Goal: Task Accomplishment & Management: Manage account settings

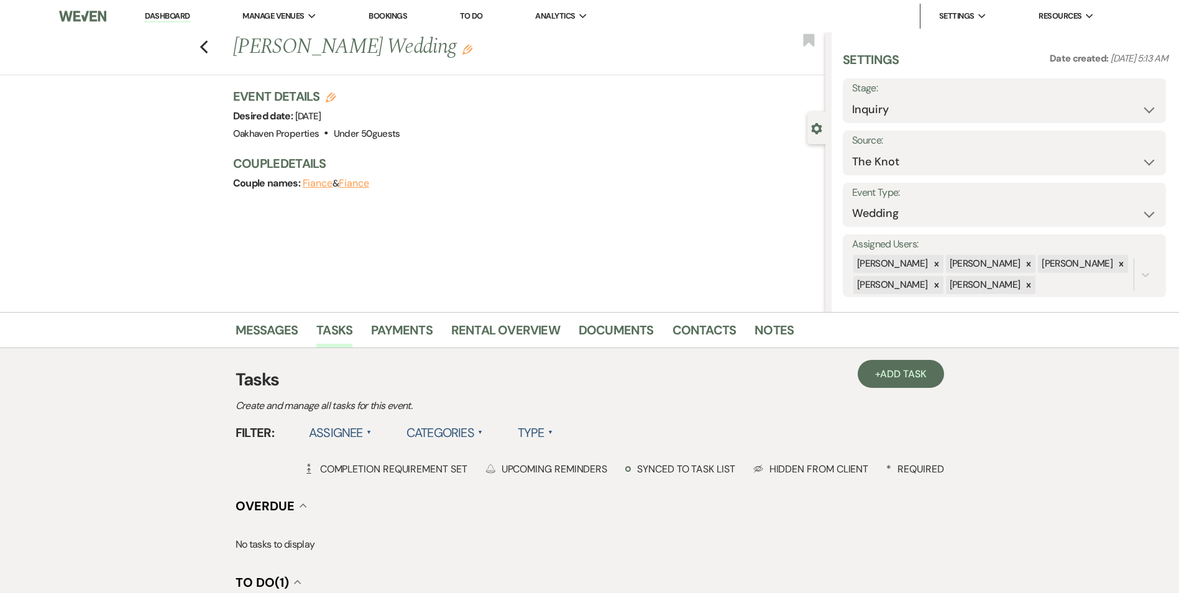
select select "2"
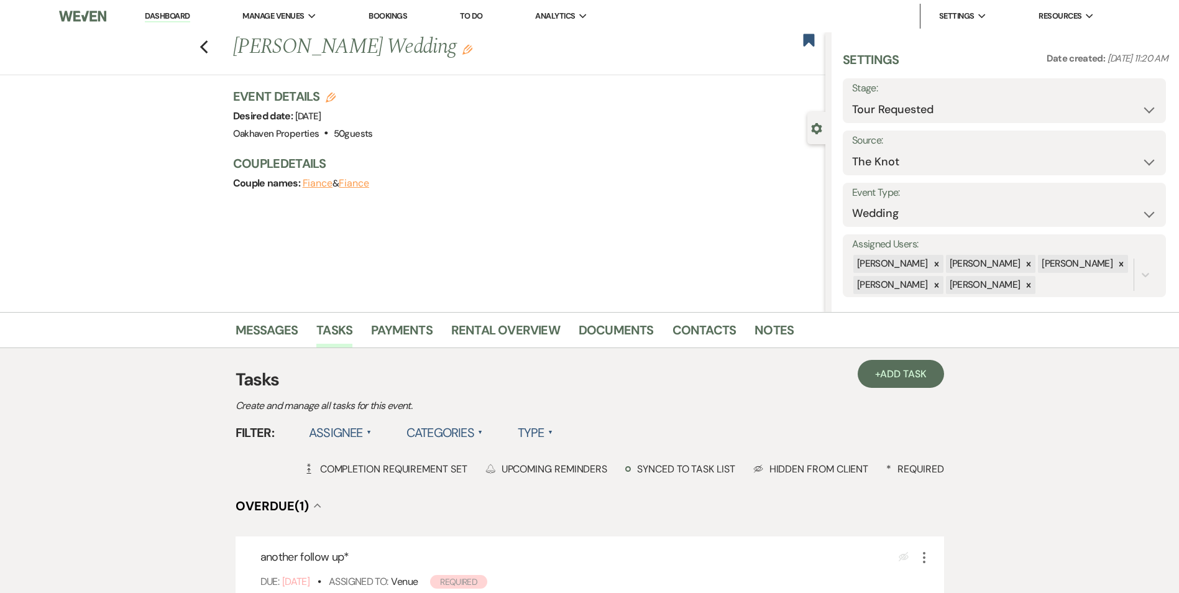
click at [777, 331] on link "Notes" at bounding box center [773, 333] width 39 height 27
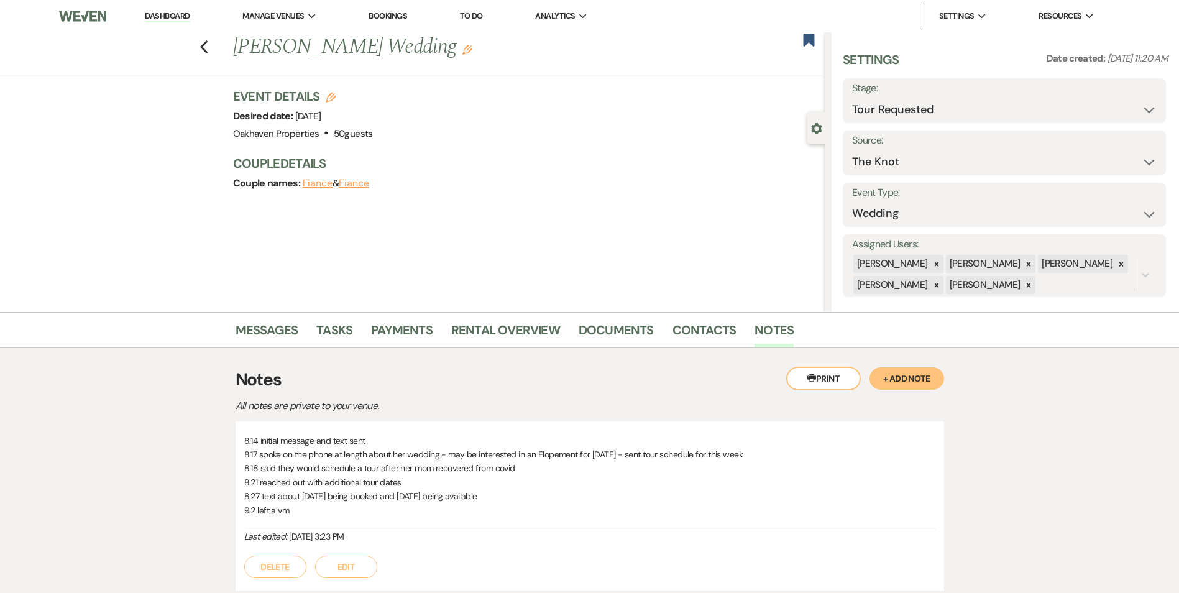
click at [352, 566] on button "Edit" at bounding box center [346, 567] width 62 height 22
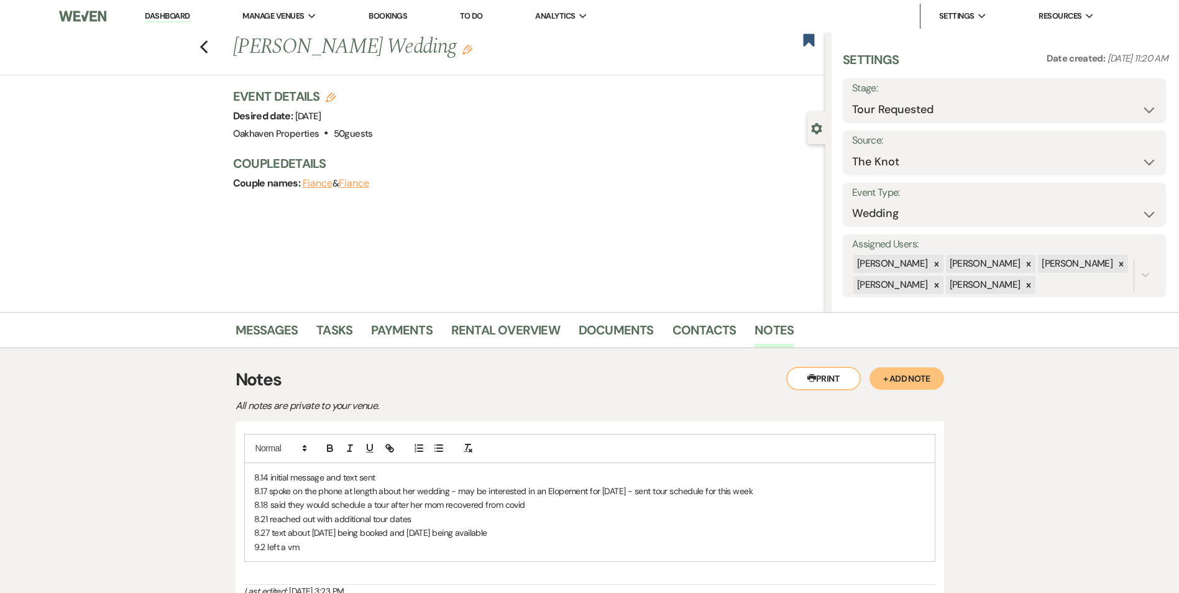
click at [323, 549] on p "9.2 left a vm" at bounding box center [589, 547] width 671 height 14
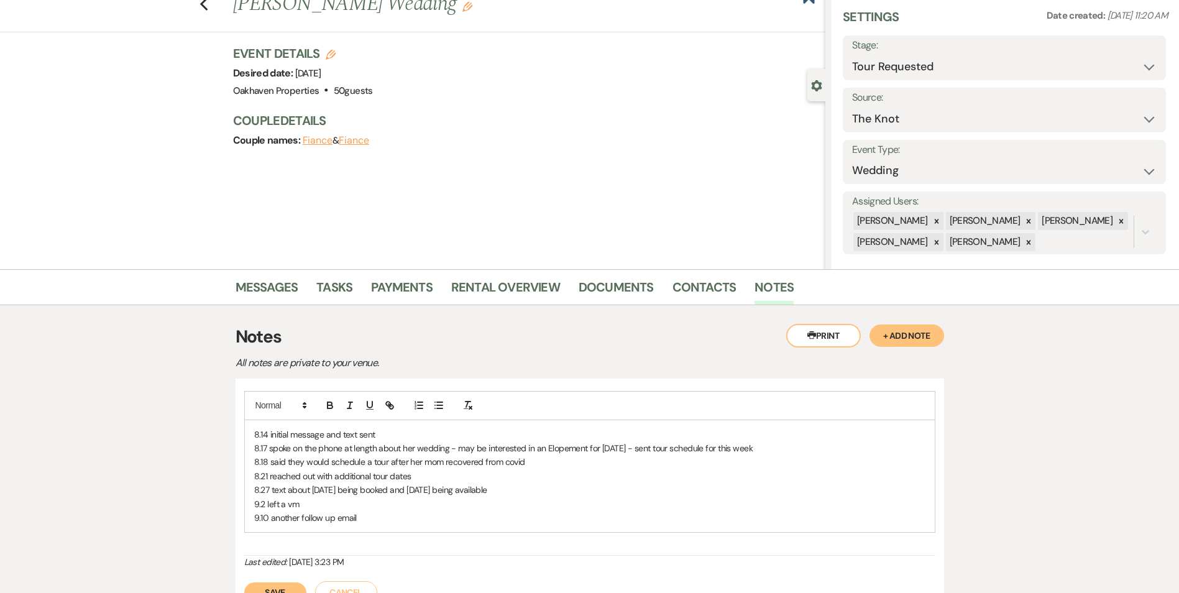
scroll to position [62, 0]
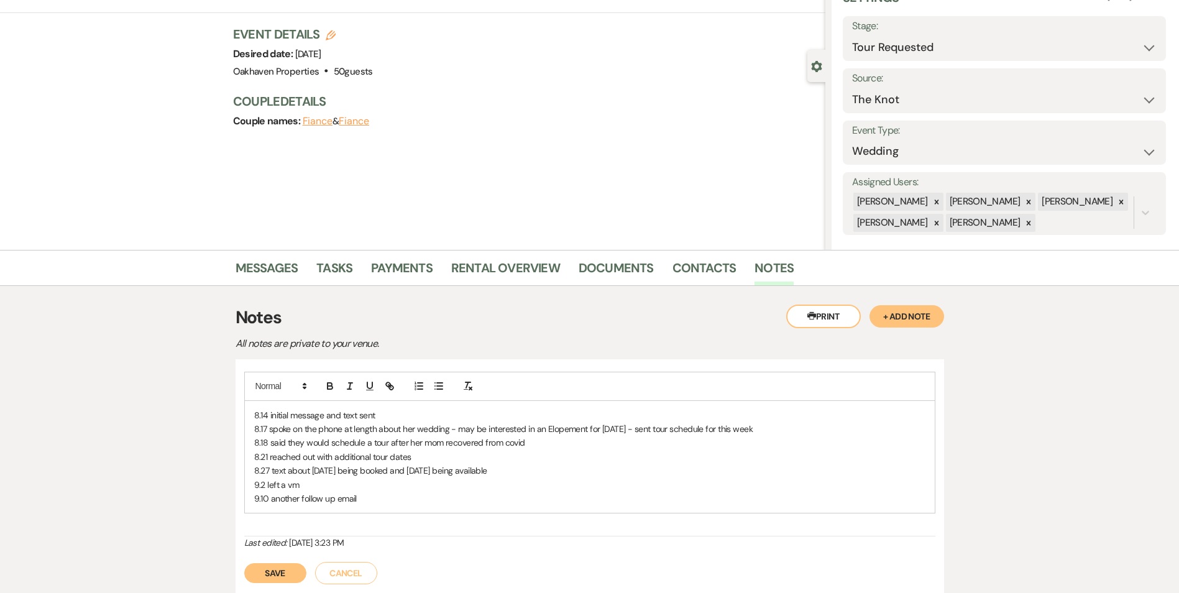
drag, startPoint x: 247, startPoint y: 574, endPoint x: 308, endPoint y: 567, distance: 61.4
click at [247, 575] on button "Save" at bounding box center [275, 573] width 62 height 20
click at [327, 272] on link "Tasks" at bounding box center [334, 271] width 36 height 27
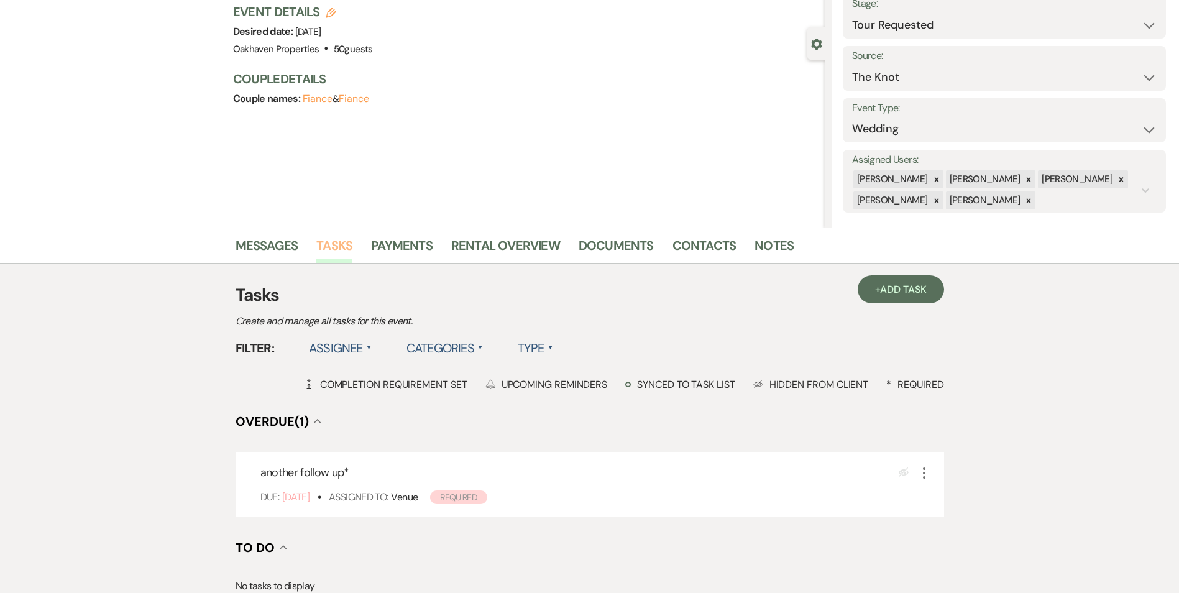
scroll to position [186, 0]
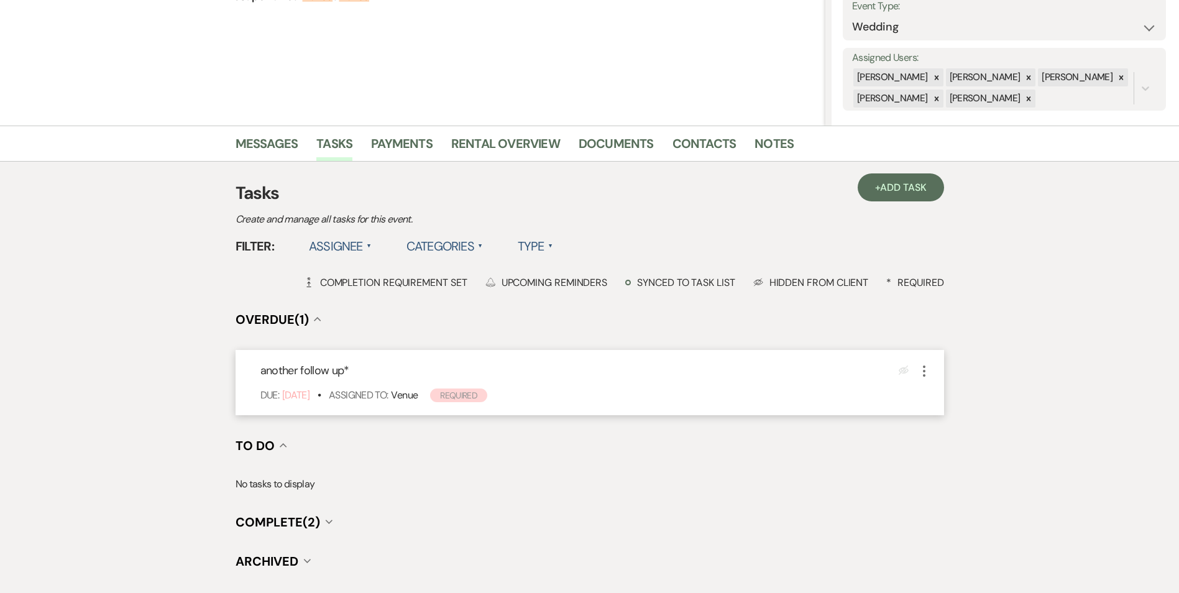
click at [925, 370] on icon "More" at bounding box center [924, 371] width 15 height 15
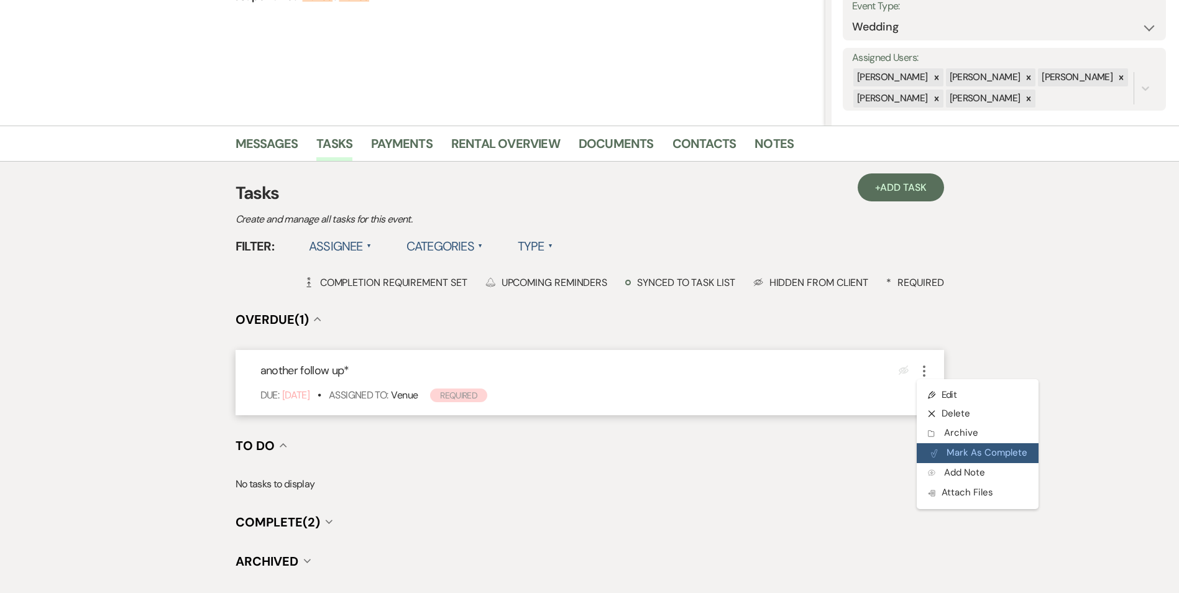
click at [941, 445] on button "Plan Portal Link Mark As Complete" at bounding box center [978, 453] width 122 height 20
click at [885, 189] on span "Add Task" at bounding box center [903, 187] width 46 height 13
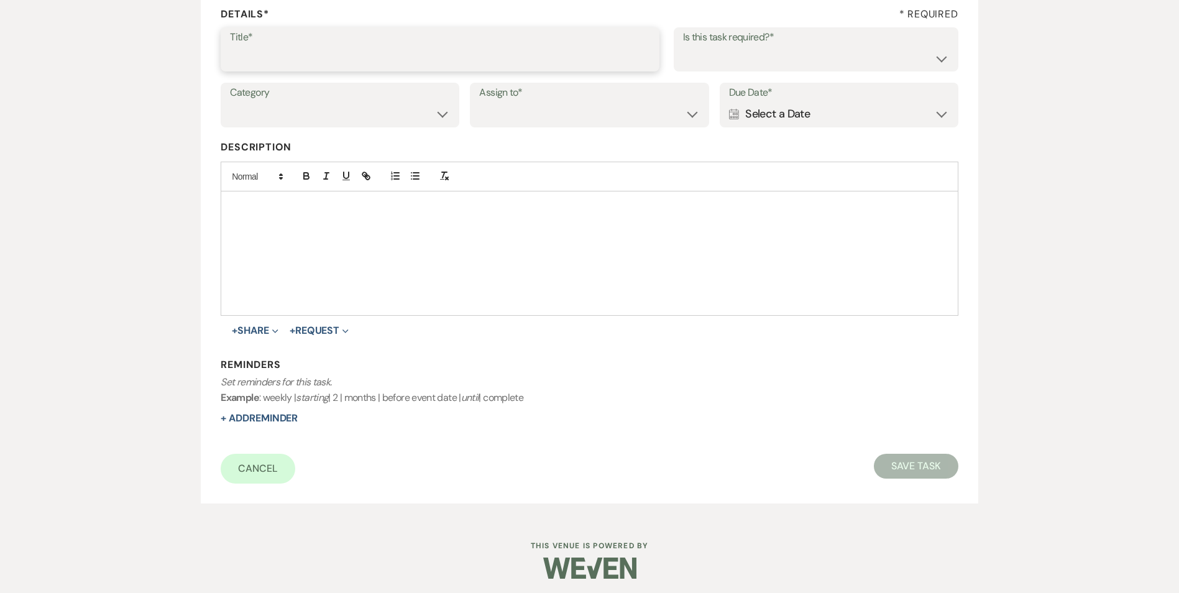
click at [410, 50] on input "Title*" at bounding box center [440, 58] width 420 height 24
type input "promo email and text"
click at [745, 63] on select "Yes No" at bounding box center [816, 58] width 266 height 24
select select "true"
click at [683, 46] on select "Yes No" at bounding box center [816, 58] width 266 height 24
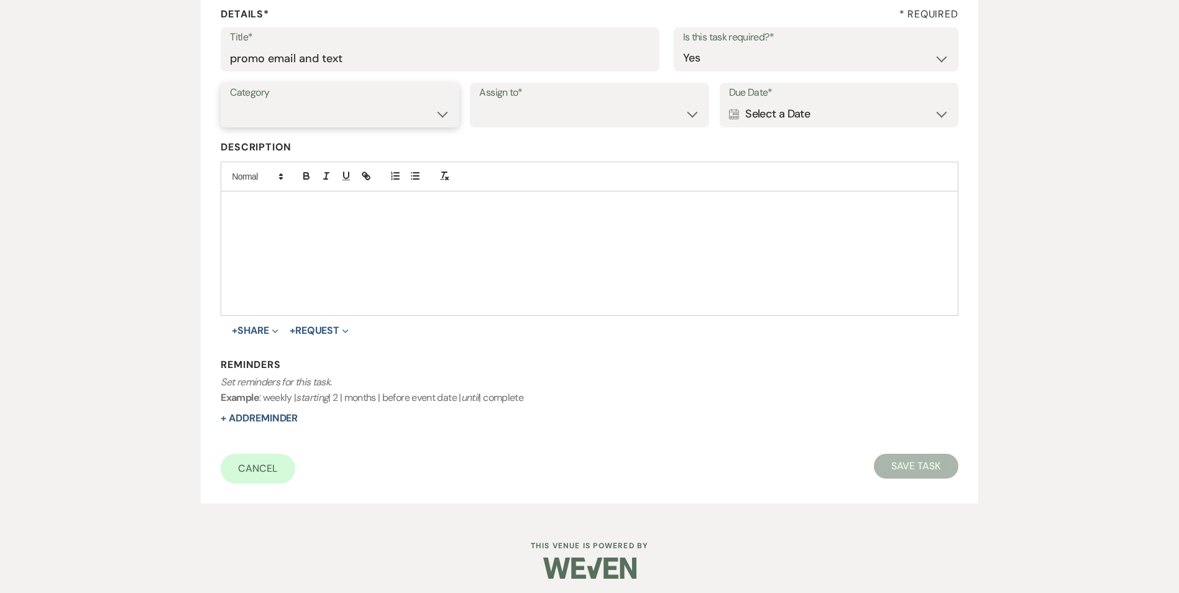
click at [420, 111] on select "Venue Vendors Guests Details Finalize & Share" at bounding box center [340, 114] width 220 height 24
select select "31"
click at [230, 102] on select "Venue Vendors Guests Details Finalize & Share" at bounding box center [340, 114] width 220 height 24
click at [493, 117] on select "Venue Client" at bounding box center [589, 114] width 220 height 24
select select "venueHost"
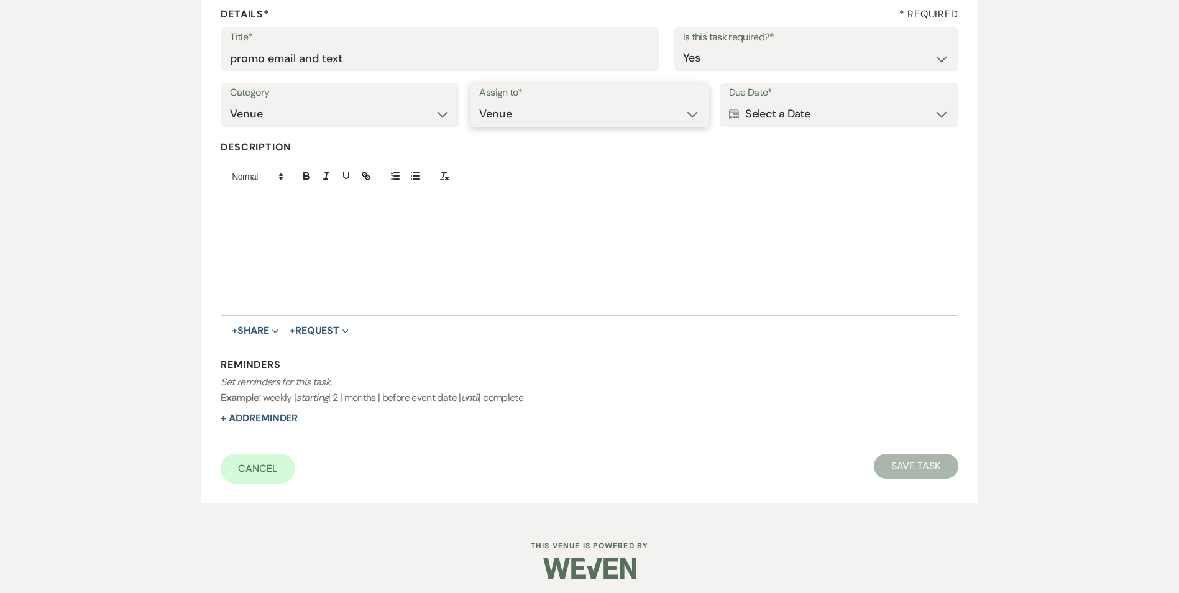
click at [479, 102] on select "Venue Client" at bounding box center [589, 114] width 220 height 24
click at [799, 114] on div "Calendar Select a Date Expand" at bounding box center [839, 114] width 220 height 24
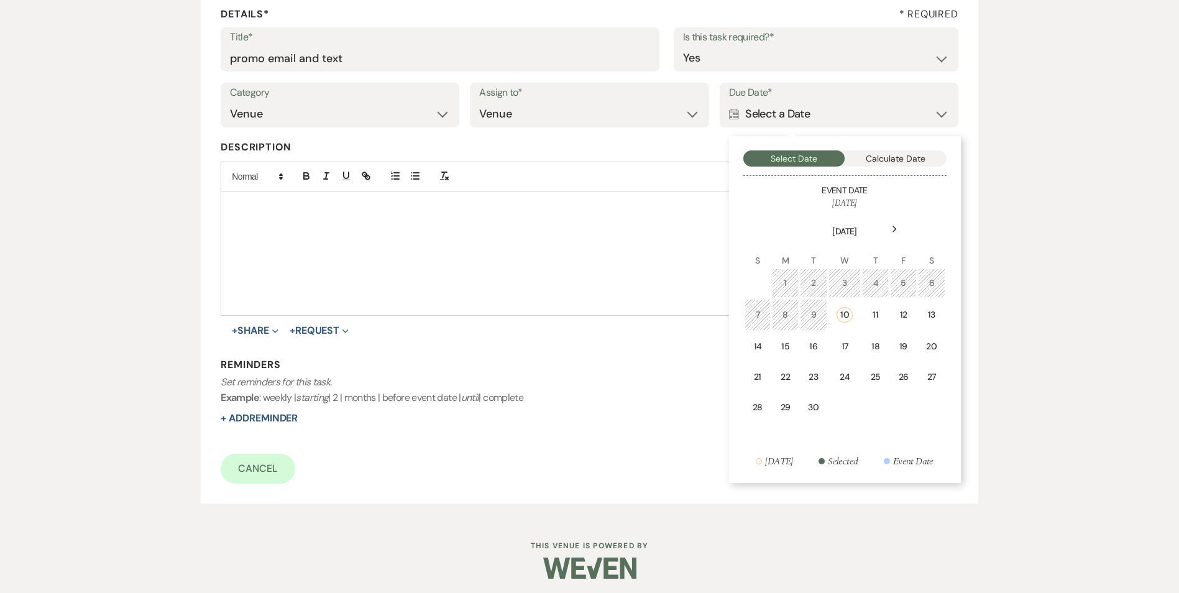
drag, startPoint x: 845, startPoint y: 347, endPoint x: 835, endPoint y: 337, distance: 14.1
click at [844, 339] on td "17" at bounding box center [844, 346] width 33 height 29
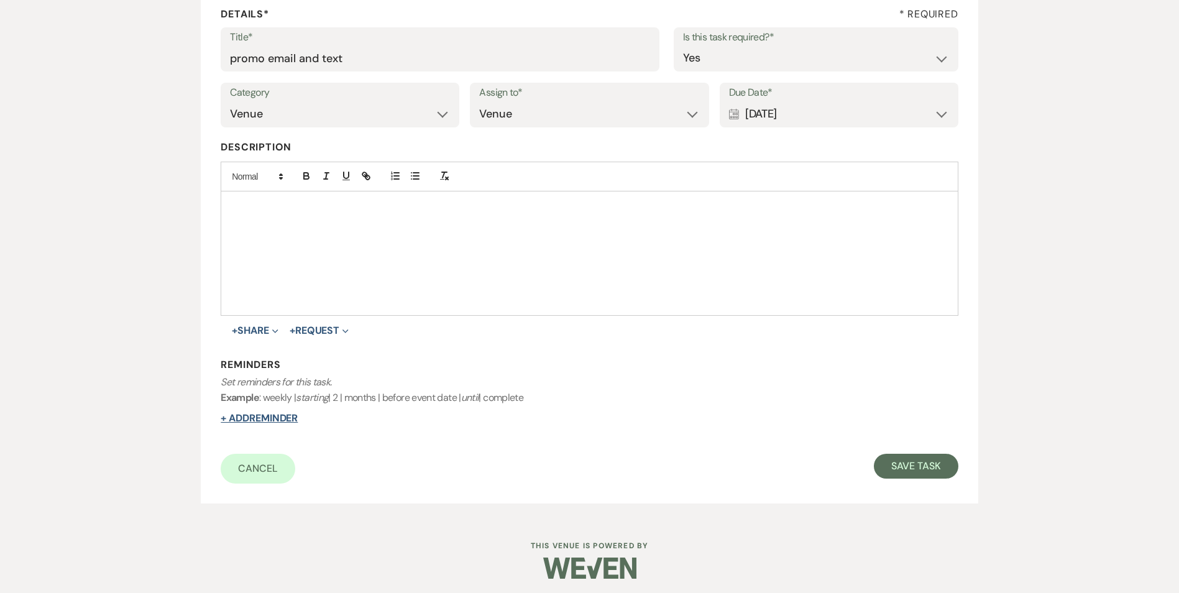
click at [267, 421] on button "+ Add Reminder" at bounding box center [259, 418] width 77 height 10
select select "host"
select select "days"
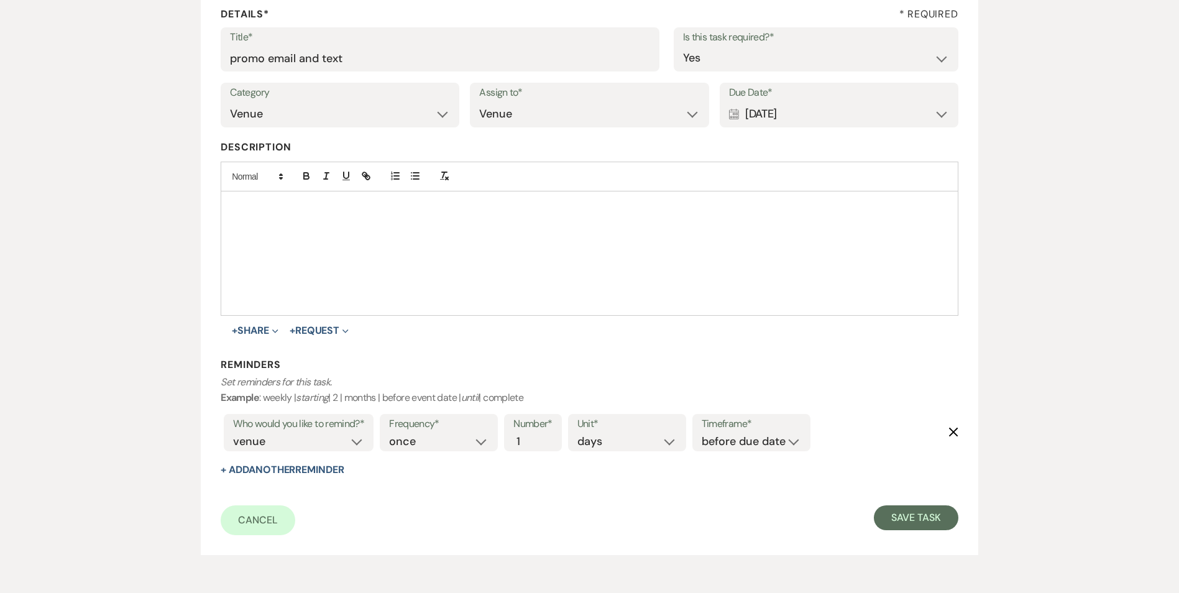
click at [727, 429] on label "Timeframe*" at bounding box center [751, 424] width 99 height 18
click at [741, 442] on select "before due date after due date on due date on custom date" at bounding box center [751, 441] width 99 height 17
select select "onDueDate"
click at [702, 433] on select "before due date after due date on due date on custom date" at bounding box center [751, 441] width 99 height 17
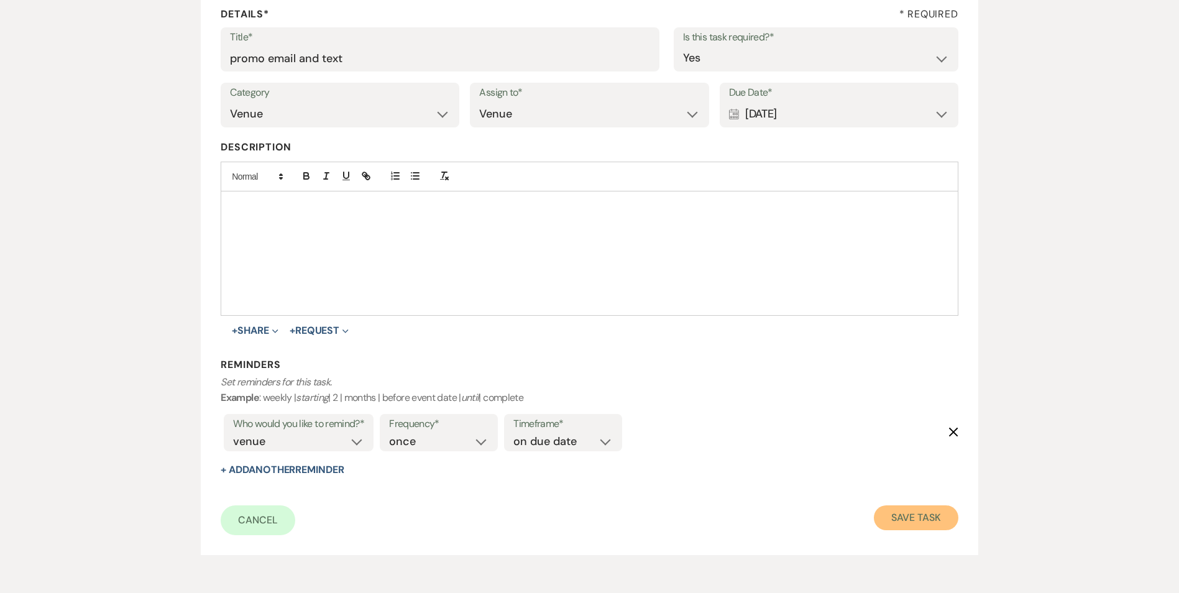
click at [947, 528] on button "Save Task" at bounding box center [916, 517] width 84 height 25
click at [881, 516] on button "Save Task" at bounding box center [906, 518] width 104 height 27
click at [882, 516] on button "Save Task" at bounding box center [906, 518] width 104 height 27
click at [883, 515] on button "Save Task" at bounding box center [906, 518] width 104 height 27
drag, startPoint x: 894, startPoint y: 520, endPoint x: 902, endPoint y: 503, distance: 18.1
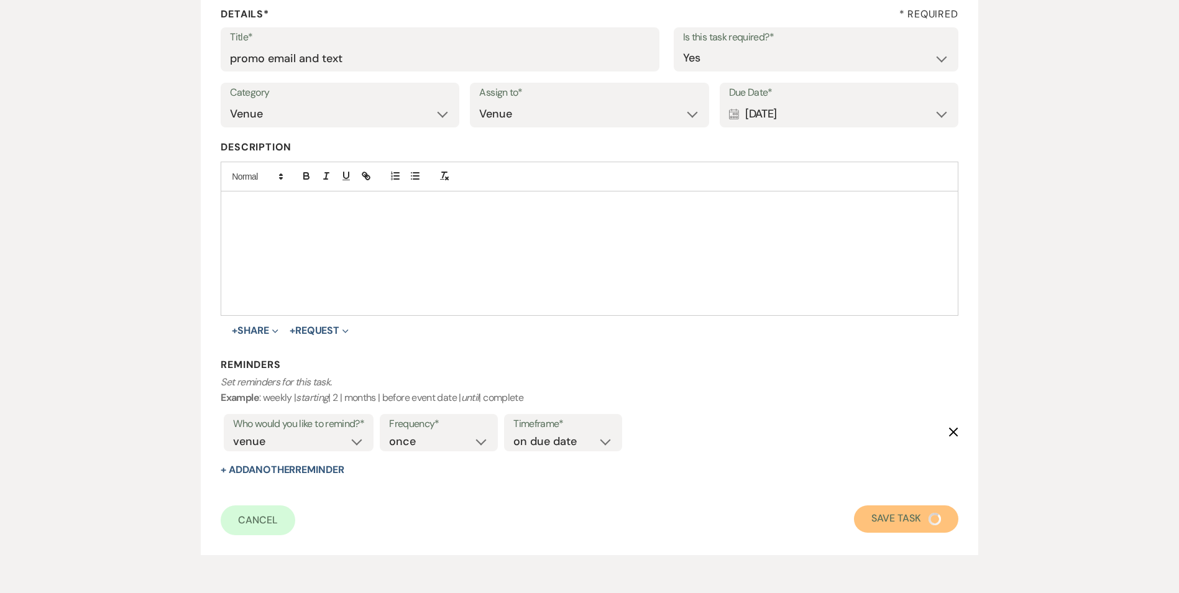
click at [895, 518] on button "Save Task" at bounding box center [906, 518] width 104 height 27
click at [903, 502] on form "Title* promo email and text Is this task required?* Yes No Category Venue Vendo…" at bounding box center [589, 281] width 737 height 508
drag, startPoint x: 922, startPoint y: 521, endPoint x: 947, endPoint y: 520, distance: 24.3
click at [922, 521] on button "Save Task" at bounding box center [906, 518] width 104 height 27
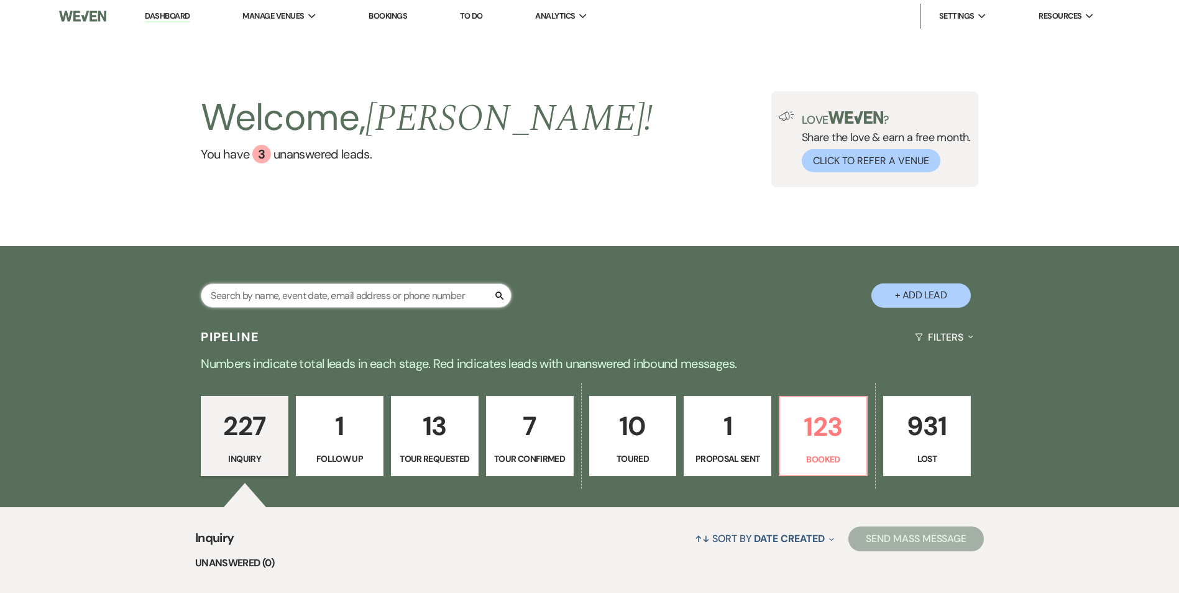
click at [274, 292] on input "text" at bounding box center [356, 295] width 311 height 24
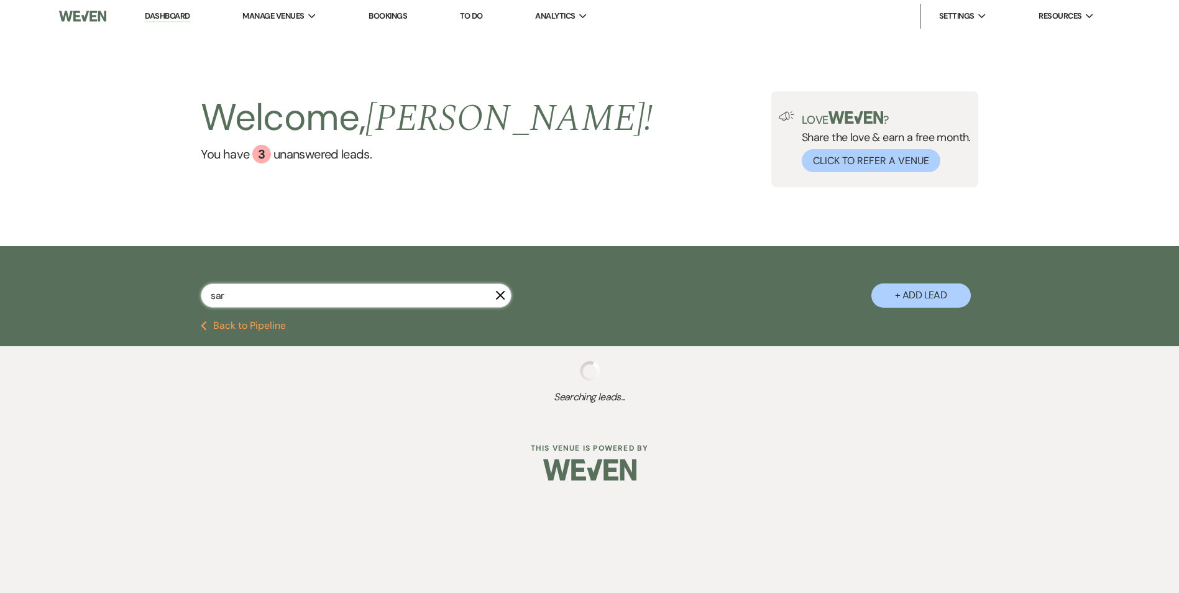
type input "sara"
select select "2"
select select "8"
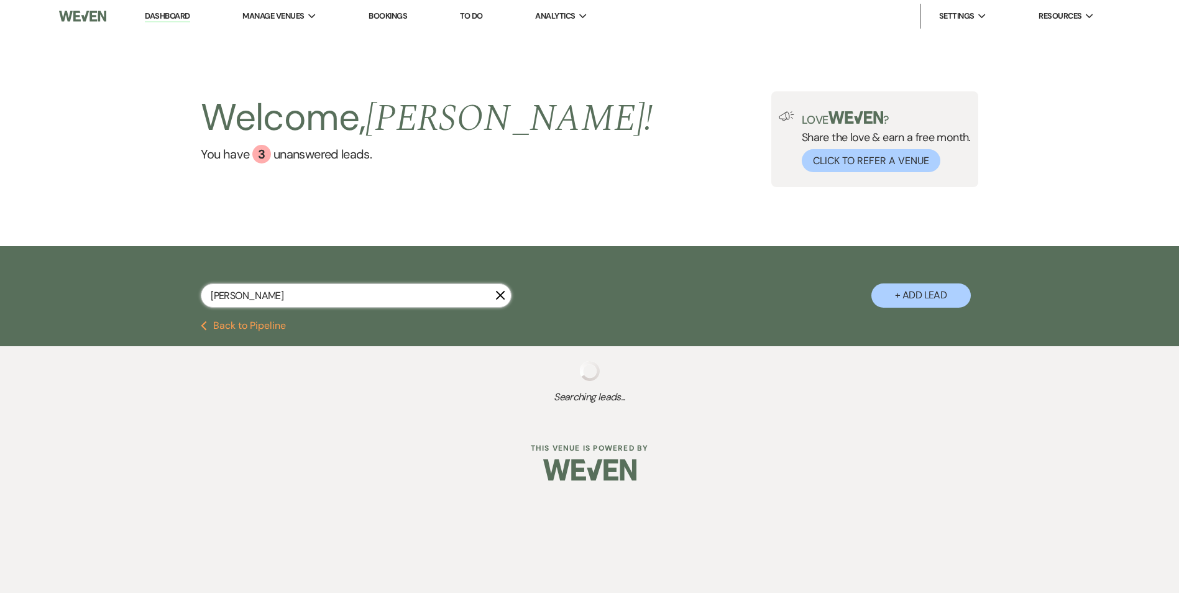
select select "6"
select select "8"
select select "6"
select select "8"
select select "6"
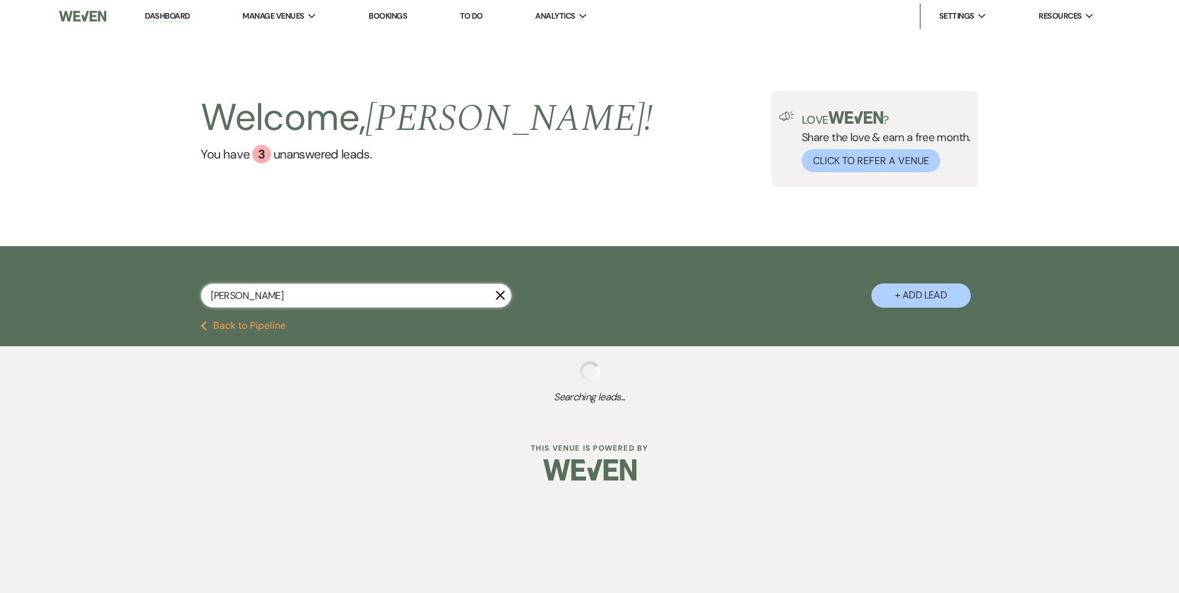
select select "8"
select select "5"
select select "8"
select select "5"
select select "8"
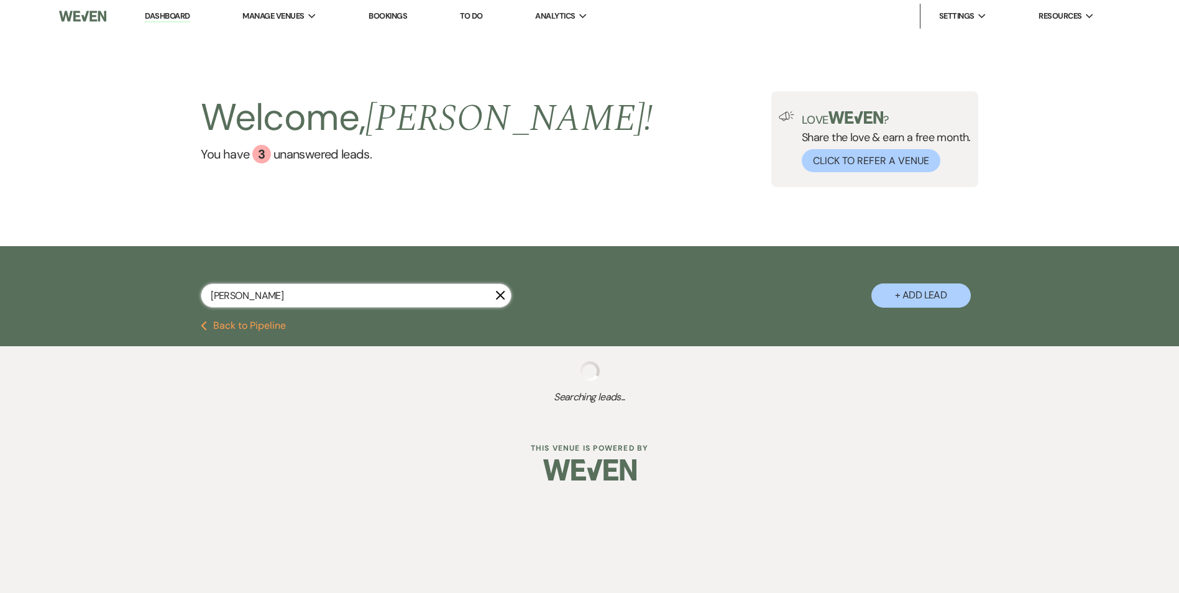
select select "5"
select select "8"
select select "1"
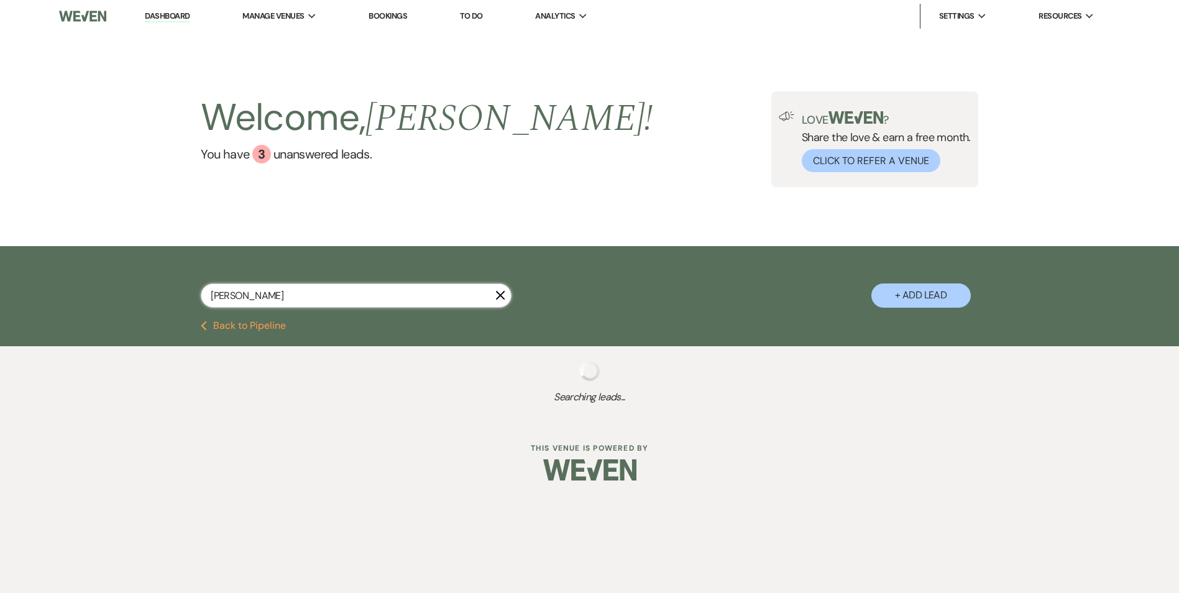
select select "8"
select select "5"
select select "8"
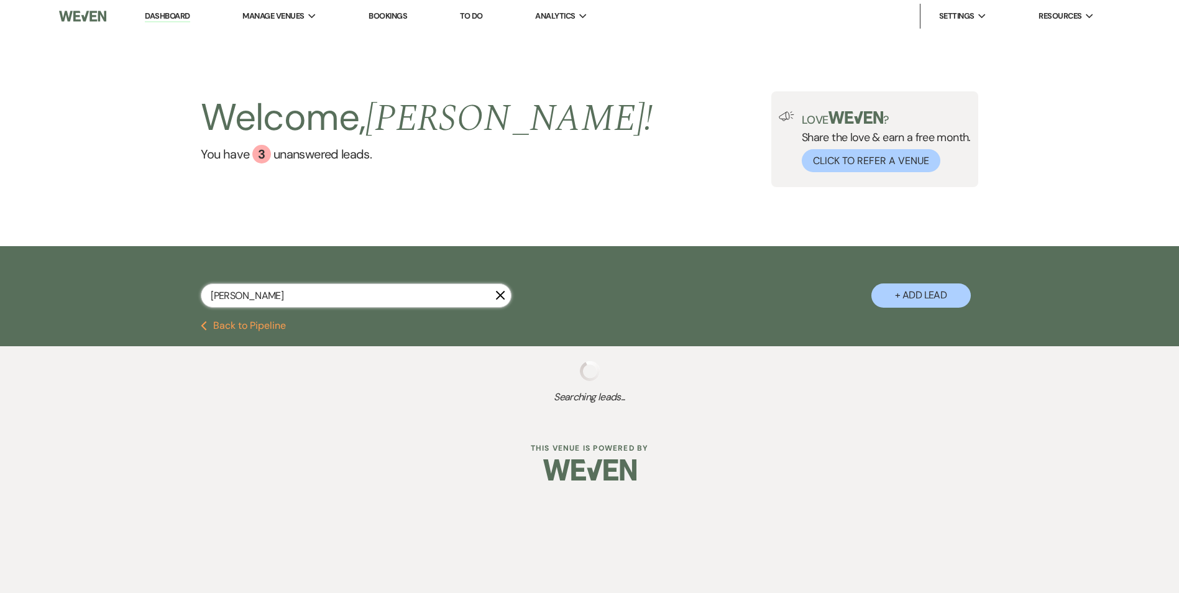
select select "5"
select select "2"
select select "8"
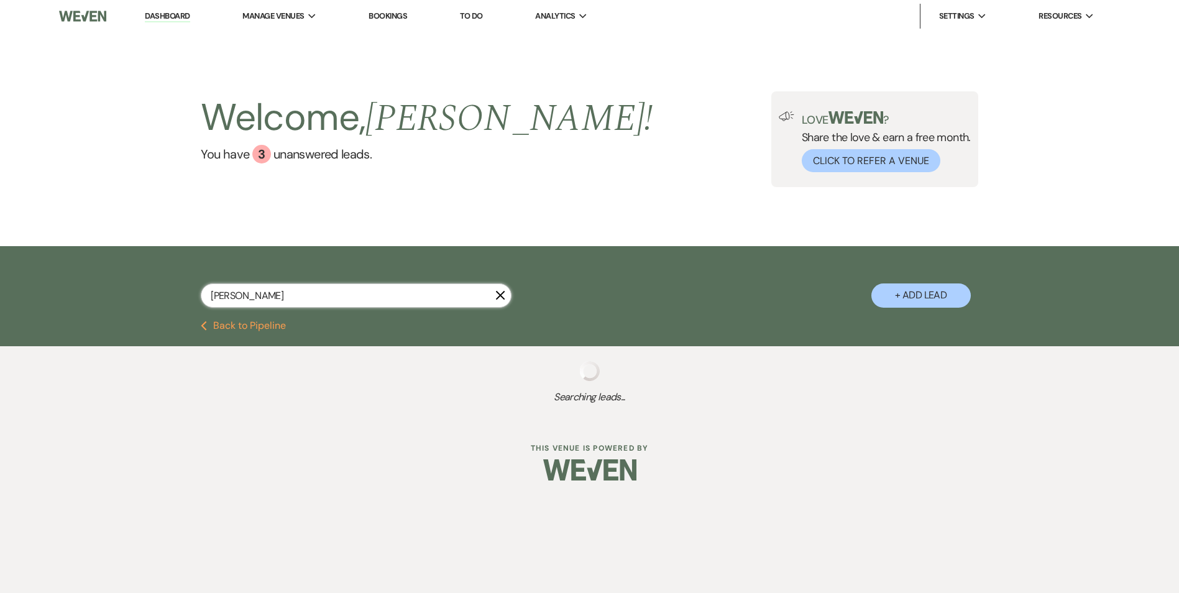
select select "6"
select select "8"
select select "6"
select select "8"
select select "5"
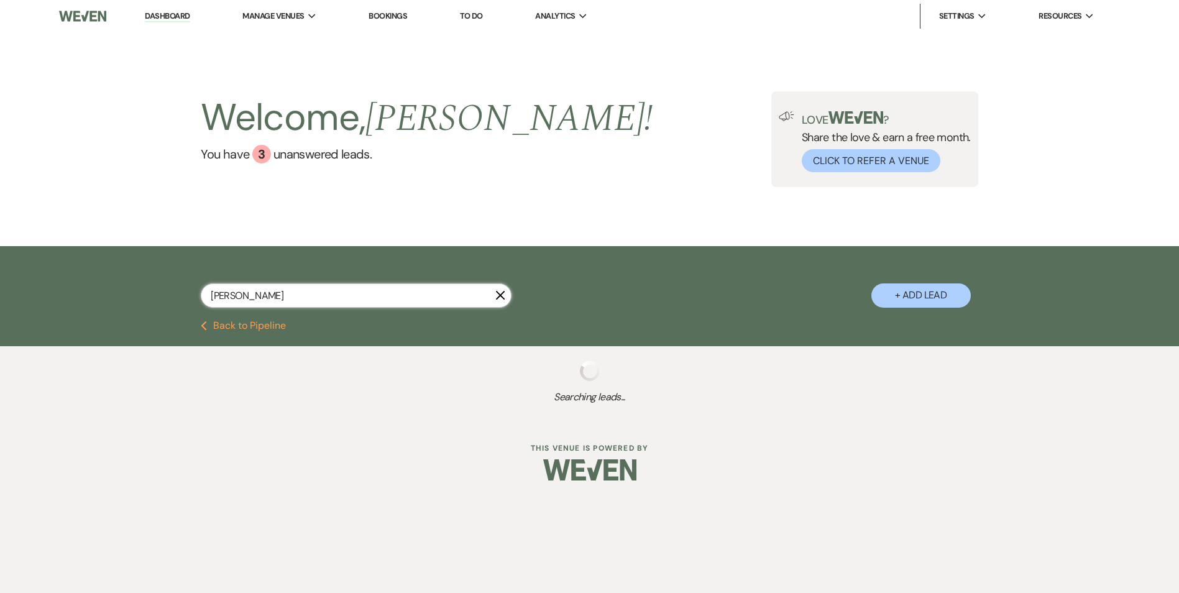
select select "8"
select select "5"
select select "8"
select select "5"
select select "8"
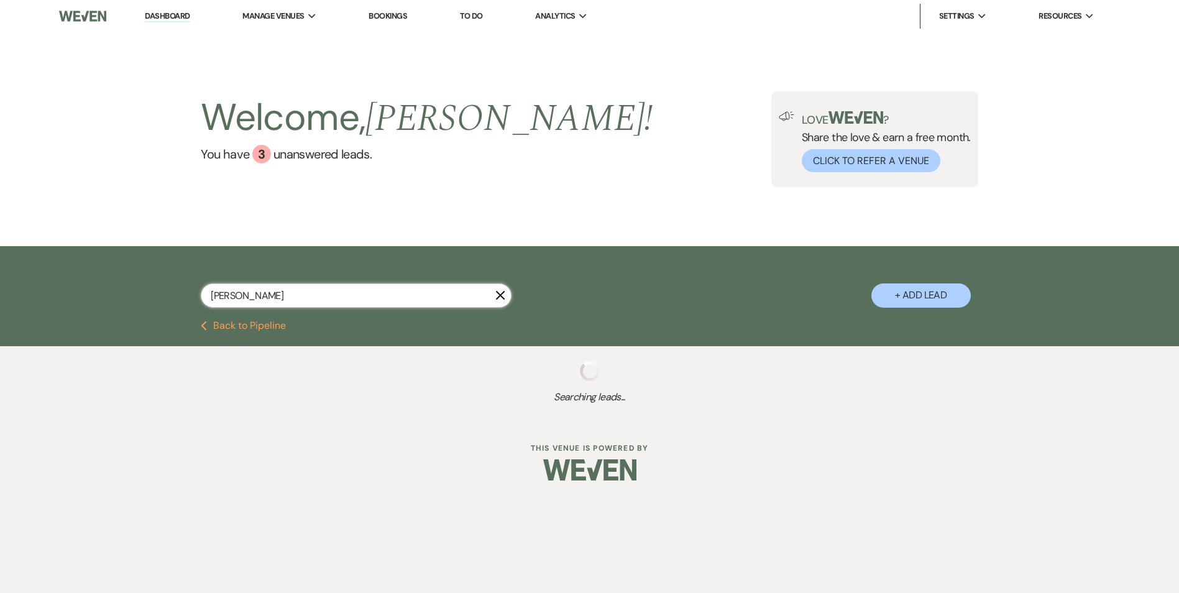
select select "8"
select select "1"
select select "8"
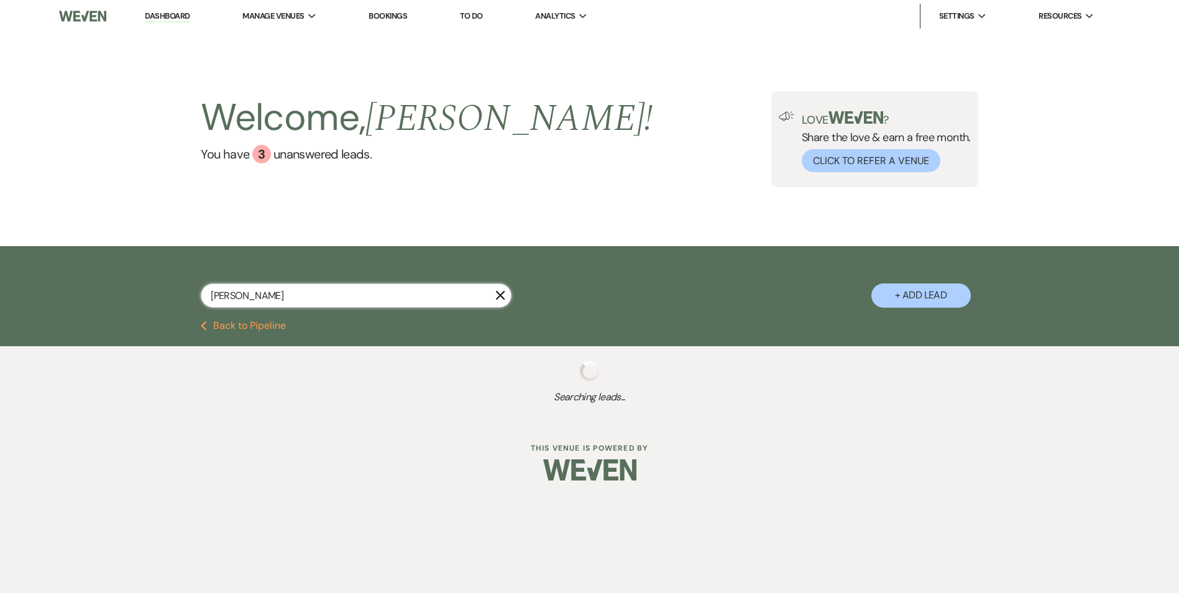
select select "8"
select select "5"
select select "8"
select select "5"
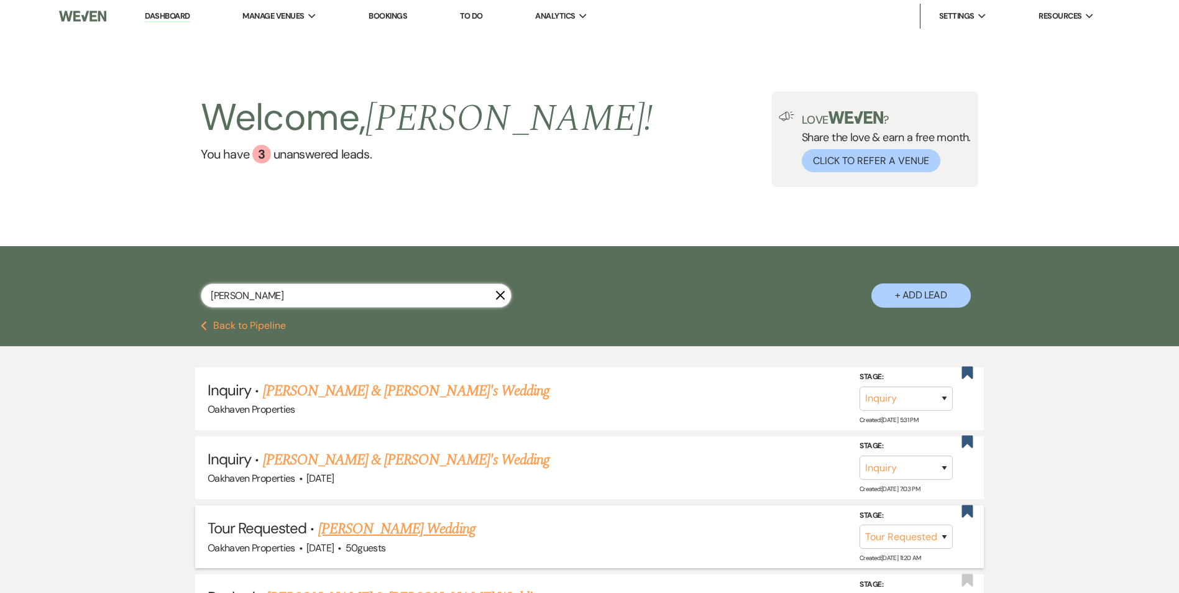
type input "sara"
click at [412, 510] on li "Tour Requested · Sarah Sessoms's Wedding Oakhaven Properties · Nov 22, 2025 · 5…" at bounding box center [589, 536] width 789 height 63
click at [415, 527] on link "Sarah Sessoms's Wedding" at bounding box center [396, 529] width 157 height 22
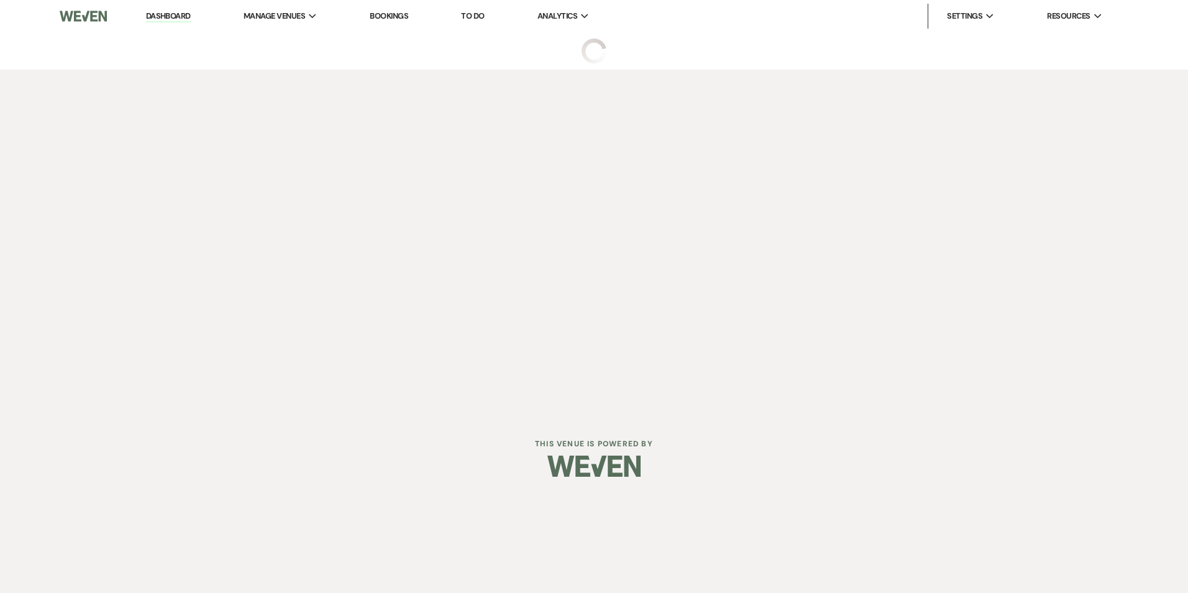
select select "2"
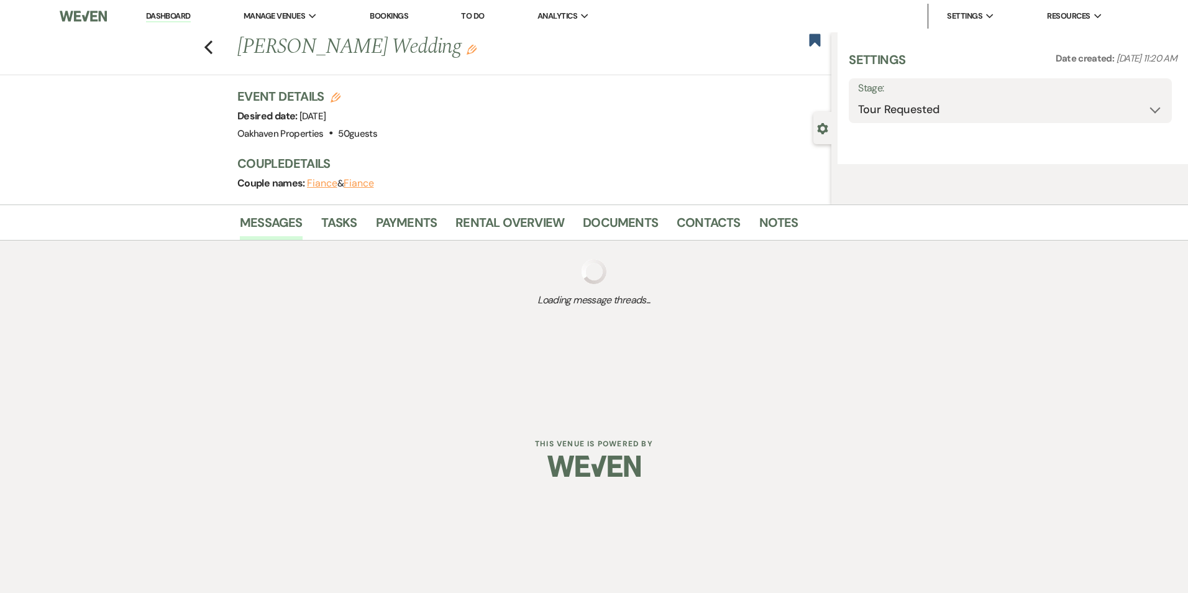
select select "2"
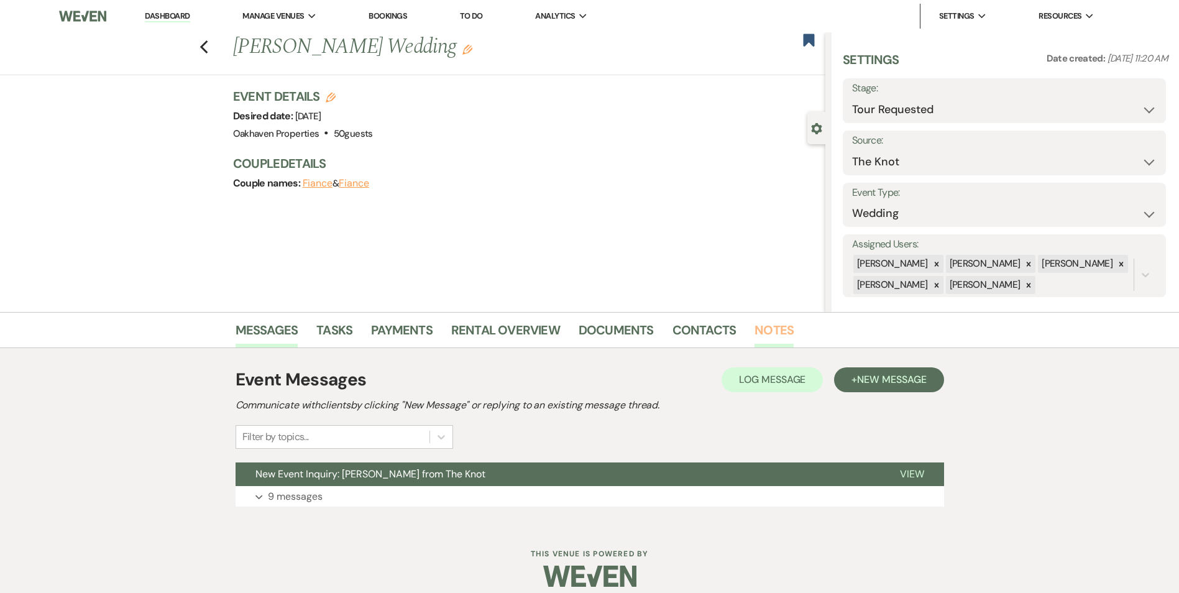
click at [777, 330] on link "Notes" at bounding box center [773, 333] width 39 height 27
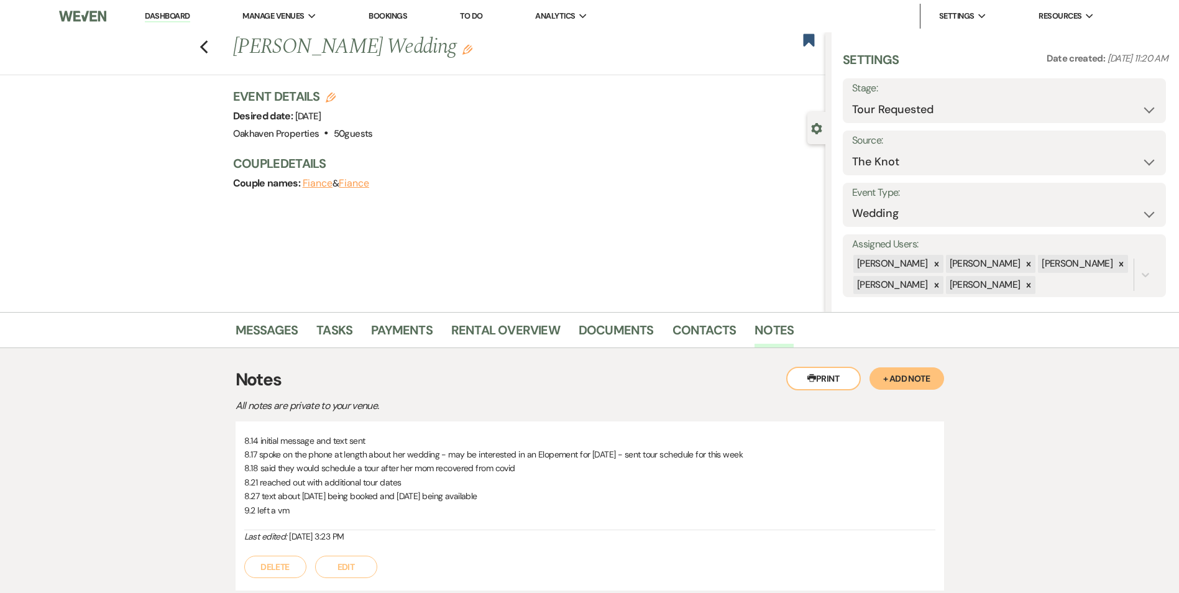
click at [341, 574] on button "Edit" at bounding box center [346, 567] width 62 height 22
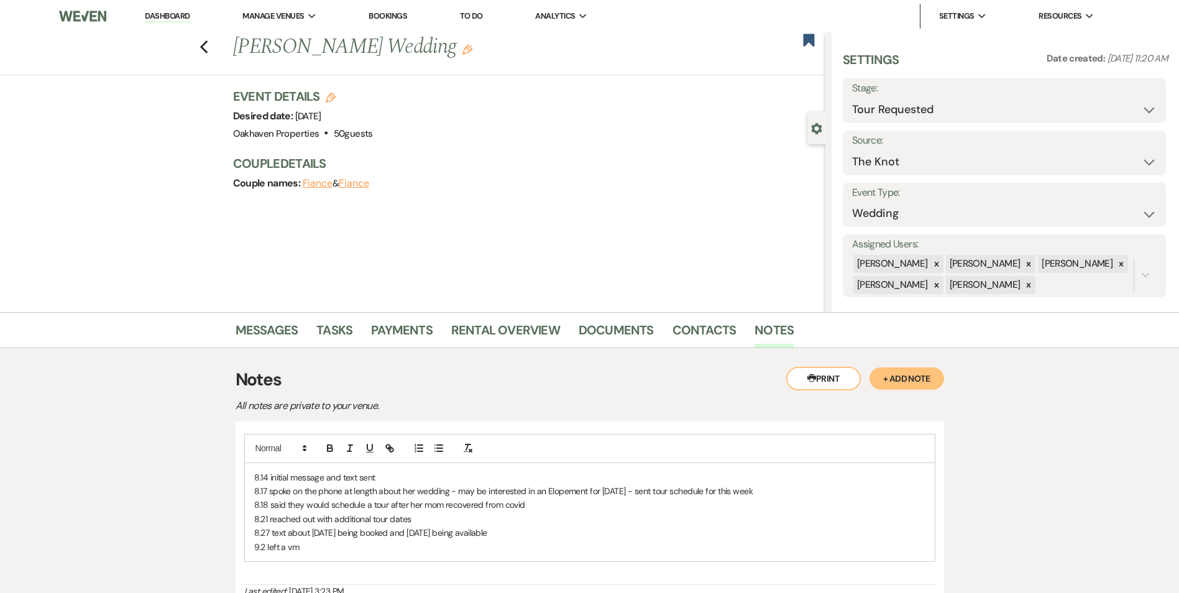
click at [328, 551] on p "9.2 left a vm" at bounding box center [589, 547] width 671 height 14
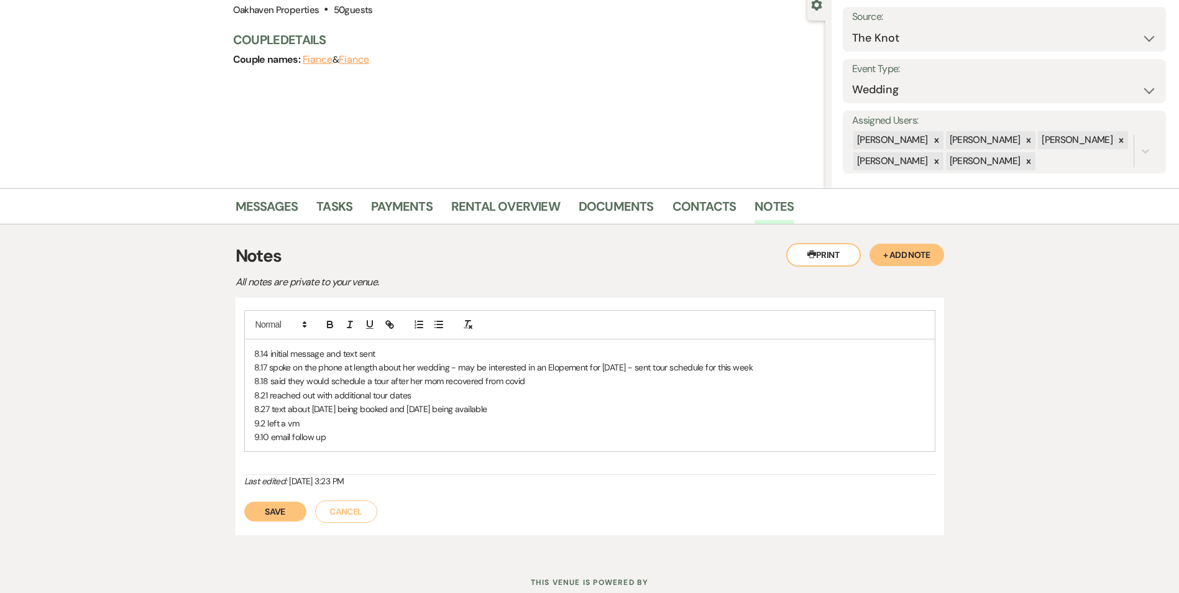
scroll to position [124, 0]
drag, startPoint x: 271, startPoint y: 484, endPoint x: 269, endPoint y: 497, distance: 13.2
click at [269, 485] on icon "Last edited:" at bounding box center [265, 480] width 43 height 11
click at [268, 505] on button "Save" at bounding box center [275, 511] width 62 height 20
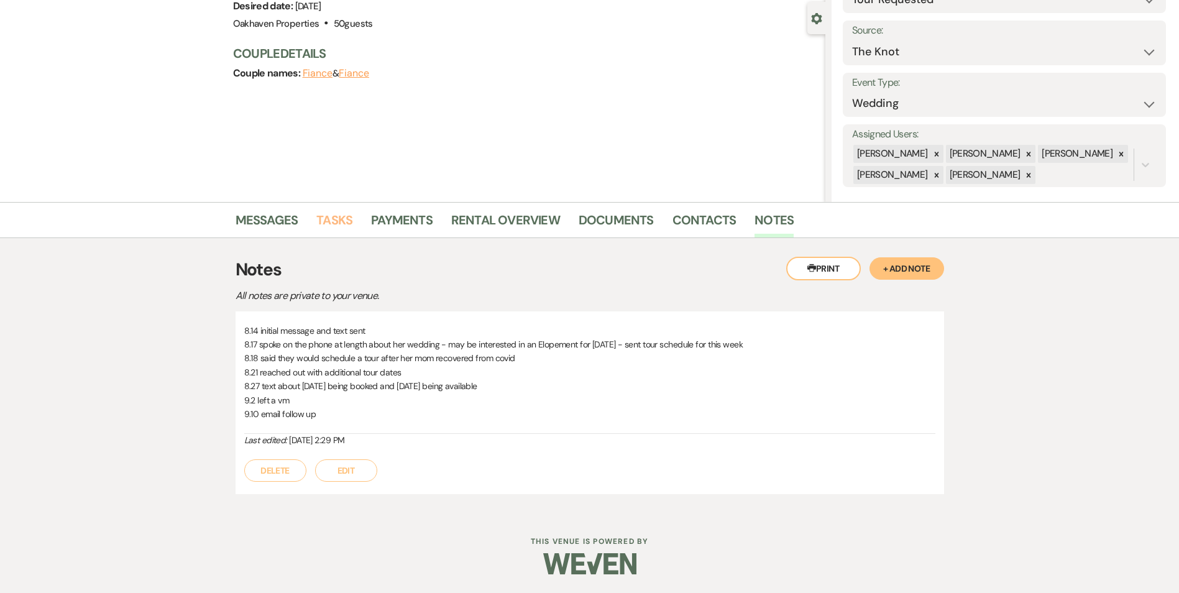
click at [341, 218] on link "Tasks" at bounding box center [334, 223] width 36 height 27
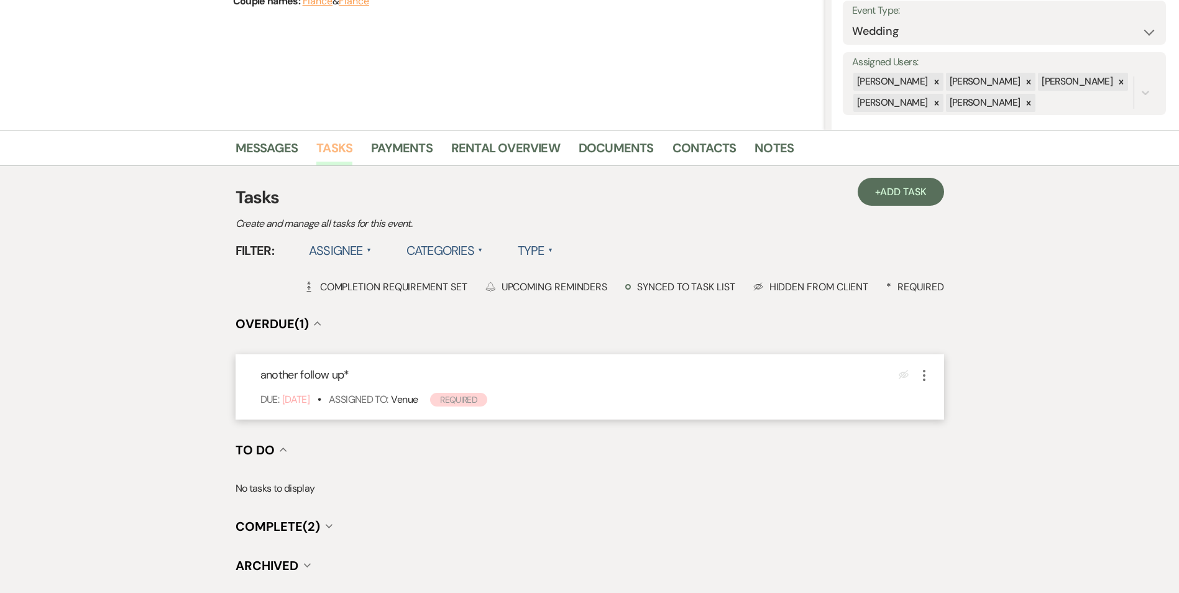
scroll to position [186, 0]
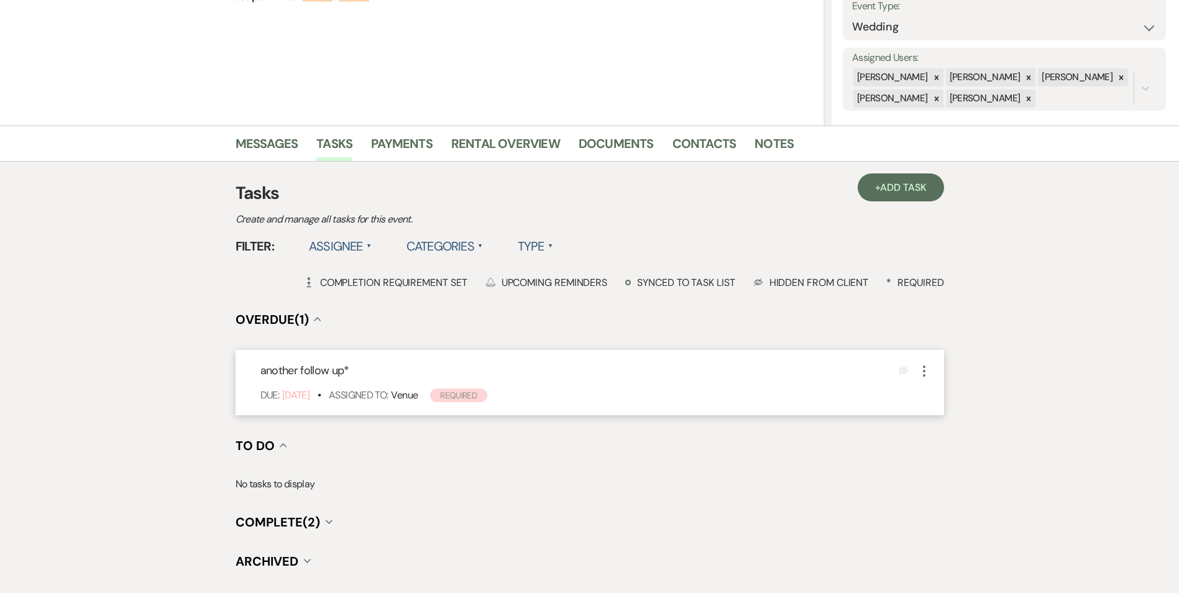
click at [922, 369] on icon "More" at bounding box center [924, 371] width 15 height 15
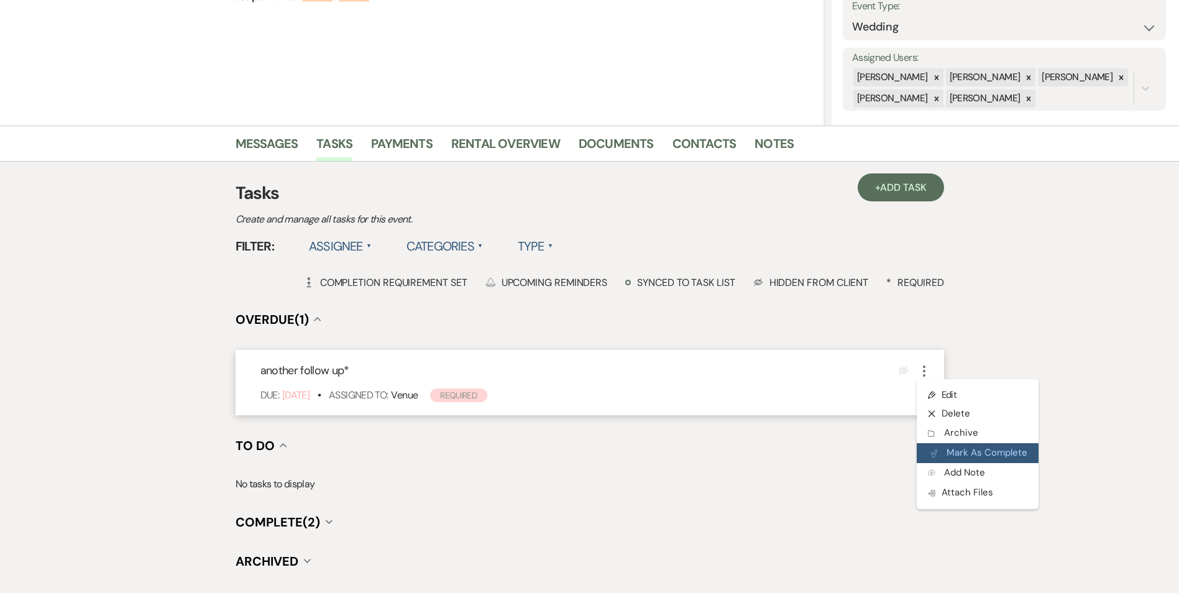
click at [942, 447] on button "Plan Portal Link Mark As Complete" at bounding box center [978, 453] width 122 height 20
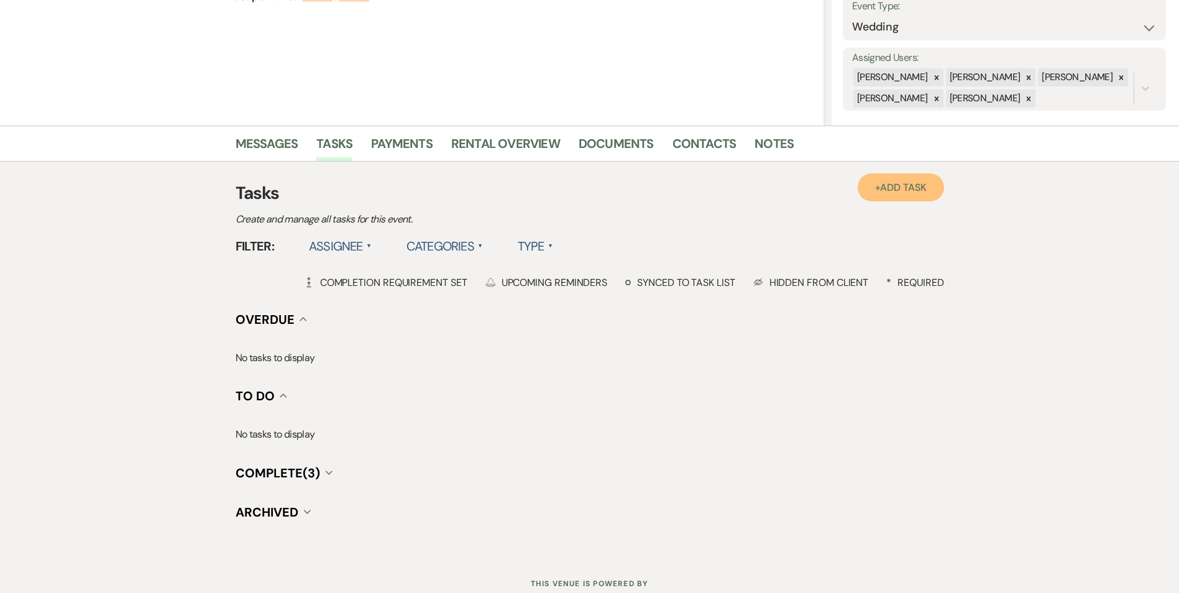
click at [898, 198] on link "+ Add Task" at bounding box center [901, 187] width 86 height 28
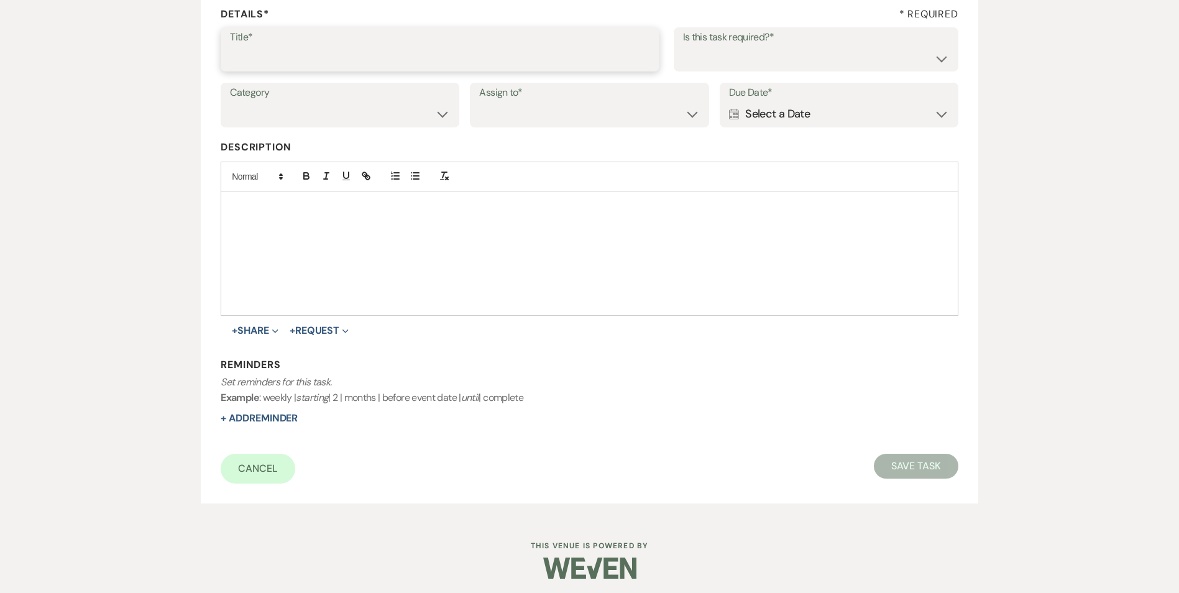
click at [397, 67] on input "Title*" at bounding box center [440, 58] width 420 height 24
type input "3"
type input "promo email and text"
click at [788, 60] on select "Yes No" at bounding box center [816, 58] width 266 height 24
select select "true"
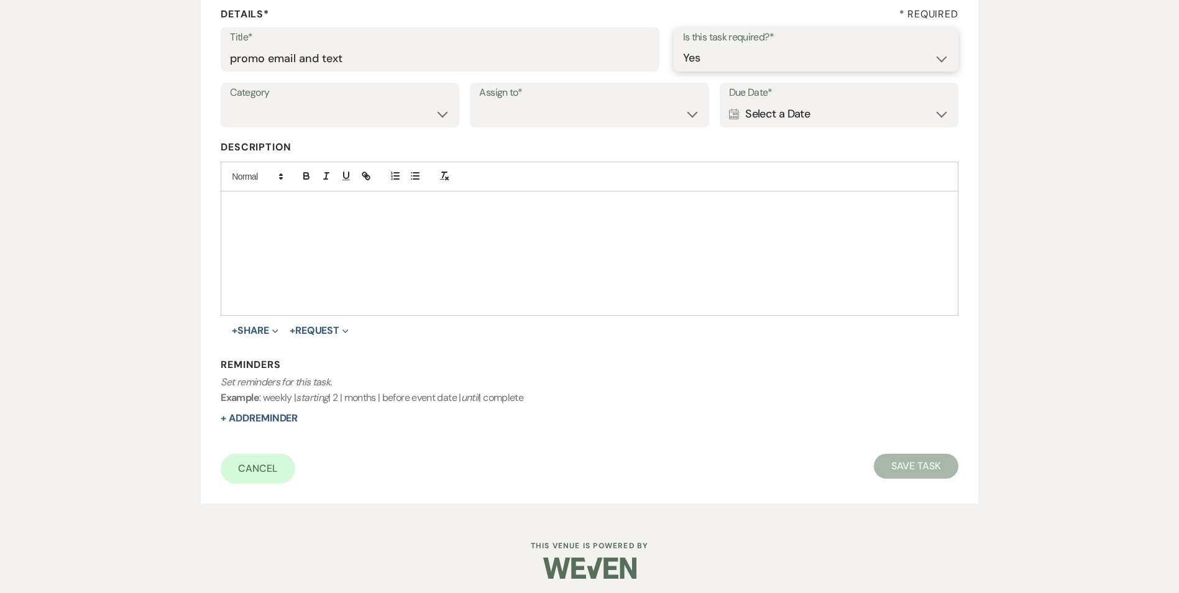
click at [683, 46] on select "Yes No" at bounding box center [816, 58] width 266 height 24
click at [430, 108] on select "Venue Vendors Guests Details Finalize & Share" at bounding box center [340, 114] width 220 height 24
select select "31"
click at [230, 102] on select "Venue Vendors Guests Details Finalize & Share" at bounding box center [340, 114] width 220 height 24
click at [516, 111] on select "Venue Client" at bounding box center [589, 114] width 220 height 24
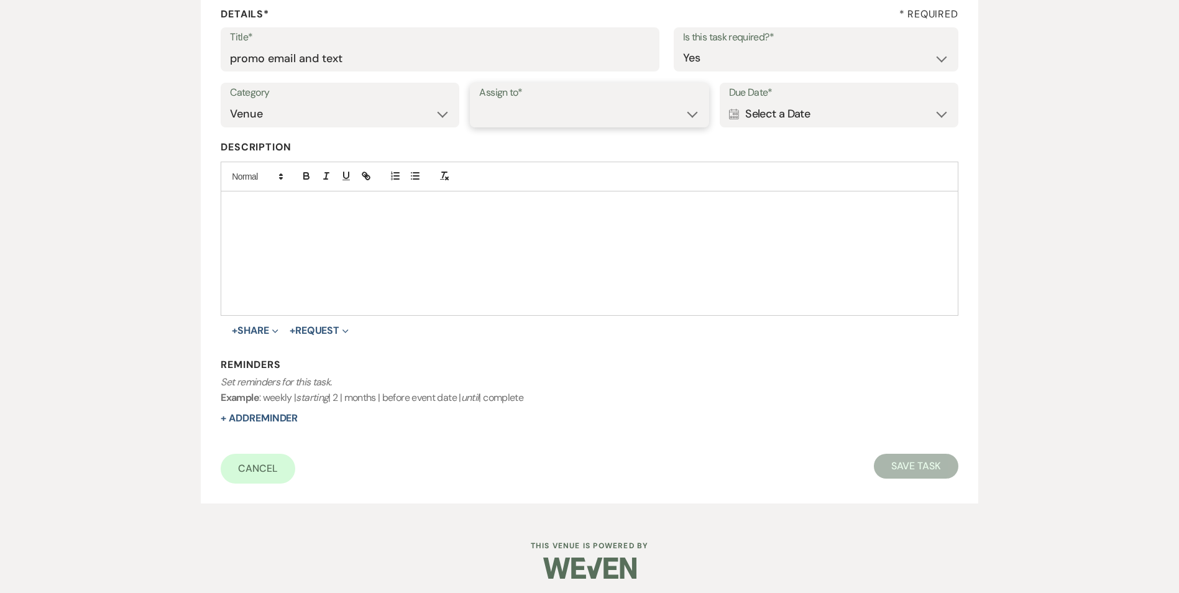
select select "venueHost"
click at [479, 102] on select "Venue Client" at bounding box center [589, 114] width 220 height 24
click at [769, 117] on div "Calendar Select a Date Expand" at bounding box center [839, 114] width 220 height 24
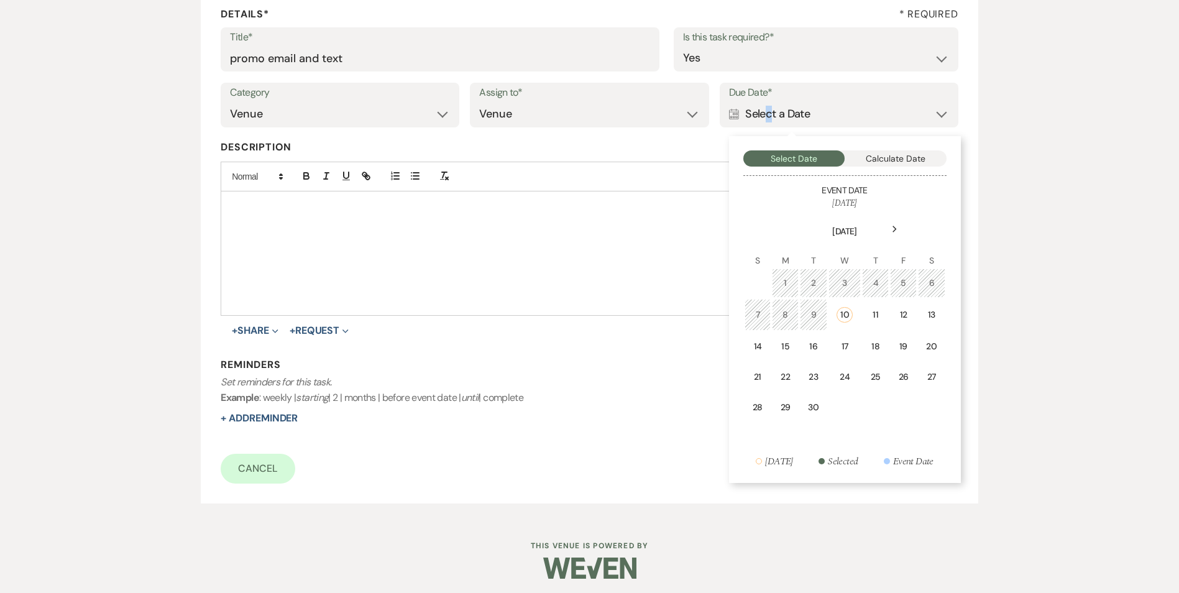
click at [842, 336] on td "17" at bounding box center [844, 346] width 33 height 29
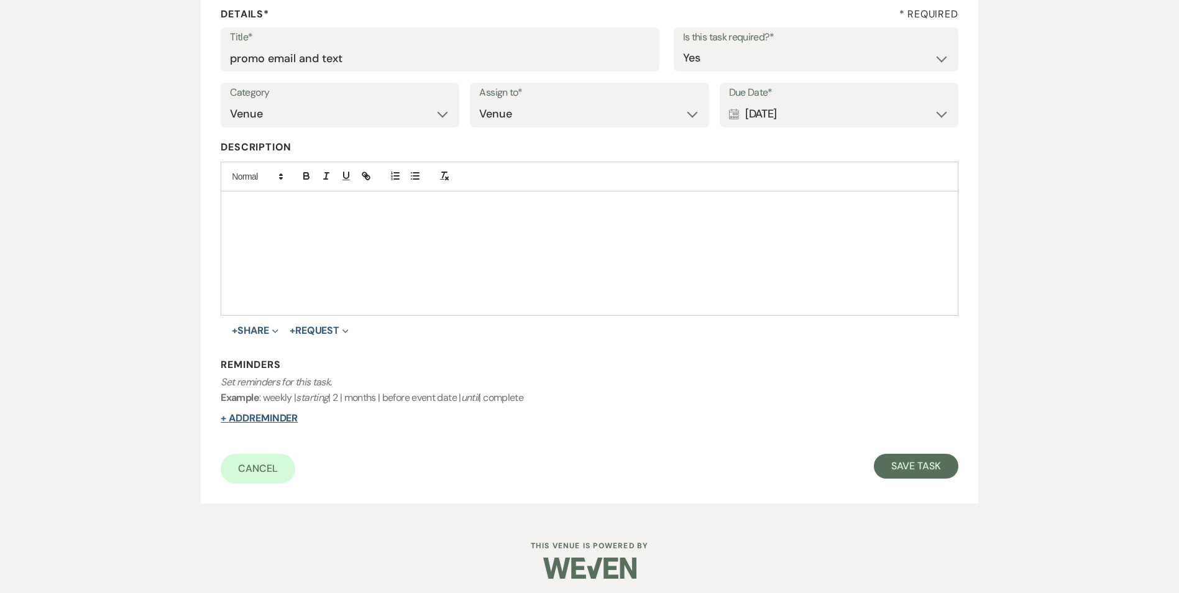
click at [256, 419] on button "+ Add Reminder" at bounding box center [259, 418] width 77 height 10
select select "host"
select select "days"
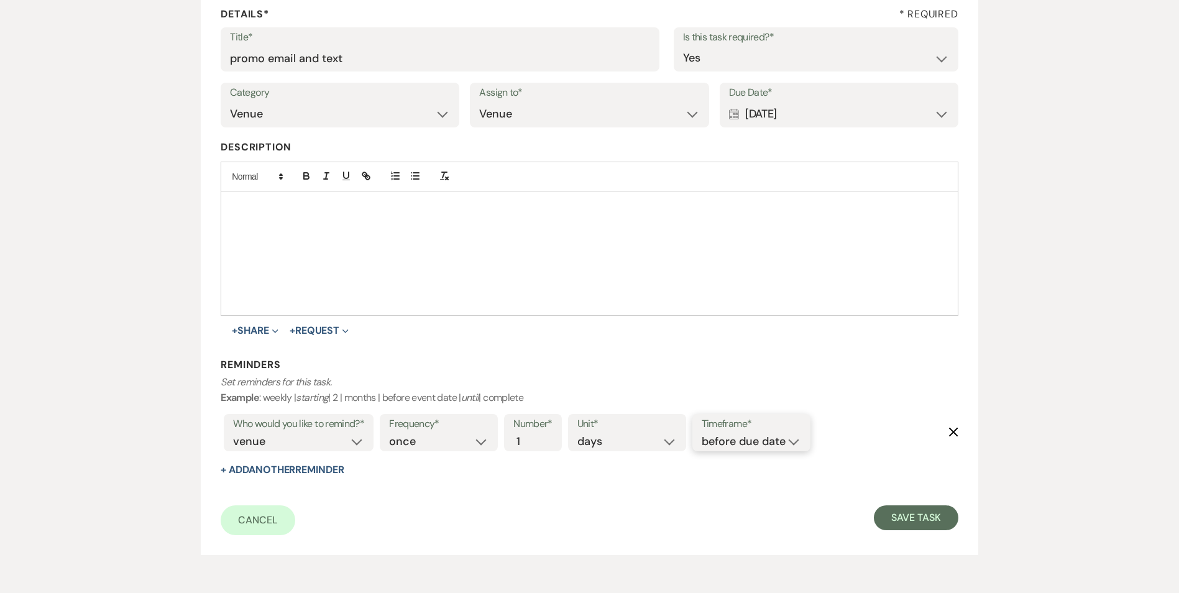
click at [776, 447] on select "before due date after due date on due date on custom date" at bounding box center [751, 441] width 99 height 17
select select "onDueDate"
click at [702, 433] on select "before due date after due date on due date on custom date" at bounding box center [751, 441] width 99 height 17
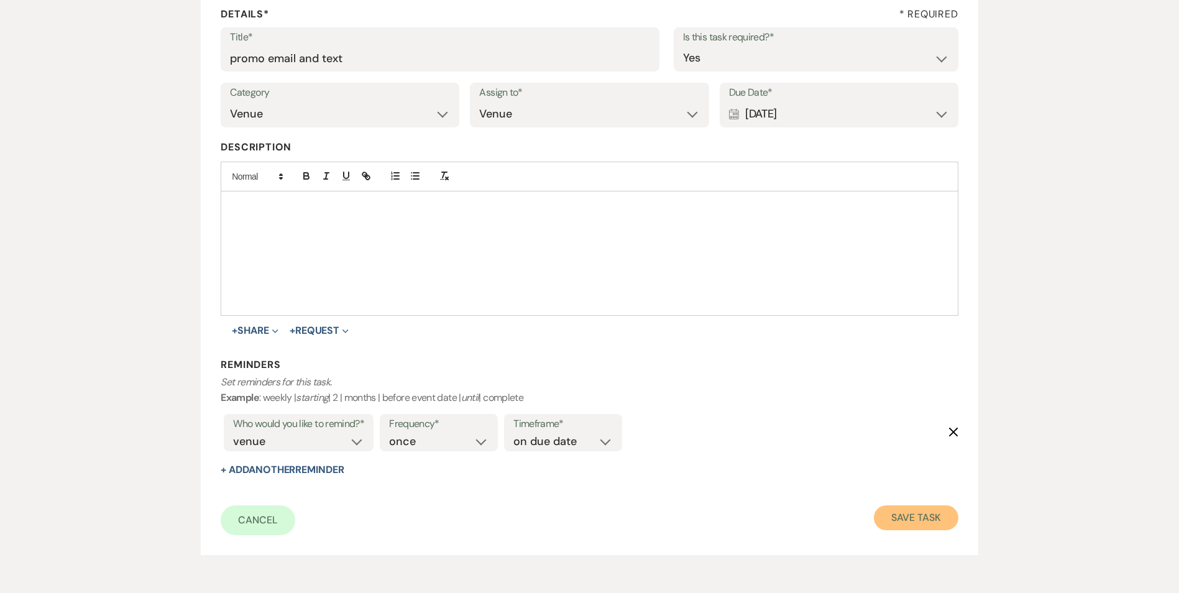
click at [901, 525] on button "Save Task" at bounding box center [916, 517] width 84 height 25
select select "2"
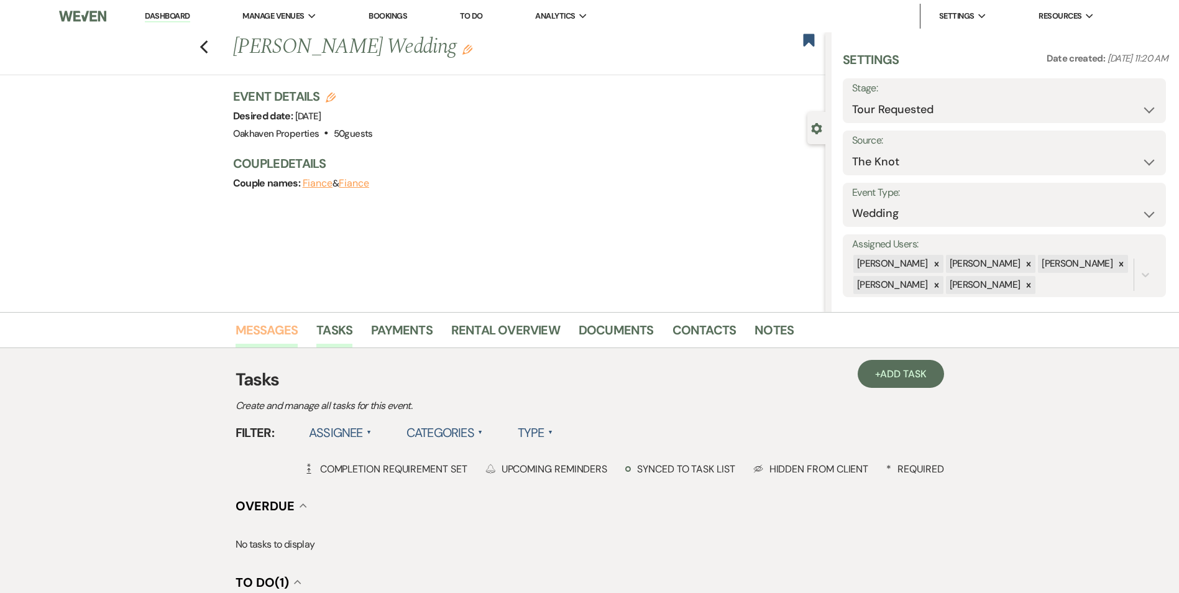
click at [270, 339] on link "Messages" at bounding box center [267, 333] width 63 height 27
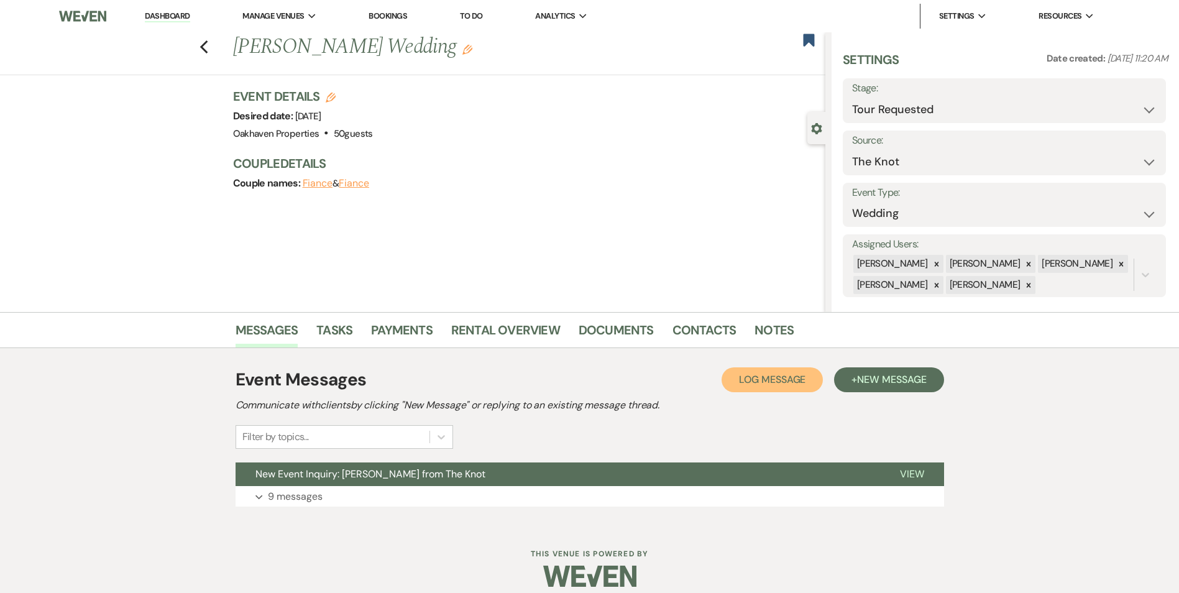
click at [776, 380] on span "Log Message" at bounding box center [772, 379] width 66 height 13
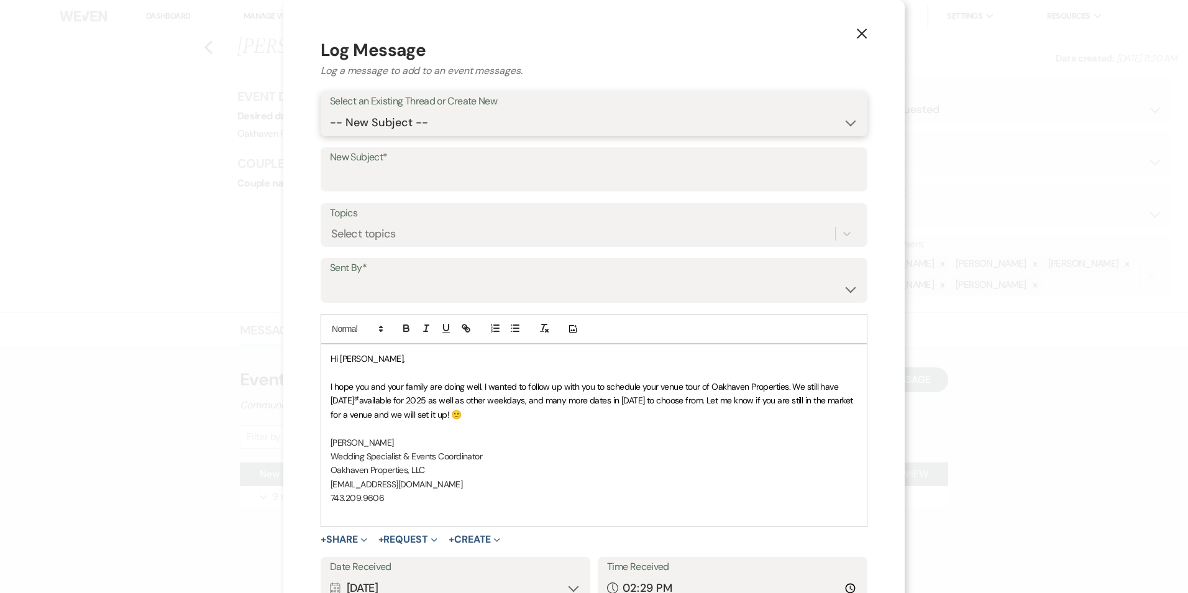
click at [415, 117] on select "-- New Subject -- New Event Inquiry: Sarah Sessoms from The Knot" at bounding box center [594, 123] width 528 height 24
select select "445163"
click at [330, 111] on select "-- New Subject -- New Event Inquiry: Sarah Sessoms from The Knot" at bounding box center [594, 123] width 528 height 24
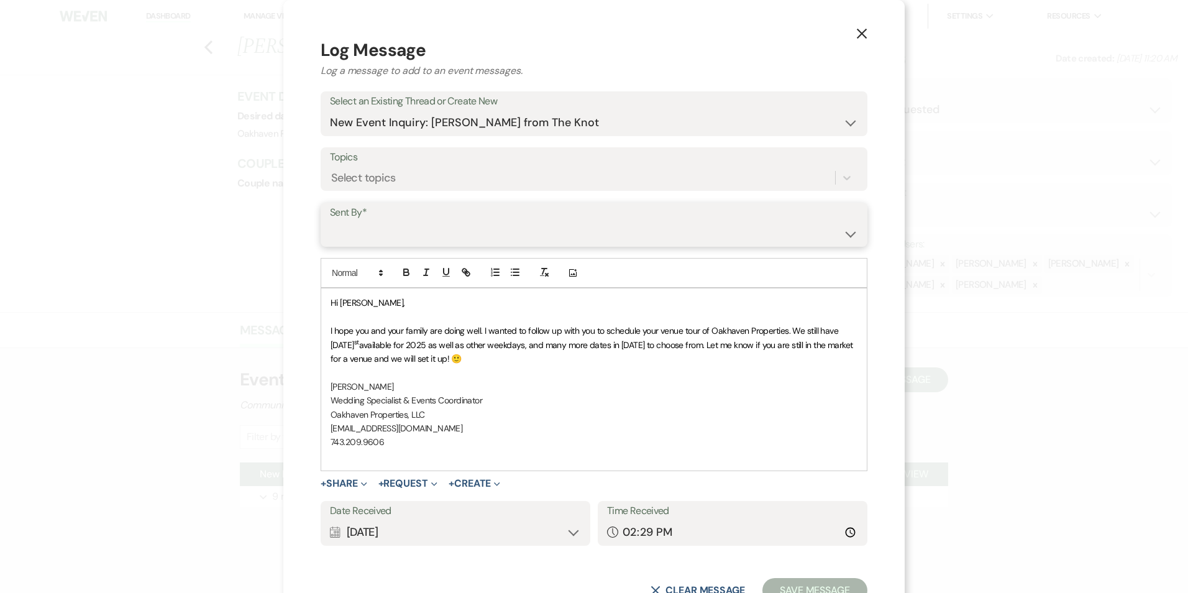
click at [391, 226] on select "Patience Ergish (pdergish@aol.com) Jeanette Wagoner (jeanette@experienceoakhave…" at bounding box center [594, 233] width 528 height 24
select select "user-127923"
click at [330, 221] on select "Patience Ergish (pdergish@aol.com) Jeanette Wagoner (jeanette@experienceoakhave…" at bounding box center [594, 233] width 528 height 24
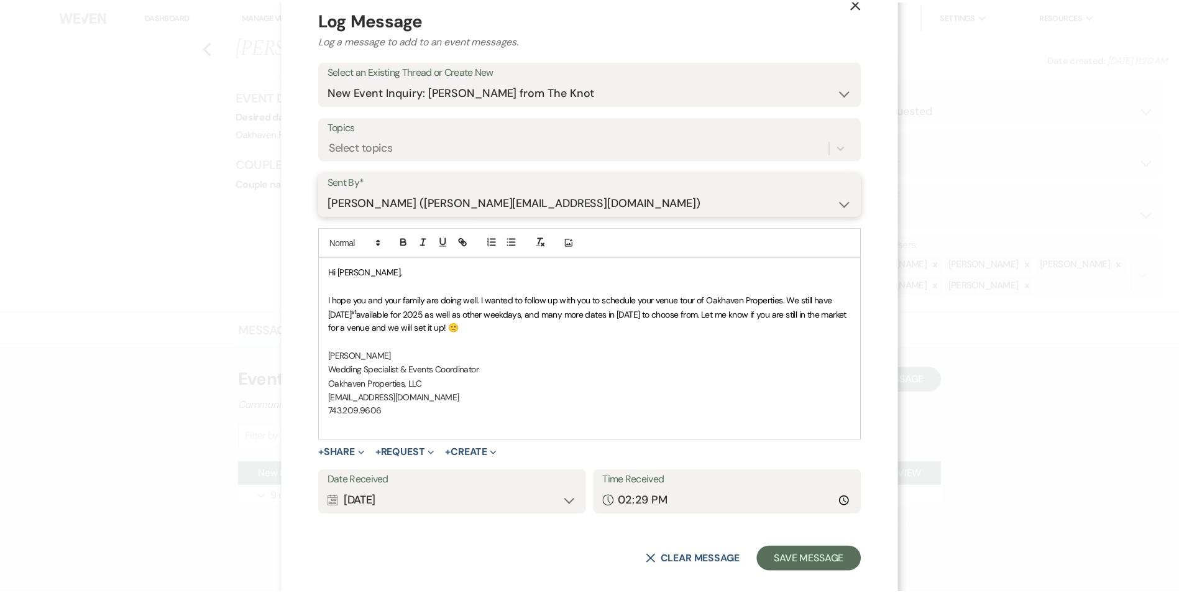
scroll to position [47, 0]
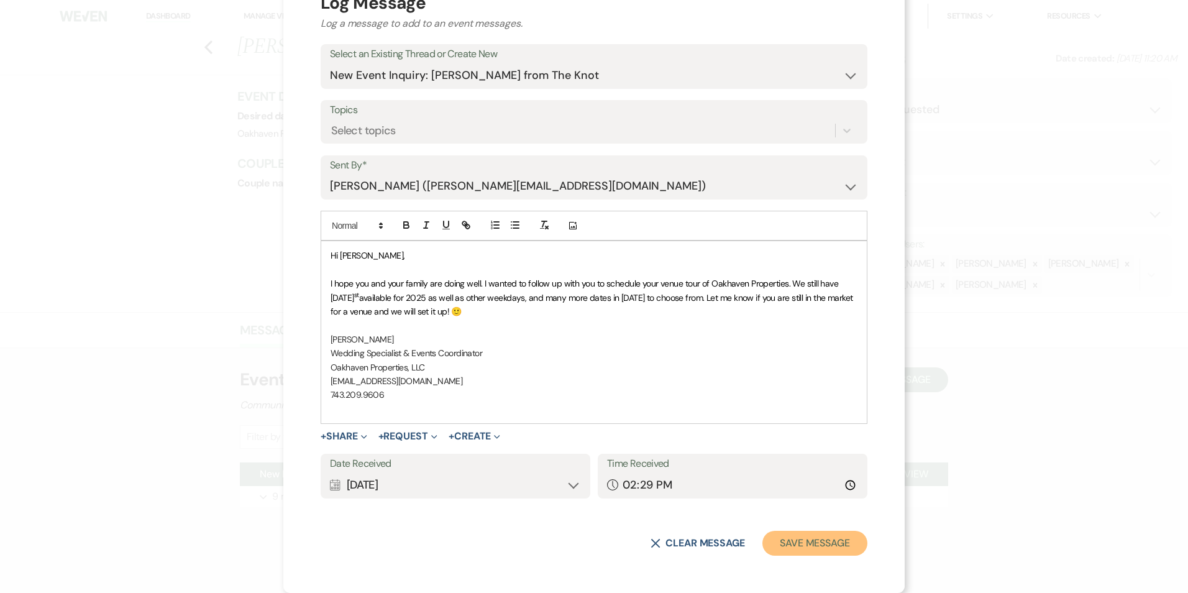
click at [855, 551] on button "Save Message" at bounding box center [815, 543] width 105 height 25
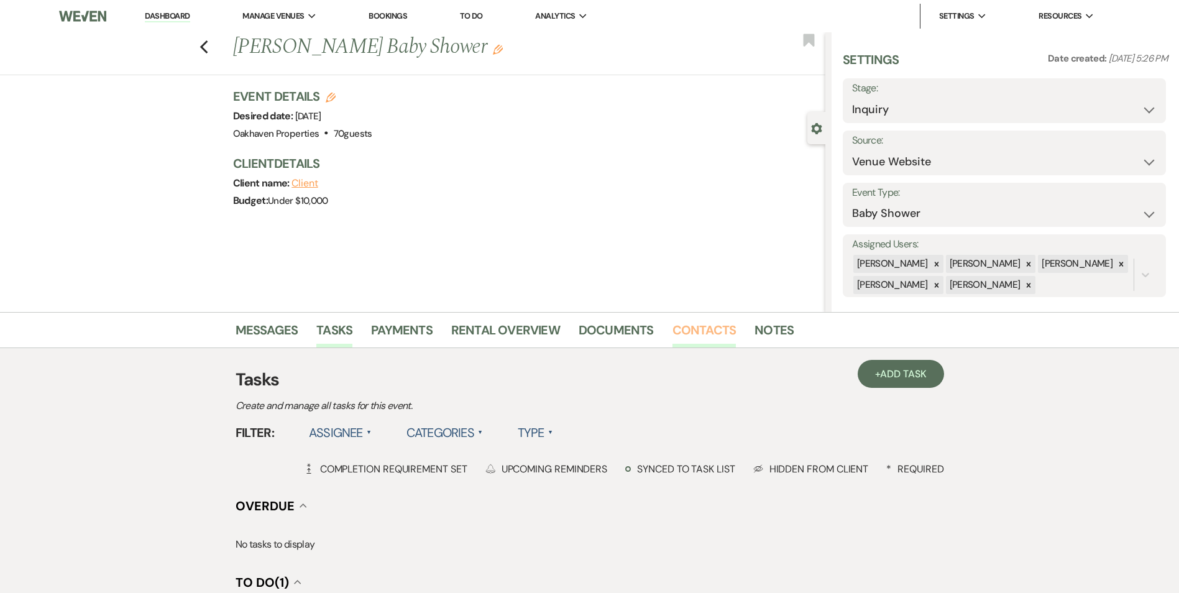
click at [707, 332] on link "Contacts" at bounding box center [704, 333] width 64 height 27
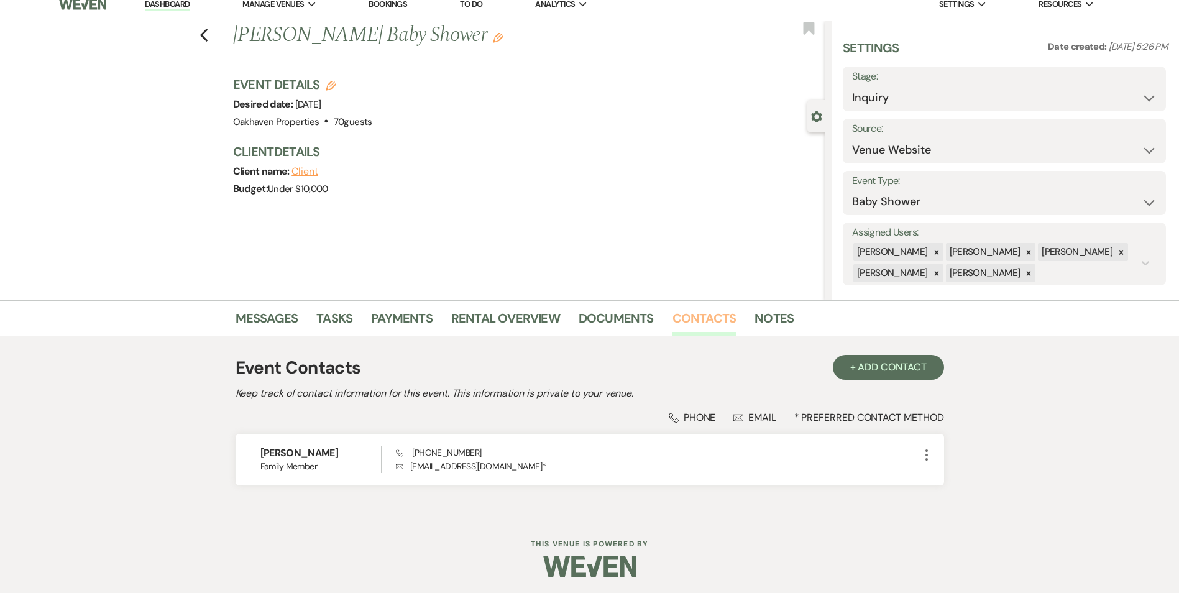
scroll to position [14, 0]
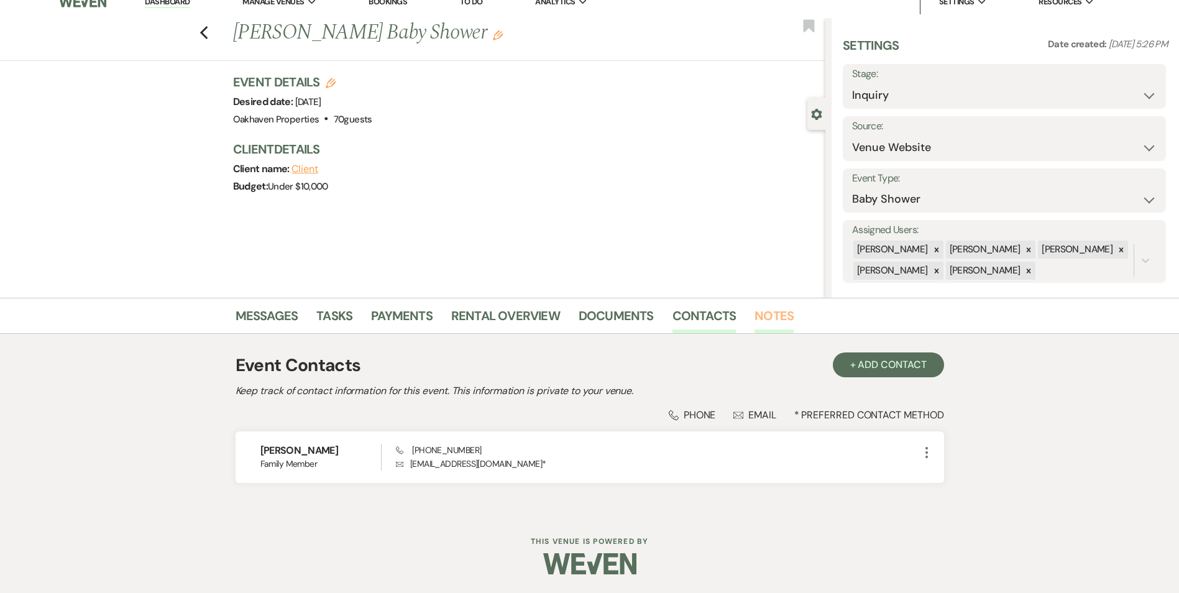
click at [763, 326] on link "Notes" at bounding box center [773, 319] width 39 height 27
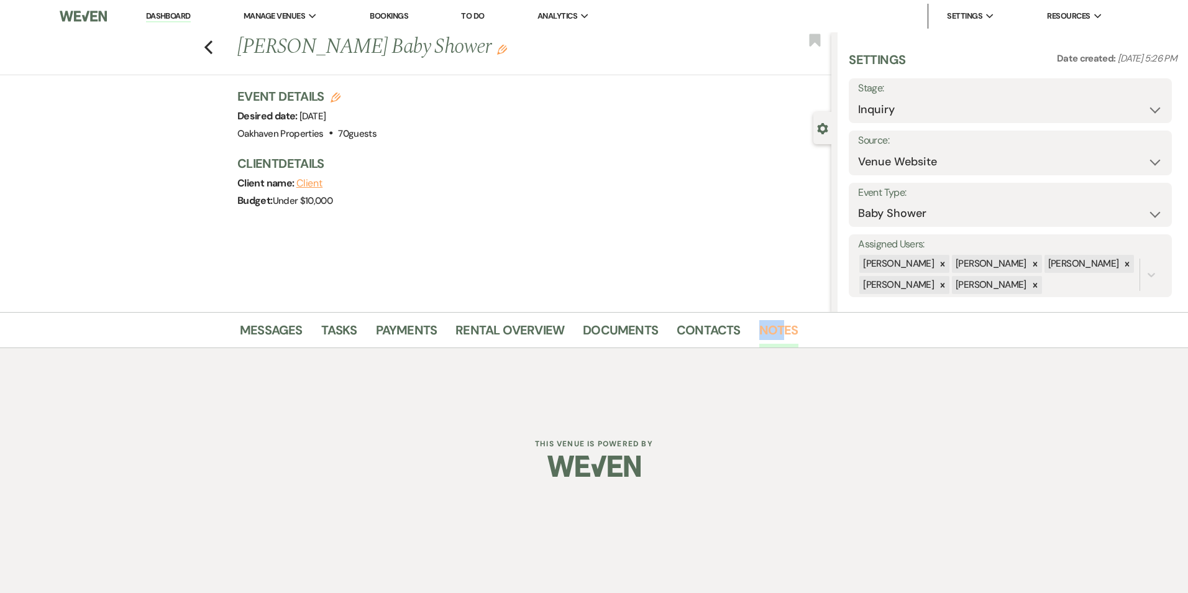
click at [781, 320] on li "Notes" at bounding box center [788, 333] width 58 height 30
drag, startPoint x: 781, startPoint y: 320, endPoint x: 782, endPoint y: 330, distance: 10.0
click at [782, 330] on link "Notes" at bounding box center [778, 333] width 39 height 27
click at [725, 392] on div "Dashboard Manage Venues Expand Oakhaven Properties Bookings To Do Analytics Exp…" at bounding box center [594, 207] width 1188 height 415
click at [774, 341] on link "Notes" at bounding box center [778, 333] width 39 height 27
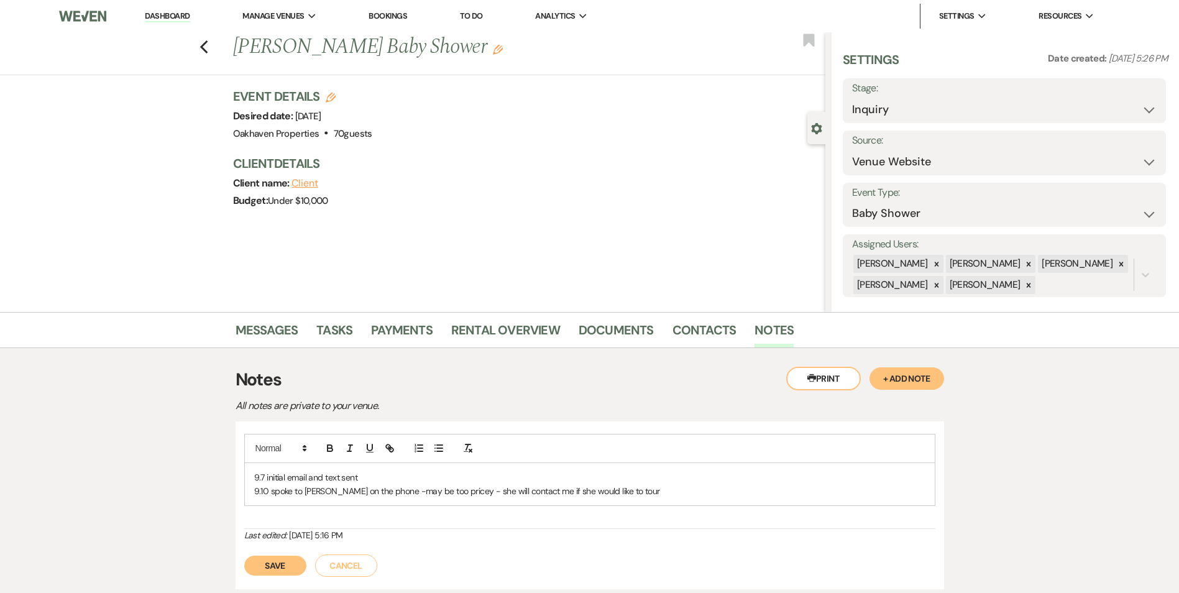
click at [278, 571] on button "Save" at bounding box center [275, 566] width 62 height 20
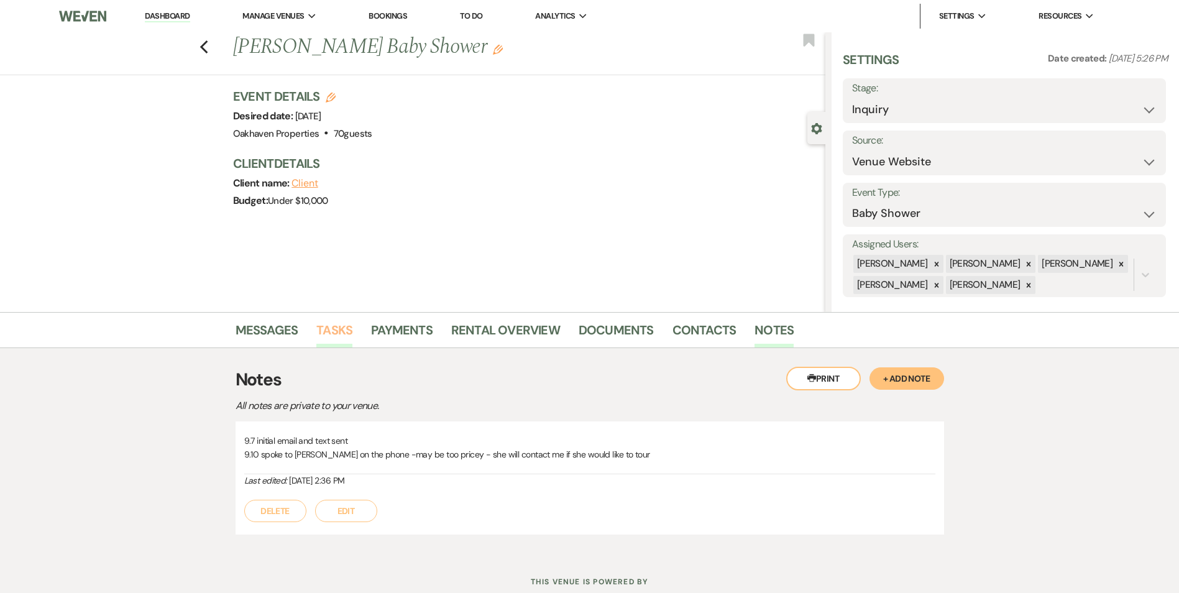
drag, startPoint x: 310, startPoint y: 349, endPoint x: 332, endPoint y: 329, distance: 29.5
click at [311, 348] on div "Printer Print + Add Note Notes All notes are private to your venue. 9.7 initial…" at bounding box center [590, 450] width 708 height 205
click at [336, 326] on link "Tasks" at bounding box center [334, 333] width 36 height 27
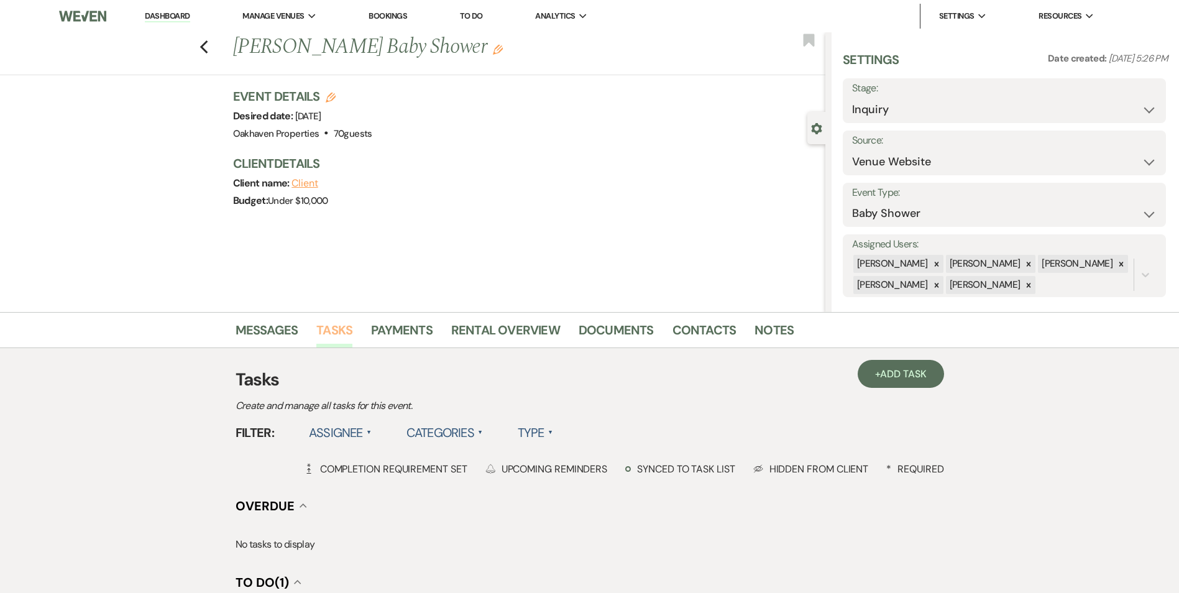
scroll to position [249, 0]
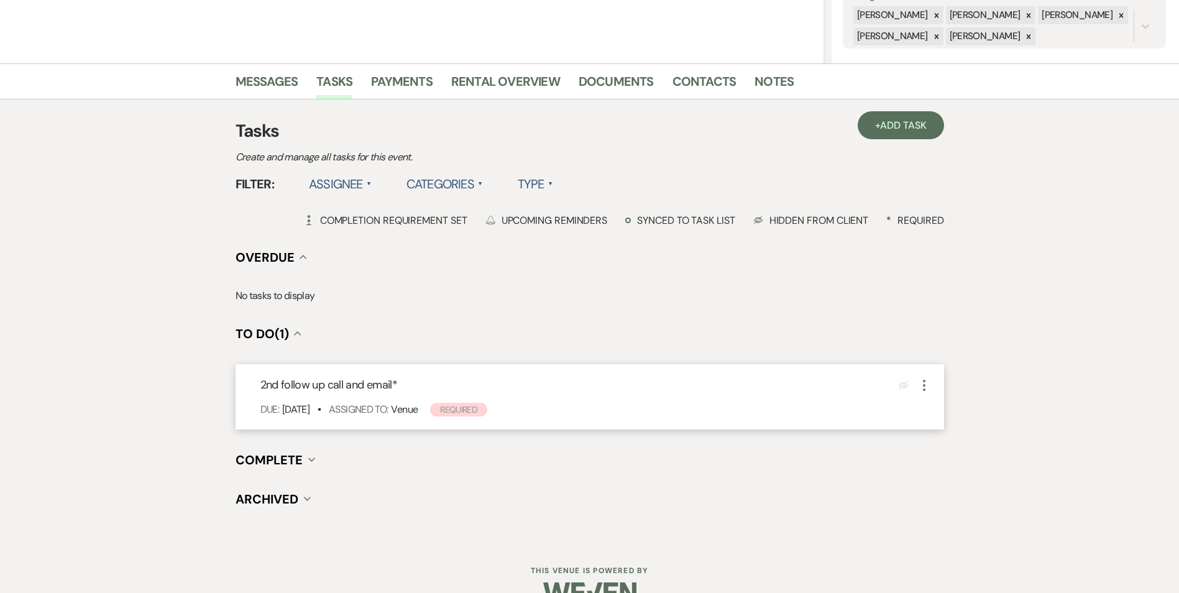
click at [924, 389] on use "button" at bounding box center [924, 385] width 2 height 11
click at [945, 463] on button "Plan Portal Link Mark As Complete" at bounding box center [978, 468] width 122 height 20
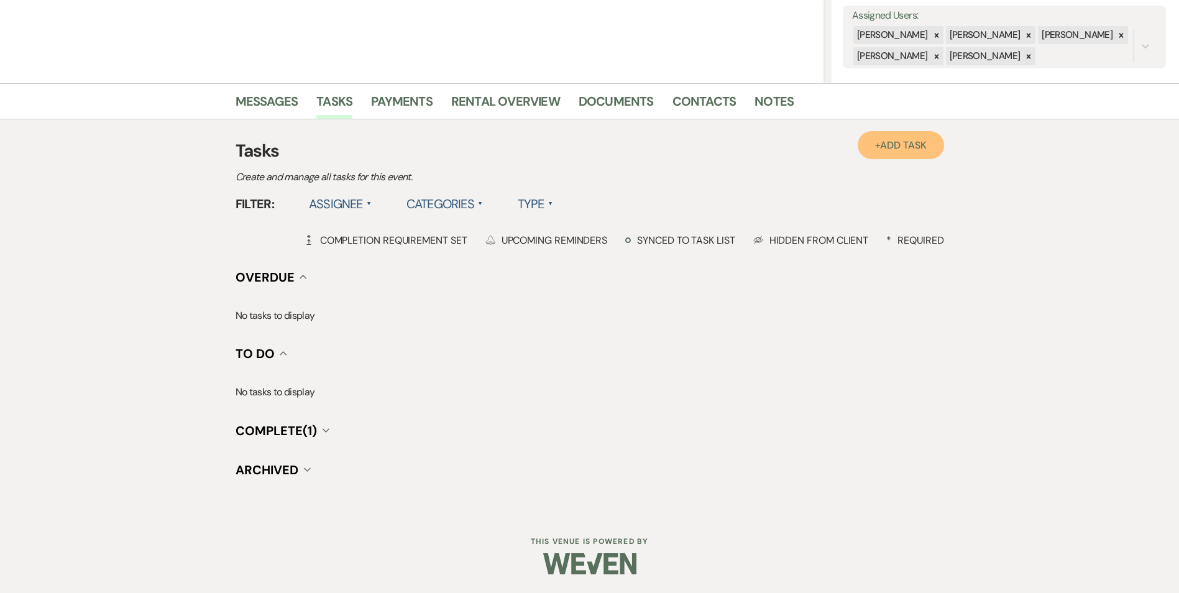
click at [906, 151] on span "Add Task" at bounding box center [903, 145] width 46 height 13
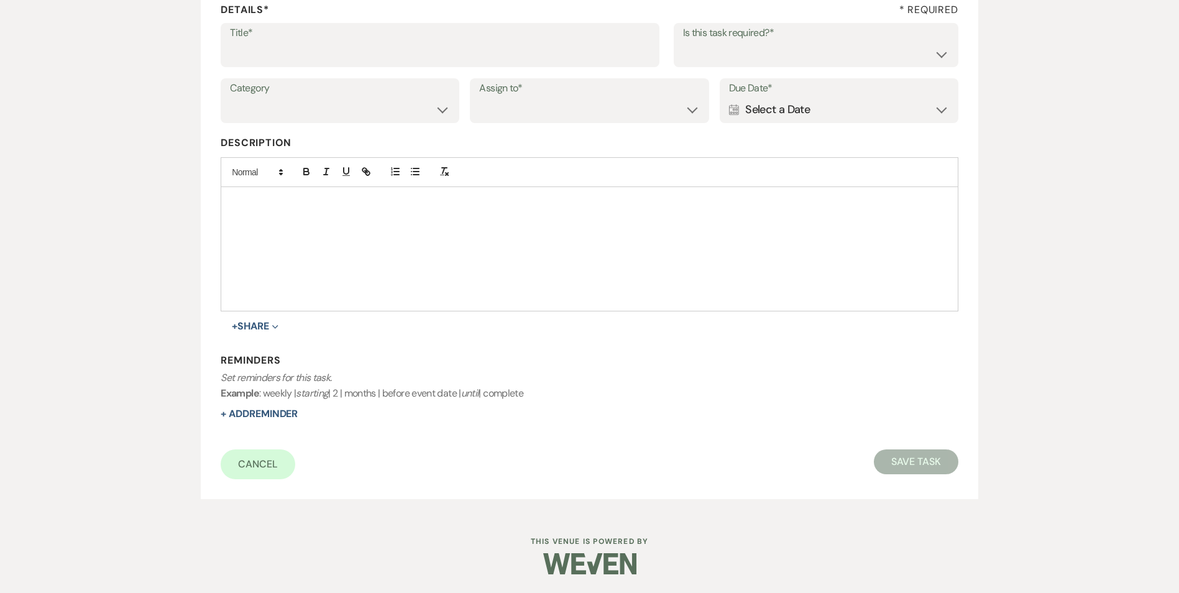
scroll to position [191, 0]
click at [277, 47] on input "Title*" at bounding box center [440, 54] width 420 height 24
type input "another follow up if date is still available"
click at [874, 60] on select "Yes No" at bounding box center [816, 54] width 266 height 24
select select "true"
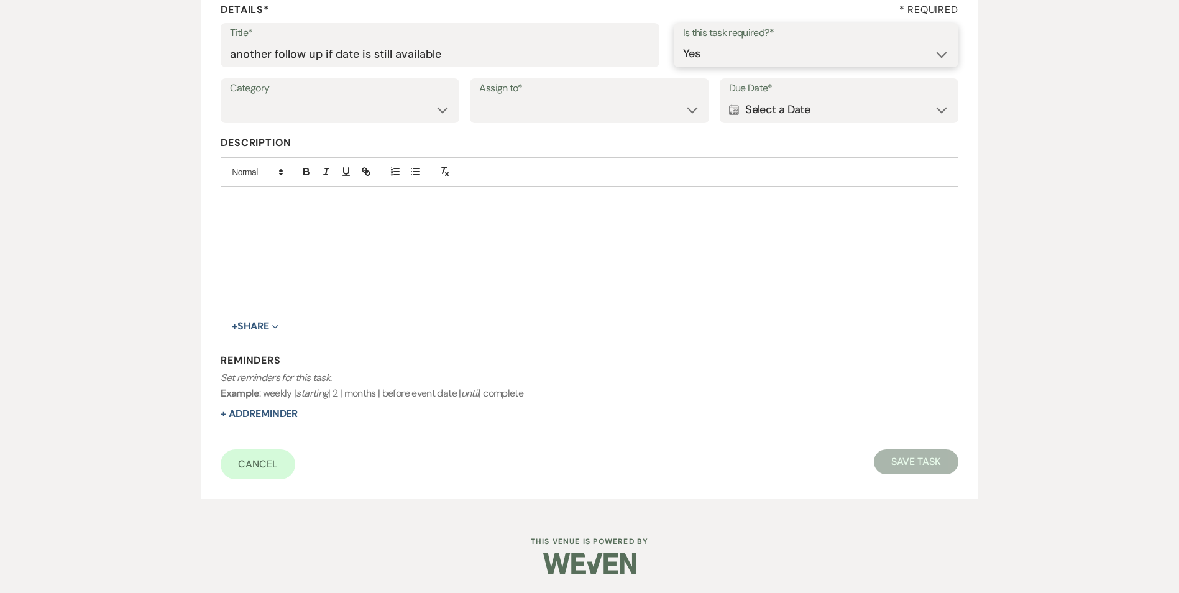
click at [683, 42] on select "Yes No" at bounding box center [816, 54] width 266 height 24
click at [393, 117] on select "Venue Vendors Guests Details Finalize & Share" at bounding box center [340, 110] width 220 height 24
select select "31"
click at [230, 98] on select "Venue Vendors Guests Details Finalize & Share" at bounding box center [340, 110] width 220 height 24
click at [492, 117] on select "Venue Client" at bounding box center [589, 110] width 220 height 24
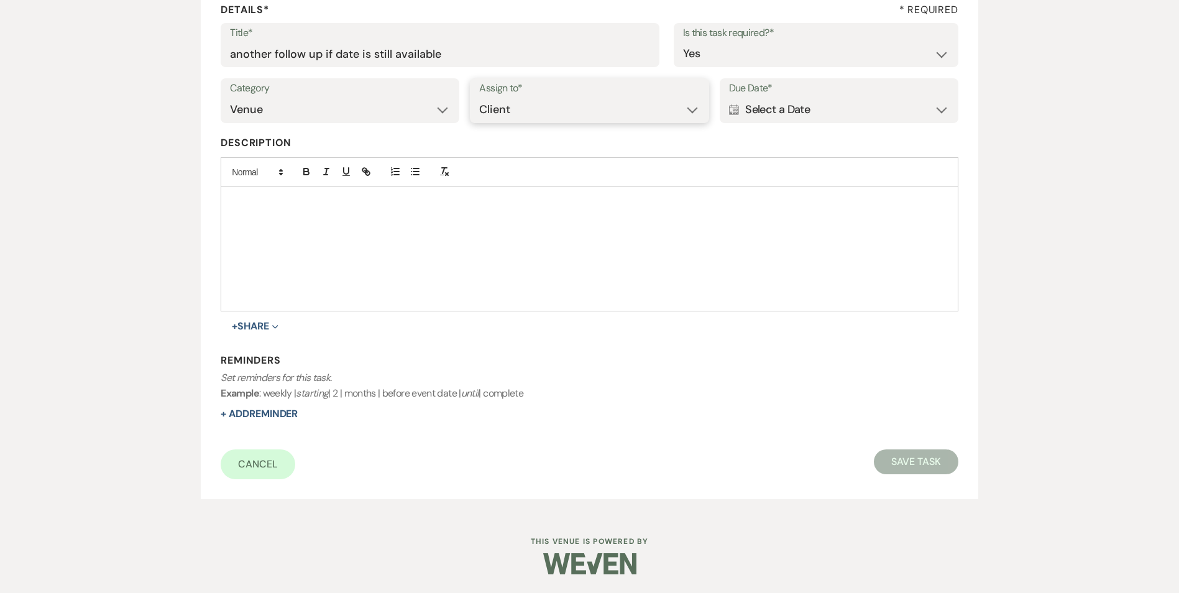
click at [479, 98] on select "Venue Client" at bounding box center [589, 110] width 220 height 24
click at [534, 104] on select "Venue Client" at bounding box center [589, 110] width 220 height 24
select select "venueHost"
click at [479, 98] on select "Venue Client" at bounding box center [589, 110] width 220 height 24
click at [872, 107] on div "Calendar Select a Date Expand" at bounding box center [839, 110] width 220 height 24
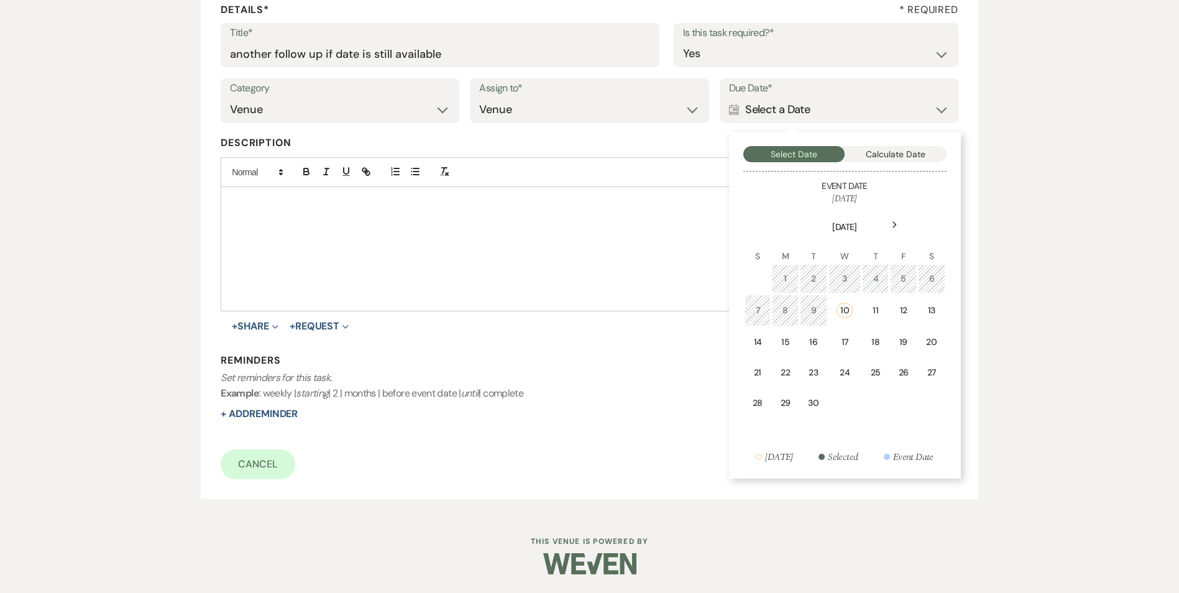
click at [906, 227] on th "[DATE]" at bounding box center [845, 220] width 201 height 28
click at [895, 230] on div "Next" at bounding box center [895, 225] width 20 height 20
click at [842, 305] on div "8" at bounding box center [844, 309] width 11 height 13
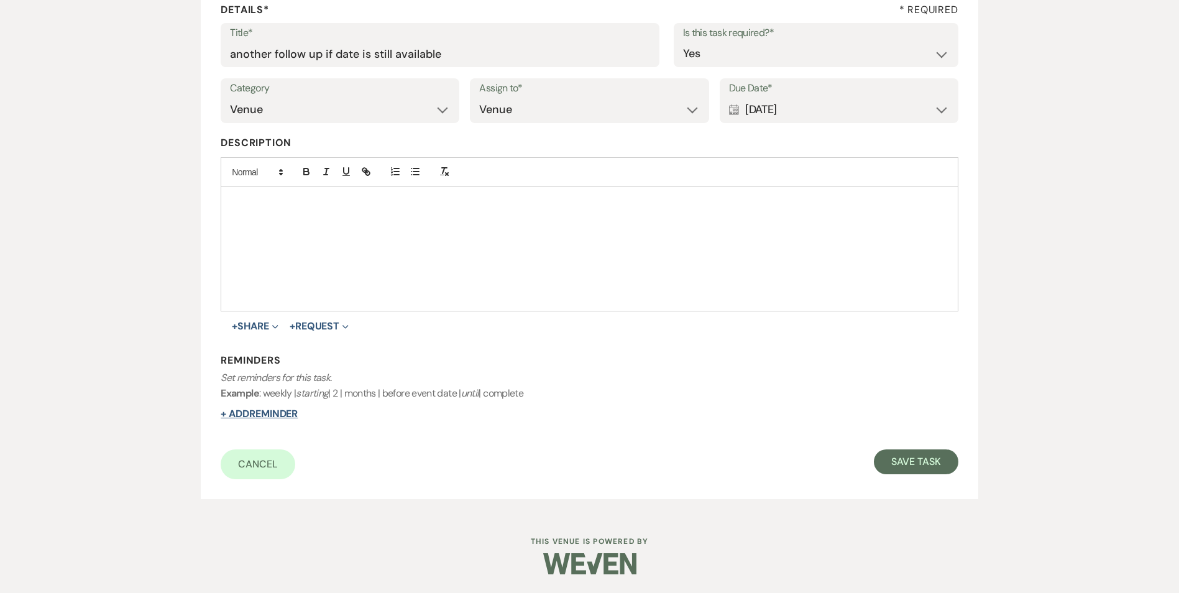
click at [241, 410] on button "+ Add Reminder" at bounding box center [259, 414] width 77 height 10
select select "host"
select select "days"
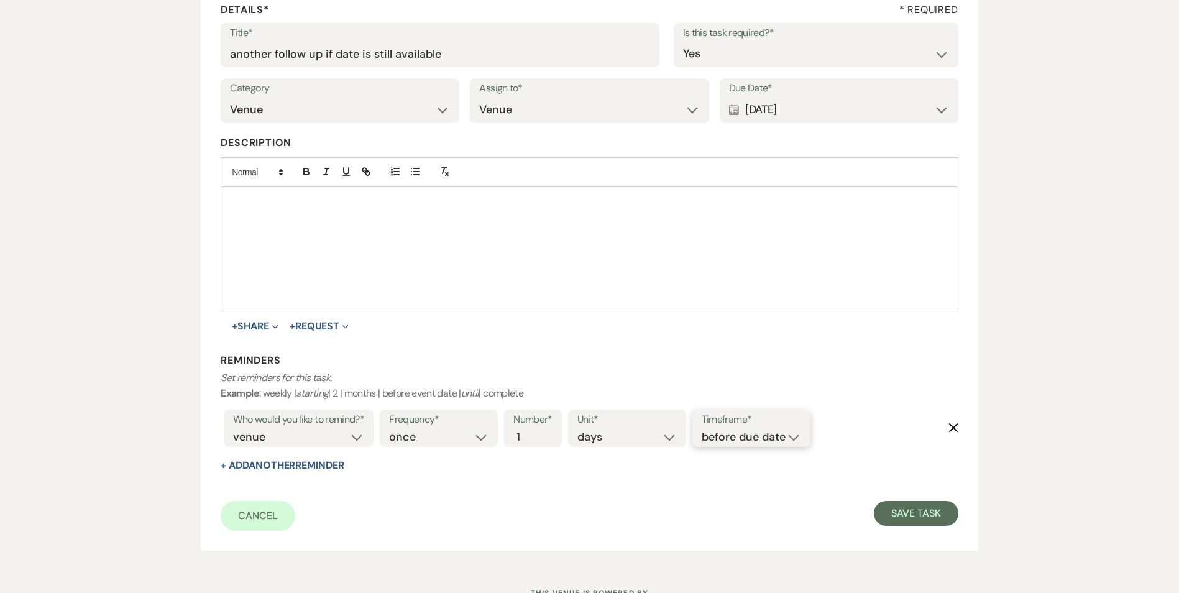
click at [779, 434] on select "before due date after due date on due date on custom date" at bounding box center [751, 437] width 99 height 17
select select "onDueDate"
click at [702, 429] on select "before due date after due date on due date on custom date" at bounding box center [751, 437] width 99 height 17
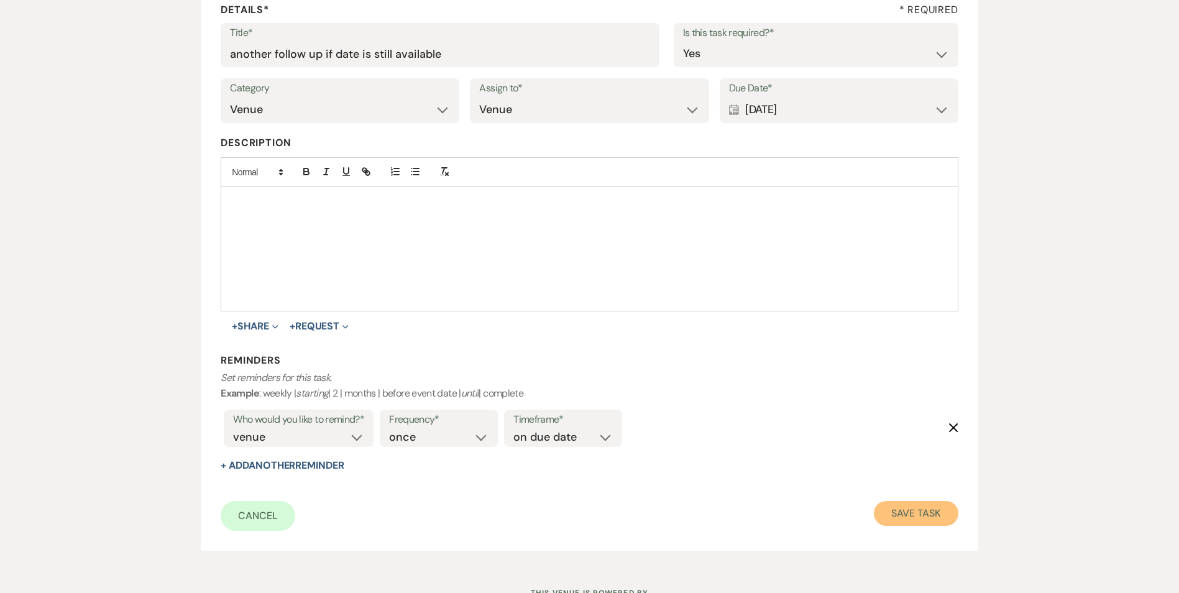
click at [947, 518] on button "Save Task" at bounding box center [916, 513] width 84 height 25
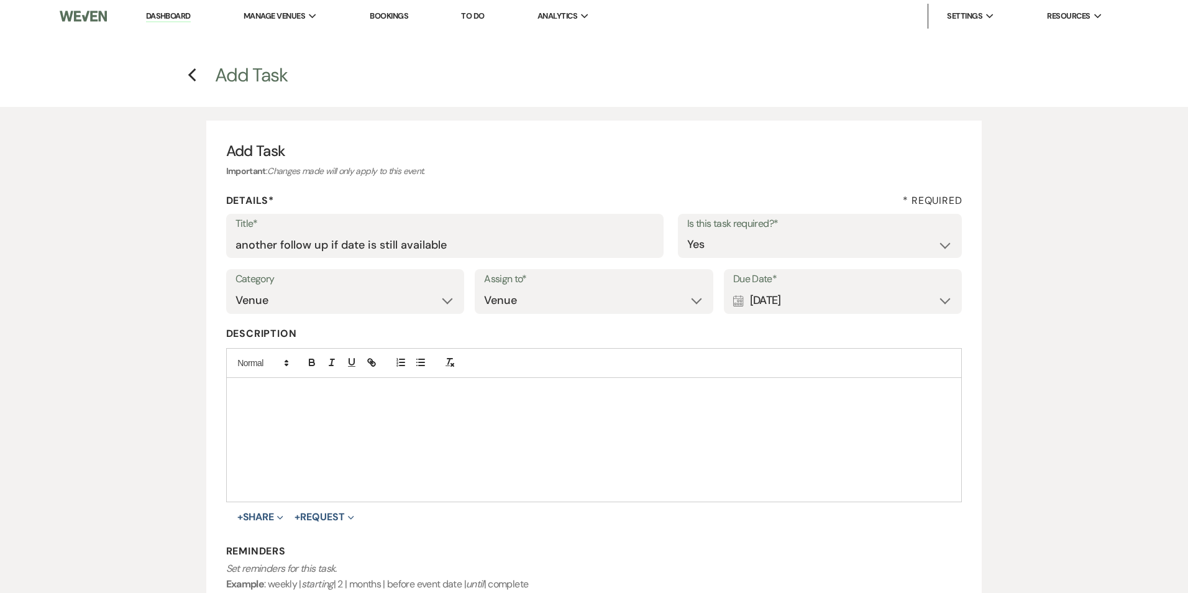
select select "5"
select select "3"
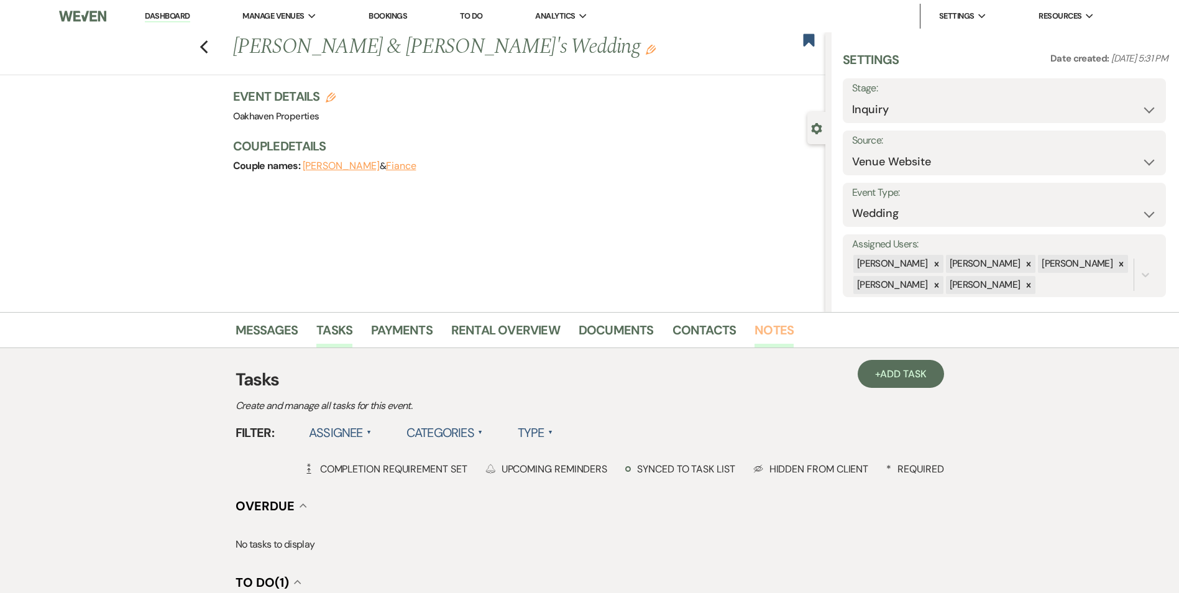
click at [779, 342] on link "Notes" at bounding box center [773, 333] width 39 height 27
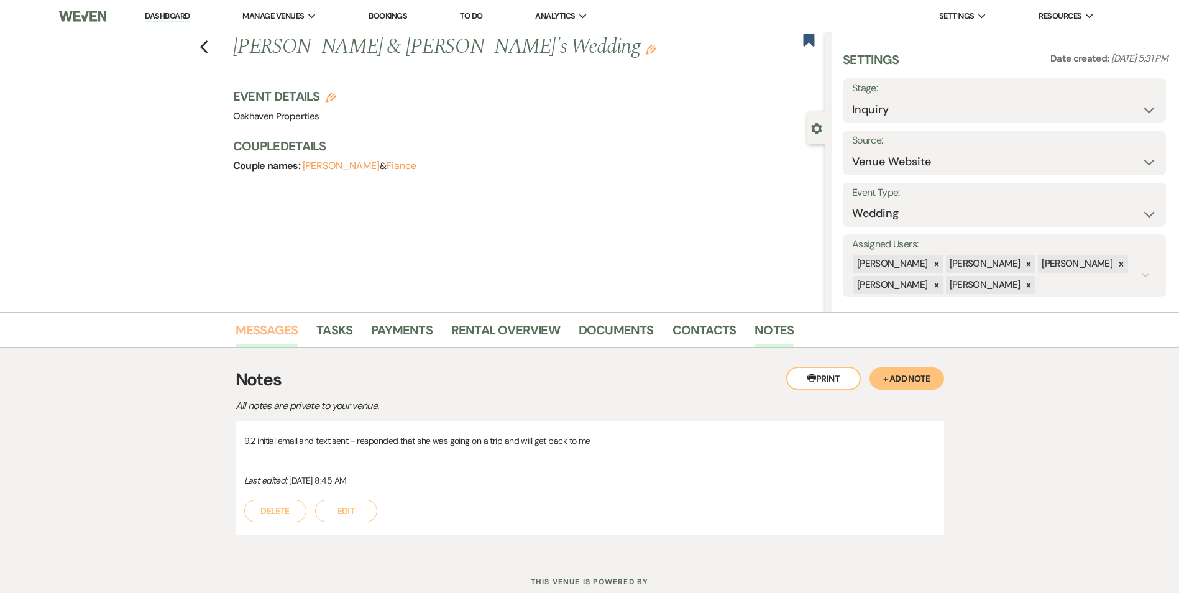
click at [266, 345] on link "Messages" at bounding box center [267, 333] width 63 height 27
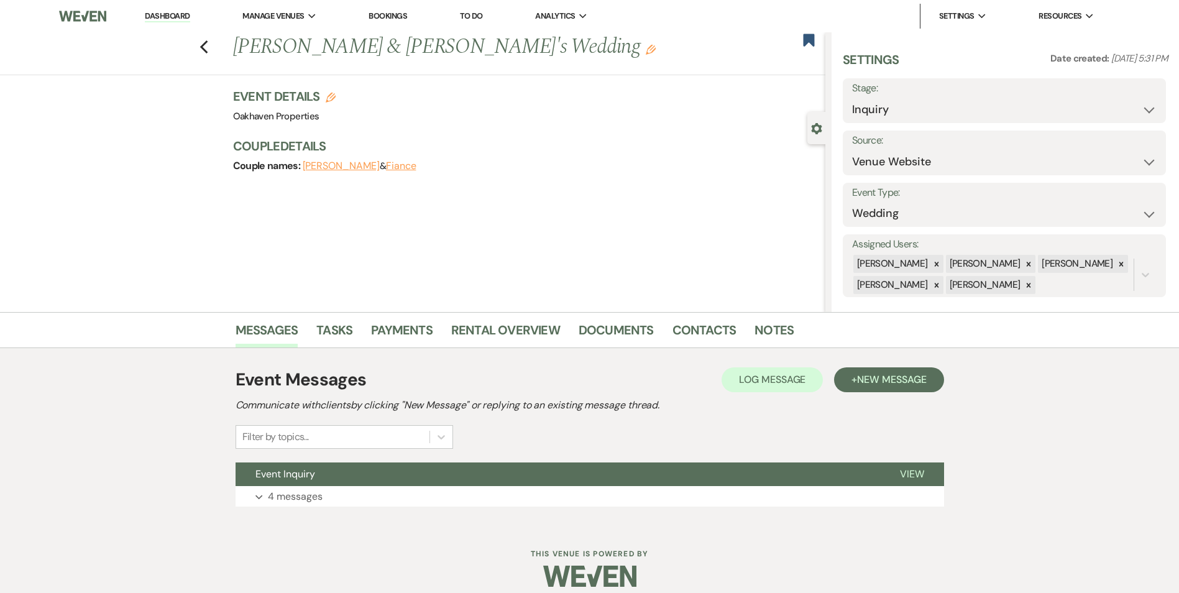
click at [898, 461] on div "Event Messages Log Log Message + New Message Communicate with clients by clicki…" at bounding box center [590, 436] width 708 height 152
click at [906, 477] on span "View" at bounding box center [912, 473] width 24 height 13
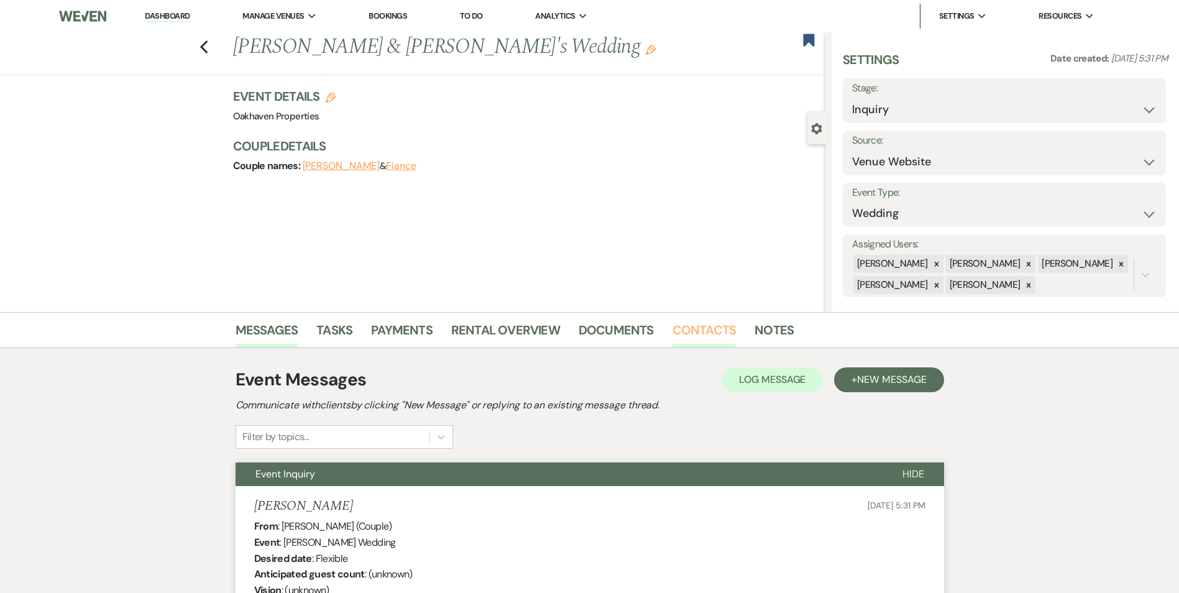
click at [695, 339] on link "Contacts" at bounding box center [704, 333] width 64 height 27
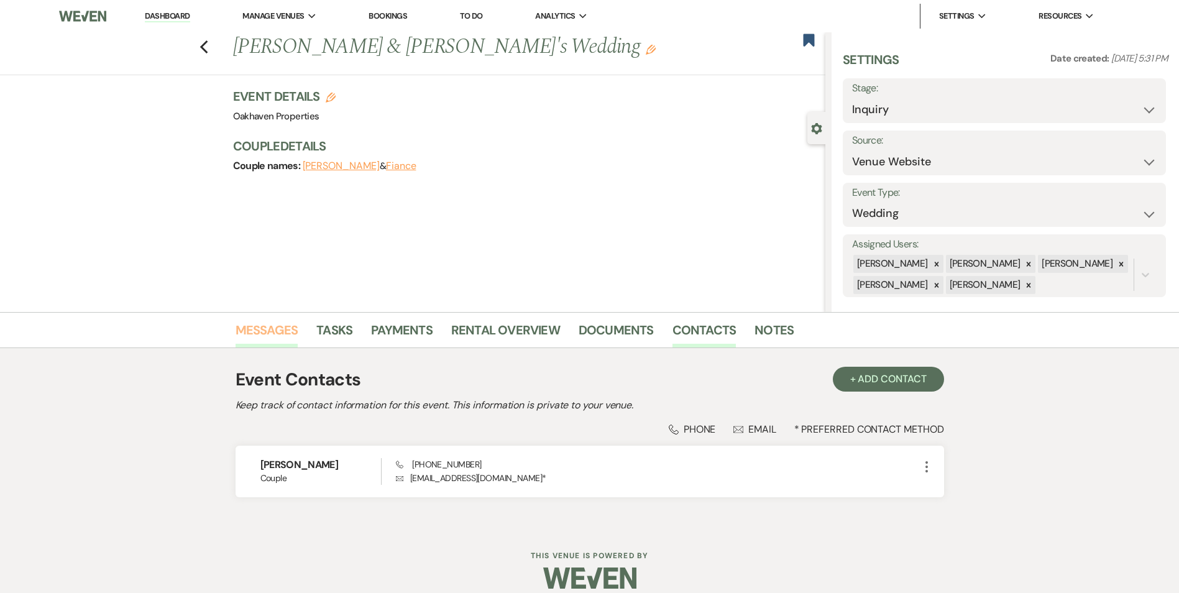
click at [253, 344] on link "Messages" at bounding box center [267, 333] width 63 height 27
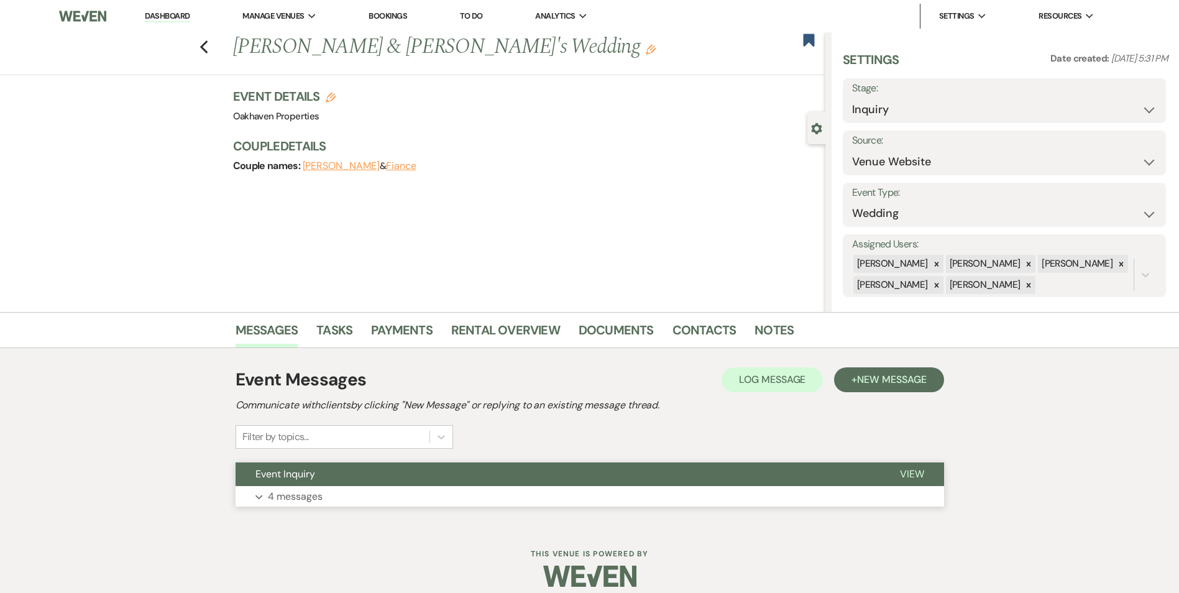
click at [906, 477] on span "View" at bounding box center [912, 473] width 24 height 13
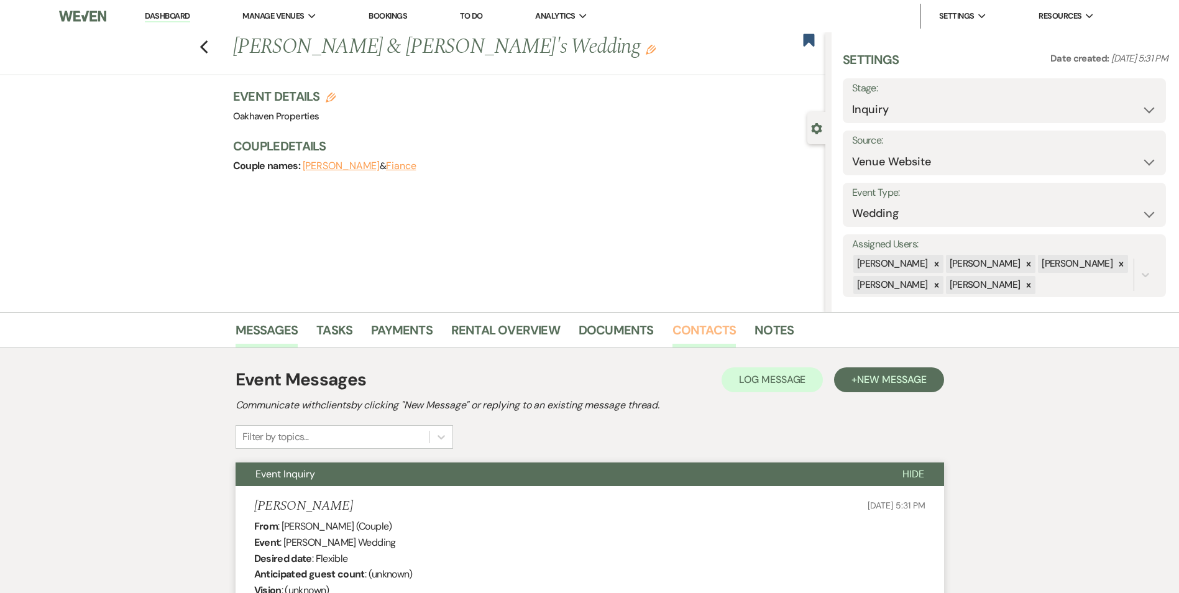
click at [687, 330] on link "Contacts" at bounding box center [704, 333] width 64 height 27
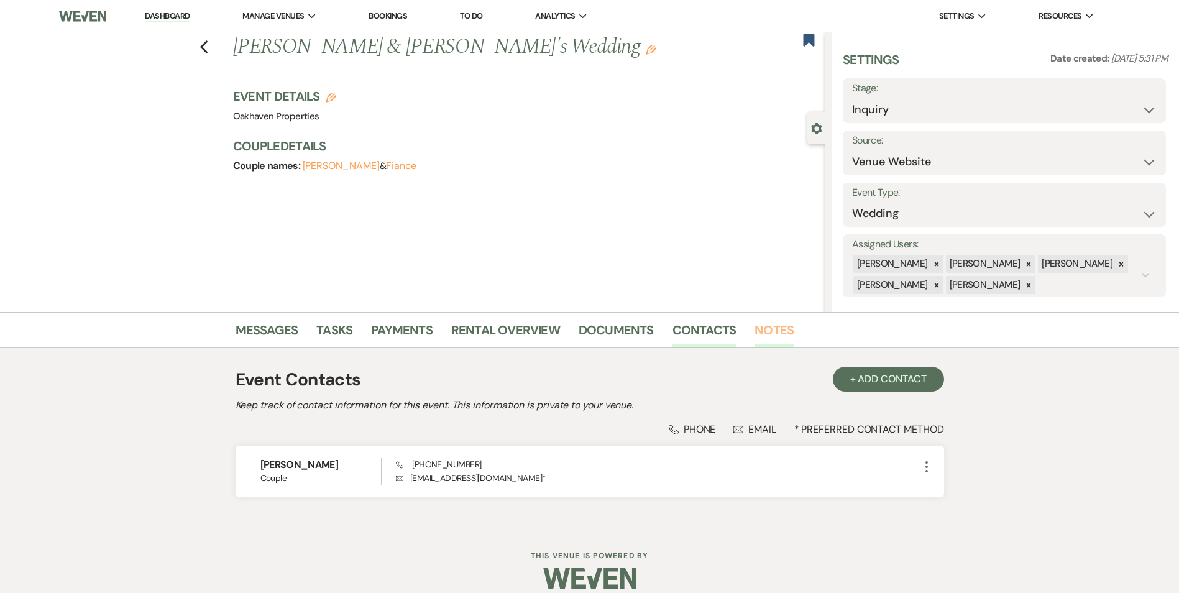
click at [754, 345] on link "Notes" at bounding box center [773, 333] width 39 height 27
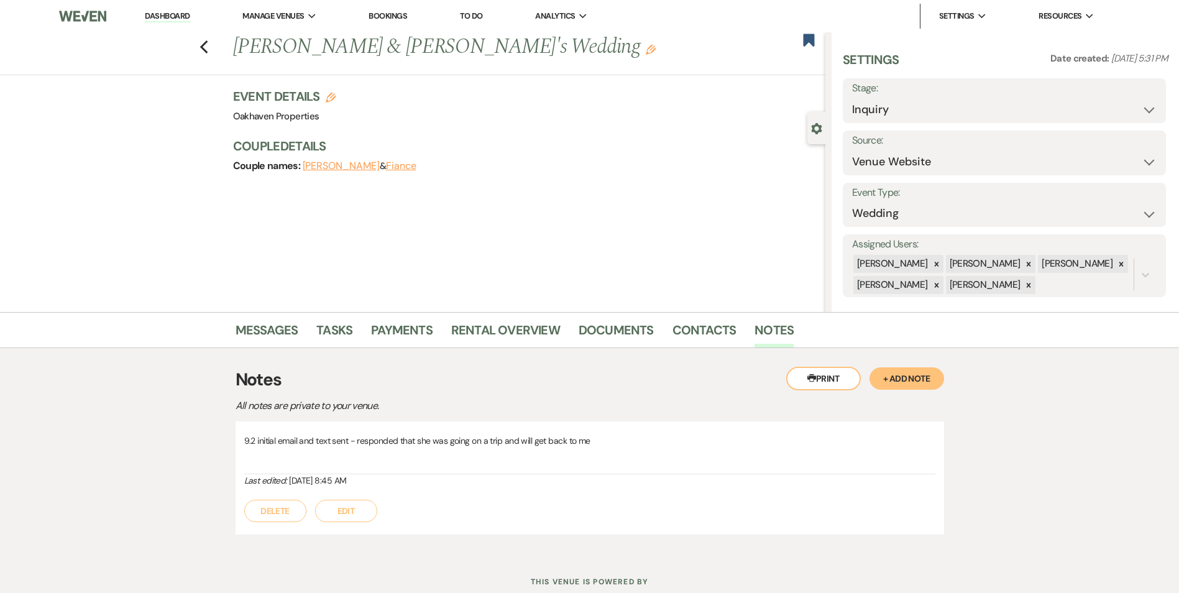
click at [344, 514] on button "Edit" at bounding box center [346, 511] width 62 height 22
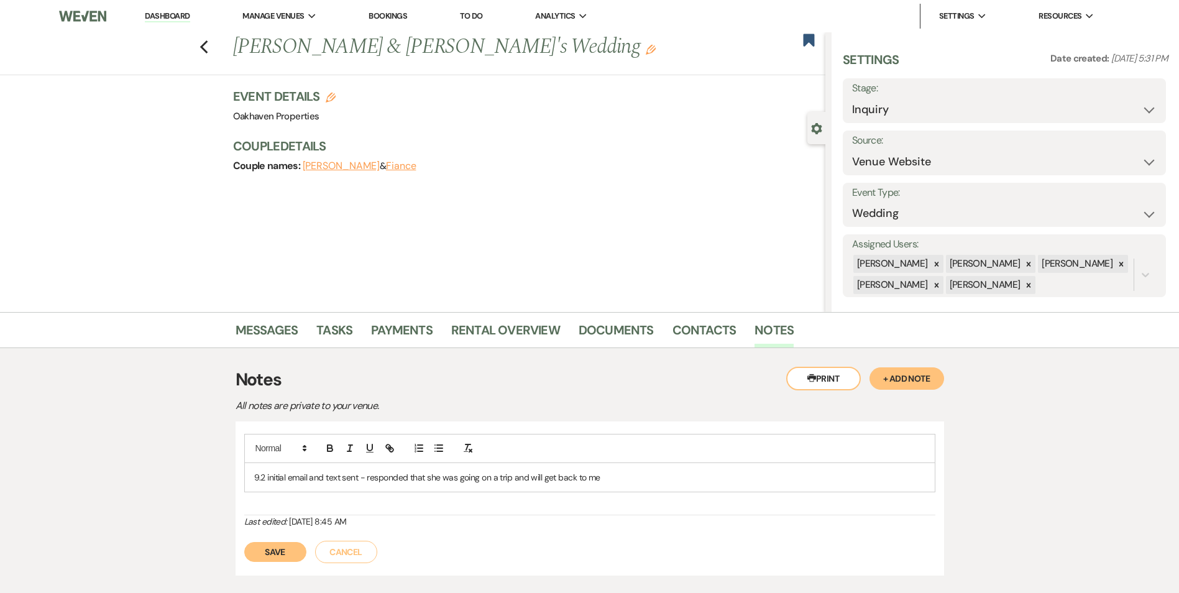
click at [628, 480] on p "9.2 initial email and text sent - responded that she was going on a trip and wi…" at bounding box center [589, 477] width 671 height 14
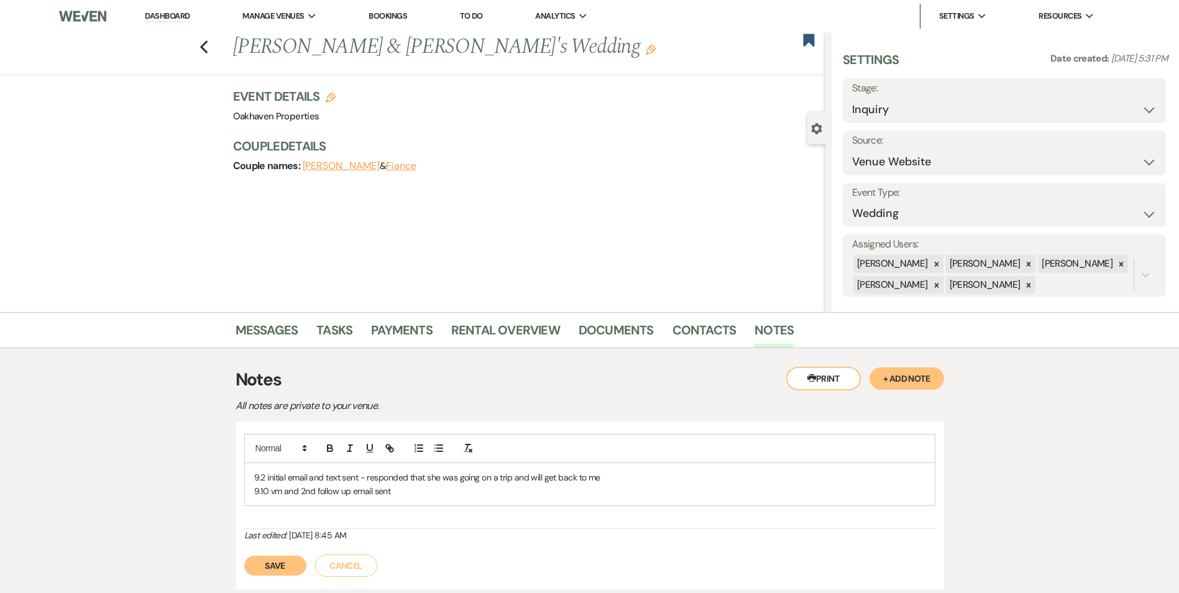
drag, startPoint x: 273, startPoint y: 556, endPoint x: 280, endPoint y: 549, distance: 9.7
click at [273, 556] on button "Save" at bounding box center [275, 566] width 62 height 20
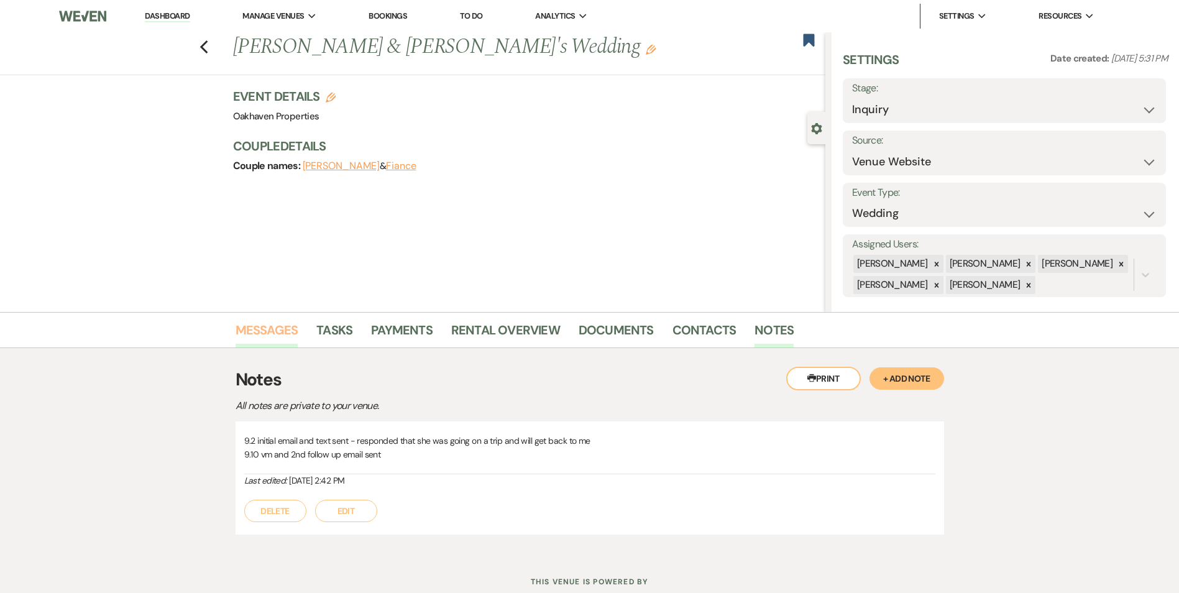
click at [268, 331] on link "Messages" at bounding box center [267, 333] width 63 height 27
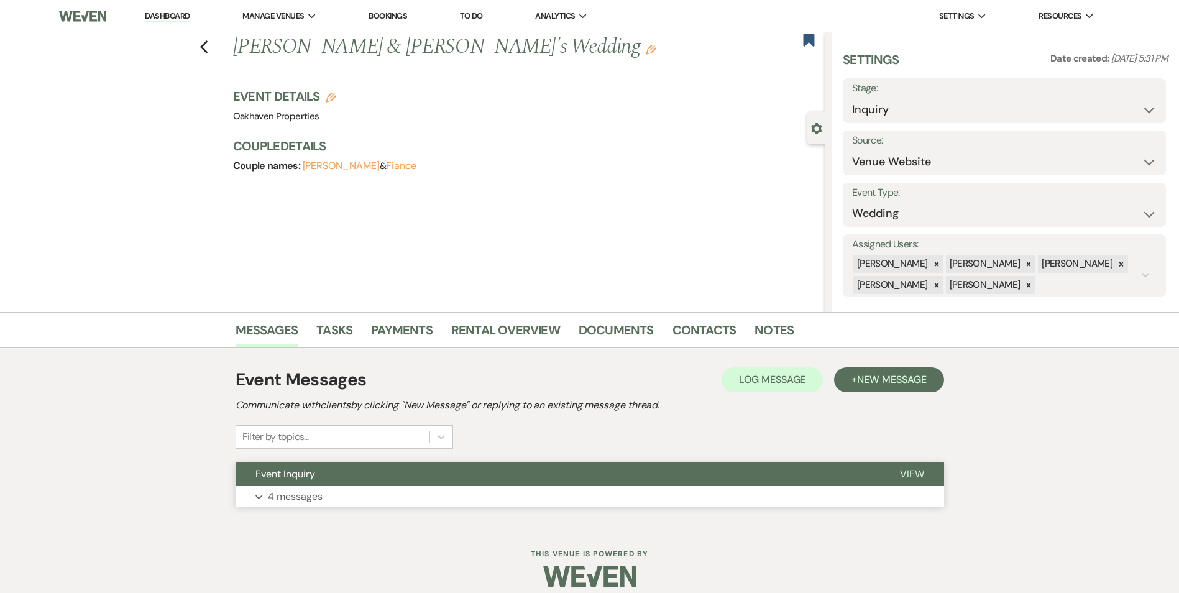
drag, startPoint x: 896, startPoint y: 478, endPoint x: 923, endPoint y: 471, distance: 27.6
click at [897, 477] on button "View" at bounding box center [912, 474] width 64 height 24
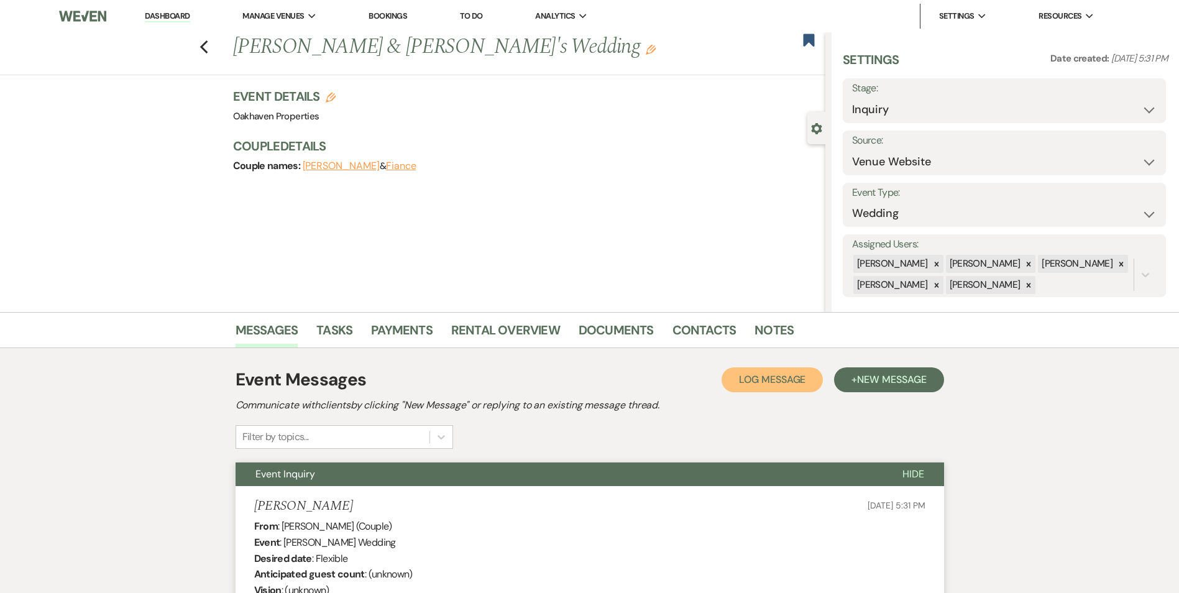
click at [768, 375] on span "Log Message" at bounding box center [772, 379] width 66 height 13
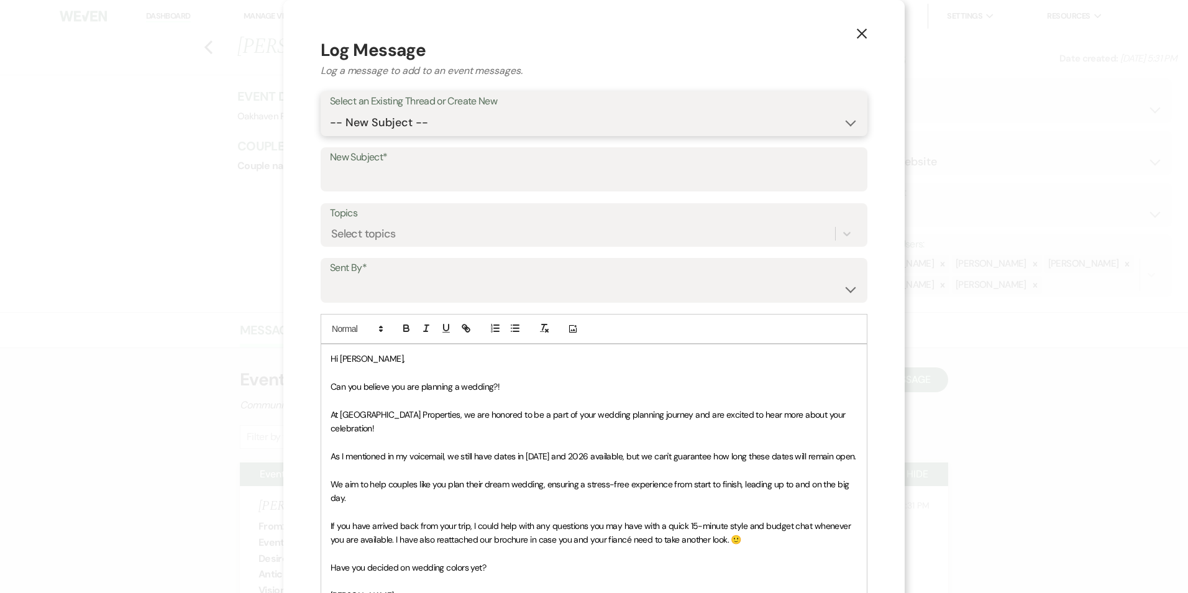
drag, startPoint x: 382, startPoint y: 124, endPoint x: 386, endPoint y: 136, distance: 13.0
click at [382, 124] on select "-- New Subject -- Event Inquiry" at bounding box center [594, 123] width 528 height 24
select select "454178"
click at [330, 111] on select "-- New Subject -- Event Inquiry" at bounding box center [594, 123] width 528 height 24
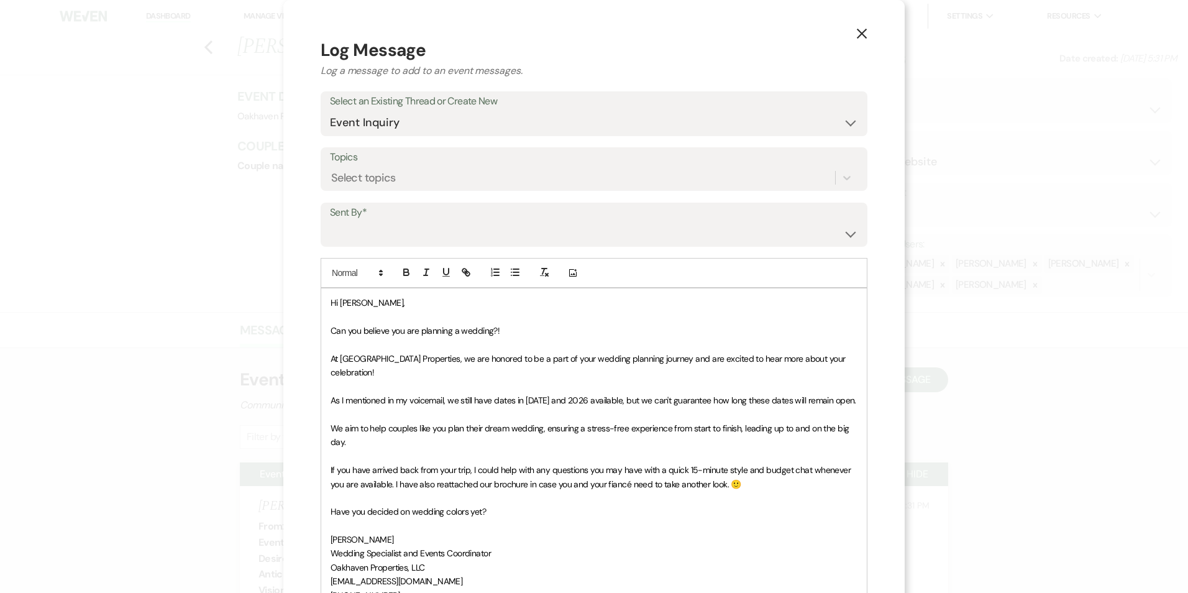
drag, startPoint x: 378, startPoint y: 206, endPoint x: 376, endPoint y: 218, distance: 12.1
click at [378, 210] on label "Sent By*" at bounding box center [594, 213] width 528 height 18
click at [374, 230] on select "Patience Ergish (pdergish@aol.com) Jeanette Wagoner (jeanette@experienceoakhave…" at bounding box center [594, 233] width 528 height 24
select select "user-127923"
click at [330, 221] on select "Patience Ergish (pdergish@aol.com) Jeanette Wagoner (jeanette@experienceoakhave…" at bounding box center [594, 233] width 528 height 24
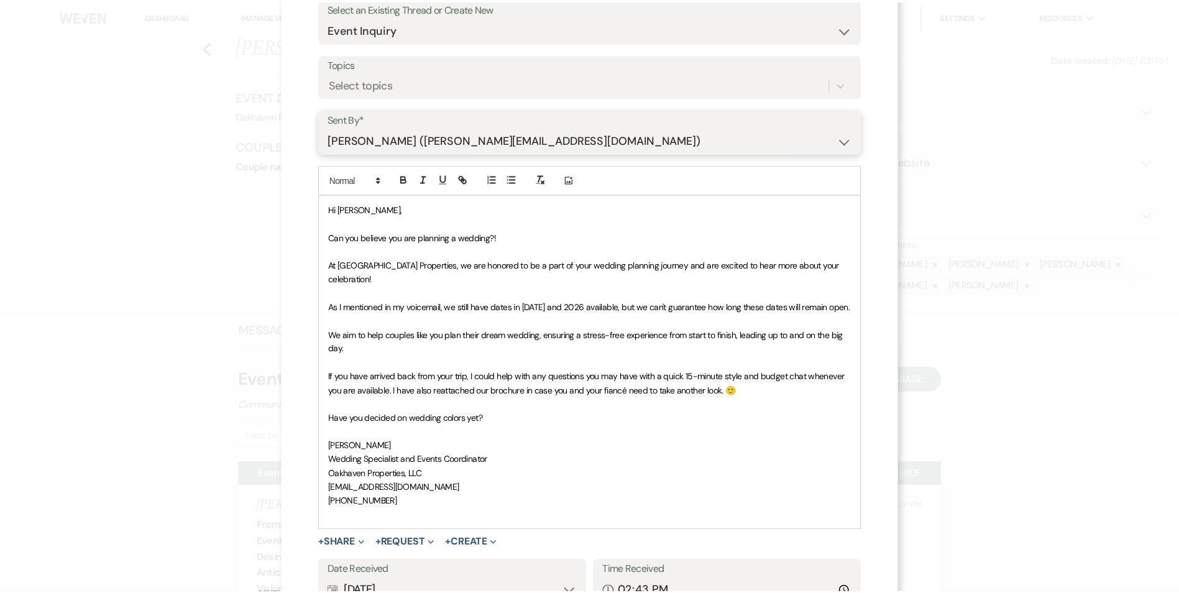
scroll to position [186, 0]
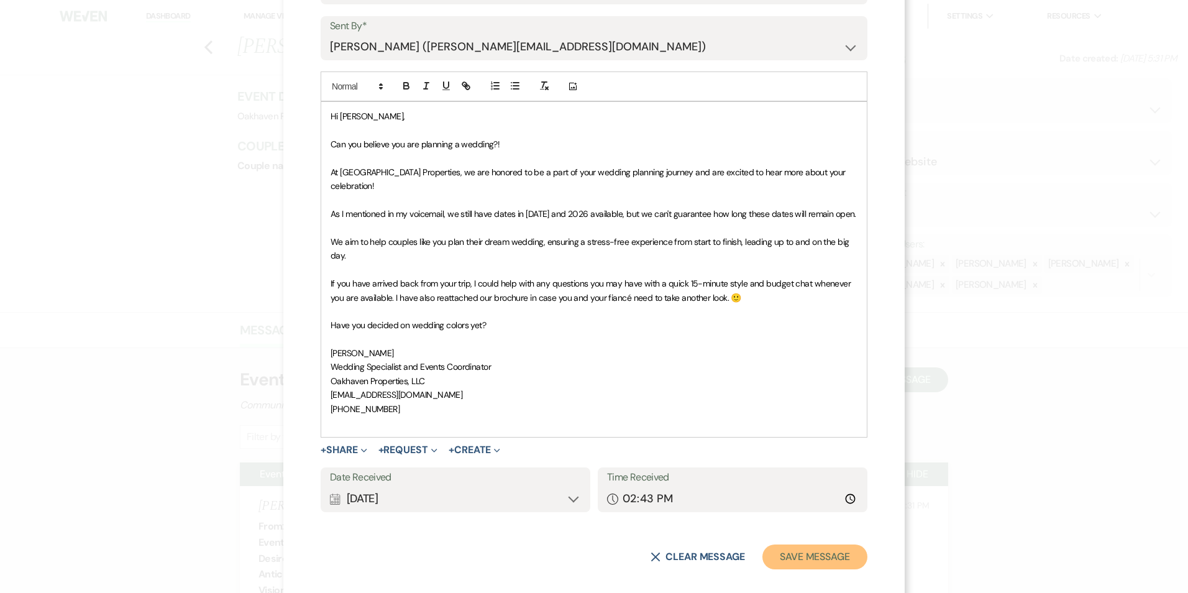
click at [797, 545] on button "Save Message" at bounding box center [815, 556] width 105 height 25
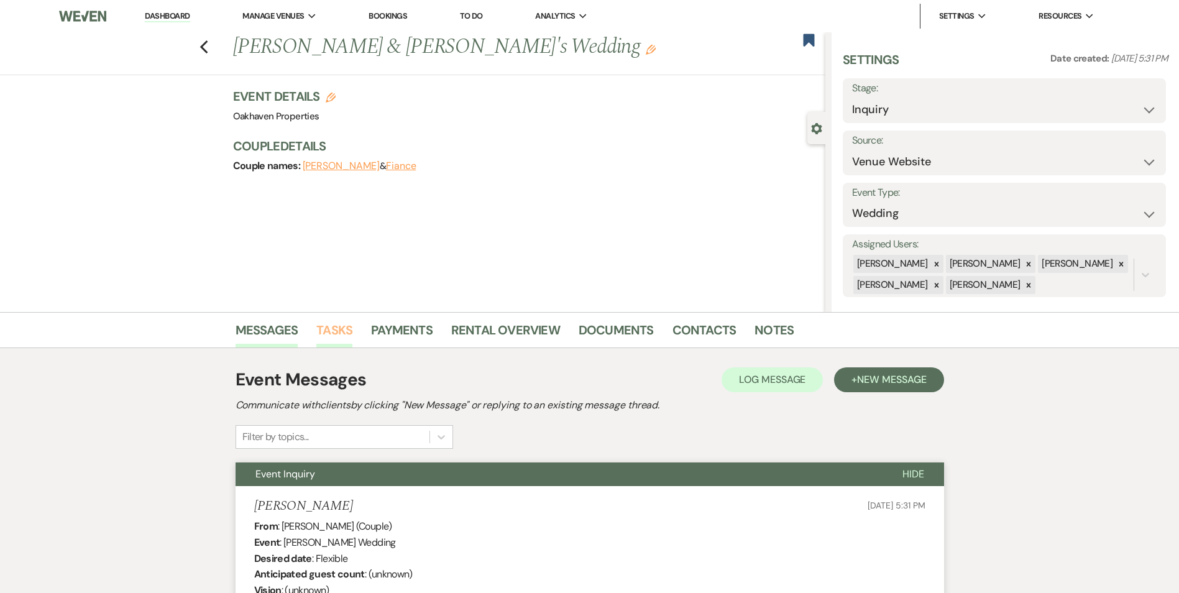
click at [321, 332] on link "Tasks" at bounding box center [334, 333] width 36 height 27
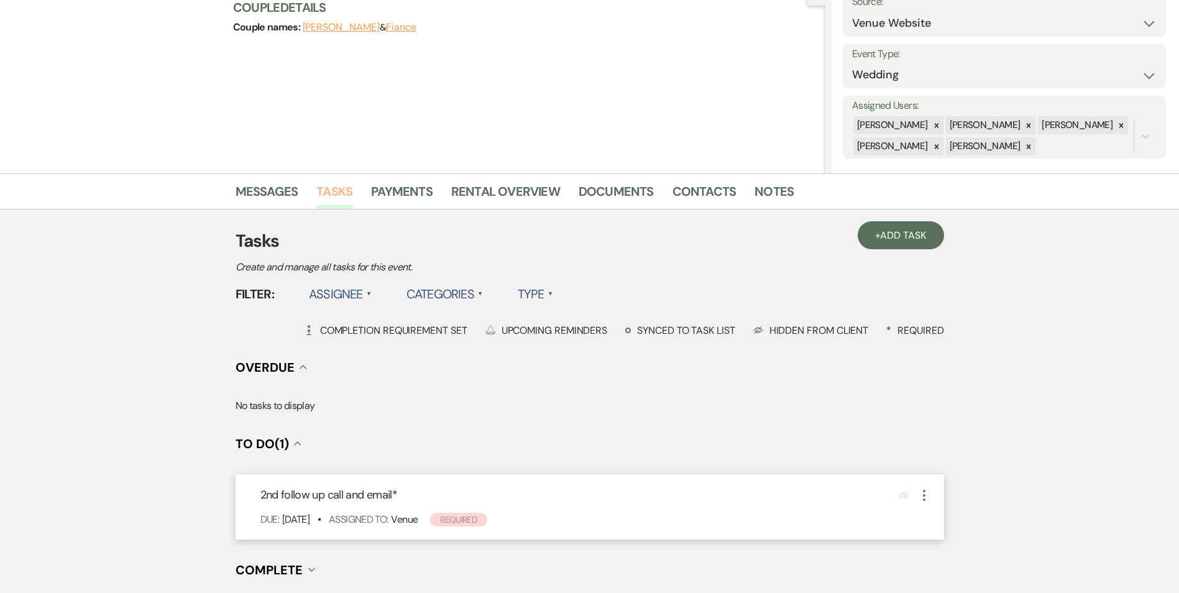
scroll to position [278, 0]
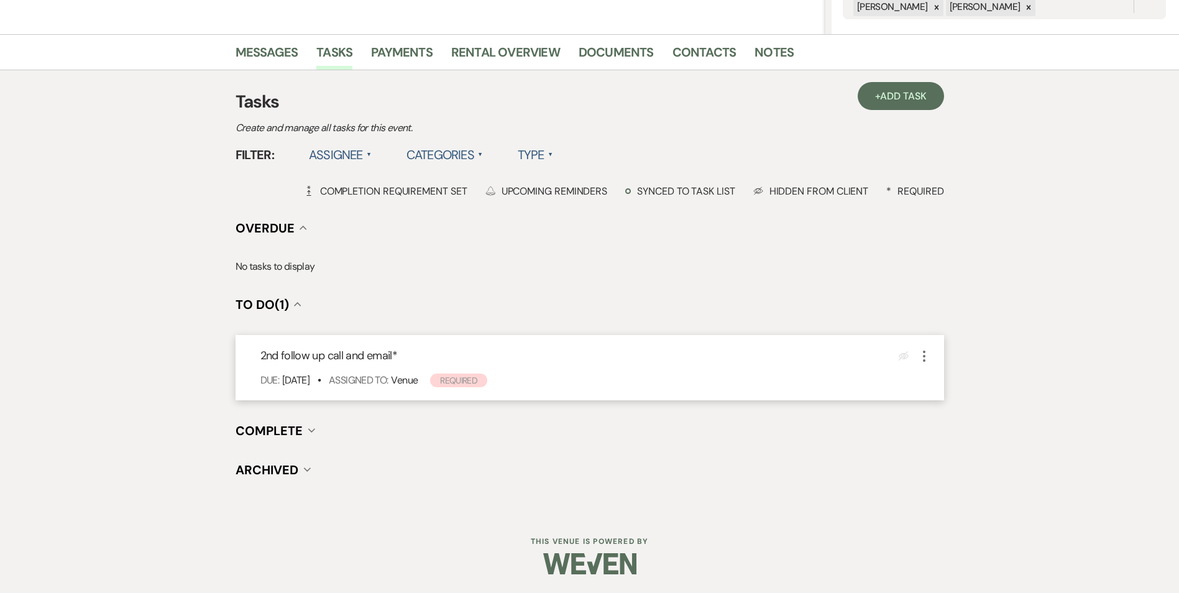
click at [922, 354] on icon "More" at bounding box center [924, 356] width 15 height 15
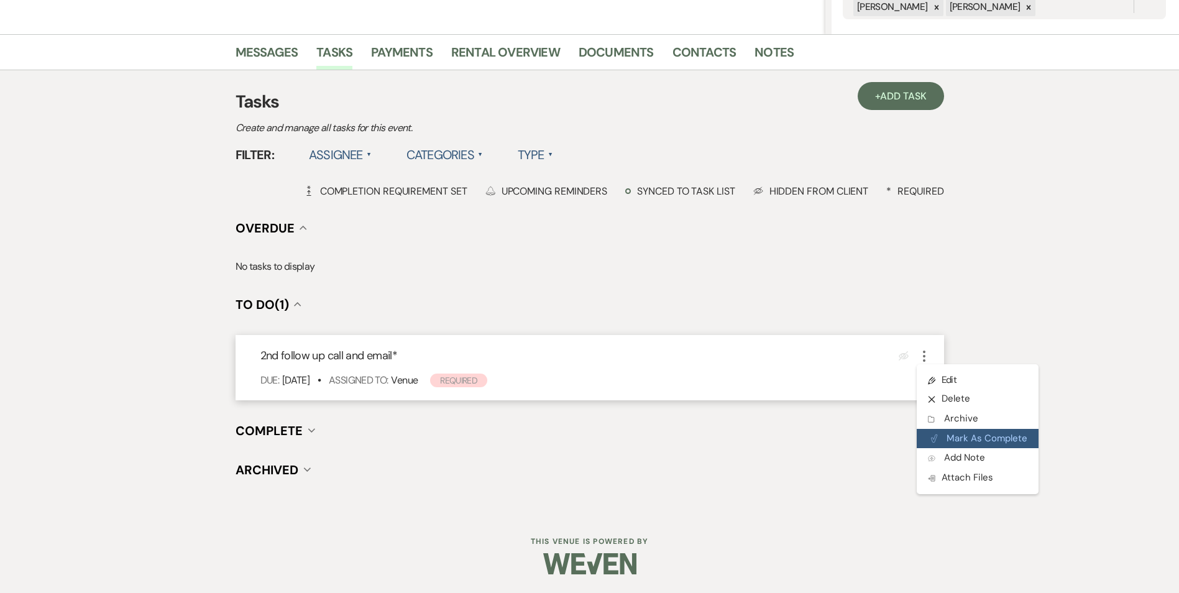
click at [928, 444] on button "Plan Portal Link Mark As Complete" at bounding box center [978, 439] width 122 height 20
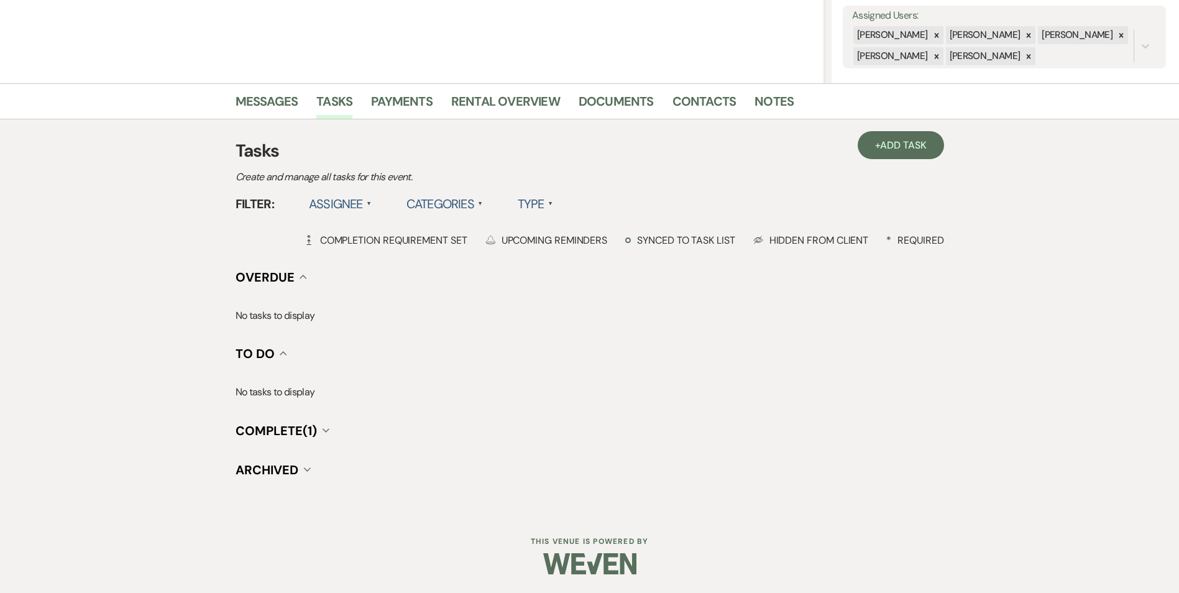
click at [863, 101] on ul "Messages Tasks Payments Rental Overview Documents Contacts Notes" at bounding box center [590, 104] width 708 height 30
click at [881, 147] on span "Add Task" at bounding box center [903, 145] width 46 height 13
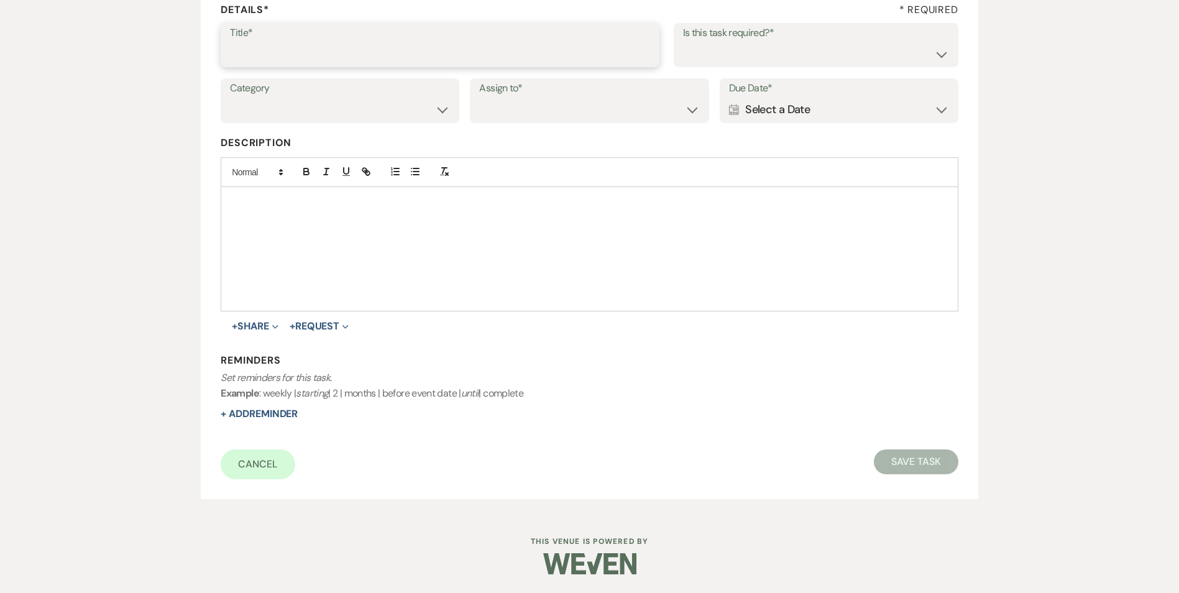
click at [349, 45] on input "Title*" at bounding box center [440, 54] width 420 height 24
type input "3rd follow up text and promo email"
drag, startPoint x: 827, startPoint y: 58, endPoint x: 825, endPoint y: 68, distance: 10.1
click at [827, 58] on select "Yes No" at bounding box center [816, 54] width 266 height 24
select select "true"
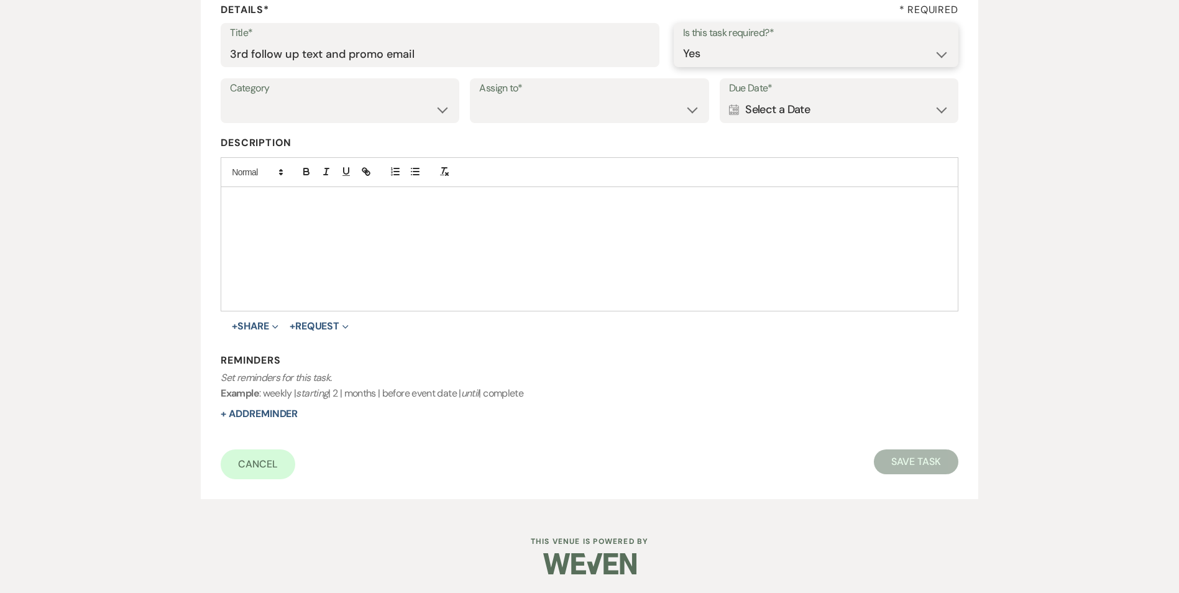
click at [683, 42] on select "Yes No" at bounding box center [816, 54] width 266 height 24
drag, startPoint x: 434, startPoint y: 104, endPoint x: 438, endPoint y: 115, distance: 11.2
click at [435, 105] on select "Venue Vendors Guests Details Finalize & Share" at bounding box center [340, 110] width 220 height 24
select select "31"
click at [230, 98] on select "Venue Vendors Guests Details Finalize & Share" at bounding box center [340, 110] width 220 height 24
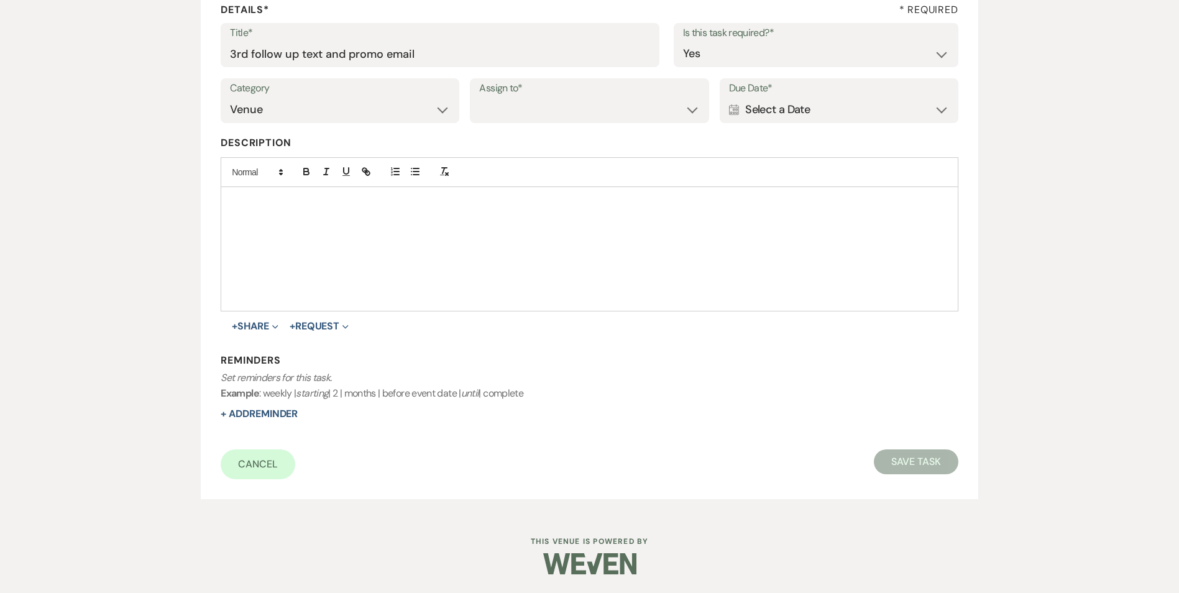
click at [490, 122] on div "Assign to* Venue Client" at bounding box center [589, 100] width 239 height 45
click at [488, 108] on select "Venue Client" at bounding box center [589, 110] width 220 height 24
click at [479, 98] on select "Venue Client" at bounding box center [589, 110] width 220 height 24
click at [499, 107] on select "Venue Client" at bounding box center [589, 110] width 220 height 24
select select "venueHost"
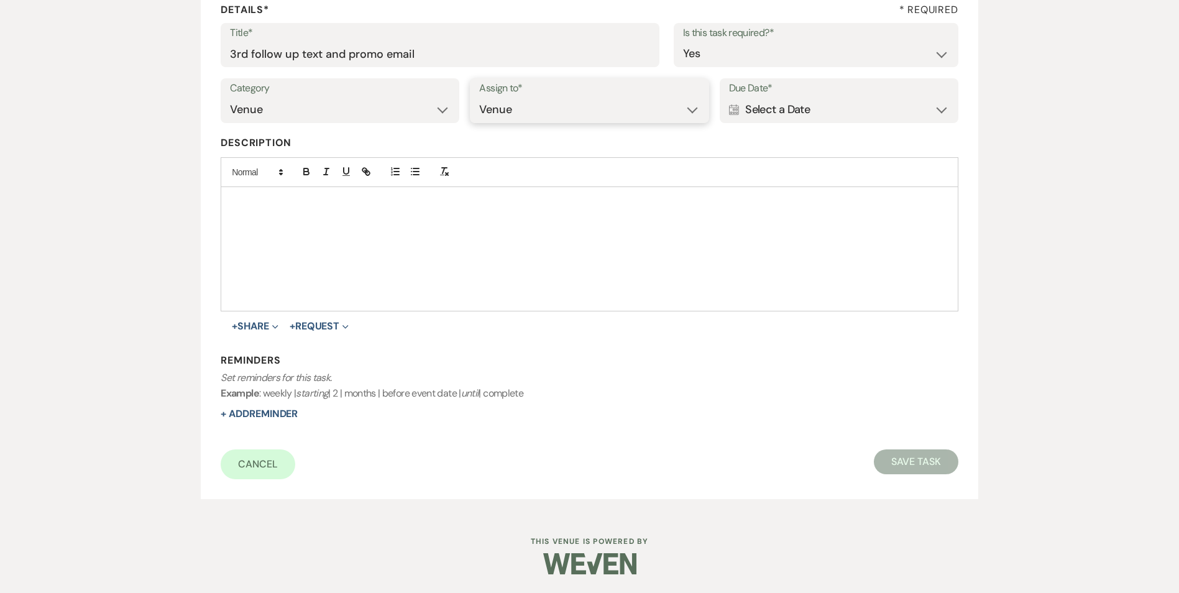
click at [479, 98] on select "Venue Client" at bounding box center [589, 110] width 220 height 24
click at [834, 113] on div "Calendar Select a Date Expand" at bounding box center [839, 110] width 220 height 24
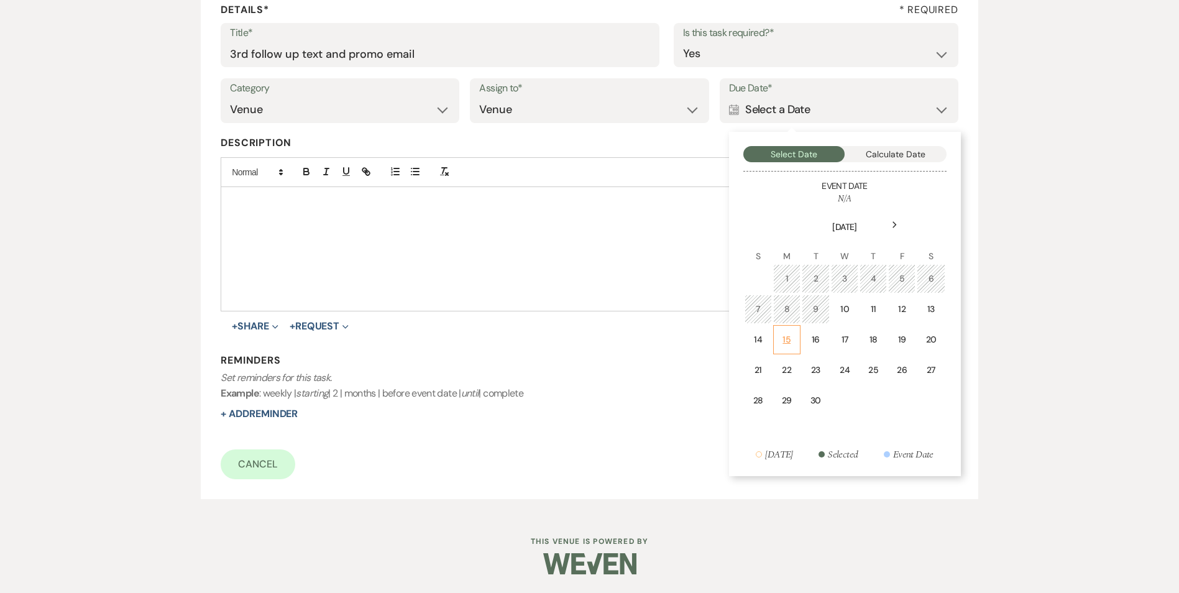
click at [791, 341] on div "15" at bounding box center [786, 339] width 11 height 13
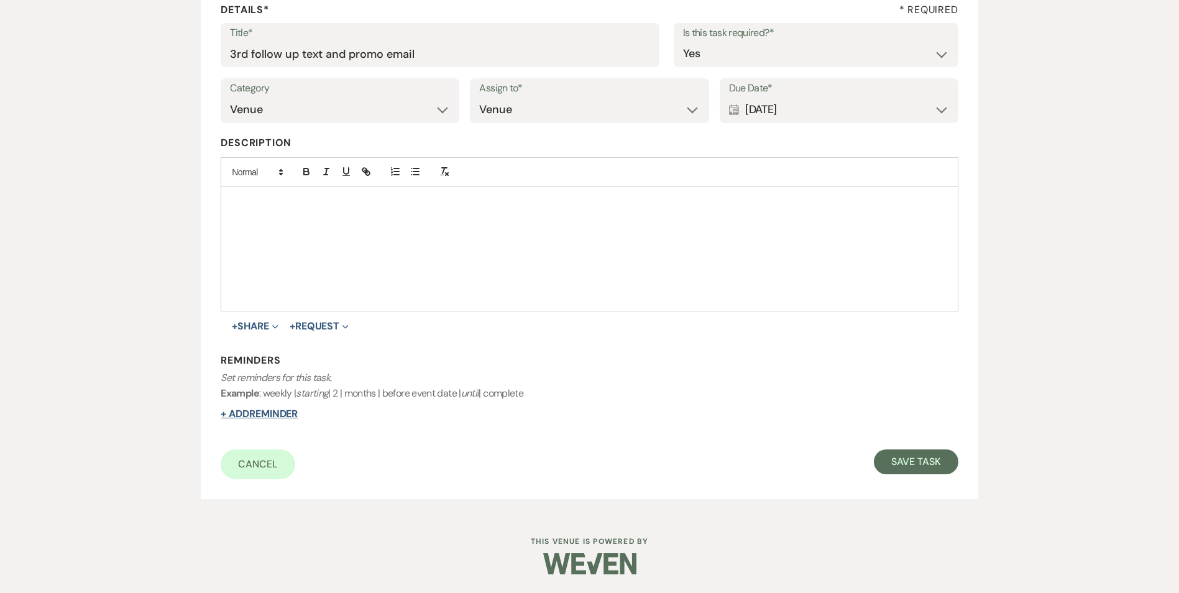
click at [286, 419] on button "+ Add Reminder" at bounding box center [259, 414] width 77 height 10
select select "host"
select select "days"
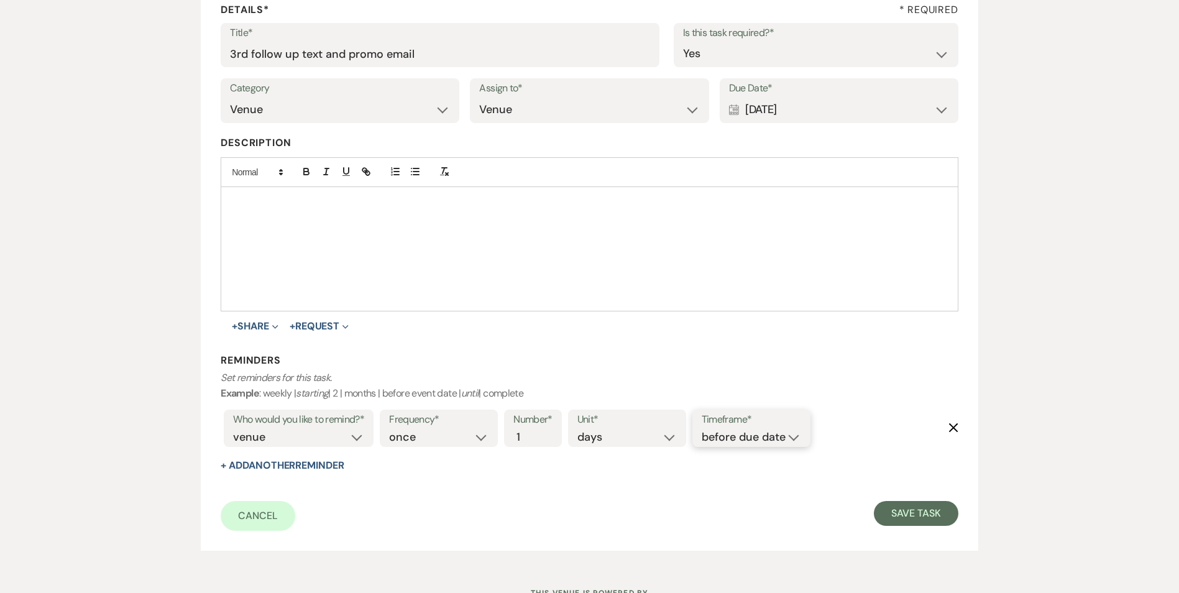
click at [754, 441] on select "before due date after due date on due date on custom date" at bounding box center [751, 437] width 99 height 17
select select "onDueDate"
click at [702, 429] on select "before due date after due date on due date on custom date" at bounding box center [751, 437] width 99 height 17
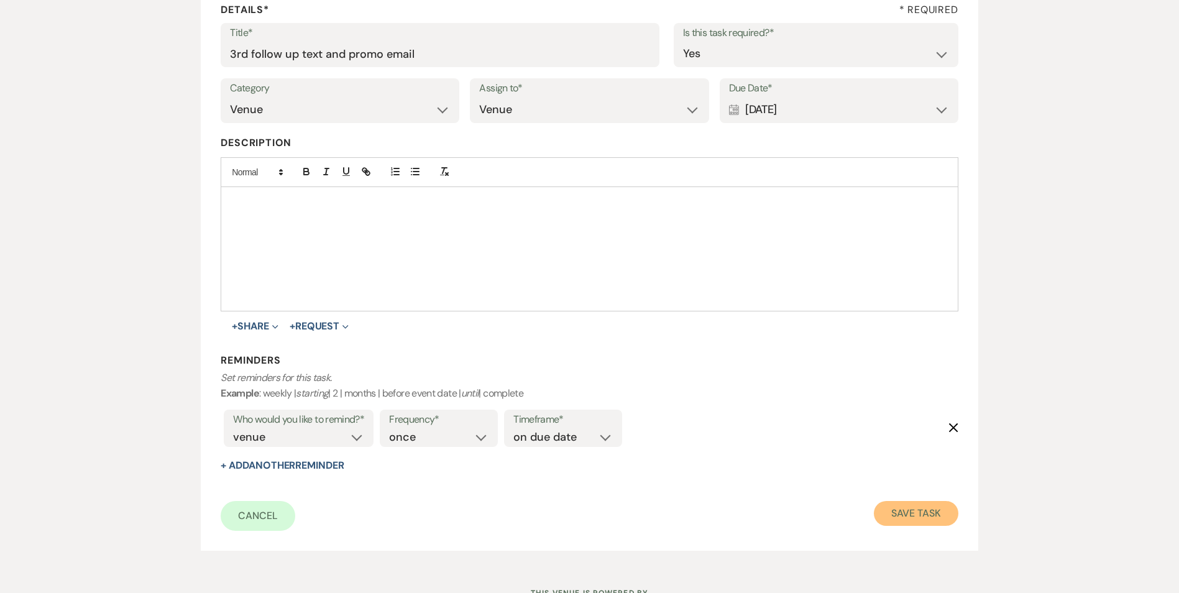
click at [894, 508] on button "Save Task" at bounding box center [916, 513] width 84 height 25
select select "5"
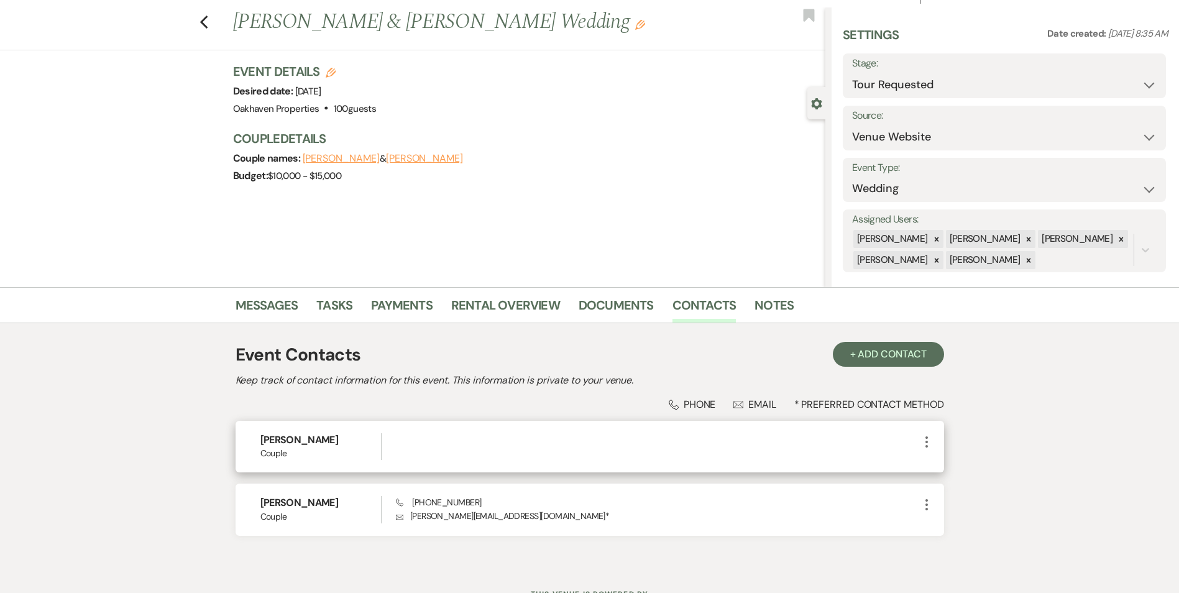
scroll to position [62, 0]
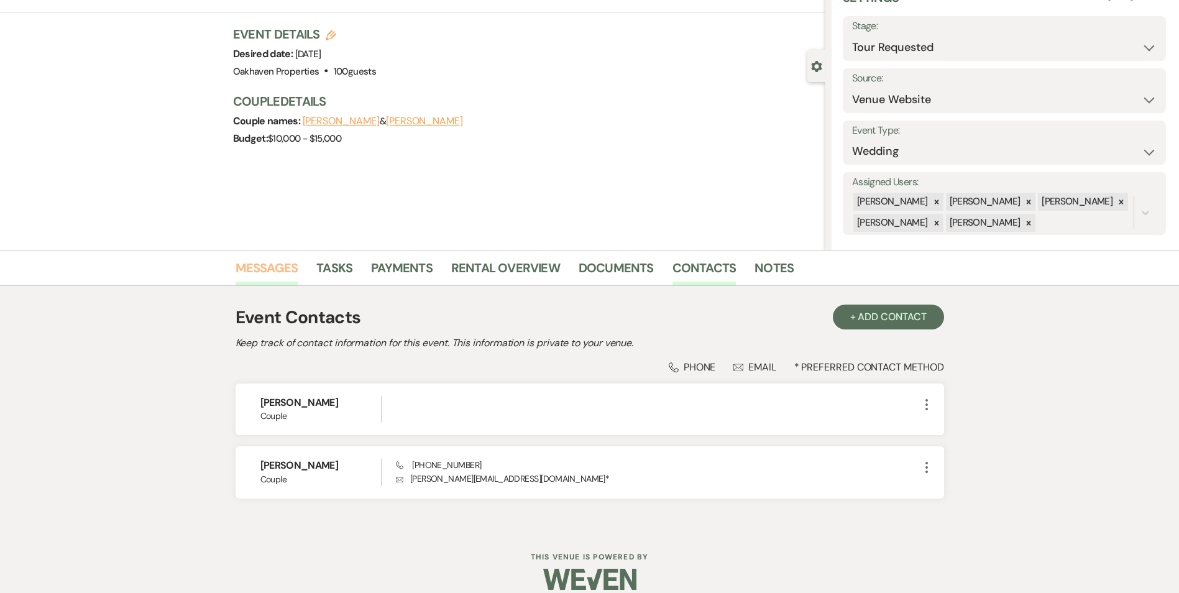
click at [282, 277] on link "Messages" at bounding box center [267, 271] width 63 height 27
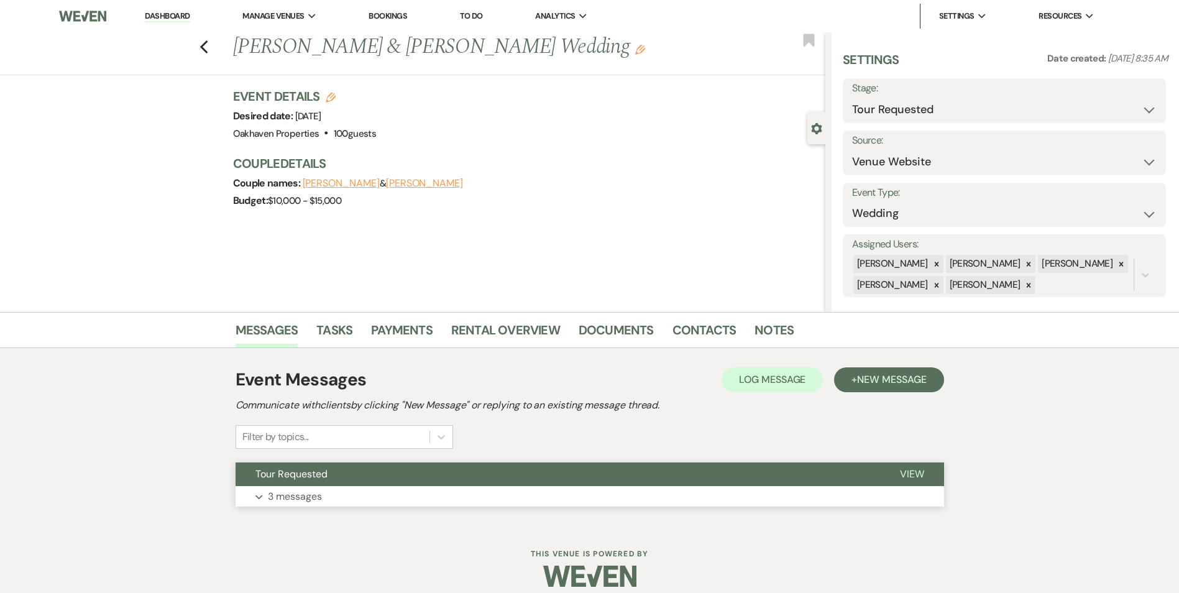
click at [919, 475] on span "View" at bounding box center [912, 473] width 24 height 13
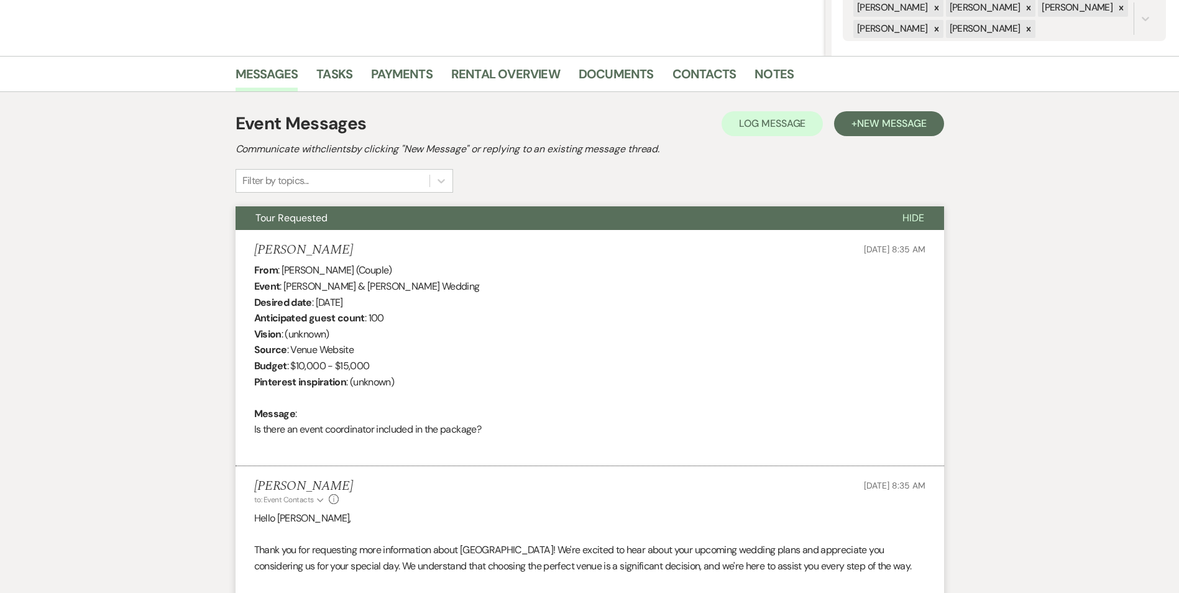
scroll to position [175, 0]
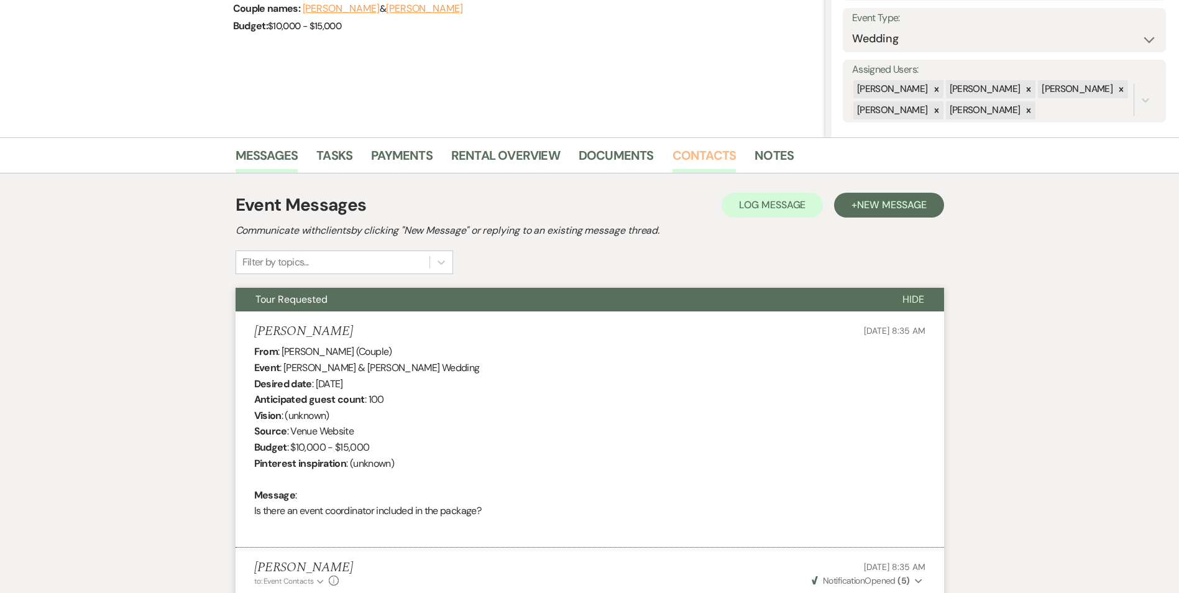
click at [708, 171] on link "Contacts" at bounding box center [704, 158] width 64 height 27
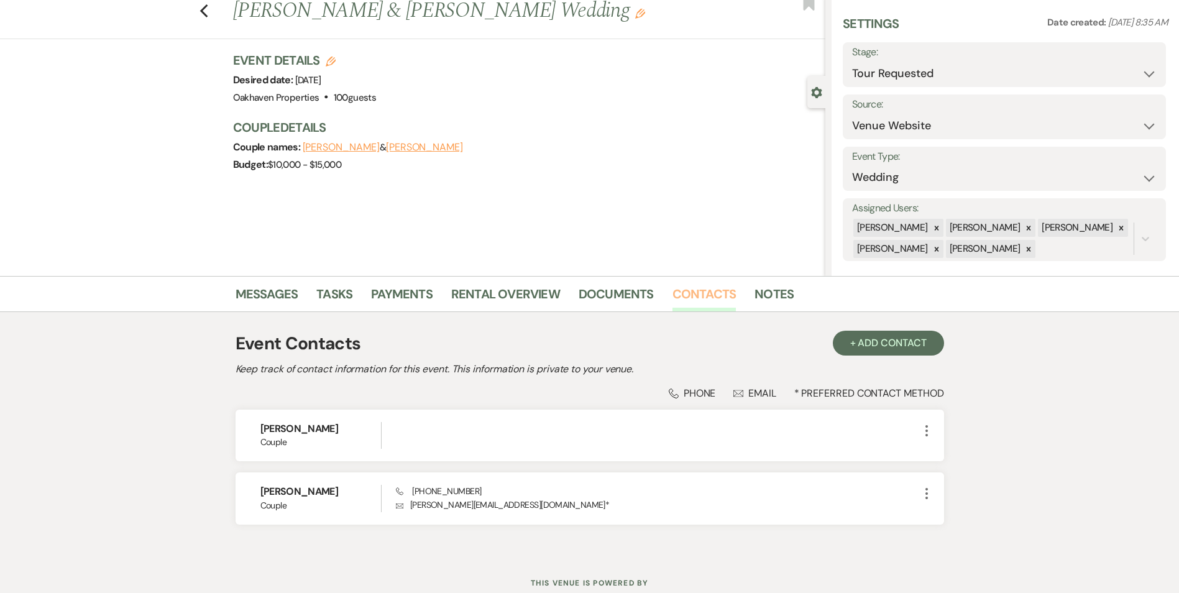
scroll to position [62, 0]
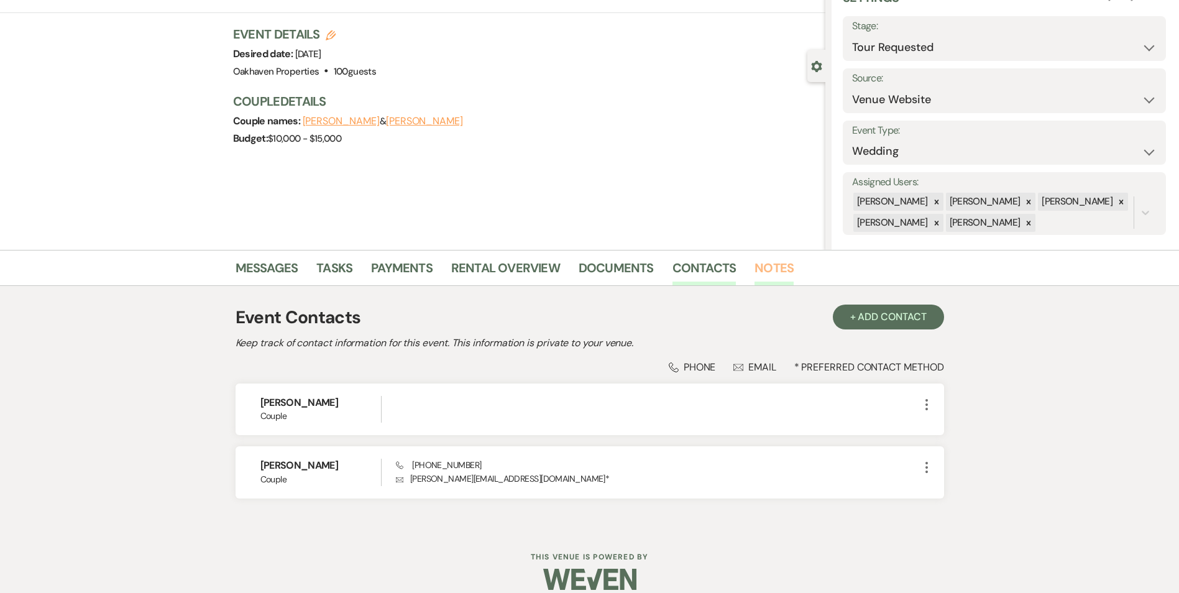
click at [777, 265] on link "Notes" at bounding box center [773, 271] width 39 height 27
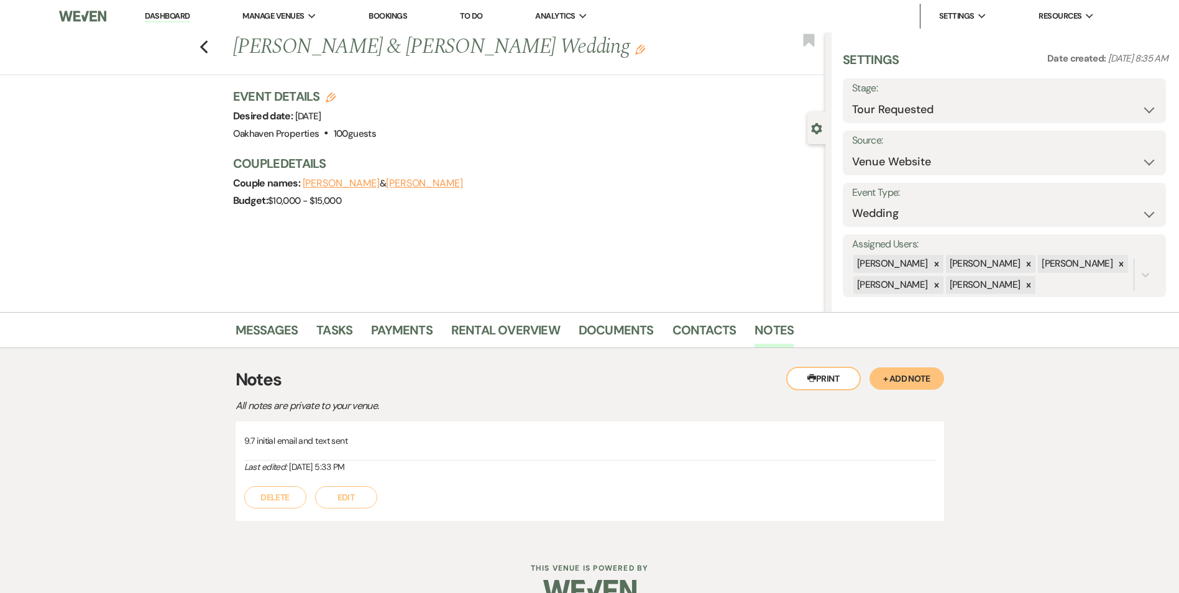
click at [342, 503] on button "Edit" at bounding box center [346, 497] width 62 height 22
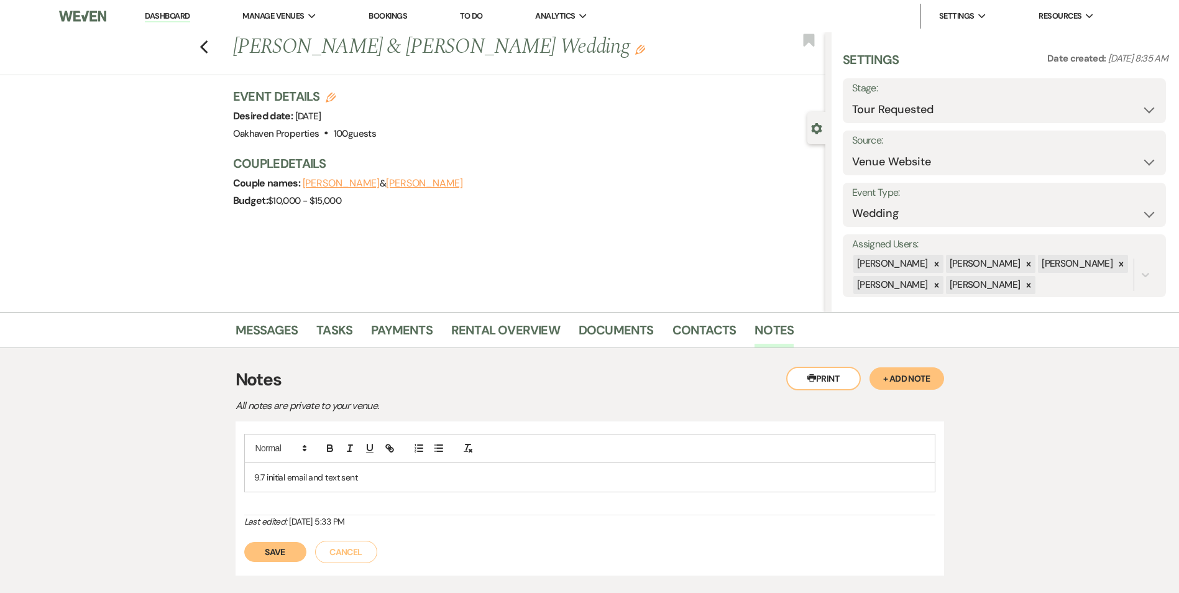
click at [383, 487] on div "9.7 initial email and text sent" at bounding box center [590, 477] width 690 height 29
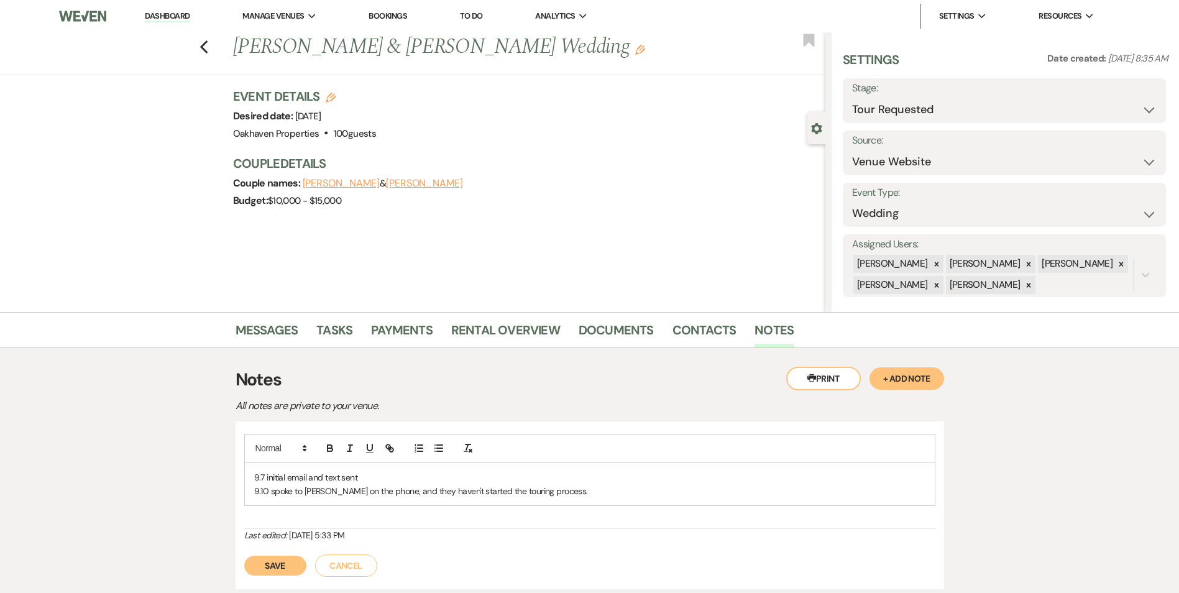
click at [287, 569] on button "Save" at bounding box center [275, 566] width 62 height 20
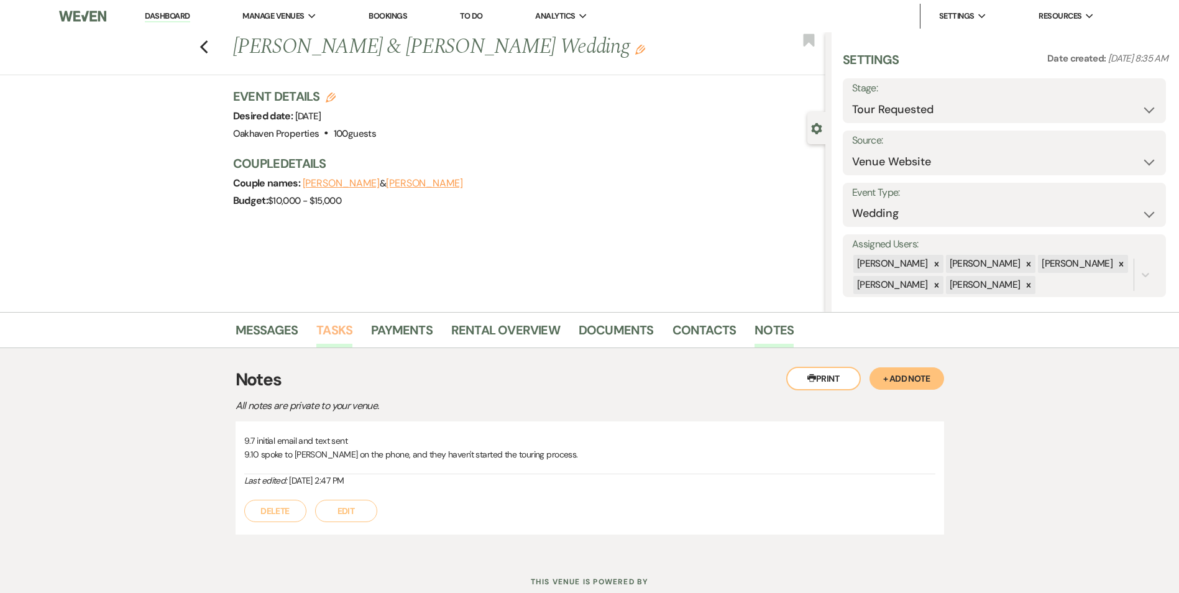
click at [344, 331] on link "Tasks" at bounding box center [334, 333] width 36 height 27
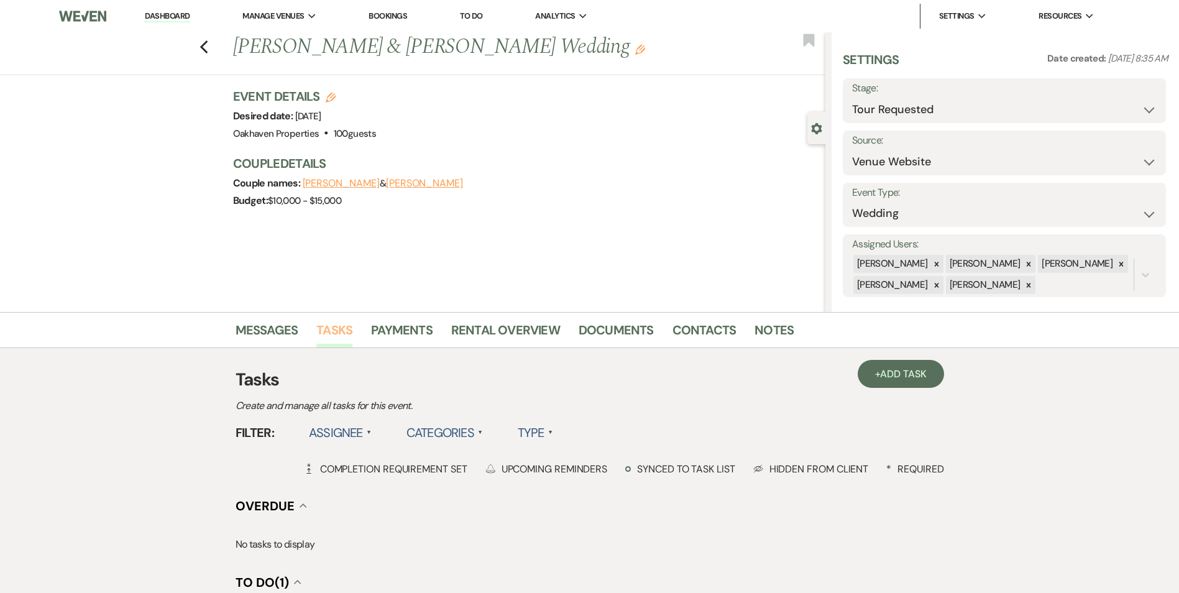
scroll to position [186, 0]
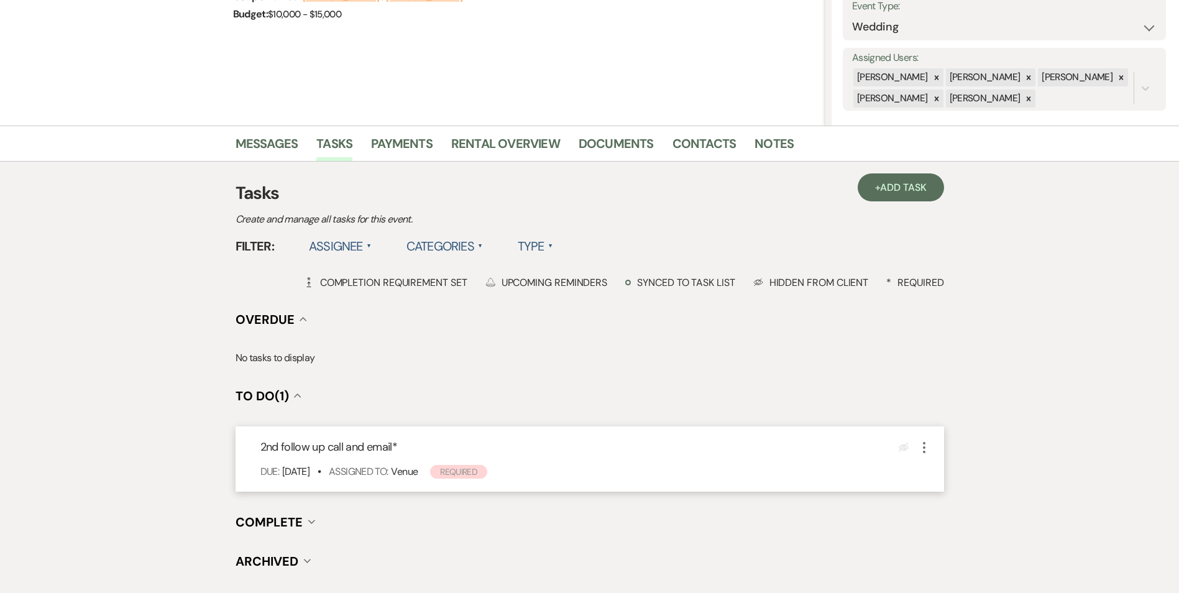
click at [924, 449] on icon "More" at bounding box center [924, 447] width 15 height 15
click at [943, 529] on button "Plan Portal Link Mark As Complete" at bounding box center [978, 530] width 122 height 20
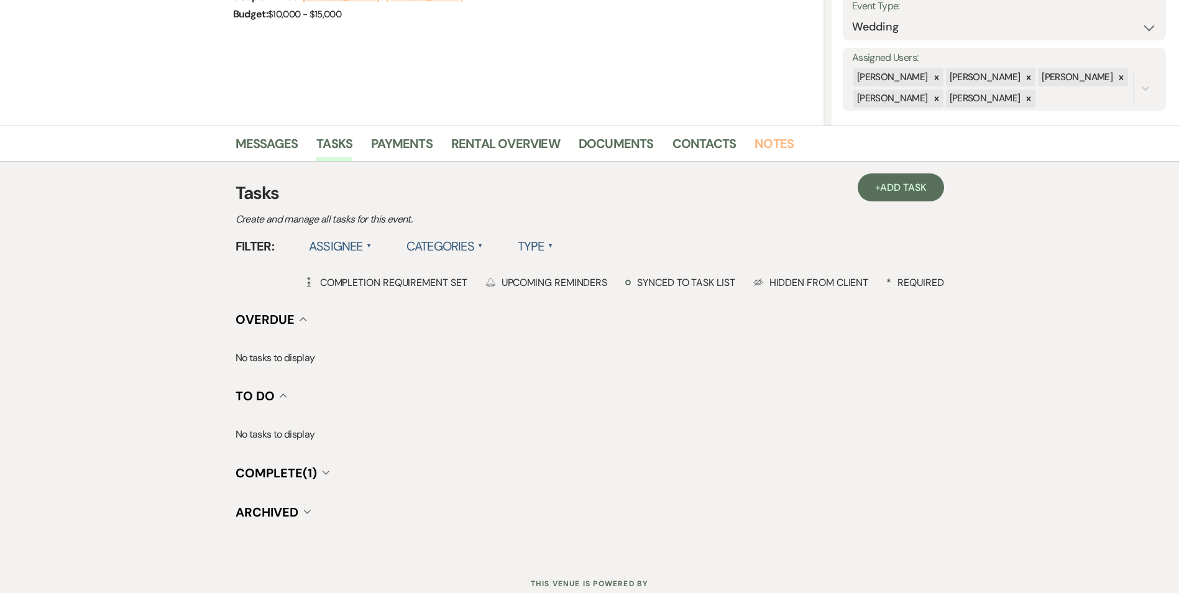
drag, startPoint x: 765, startPoint y: 144, endPoint x: 756, endPoint y: 152, distance: 11.9
click at [766, 144] on link "Notes" at bounding box center [773, 147] width 39 height 27
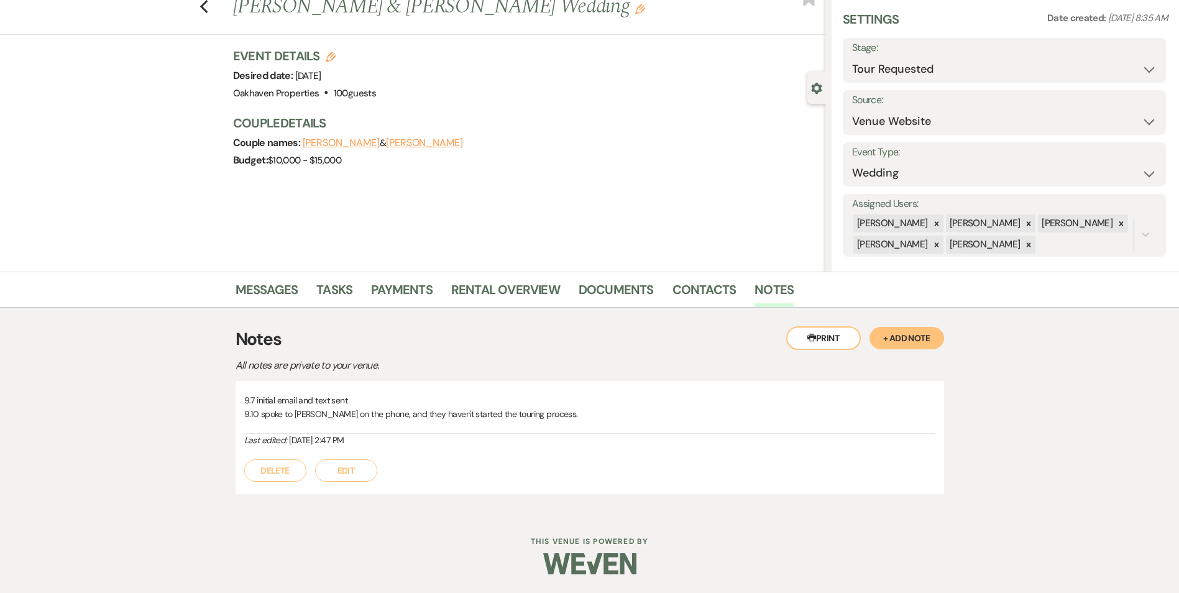
drag, startPoint x: 427, startPoint y: 442, endPoint x: 417, endPoint y: 445, distance: 10.4
click at [417, 445] on div "Last edited: Sep 10, 2025, 2:47 PM" at bounding box center [589, 440] width 691 height 13
click at [367, 469] on button "Edit" at bounding box center [346, 470] width 62 height 22
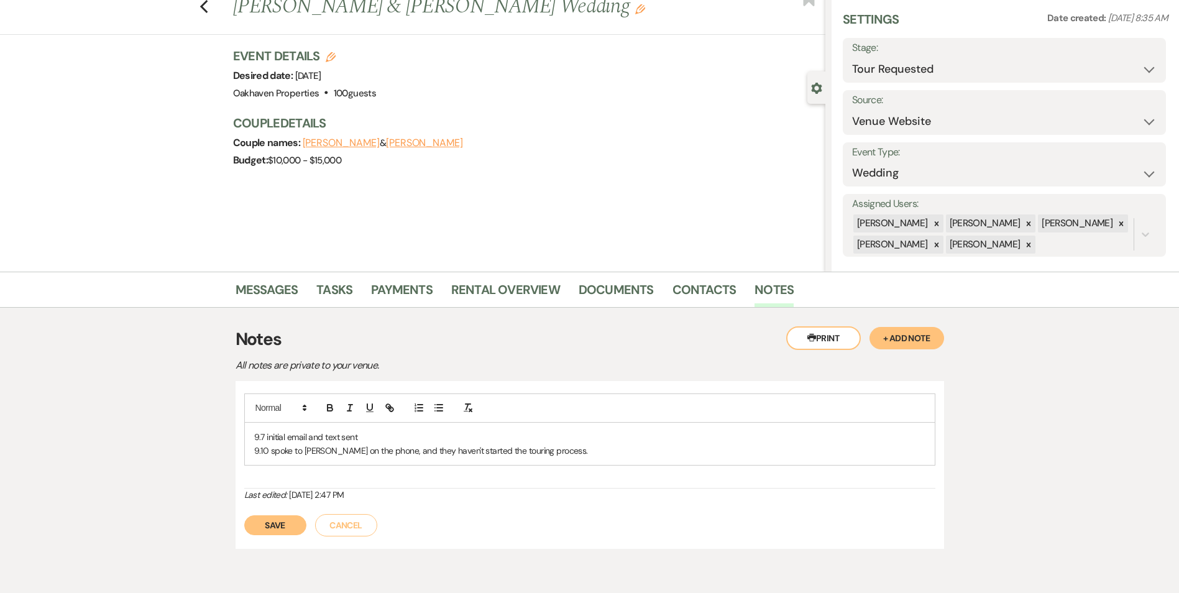
click at [595, 456] on p "9.10 spoke to Samantha on the phone, and they haven't started the touring proce…" at bounding box center [589, 451] width 671 height 14
click at [282, 531] on button "Save" at bounding box center [275, 525] width 62 height 20
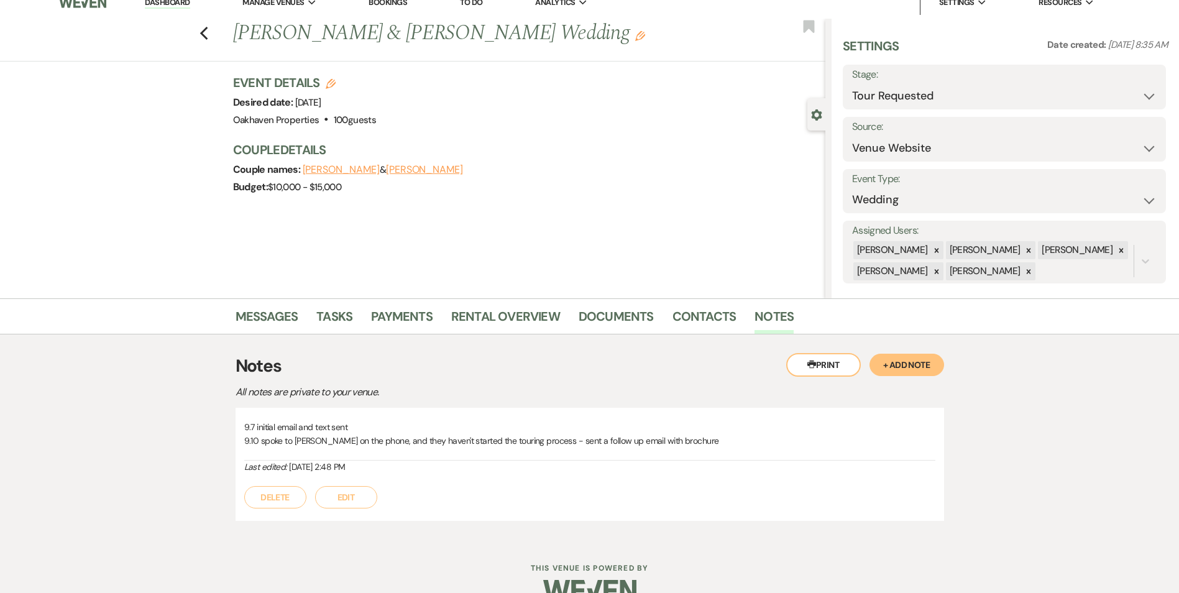
scroll to position [0, 0]
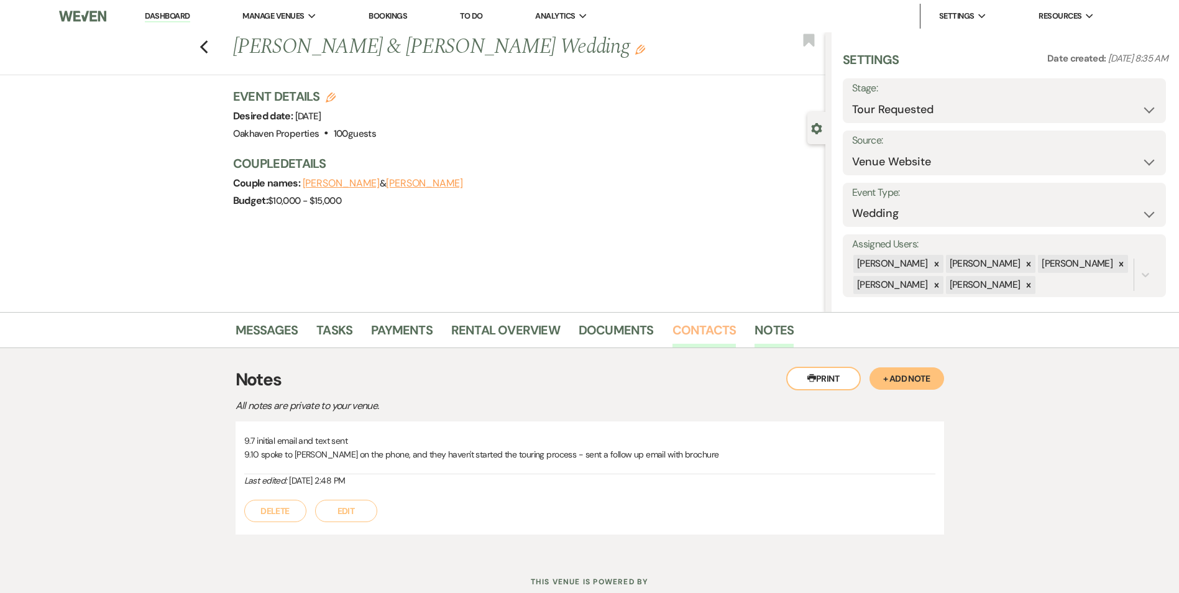
click at [707, 338] on link "Contacts" at bounding box center [704, 333] width 64 height 27
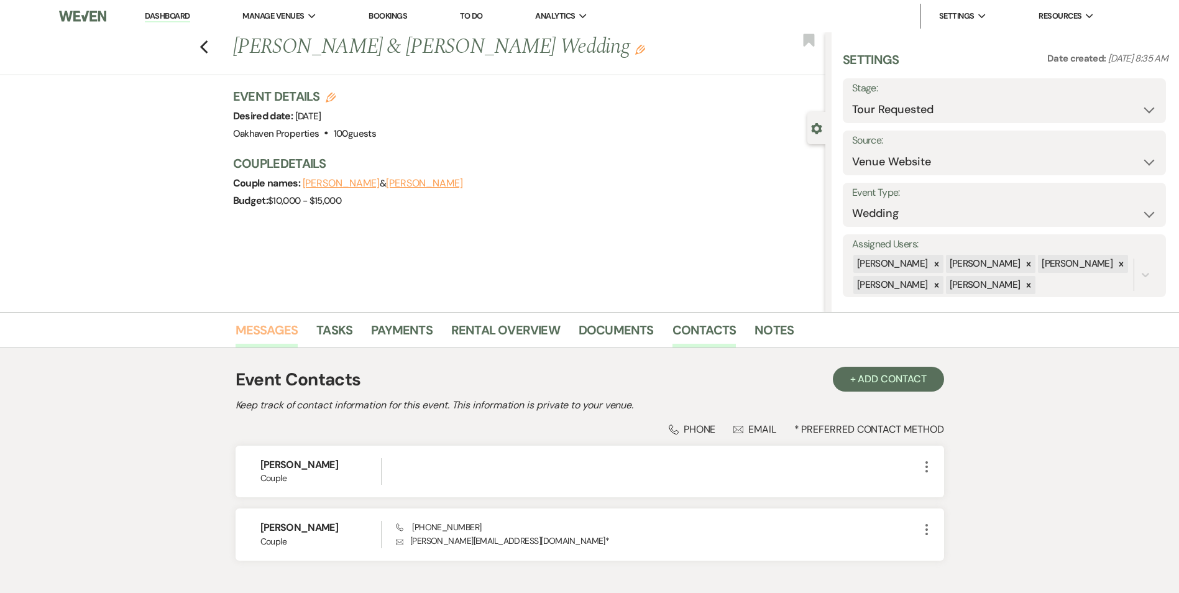
click at [268, 337] on link "Messages" at bounding box center [267, 333] width 63 height 27
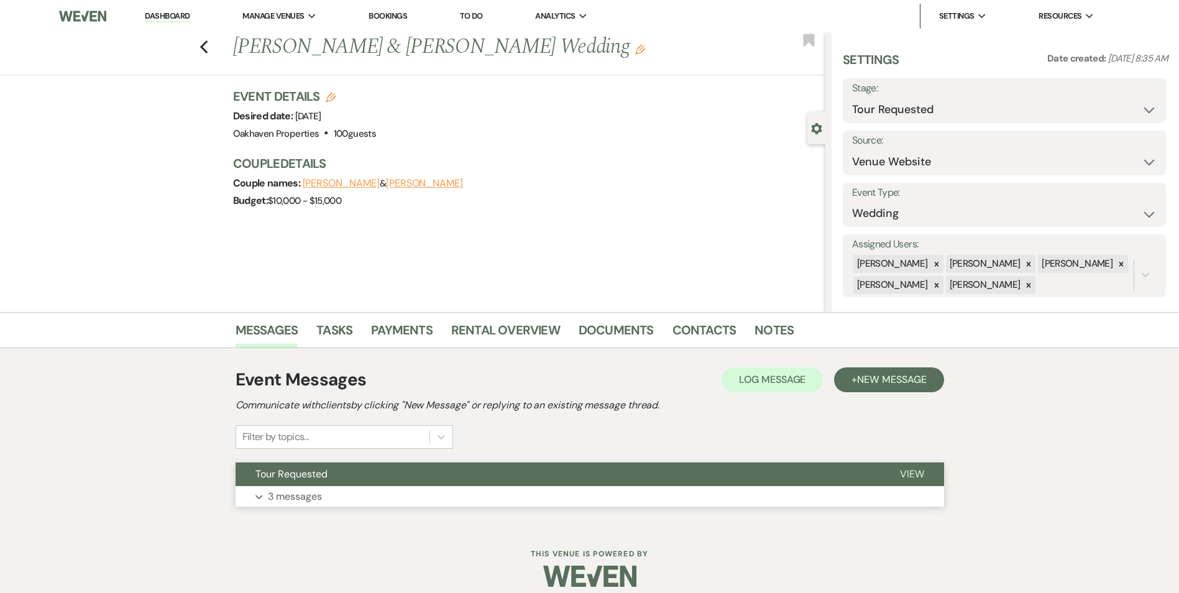
click at [920, 464] on button "View" at bounding box center [912, 474] width 64 height 24
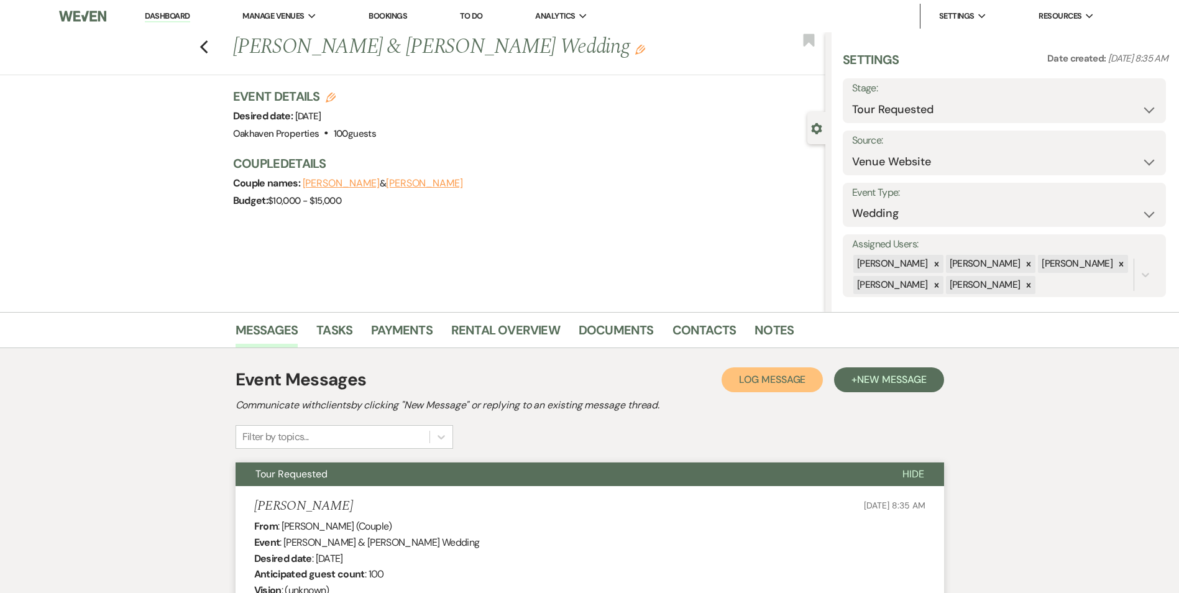
click at [765, 382] on span "Log Message" at bounding box center [772, 379] width 66 height 13
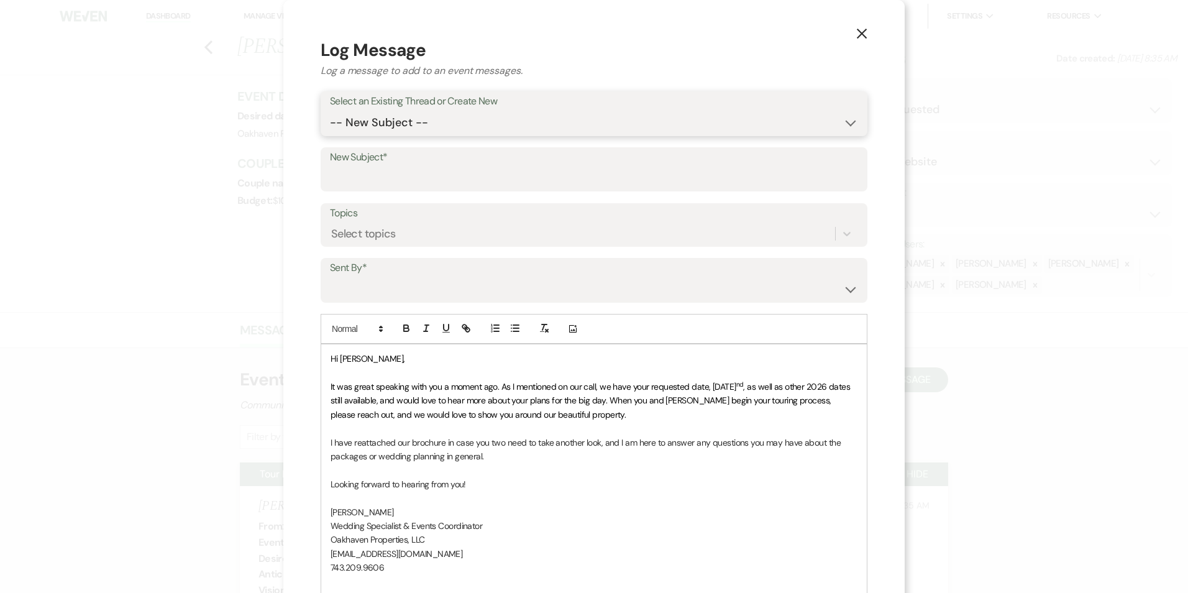
click at [391, 124] on select "-- New Subject -- Tour Requested" at bounding box center [594, 123] width 528 height 24
select select "456855"
click at [330, 111] on select "-- New Subject -- Tour Requested" at bounding box center [594, 123] width 528 height 24
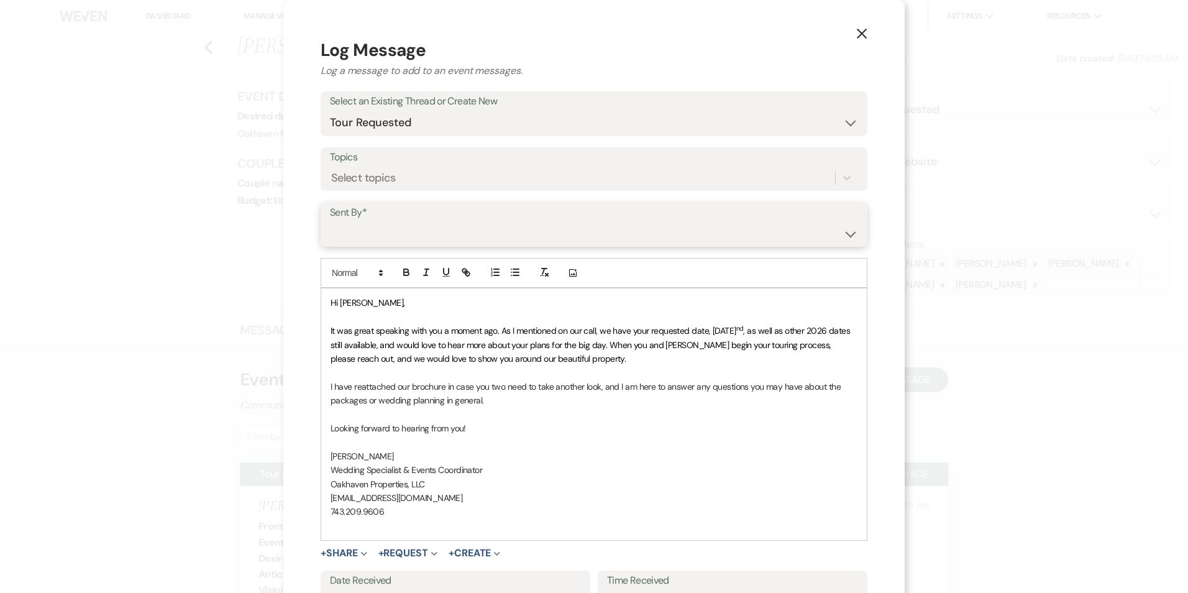
click at [386, 236] on select "Patience Ergish (pdergish@aol.com) Jeanette Wagoner (jeanette@experienceoakhave…" at bounding box center [594, 233] width 528 height 24
select select "user-127923"
click at [330, 221] on select "Patience Ergish (pdergish@aol.com) Jeanette Wagoner (jeanette@experienceoakhave…" at bounding box center [594, 233] width 528 height 24
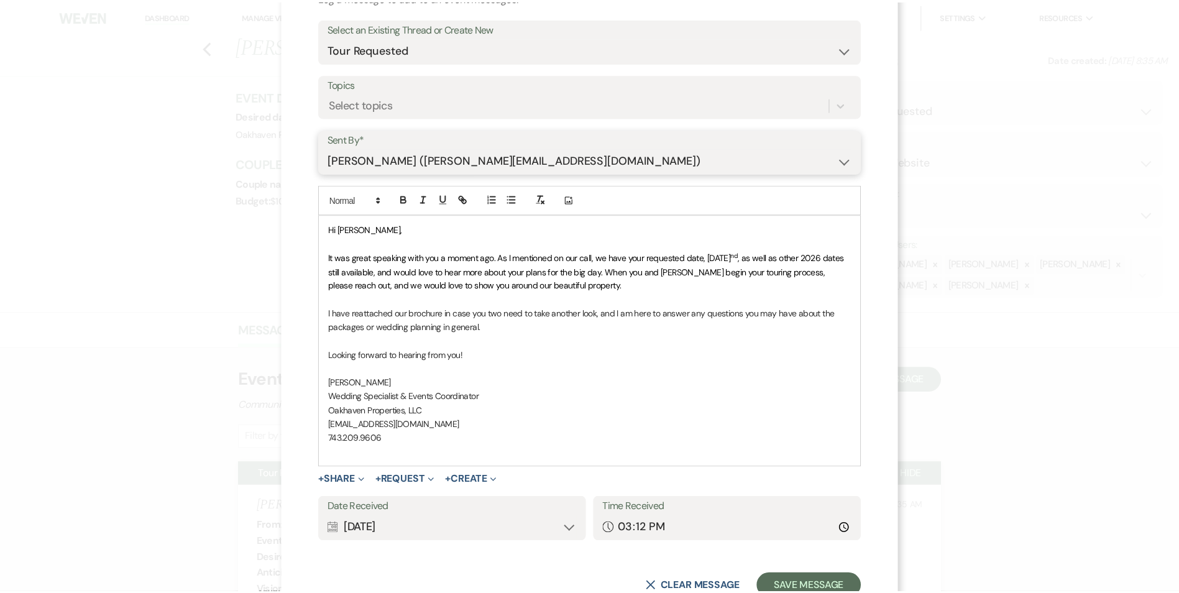
scroll to position [117, 0]
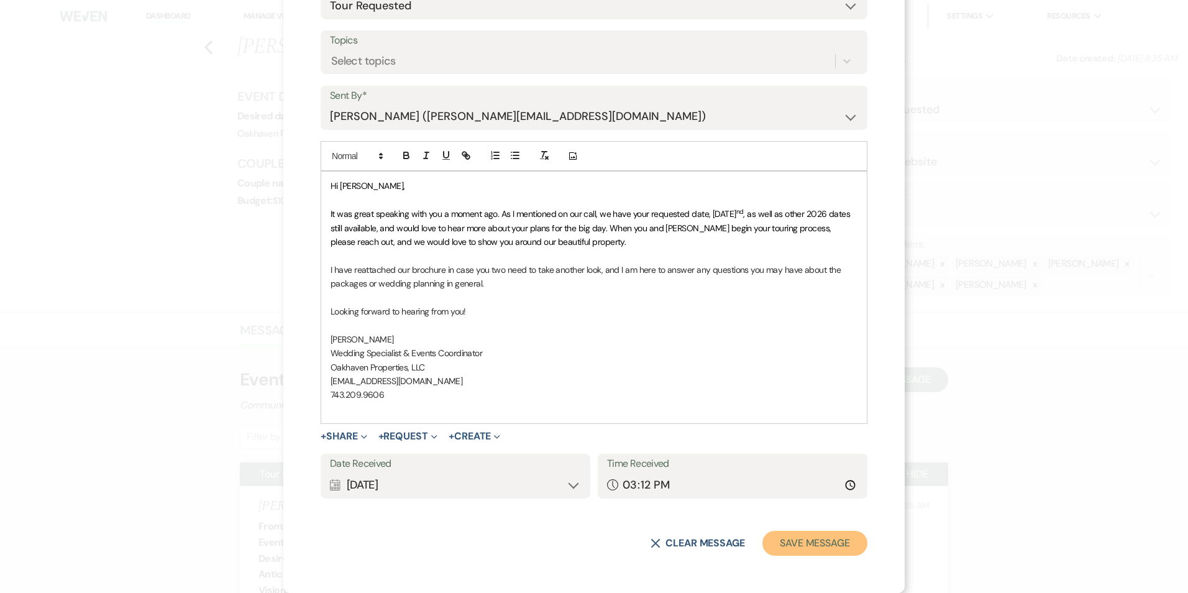
click at [798, 533] on button "Save Message" at bounding box center [815, 543] width 105 height 25
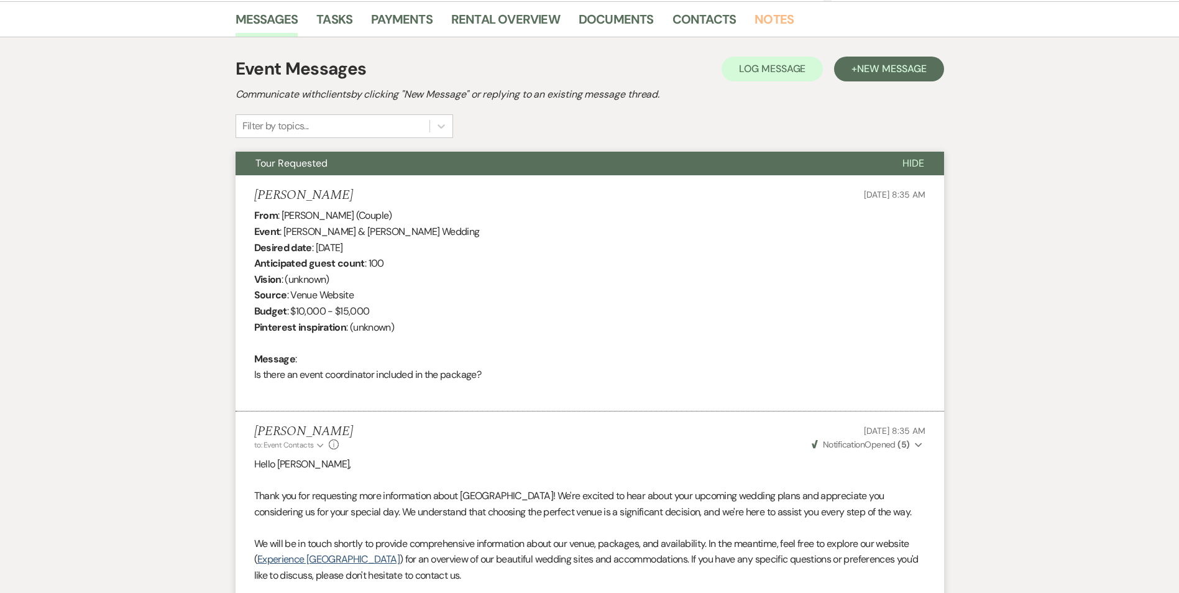
click at [764, 32] on link "Notes" at bounding box center [773, 22] width 39 height 27
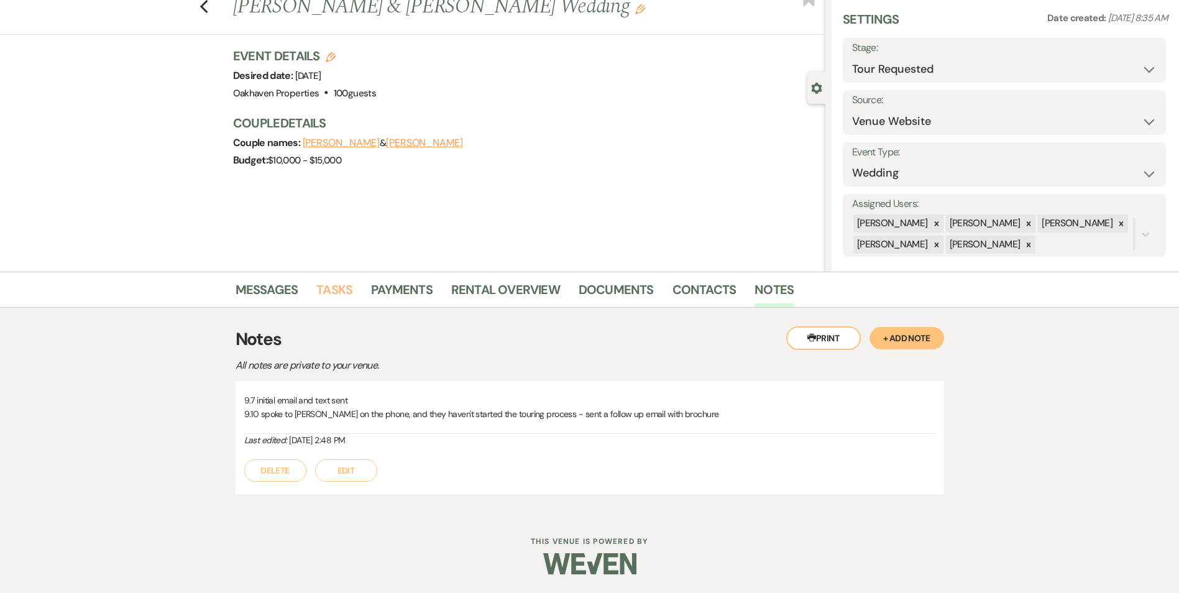
click at [344, 295] on link "Tasks" at bounding box center [334, 293] width 36 height 27
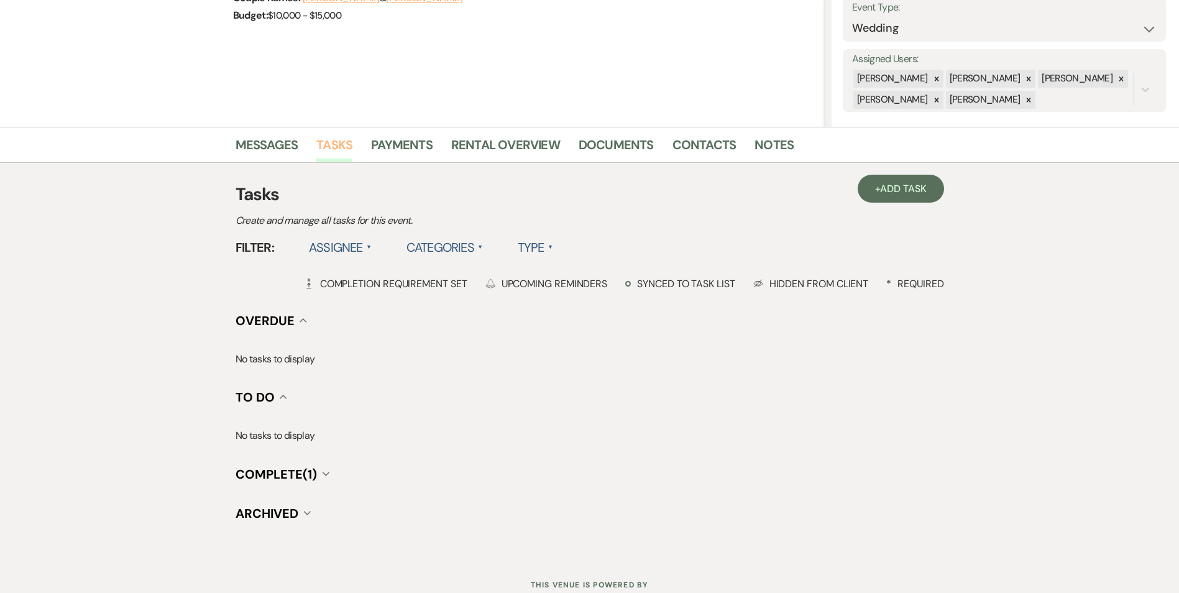
scroll to position [186, 0]
click at [879, 185] on link "+ Add Task" at bounding box center [901, 187] width 86 height 28
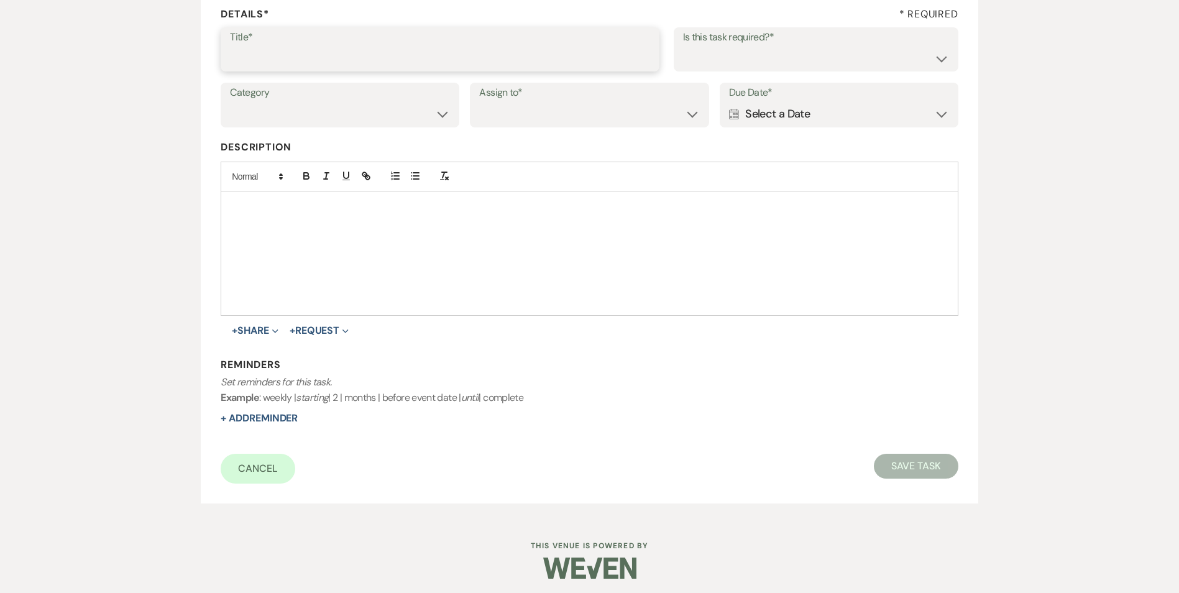
click at [444, 58] on input "Title*" at bounding box center [440, 58] width 420 height 24
type input "3rd follow up text and promo email"
click at [715, 79] on div "Title* 3rd follow up text and promo email Is this task required?* Yes No" at bounding box center [589, 55] width 737 height 56
click at [720, 62] on select "Yes No" at bounding box center [816, 58] width 266 height 24
click at [741, 55] on select "Yes No" at bounding box center [816, 58] width 266 height 24
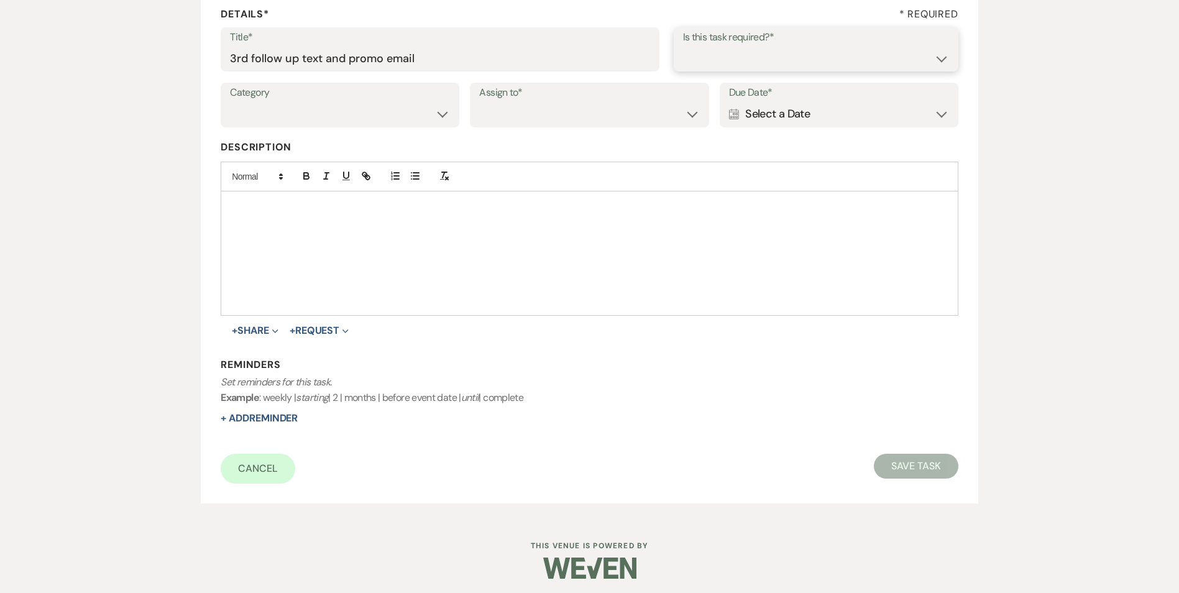
click at [742, 67] on select "Yes No" at bounding box center [816, 58] width 266 height 24
select select "true"
click at [683, 46] on select "Yes No" at bounding box center [816, 58] width 266 height 24
click at [301, 98] on label "Category" at bounding box center [340, 93] width 220 height 18
click at [292, 123] on select "Venue Vendors Guests Details Finalize & Share" at bounding box center [340, 114] width 220 height 24
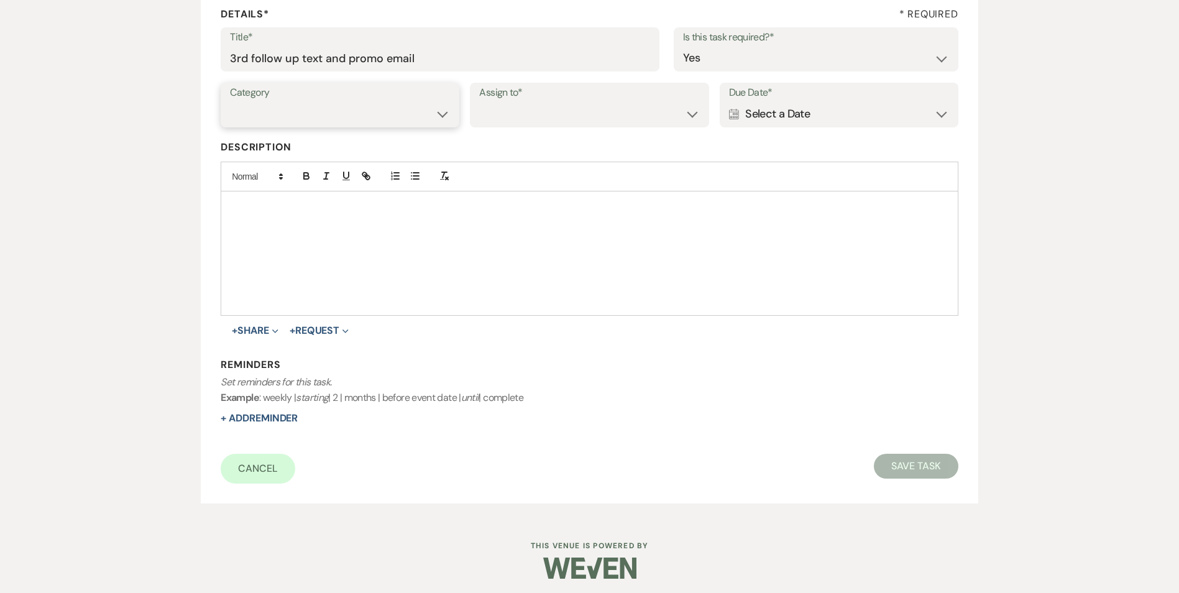
select select "31"
click at [230, 102] on select "Venue Vendors Guests Details Finalize & Share" at bounding box center [340, 114] width 220 height 24
click at [540, 105] on select "Venue Client" at bounding box center [589, 114] width 220 height 24
select select "venueHost"
click at [479, 102] on select "Venue Client" at bounding box center [589, 114] width 220 height 24
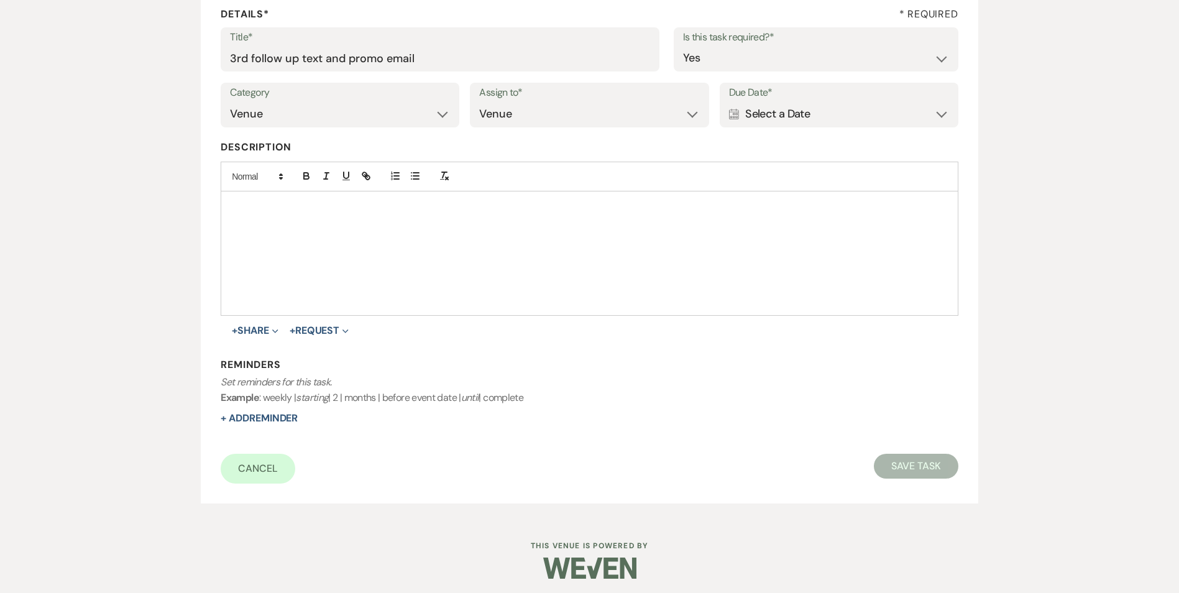
click at [767, 109] on div "Calendar Select a Date Expand" at bounding box center [839, 114] width 220 height 24
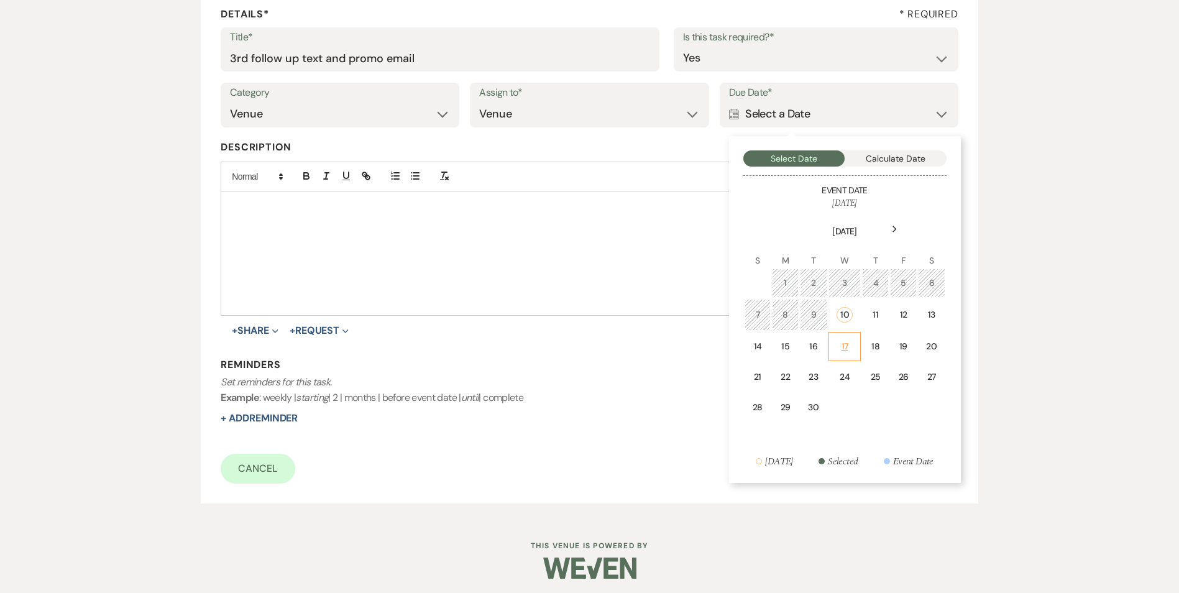
click at [851, 342] on div "17" at bounding box center [845, 346] width 17 height 13
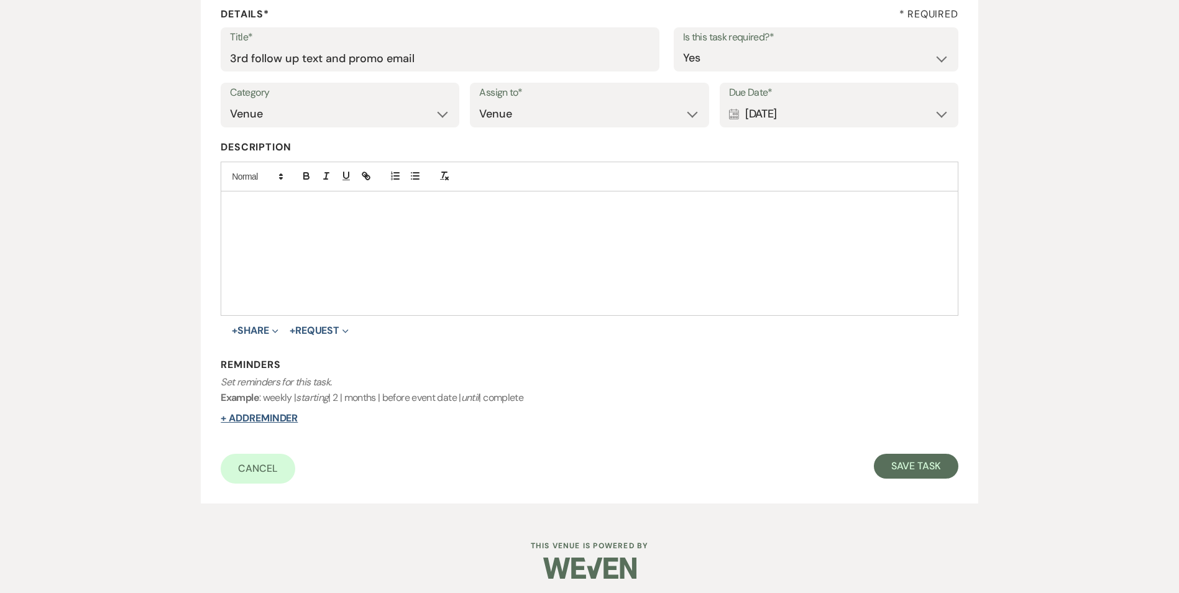
click at [274, 413] on div "Reminders Set reminders for this task. Example : weekly | starting | 2 | months…" at bounding box center [589, 392] width 737 height 68
click at [273, 418] on button "+ Add Reminder" at bounding box center [259, 418] width 77 height 10
select select "host"
select select "days"
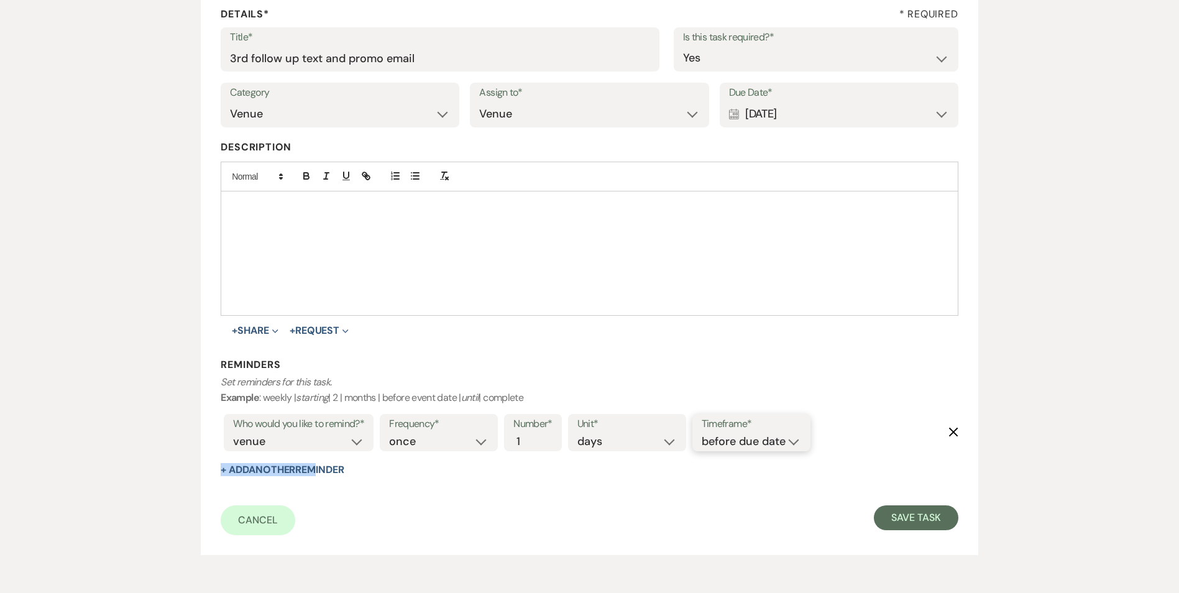
click at [773, 438] on select "before due date after due date on due date on custom date" at bounding box center [751, 441] width 99 height 17
select select "onDueDate"
click at [702, 433] on select "before due date after due date on due date on custom date" at bounding box center [751, 441] width 99 height 17
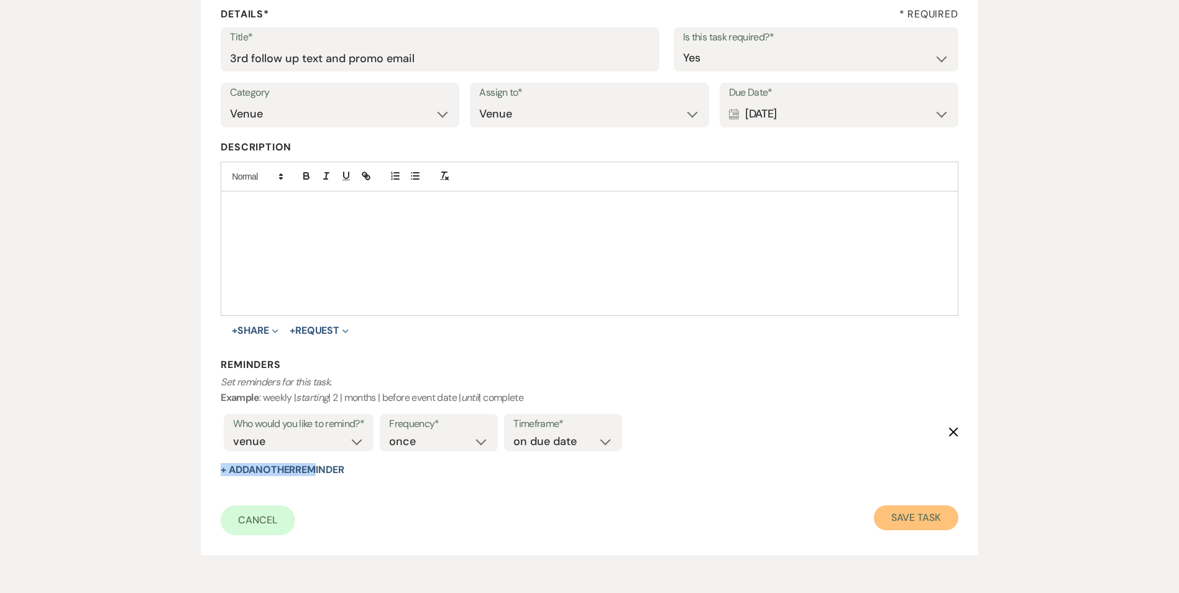
click at [903, 524] on button "Save Task" at bounding box center [916, 517] width 84 height 25
select select "2"
select select "5"
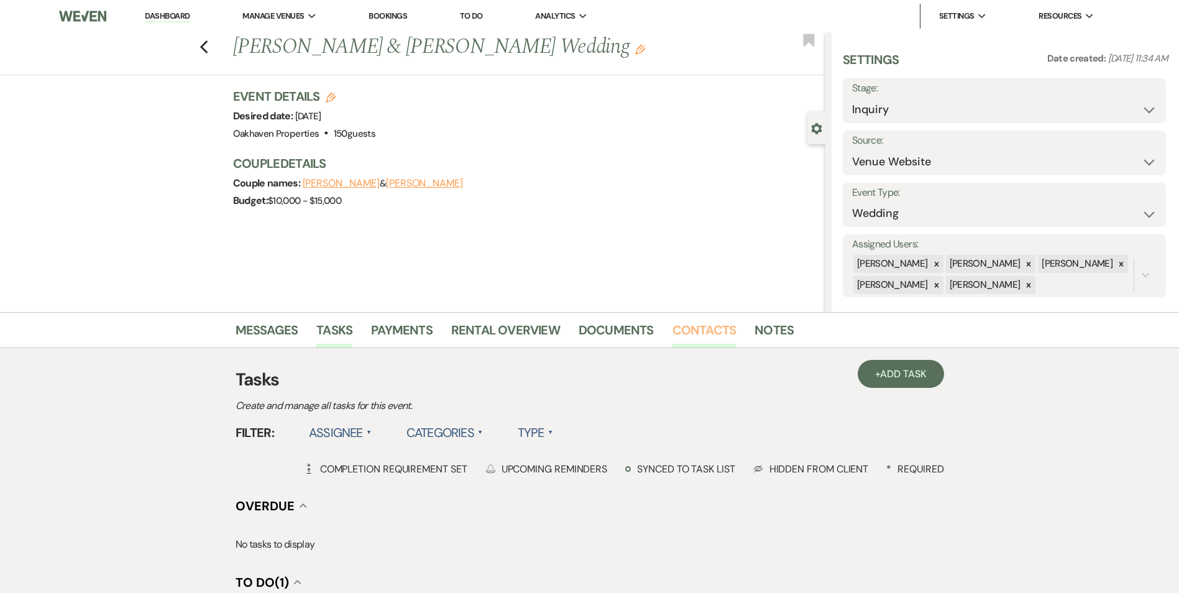
click at [692, 336] on link "Contacts" at bounding box center [704, 333] width 64 height 27
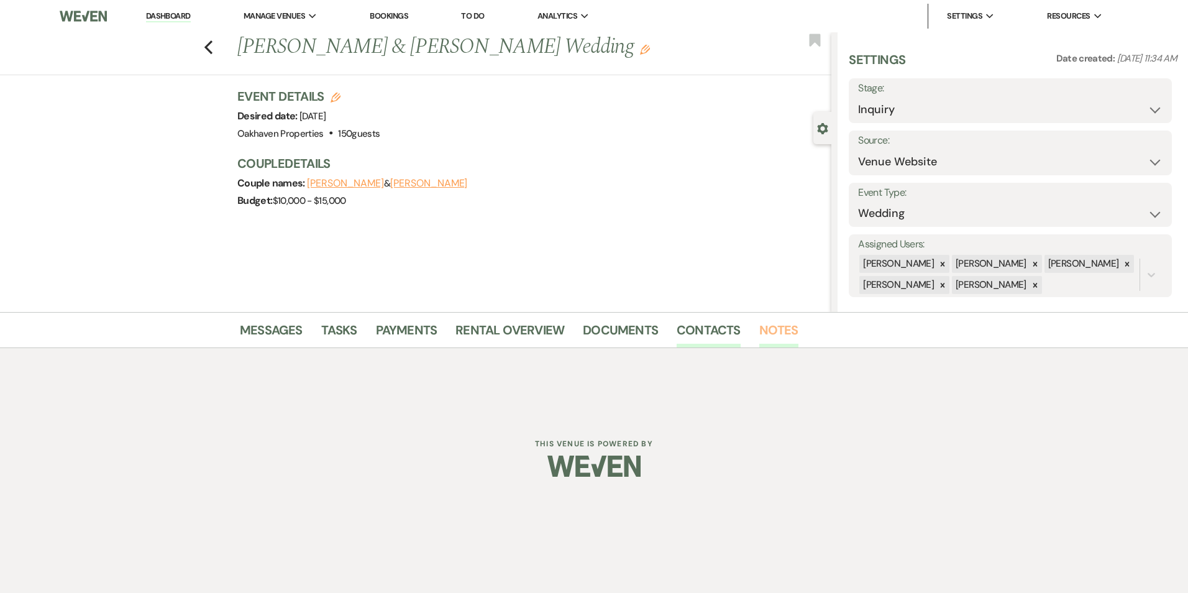
drag, startPoint x: 766, startPoint y: 340, endPoint x: 716, endPoint y: 348, distance: 51.0
click at [764, 339] on link "Notes" at bounding box center [778, 333] width 39 height 27
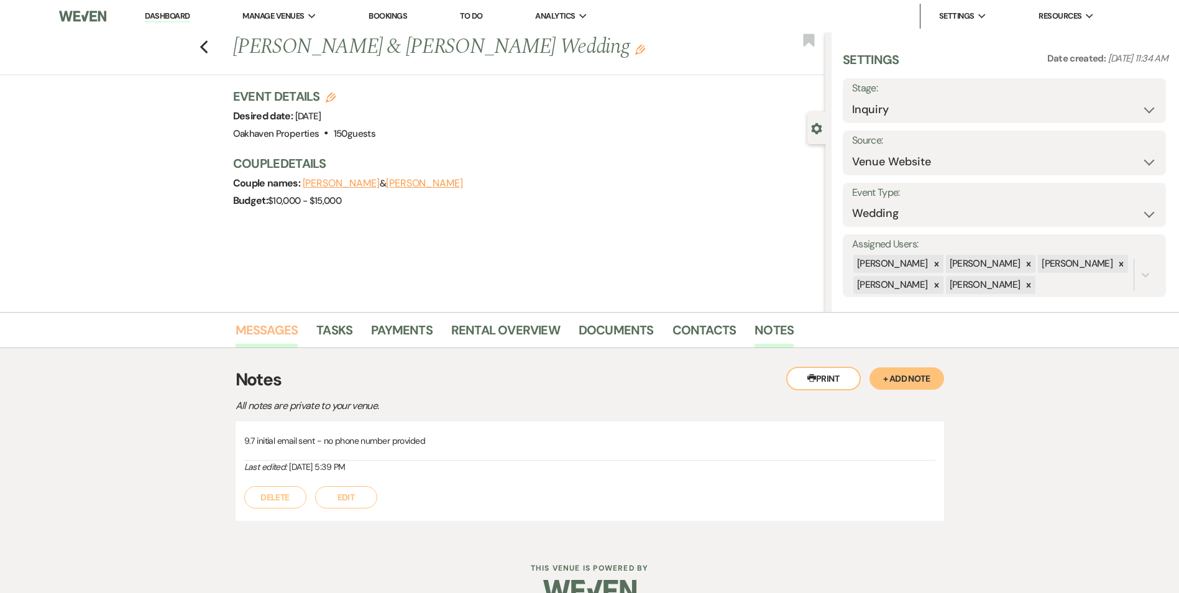
click at [279, 329] on link "Messages" at bounding box center [267, 333] width 63 height 27
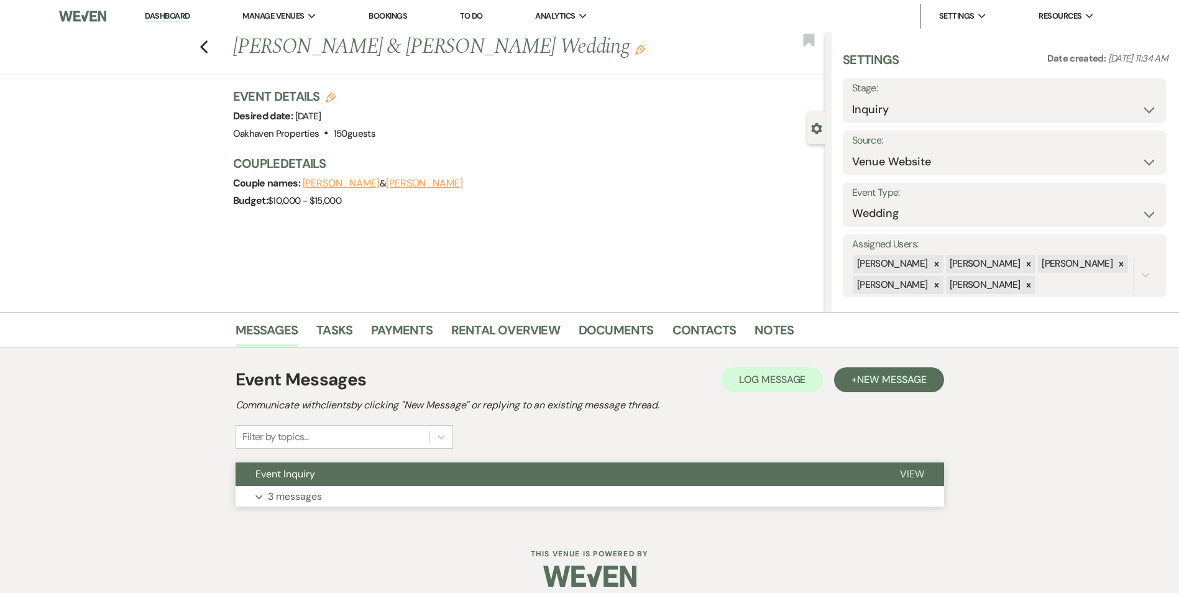
click at [912, 472] on span "View" at bounding box center [912, 473] width 24 height 13
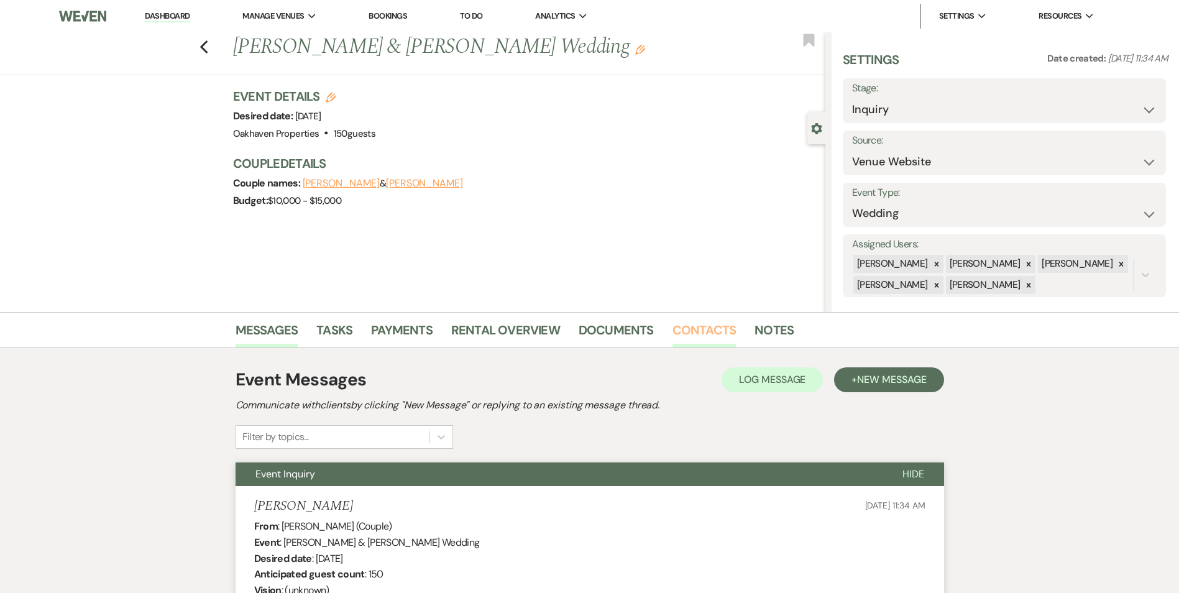
click at [707, 333] on link "Contacts" at bounding box center [704, 333] width 64 height 27
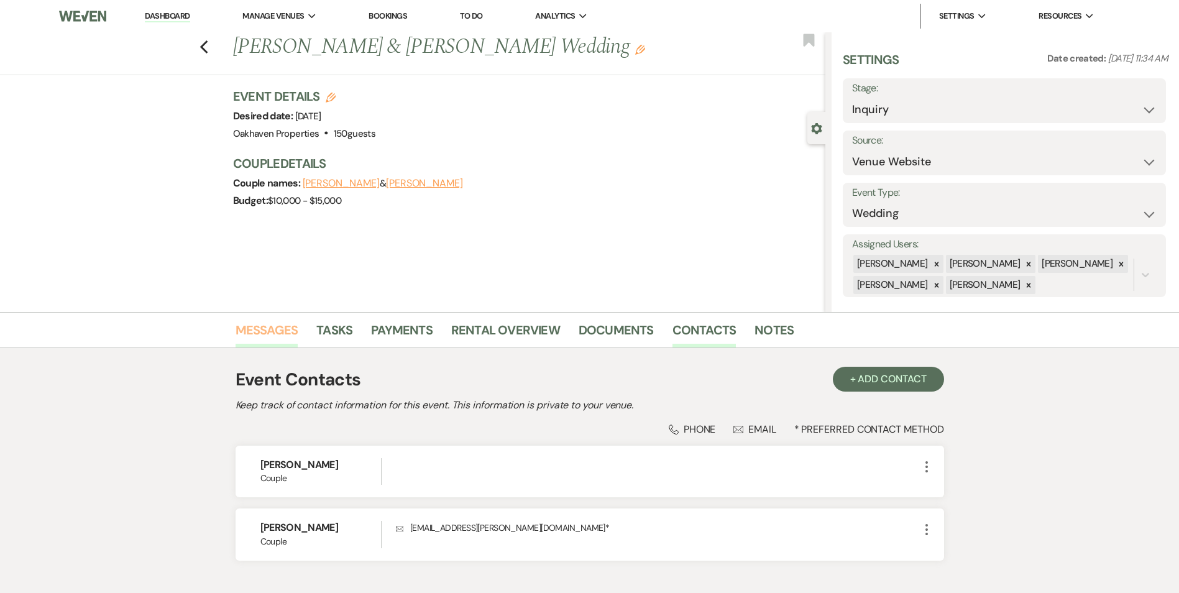
click at [292, 334] on link "Messages" at bounding box center [267, 333] width 63 height 27
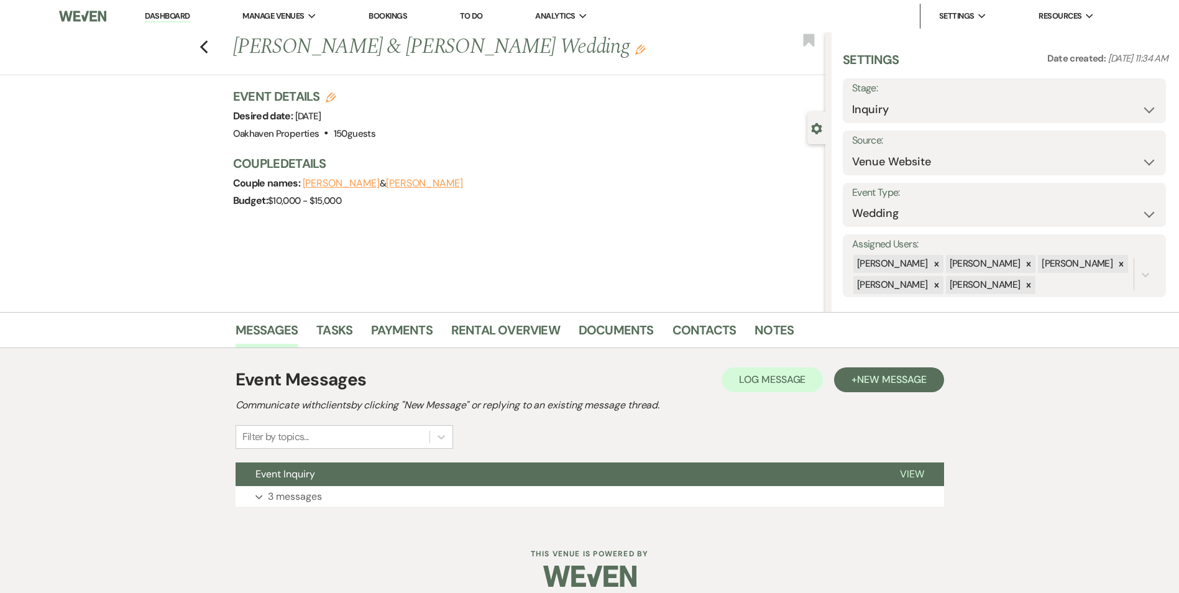
drag, startPoint x: 769, startPoint y: 397, endPoint x: 692, endPoint y: 395, distance: 77.1
click at [768, 398] on div "Event Messages Log Log Message + New Message Communicate with clients by clicki…" at bounding box center [590, 408] width 708 height 82
click at [766, 369] on button "Log Log Message" at bounding box center [772, 379] width 101 height 25
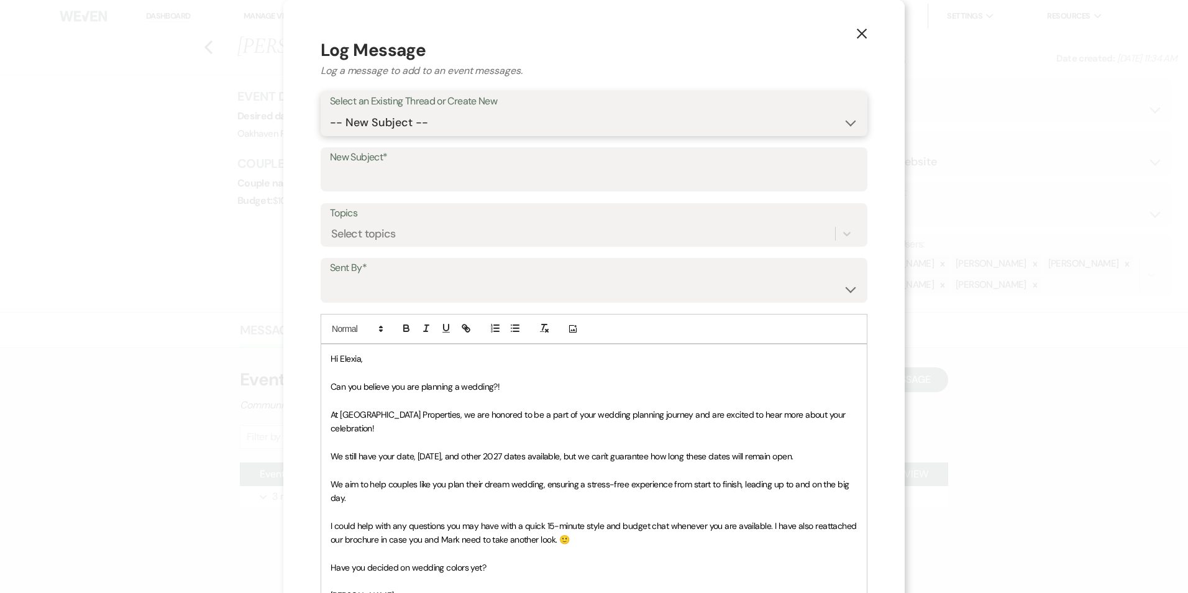
drag, startPoint x: 463, startPoint y: 119, endPoint x: 459, endPoint y: 133, distance: 14.9
click at [463, 119] on select "-- New Subject -- Event Inquiry" at bounding box center [594, 123] width 528 height 24
select select "456899"
click at [330, 111] on select "-- New Subject -- Event Inquiry" at bounding box center [594, 123] width 528 height 24
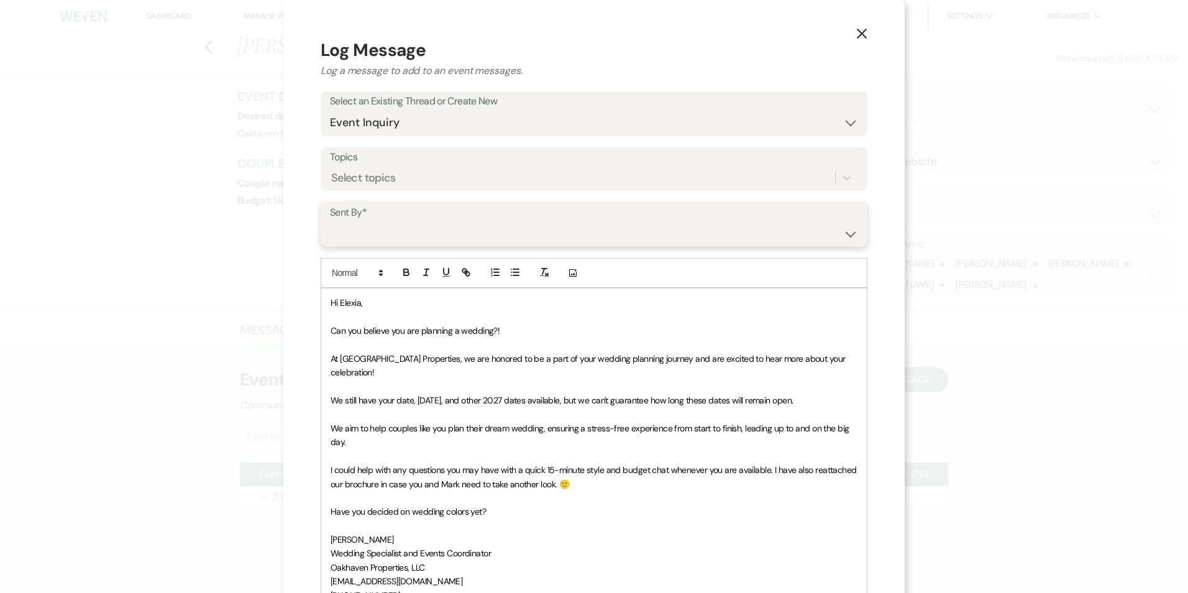
click at [405, 232] on select "Patience Ergish (pdergish@aol.com) Jeanette Wagoner (jeanette@experienceoakhave…" at bounding box center [594, 233] width 528 height 24
click at [330, 221] on select "Patience Ergish (pdergish@aol.com) Jeanette Wagoner (jeanette@experienceoakhave…" at bounding box center [594, 233] width 528 height 24
drag, startPoint x: 399, startPoint y: 237, endPoint x: 402, endPoint y: 245, distance: 8.7
click at [400, 239] on select "Patience Ergish (pdergish@aol.com) Jeanette Wagoner (jeanette@experienceoakhave…" at bounding box center [594, 233] width 528 height 24
select select "user-127923"
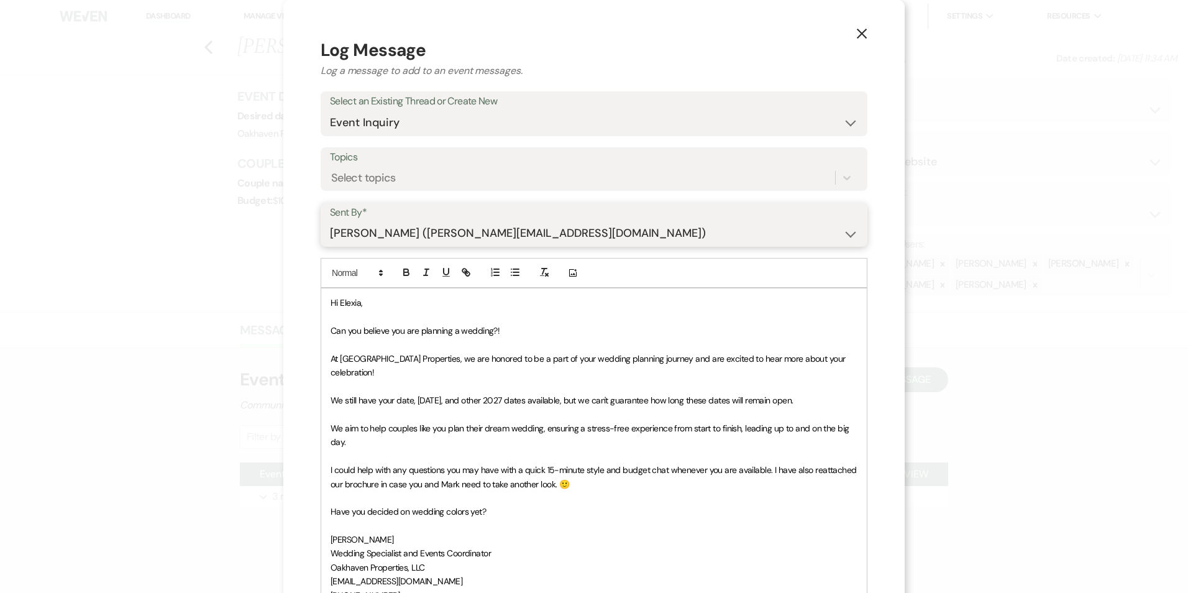
click at [330, 221] on select "Patience Ergish (pdergish@aol.com) Jeanette Wagoner (jeanette@experienceoakhave…" at bounding box center [594, 233] width 528 height 24
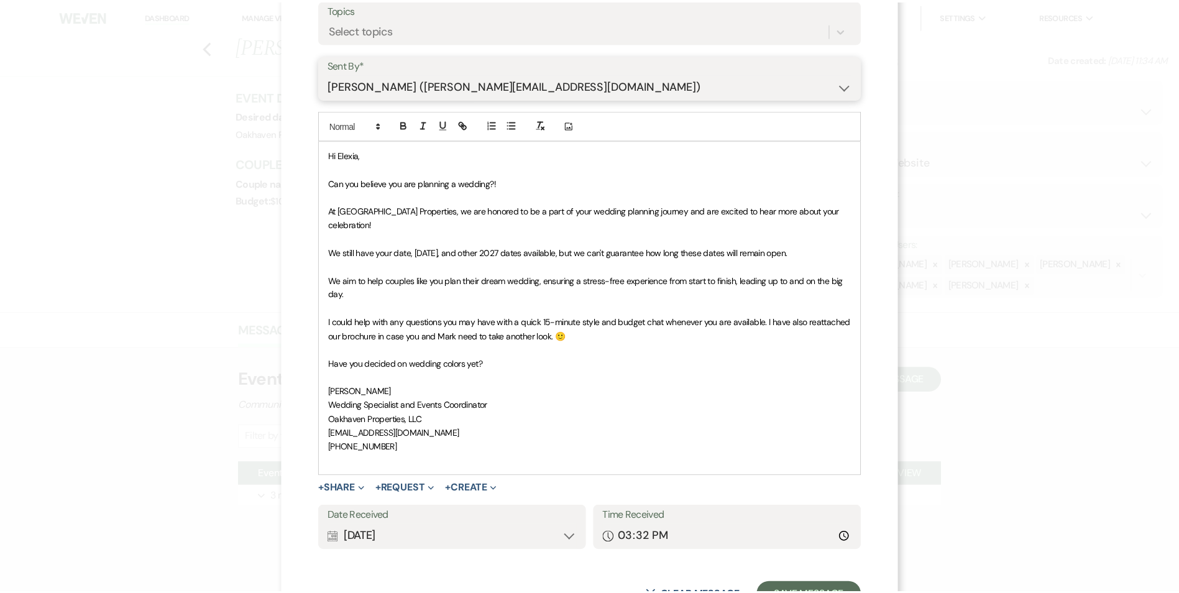
scroll to position [186, 0]
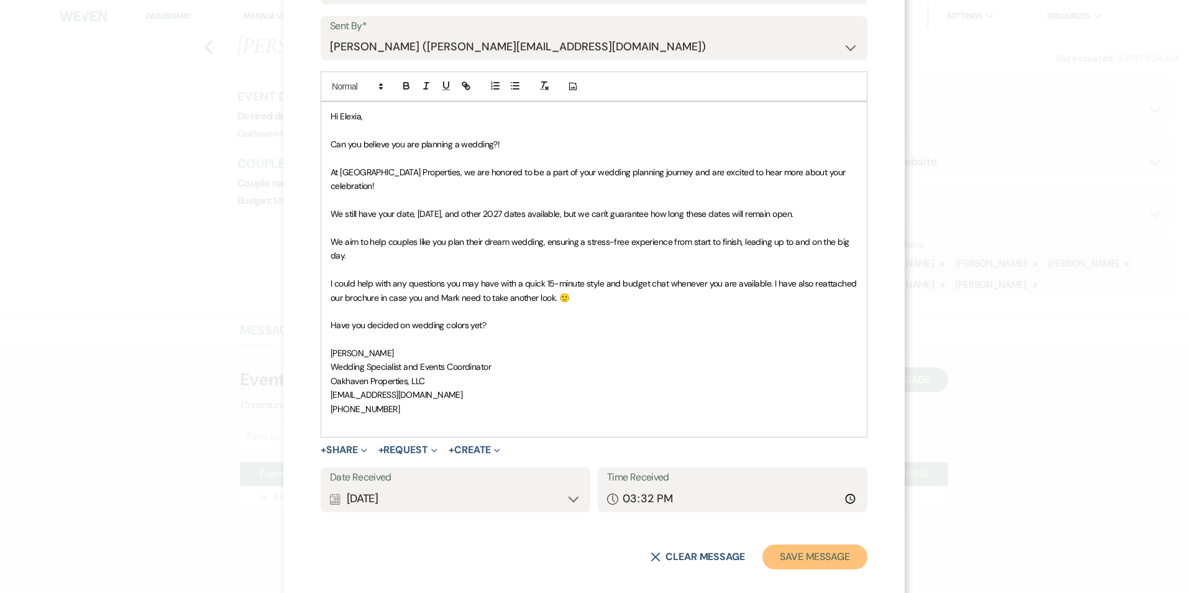
click at [832, 544] on button "Save Message" at bounding box center [815, 556] width 105 height 25
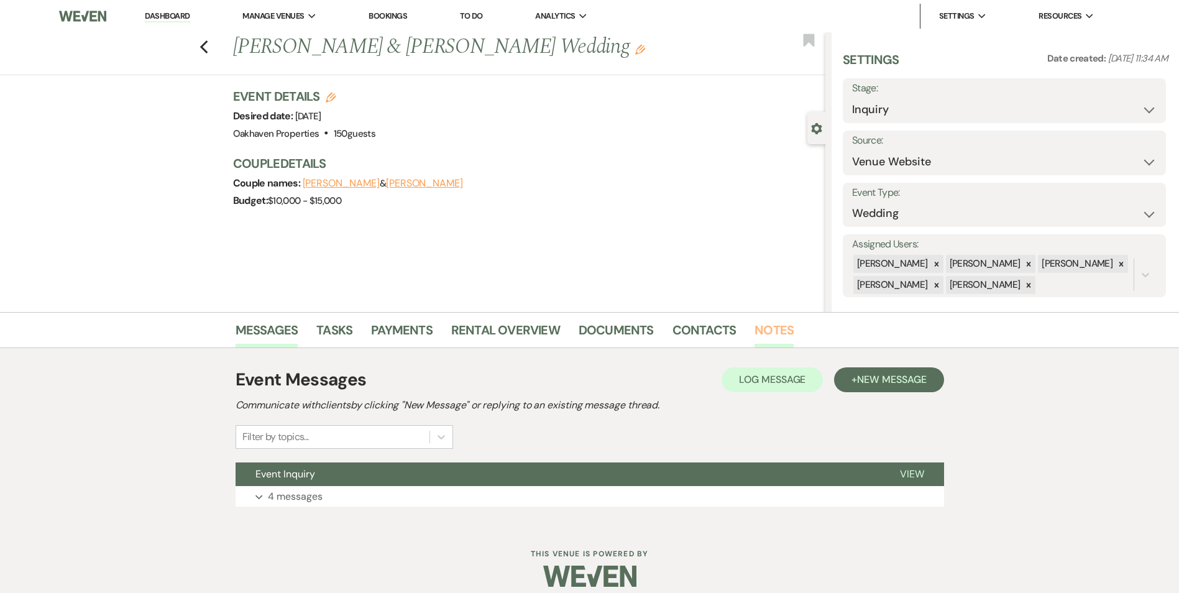
click at [769, 330] on link "Notes" at bounding box center [773, 333] width 39 height 27
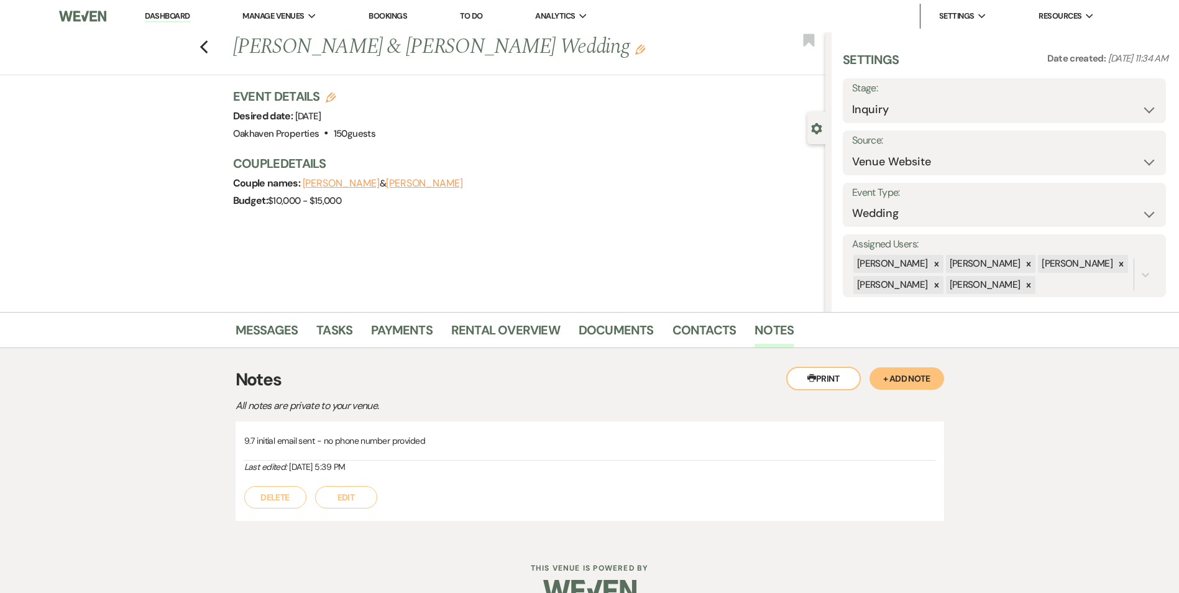
click at [352, 498] on button "Edit" at bounding box center [346, 497] width 62 height 22
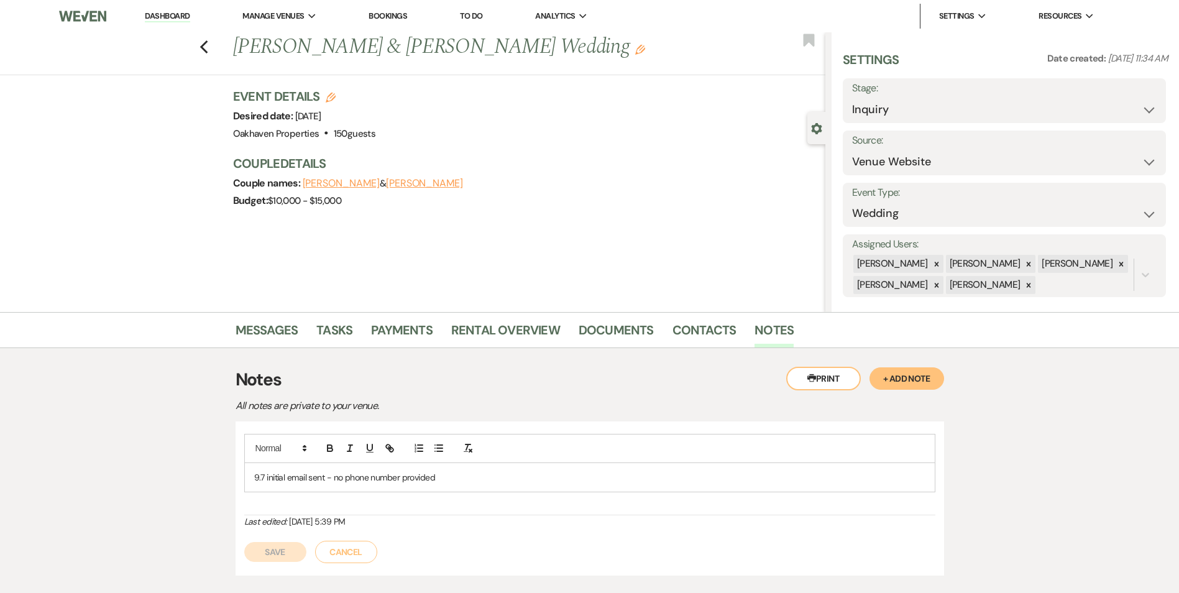
click at [469, 469] on div "9.7 initial email sent - no phone number provided" at bounding box center [590, 477] width 690 height 29
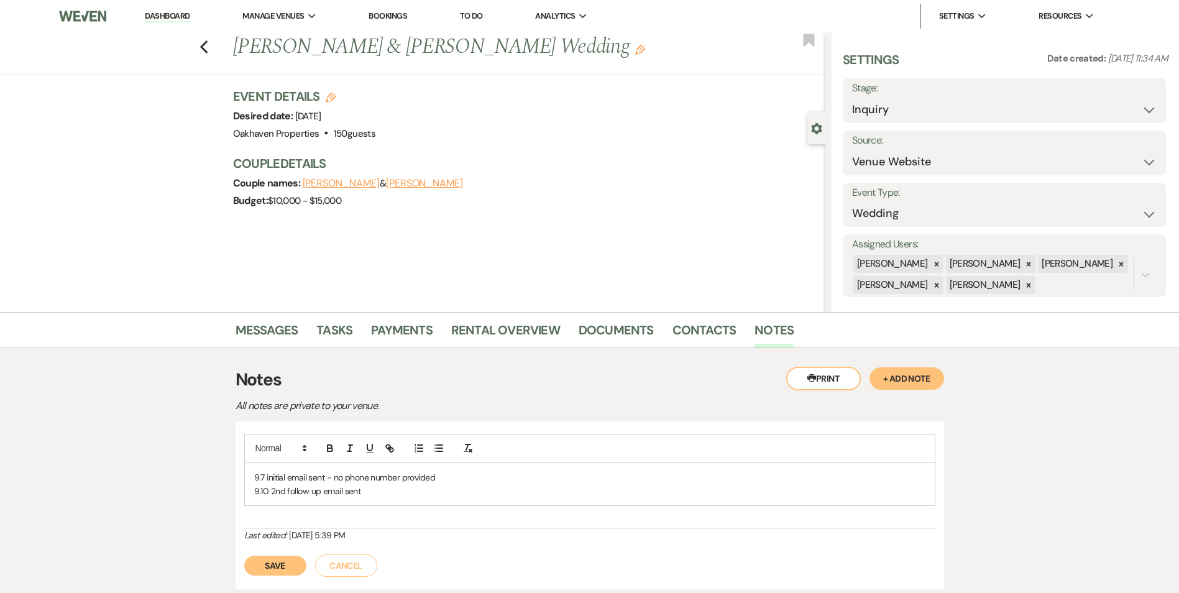
click at [285, 565] on button "Save" at bounding box center [275, 566] width 62 height 20
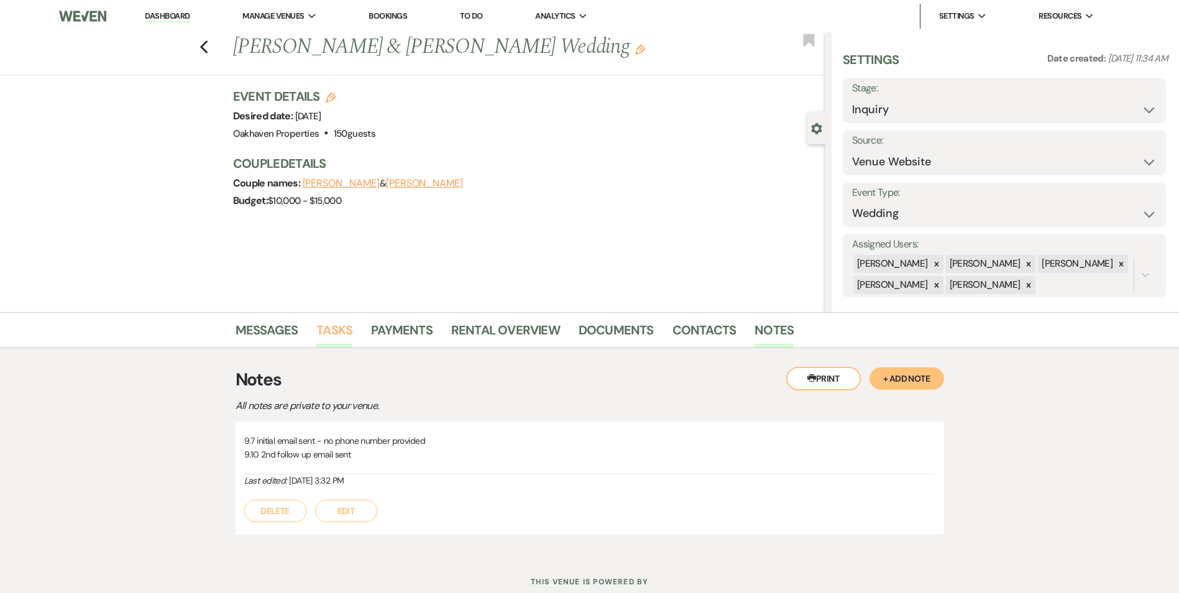
click at [324, 326] on link "Tasks" at bounding box center [334, 333] width 36 height 27
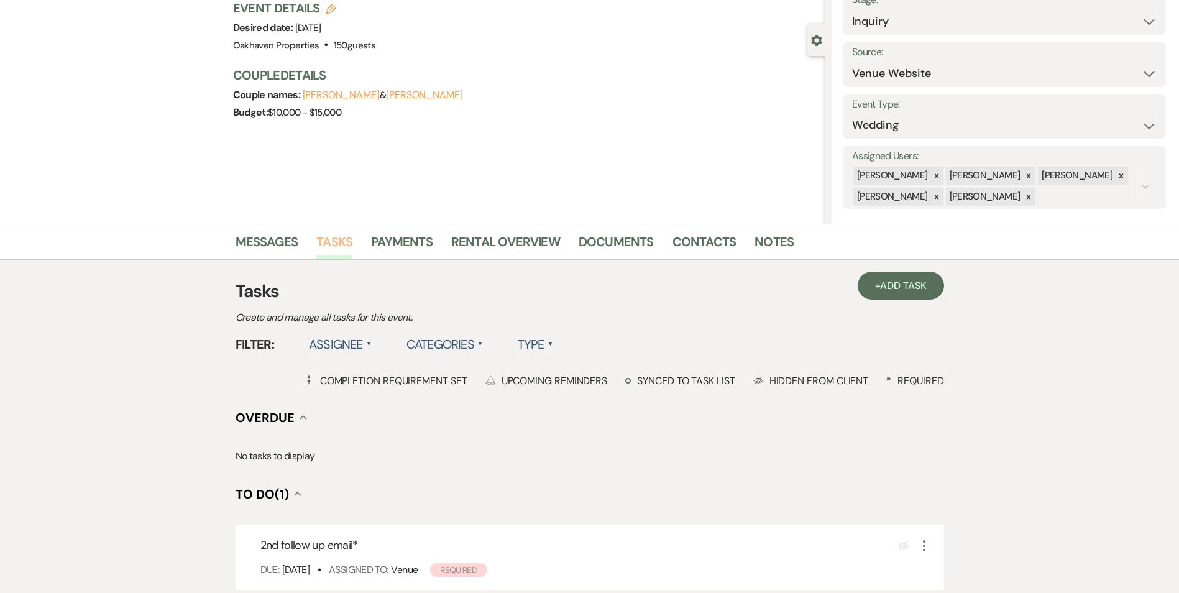
scroll to position [186, 0]
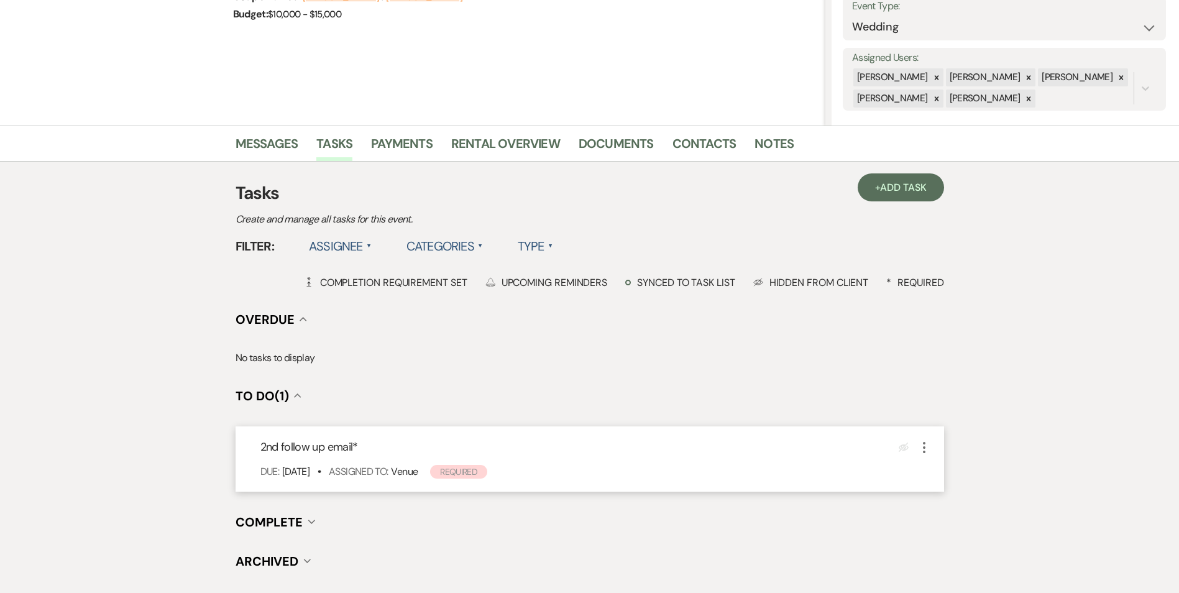
click at [912, 449] on div "Eye Blocked More" at bounding box center [915, 447] width 33 height 17
click at [925, 446] on icon "More" at bounding box center [924, 447] width 15 height 15
click at [945, 524] on button "Plan Portal Link Mark As Complete" at bounding box center [978, 530] width 122 height 20
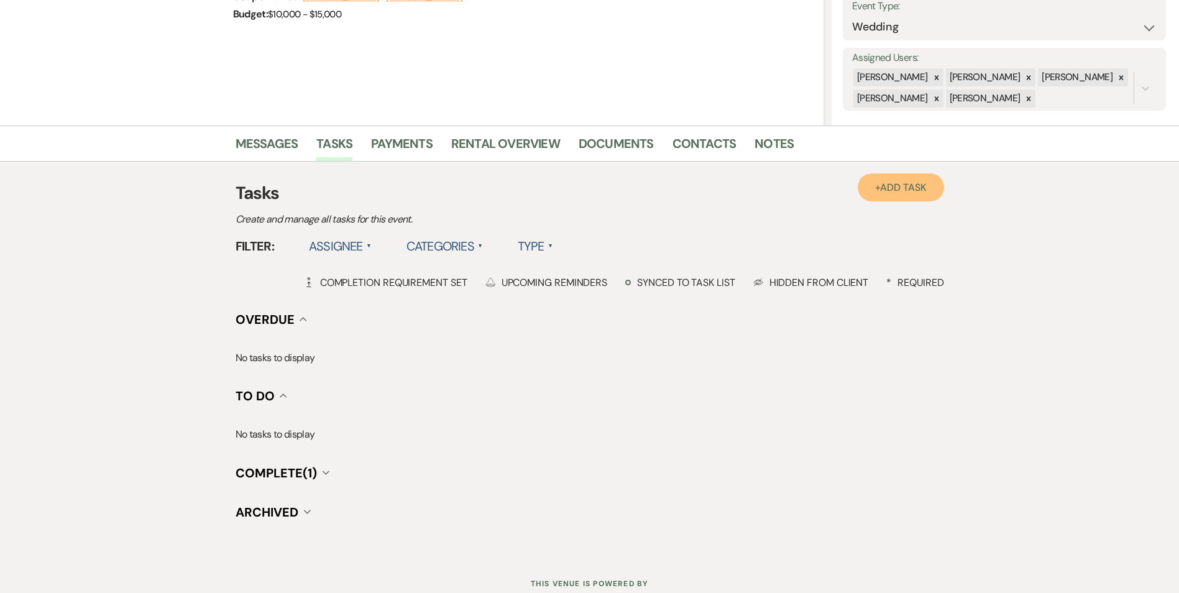
click at [897, 188] on span "Add Task" at bounding box center [903, 187] width 46 height 13
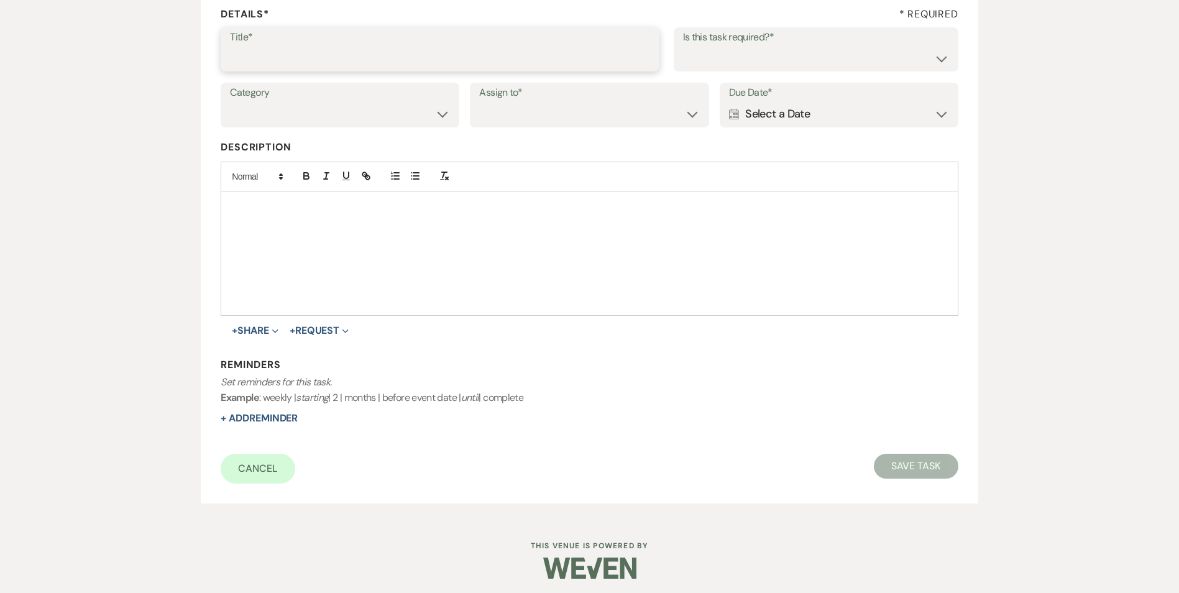
click at [337, 47] on input "Title*" at bounding box center [440, 58] width 420 height 24
drag, startPoint x: 344, startPoint y: 58, endPoint x: 300, endPoint y: 64, distance: 45.2
click at [300, 62] on input "3rd follow up text and promo email" at bounding box center [440, 58] width 420 height 24
type input "3rd follow up promo email"
click at [832, 52] on select "Yes No" at bounding box center [816, 58] width 266 height 24
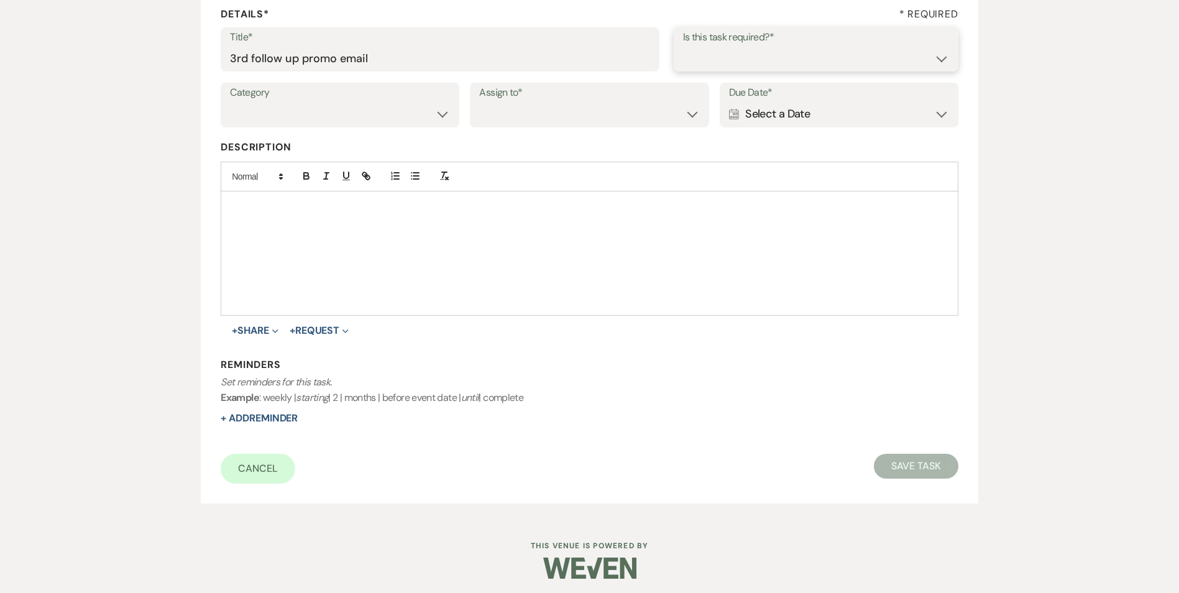
select select "true"
click at [683, 46] on select "Yes No" at bounding box center [816, 58] width 266 height 24
click at [339, 106] on select "Venue Vendors Guests Details Finalize & Share" at bounding box center [340, 114] width 220 height 24
select select "31"
click at [230, 102] on select "Venue Vendors Guests Details Finalize & Share" at bounding box center [340, 114] width 220 height 24
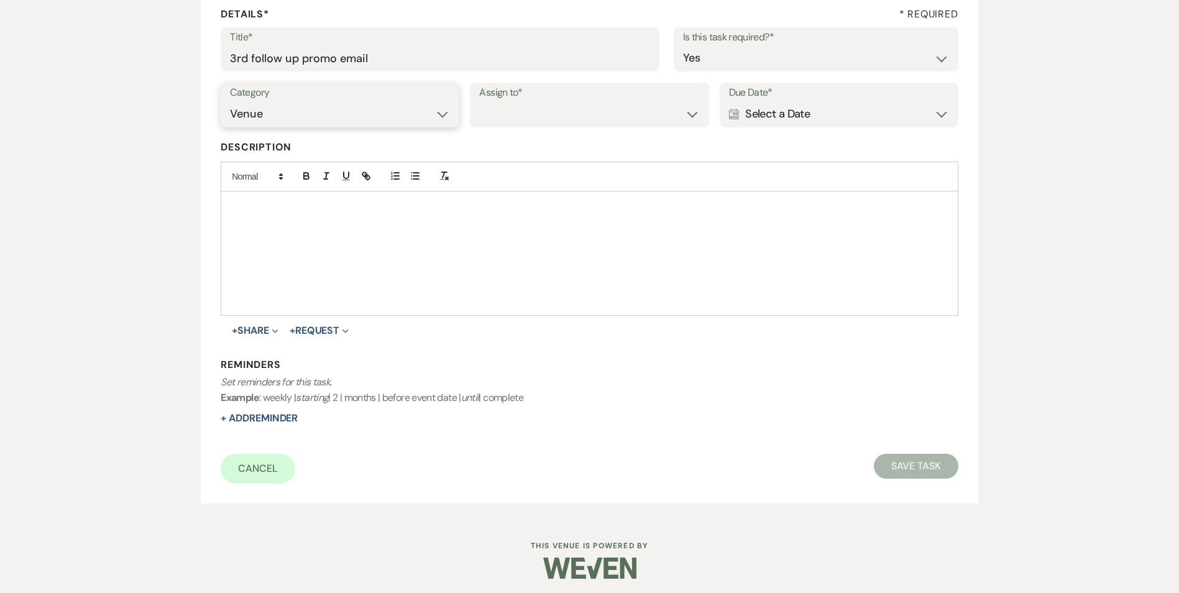
click at [295, 121] on select "Venue Vendors Guests Details Finalize & Share" at bounding box center [340, 114] width 220 height 24
click at [230, 102] on select "Venue Vendors Guests Details Finalize & Share" at bounding box center [340, 114] width 220 height 24
drag, startPoint x: 601, startPoint y: 114, endPoint x: 597, endPoint y: 126, distance: 13.0
click at [601, 115] on select "Venue Client" at bounding box center [589, 114] width 220 height 24
select select "venueHost"
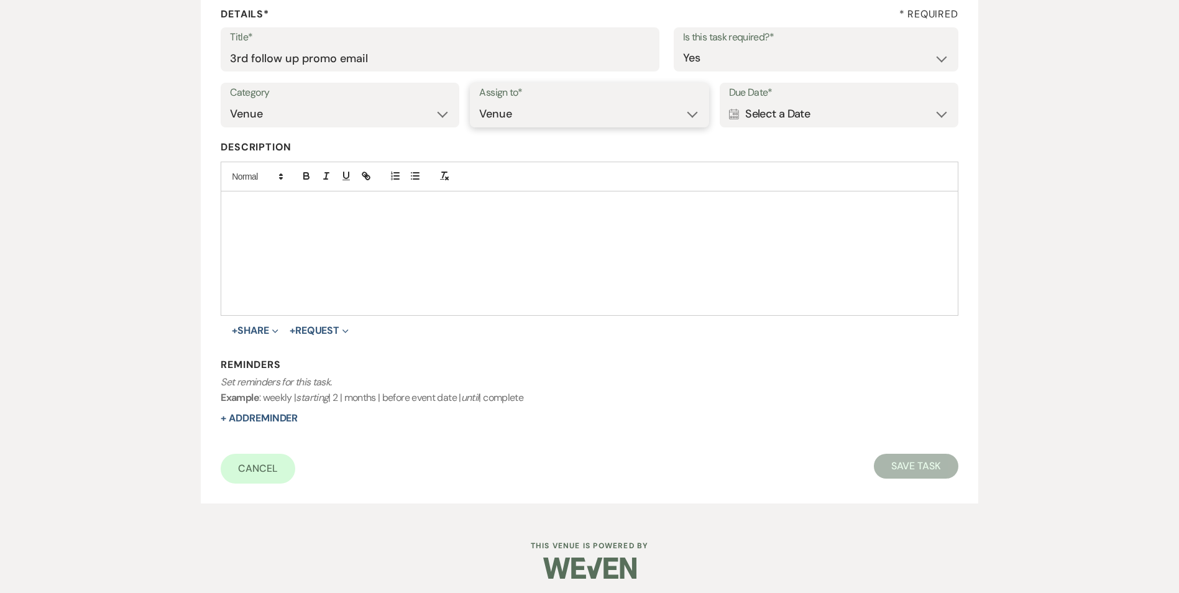
click at [479, 102] on select "Venue Client" at bounding box center [589, 114] width 220 height 24
click at [865, 116] on div "Calendar Select a Date Expand" at bounding box center [839, 114] width 220 height 24
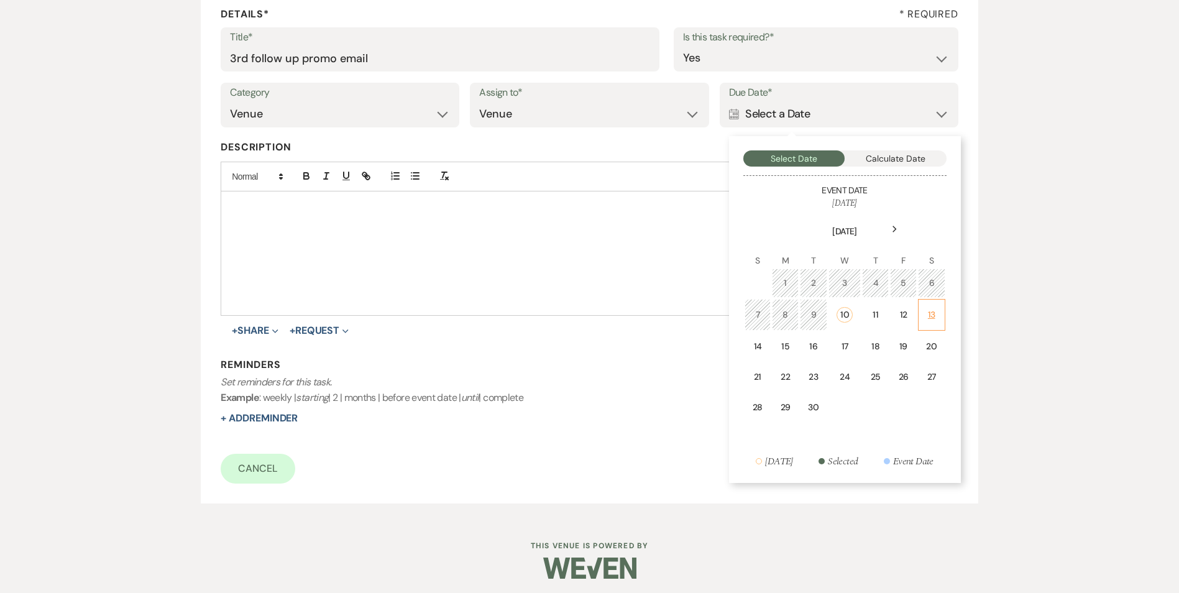
click at [931, 309] on div "13" at bounding box center [931, 314] width 11 height 13
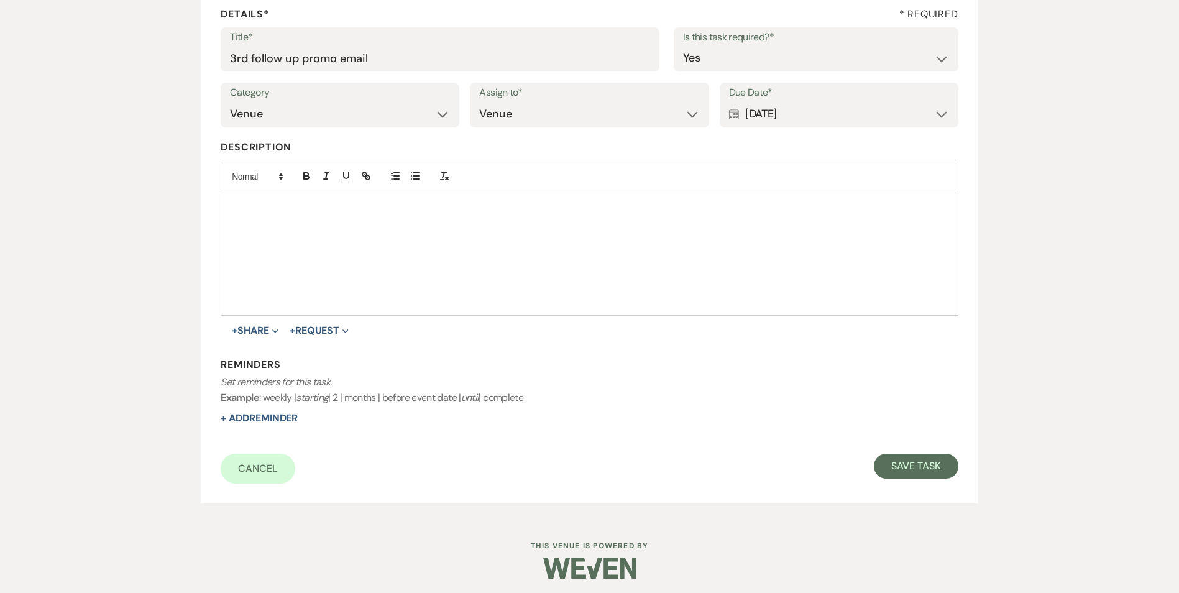
click at [845, 107] on div "Calendar Sep 13, 2025 Expand" at bounding box center [839, 114] width 220 height 24
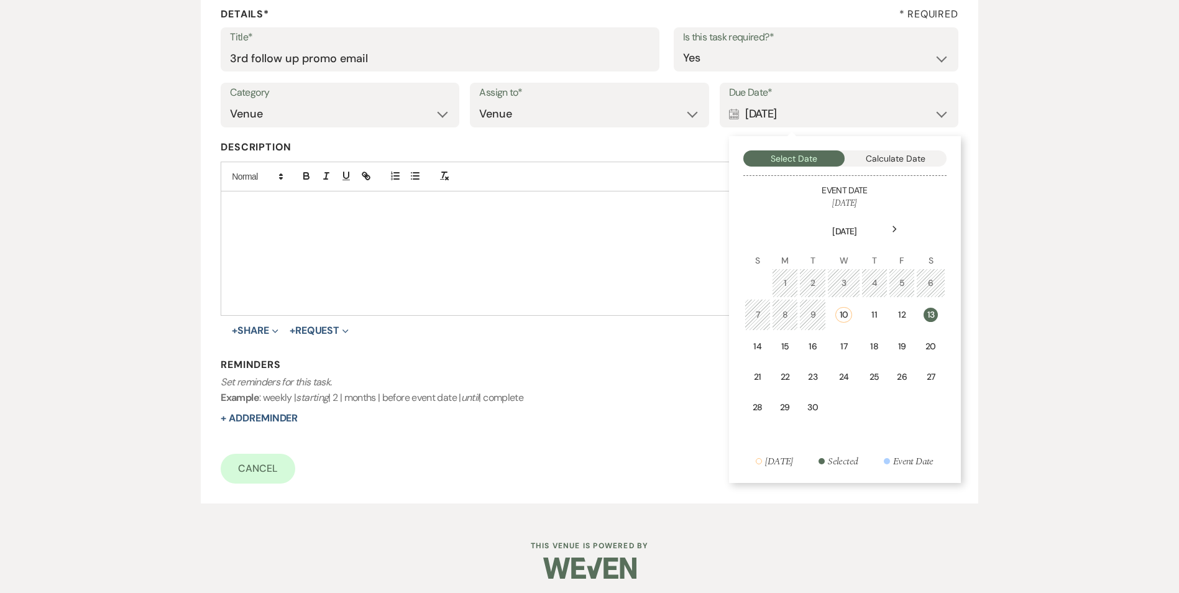
drag, startPoint x: 776, startPoint y: 352, endPoint x: 710, endPoint y: 372, distance: 68.0
click at [776, 352] on td "15" at bounding box center [785, 346] width 26 height 29
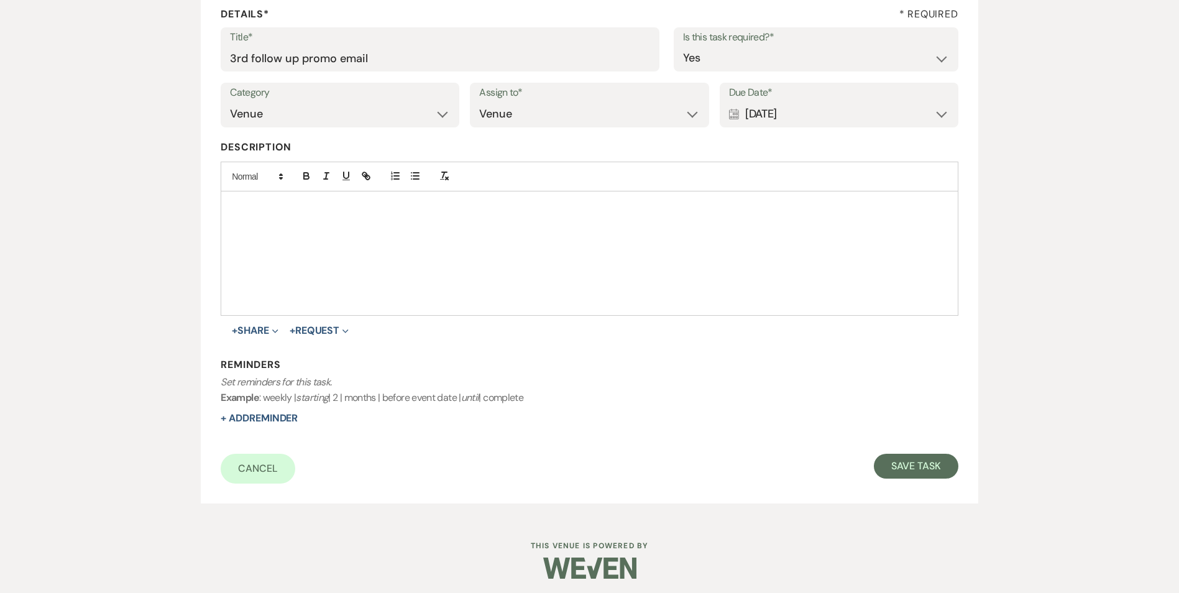
click at [273, 424] on div "Reminders Set reminders for this task. Example : weekly | starting | 2 | months…" at bounding box center [589, 392] width 737 height 68
click at [242, 417] on button "+ Add Reminder" at bounding box center [259, 418] width 77 height 10
select select "host"
select select "days"
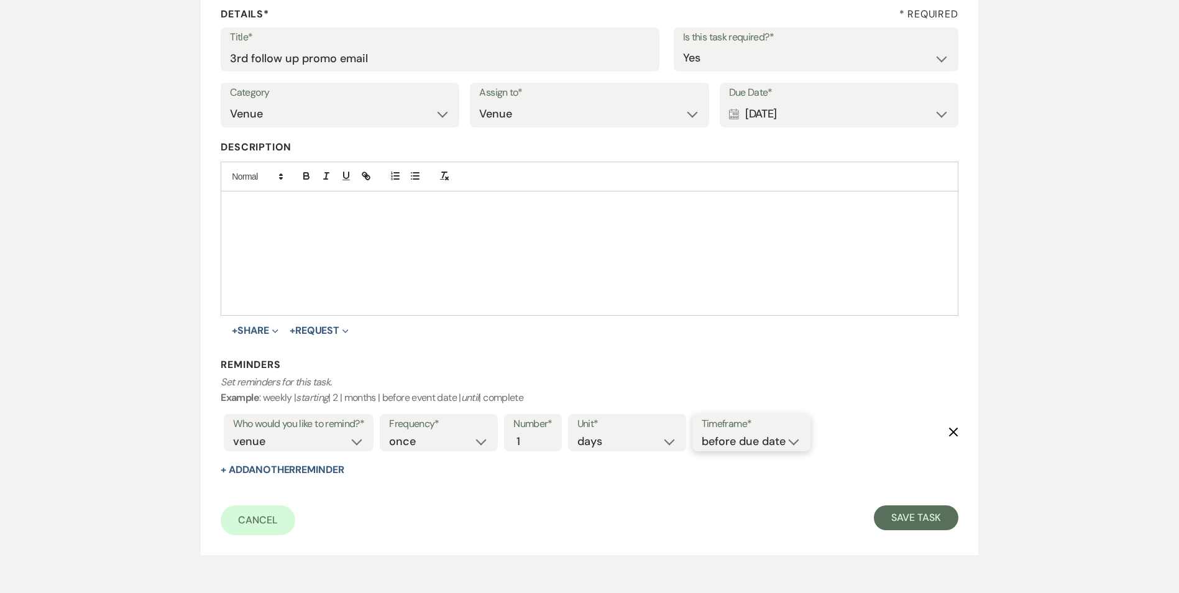
click at [773, 446] on select "before due date after due date on due date on custom date" at bounding box center [751, 441] width 99 height 17
select select "onDueDate"
click at [702, 433] on select "before due date after due date on due date on custom date" at bounding box center [751, 441] width 99 height 17
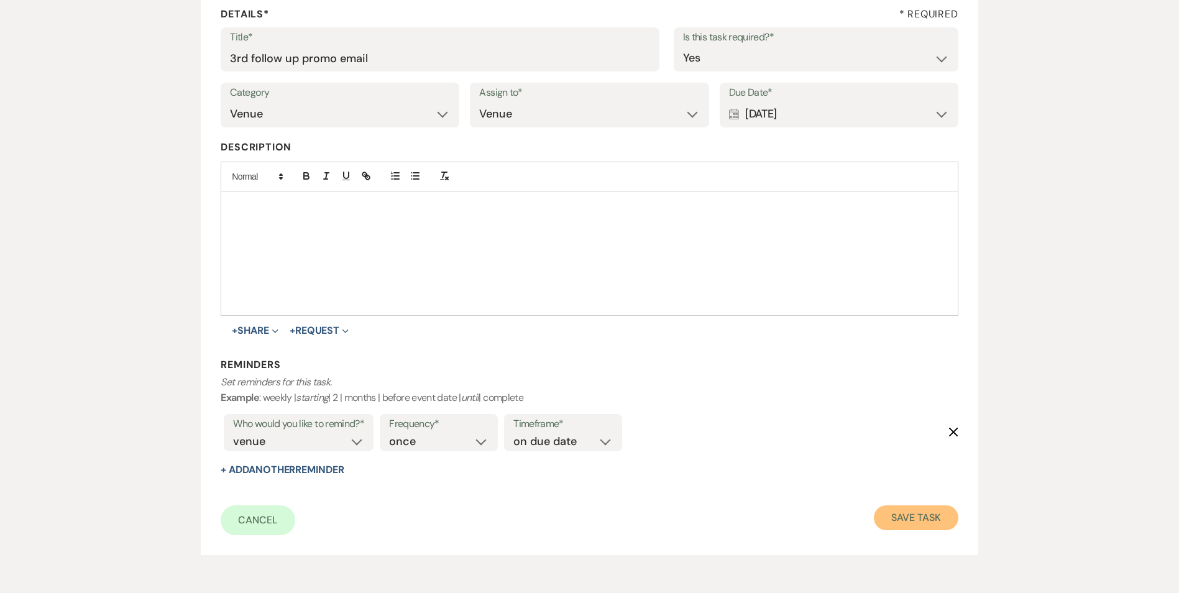
click at [922, 525] on button "Save Task" at bounding box center [916, 517] width 84 height 25
select select "5"
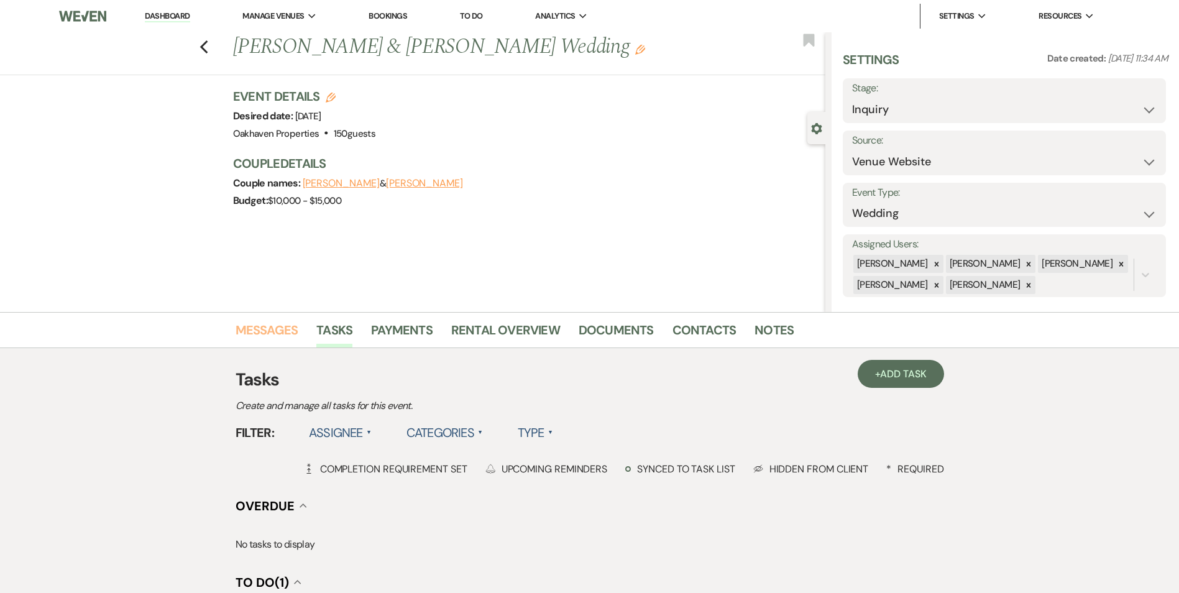
drag, startPoint x: 262, startPoint y: 324, endPoint x: 364, endPoint y: 332, distance: 101.6
click at [262, 324] on link "Messages" at bounding box center [267, 333] width 63 height 27
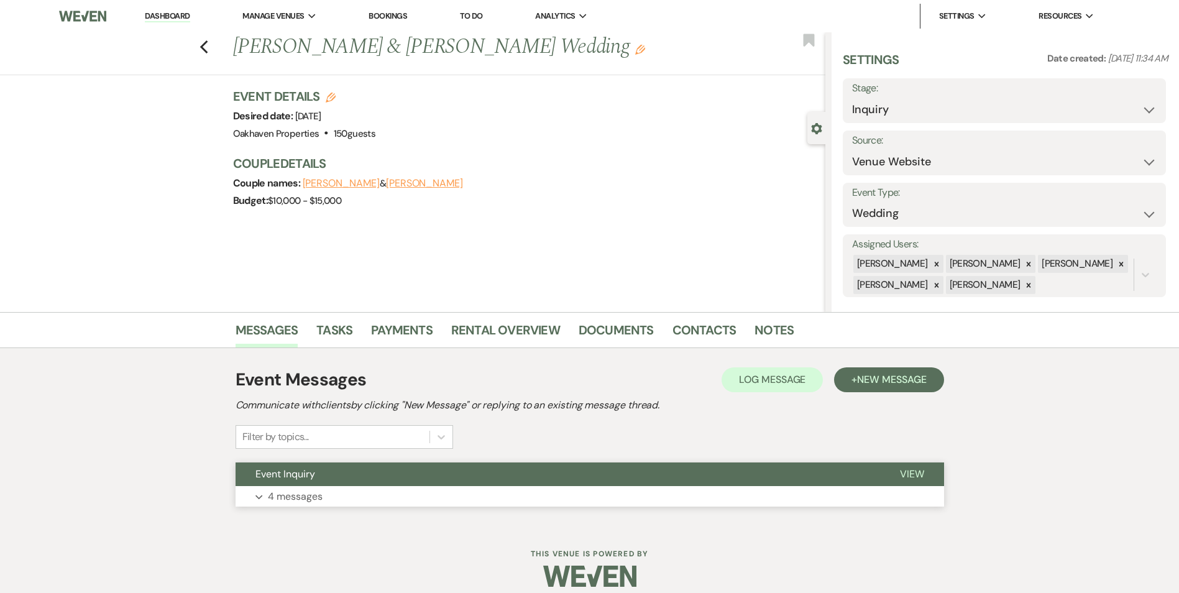
click at [914, 479] on span "View" at bounding box center [912, 473] width 24 height 13
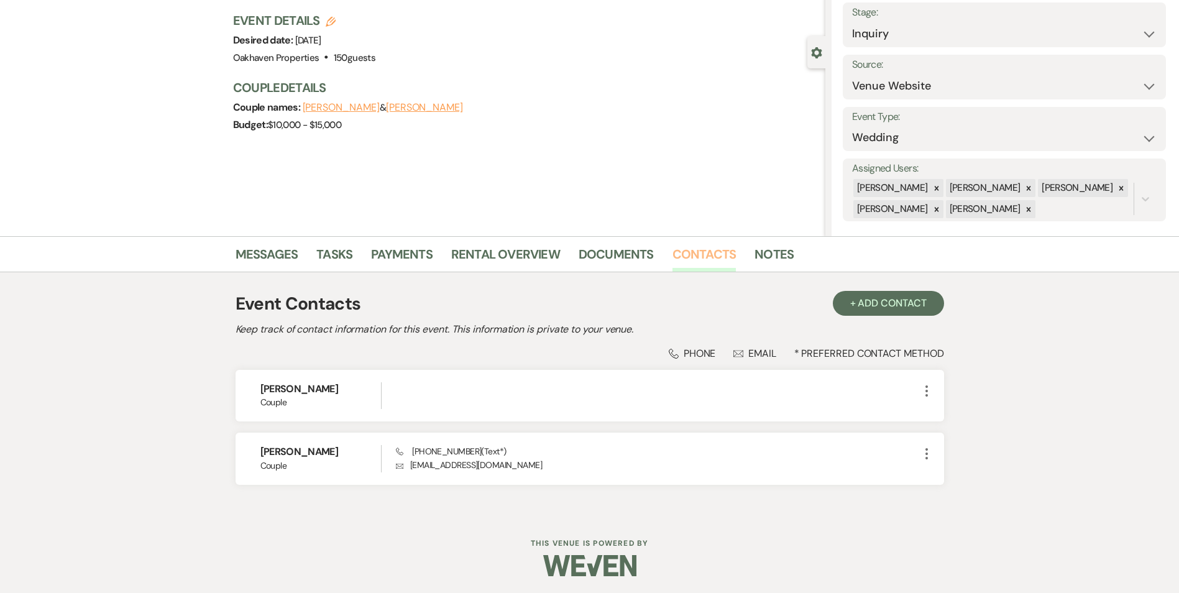
scroll to position [78, 0]
click at [787, 245] on link "Notes" at bounding box center [773, 255] width 39 height 27
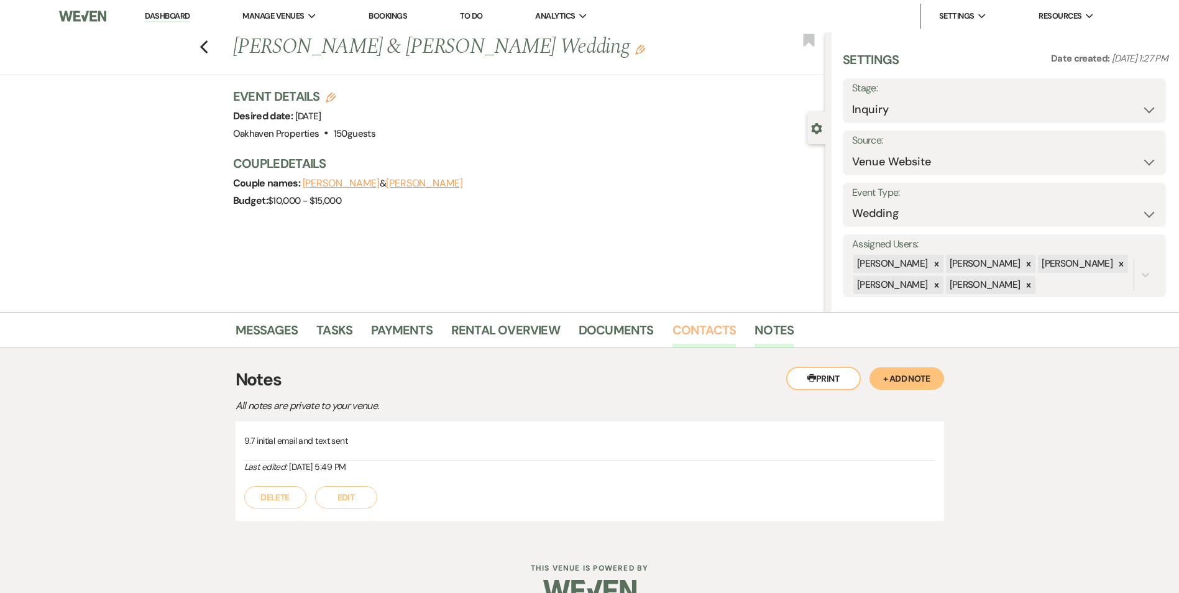
click at [697, 329] on link "Contacts" at bounding box center [704, 333] width 64 height 27
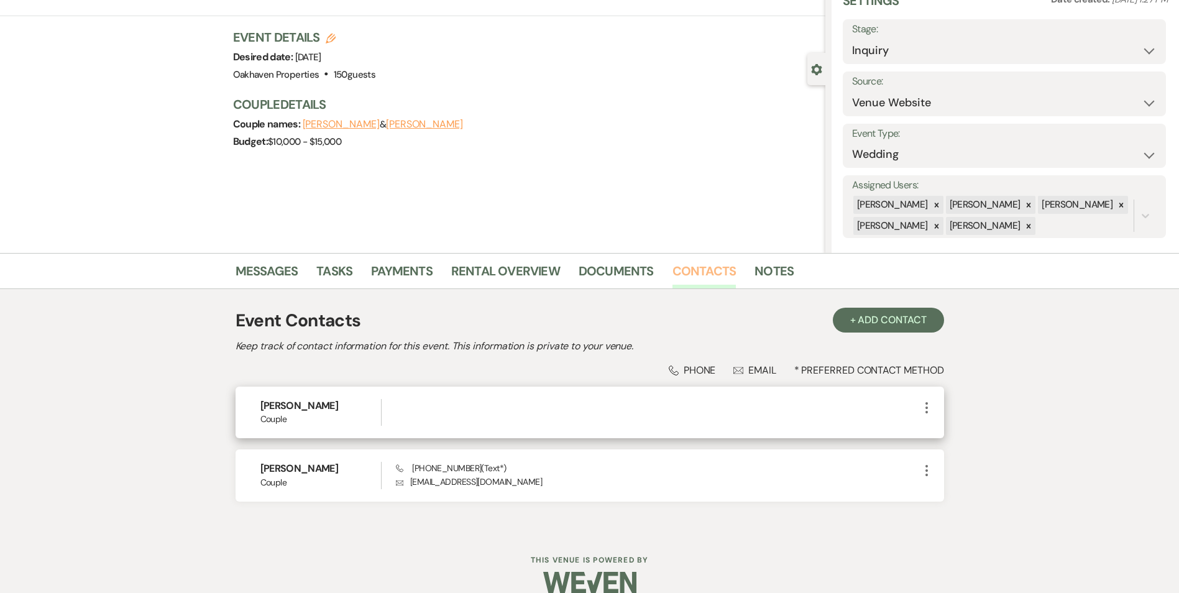
scroll to position [62, 0]
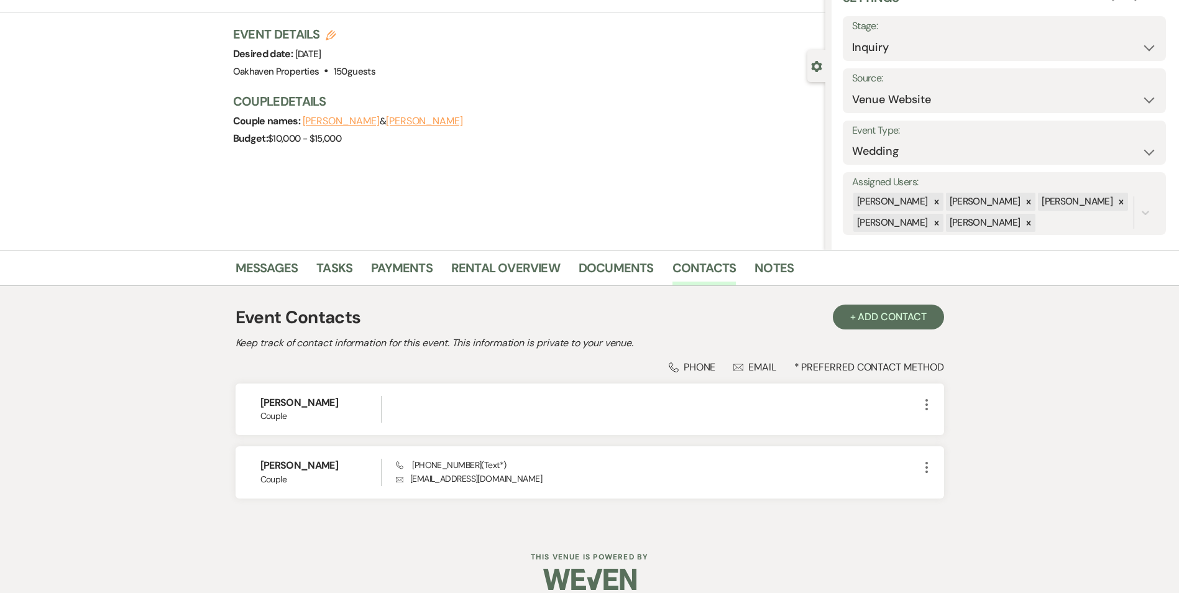
click at [247, 256] on li "Messages" at bounding box center [276, 270] width 81 height 30
click at [259, 266] on link "Messages" at bounding box center [267, 271] width 63 height 27
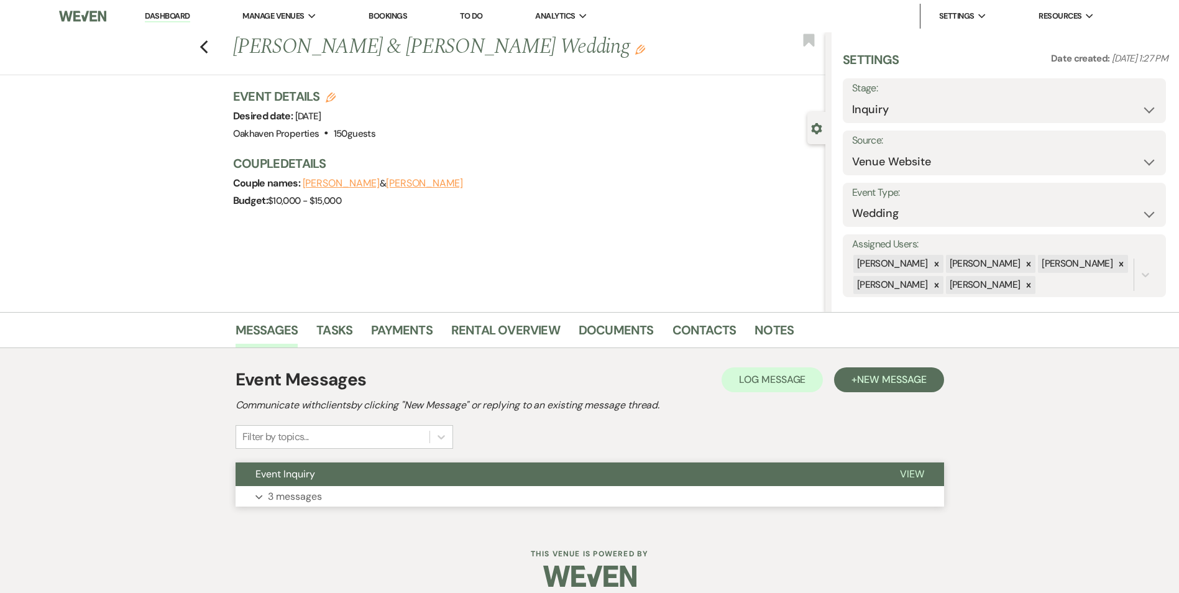
drag, startPoint x: 905, startPoint y: 477, endPoint x: 895, endPoint y: 480, distance: 10.6
click at [904, 477] on span "View" at bounding box center [912, 473] width 24 height 13
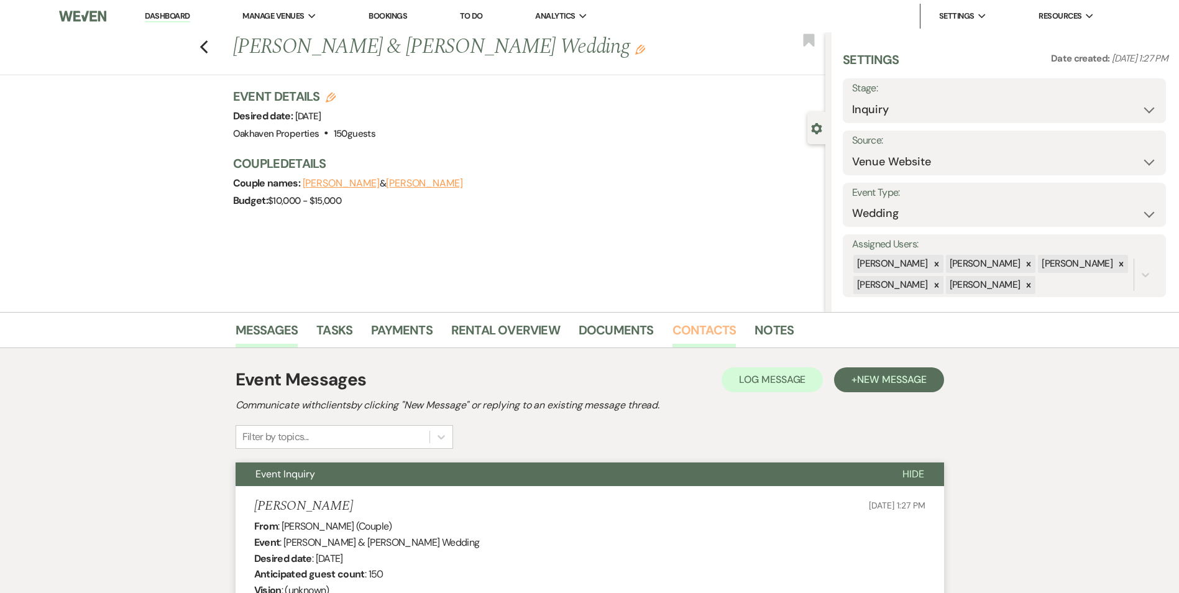
click at [712, 337] on link "Contacts" at bounding box center [704, 333] width 64 height 27
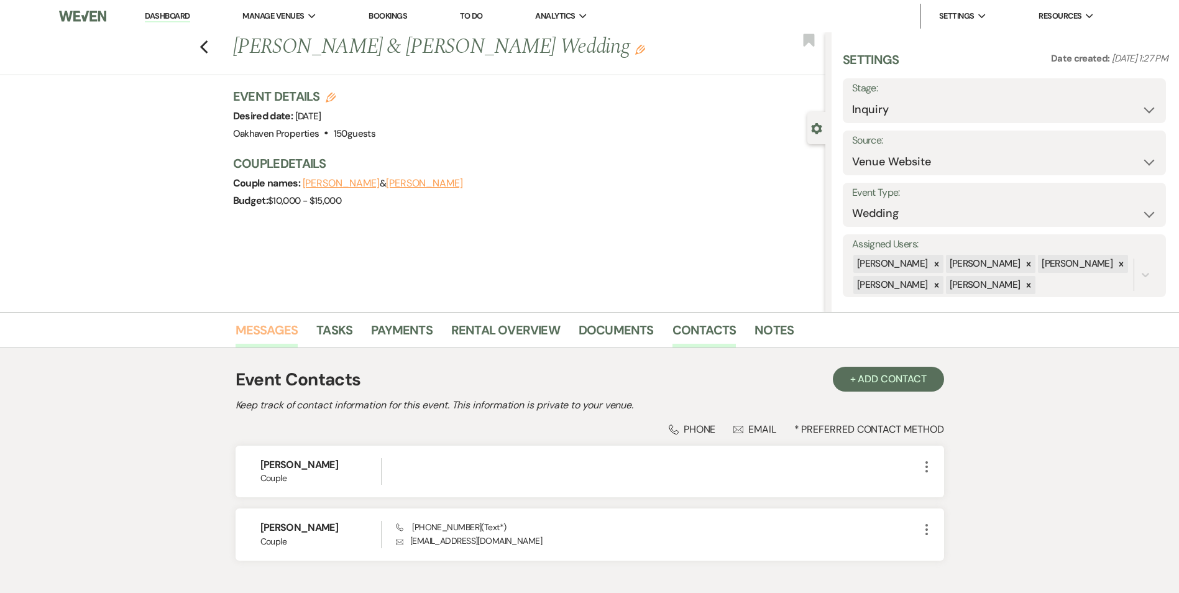
click at [257, 326] on link "Messages" at bounding box center [267, 333] width 63 height 27
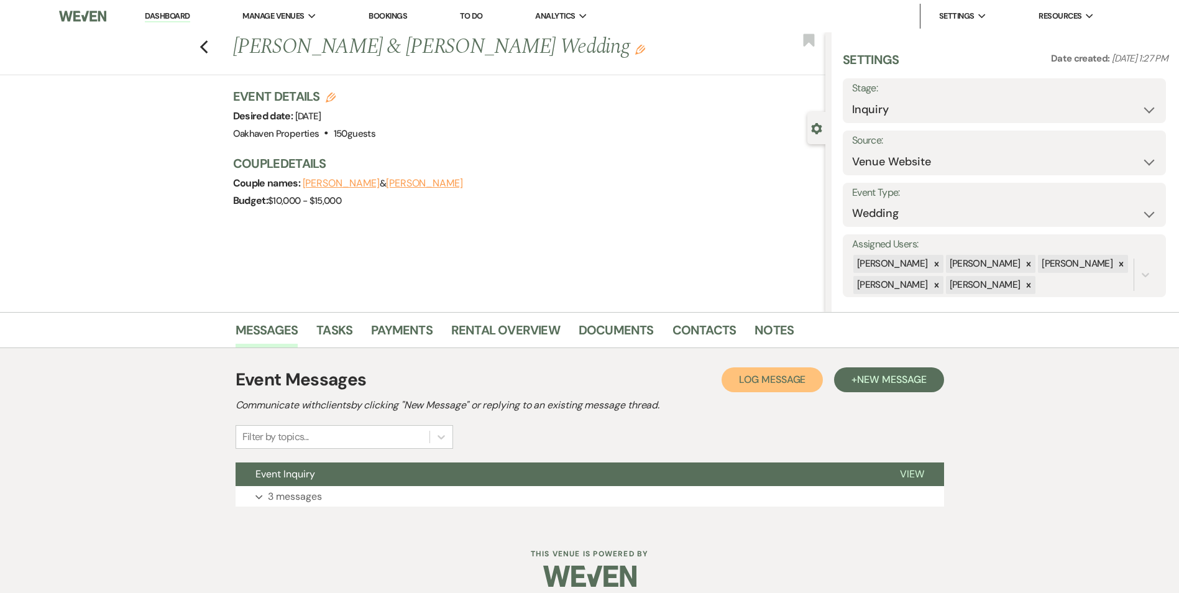
click at [739, 380] on span "Log Message" at bounding box center [772, 379] width 66 height 13
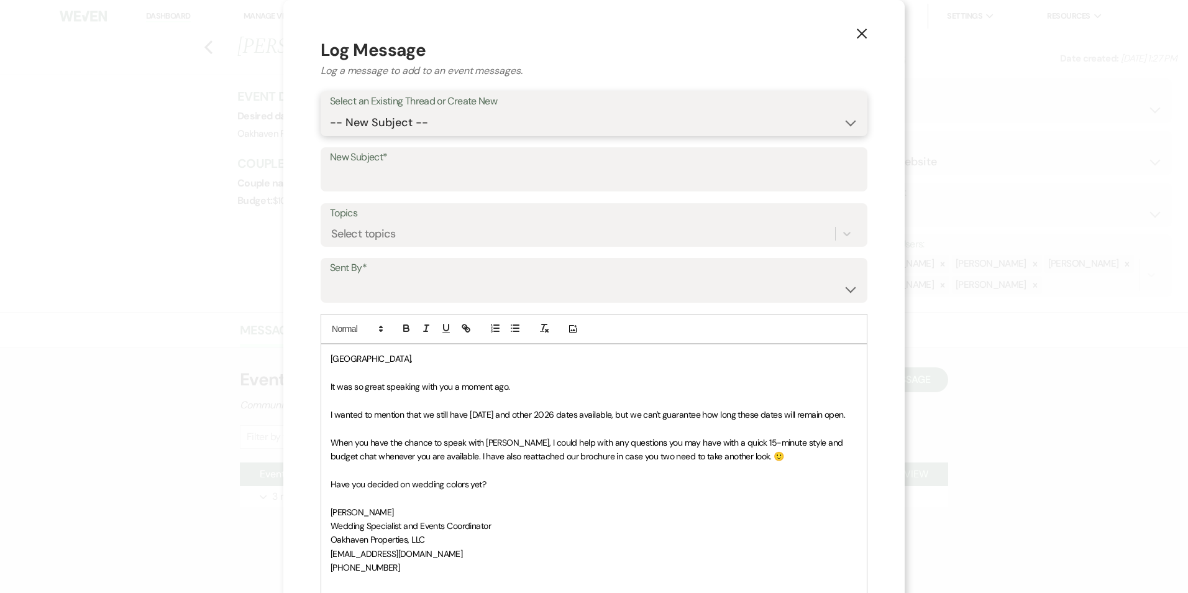
click at [424, 114] on select "-- New Subject -- Event Inquiry" at bounding box center [594, 123] width 528 height 24
click at [330, 111] on select "-- New Subject -- Event Inquiry" at bounding box center [594, 123] width 528 height 24
drag, startPoint x: 401, startPoint y: 129, endPoint x: 400, endPoint y: 137, distance: 7.6
click at [401, 131] on select "-- New Subject -- Event Inquiry" at bounding box center [594, 123] width 528 height 24
select select "456940"
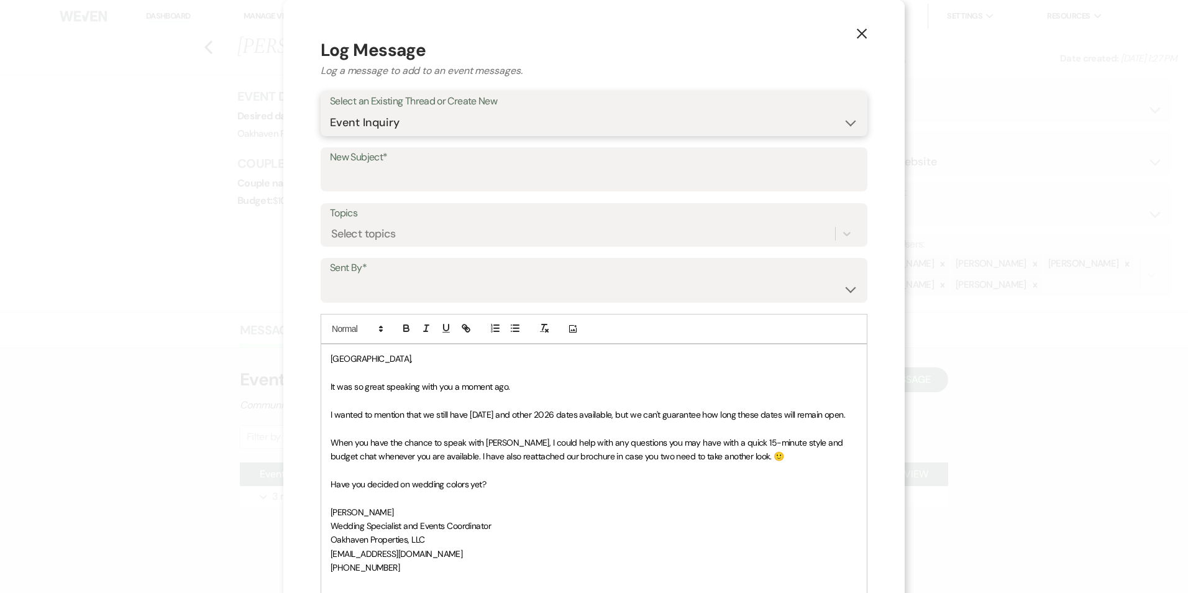
click at [330, 111] on select "-- New Subject -- Event Inquiry" at bounding box center [594, 123] width 528 height 24
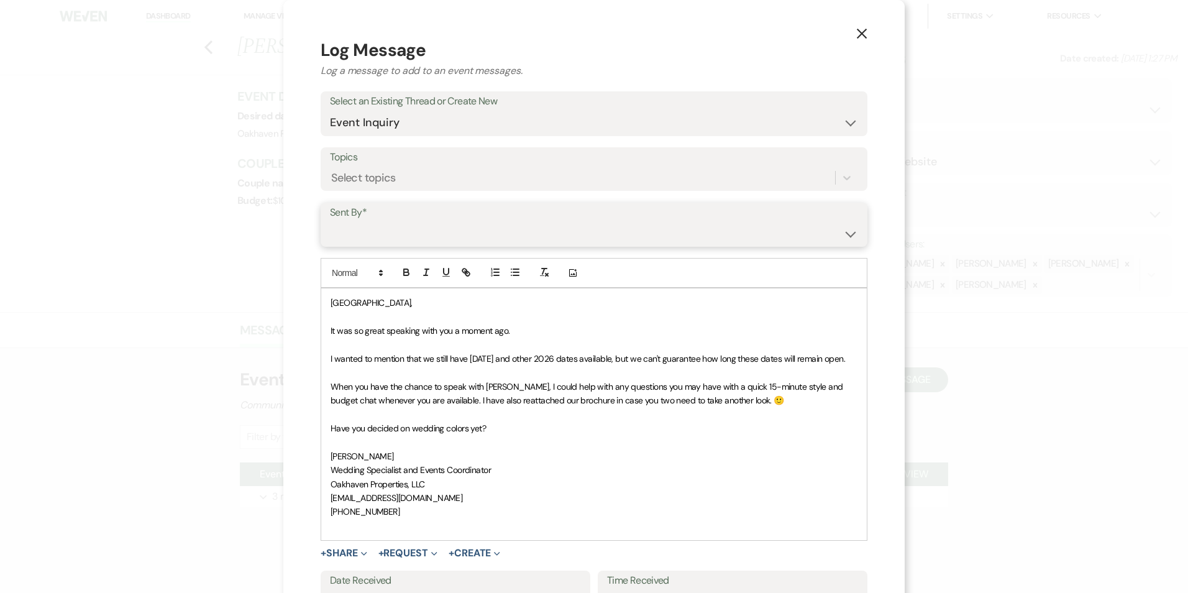
click at [389, 236] on select "Patience Ergish (pdergish@aol.com) Jeanette Wagoner (jeanette@experienceoakhave…" at bounding box center [594, 233] width 528 height 24
select select "user-127923"
click at [330, 221] on select "Patience Ergish (pdergish@aol.com) Jeanette Wagoner (jeanette@experienceoakhave…" at bounding box center [594, 233] width 528 height 24
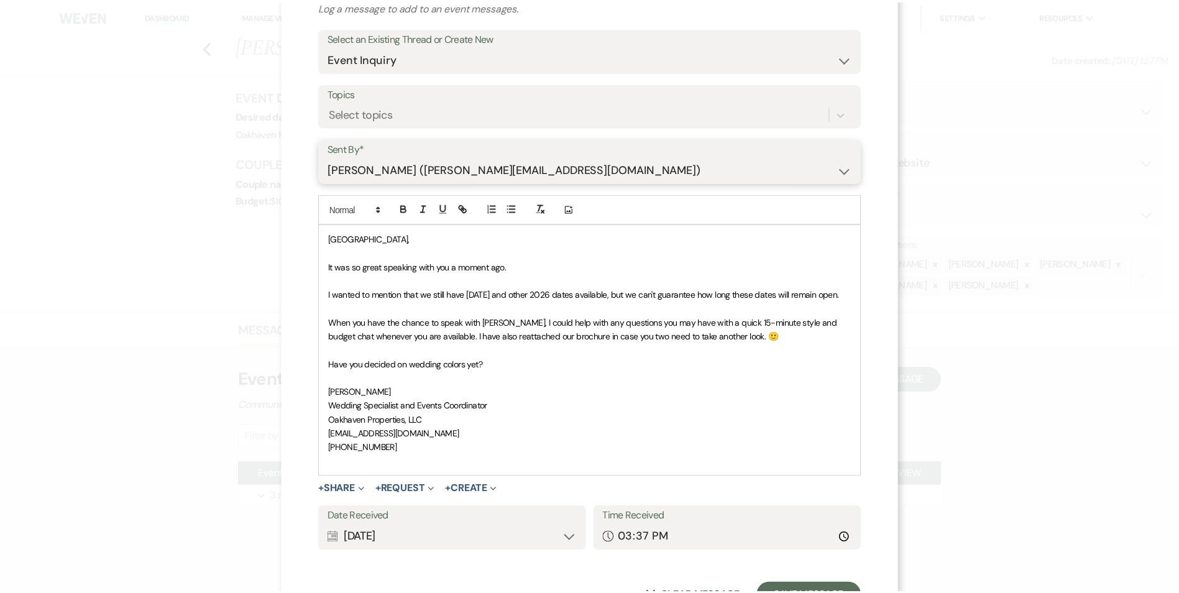
scroll to position [131, 0]
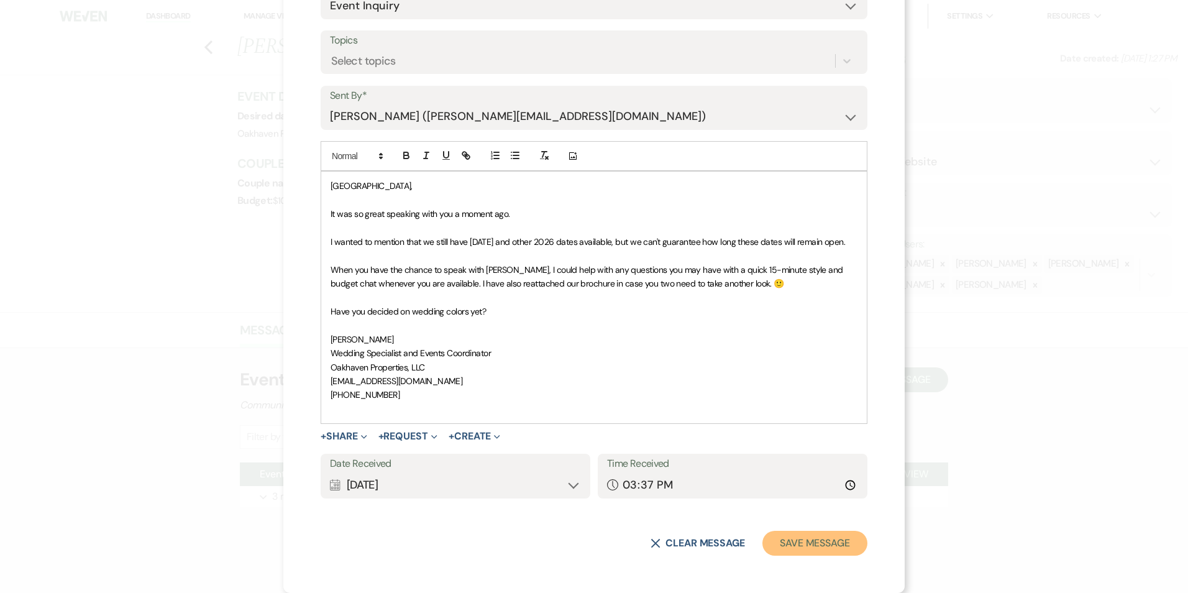
click at [818, 538] on button "Save Message" at bounding box center [815, 543] width 105 height 25
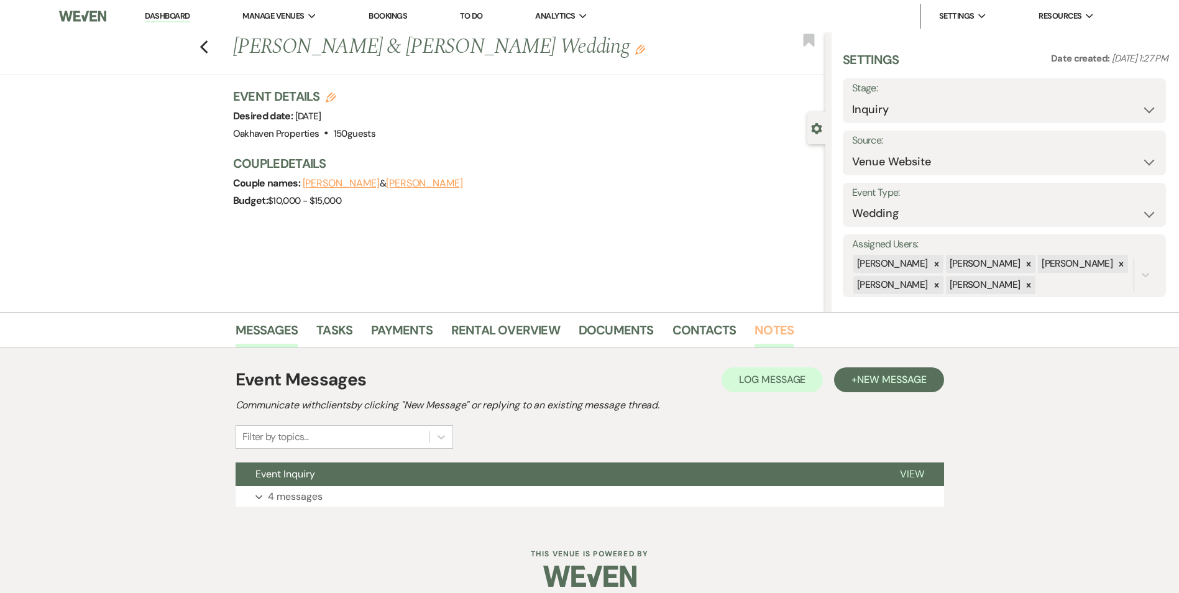
click at [764, 332] on link "Notes" at bounding box center [773, 333] width 39 height 27
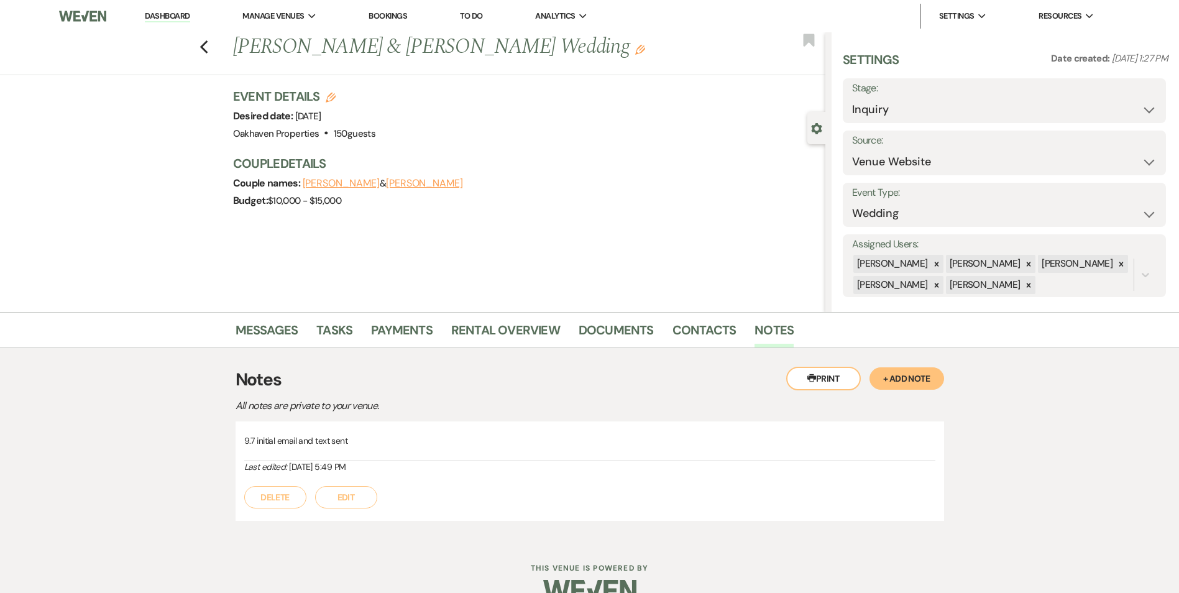
click at [356, 486] on button "Edit" at bounding box center [346, 497] width 62 height 22
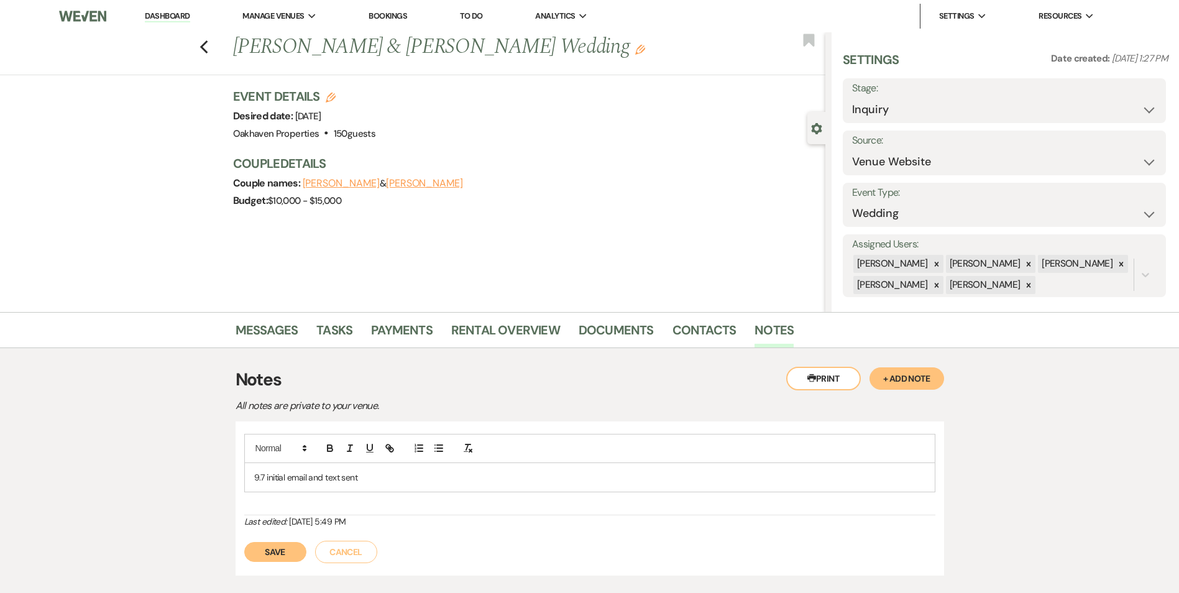
click at [381, 474] on p "9.7 initial email and text sent" at bounding box center [589, 477] width 671 height 14
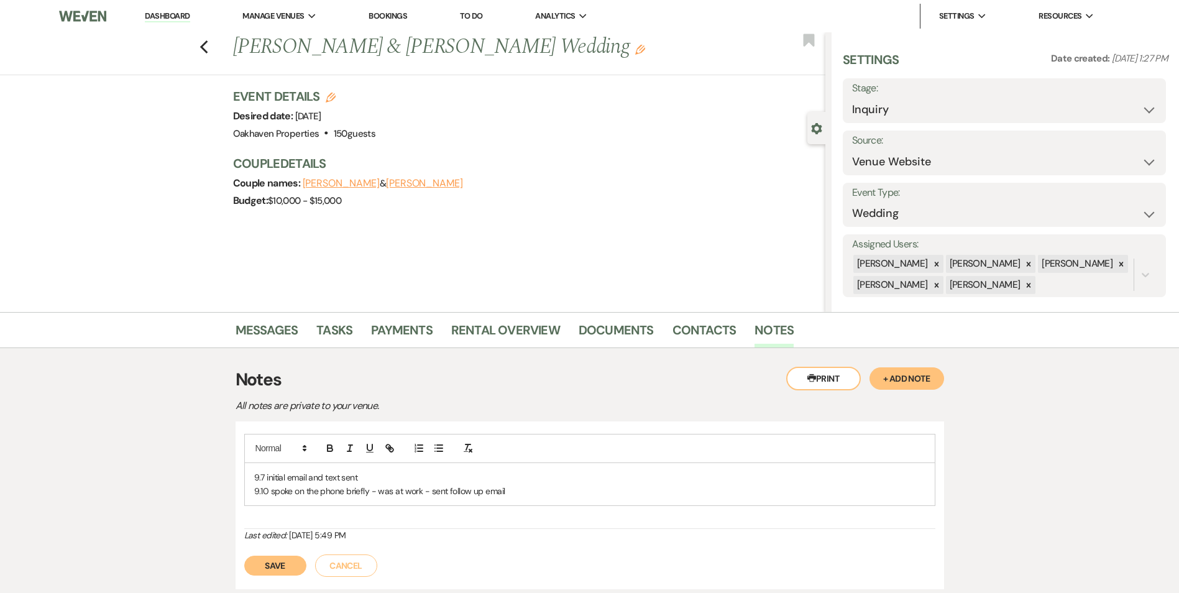
click at [263, 572] on button "Save" at bounding box center [275, 566] width 62 height 20
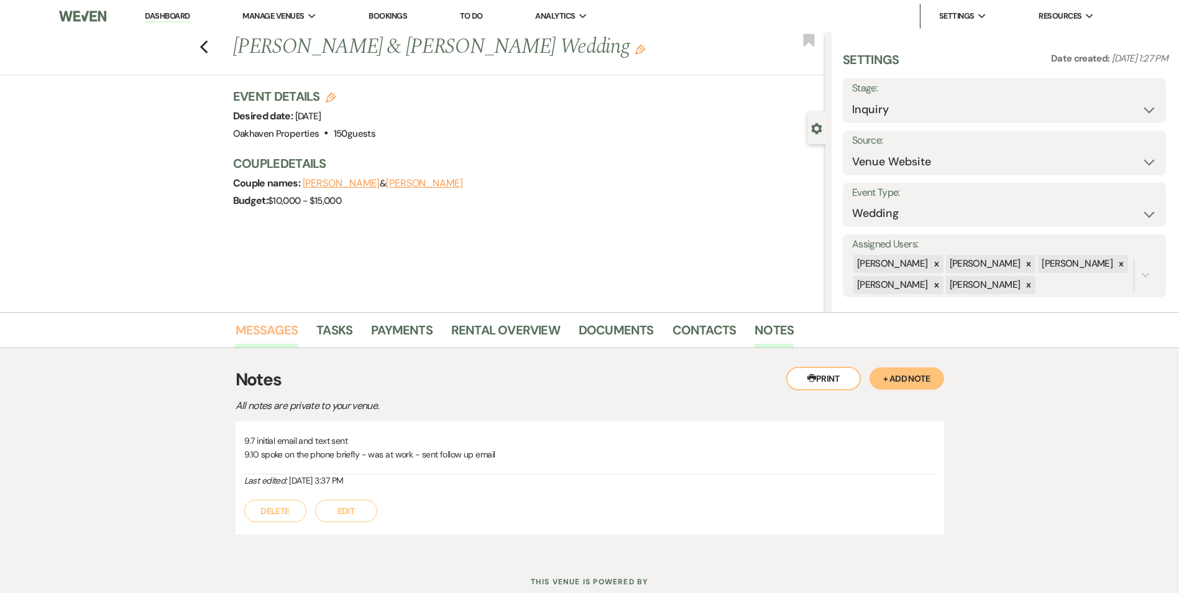
click at [290, 329] on link "Messages" at bounding box center [267, 333] width 63 height 27
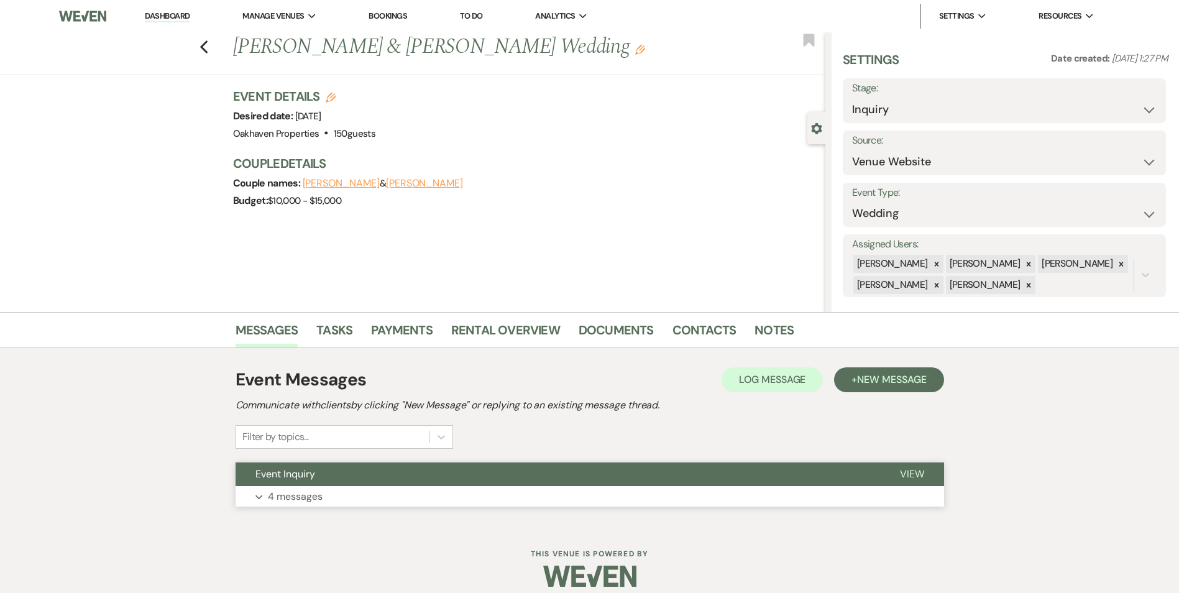
click at [911, 479] on span "View" at bounding box center [912, 473] width 24 height 13
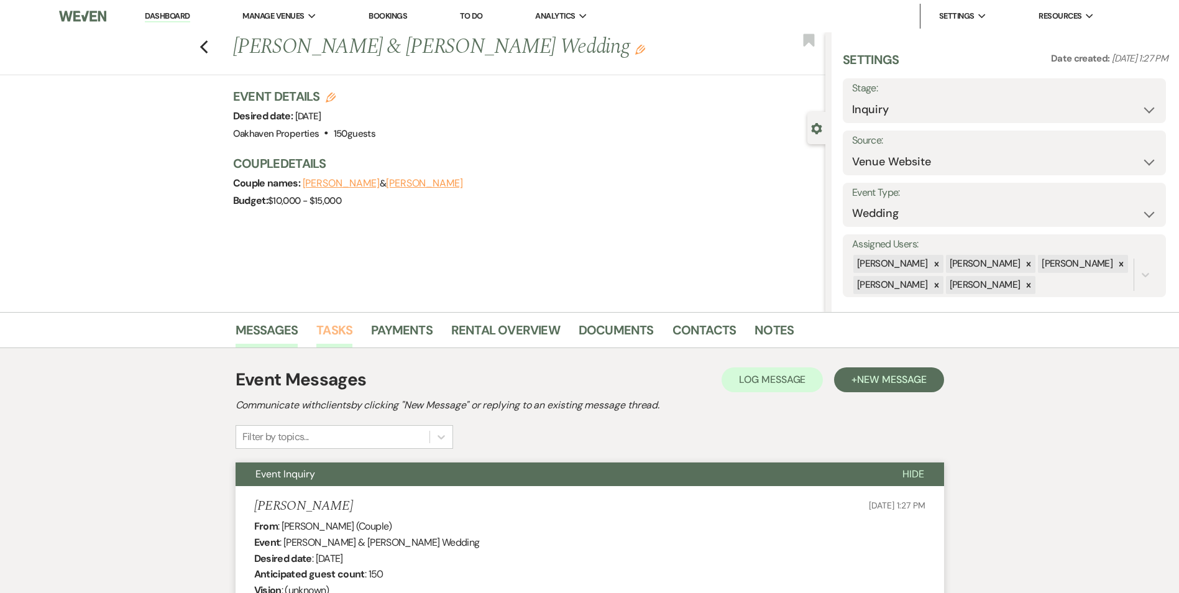
drag, startPoint x: 331, startPoint y: 313, endPoint x: 341, endPoint y: 321, distance: 13.2
click at [332, 313] on div "Messages Tasks Payments Rental Overview Documents Contacts Notes" at bounding box center [589, 330] width 1179 height 36
click at [344, 323] on link "Tasks" at bounding box center [334, 333] width 36 height 27
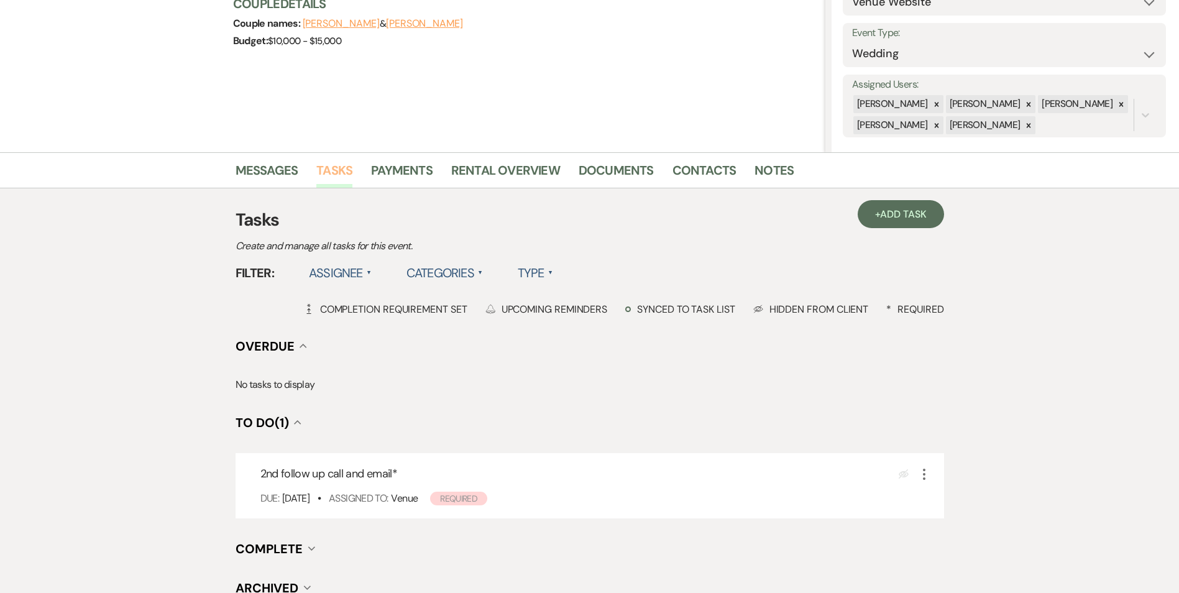
scroll to position [278, 0]
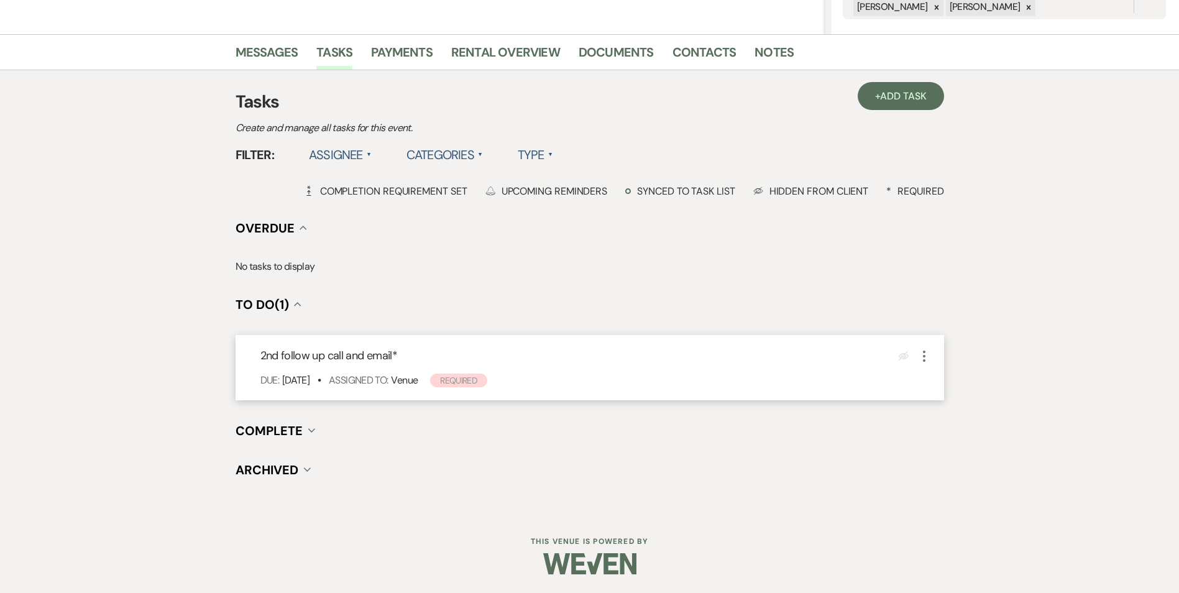
click at [923, 359] on icon "More" at bounding box center [924, 356] width 15 height 15
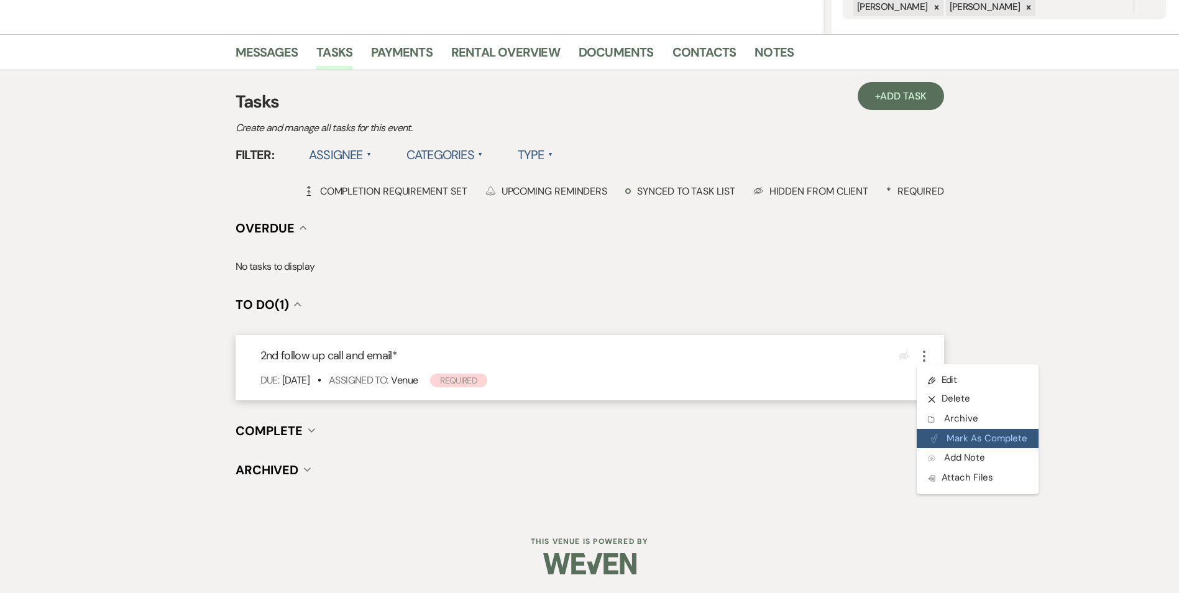
click at [930, 429] on button "Plan Portal Link Mark As Complete" at bounding box center [978, 439] width 122 height 20
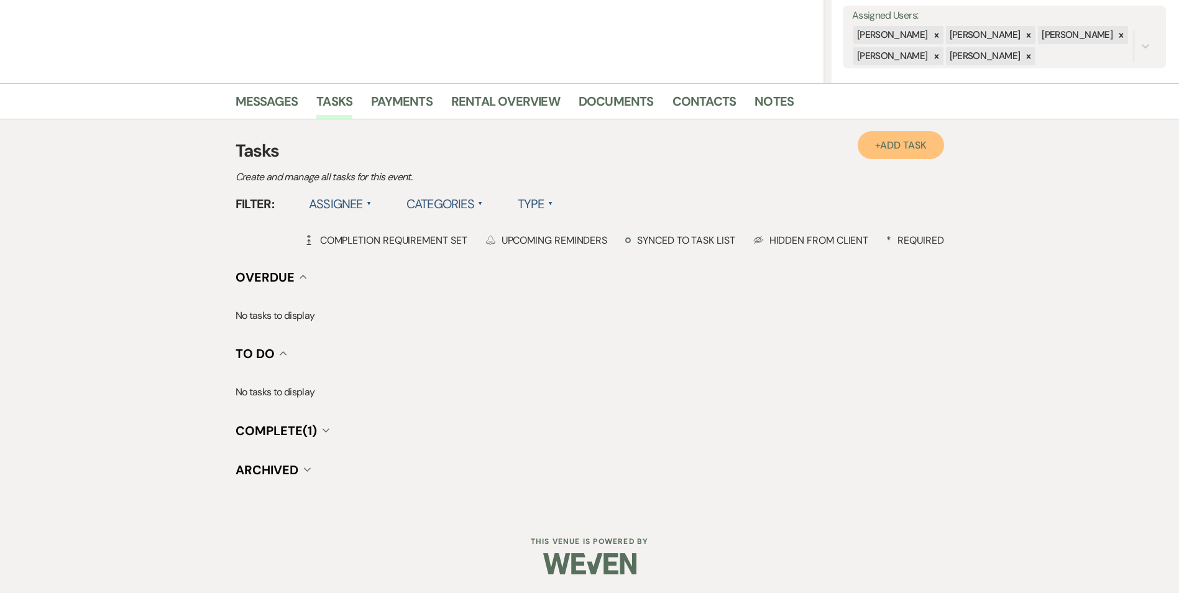
click at [895, 149] on span "Add Task" at bounding box center [903, 145] width 46 height 13
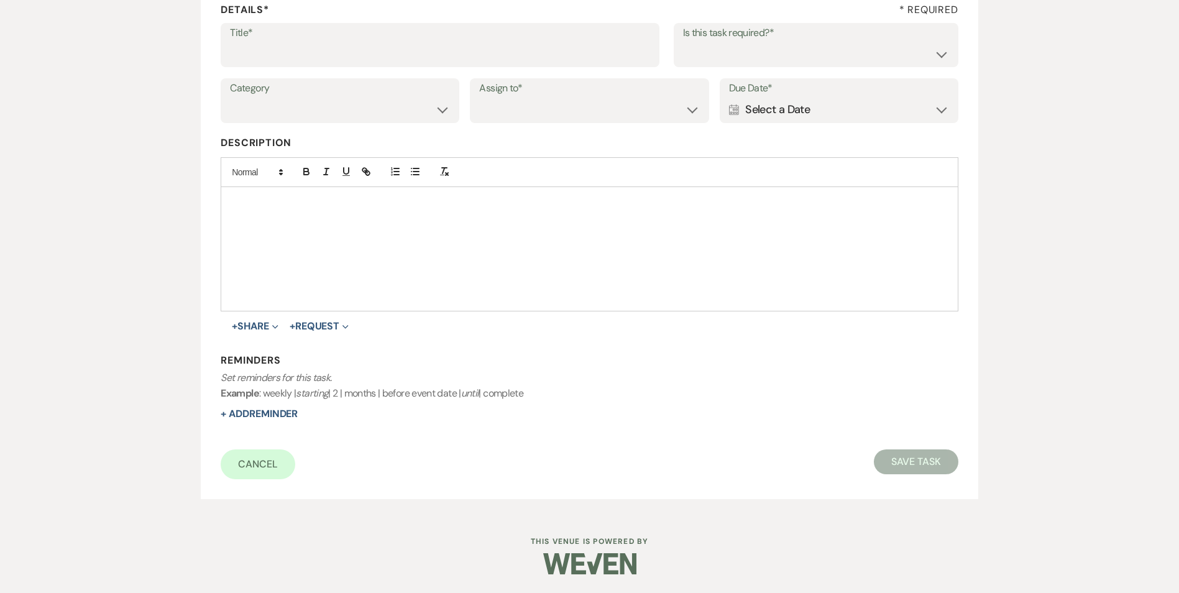
scroll to position [191, 0]
click at [342, 58] on input "Title*" at bounding box center [440, 54] width 420 height 24
type input "3rd follow up text and promo email"
click at [734, 60] on select "Yes No" at bounding box center [816, 54] width 266 height 24
select select "true"
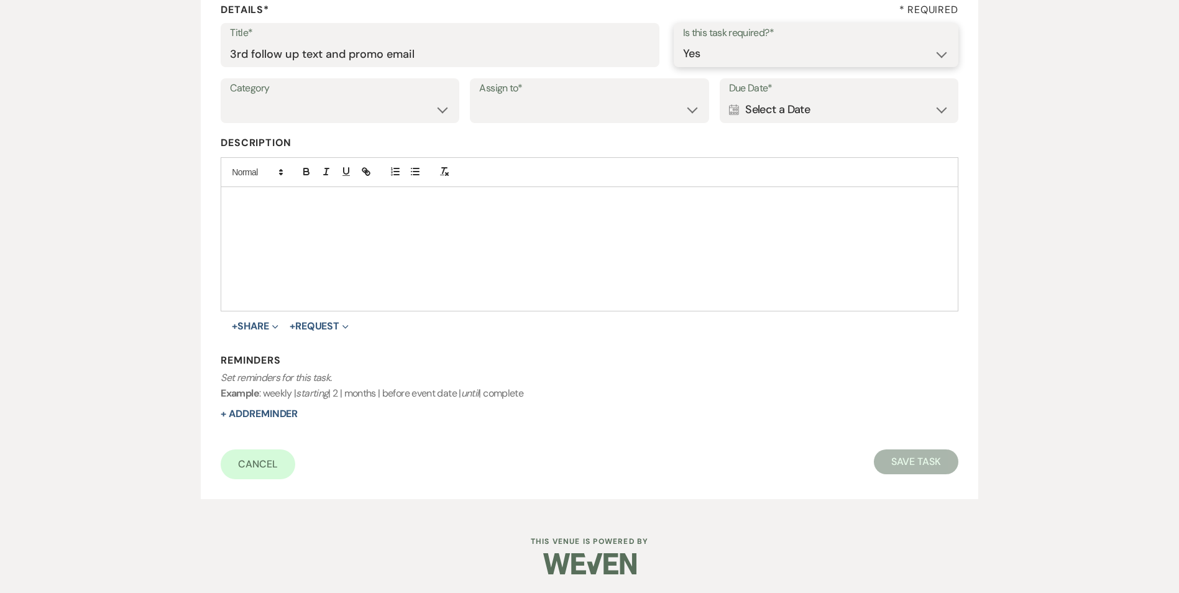
click at [683, 42] on select "Yes No" at bounding box center [816, 54] width 266 height 24
drag, startPoint x: 401, startPoint y: 108, endPoint x: 400, endPoint y: 115, distance: 6.9
click at [401, 108] on select "Venue Vendors Guests Details Finalize & Share" at bounding box center [340, 110] width 220 height 24
click at [230, 98] on select "Venue Vendors Guests Details Finalize & Share" at bounding box center [340, 110] width 220 height 24
click at [387, 114] on select "Venue Vendors Guests Details Finalize & Share" at bounding box center [340, 110] width 220 height 24
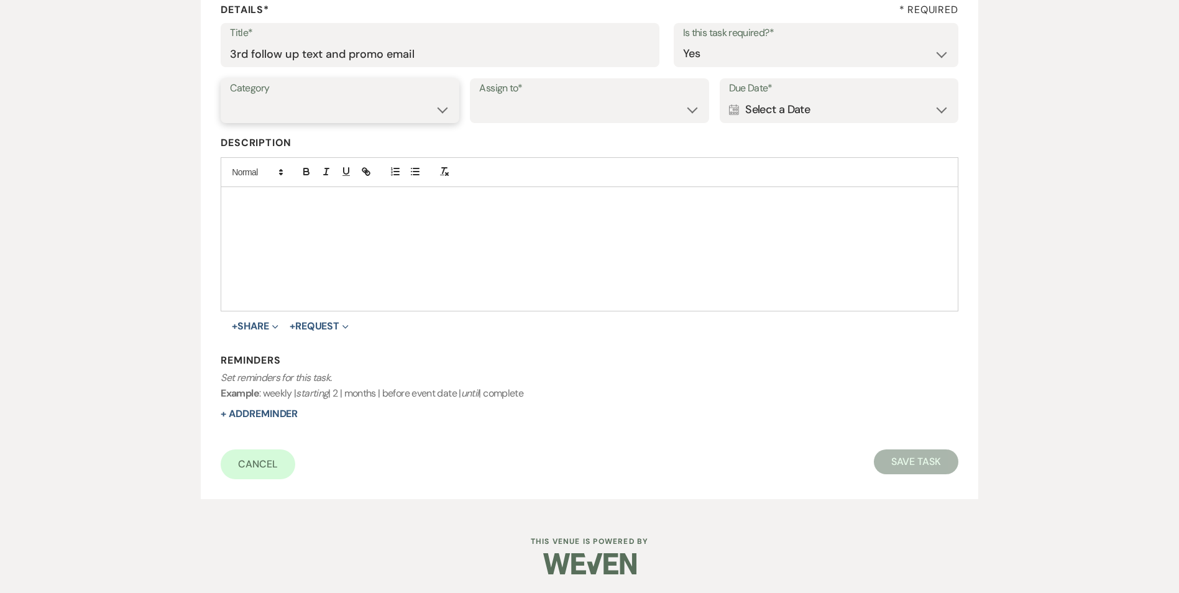
select select "31"
click at [230, 98] on select "Venue Vendors Guests Details Finalize & Share" at bounding box center [340, 110] width 220 height 24
click at [499, 116] on select "Venue Client" at bounding box center [589, 110] width 220 height 24
select select "venueHost"
click at [479, 98] on select "Venue Client" at bounding box center [589, 110] width 220 height 24
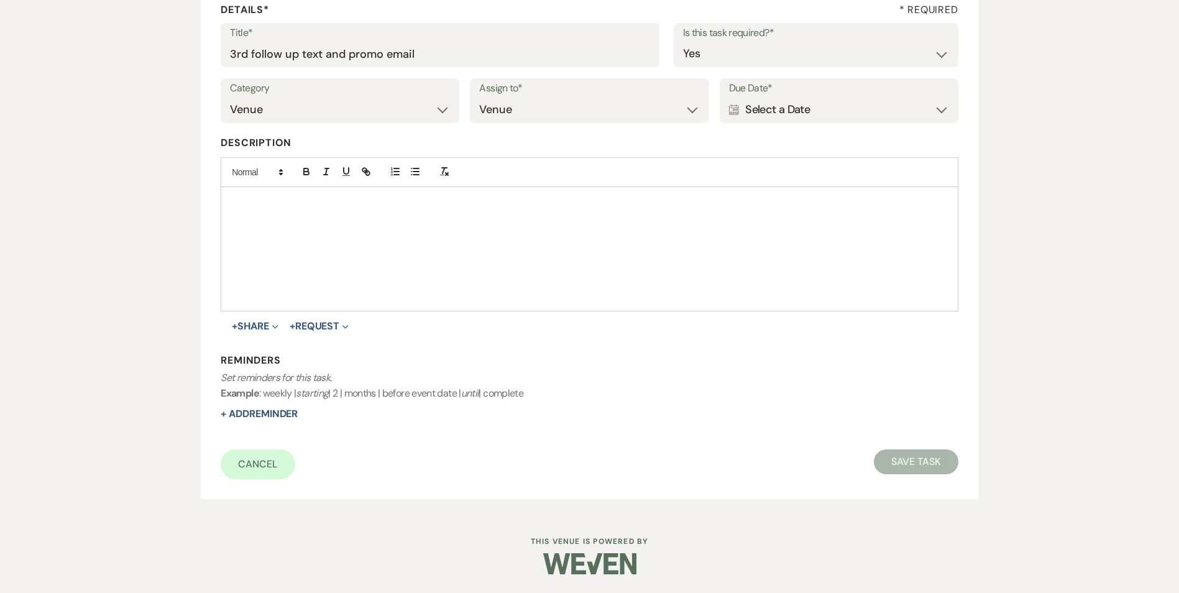
drag, startPoint x: 796, startPoint y: 115, endPoint x: 827, endPoint y: 124, distance: 32.9
click at [796, 115] on div "Calendar Select a Date Expand" at bounding box center [839, 110] width 220 height 24
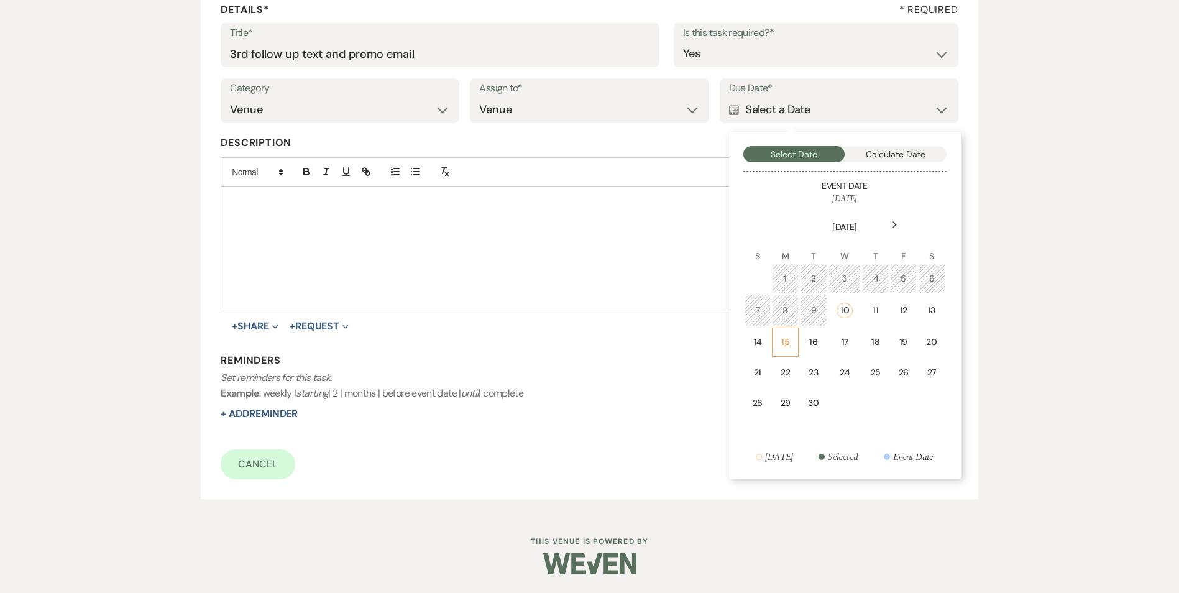
click at [789, 330] on td "15" at bounding box center [785, 342] width 27 height 29
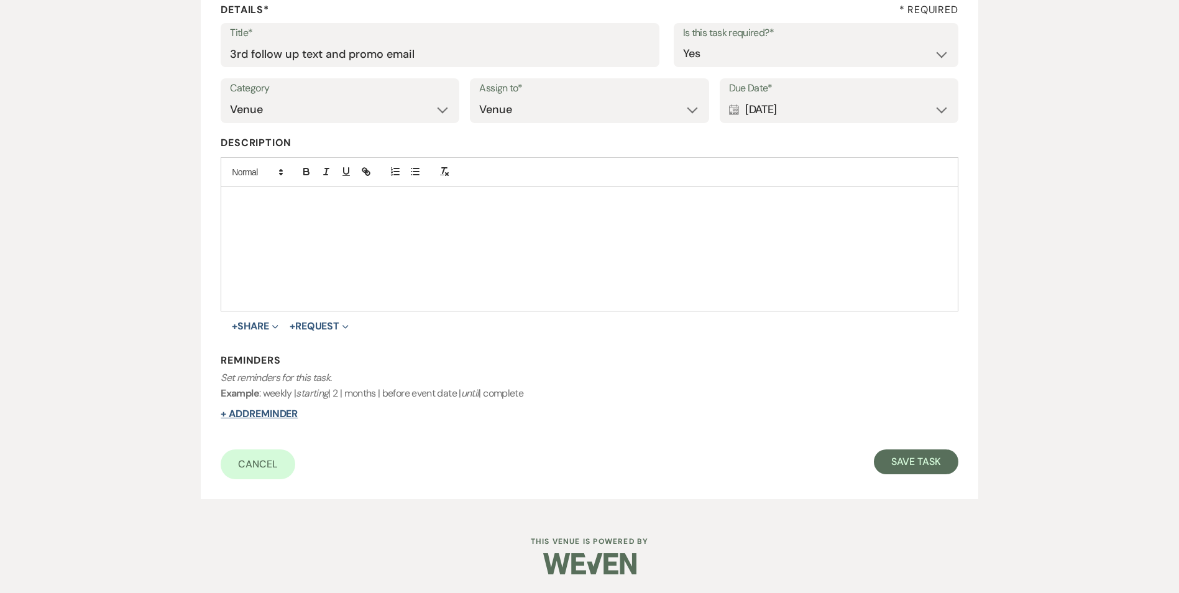
click at [255, 417] on button "+ Add Reminder" at bounding box center [259, 414] width 77 height 10
select select "host"
select select "days"
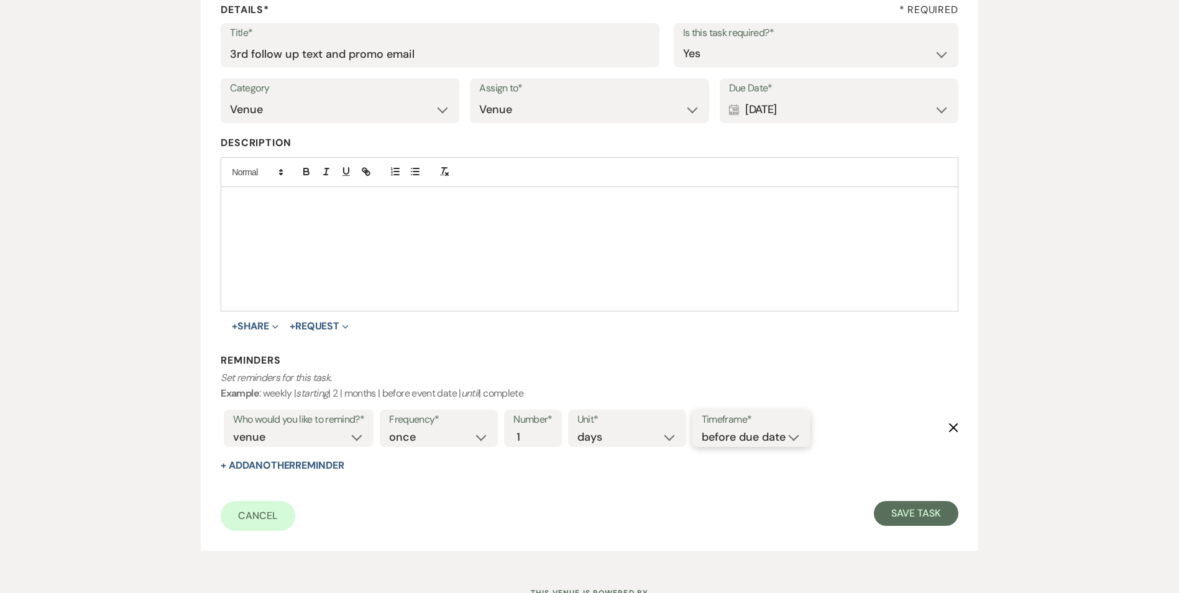
click at [725, 444] on select "before due date after due date on due date on custom date" at bounding box center [751, 437] width 99 height 17
select select "onDueDate"
click at [702, 429] on select "before due date after due date on due date on custom date" at bounding box center [751, 437] width 99 height 17
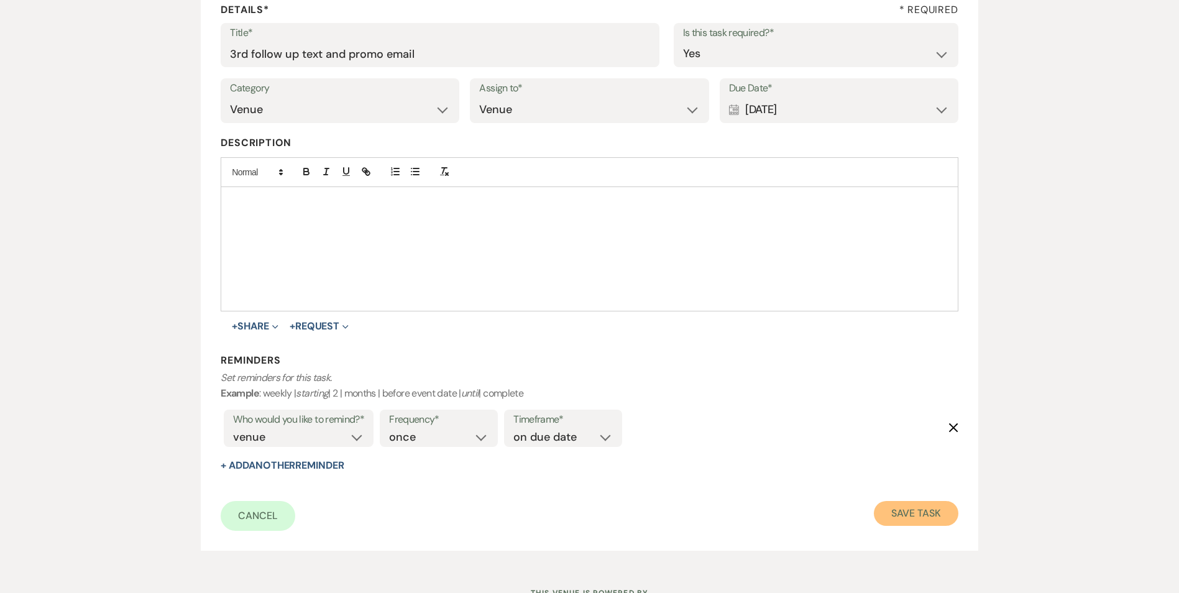
click at [915, 513] on button "Save Task" at bounding box center [916, 513] width 84 height 25
select select "5"
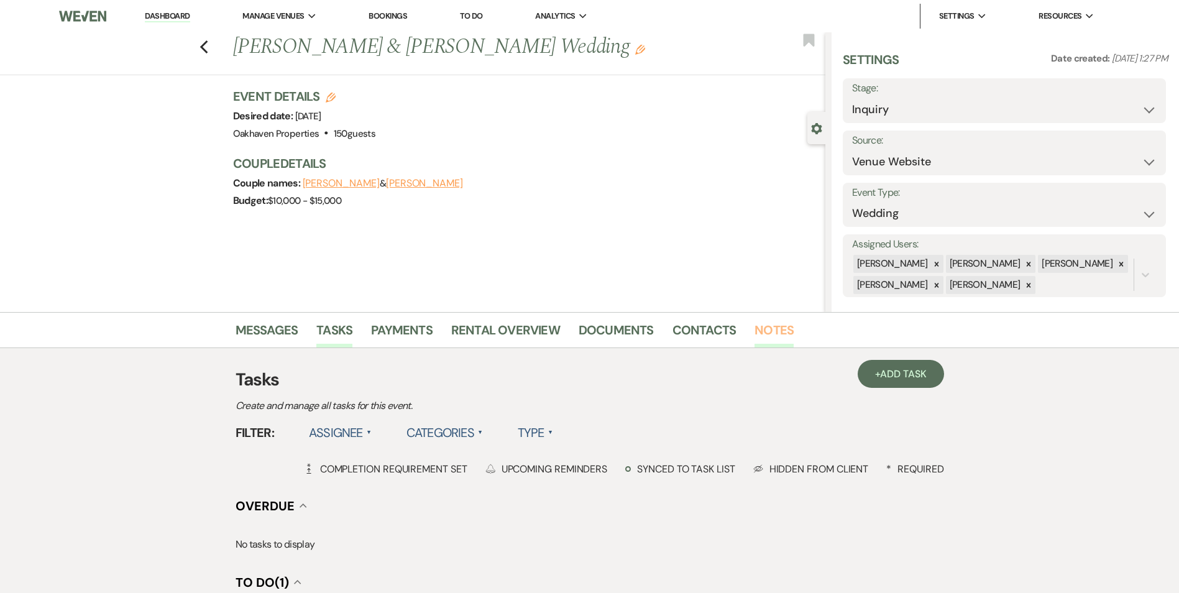
click at [760, 331] on link "Notes" at bounding box center [773, 333] width 39 height 27
click at [686, 331] on link "Contacts" at bounding box center [704, 333] width 64 height 27
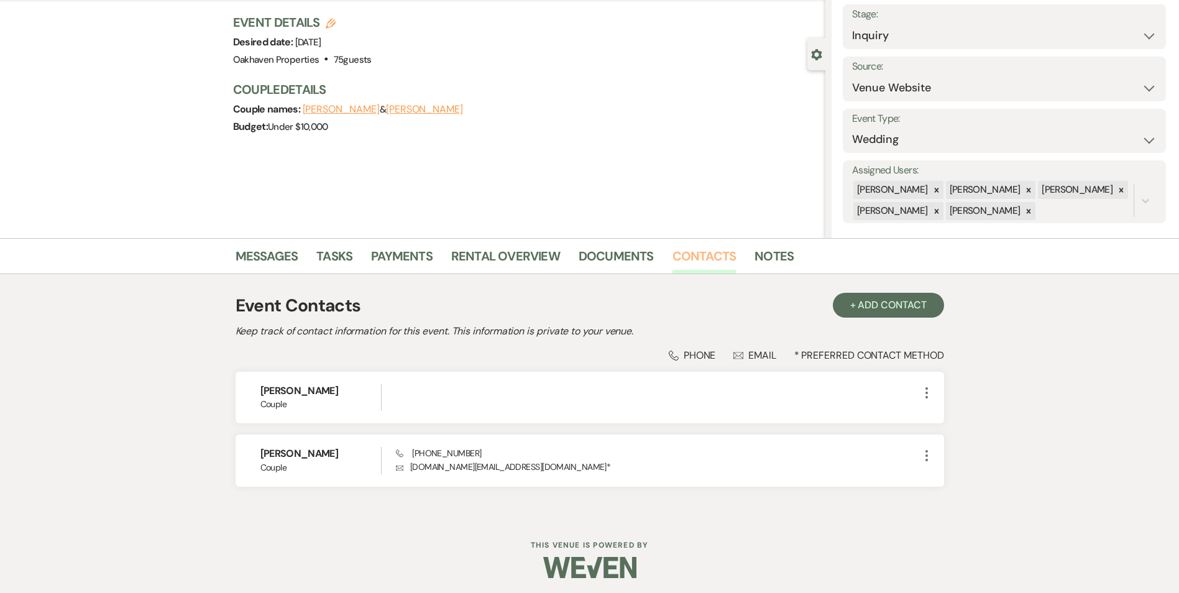
scroll to position [78, 0]
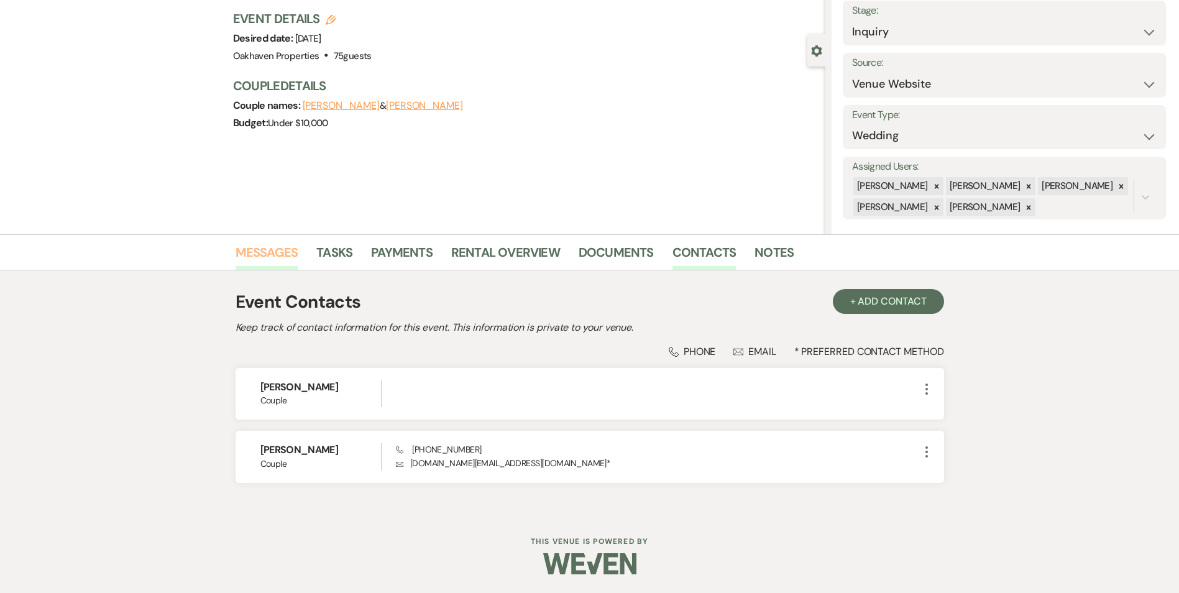
click at [255, 253] on link "Messages" at bounding box center [267, 255] width 63 height 27
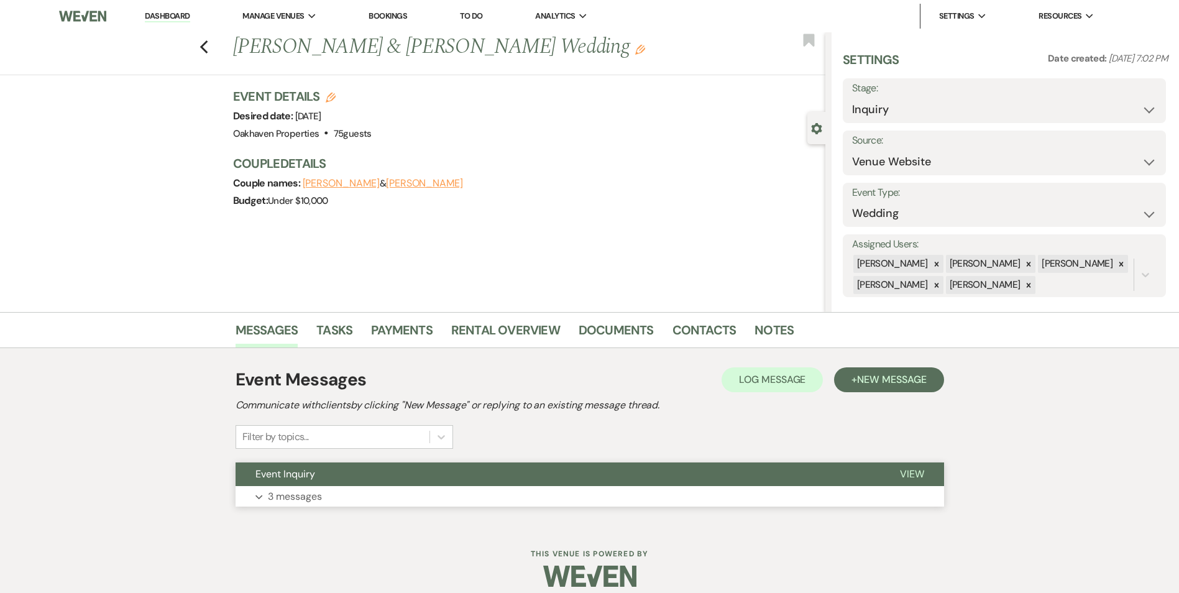
click at [915, 479] on span "View" at bounding box center [912, 473] width 24 height 13
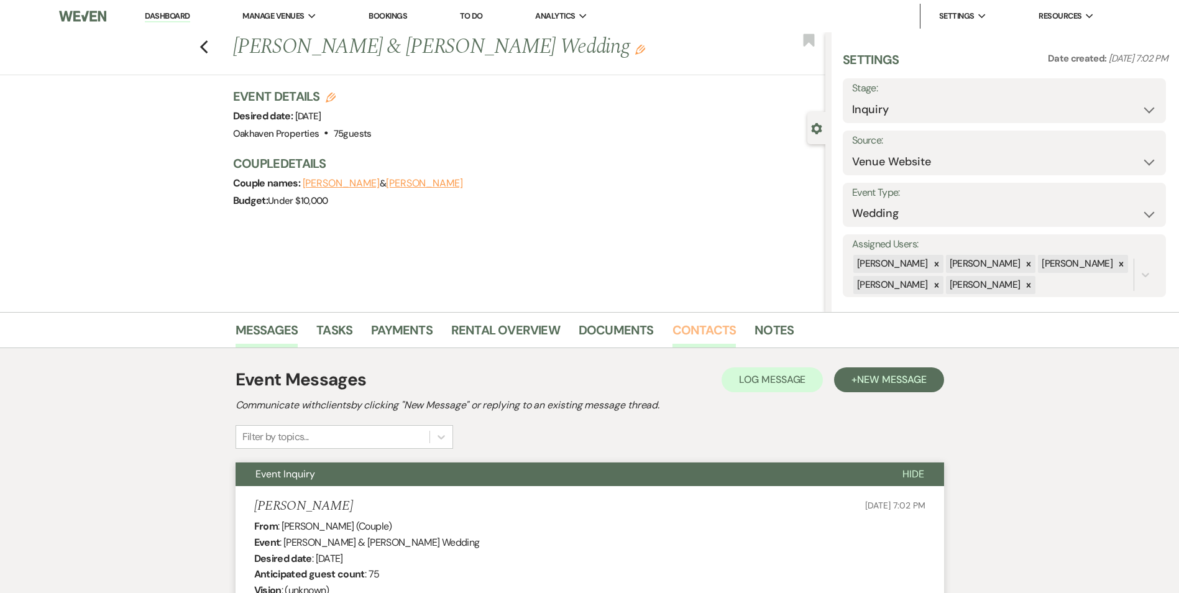
click at [699, 330] on link "Contacts" at bounding box center [704, 333] width 64 height 27
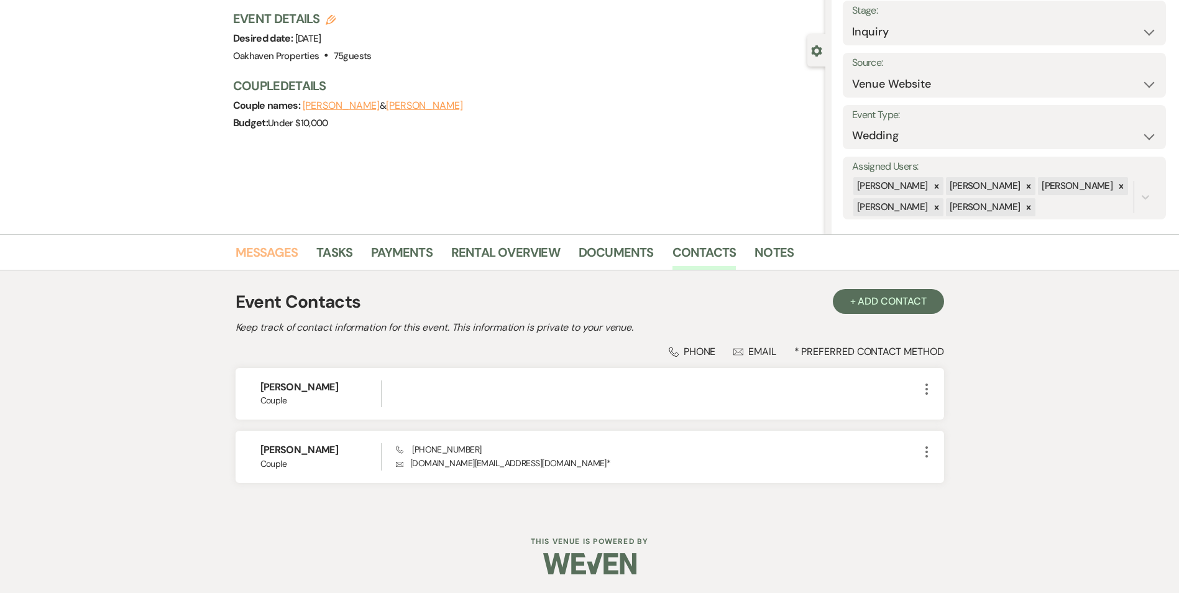
click at [249, 250] on link "Messages" at bounding box center [267, 255] width 63 height 27
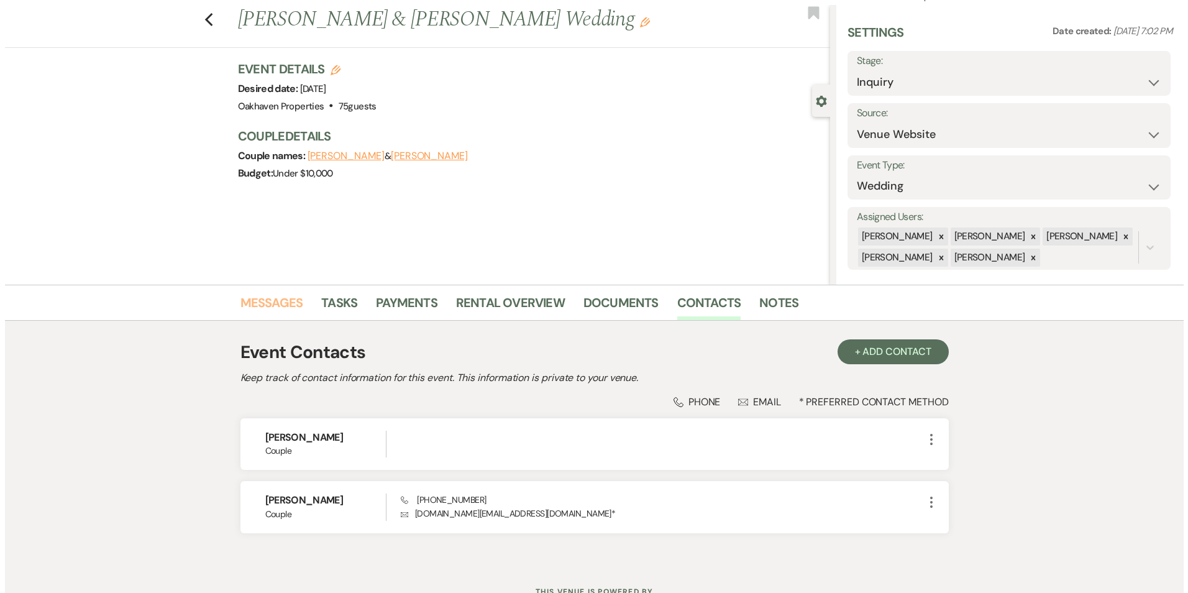
scroll to position [37, 0]
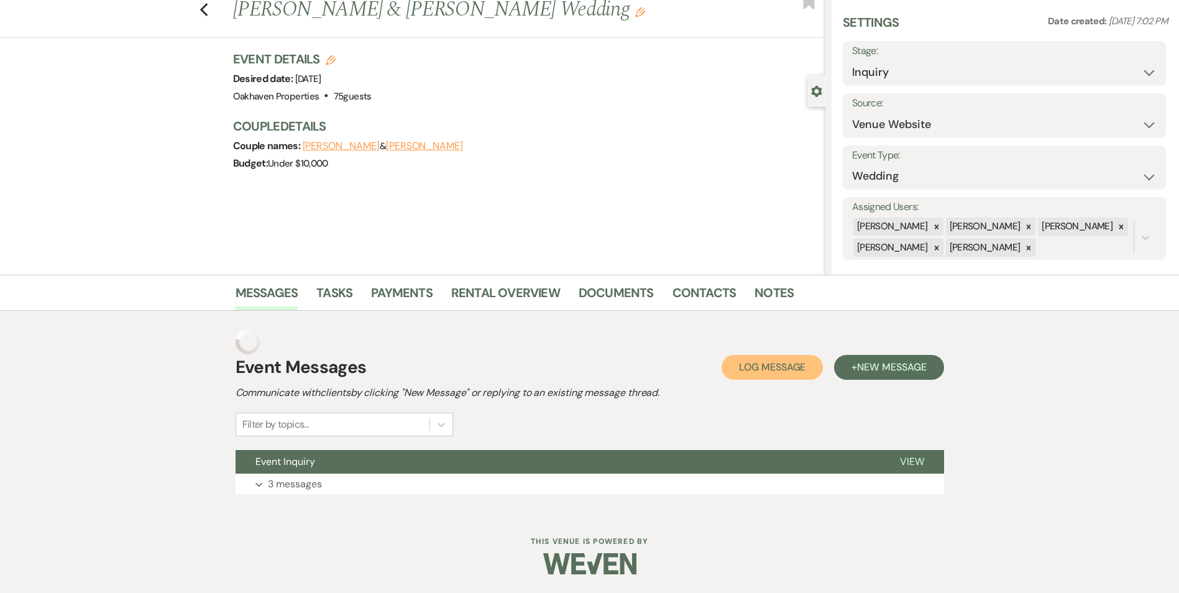
click at [761, 370] on span "Log Message" at bounding box center [772, 366] width 66 height 13
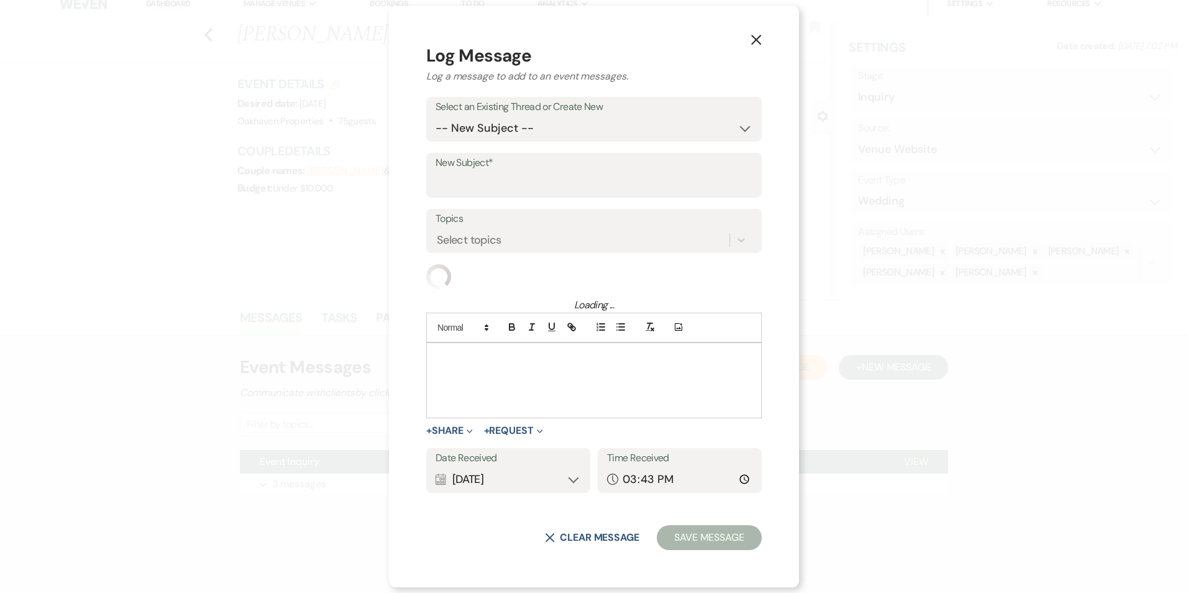
scroll to position [12, 0]
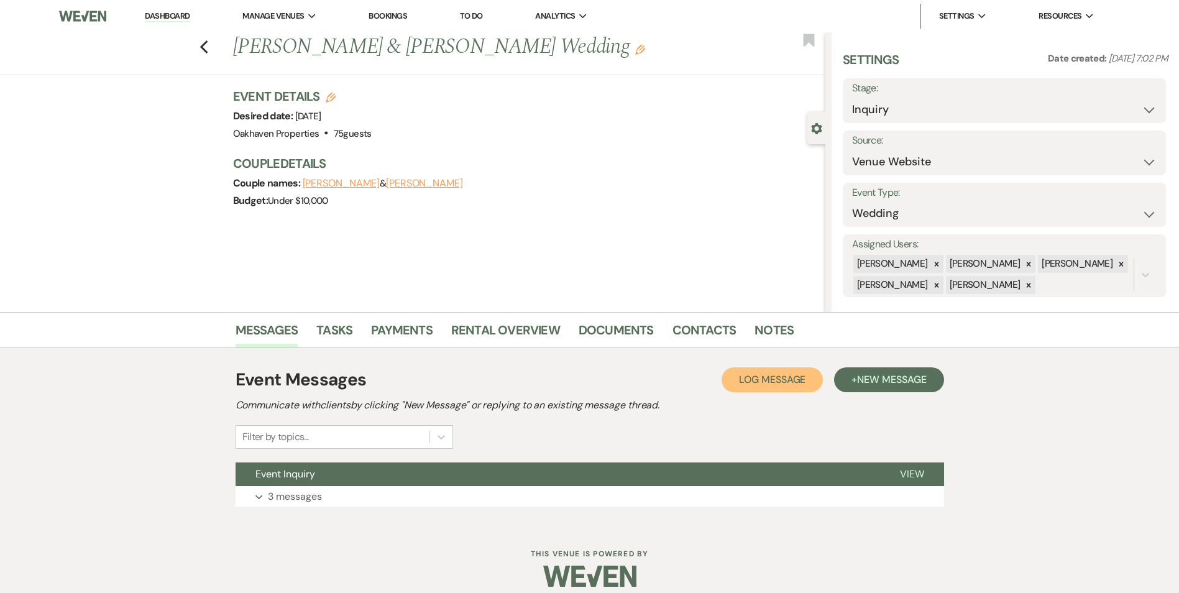
click at [745, 387] on button "Log Log Message" at bounding box center [772, 379] width 101 height 25
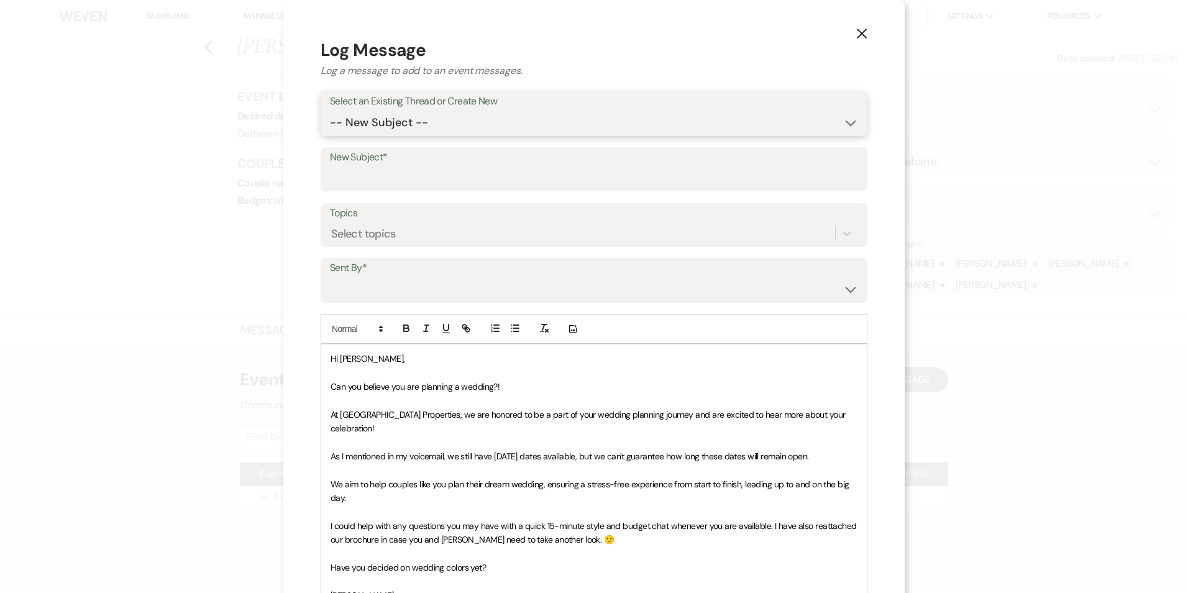
click at [412, 111] on select "-- New Subject -- Event Inquiry" at bounding box center [594, 123] width 528 height 24
select select "457041"
click at [330, 111] on select "-- New Subject -- Event Inquiry" at bounding box center [594, 123] width 528 height 24
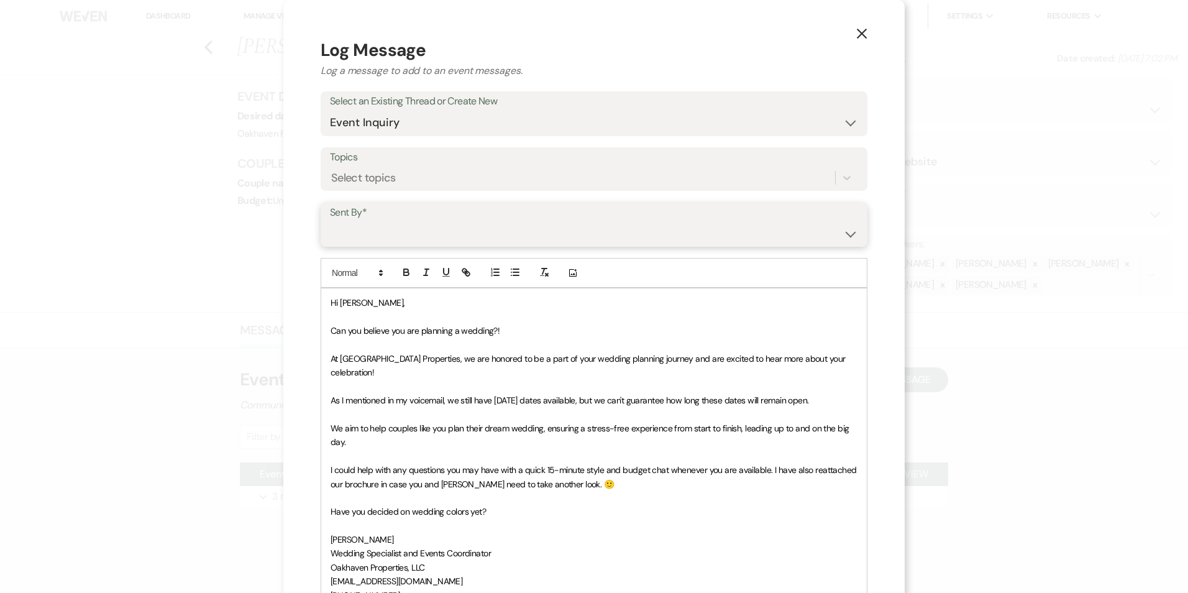
drag, startPoint x: 409, startPoint y: 232, endPoint x: 409, endPoint y: 241, distance: 8.7
click at [409, 233] on select "[PERSON_NAME] ([EMAIL_ADDRESS][DOMAIN_NAME]) [PERSON_NAME] ([PERSON_NAME][EMAIL…" at bounding box center [594, 233] width 528 height 24
select select "user-127923"
click at [330, 221] on select "[PERSON_NAME] ([EMAIL_ADDRESS][DOMAIN_NAME]) [PERSON_NAME] ([PERSON_NAME][EMAIL…" at bounding box center [594, 233] width 528 height 24
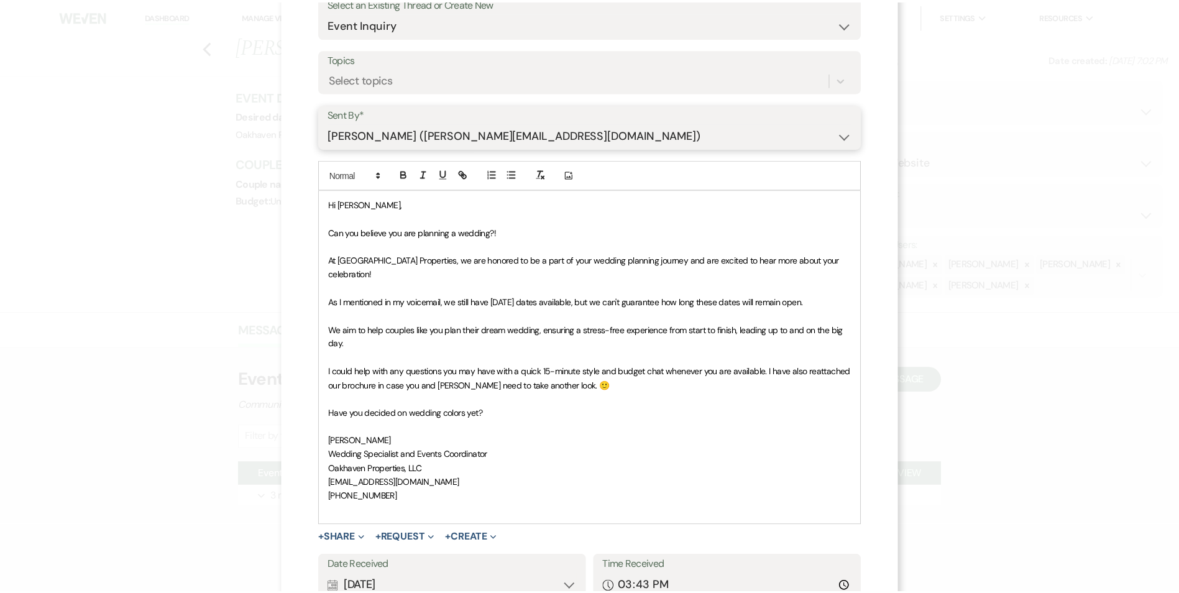
scroll to position [186, 0]
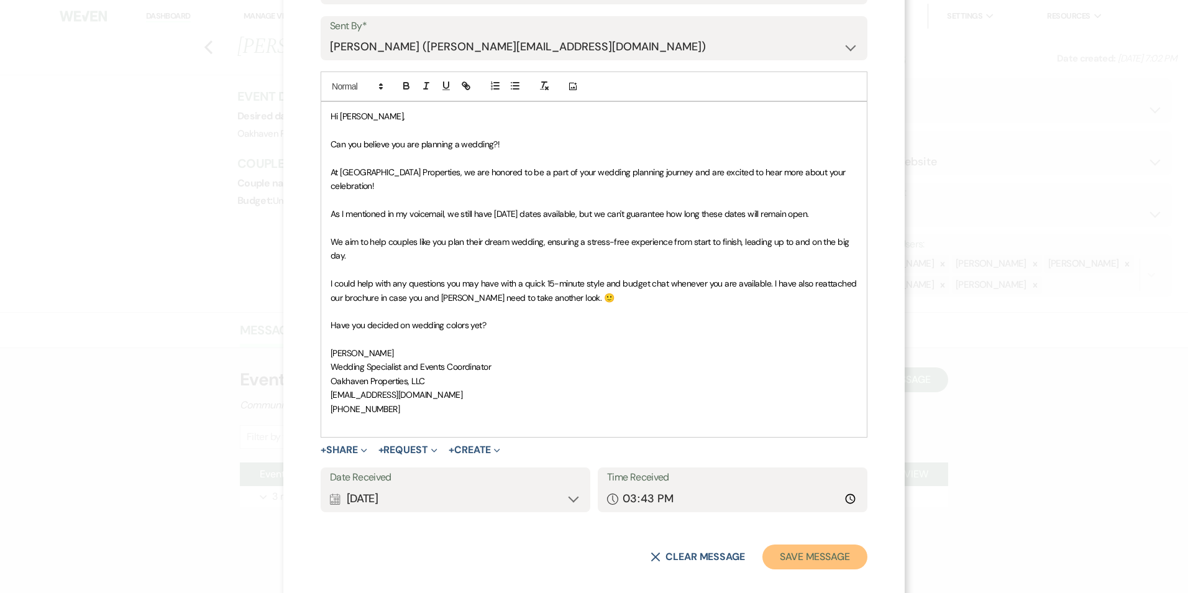
click at [800, 549] on button "Save Message" at bounding box center [815, 556] width 105 height 25
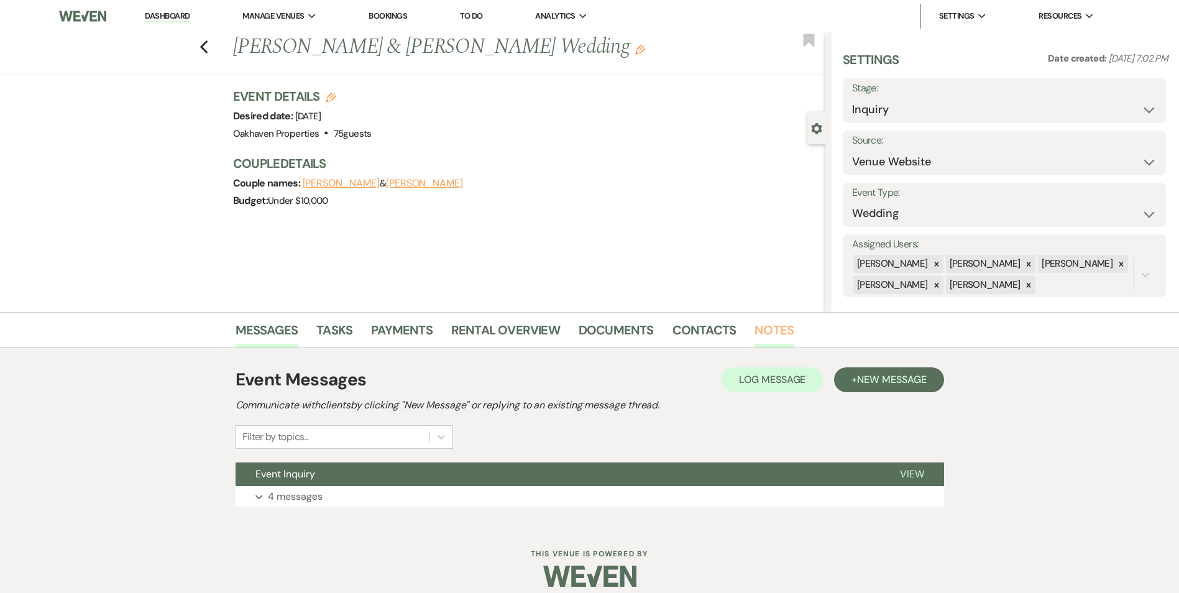
click at [766, 337] on link "Notes" at bounding box center [773, 333] width 39 height 27
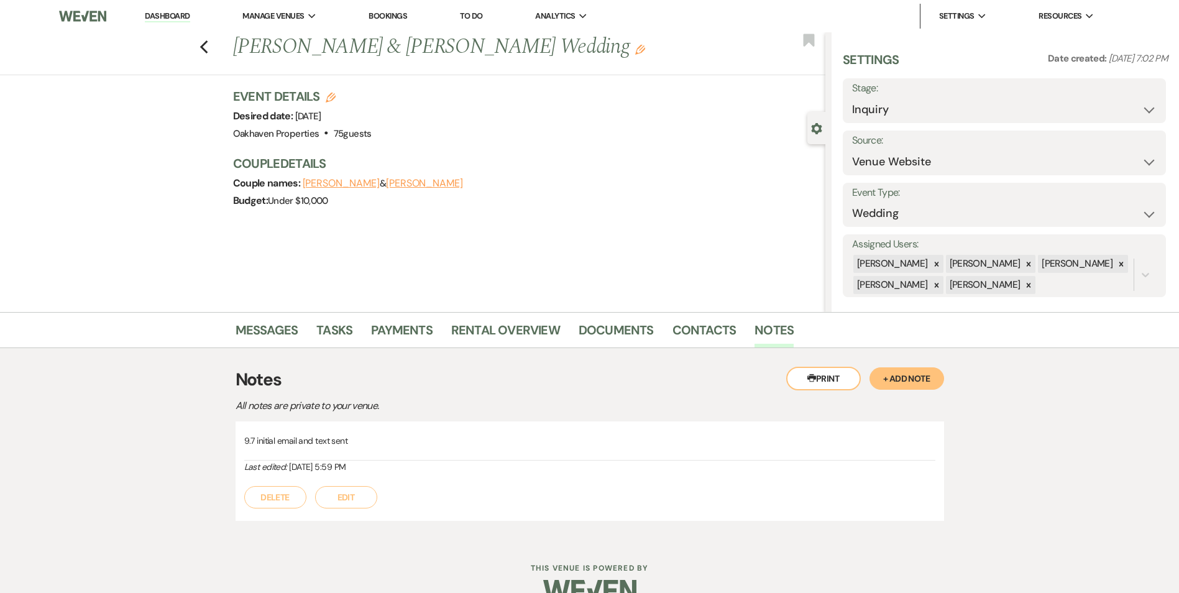
click at [375, 495] on button "Edit" at bounding box center [346, 497] width 62 height 22
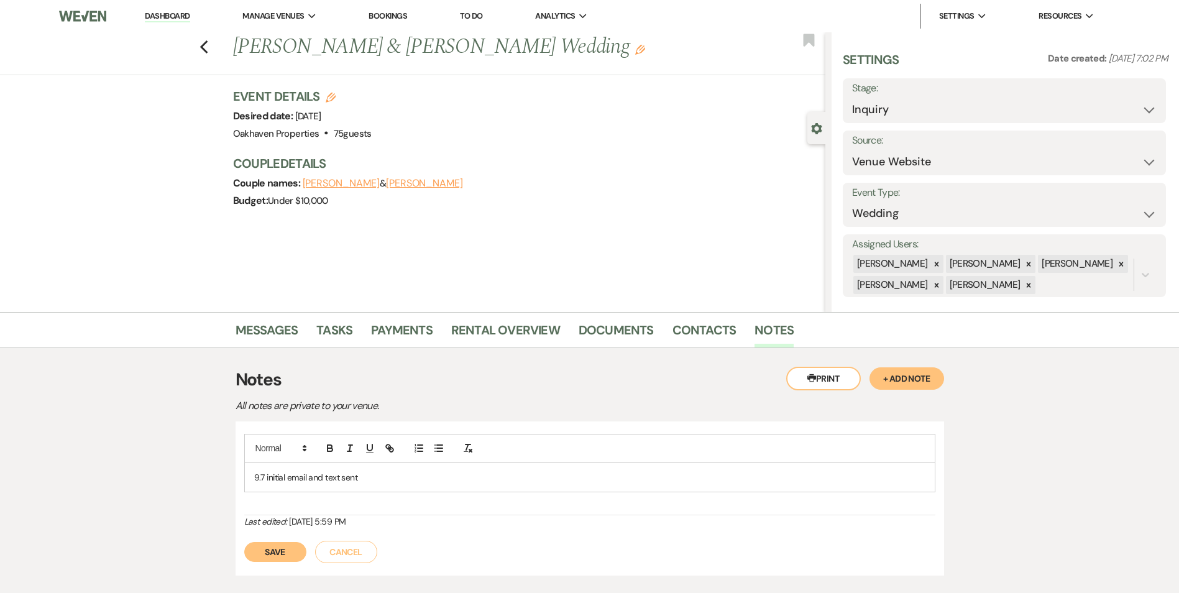
click at [373, 483] on p "9.7 initial email and text sent" at bounding box center [589, 477] width 671 height 14
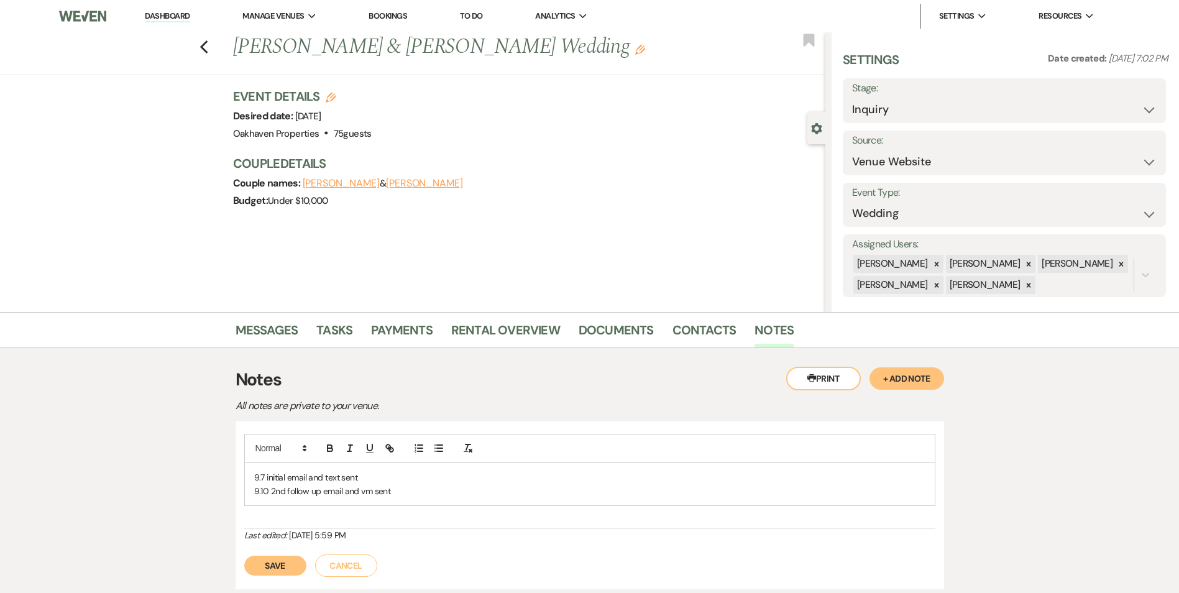
click at [291, 555] on div "Save Cancel" at bounding box center [589, 559] width 691 height 35
drag, startPoint x: 291, startPoint y: 569, endPoint x: 281, endPoint y: 505, distance: 64.2
click at [289, 563] on button "Save" at bounding box center [275, 566] width 62 height 20
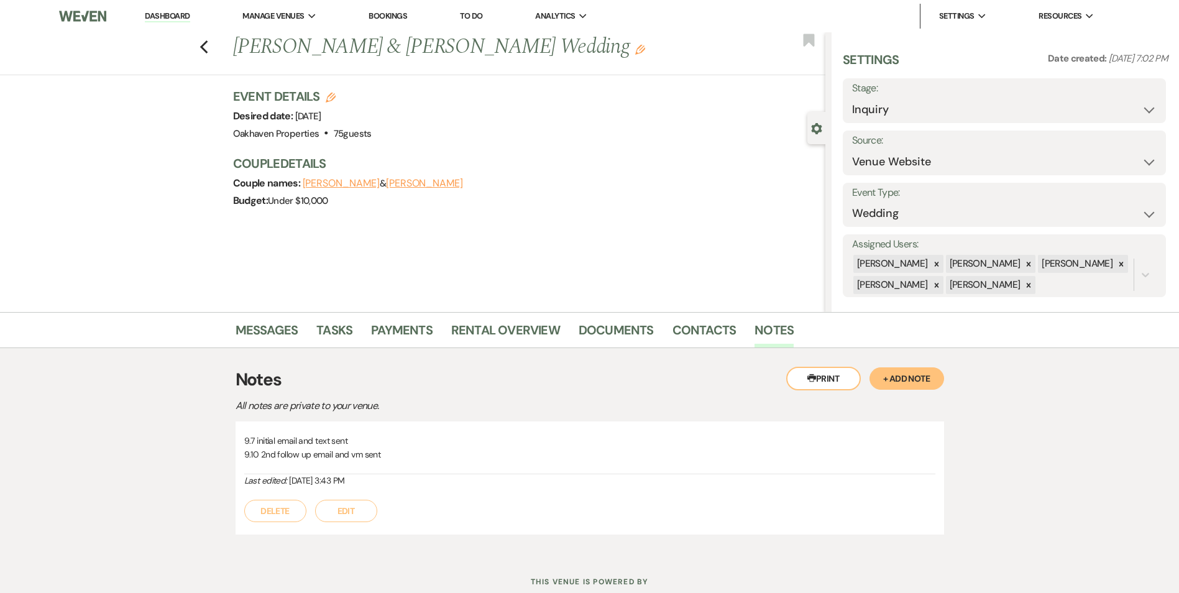
click at [313, 336] on li "Messages" at bounding box center [276, 333] width 81 height 30
click at [323, 329] on link "Tasks" at bounding box center [334, 333] width 36 height 27
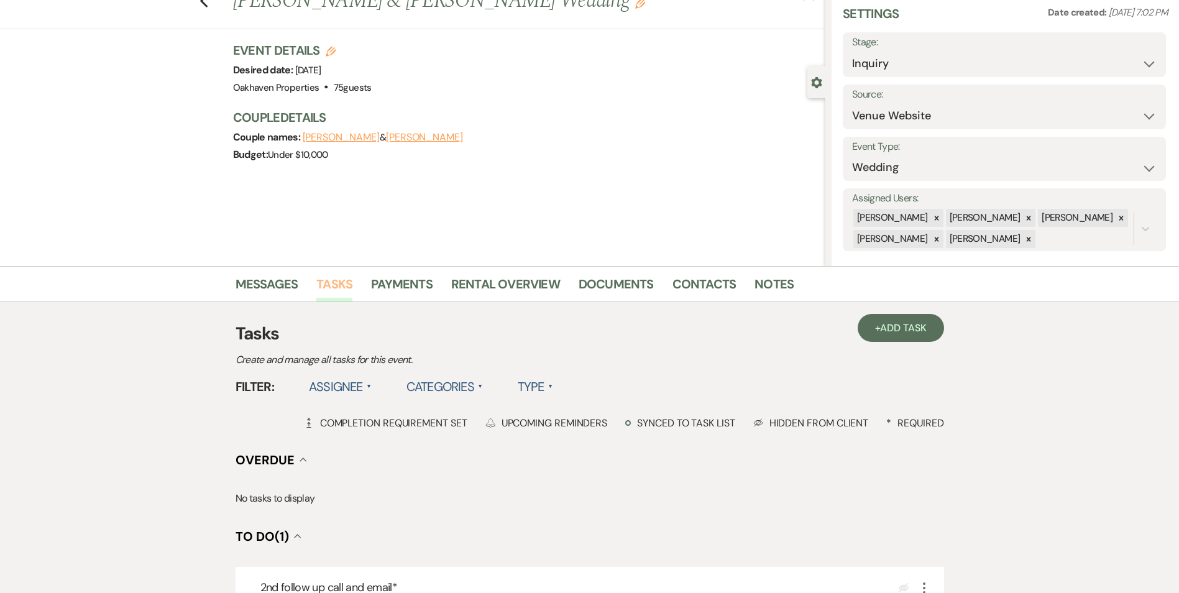
scroll to position [124, 0]
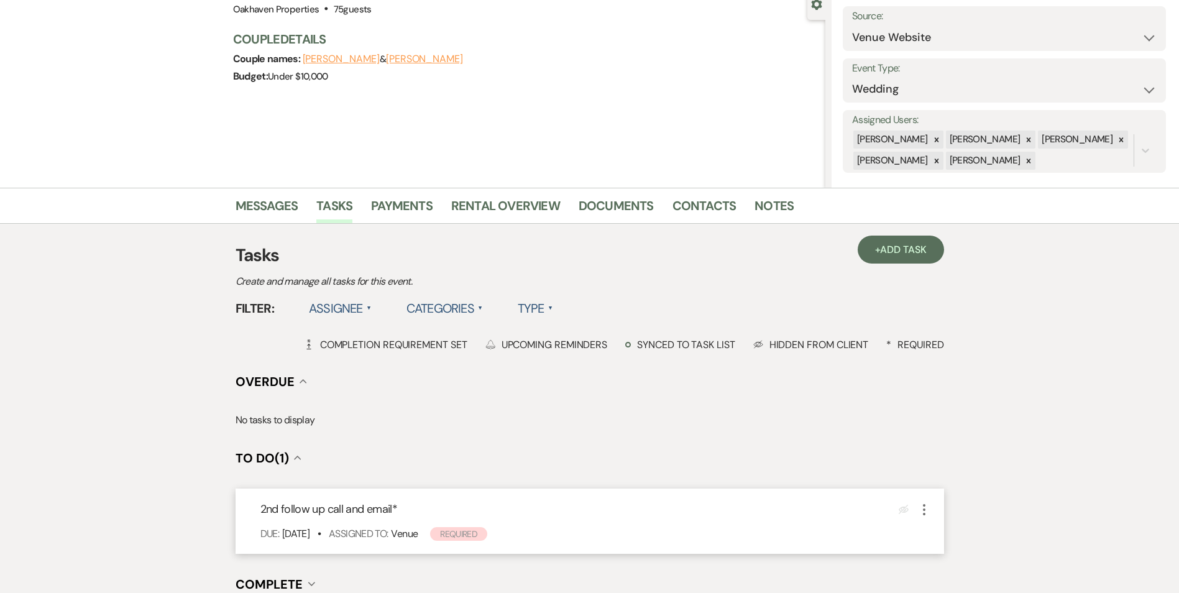
click at [921, 511] on icon "More" at bounding box center [924, 509] width 15 height 15
click at [935, 587] on icon "Plan Portal Link" at bounding box center [933, 591] width 7 height 9
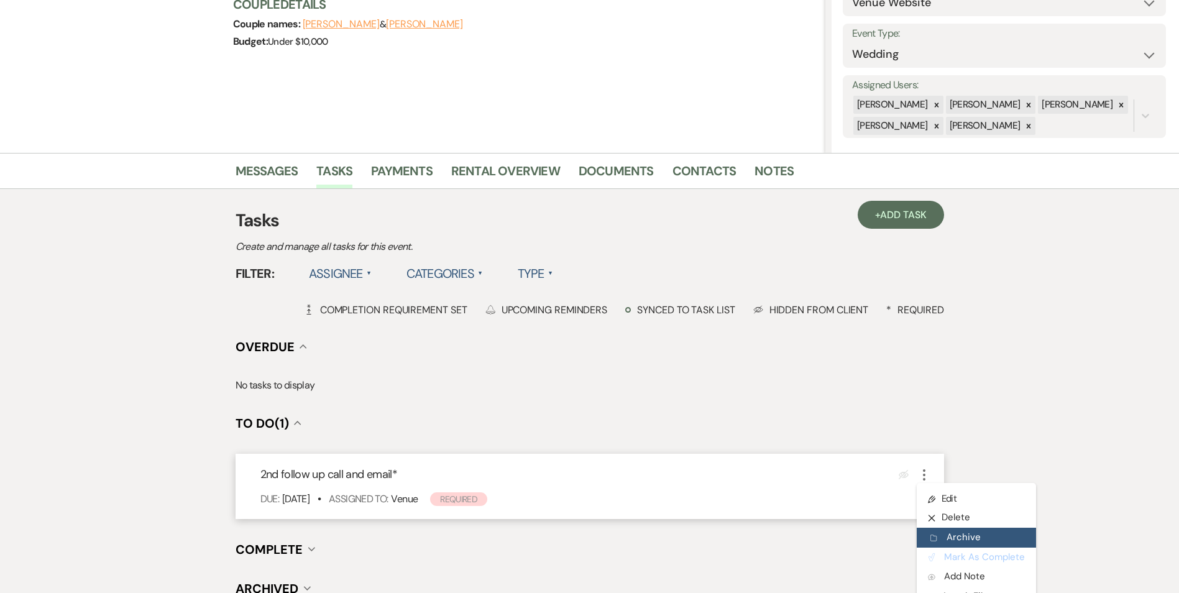
scroll to position [186, 0]
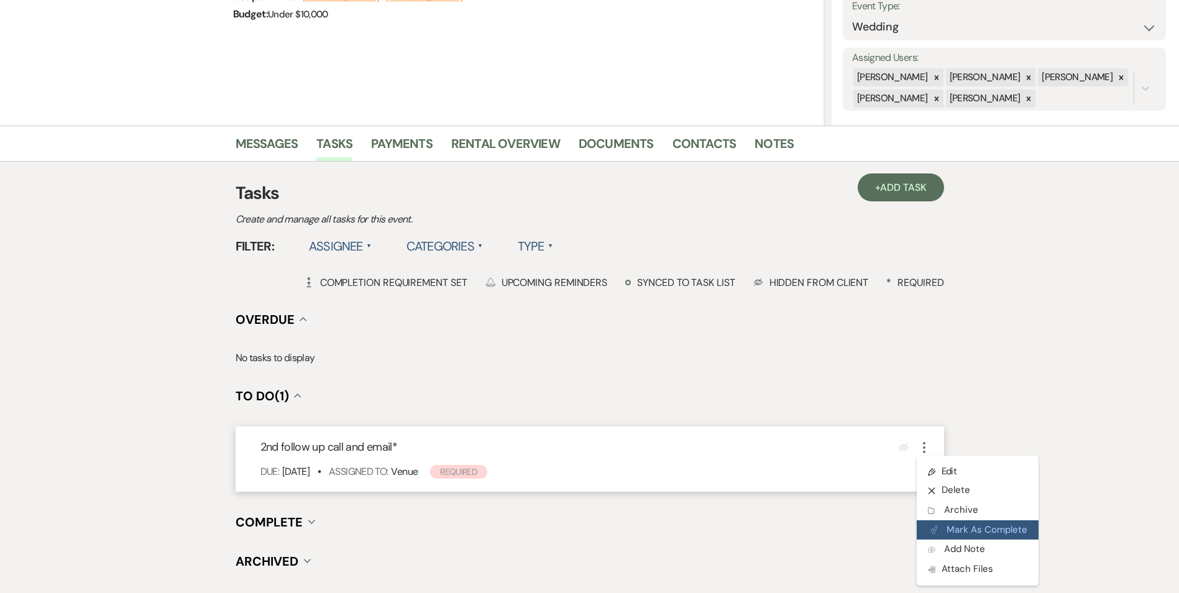
click at [971, 520] on button "Plan Portal Link Mark As Complete" at bounding box center [978, 530] width 122 height 20
drag, startPoint x: 974, startPoint y: 525, endPoint x: 993, endPoint y: 528, distance: 18.9
click at [974, 524] on button "Plan Portal Link Mark As Complete" at bounding box center [978, 530] width 122 height 20
click at [1080, 420] on div "Messages Tasks Payments Rental Overview Documents Contacts Notes + Add Task Tas…" at bounding box center [589, 365] width 1179 height 479
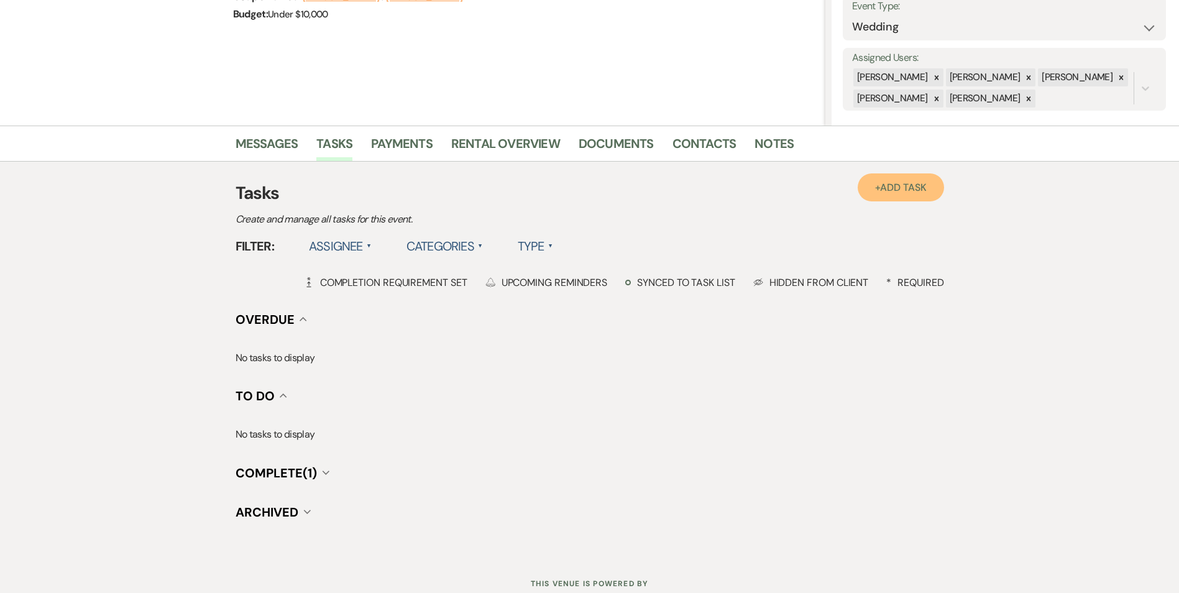
click at [912, 195] on link "+ Add Task" at bounding box center [901, 187] width 86 height 28
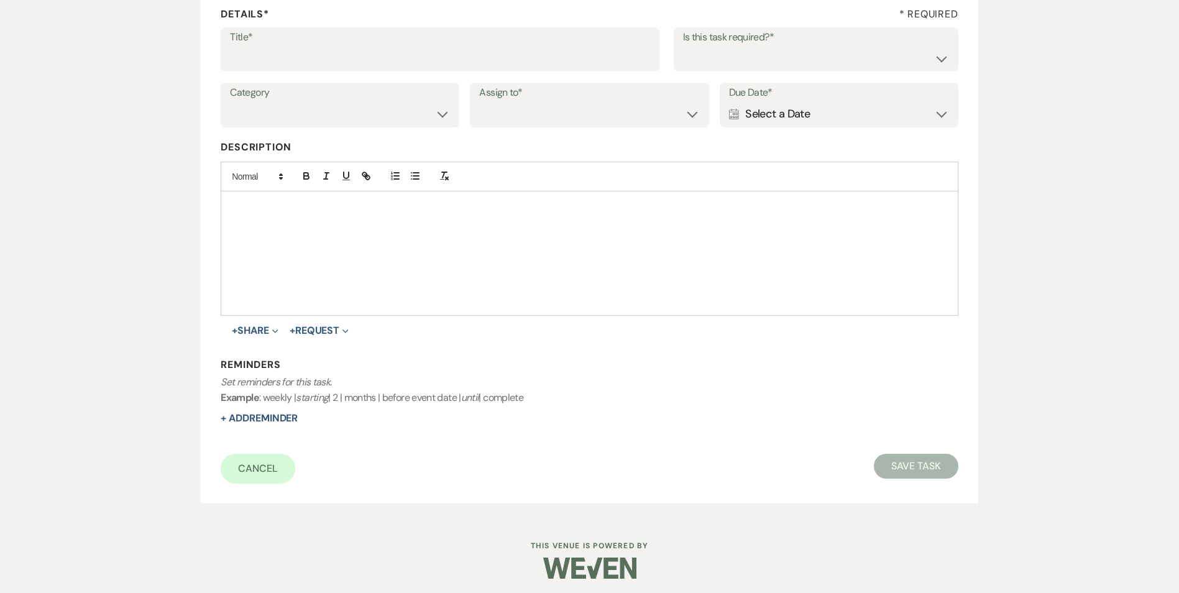
click at [332, 29] on label "Title*" at bounding box center [440, 38] width 420 height 18
click at [332, 46] on input "Title*" at bounding box center [440, 58] width 420 height 24
click at [339, 57] on input "Title*" at bounding box center [440, 58] width 420 height 24
type input "3rd follow up text and promo email"
click at [747, 65] on select "Yes No" at bounding box center [816, 58] width 266 height 24
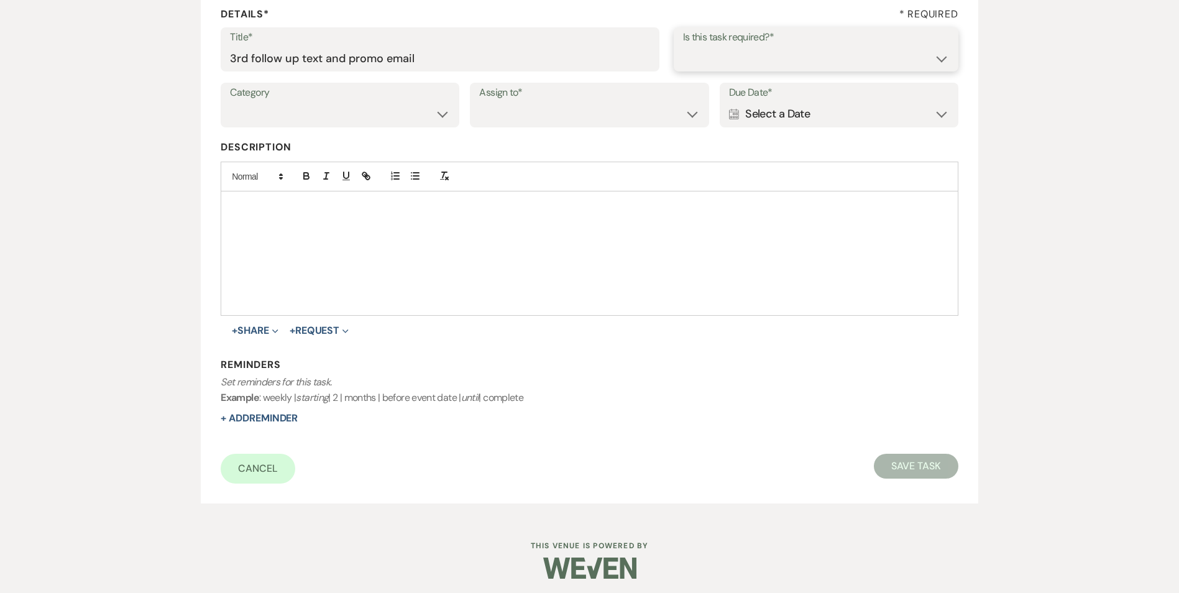
select select "true"
click at [683, 46] on select "Yes No" at bounding box center [816, 58] width 266 height 24
click at [403, 111] on select "Venue Vendors Guests Details Finalize & Share" at bounding box center [340, 114] width 220 height 24
select select "31"
click at [230, 102] on select "Venue Vendors Guests Details Finalize & Share" at bounding box center [340, 114] width 220 height 24
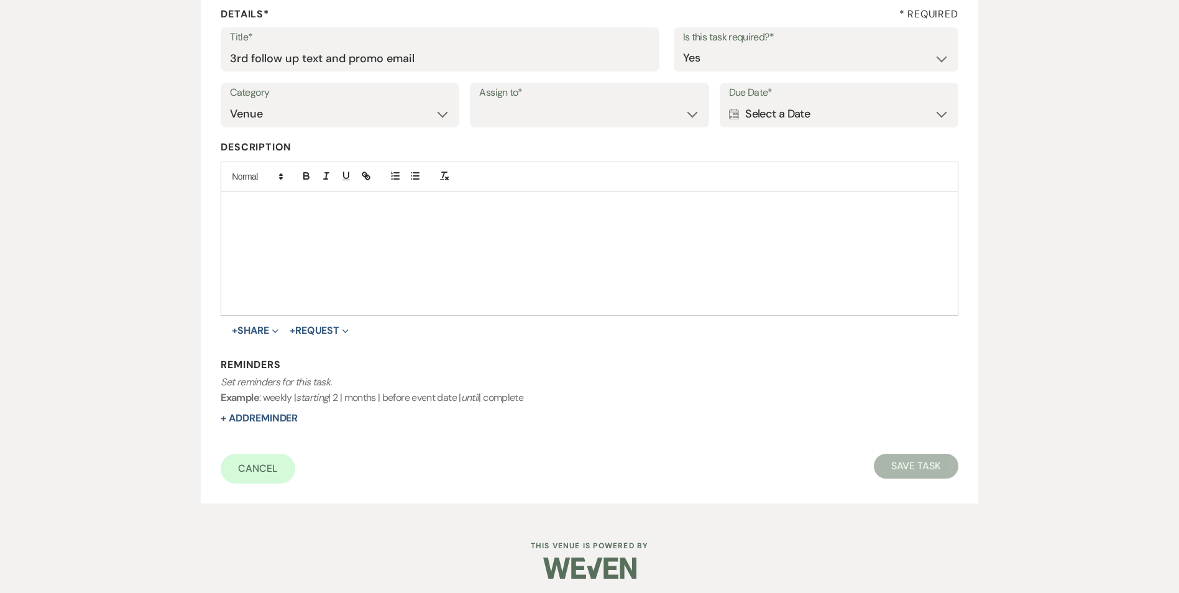
click at [530, 129] on div "Category Venue Vendors Guests Details Finalize & Share Assign to* Venue Client …" at bounding box center [589, 111] width 737 height 56
click at [530, 117] on select "Venue Client" at bounding box center [589, 114] width 220 height 24
select select "venueHost"
click at [479, 102] on select "Venue Client" at bounding box center [589, 114] width 220 height 24
click at [784, 123] on div "Calendar Select a Date Expand" at bounding box center [839, 114] width 220 height 24
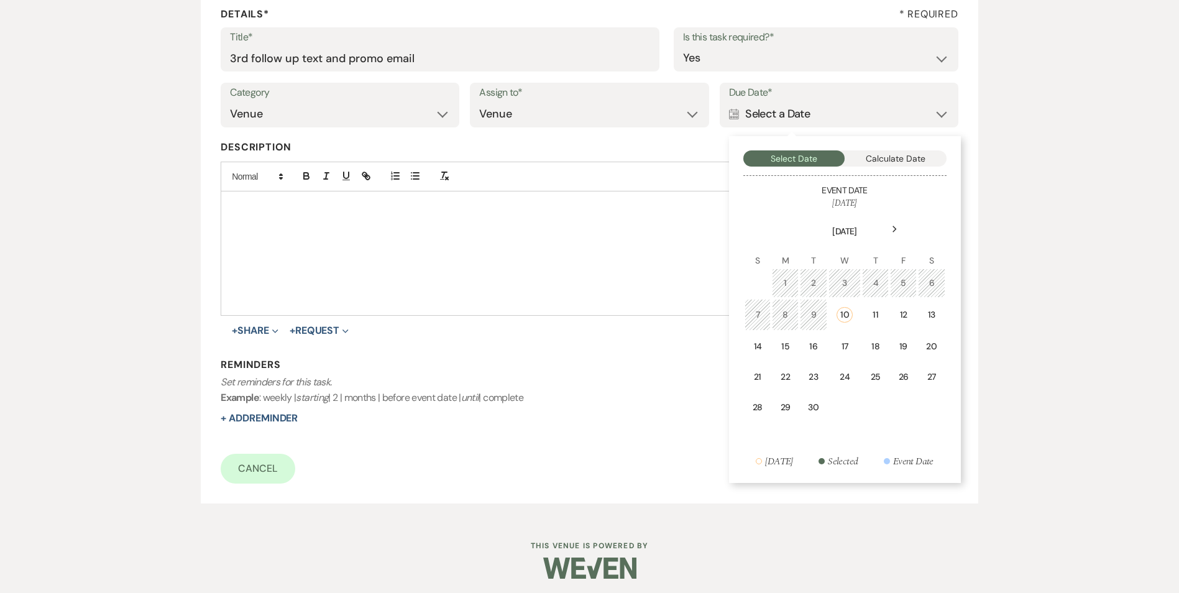
drag, startPoint x: 784, startPoint y: 109, endPoint x: 785, endPoint y: 121, distance: 11.3
click at [784, 111] on div "Calendar Select a Date Collapse" at bounding box center [839, 114] width 220 height 24
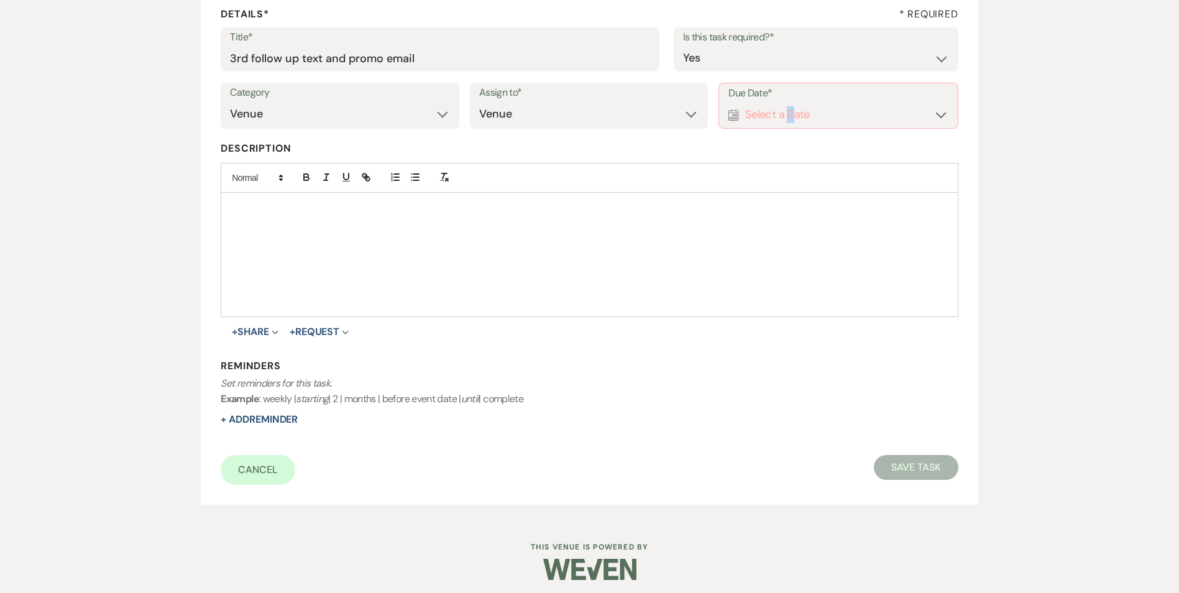
click at [791, 126] on div "Calendar Select a Date Expand" at bounding box center [837, 115] width 219 height 24
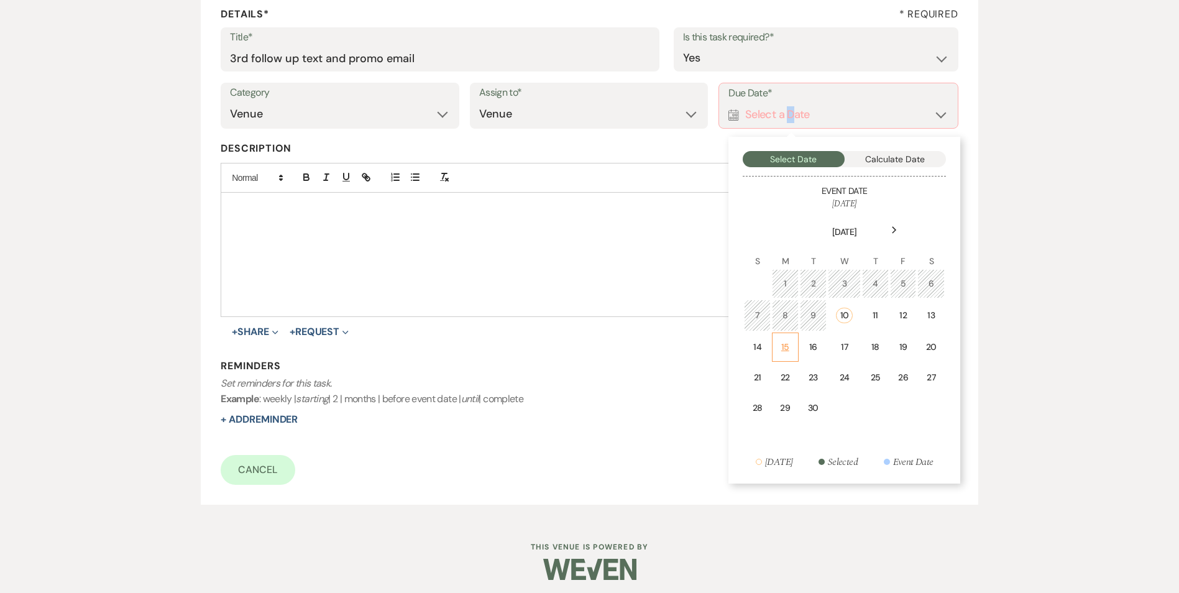
click at [796, 346] on td "15" at bounding box center [785, 346] width 27 height 29
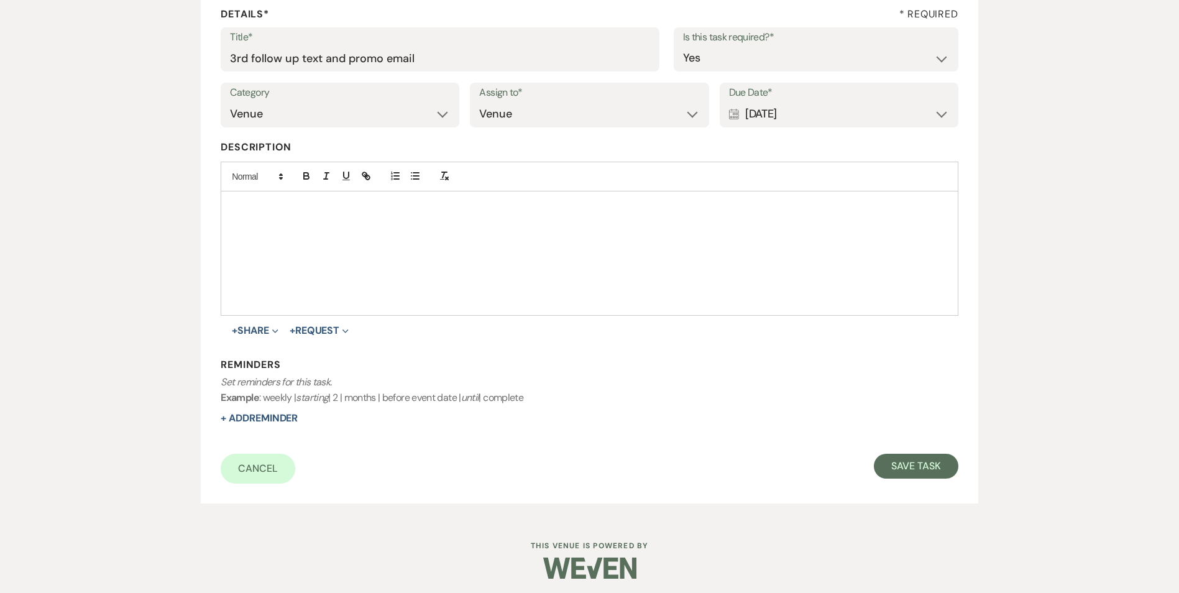
click at [277, 424] on div "Reminders Set reminders for this task. Example : weekly | starting | 2 | months…" at bounding box center [589, 392] width 737 height 68
click at [280, 418] on button "+ Add Reminder" at bounding box center [259, 418] width 77 height 10
select select "host"
select select "days"
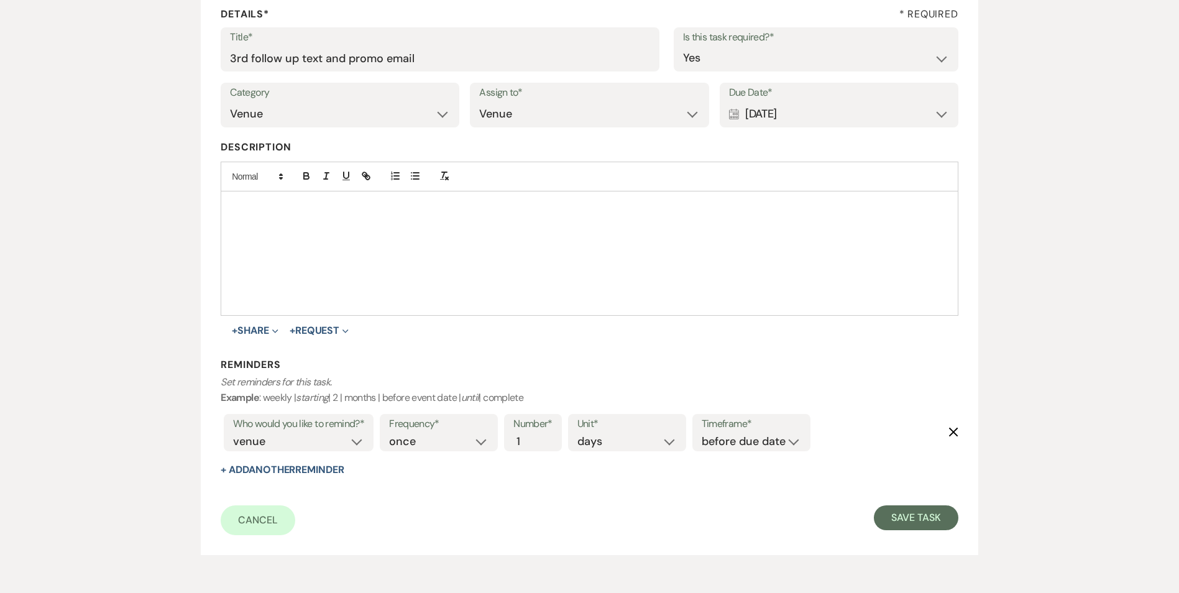
click at [725, 451] on div "Timeframe* before due date after due date on due date on custom date" at bounding box center [751, 432] width 118 height 37
click at [728, 441] on select "before due date after due date on due date on custom date" at bounding box center [751, 441] width 99 height 17
select select "onDueDate"
click at [702, 433] on select "before due date after due date on due date on custom date" at bounding box center [751, 441] width 99 height 17
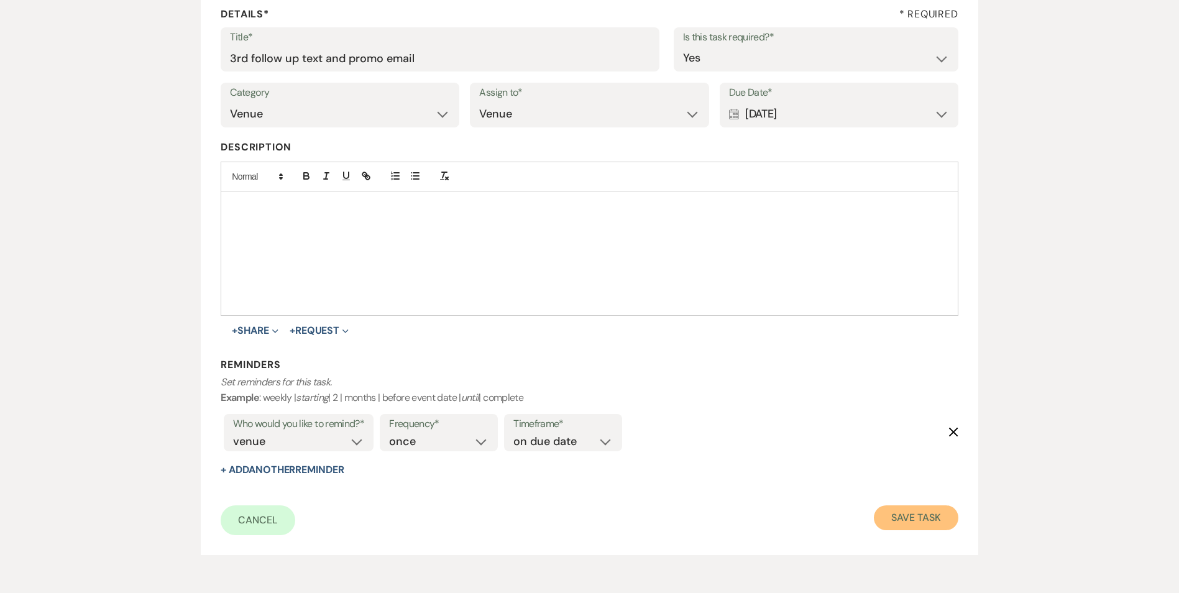
click at [935, 511] on button "Save Task" at bounding box center [916, 517] width 84 height 25
select select "5"
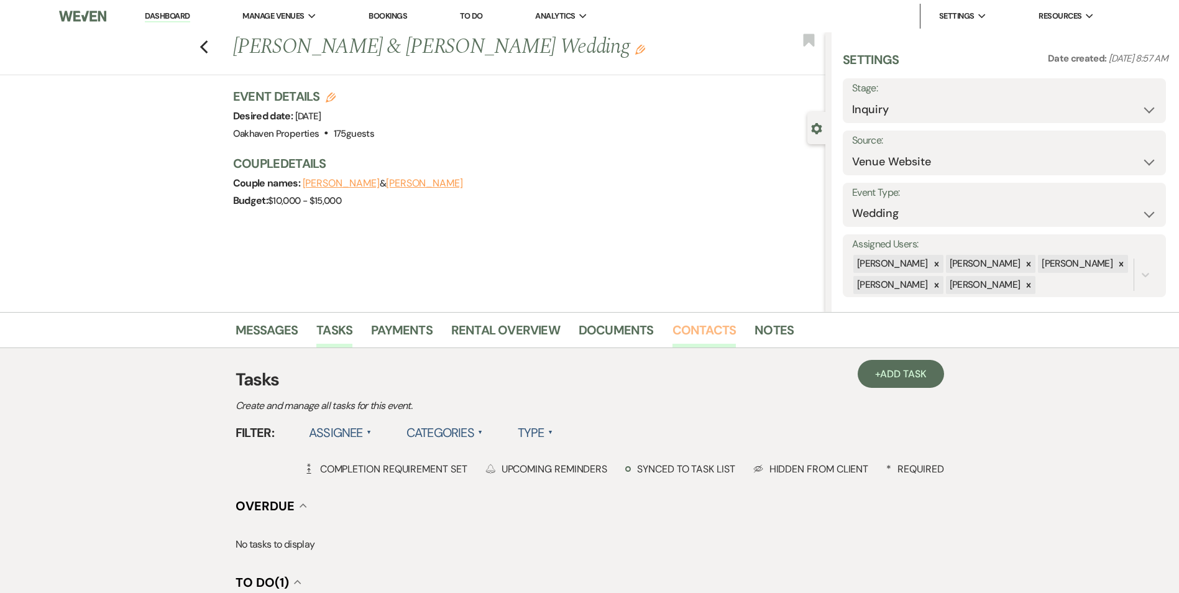
click at [692, 330] on link "Contacts" at bounding box center [704, 333] width 64 height 27
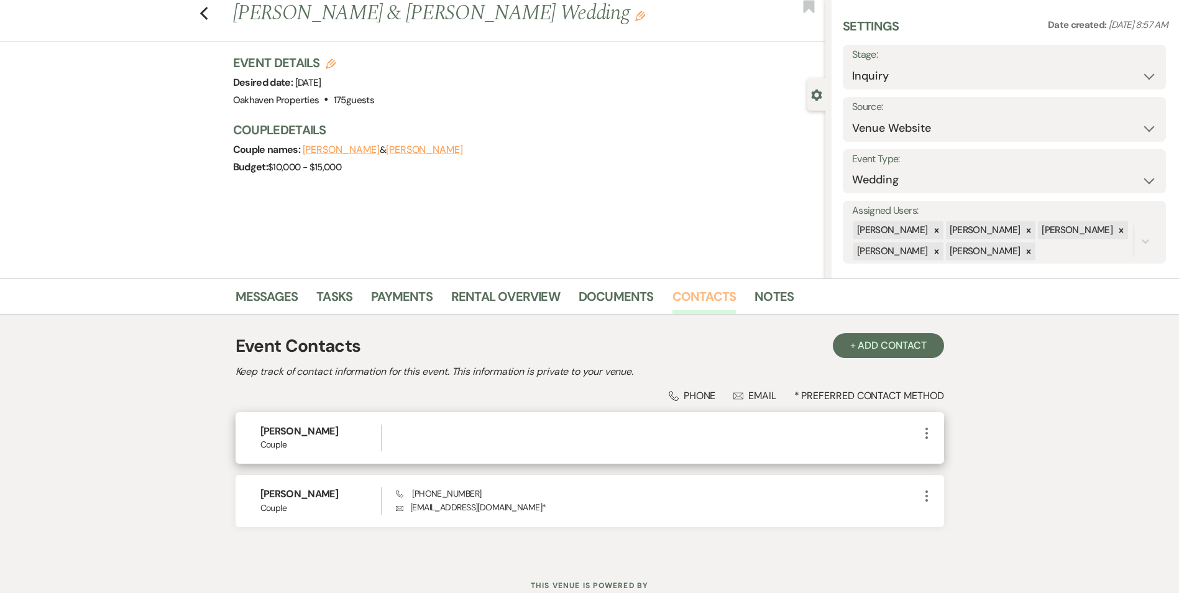
scroll to position [62, 0]
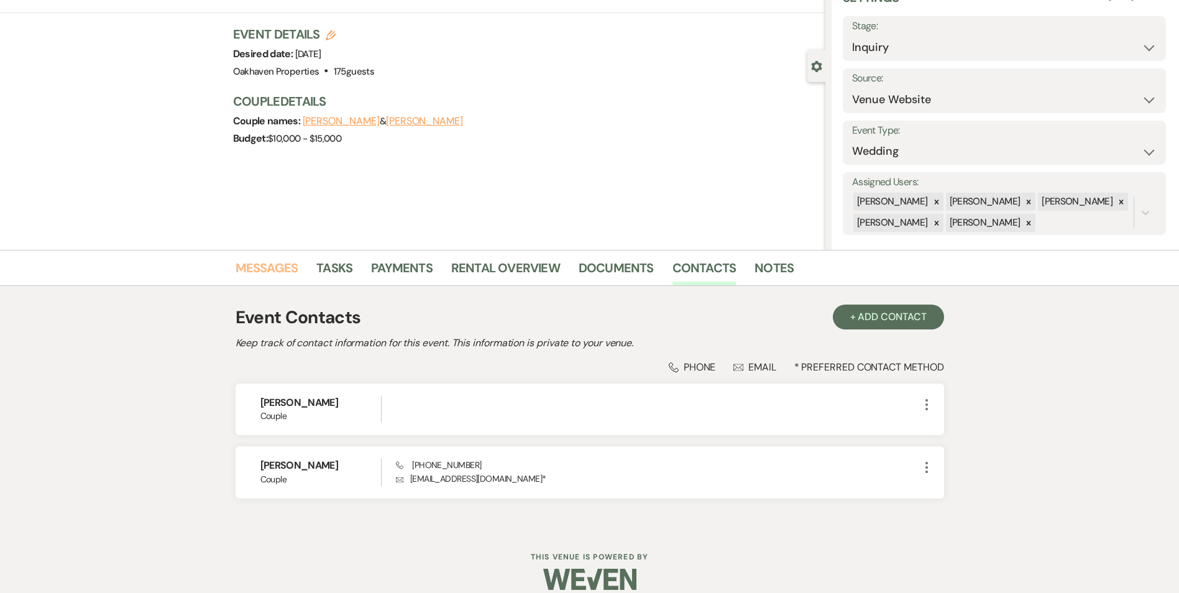
click at [250, 268] on link "Messages" at bounding box center [267, 271] width 63 height 27
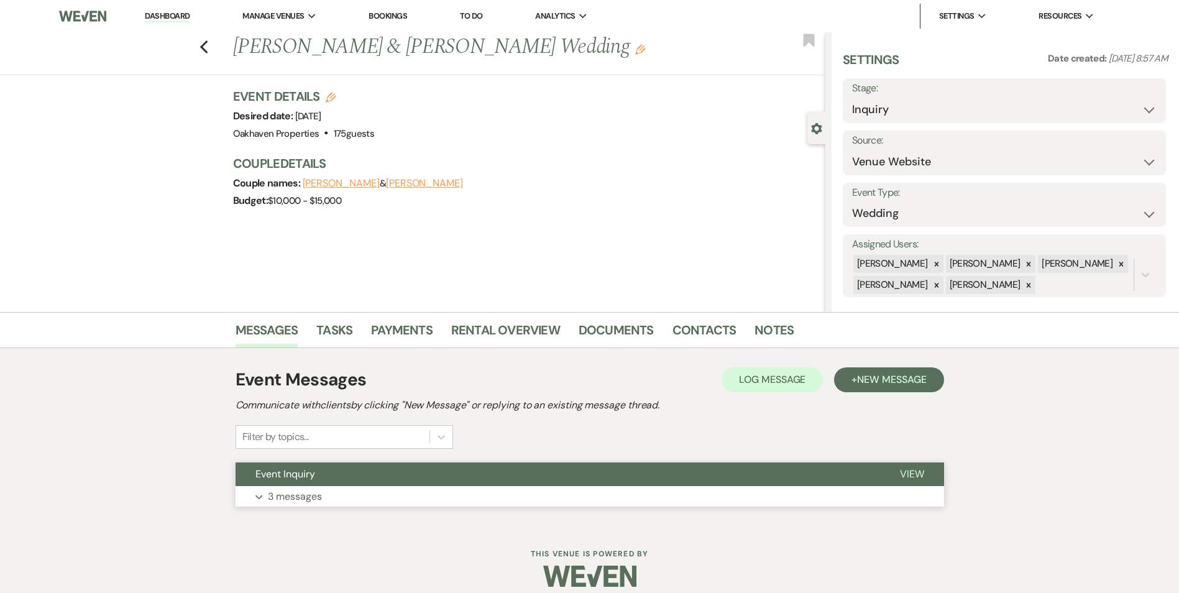
click at [920, 470] on span "View" at bounding box center [912, 473] width 24 height 13
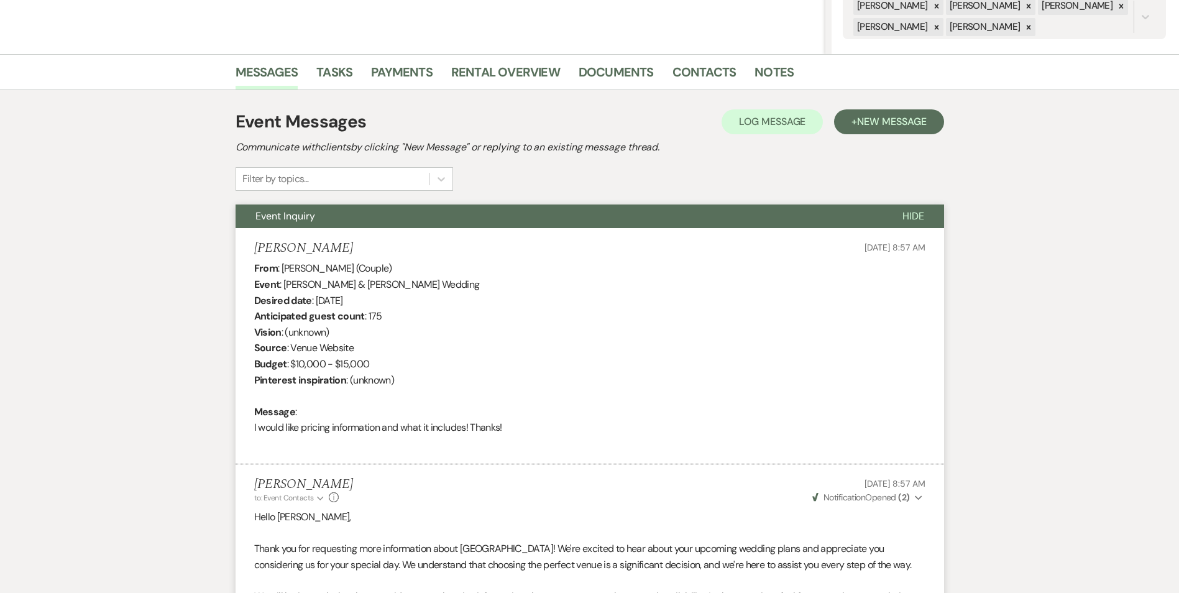
scroll to position [186, 0]
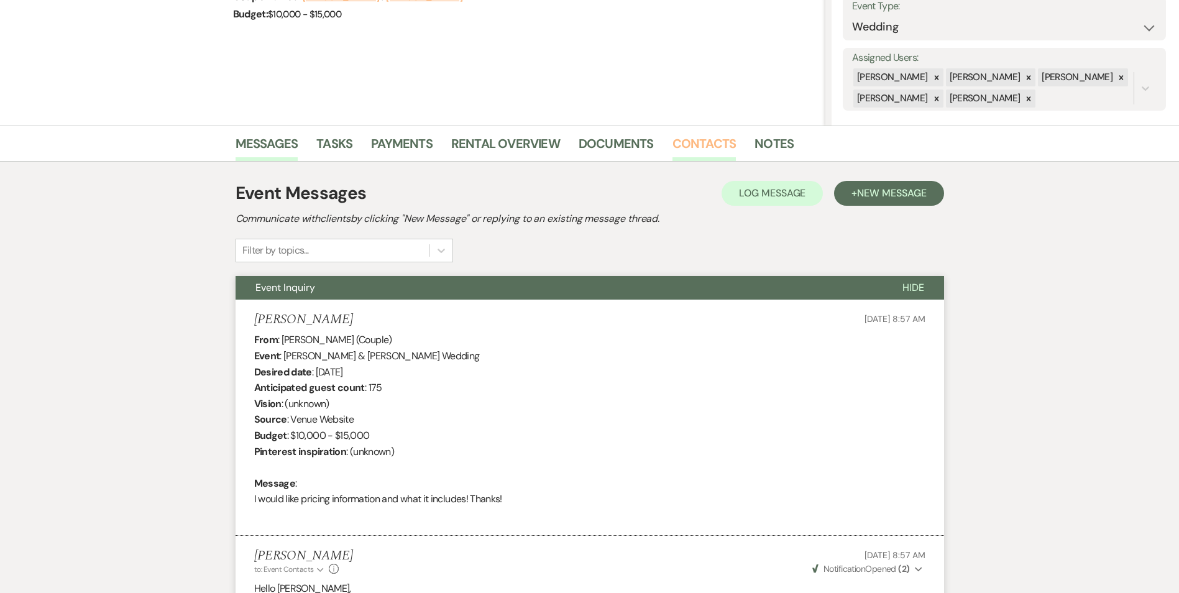
click at [718, 149] on link "Contacts" at bounding box center [704, 147] width 64 height 27
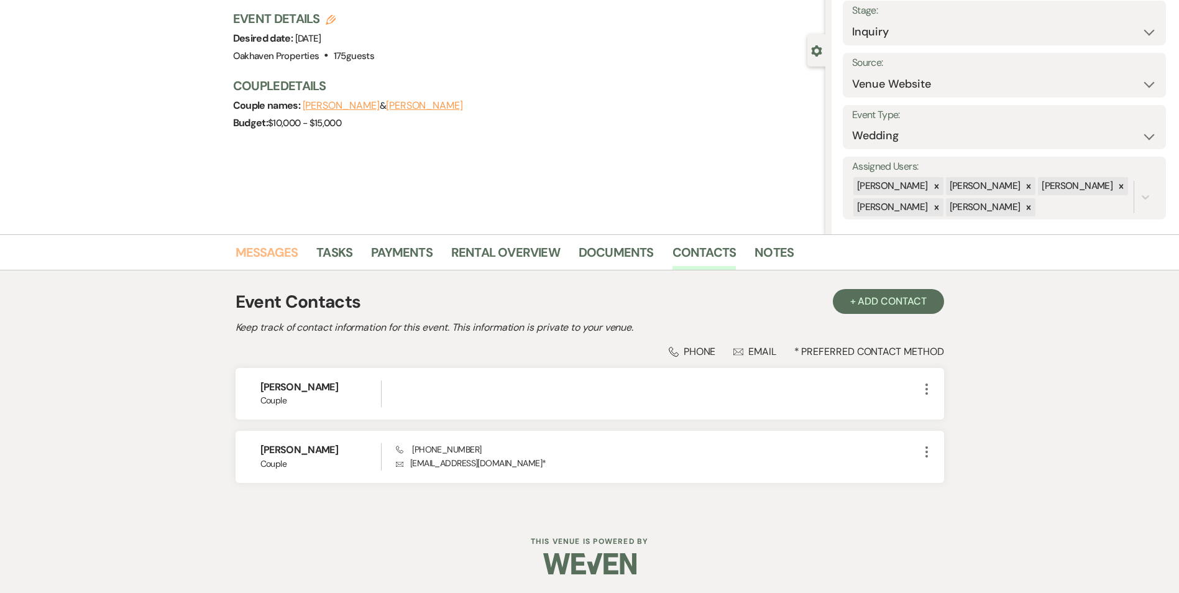
click at [270, 253] on link "Messages" at bounding box center [267, 255] width 63 height 27
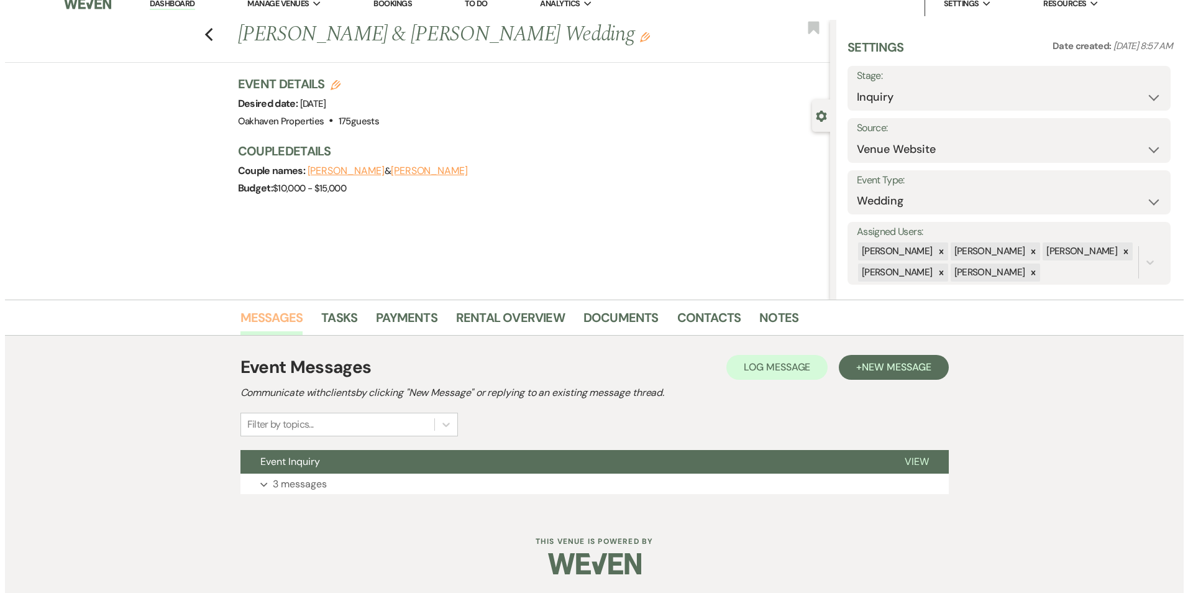
scroll to position [12, 0]
click at [781, 373] on span "Log Message" at bounding box center [772, 366] width 66 height 13
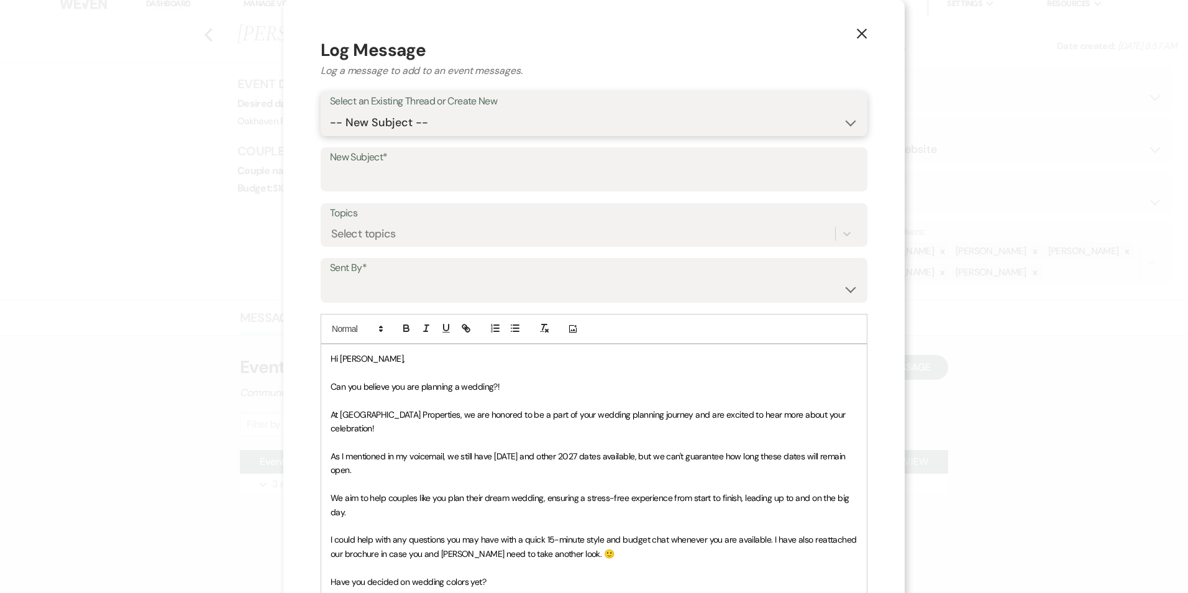
drag, startPoint x: 377, startPoint y: 124, endPoint x: 377, endPoint y: 135, distance: 11.2
click at [377, 124] on select "-- New Subject -- Event Inquiry" at bounding box center [594, 123] width 528 height 24
select select "457120"
click at [330, 111] on select "-- New Subject -- Event Inquiry" at bounding box center [594, 123] width 528 height 24
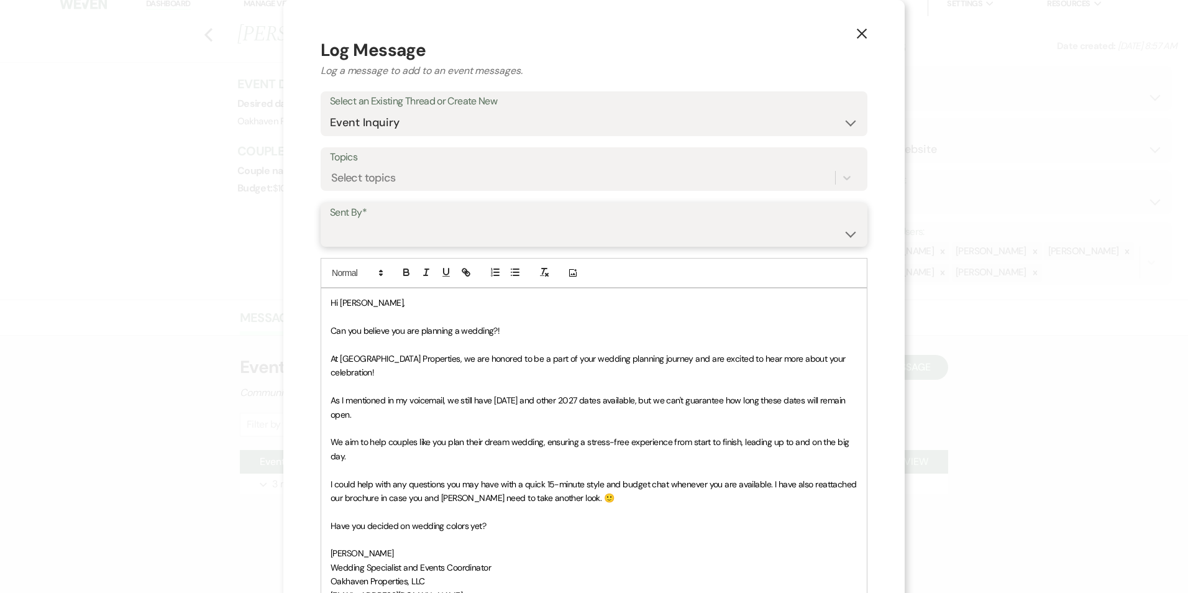
click at [373, 240] on select "Patience Ergish (pdergish@aol.com) Jeanette Wagoner (jeanette@experienceoakhave…" at bounding box center [594, 233] width 528 height 24
select select "user-127923"
click at [330, 221] on select "Patience Ergish (pdergish@aol.com) Jeanette Wagoner (jeanette@experienceoakhave…" at bounding box center [594, 233] width 528 height 24
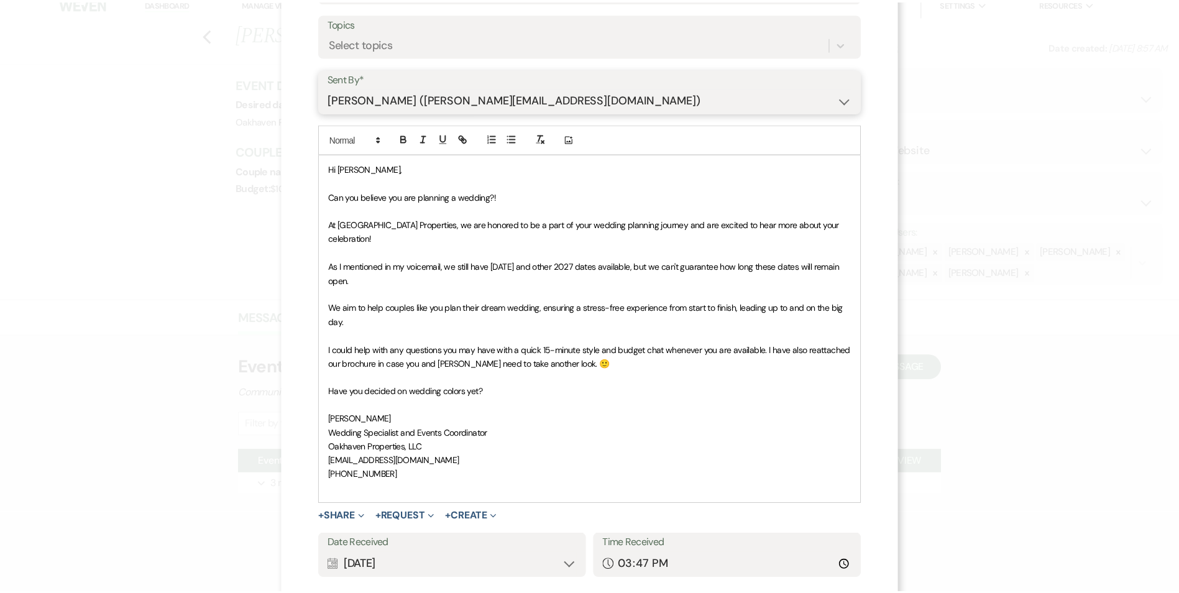
scroll to position [200, 0]
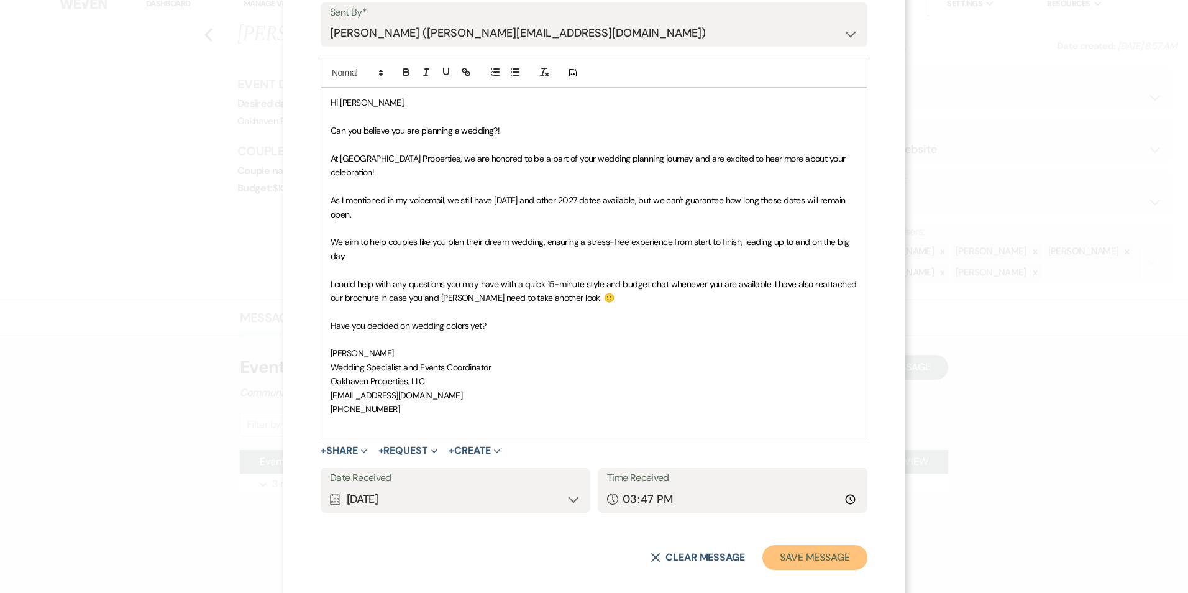
click at [804, 546] on button "Save Message" at bounding box center [815, 557] width 105 height 25
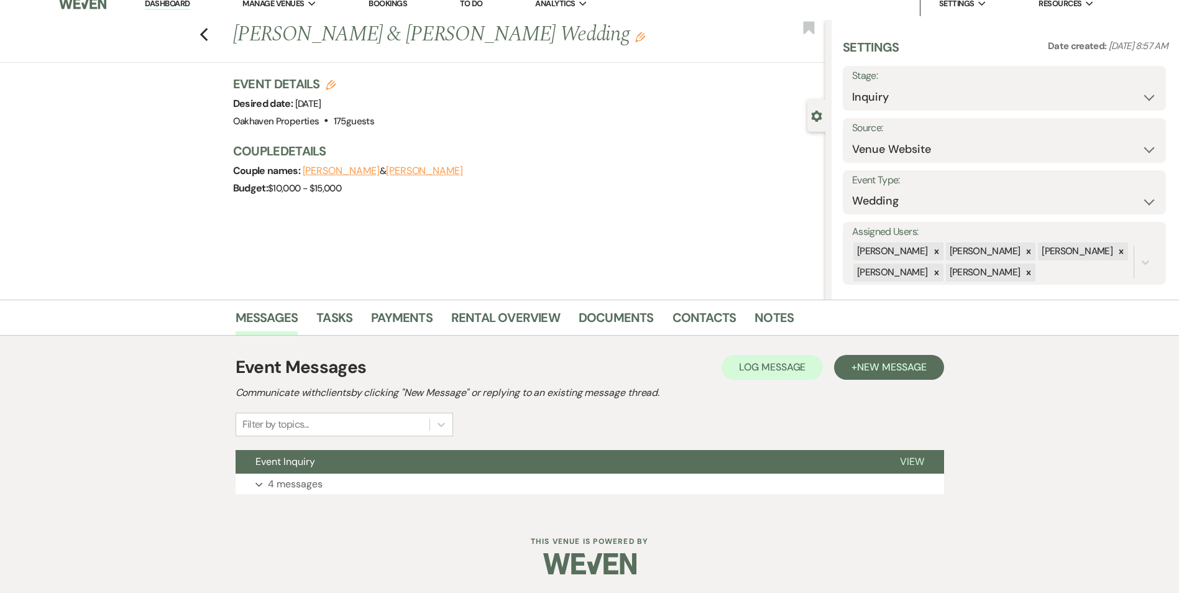
click at [791, 319] on li "Notes" at bounding box center [783, 320] width 58 height 30
click at [776, 316] on link "Notes" at bounding box center [773, 321] width 39 height 27
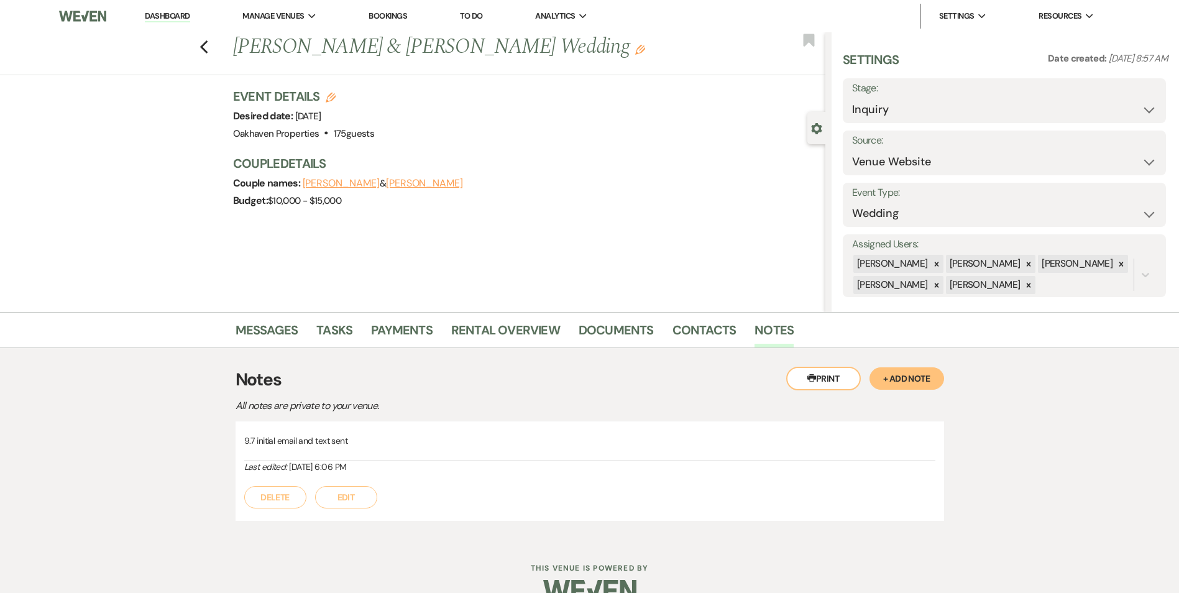
click at [914, 383] on button "+ Add Note" at bounding box center [906, 378] width 75 height 22
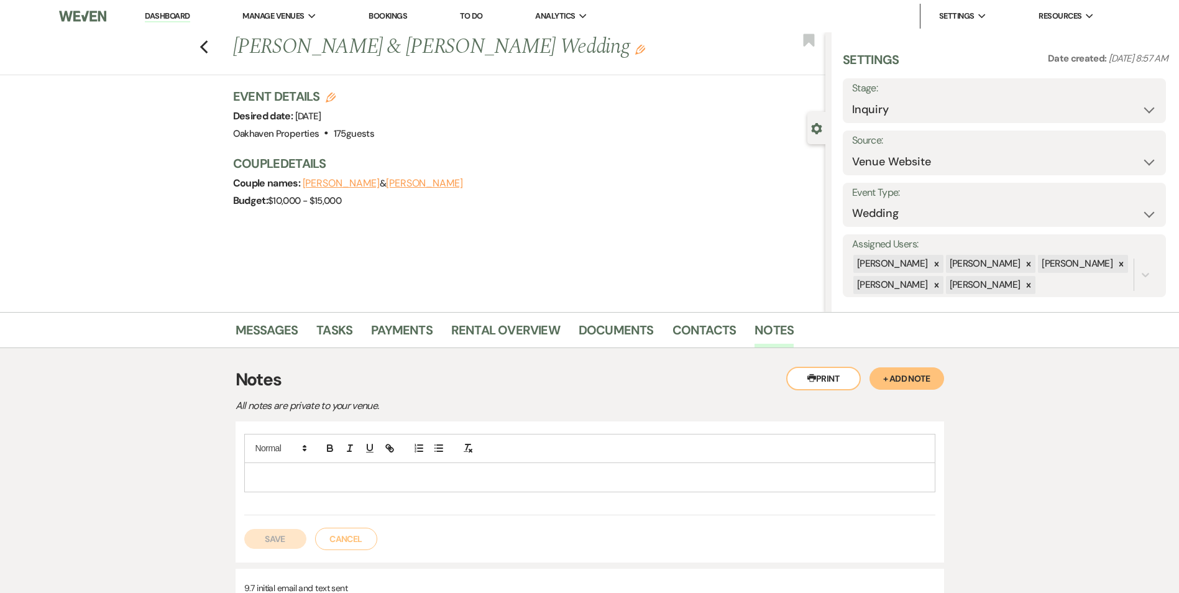
scroll to position [174, 0]
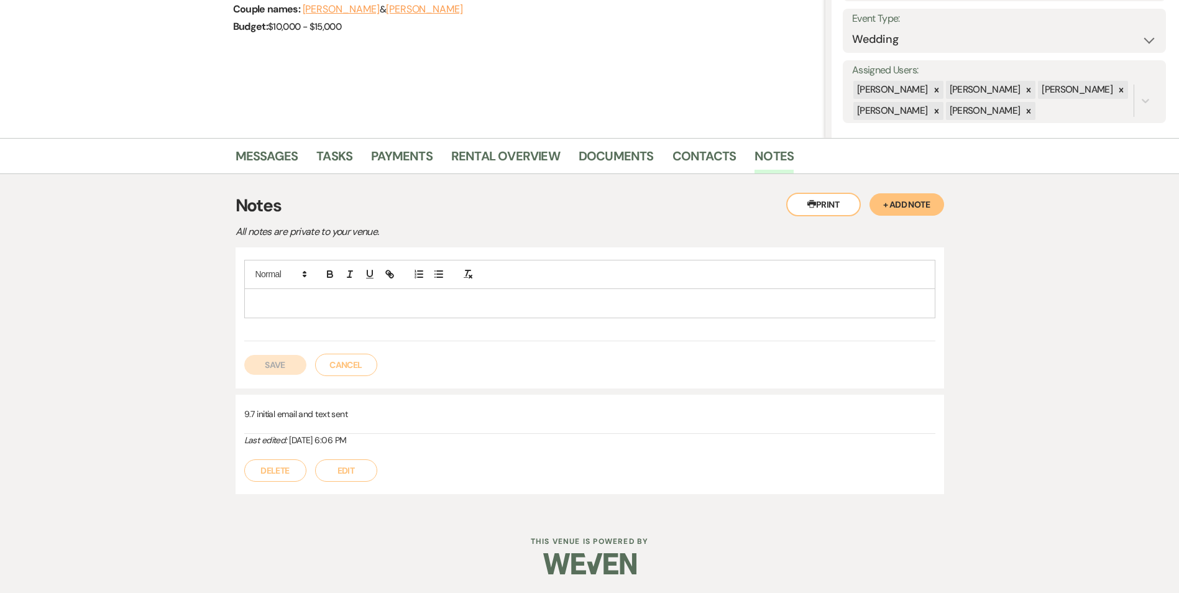
click at [349, 372] on button "Cancel" at bounding box center [346, 365] width 62 height 22
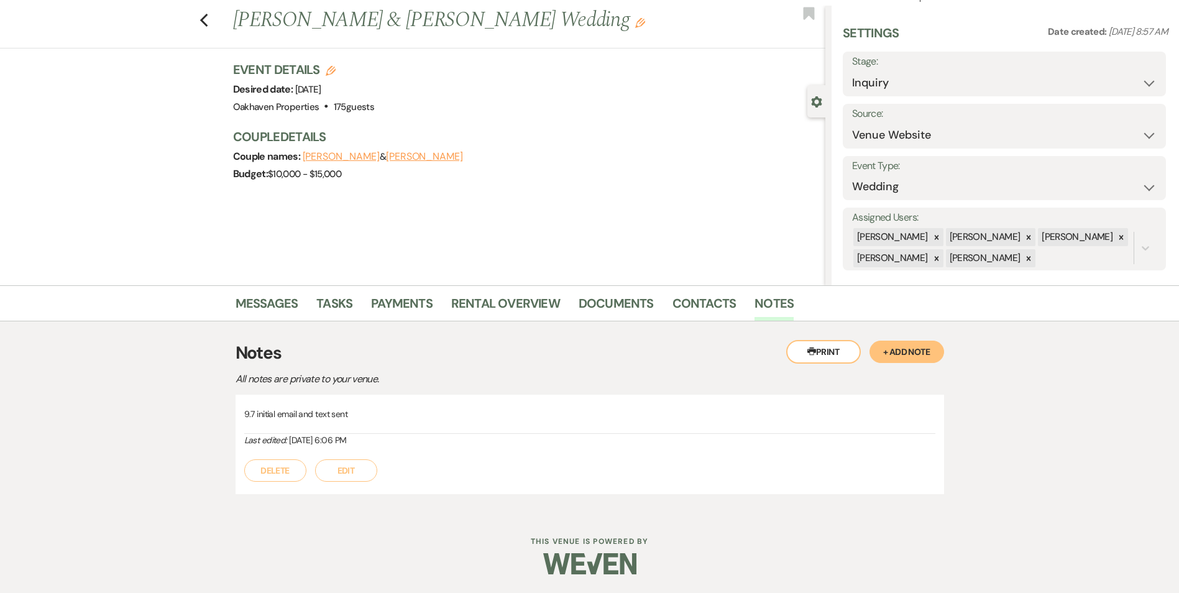
scroll to position [27, 0]
click at [346, 466] on button "Edit" at bounding box center [346, 470] width 62 height 22
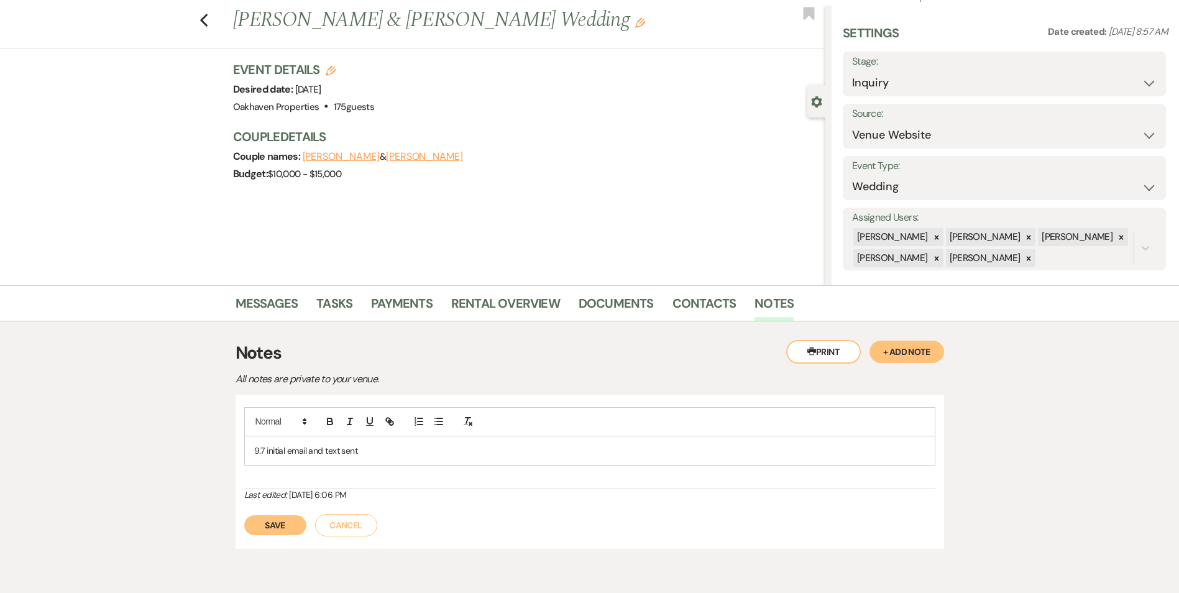
click at [379, 459] on div "9.7 initial email and text sent" at bounding box center [590, 450] width 690 height 29
drag, startPoint x: 268, startPoint y: 542, endPoint x: 267, endPoint y: 548, distance: 6.3
click at [268, 543] on button "Save" at bounding box center [275, 539] width 62 height 20
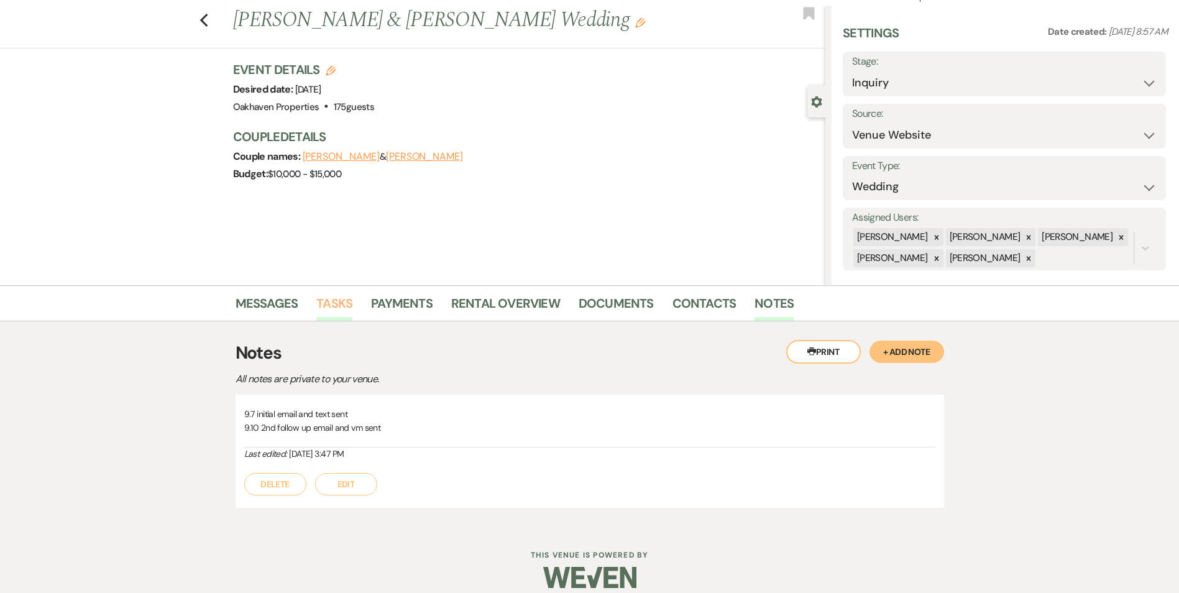
click at [329, 308] on link "Tasks" at bounding box center [334, 306] width 36 height 27
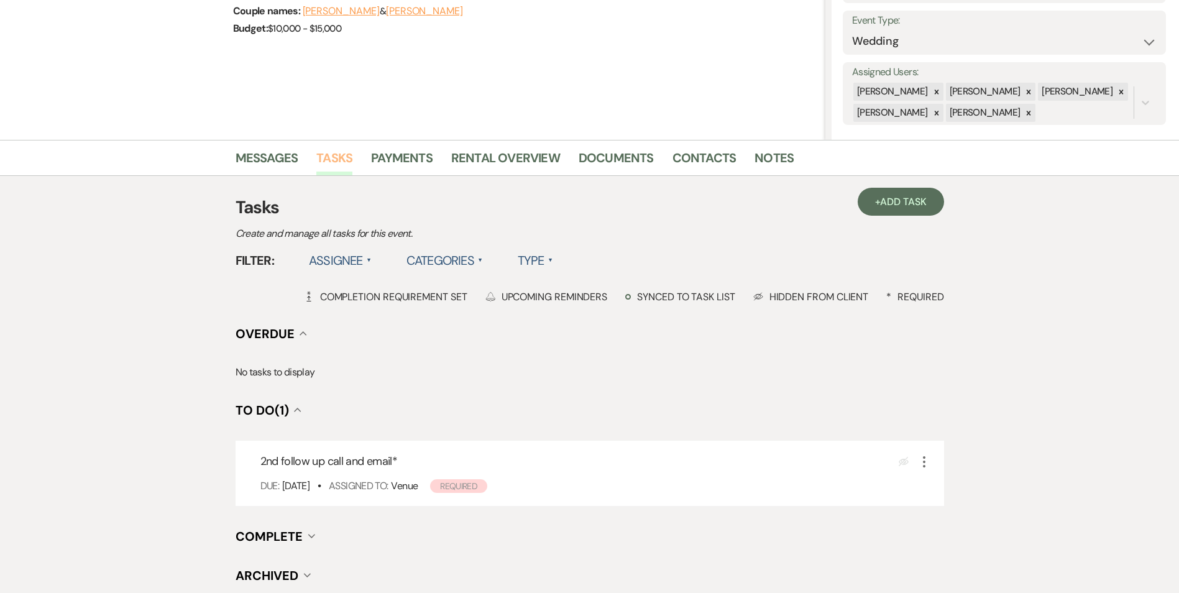
scroll to position [186, 0]
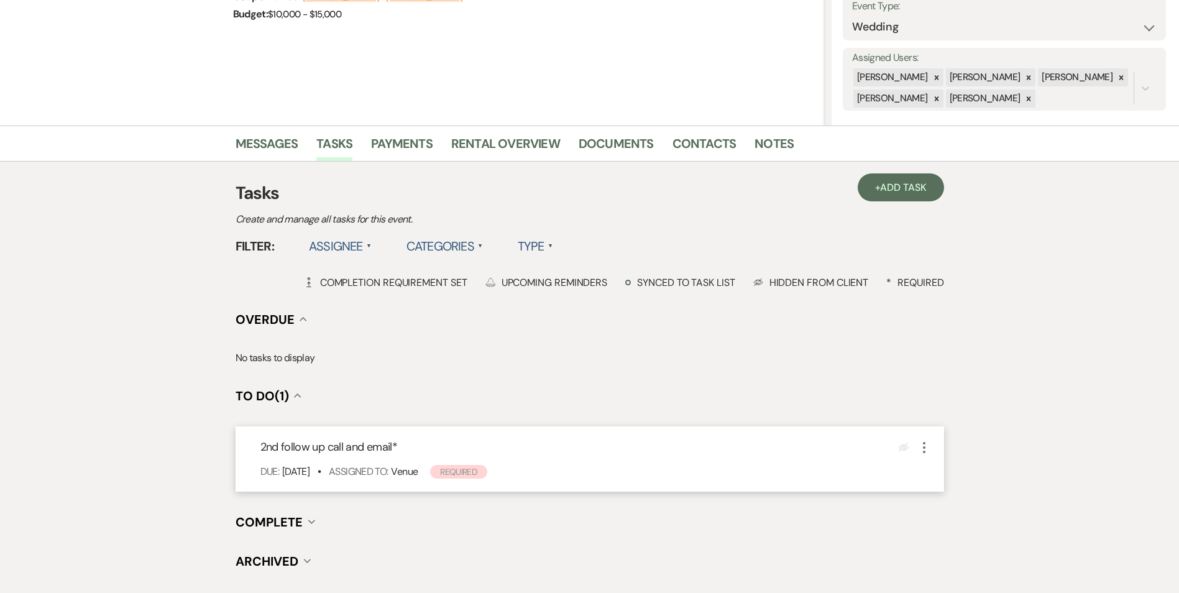
click at [925, 451] on use "button" at bounding box center [924, 447] width 2 height 11
click at [940, 526] on button "Plan Portal Link Mark As Complete" at bounding box center [978, 530] width 122 height 20
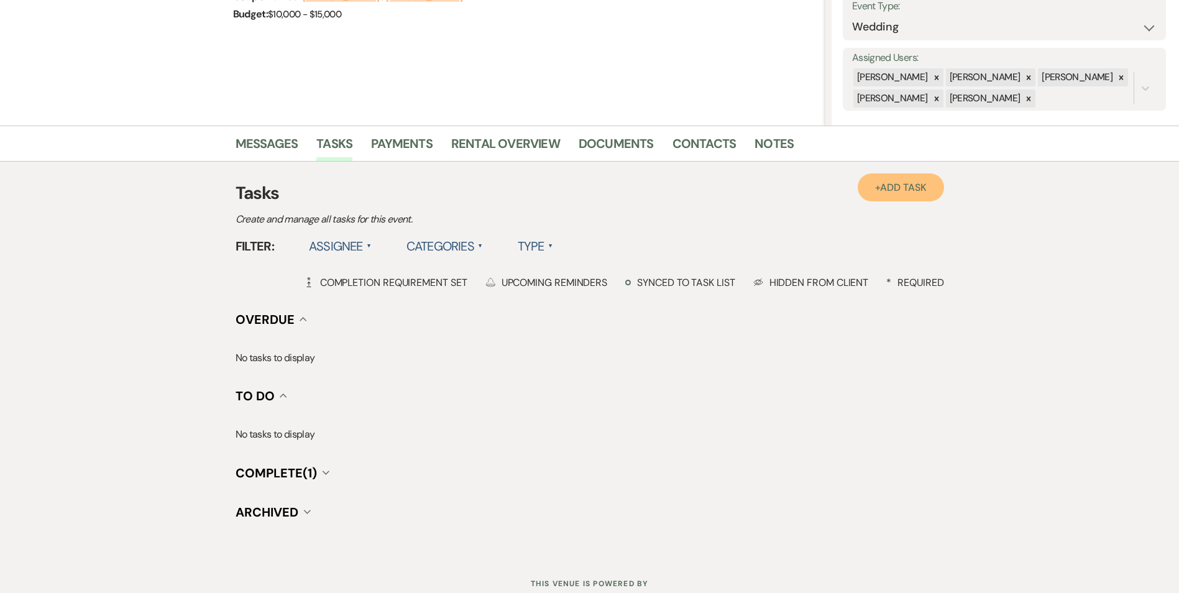
click at [887, 195] on link "+ Add Task" at bounding box center [901, 187] width 86 height 28
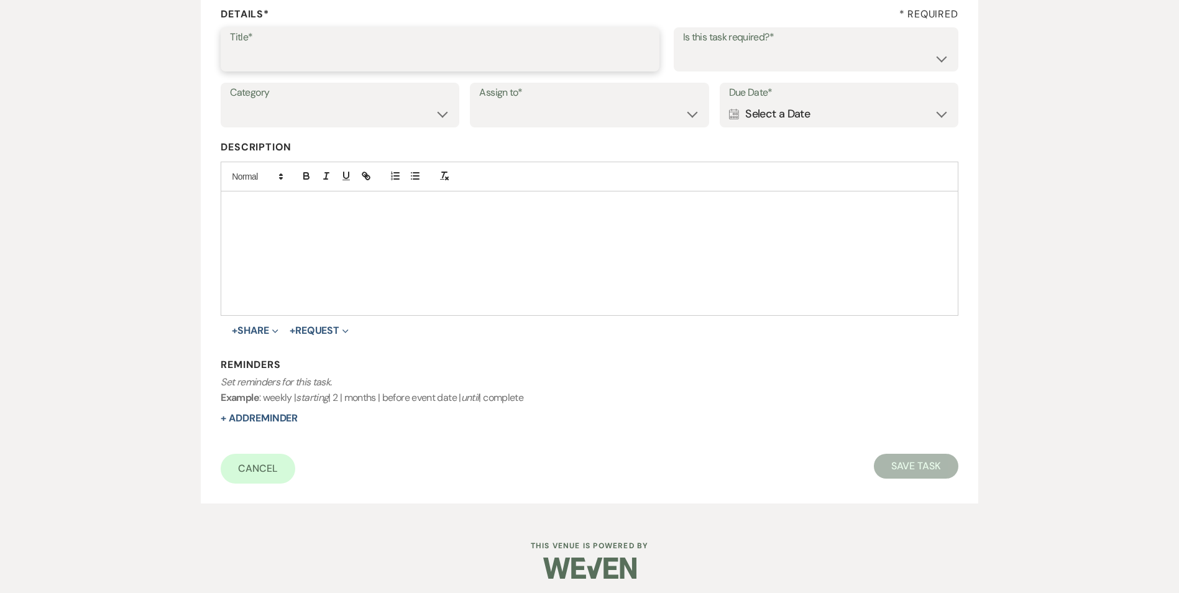
click at [331, 55] on input "Title*" at bounding box center [440, 58] width 420 height 24
type input "3rd follow up text and promo email"
click at [851, 68] on select "Yes No" at bounding box center [816, 58] width 266 height 24
select select "true"
click at [683, 46] on select "Yes No" at bounding box center [816, 58] width 266 height 24
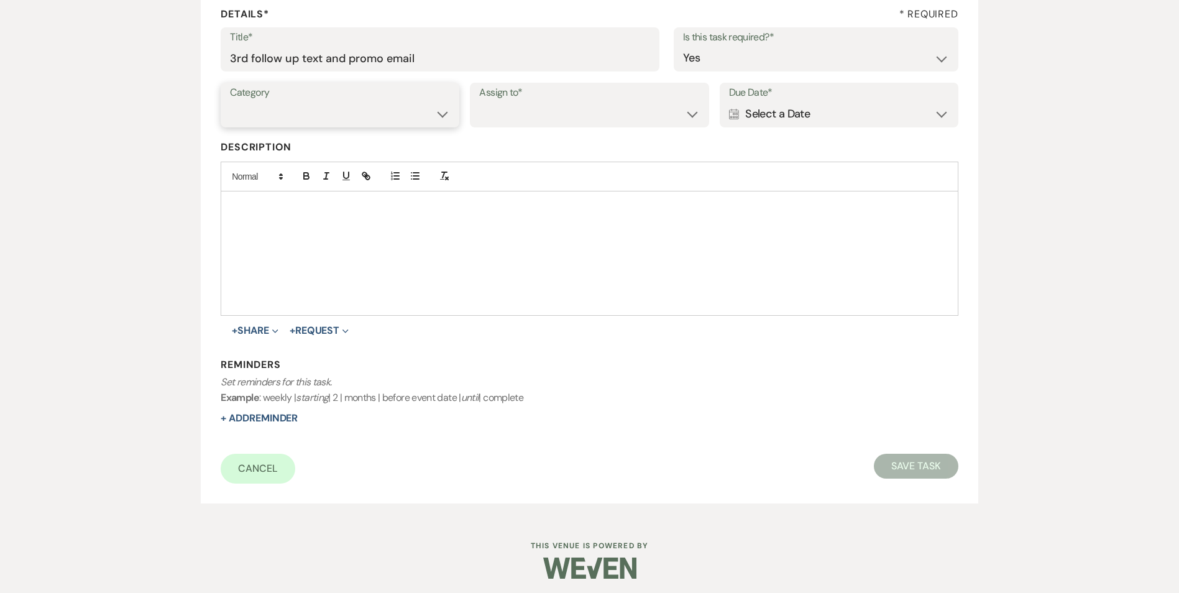
click at [438, 109] on select "Venue Vendors Guests Details Finalize & Share" at bounding box center [340, 114] width 220 height 24
select select "31"
click at [230, 102] on select "Venue Vendors Guests Details Finalize & Share" at bounding box center [340, 114] width 220 height 24
drag, startPoint x: 503, startPoint y: 117, endPoint x: 506, endPoint y: 124, distance: 6.9
click at [503, 117] on select "Venue Client" at bounding box center [589, 114] width 220 height 24
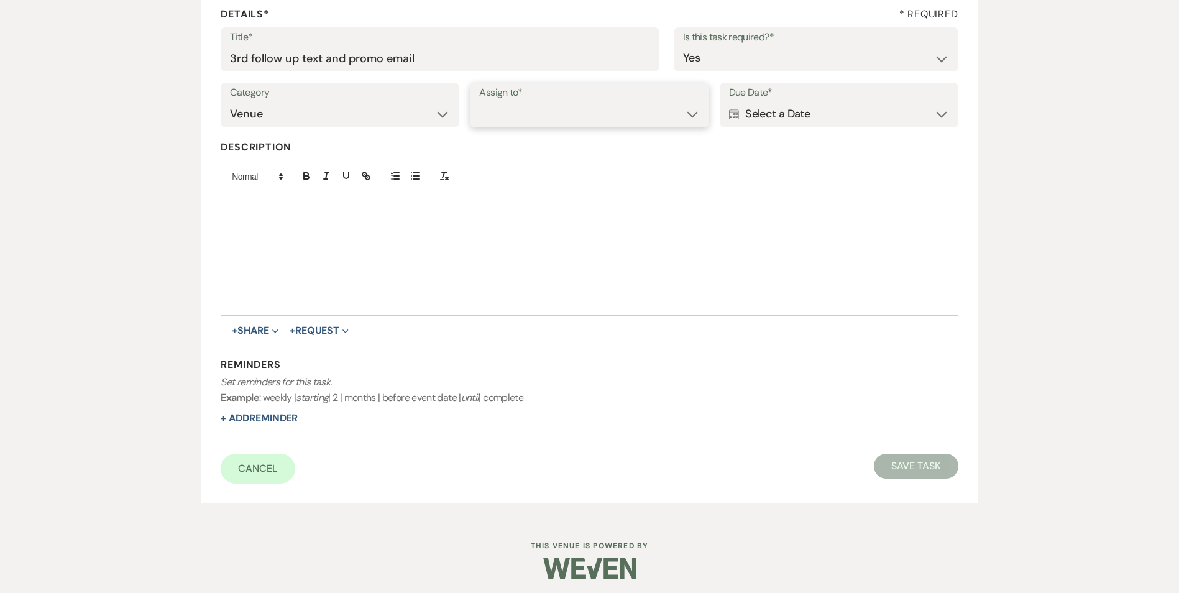
select select "venueHost"
click at [479, 102] on select "Venue Client" at bounding box center [589, 114] width 220 height 24
click at [752, 114] on div "Calendar Select a Date Expand" at bounding box center [839, 114] width 220 height 24
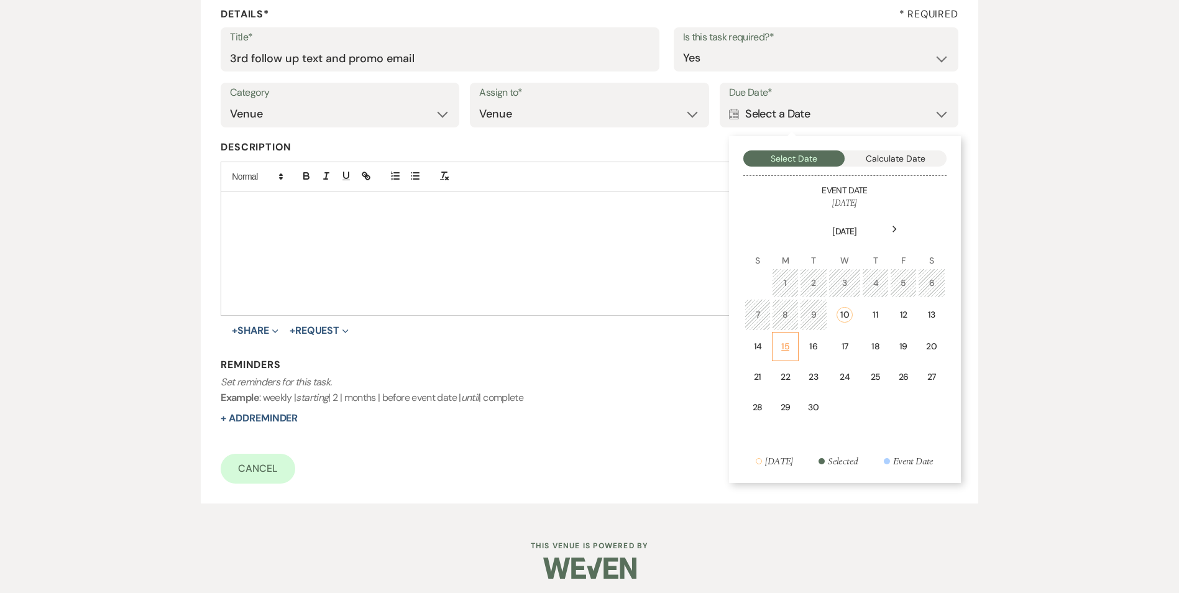
click at [792, 346] on td "15" at bounding box center [785, 346] width 27 height 29
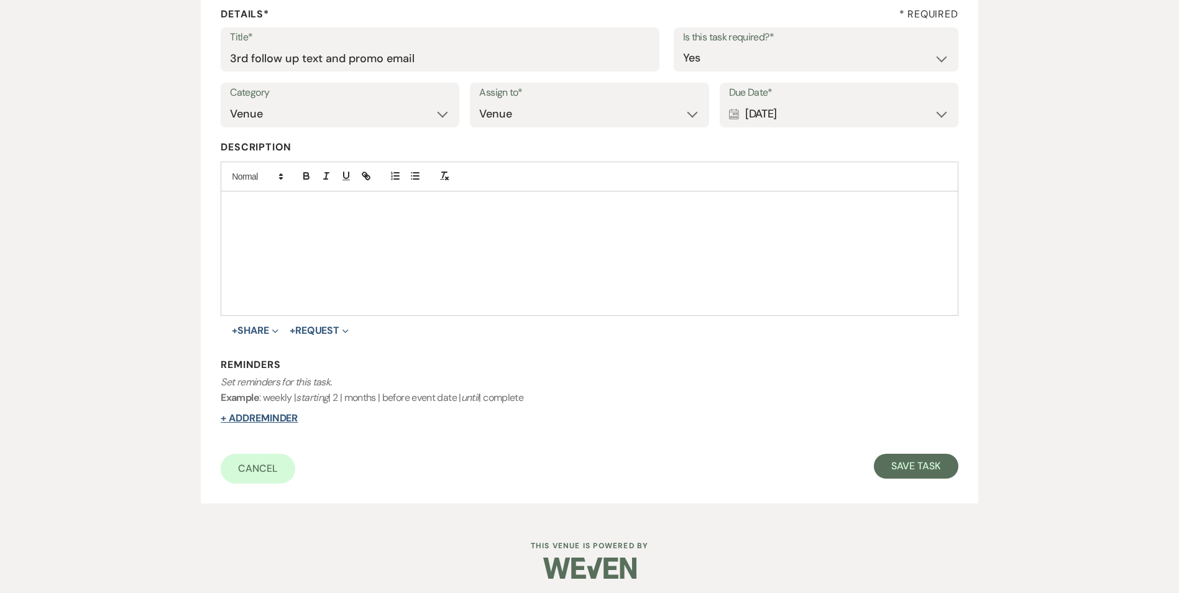
click at [298, 421] on button "+ Add Reminder" at bounding box center [259, 418] width 77 height 10
select select "host"
select select "days"
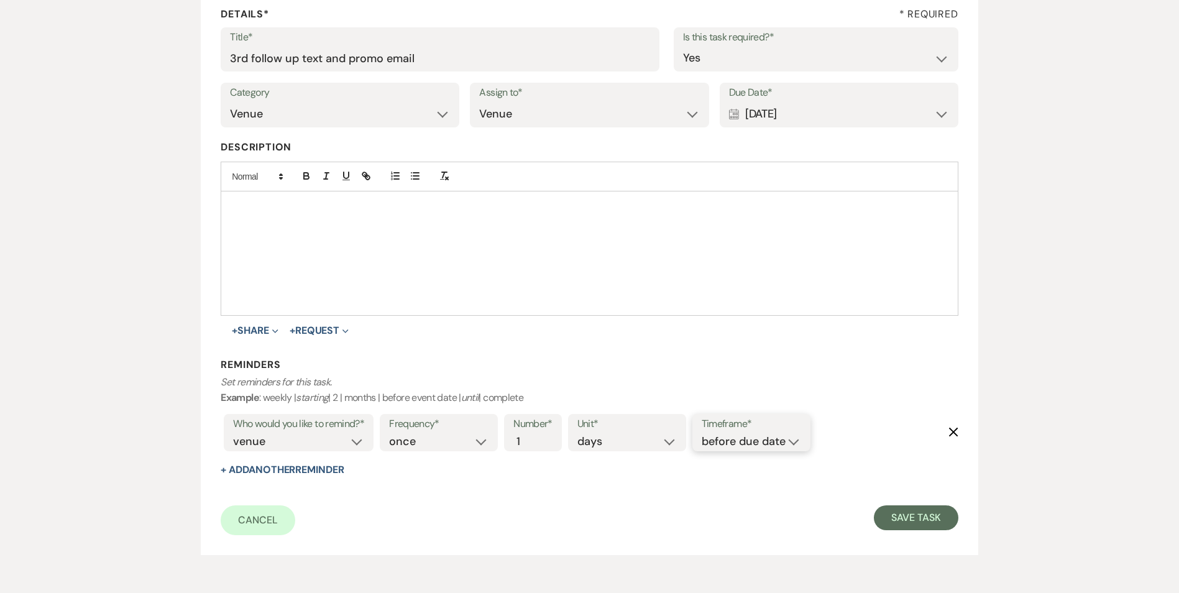
click at [707, 448] on select "before due date after due date on due date on custom date" at bounding box center [751, 441] width 99 height 17
select select "onDueDate"
click at [702, 433] on select "before due date after due date on due date on custom date" at bounding box center [751, 441] width 99 height 17
click at [942, 530] on div "Cancel Save Task" at bounding box center [589, 520] width 737 height 30
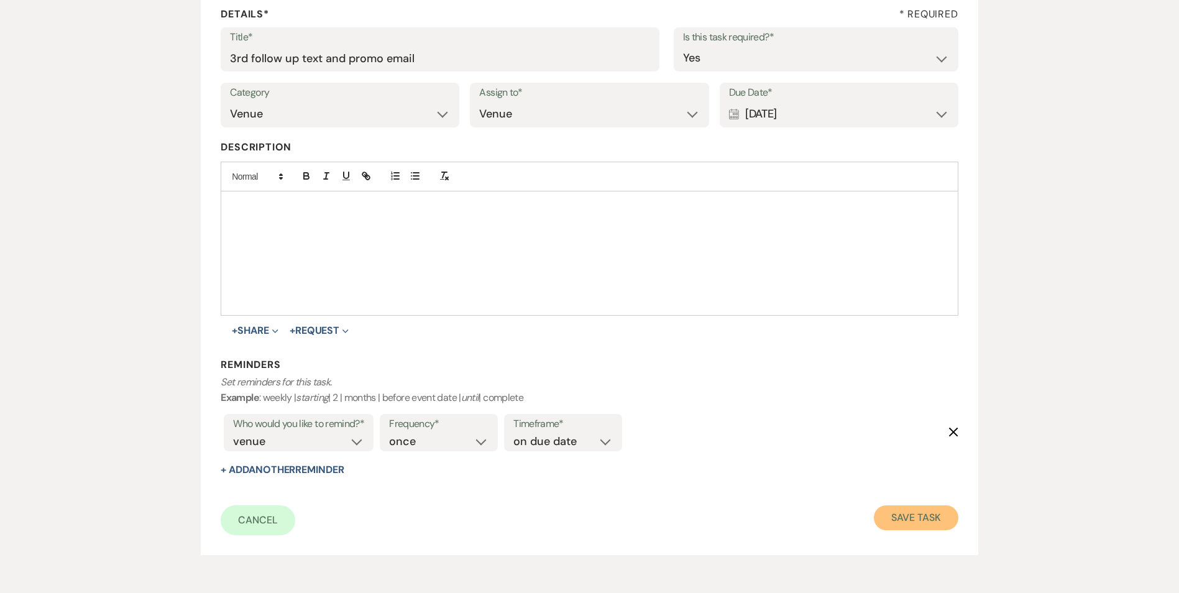
drag, startPoint x: 935, startPoint y: 522, endPoint x: 896, endPoint y: 520, distance: 39.2
click at [935, 522] on button "Save Task" at bounding box center [916, 517] width 84 height 25
select select "5"
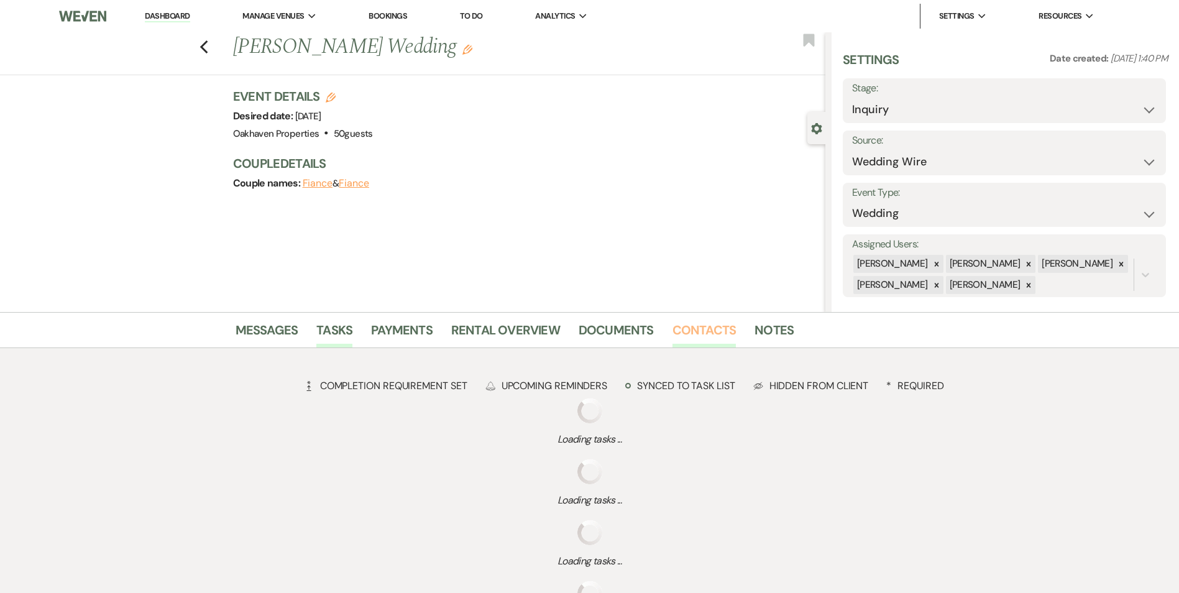
click at [679, 336] on link "Contacts" at bounding box center [704, 333] width 64 height 27
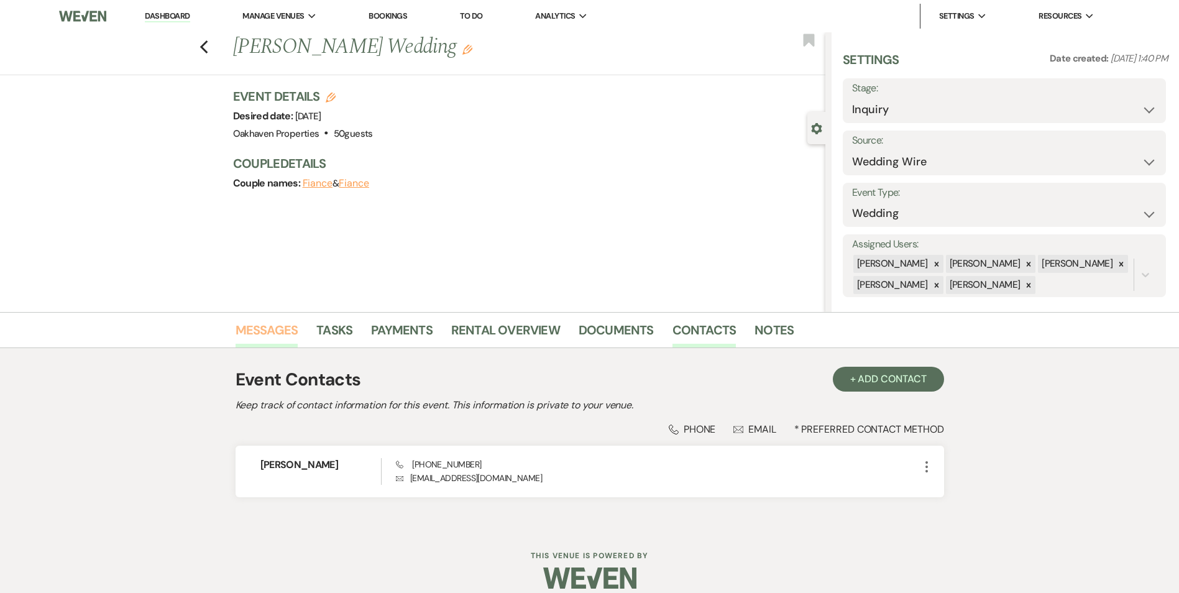
click at [285, 327] on link "Messages" at bounding box center [267, 333] width 63 height 27
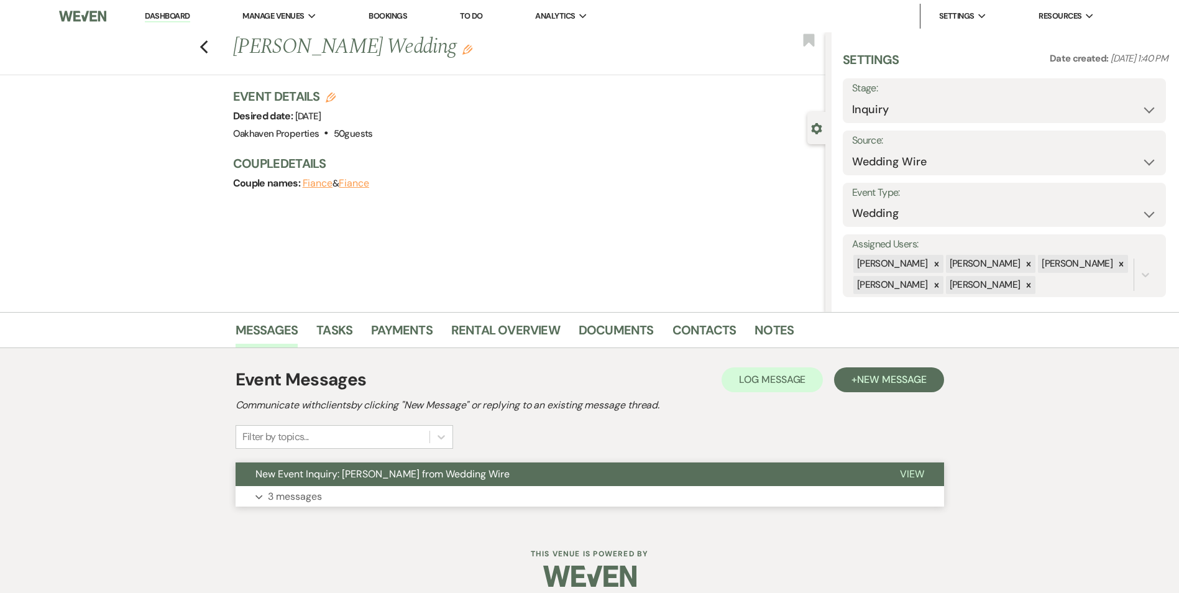
click at [930, 473] on button "View" at bounding box center [912, 474] width 64 height 24
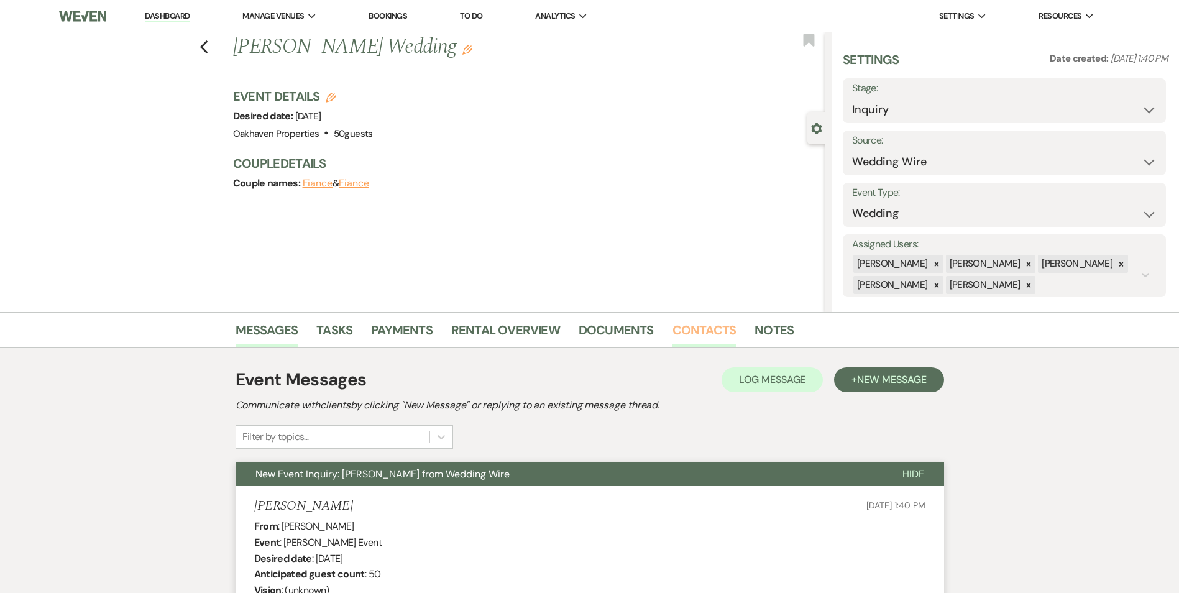
click at [690, 343] on link "Contacts" at bounding box center [704, 333] width 64 height 27
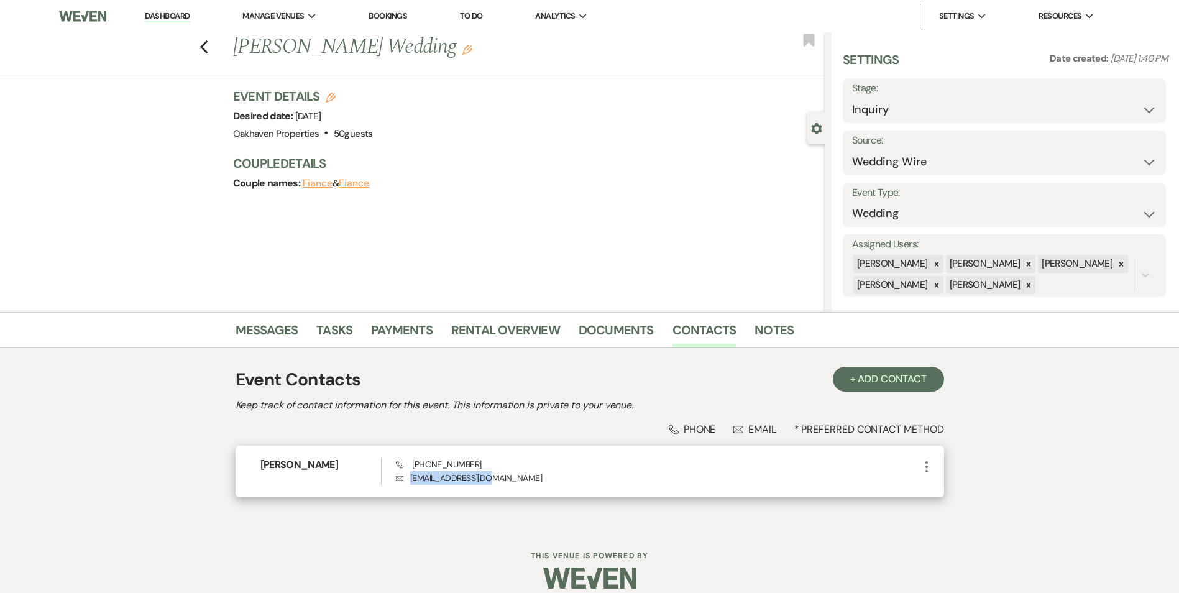
drag, startPoint x: 498, startPoint y: 477, endPoint x: 410, endPoint y: 487, distance: 88.1
click at [410, 487] on div "Cortez Brown Phone (804) 507-7680 Envelope merionj7@gmail.com More" at bounding box center [590, 472] width 708 height 52
copy p "merionj7@gmail.com"
click at [292, 329] on link "Messages" at bounding box center [267, 333] width 63 height 27
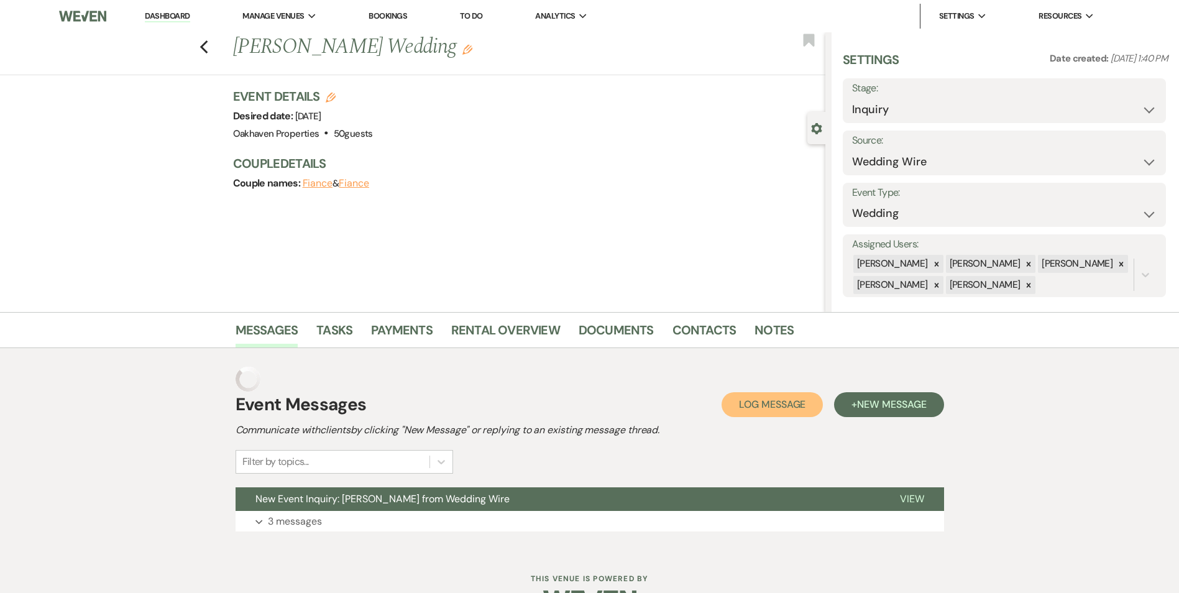
click at [802, 405] on span "Log Message" at bounding box center [772, 404] width 66 height 13
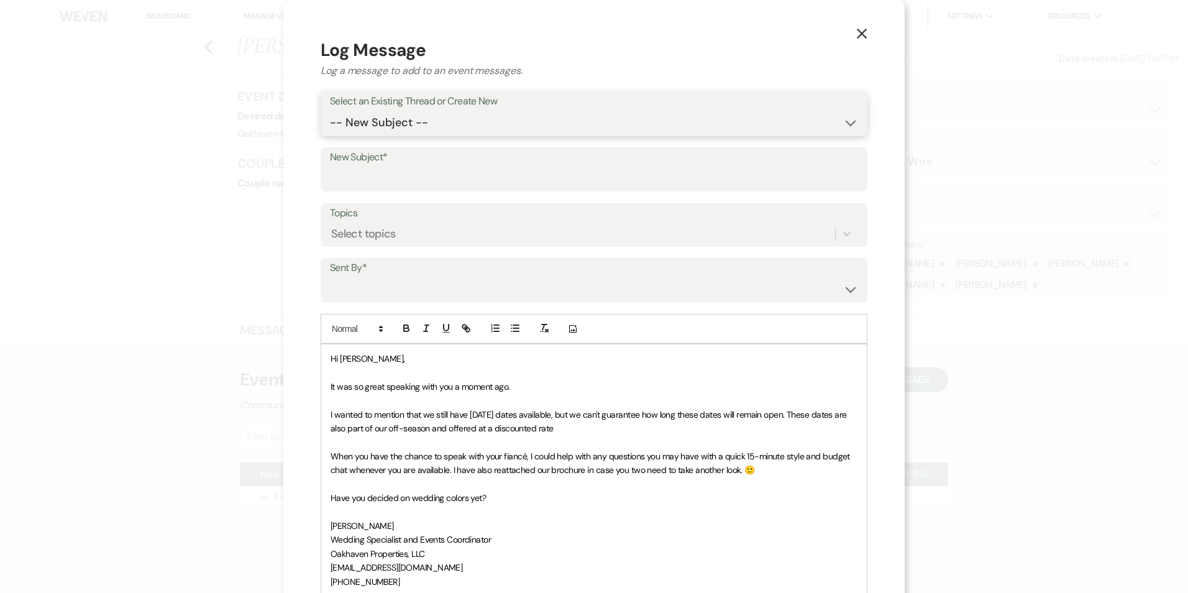
click at [405, 127] on select "-- New Subject -- New Event Inquiry: Cortez Brown from Wedding Wire" at bounding box center [594, 123] width 528 height 24
select select "457195"
click at [330, 111] on select "-- New Subject -- New Event Inquiry: Cortez Brown from Wedding Wire" at bounding box center [594, 123] width 528 height 24
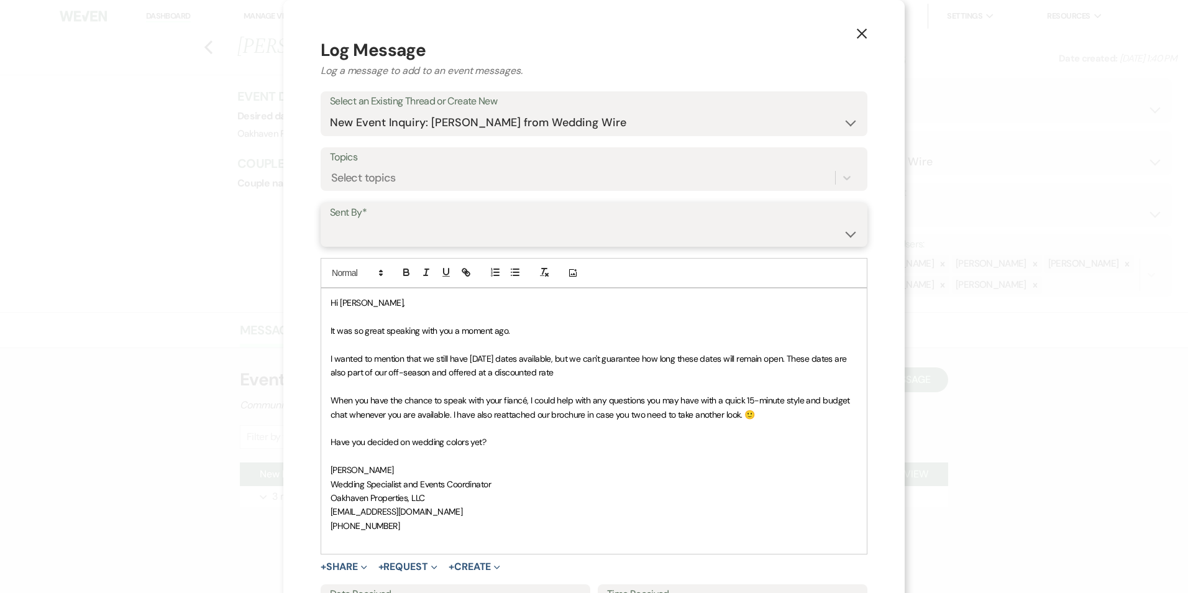
click at [409, 229] on select "Patience Ergish (pdergish@aol.com) Jeanette Wagoner (jeanette@experienceoakhave…" at bounding box center [594, 233] width 528 height 24
select select "user-127923"
click at [330, 221] on select "Patience Ergish (pdergish@aol.com) Jeanette Wagoner (jeanette@experienceoakhave…" at bounding box center [594, 233] width 528 height 24
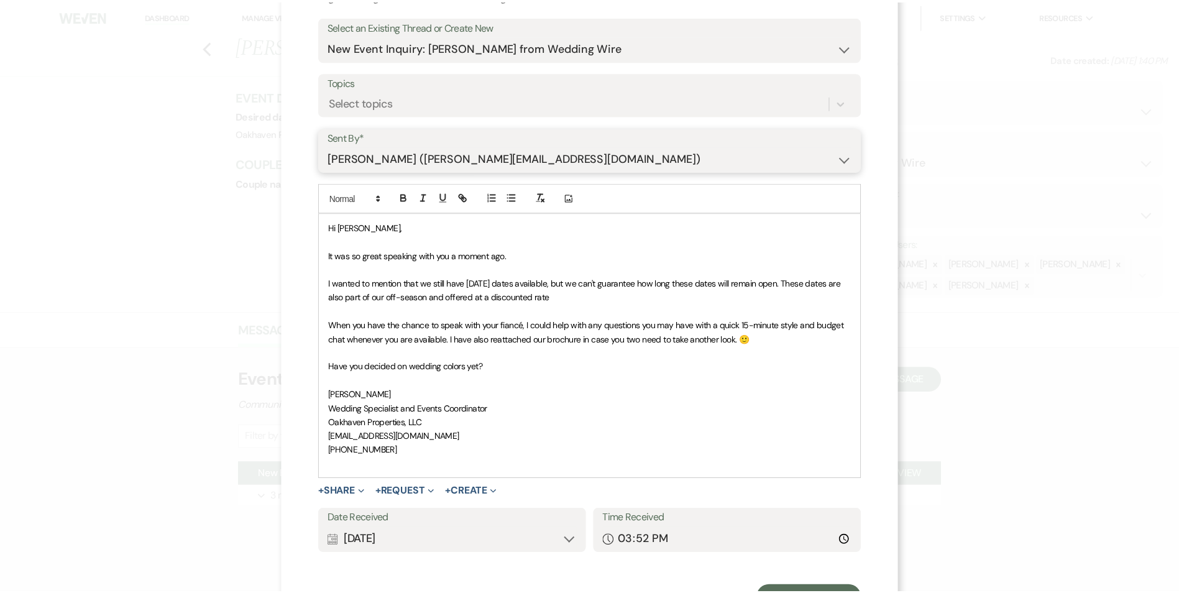
scroll to position [131, 0]
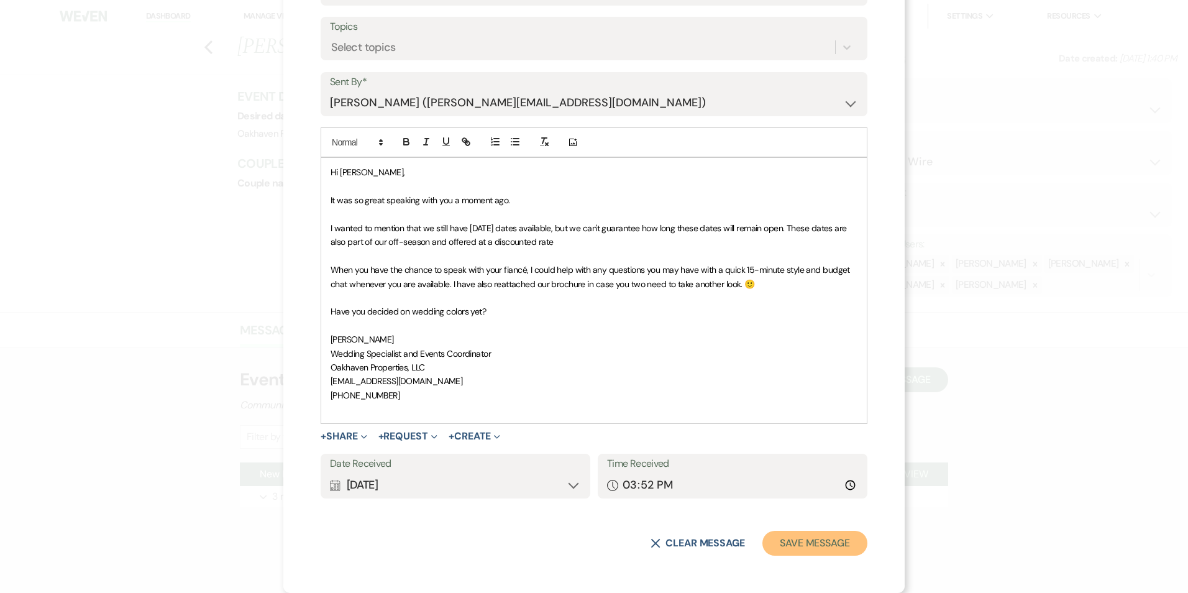
click at [839, 548] on button "Save Message" at bounding box center [815, 543] width 105 height 25
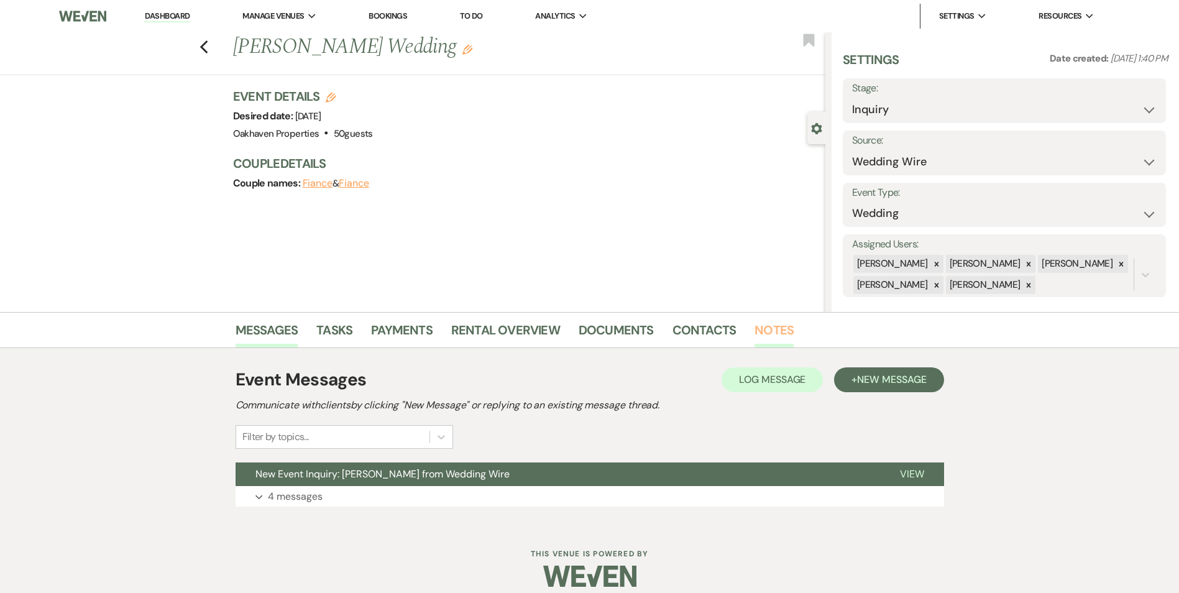
click at [764, 328] on link "Notes" at bounding box center [773, 333] width 39 height 27
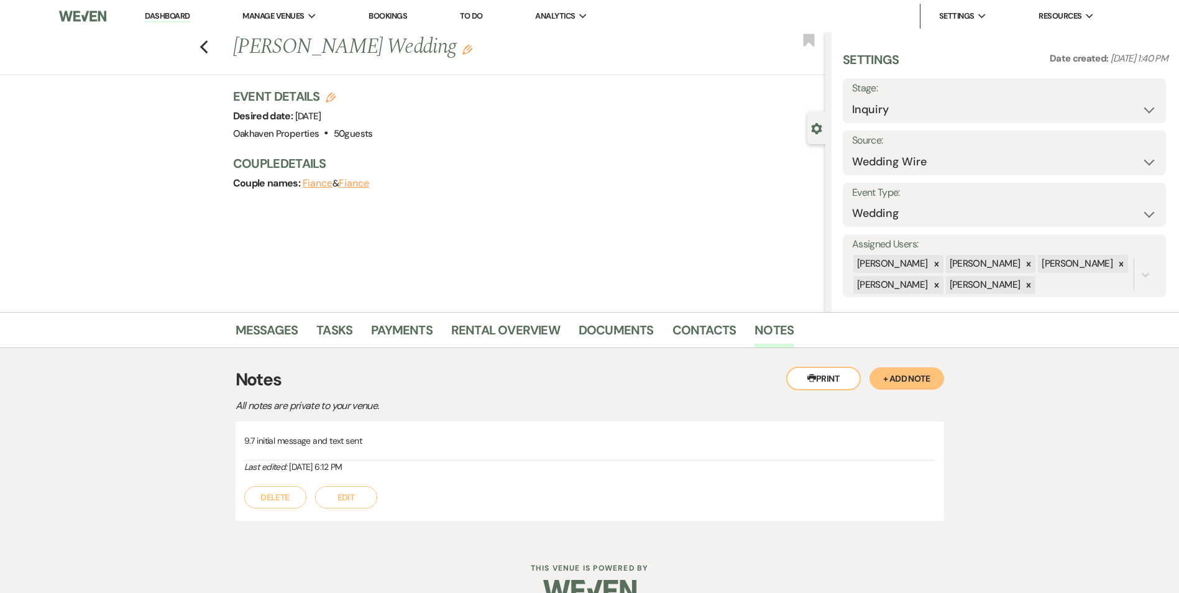
click at [334, 488] on button "Edit" at bounding box center [346, 497] width 62 height 22
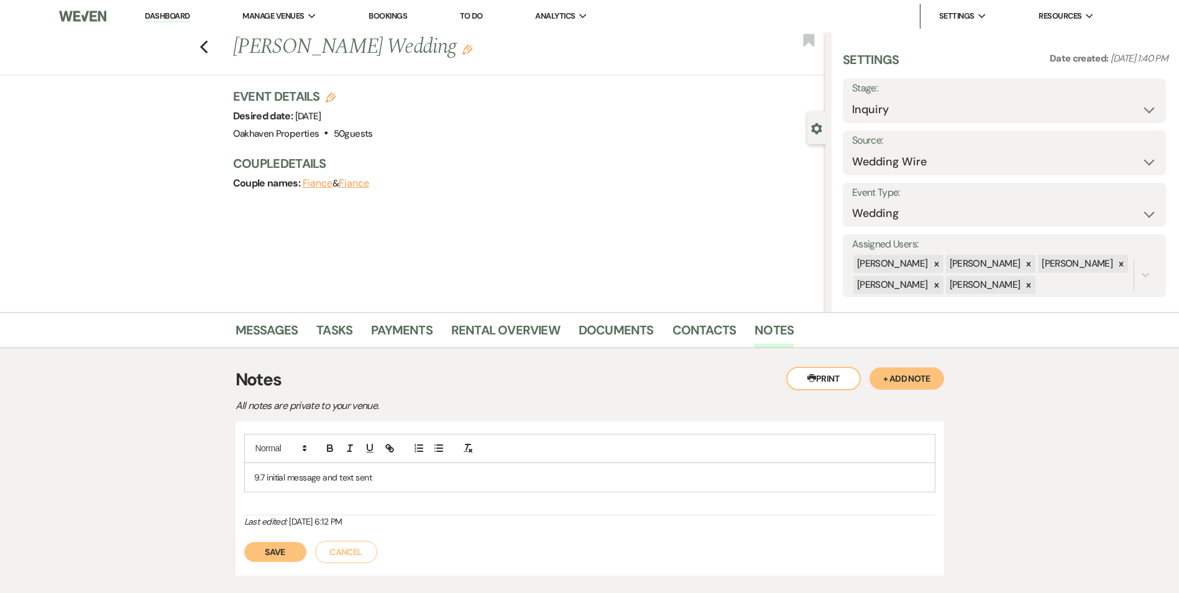
click at [405, 469] on div "9.7 initial message and text sent" at bounding box center [590, 477] width 690 height 29
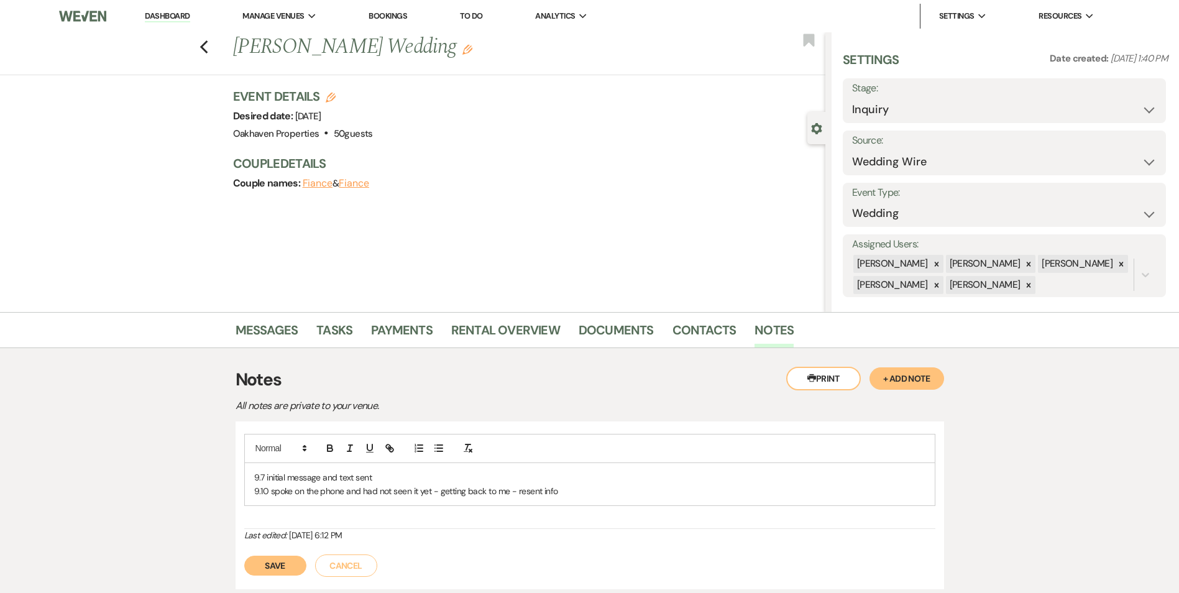
click at [288, 555] on div "Save Cancel" at bounding box center [589, 559] width 691 height 35
click at [290, 561] on button "Save" at bounding box center [275, 566] width 62 height 20
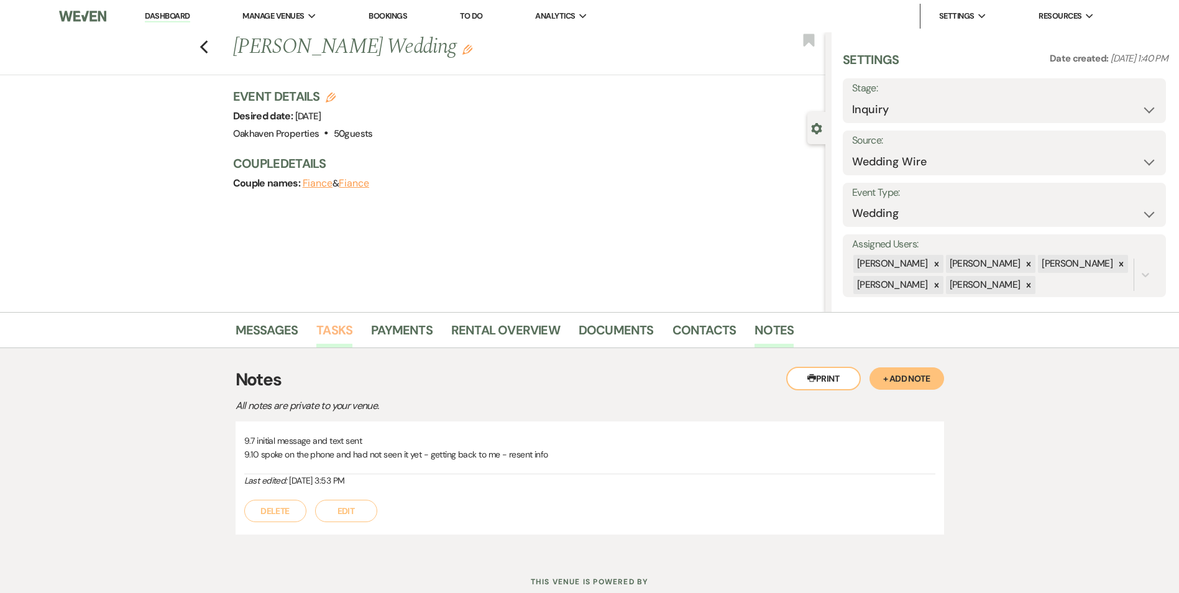
click at [336, 340] on link "Tasks" at bounding box center [334, 333] width 36 height 27
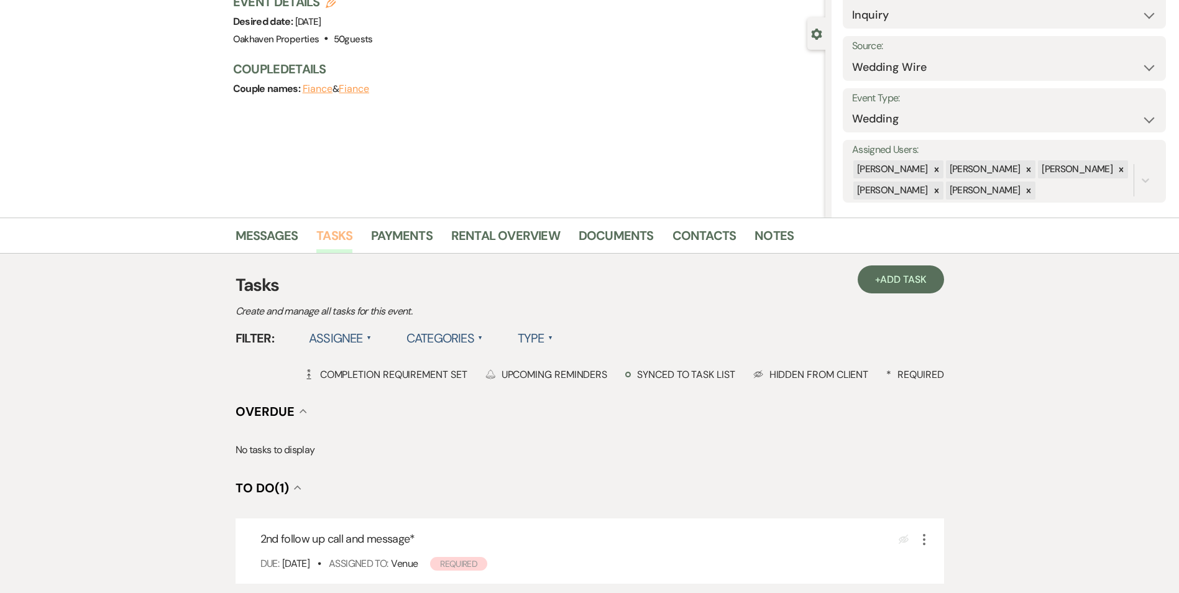
scroll to position [186, 0]
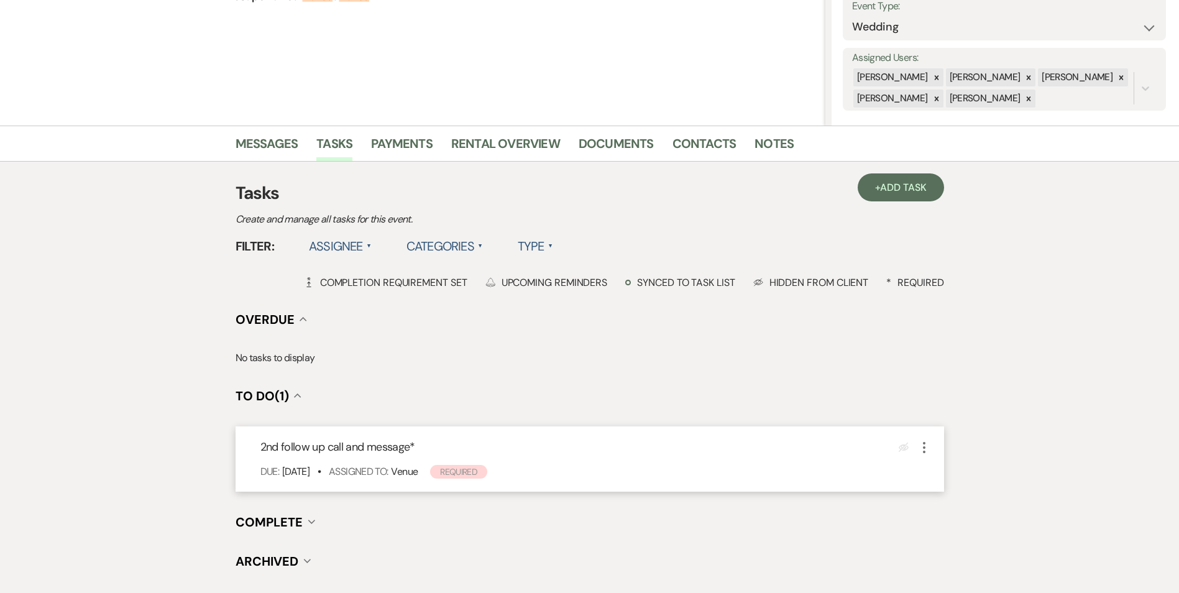
click at [929, 446] on icon "More" at bounding box center [924, 447] width 15 height 15
click at [951, 522] on button "Plan Portal Link Mark As Complete" at bounding box center [978, 530] width 122 height 20
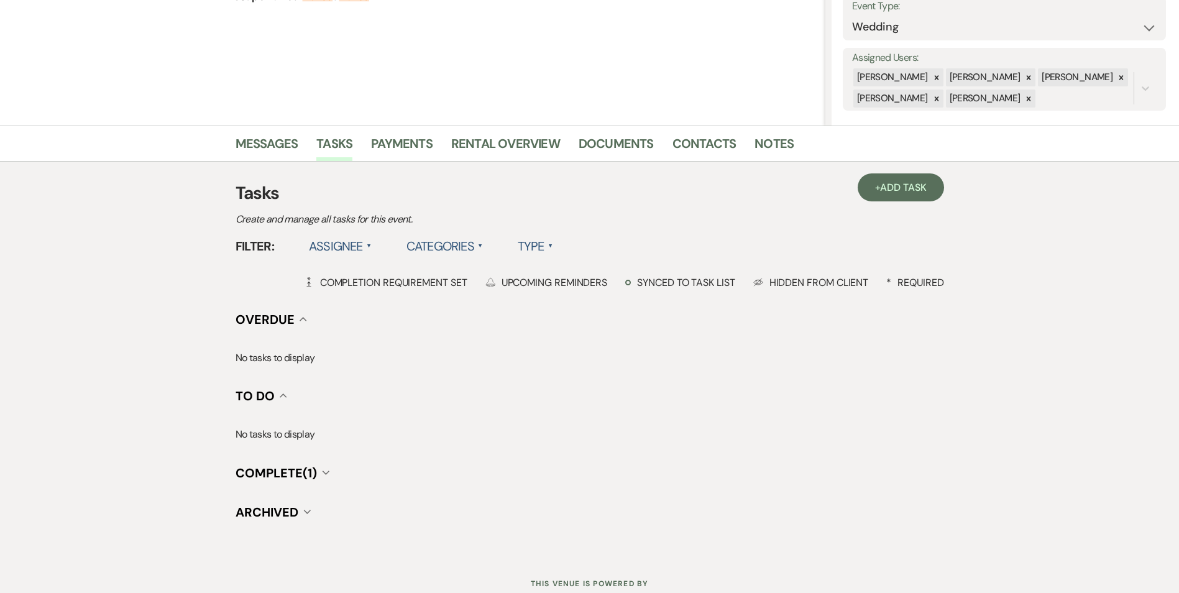
click at [880, 168] on div "+ Add Task Tasks Create and manage all tasks for this event. Filter: Assignee ▲…" at bounding box center [590, 358] width 708 height 393
click at [874, 177] on link "+ Add Task" at bounding box center [901, 187] width 86 height 28
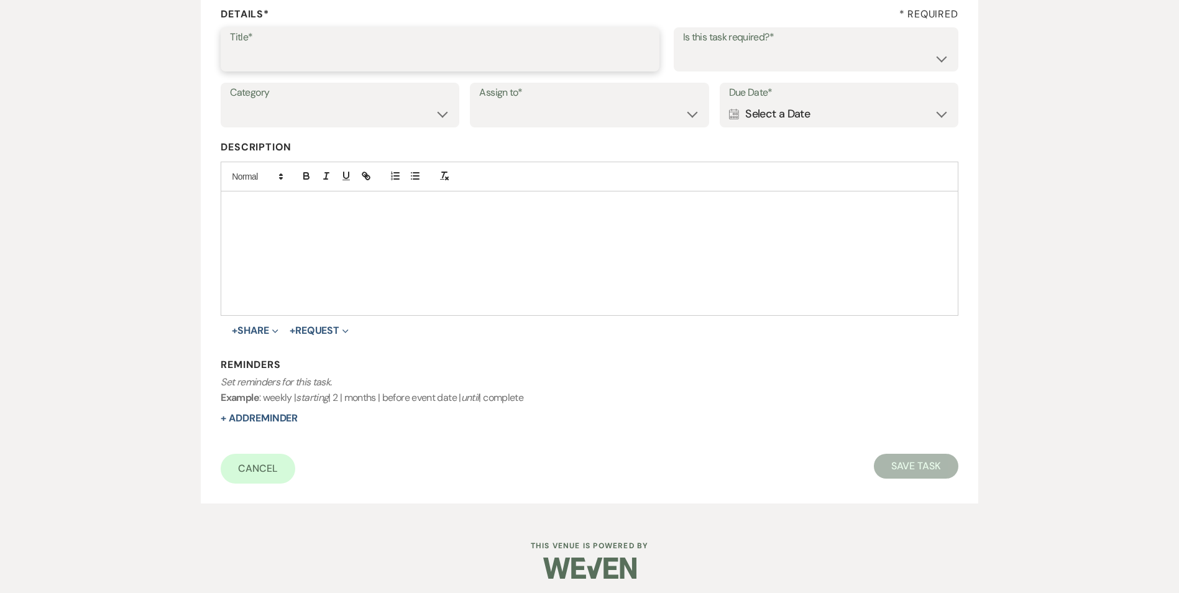
click at [337, 65] on input "Title*" at bounding box center [440, 58] width 420 height 24
type input "3rd follow up text and promo email"
drag, startPoint x: 760, startPoint y: 55, endPoint x: 756, endPoint y: 70, distance: 14.8
click at [760, 56] on select "Yes No" at bounding box center [816, 58] width 266 height 24
select select "true"
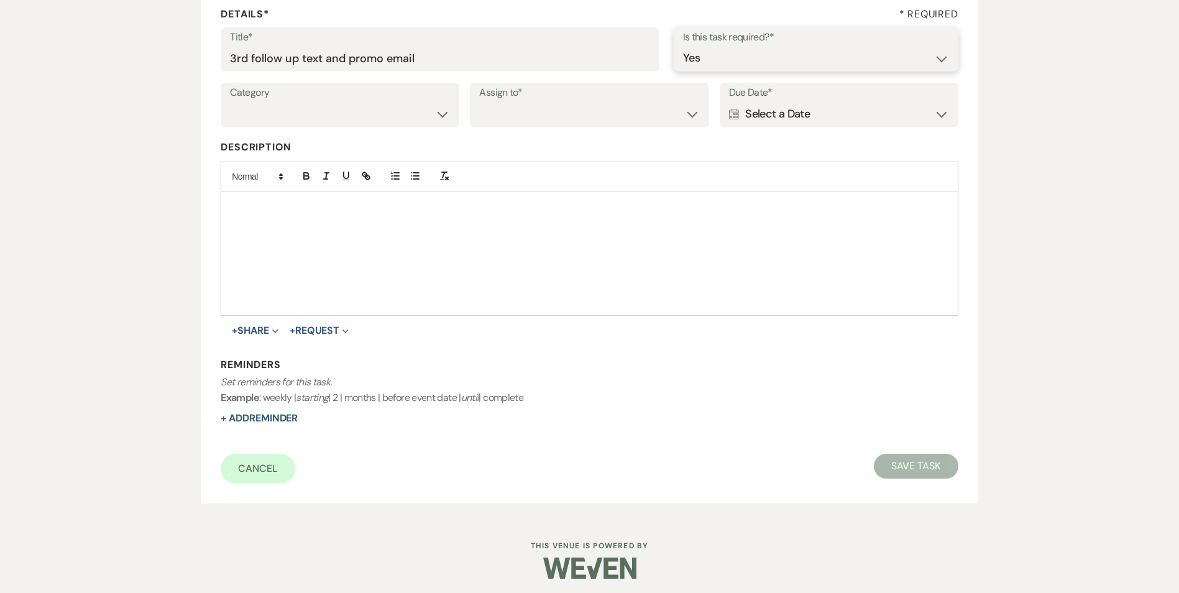
click at [683, 46] on select "Yes No" at bounding box center [816, 58] width 266 height 24
click at [411, 114] on select "Venue Vendors Guests Details Finalize & Share" at bounding box center [340, 114] width 220 height 24
select select "31"
click at [230, 102] on select "Venue Vendors Guests Details Finalize & Share" at bounding box center [340, 114] width 220 height 24
drag, startPoint x: 533, startPoint y: 119, endPoint x: 537, endPoint y: 128, distance: 10.0
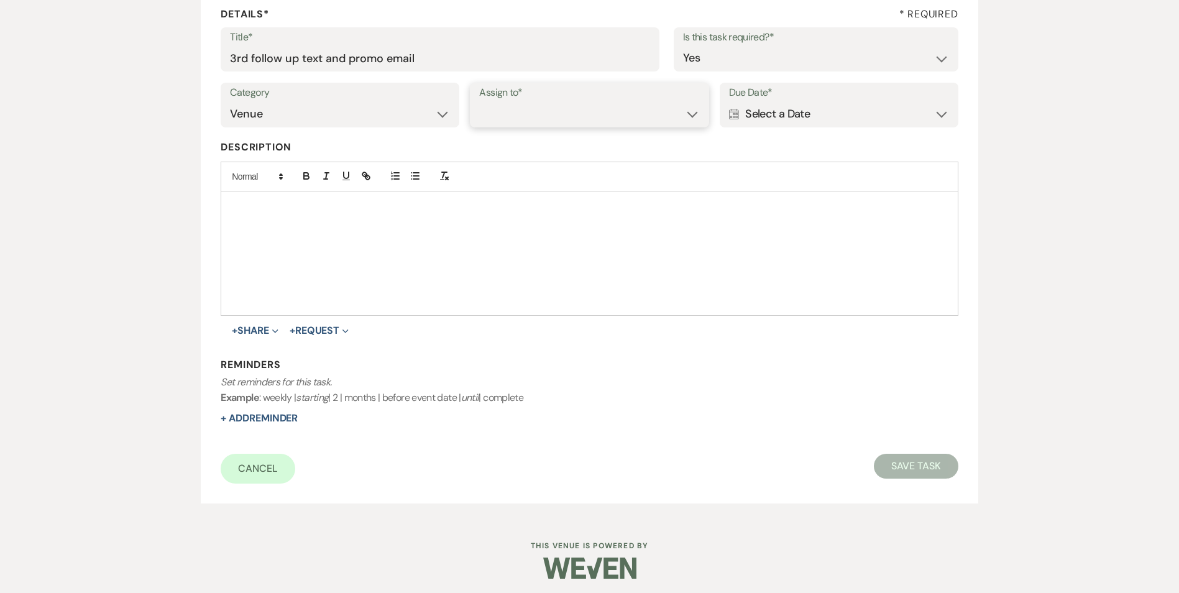
click at [533, 119] on select "Venue Client" at bounding box center [589, 114] width 220 height 24
select select "venueHost"
click at [479, 102] on select "Venue Client" at bounding box center [589, 114] width 220 height 24
click at [774, 115] on div "Calendar Select a Date Expand" at bounding box center [839, 114] width 220 height 24
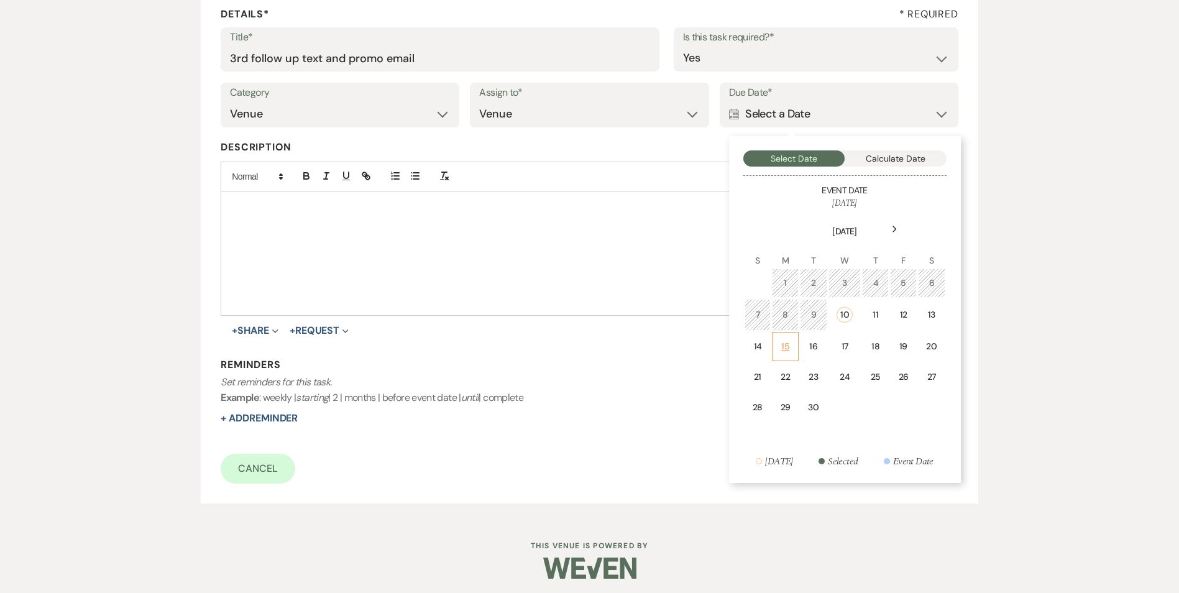
drag, startPoint x: 786, startPoint y: 352, endPoint x: 446, endPoint y: 384, distance: 342.0
click at [786, 352] on div "15" at bounding box center [785, 346] width 11 height 13
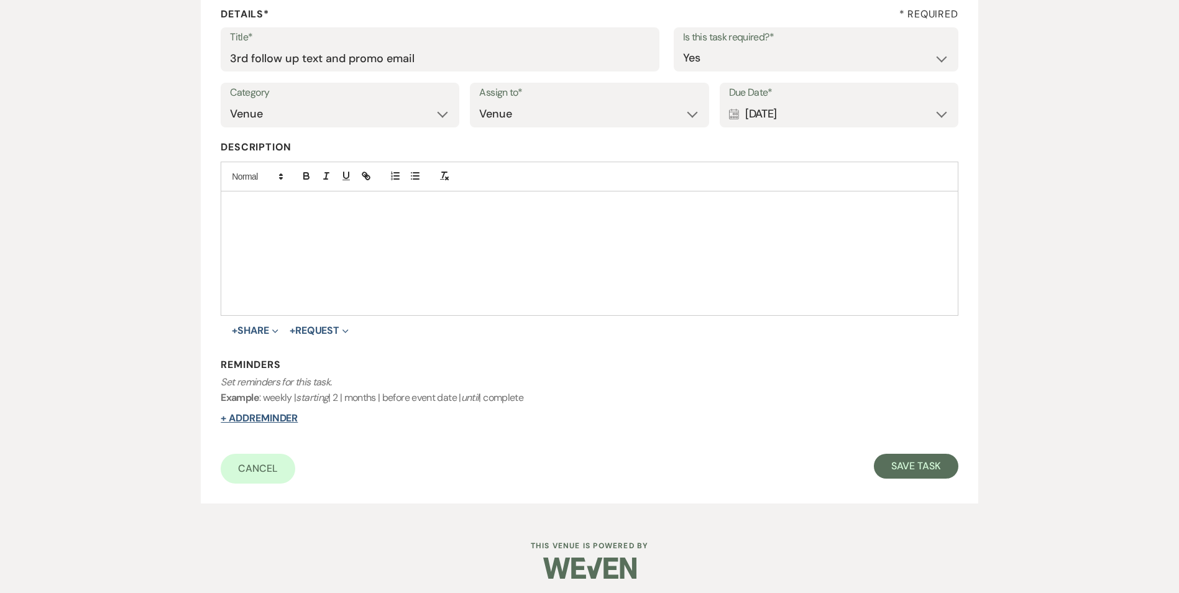
click at [241, 416] on button "+ Add Reminder" at bounding box center [259, 418] width 77 height 10
select select "host"
select select "days"
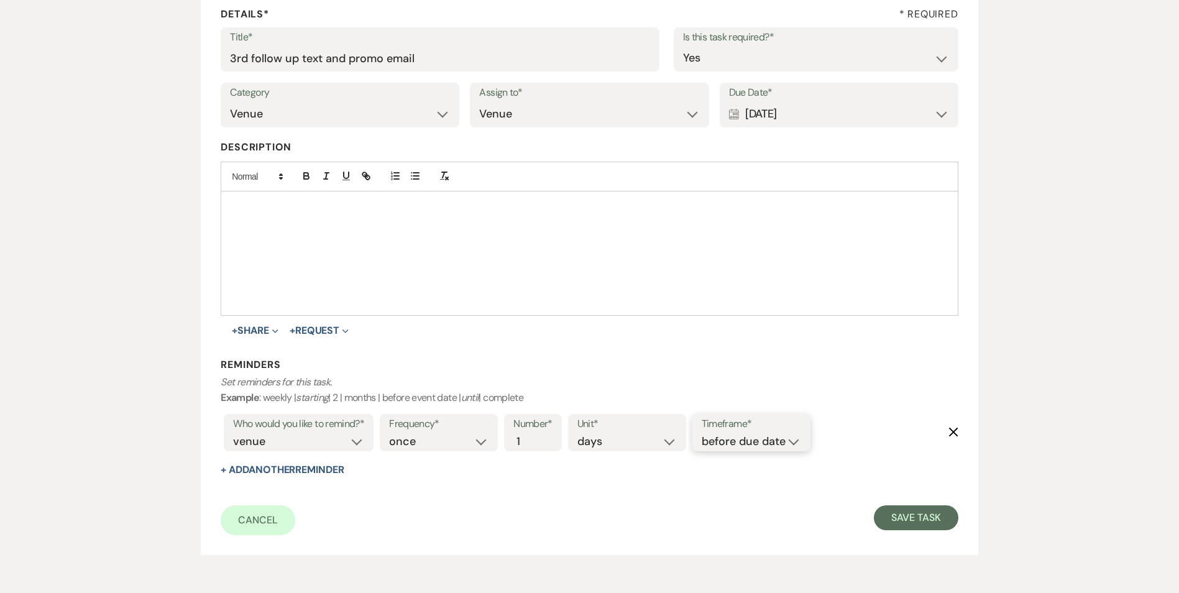
click at [752, 444] on select "before due date after due date on due date on custom date" at bounding box center [751, 441] width 99 height 17
select select "onDueDate"
click at [702, 433] on select "before due date after due date on due date on custom date" at bounding box center [751, 441] width 99 height 17
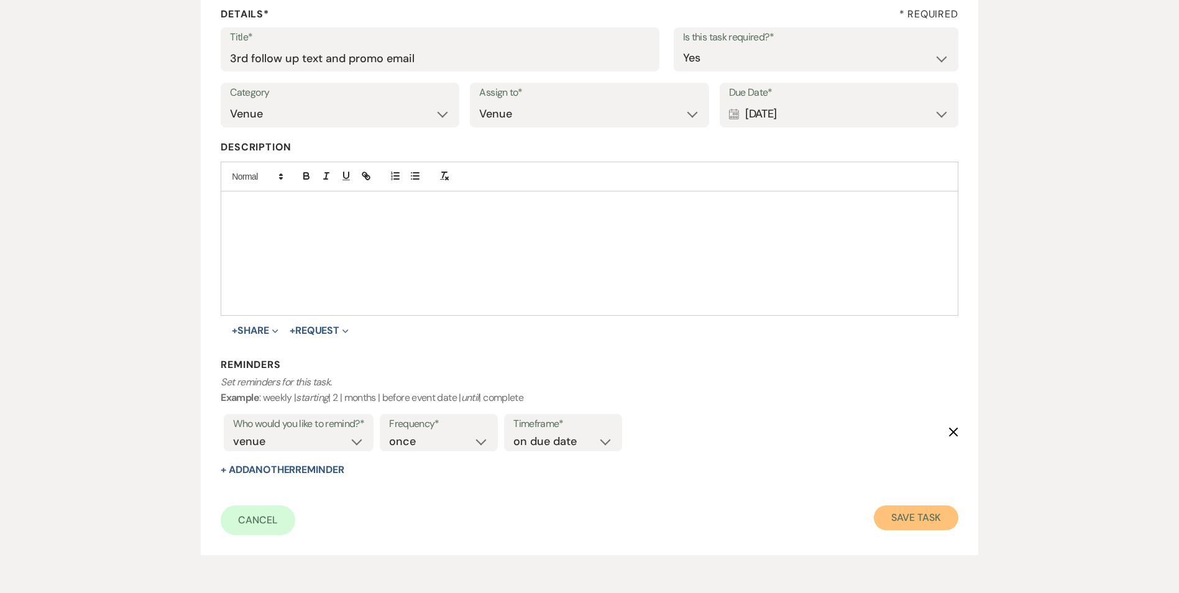
click at [930, 523] on button "Save Task" at bounding box center [916, 517] width 84 height 25
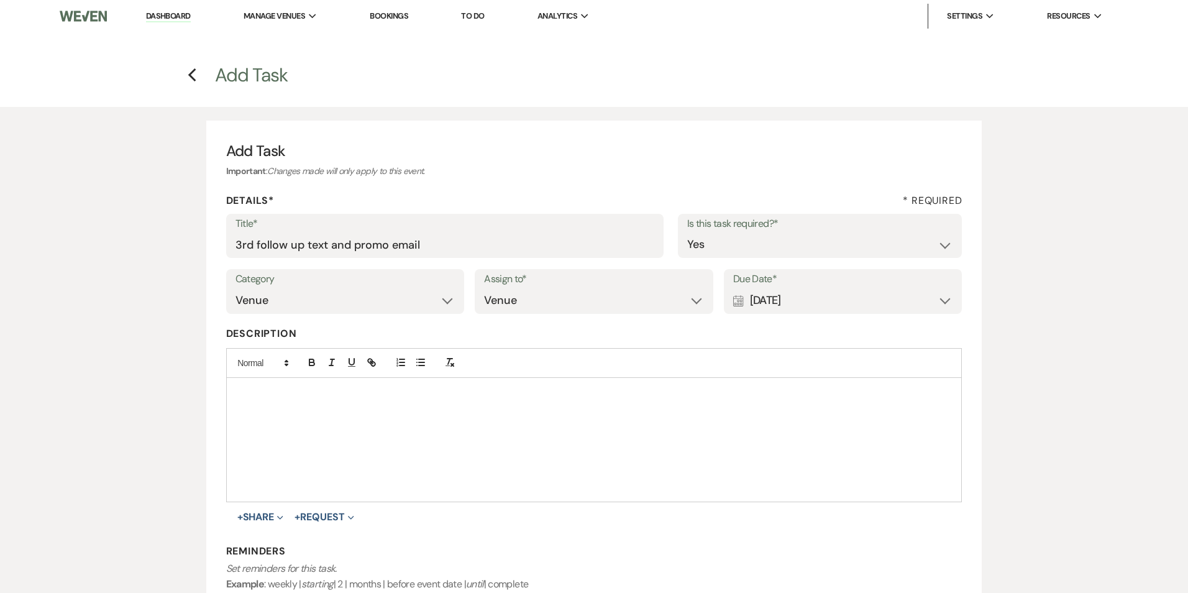
select select "3"
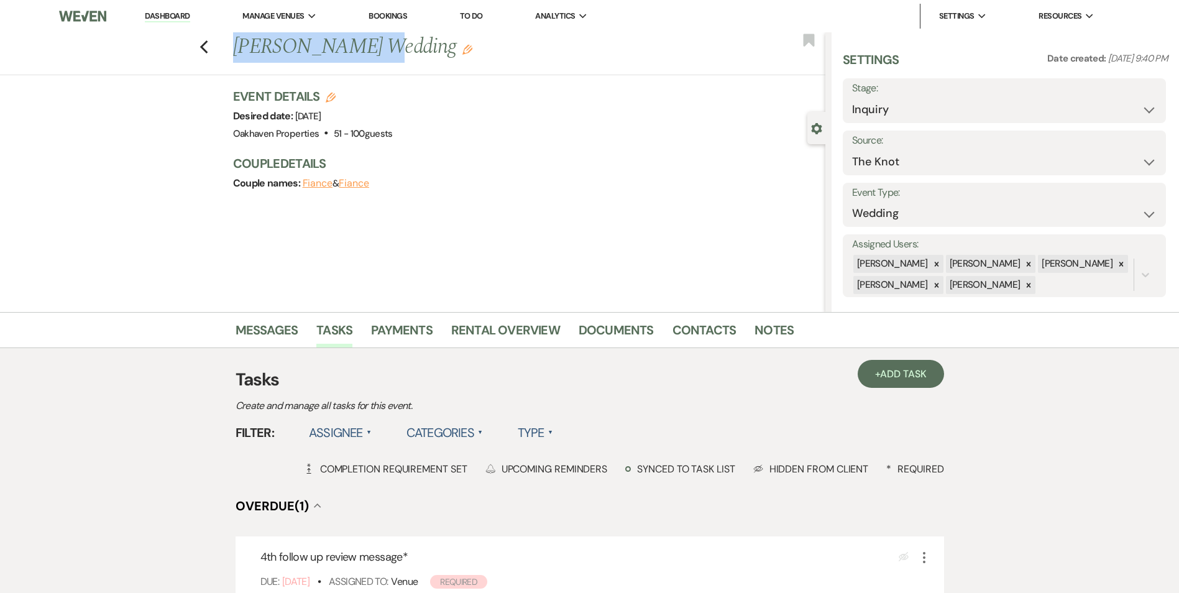
drag, startPoint x: 358, startPoint y: 47, endPoint x: 239, endPoint y: 53, distance: 119.5
click at [239, 53] on h1 "[PERSON_NAME] Wedding Edit" at bounding box center [467, 47] width 469 height 30
copy h1 "[PERSON_NAME]"
click at [765, 333] on link "Notes" at bounding box center [773, 333] width 39 height 27
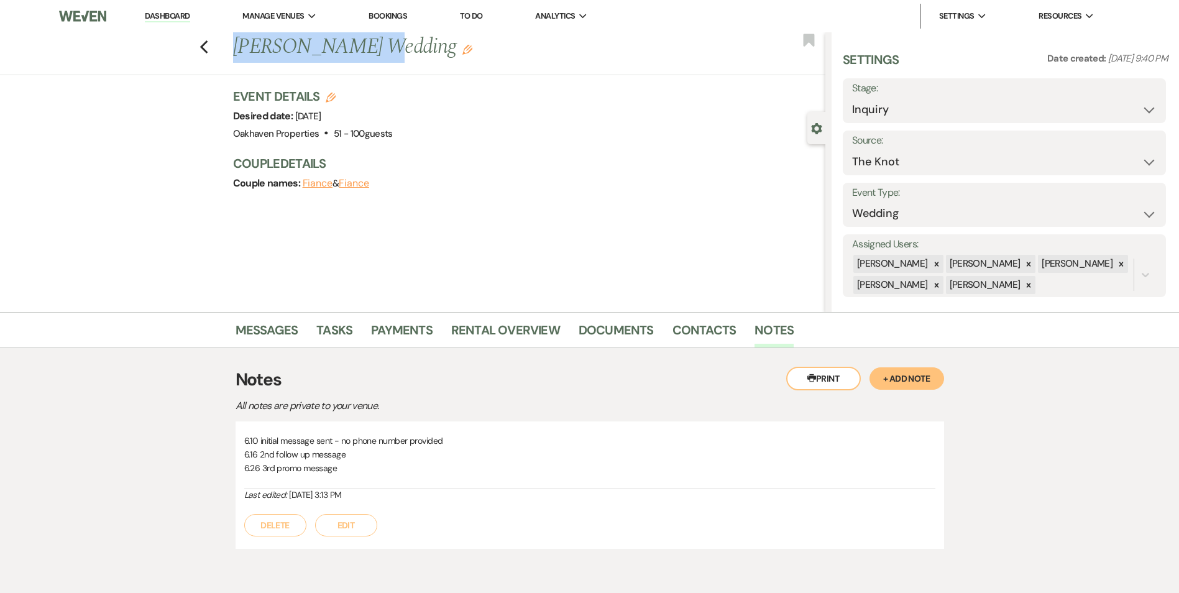
click at [362, 526] on button "Edit" at bounding box center [346, 525] width 62 height 22
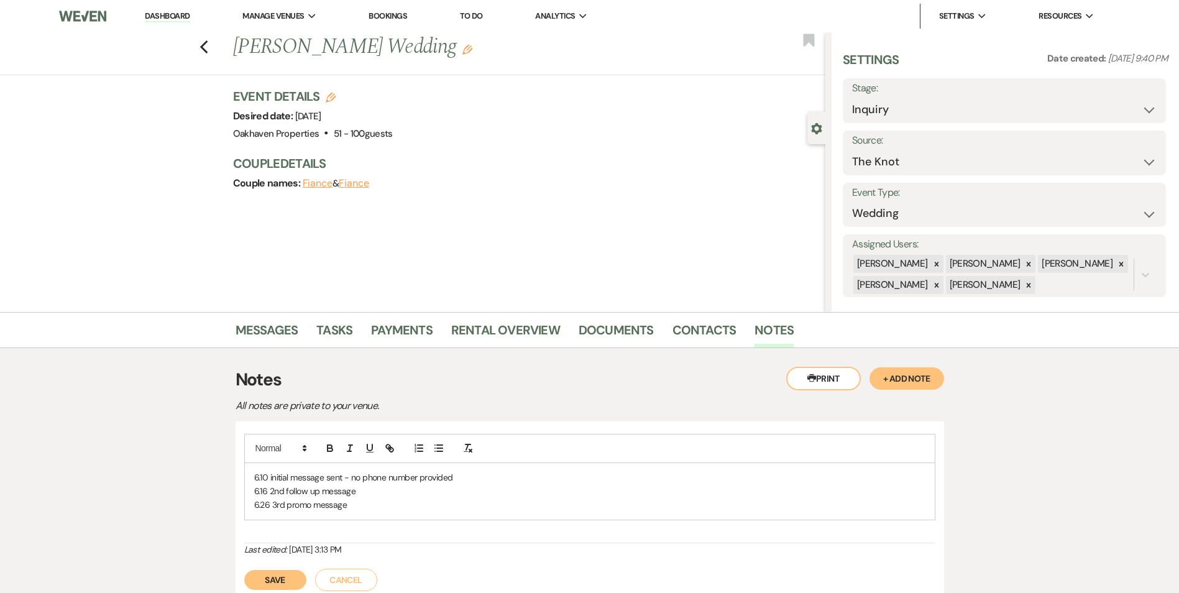
click at [369, 521] on div "6.10 initial message sent - no phone number provided 6.16 2nd follow up message…" at bounding box center [589, 488] width 691 height 109
click at [362, 508] on p "6.26 3rd promo message" at bounding box center [589, 505] width 671 height 14
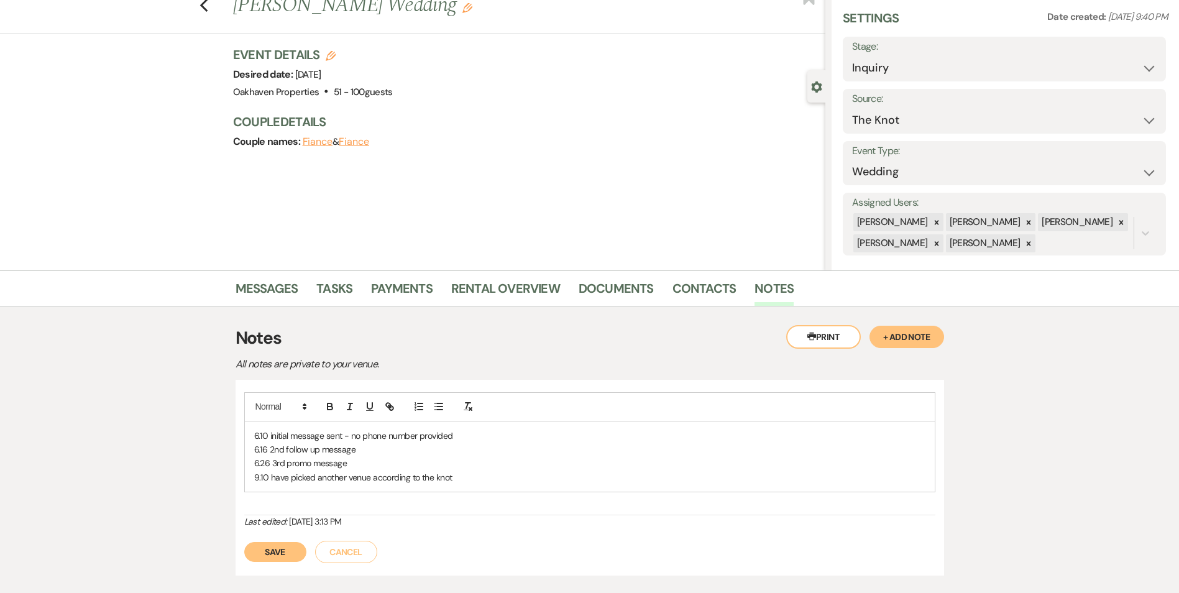
scroll to position [62, 0]
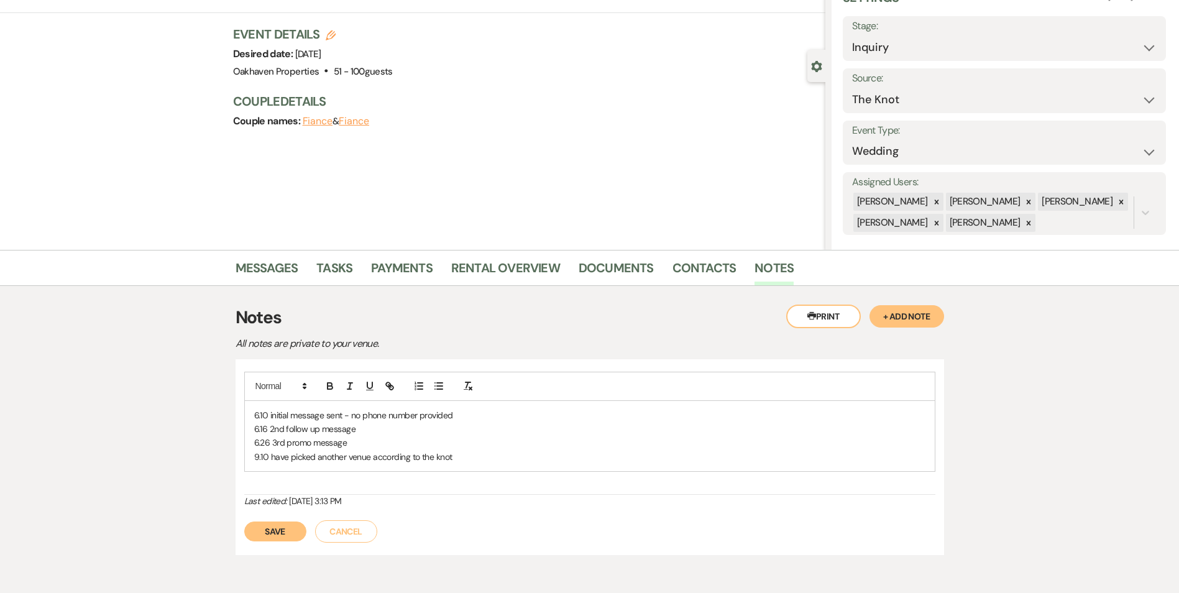
drag, startPoint x: 296, startPoint y: 525, endPoint x: 318, endPoint y: 531, distance: 21.9
click at [297, 525] on button "Save" at bounding box center [275, 531] width 62 height 20
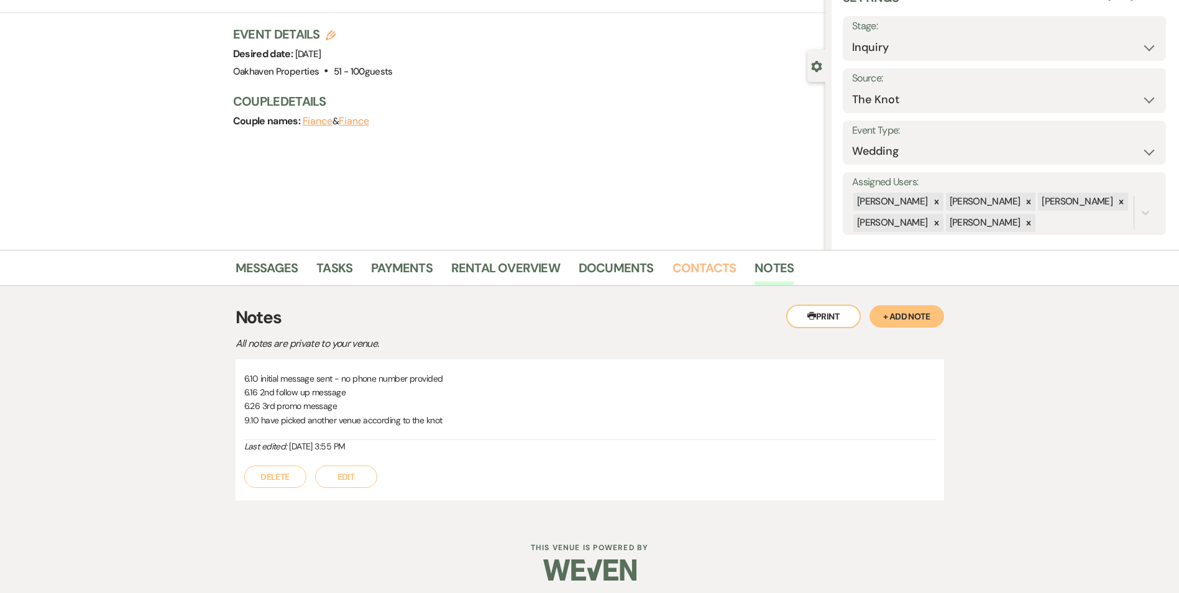
drag, startPoint x: 695, startPoint y: 267, endPoint x: 702, endPoint y: 264, distance: 6.7
click at [697, 268] on link "Contacts" at bounding box center [704, 271] width 64 height 27
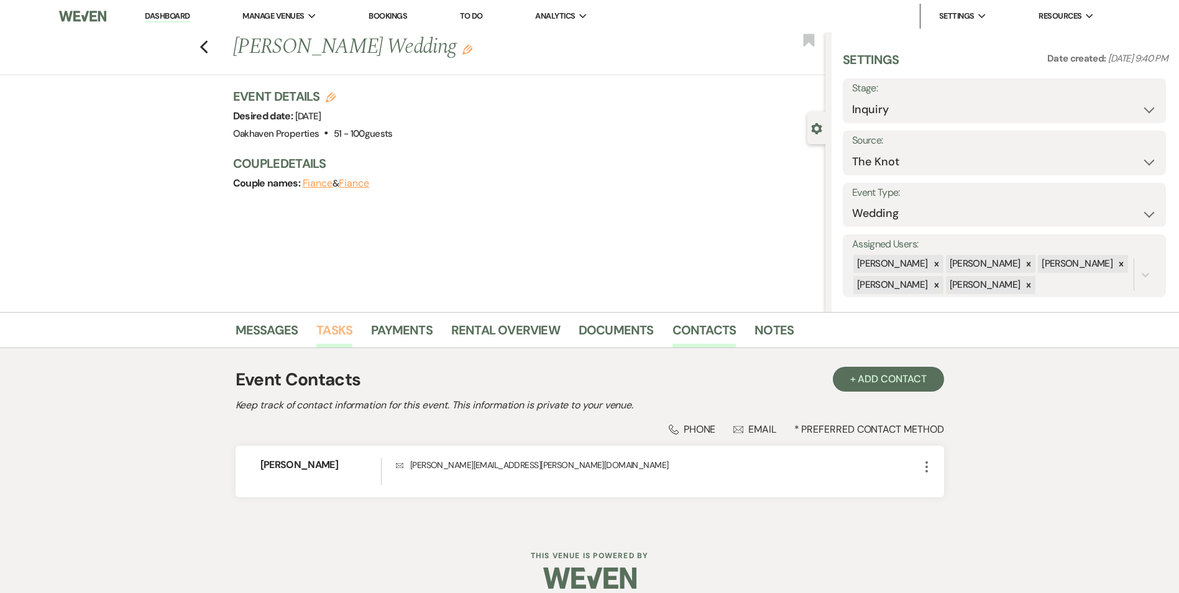
click at [339, 324] on link "Tasks" at bounding box center [334, 333] width 36 height 27
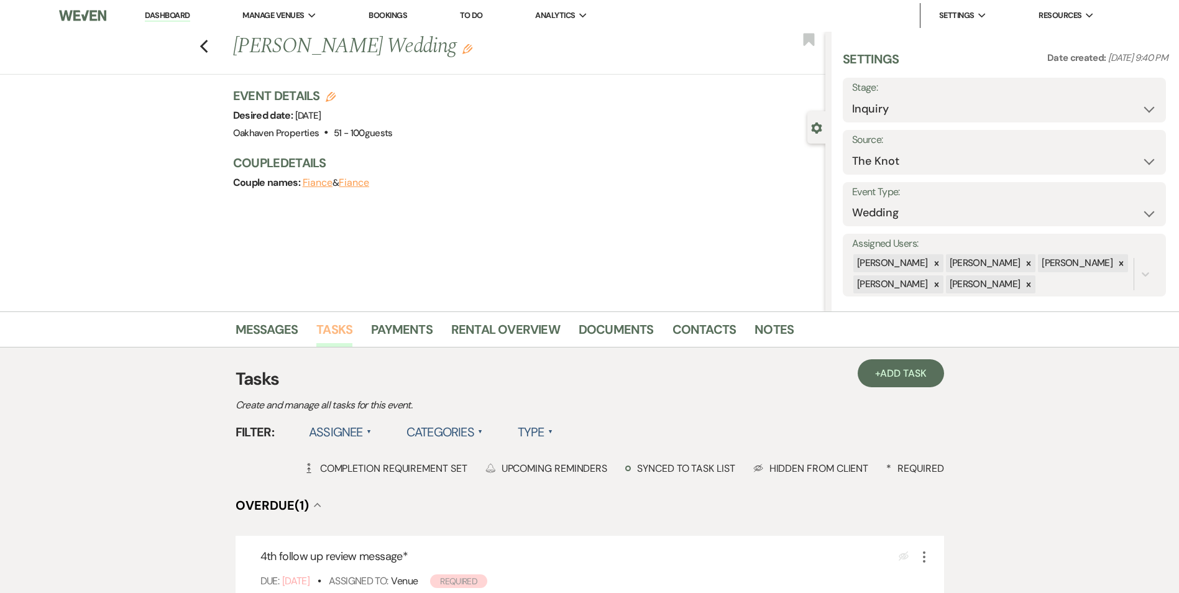
scroll to position [124, 0]
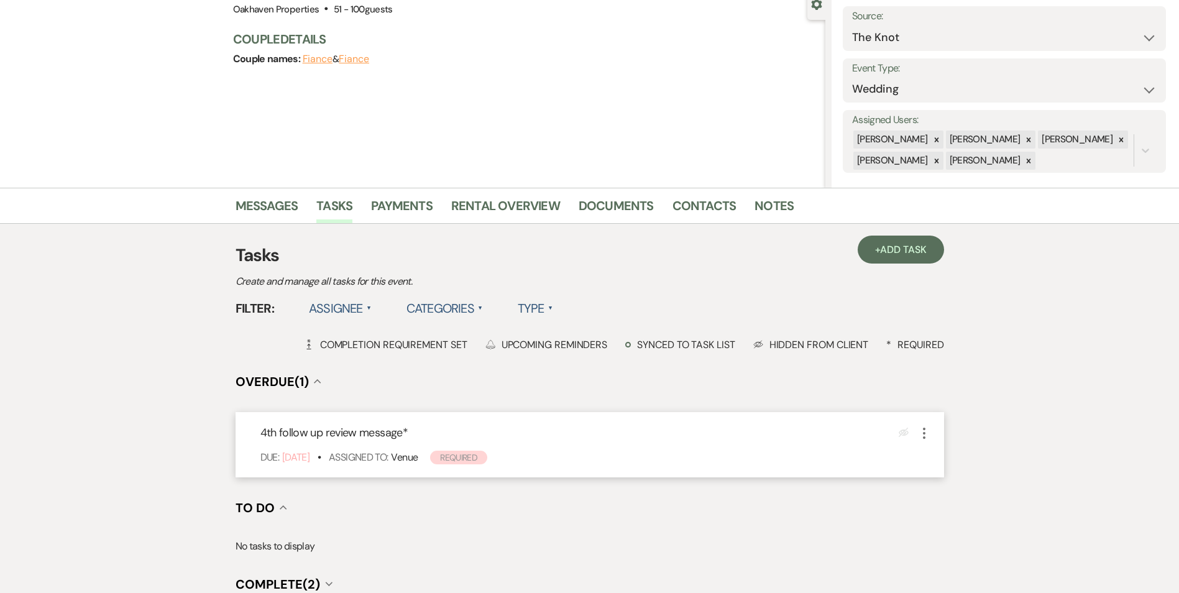
click at [924, 435] on icon "More" at bounding box center [924, 433] width 15 height 15
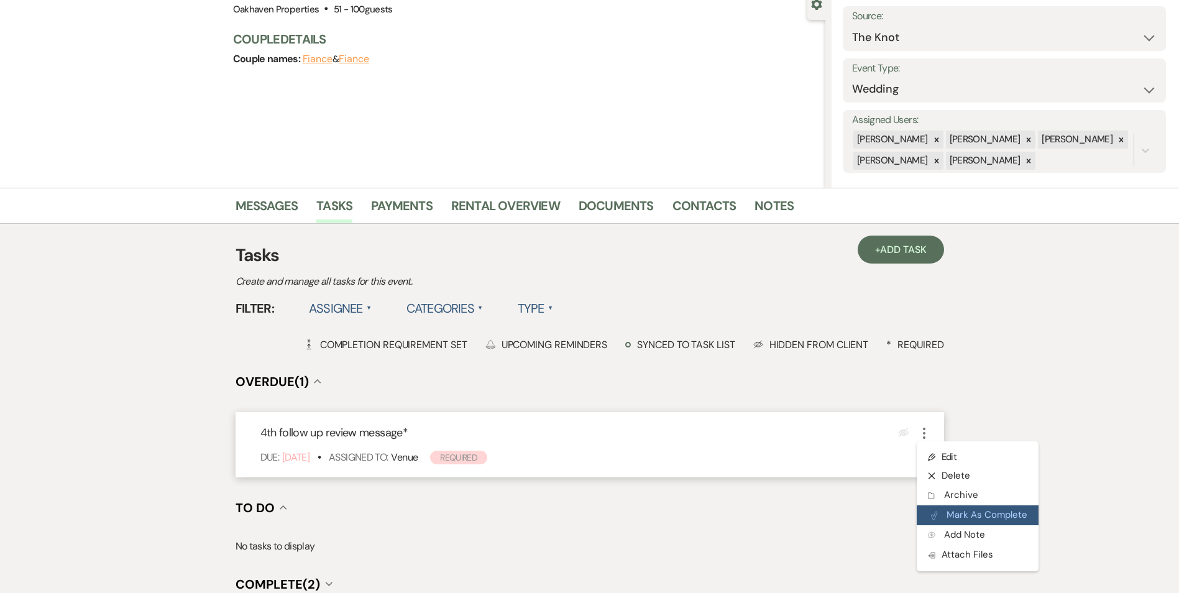
click at [947, 508] on button "Plan Portal Link Mark As Complete" at bounding box center [978, 515] width 122 height 20
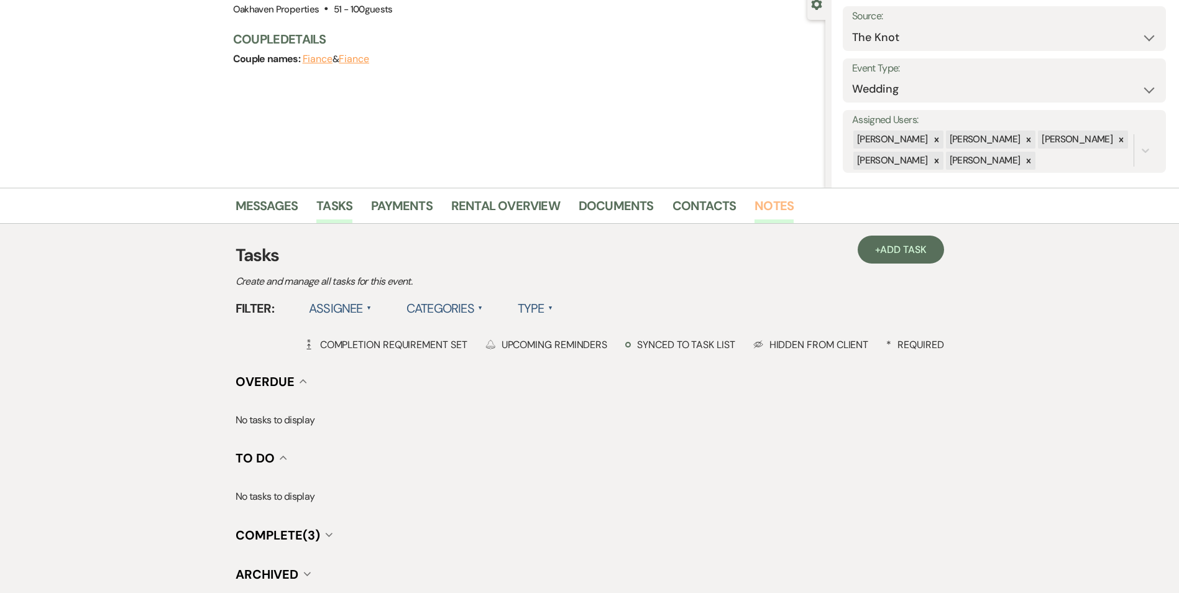
click at [756, 202] on link "Notes" at bounding box center [773, 209] width 39 height 27
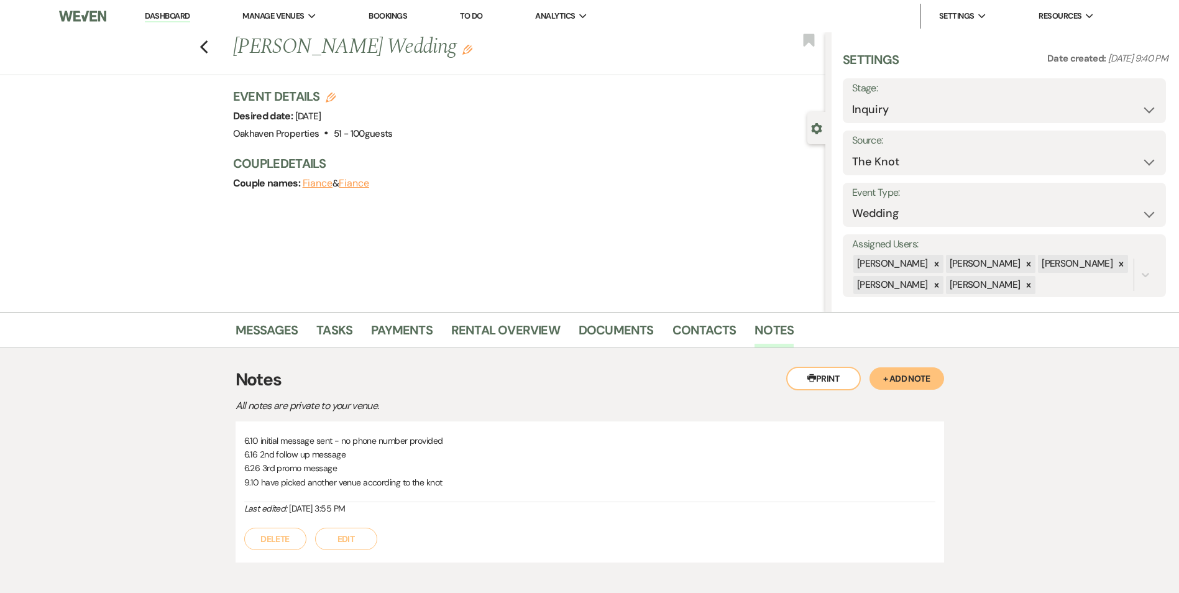
drag, startPoint x: 915, startPoint y: 127, endPoint x: 910, endPoint y: 121, distance: 8.0
click at [912, 126] on div "Settings Date created: Jun 09, 2025, 9:40 PM Stage: Inquiry Follow Up Tour Requ…" at bounding box center [1005, 174] width 325 height 246
click at [910, 120] on select "Inquiry Follow Up Tour Requested Tour Confirmed Toured Proposal Sent Booked Lost" at bounding box center [1004, 110] width 305 height 24
select select "8"
click at [852, 98] on select "Inquiry Follow Up Tour Requested Tour Confirmed Toured Proposal Sent Booked Lost" at bounding box center [1004, 110] width 305 height 24
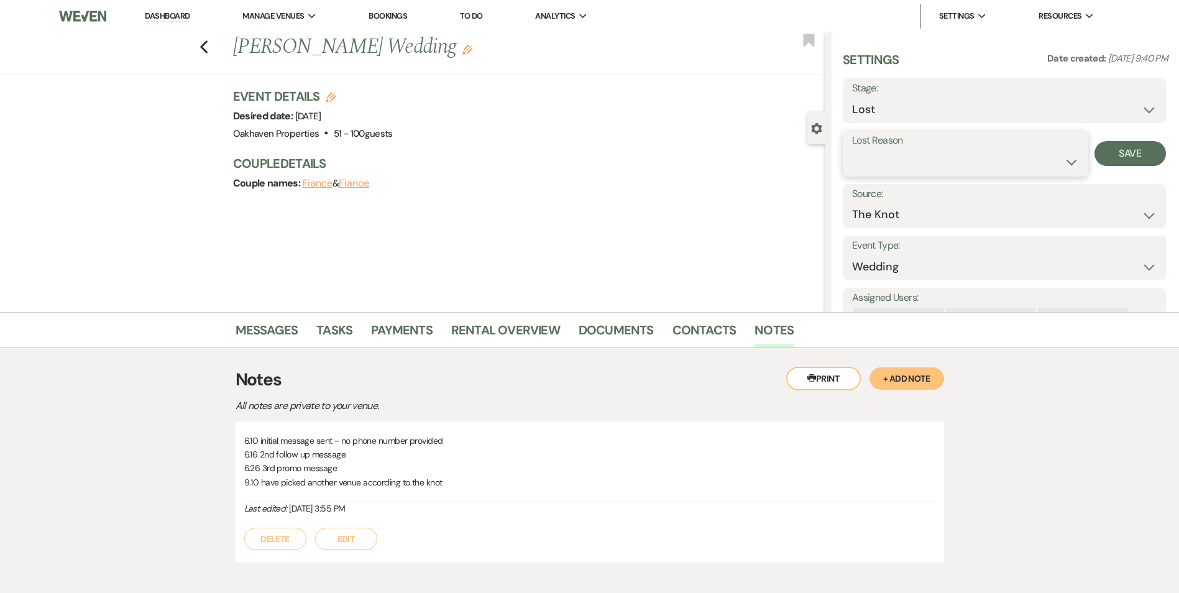
click at [866, 166] on select "Booked Elsewhere Budget Date Unavailable No Response Not a Good Match Capacity …" at bounding box center [965, 162] width 227 height 24
select select "6"
click at [852, 150] on select "Booked Elsewhere Budget Date Unavailable No Response Not a Good Match Capacity …" at bounding box center [965, 162] width 227 height 24
click at [1110, 163] on button "Save" at bounding box center [1129, 153] width 71 height 25
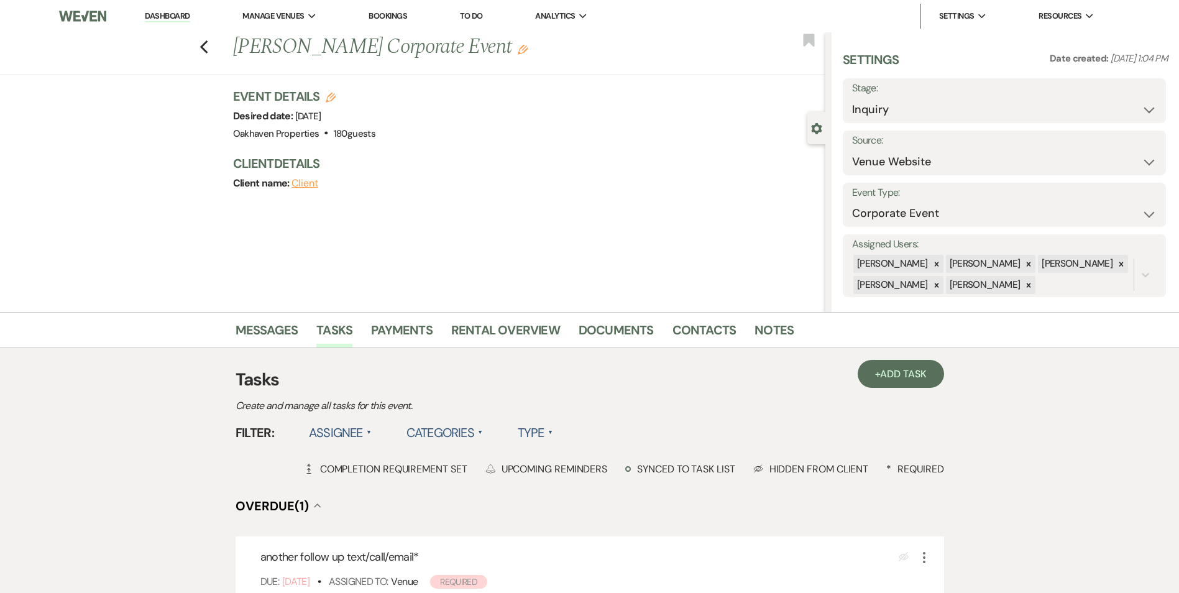
scroll to position [62, 0]
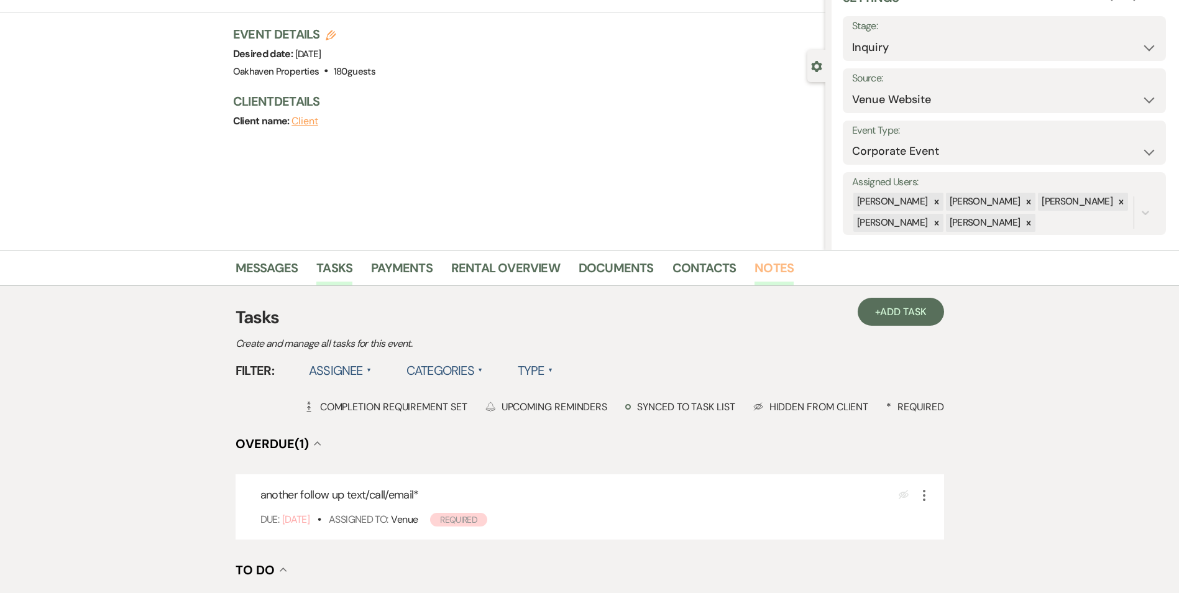
click at [779, 271] on link "Notes" at bounding box center [773, 271] width 39 height 27
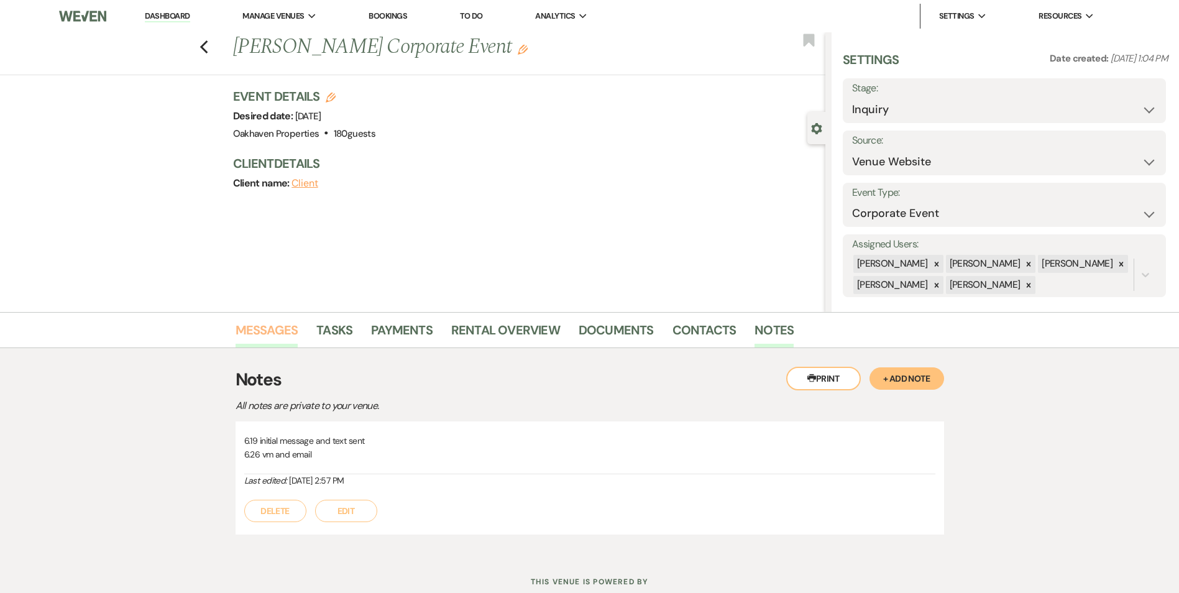
click at [263, 327] on link "Messages" at bounding box center [267, 333] width 63 height 27
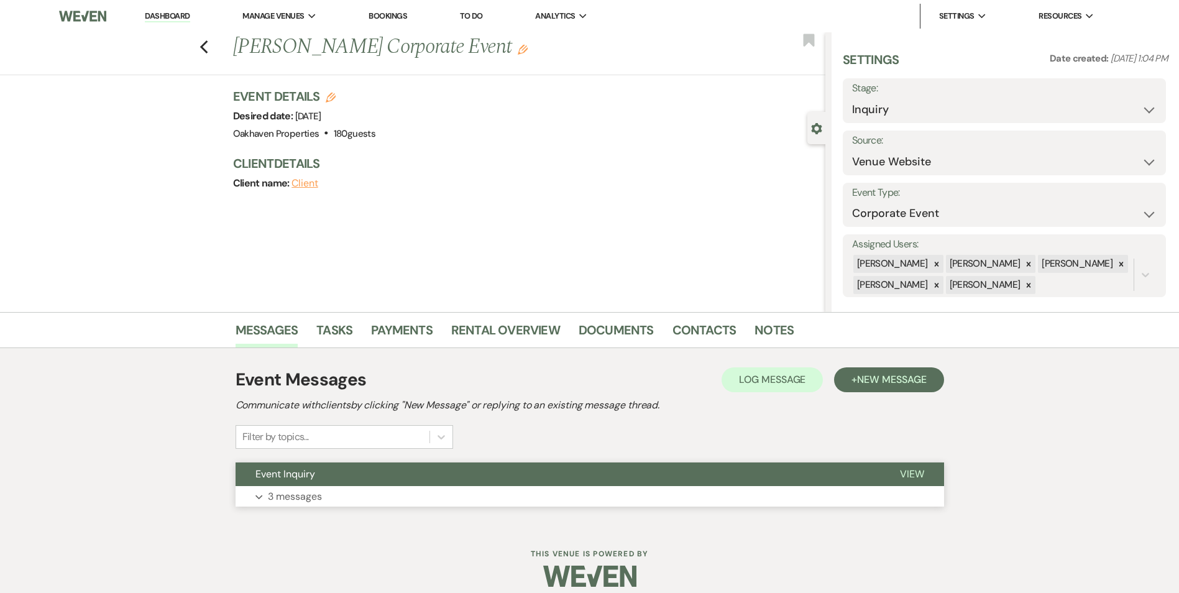
click at [924, 486] on button "Expand 3 messages" at bounding box center [590, 496] width 708 height 21
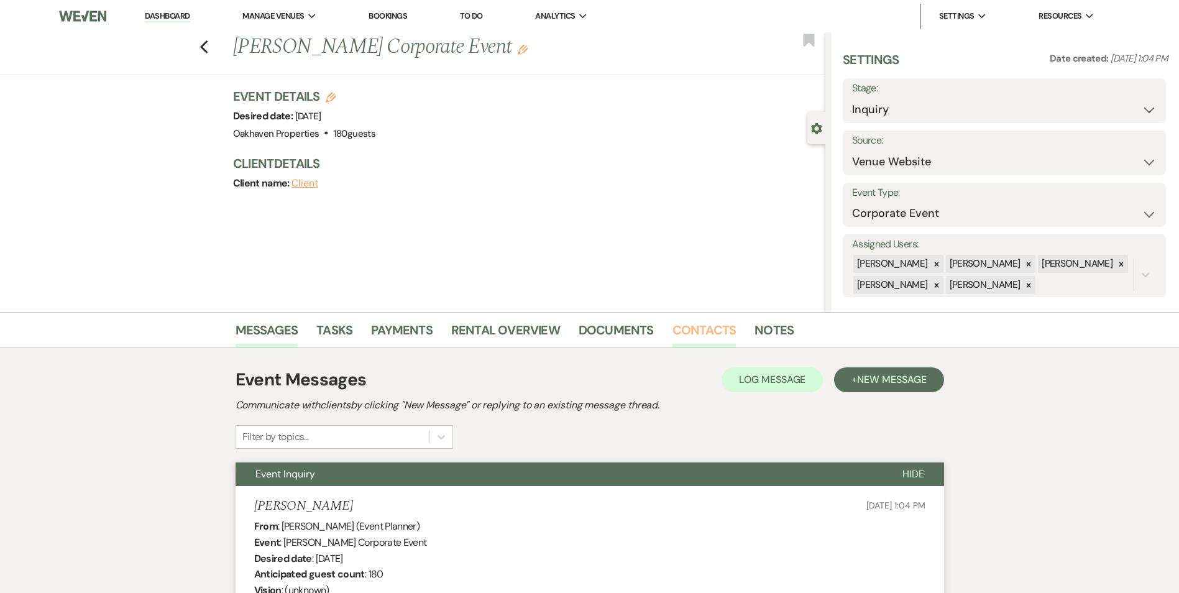
click at [704, 330] on link "Contacts" at bounding box center [704, 333] width 64 height 27
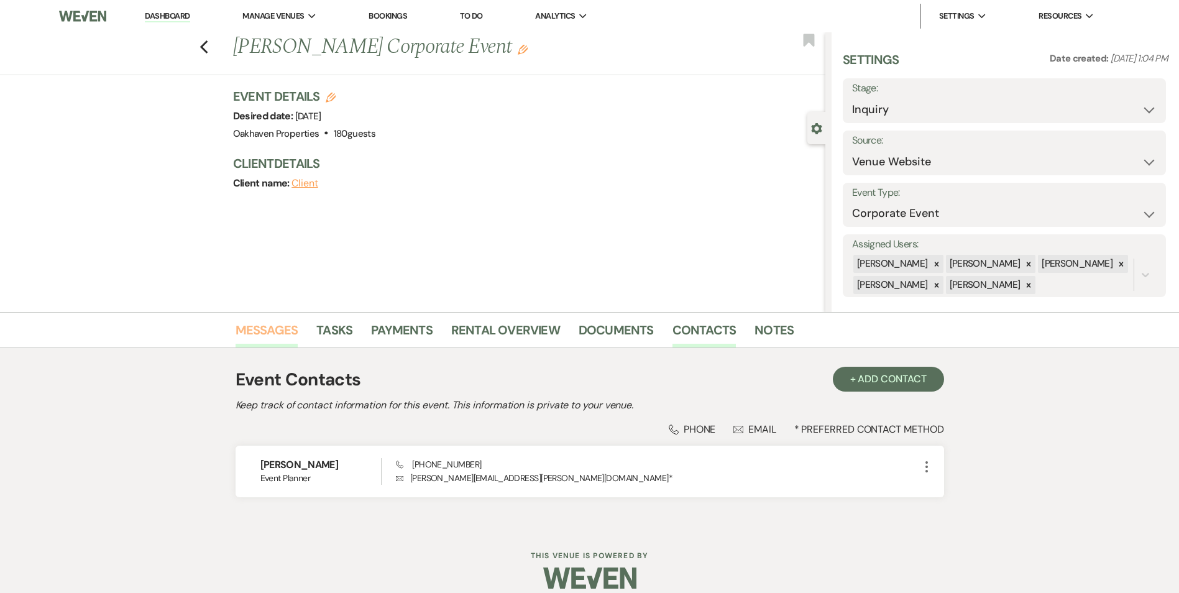
click at [254, 334] on link "Messages" at bounding box center [267, 333] width 63 height 27
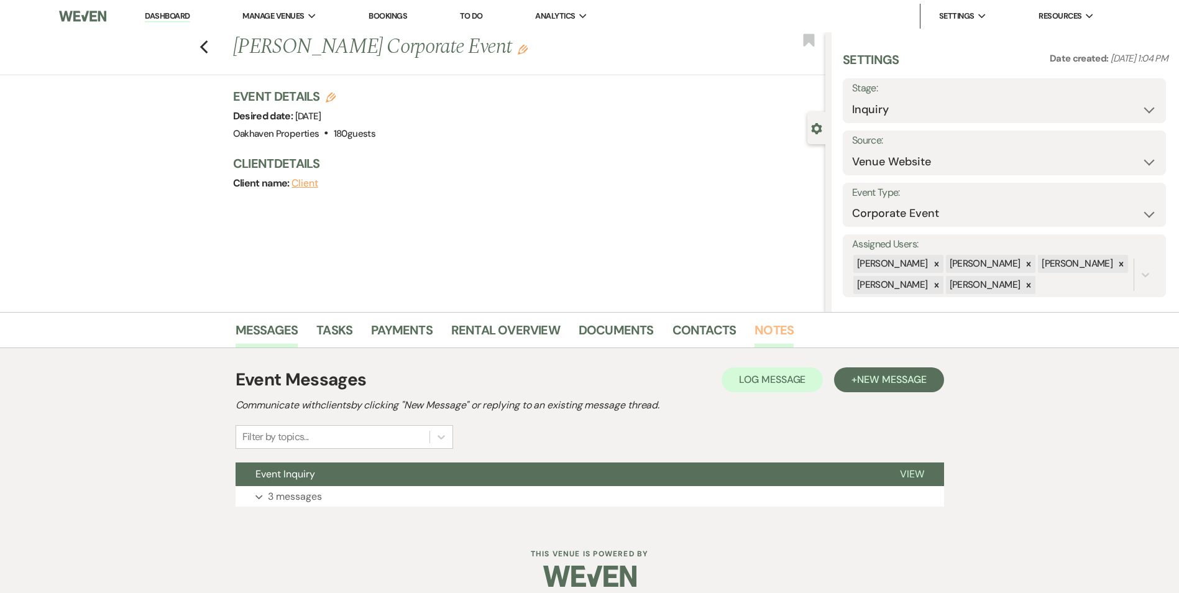
click at [763, 339] on link "Notes" at bounding box center [773, 333] width 39 height 27
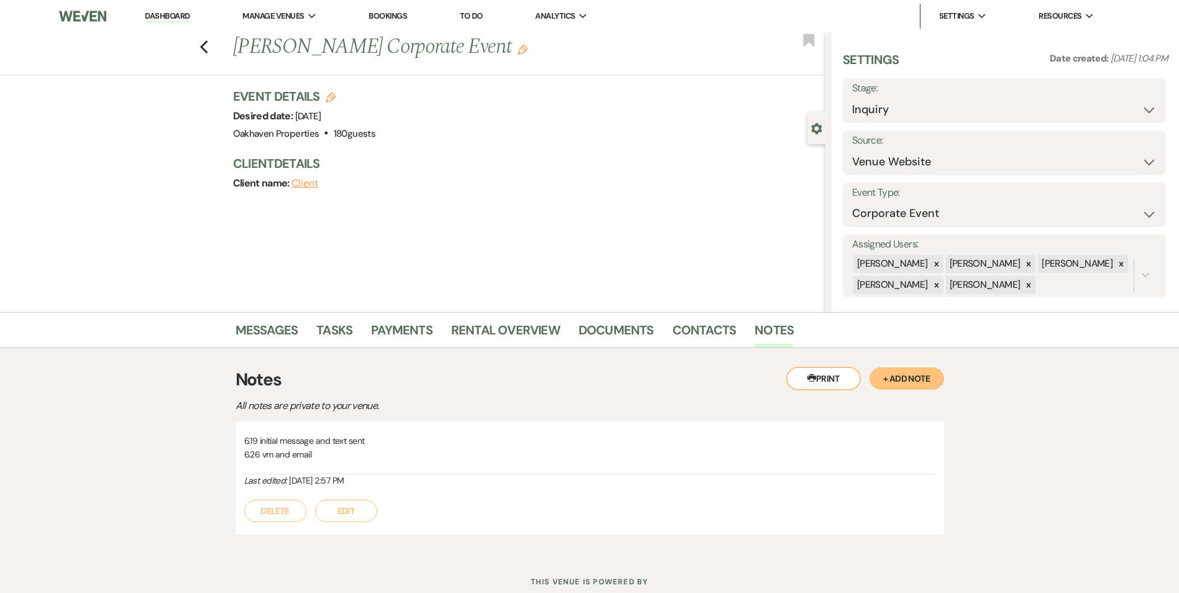
click at [360, 511] on button "Edit" at bounding box center [346, 511] width 62 height 22
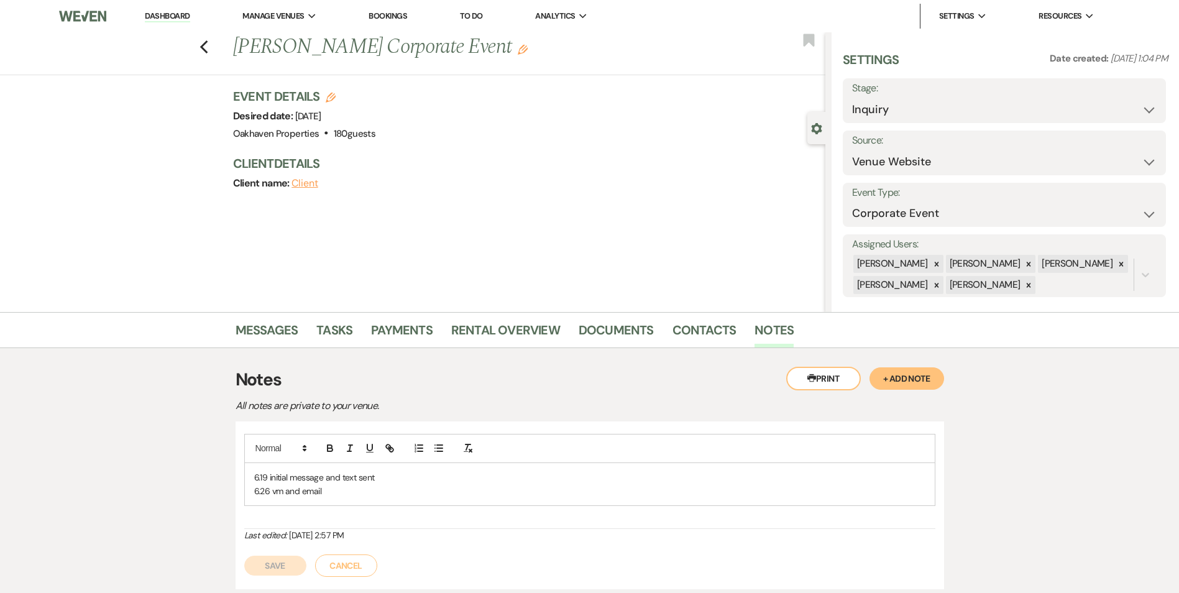
click at [357, 490] on p "6.26 vm and email" at bounding box center [589, 491] width 671 height 14
click at [358, 489] on p "6.26 vm and email" at bounding box center [589, 491] width 671 height 14
click at [343, 485] on p "6.26 vm and email follow" at bounding box center [589, 491] width 671 height 14
click at [337, 492] on p "6.26 vm and email follow" at bounding box center [589, 491] width 671 height 14
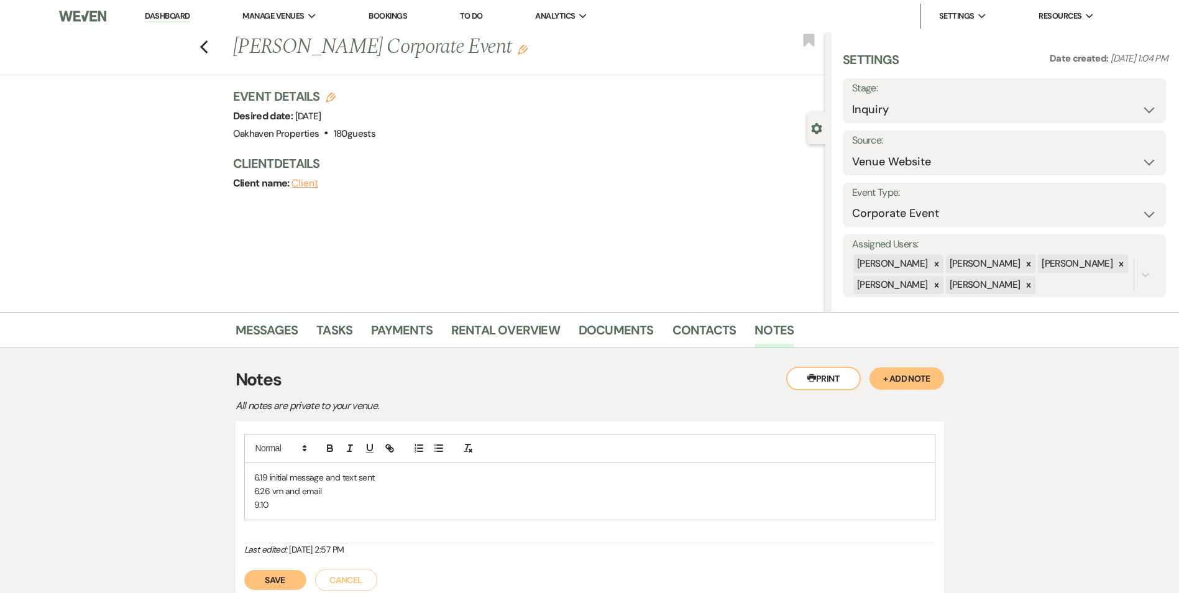
click at [329, 503] on p "9.10" at bounding box center [589, 505] width 671 height 14
click at [286, 587] on button "Save" at bounding box center [275, 580] width 62 height 20
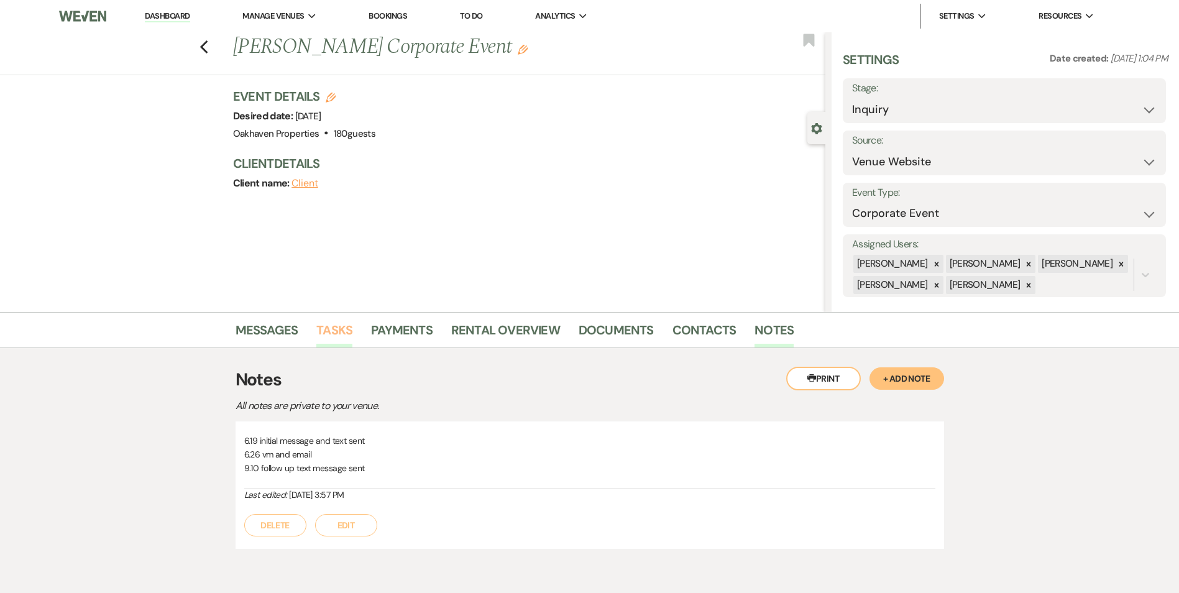
click at [331, 340] on link "Tasks" at bounding box center [334, 333] width 36 height 27
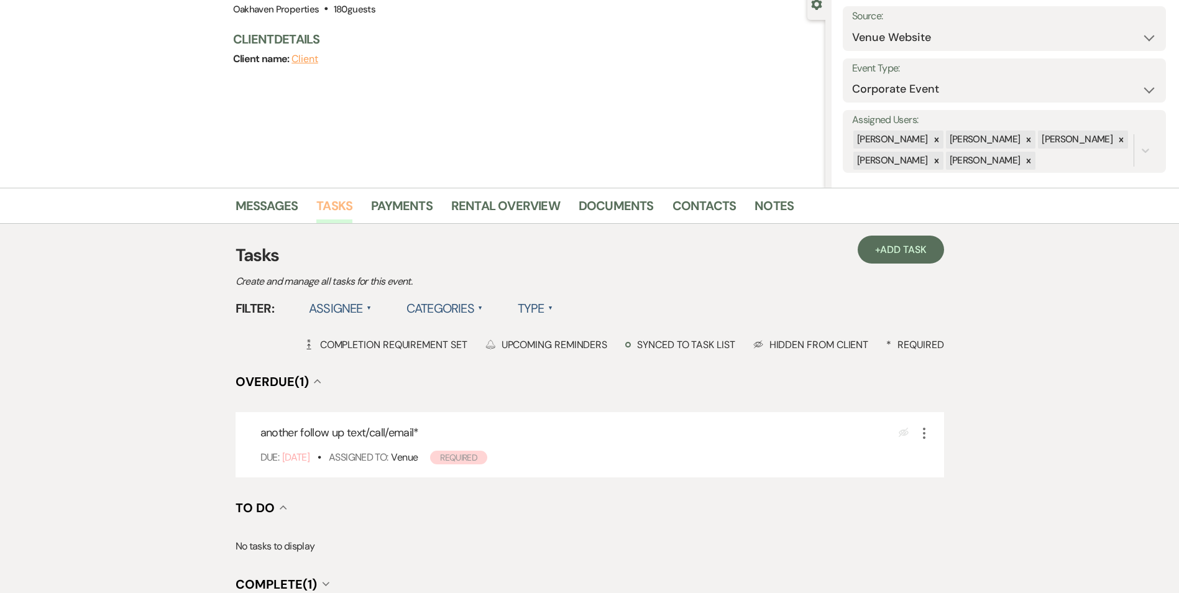
scroll to position [278, 0]
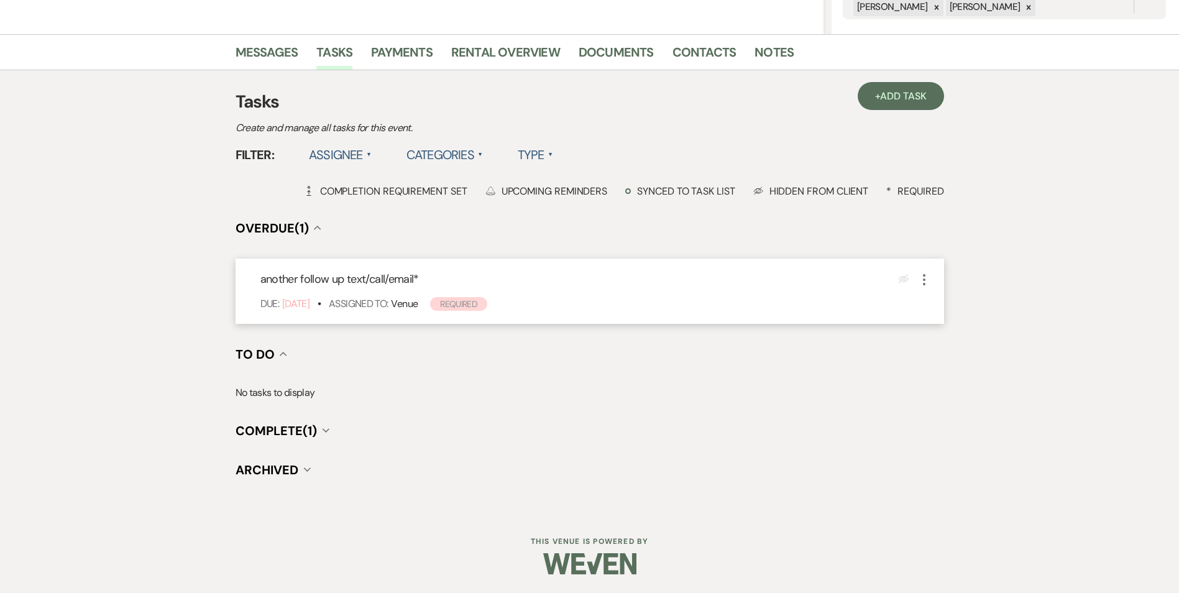
click at [924, 283] on use "button" at bounding box center [924, 279] width 2 height 11
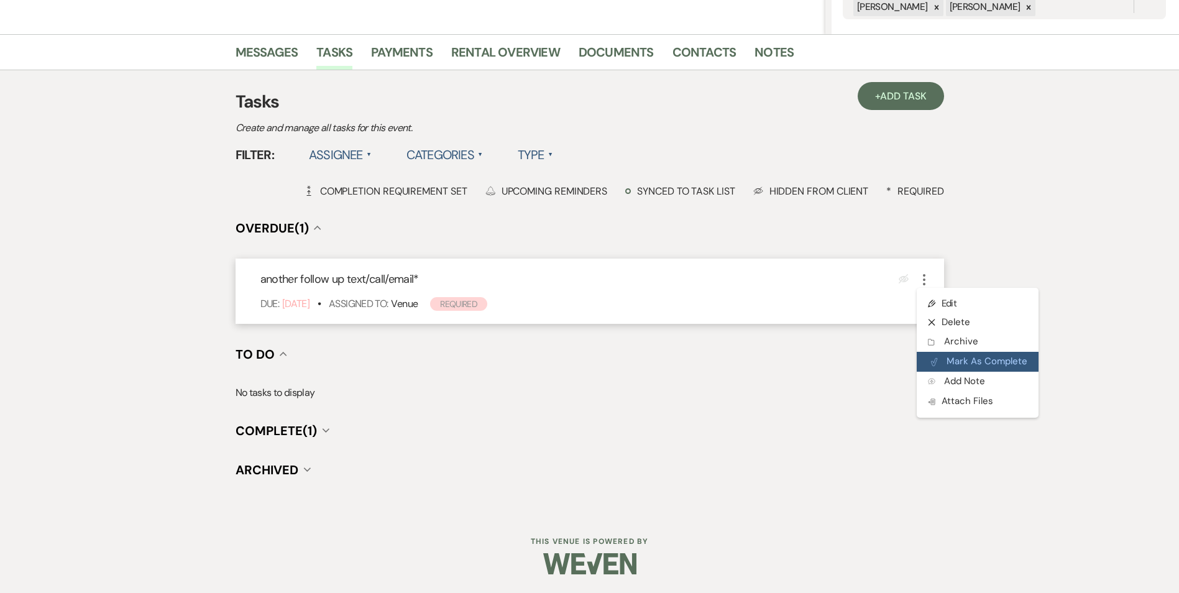
click at [947, 360] on button "Plan Portal Link Mark As Complete" at bounding box center [978, 362] width 122 height 20
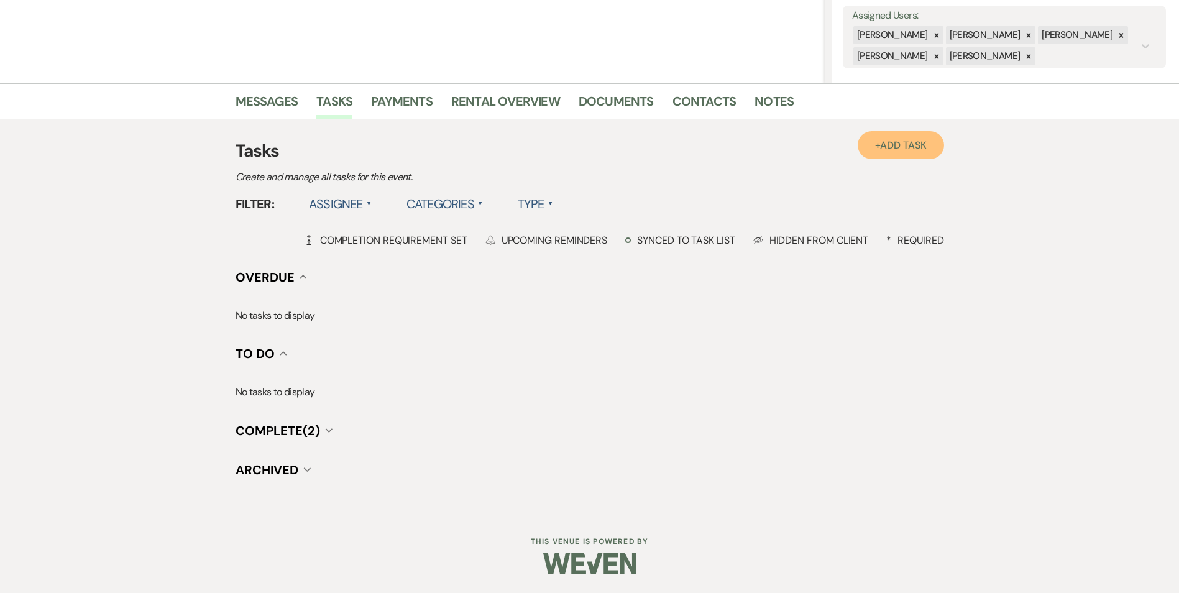
click at [890, 136] on link "+ Add Task" at bounding box center [901, 145] width 86 height 28
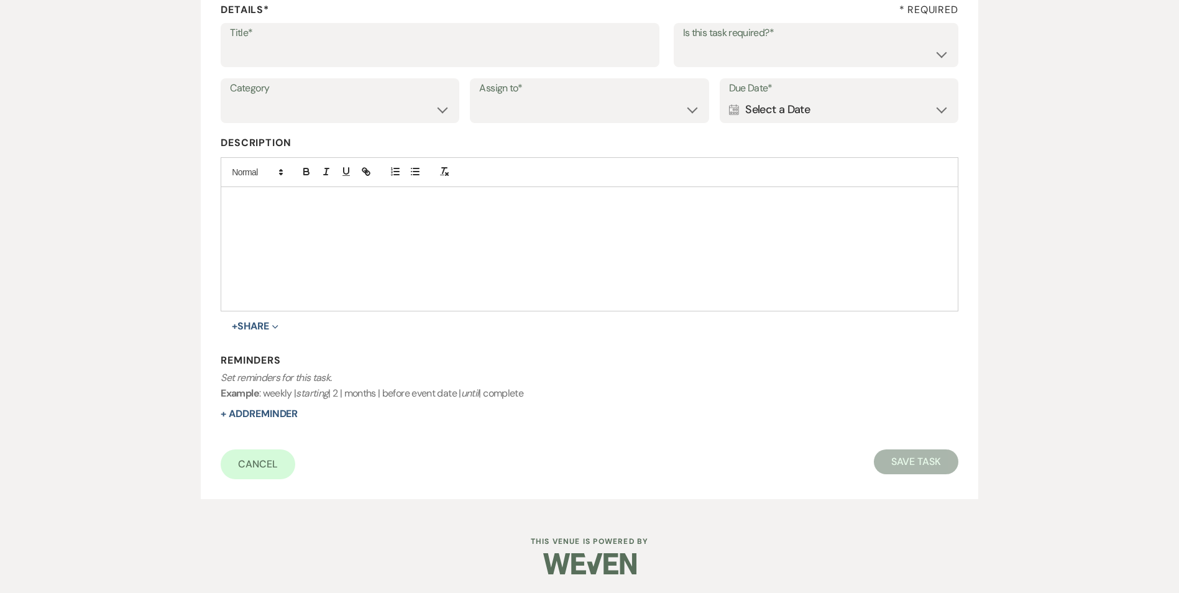
scroll to position [191, 0]
click at [301, 48] on input "Title*" at bounding box center [440, 54] width 420 height 24
type input "final call/message/email"
drag, startPoint x: 729, startPoint y: 53, endPoint x: 729, endPoint y: 60, distance: 6.8
click at [729, 53] on select "Yes No" at bounding box center [816, 54] width 266 height 24
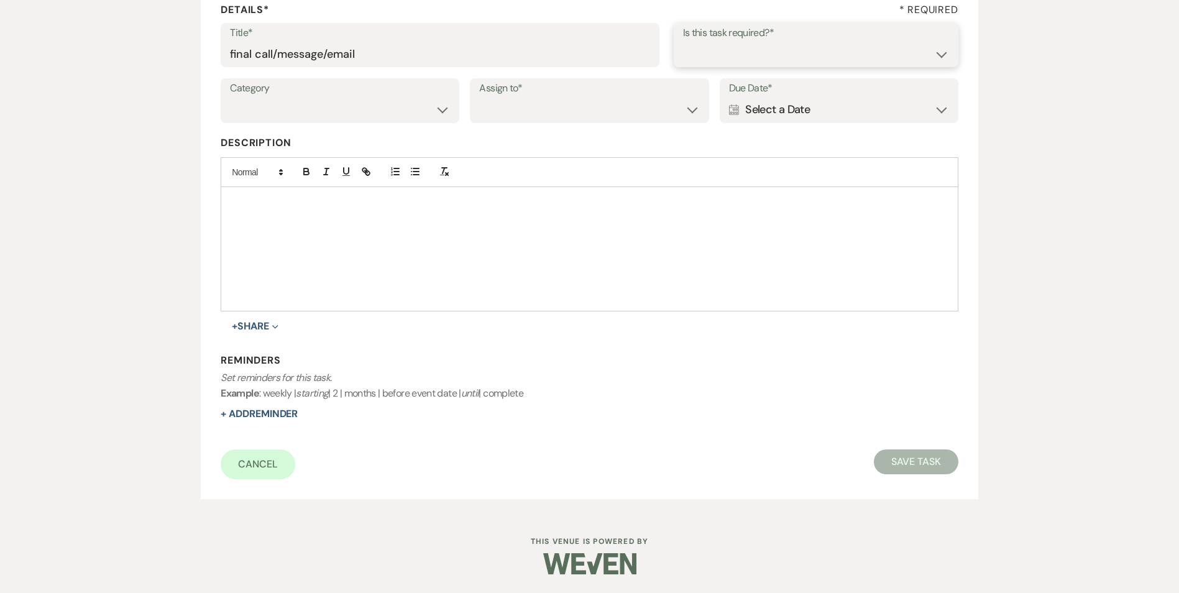
select select "true"
click at [683, 42] on select "Yes No" at bounding box center [816, 54] width 266 height 24
click at [410, 121] on select "Venue Vendors Guests Details Finalize & Share" at bounding box center [340, 110] width 220 height 24
select select "31"
click at [230, 98] on select "Venue Vendors Guests Details Finalize & Share" at bounding box center [340, 110] width 220 height 24
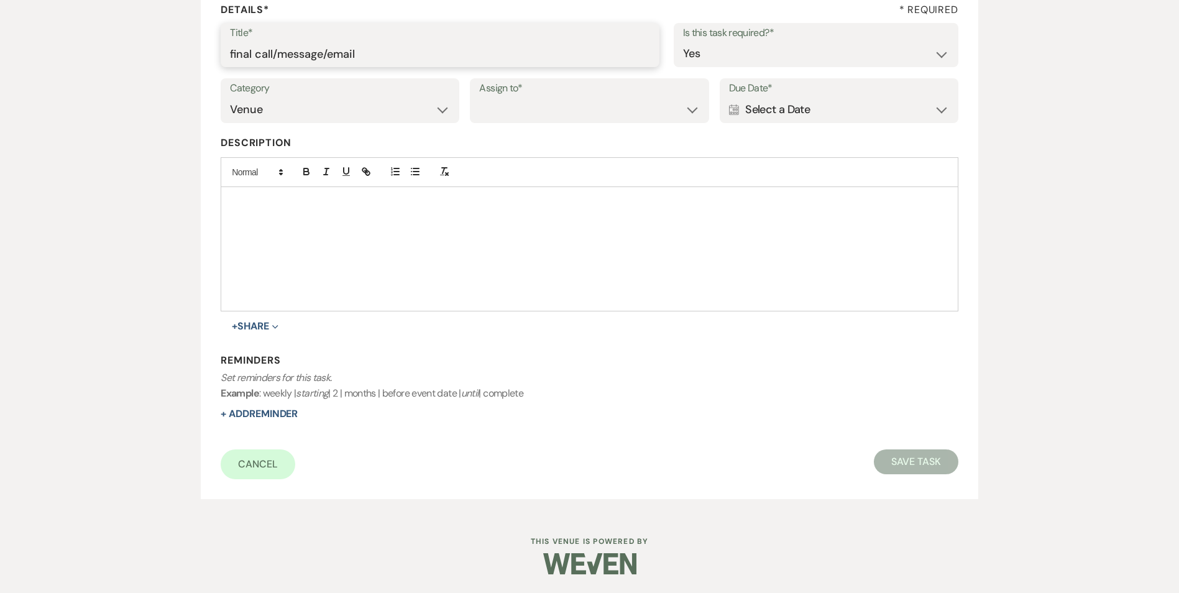
click at [301, 47] on input "final call/message/email" at bounding box center [440, 54] width 420 height 24
type input "final call/email"
drag, startPoint x: 525, startPoint y: 93, endPoint x: 527, endPoint y: 105, distance: 12.1
click at [525, 99] on div "Assign to* Venue Client" at bounding box center [589, 100] width 239 height 45
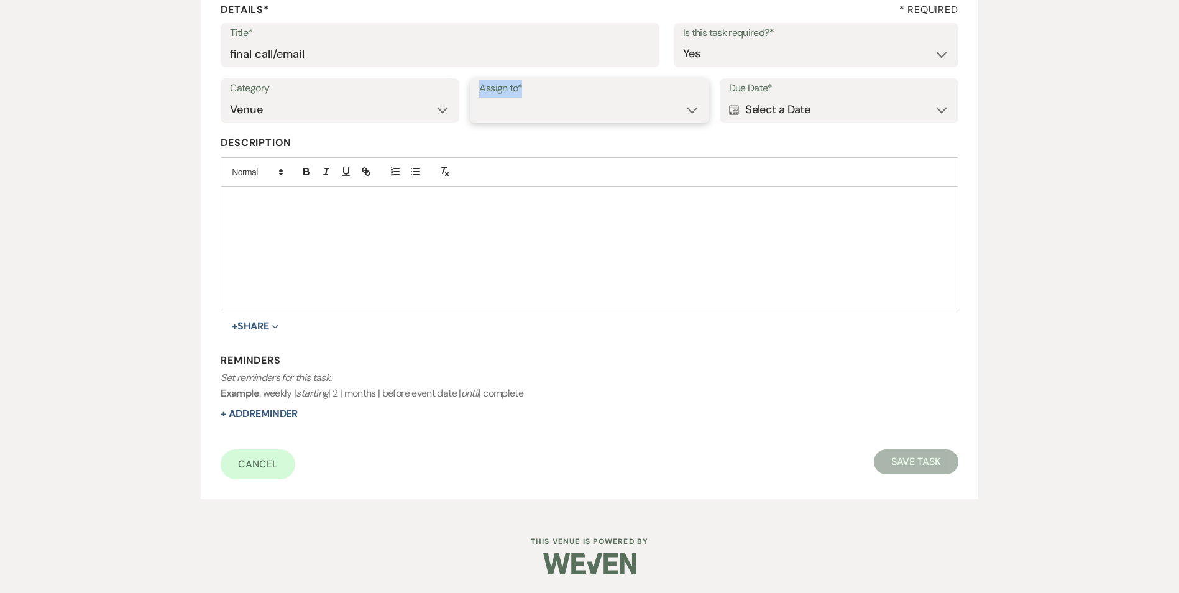
drag, startPoint x: 528, startPoint y: 106, endPoint x: 531, endPoint y: 114, distance: 8.7
click at [529, 106] on select "Venue Client" at bounding box center [589, 110] width 220 height 24
select select "venueHost"
click at [479, 98] on select "Venue Client" at bounding box center [589, 110] width 220 height 24
click at [755, 109] on div "Calendar Select a Date Expand" at bounding box center [839, 110] width 220 height 24
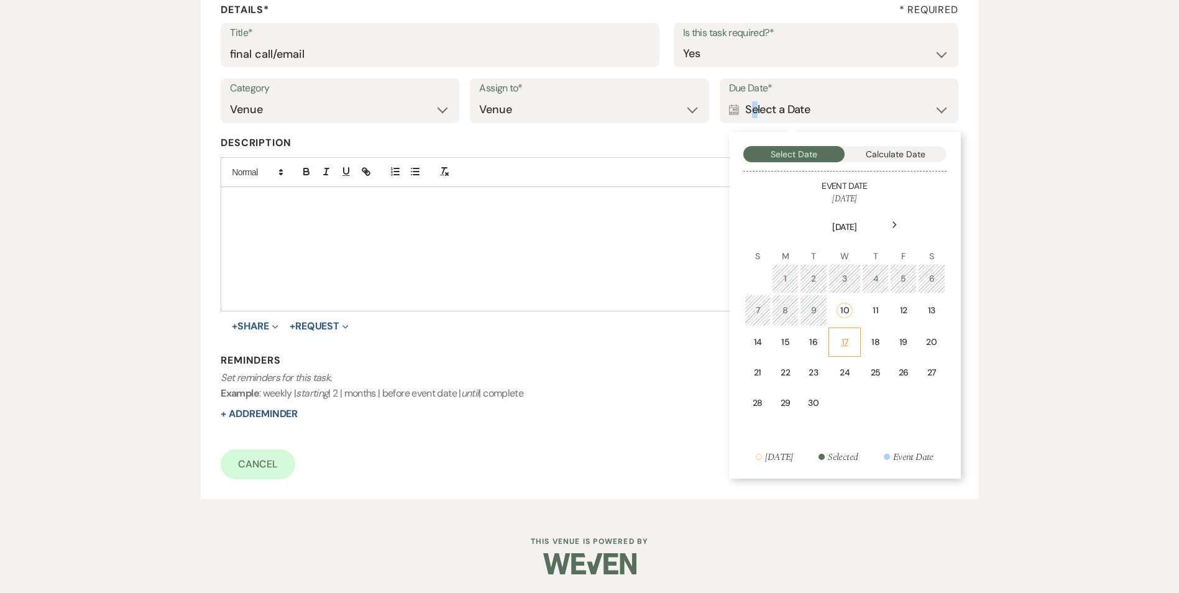
click at [844, 339] on div "17" at bounding box center [845, 342] width 17 height 13
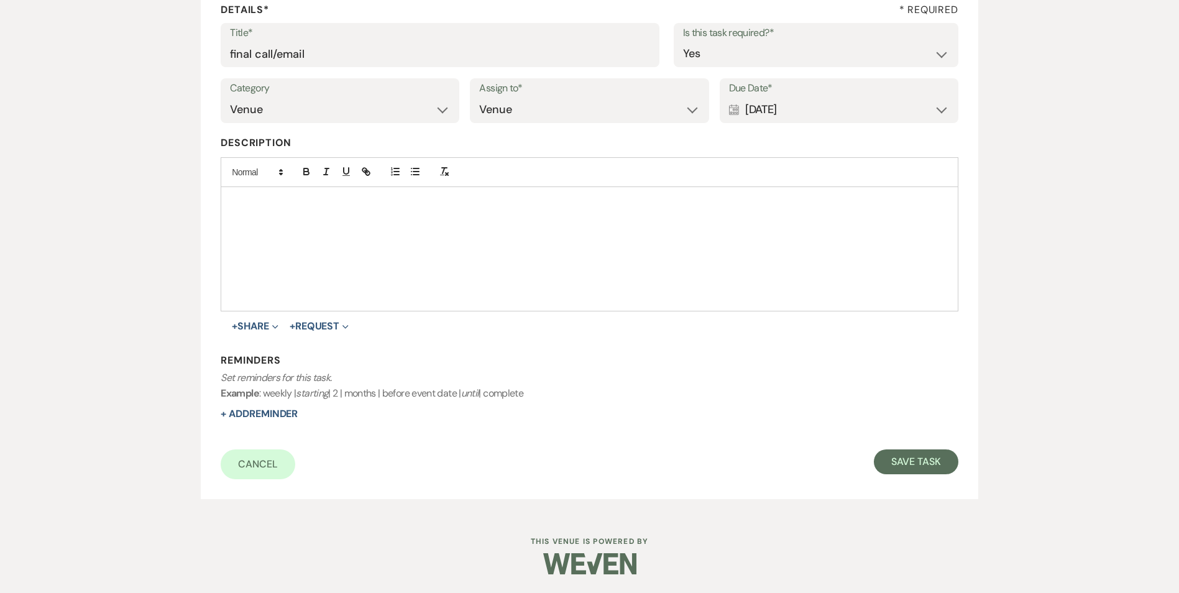
click at [263, 421] on form "Title* final call/email Is this task required?* Yes No Category Venue Vendors G…" at bounding box center [589, 251] width 737 height 456
click at [252, 415] on button "+ Add Reminder" at bounding box center [259, 414] width 77 height 10
select select "host"
select select "days"
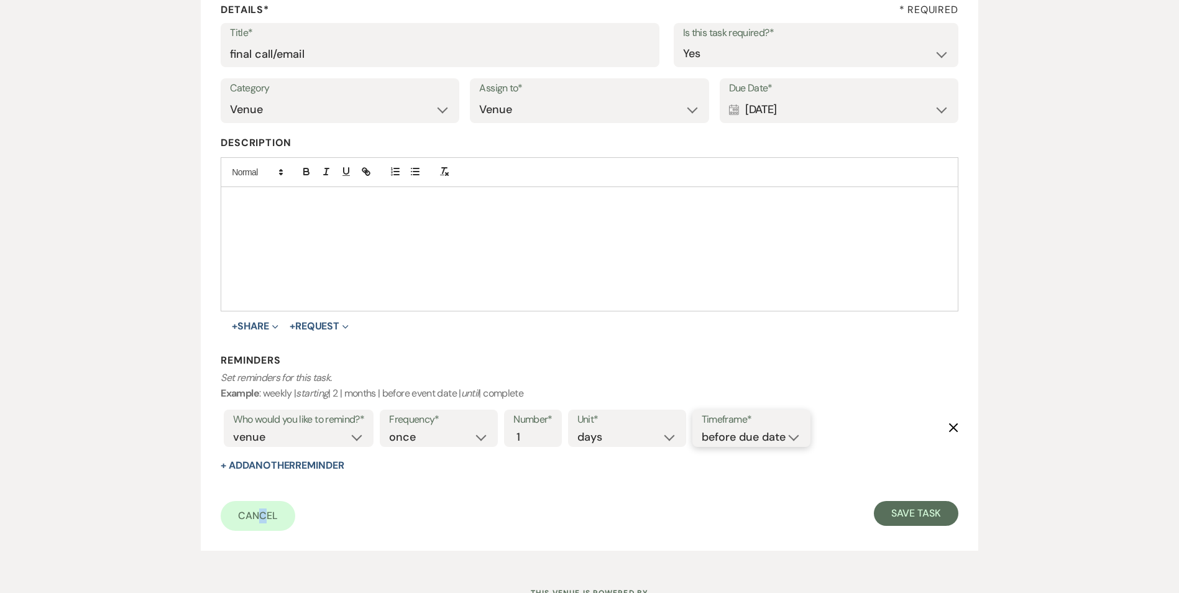
click at [737, 436] on select "before due date after due date on due date on custom date" at bounding box center [751, 437] width 99 height 17
select select "onDueDate"
click at [702, 429] on select "before due date after due date on due date on custom date" at bounding box center [751, 437] width 99 height 17
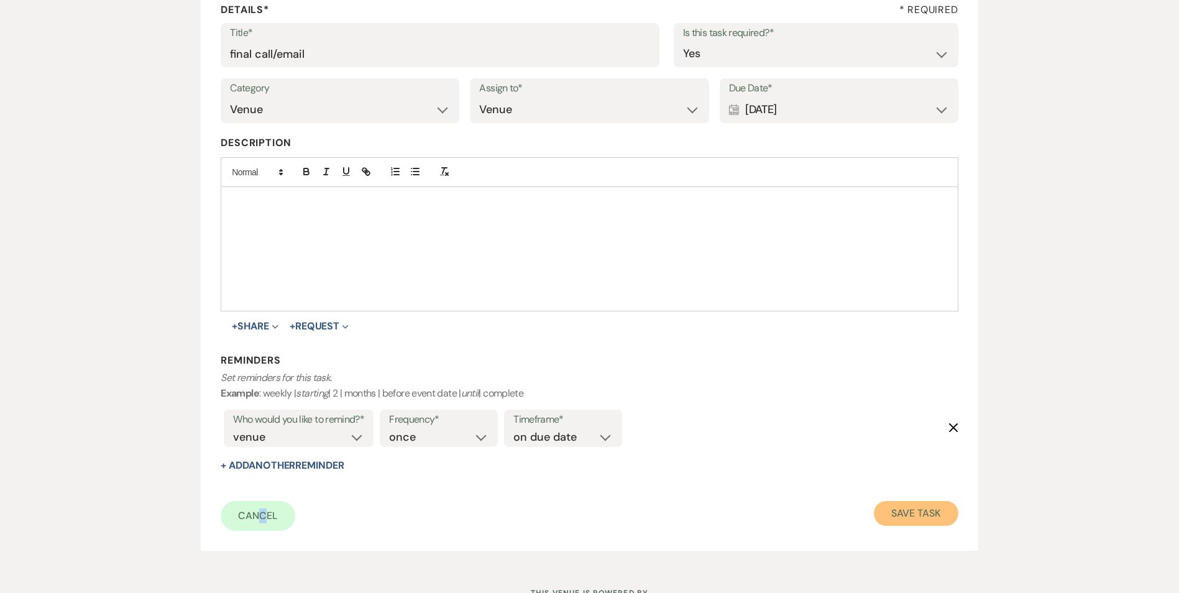
drag, startPoint x: 890, startPoint y: 510, endPoint x: 873, endPoint y: 504, distance: 18.3
click at [890, 509] on button "Save Task" at bounding box center [916, 513] width 84 height 25
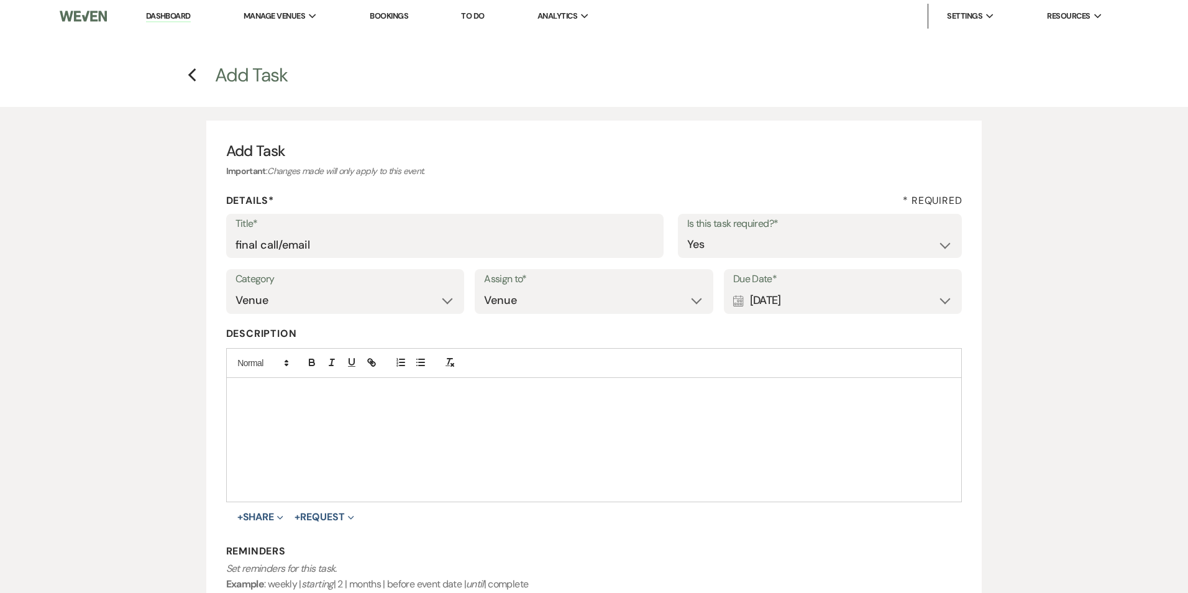
select select "5"
select select "9"
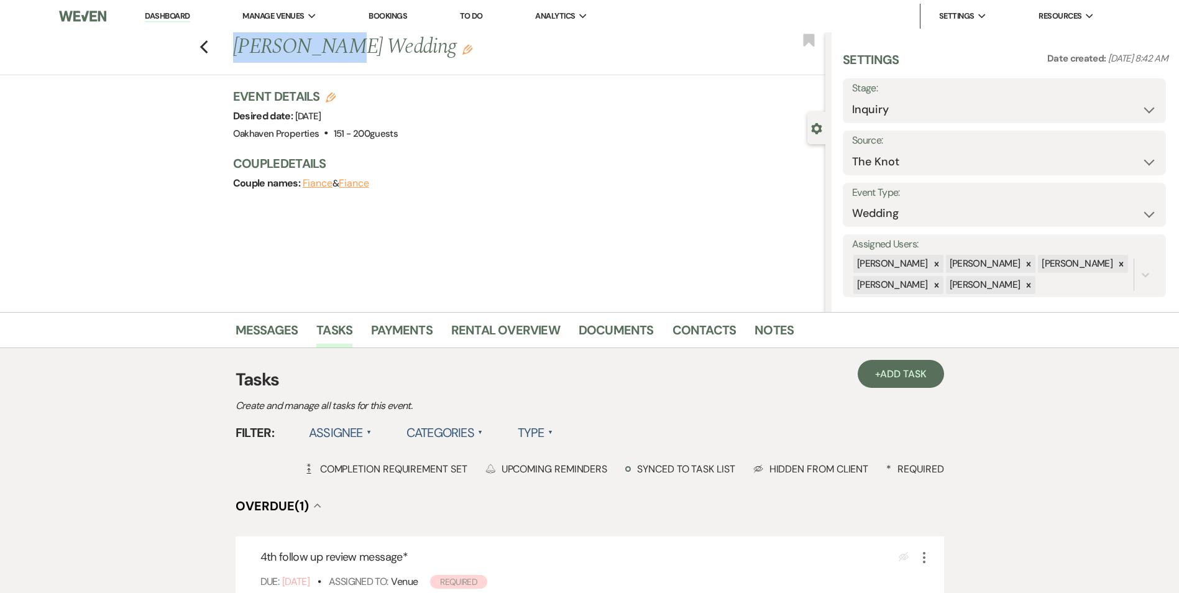
drag, startPoint x: 344, startPoint y: 49, endPoint x: 242, endPoint y: 45, distance: 102.0
click at [242, 45] on h1 "Amaya Lynch's Wedding Edit" at bounding box center [467, 47] width 469 height 30
copy h1 "Amaya Lynch"
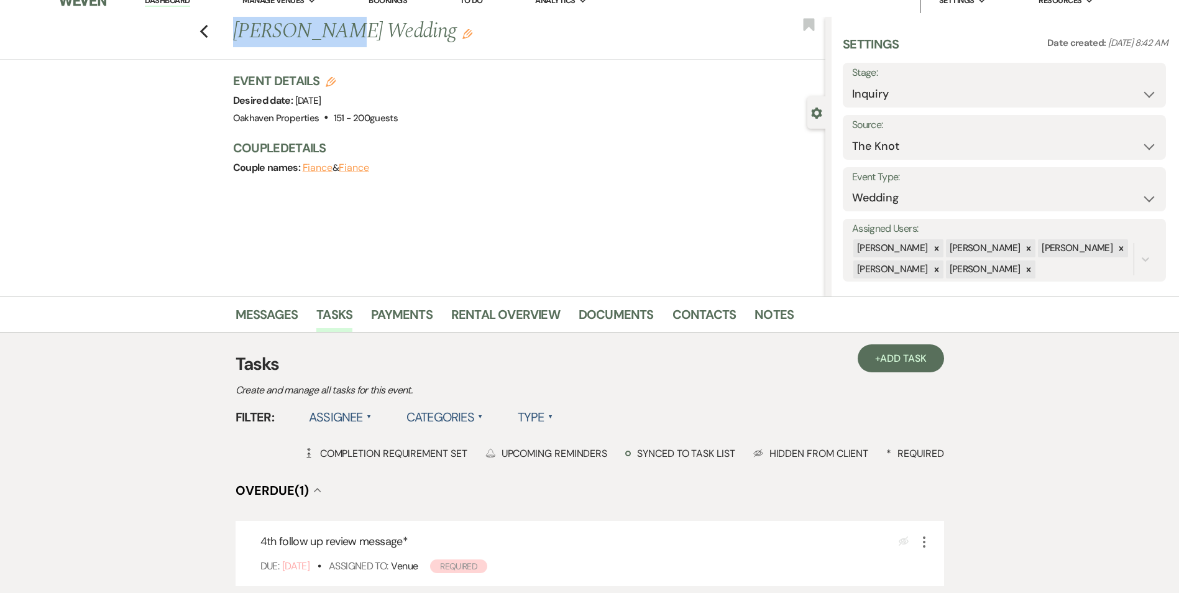
scroll to position [62, 0]
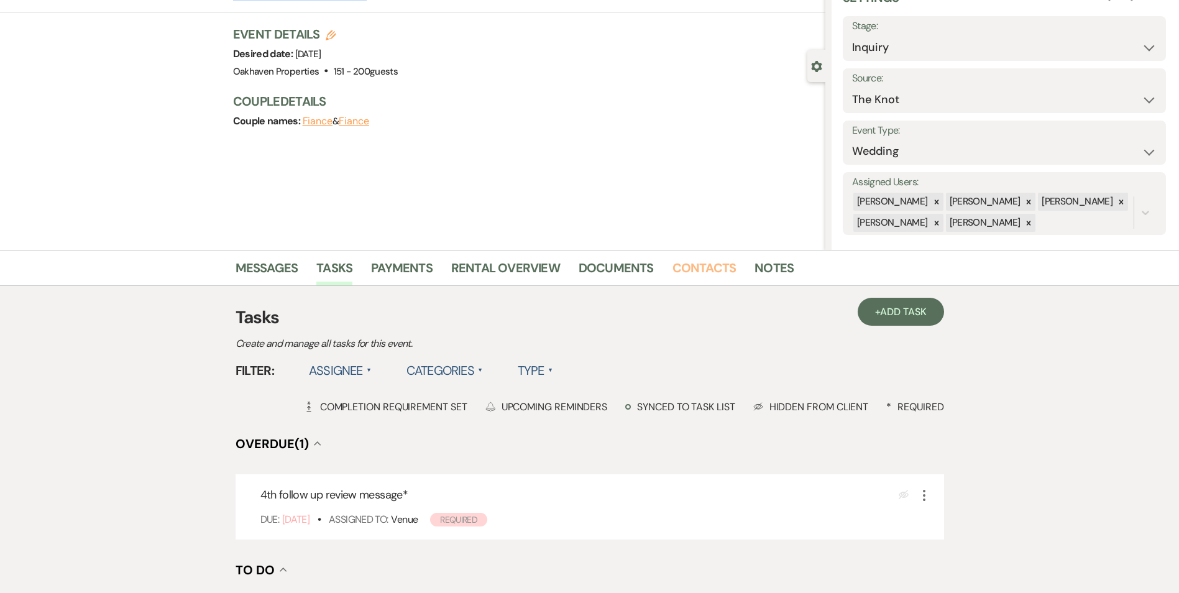
drag, startPoint x: 689, startPoint y: 267, endPoint x: 680, endPoint y: 287, distance: 21.7
click at [688, 268] on link "Contacts" at bounding box center [704, 271] width 64 height 27
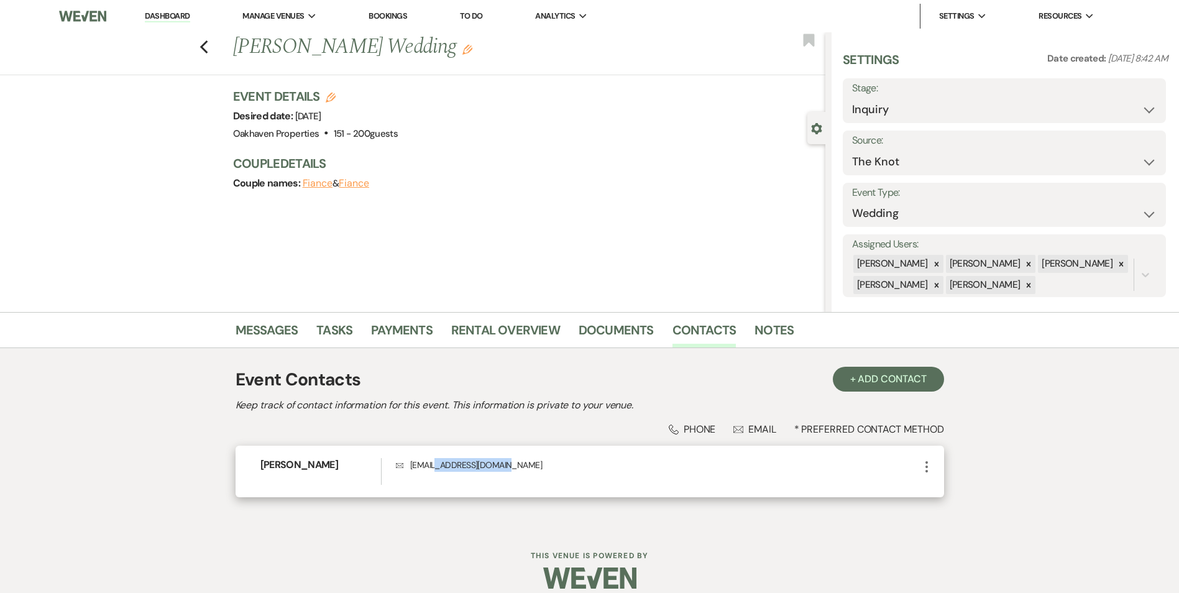
drag, startPoint x: 503, startPoint y: 464, endPoint x: 442, endPoint y: 451, distance: 61.6
click at [442, 451] on div "Amaya Lynch Envelope amayalynch512@gmail.com More" at bounding box center [590, 472] width 708 height 52
drag, startPoint x: 442, startPoint y: 451, endPoint x: 605, endPoint y: 459, distance: 162.4
click at [605, 459] on p "Envelope amayalynch512@gmail.com" at bounding box center [657, 465] width 523 height 14
drag, startPoint x: 541, startPoint y: 460, endPoint x: 397, endPoint y: 462, distance: 144.8
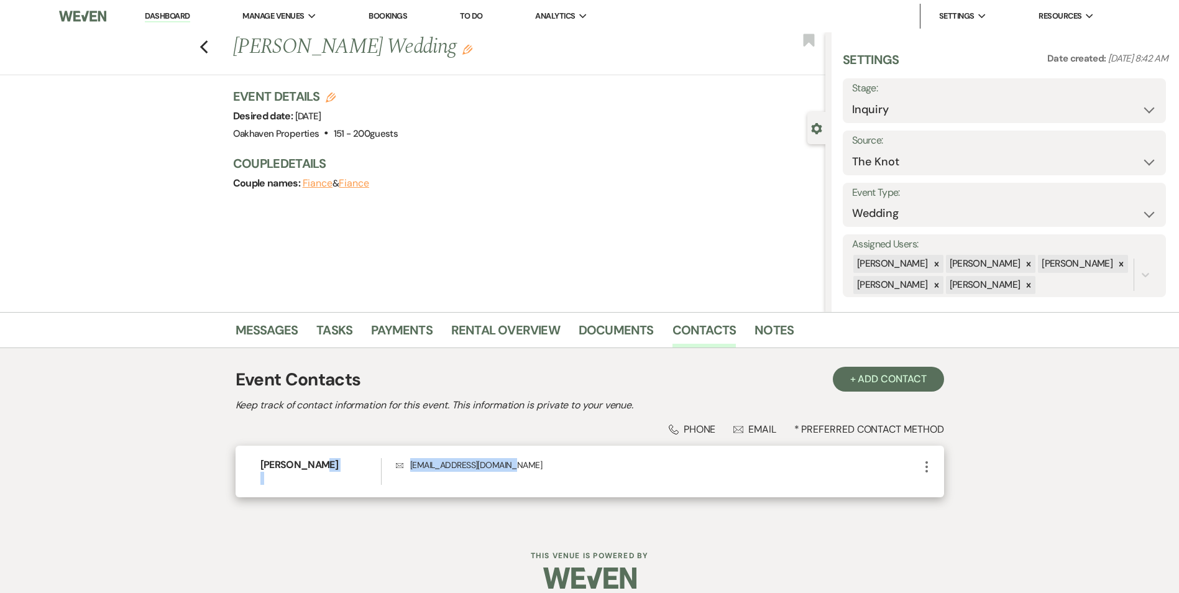
click at [396, 462] on p "Envelope amayalynch512@gmail.com" at bounding box center [657, 465] width 523 height 14
copy p "amayalynch512@gmail.com"
click at [255, 328] on link "Messages" at bounding box center [267, 333] width 63 height 27
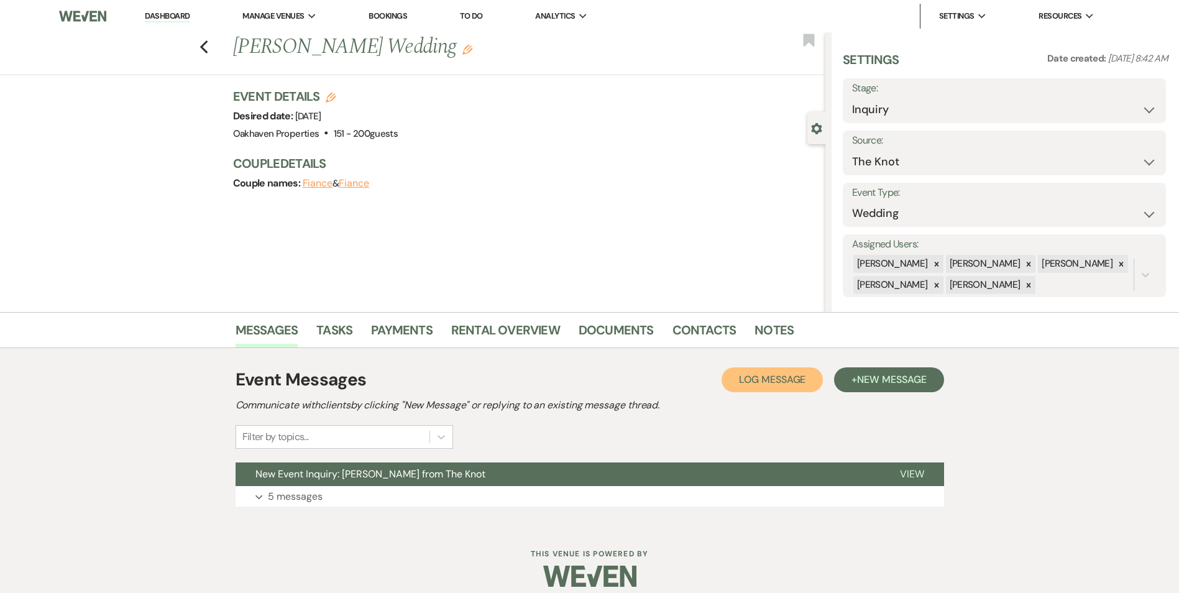
click at [760, 392] on button "Log Log Message" at bounding box center [772, 379] width 101 height 25
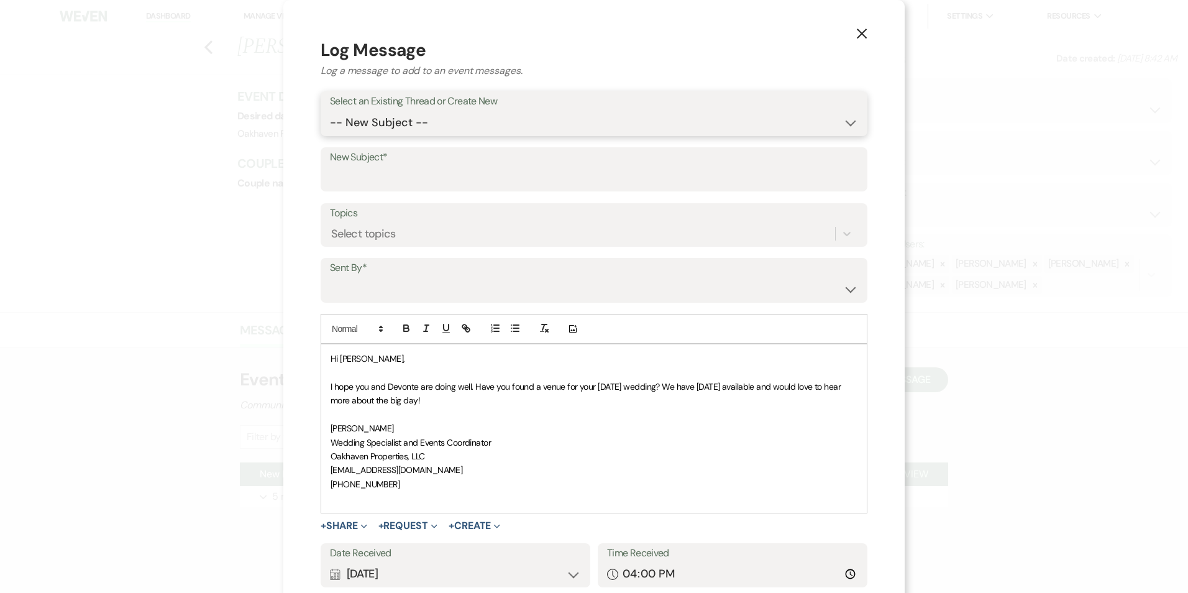
drag, startPoint x: 419, startPoint y: 122, endPoint x: 418, endPoint y: 133, distance: 11.3
click at [419, 121] on select "-- New Subject -- New Event Inquiry: Amaya Lynch from The Knot" at bounding box center [594, 123] width 528 height 24
select select "408374"
click at [330, 111] on select "-- New Subject -- New Event Inquiry: Amaya Lynch from The Knot" at bounding box center [594, 123] width 528 height 24
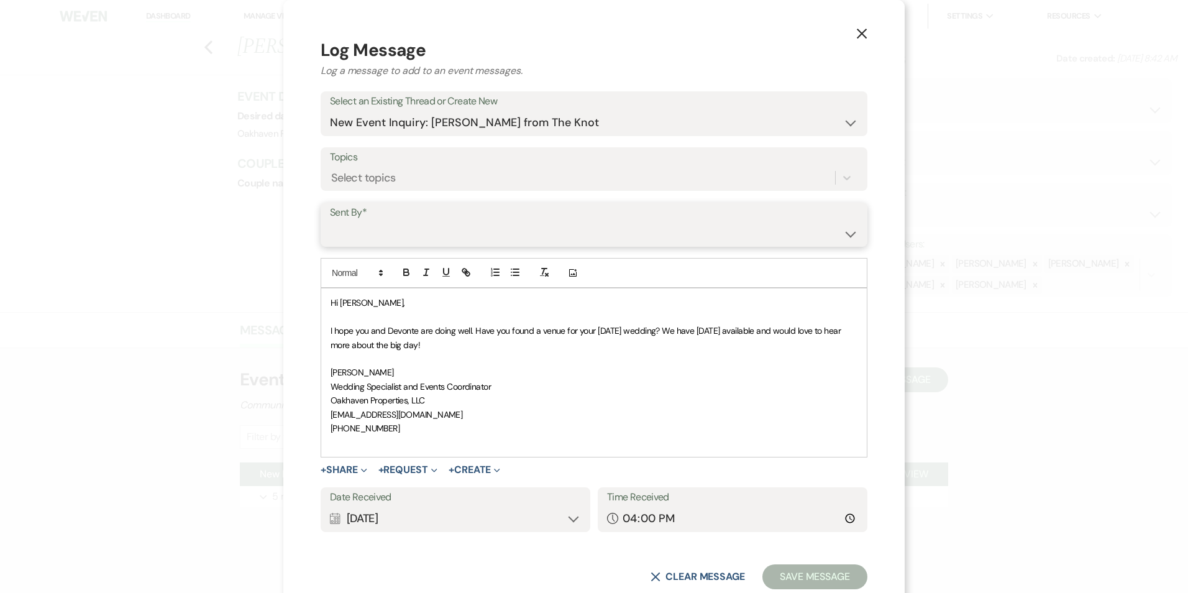
drag, startPoint x: 388, startPoint y: 233, endPoint x: 391, endPoint y: 246, distance: 13.3
click at [388, 233] on select "Patience Ergish (pdergish@aol.com) Jeanette Wagoner (jeanette@experienceoakhave…" at bounding box center [594, 233] width 528 height 24
select select "user-127514"
click at [330, 221] on select "Patience Ergish (pdergish@aol.com) Jeanette Wagoner (jeanette@experienceoakhave…" at bounding box center [594, 233] width 528 height 24
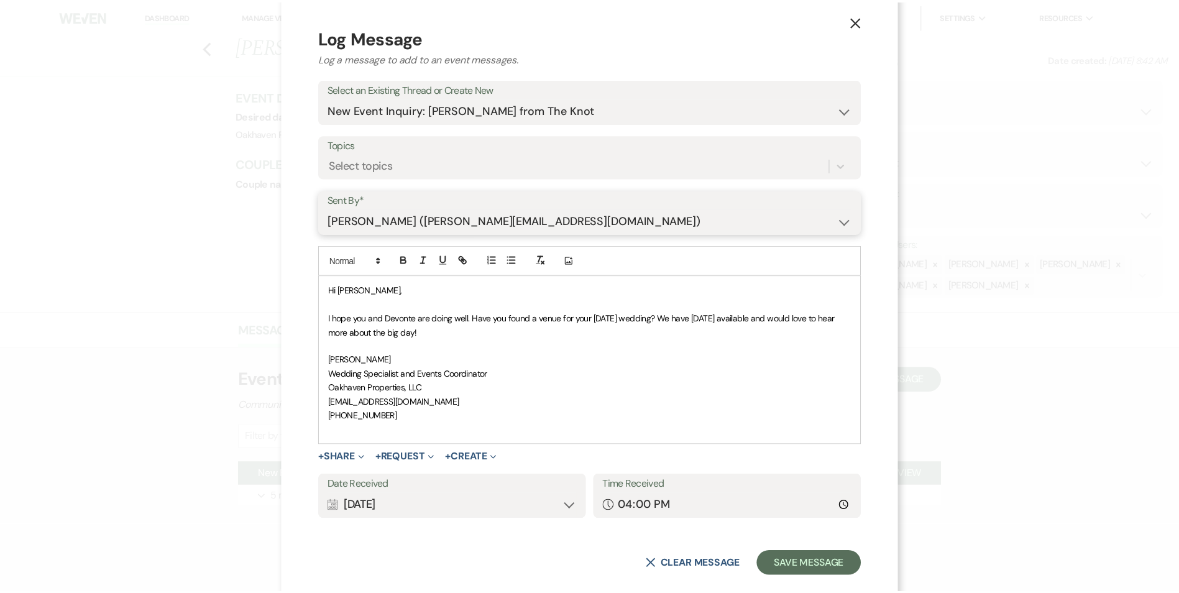
scroll to position [34, 0]
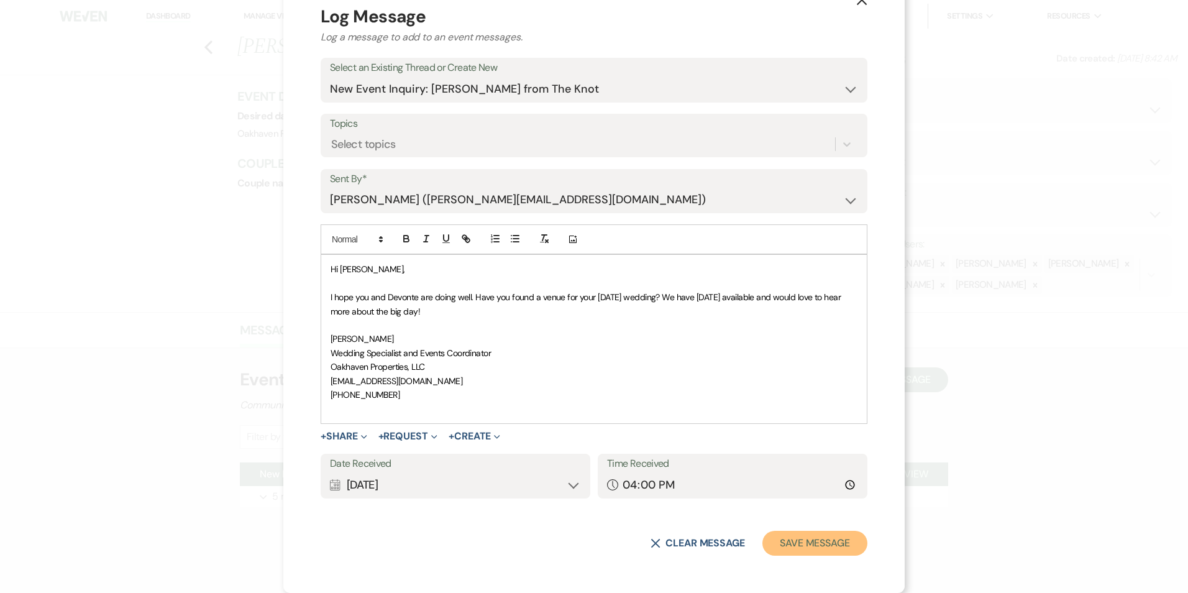
click at [812, 537] on button "Save Message" at bounding box center [815, 543] width 105 height 25
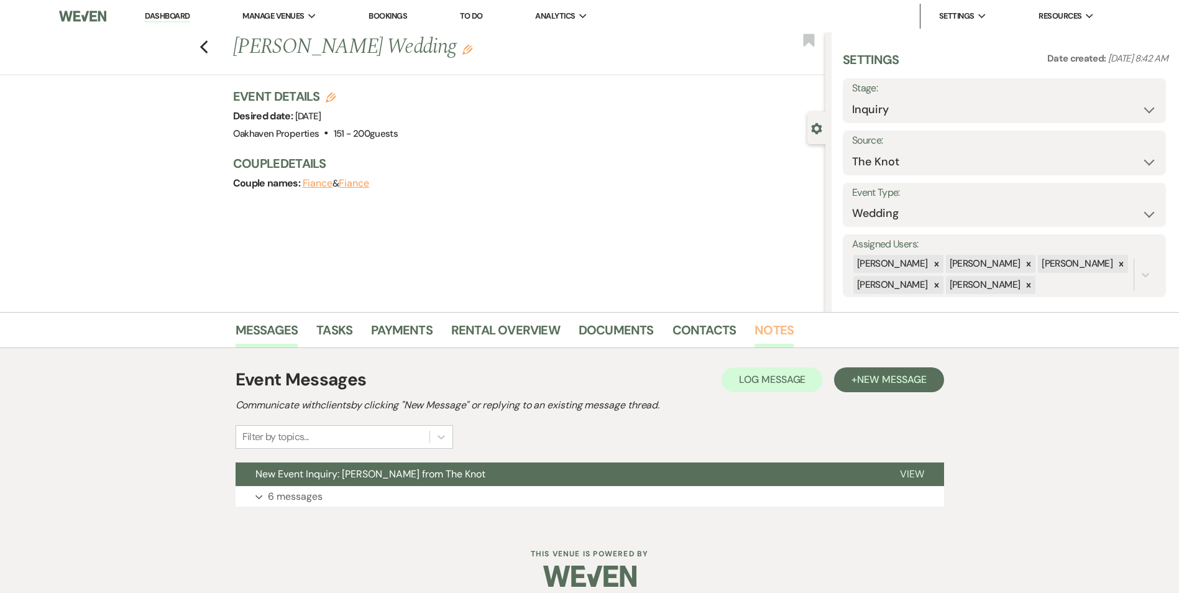
click at [769, 329] on link "Notes" at bounding box center [773, 333] width 39 height 27
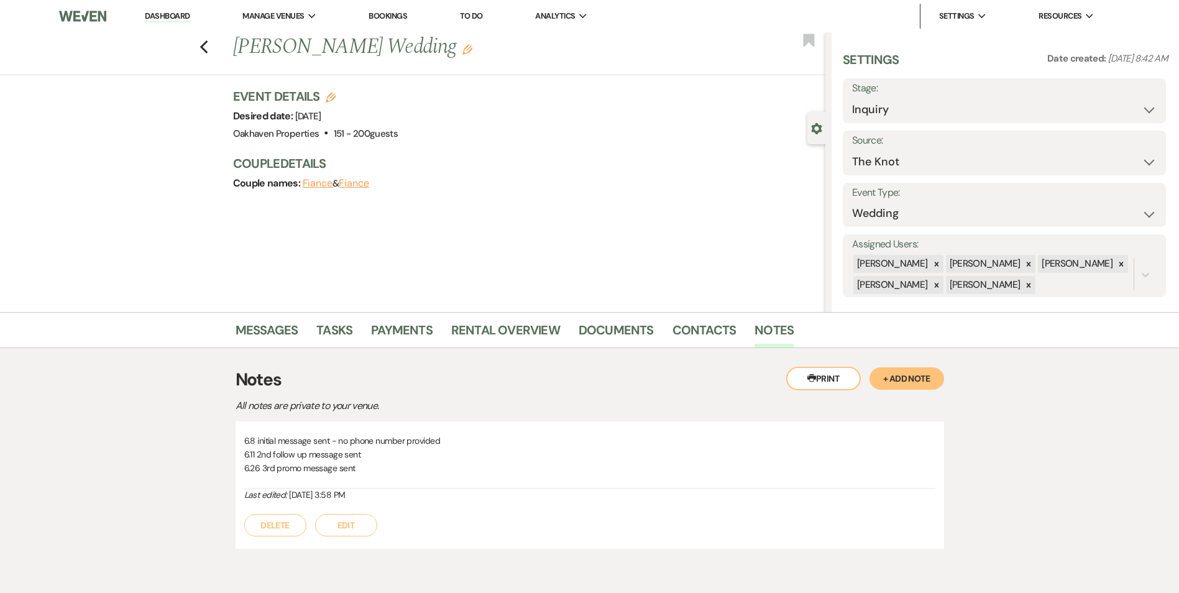
click at [366, 500] on div "Last edited: Jun 26, 2025, 3:58 PM" at bounding box center [589, 494] width 691 height 13
click at [355, 516] on button "Edit" at bounding box center [346, 525] width 62 height 22
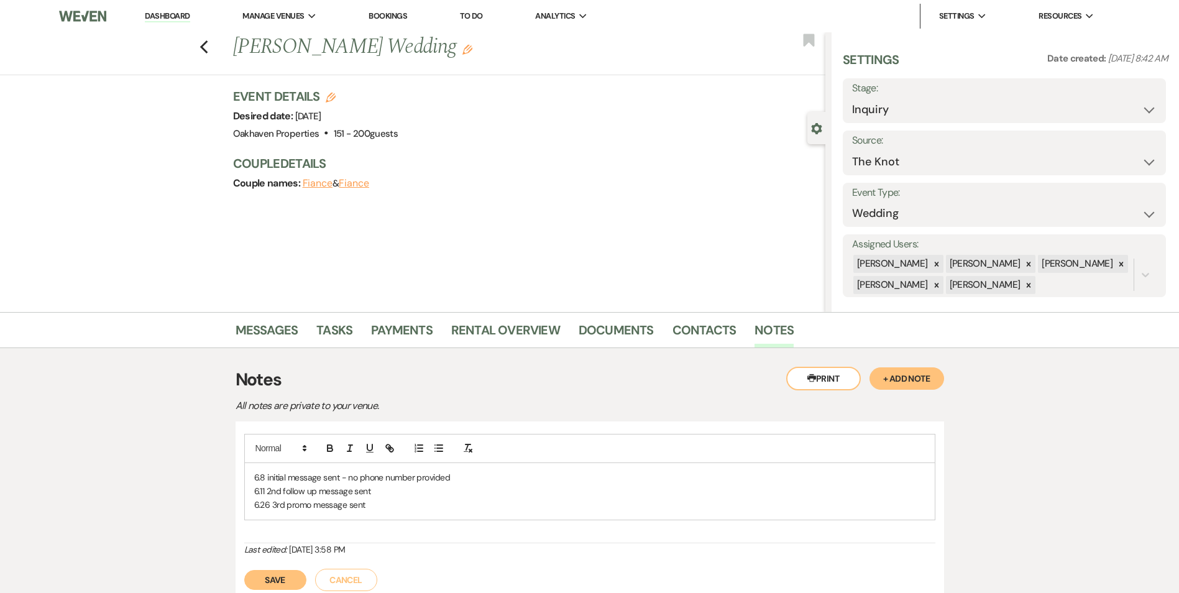
click at [390, 492] on p "6.11 2nd follow up message sent" at bounding box center [589, 491] width 671 height 14
click at [385, 499] on p "6.26 3rd promo message sent" at bounding box center [589, 505] width 671 height 14
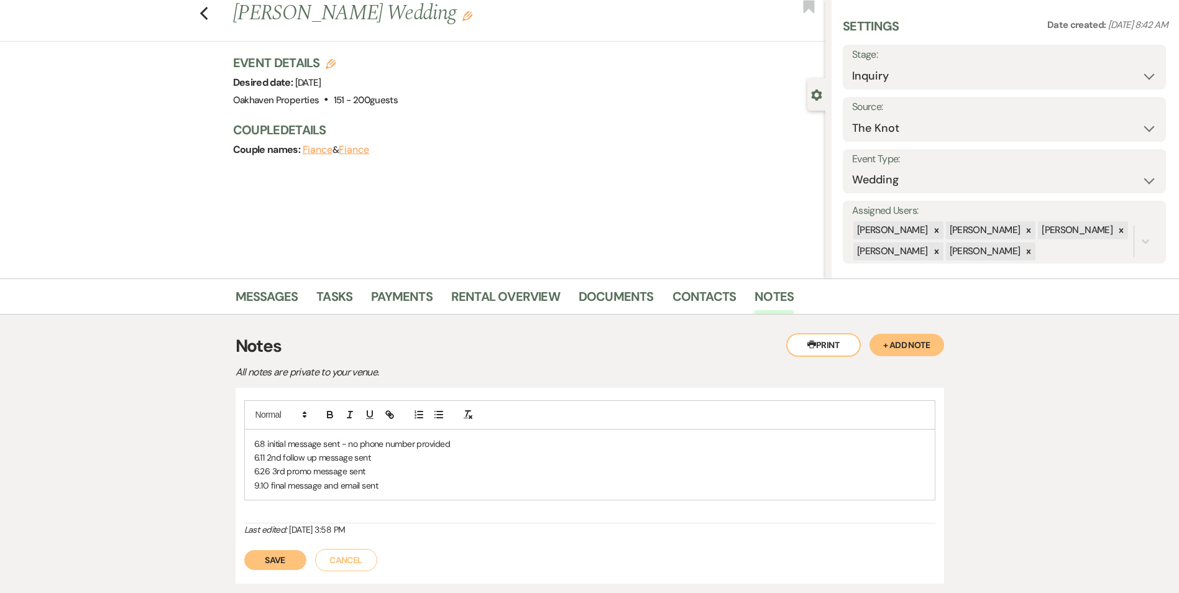
scroll to position [62, 0]
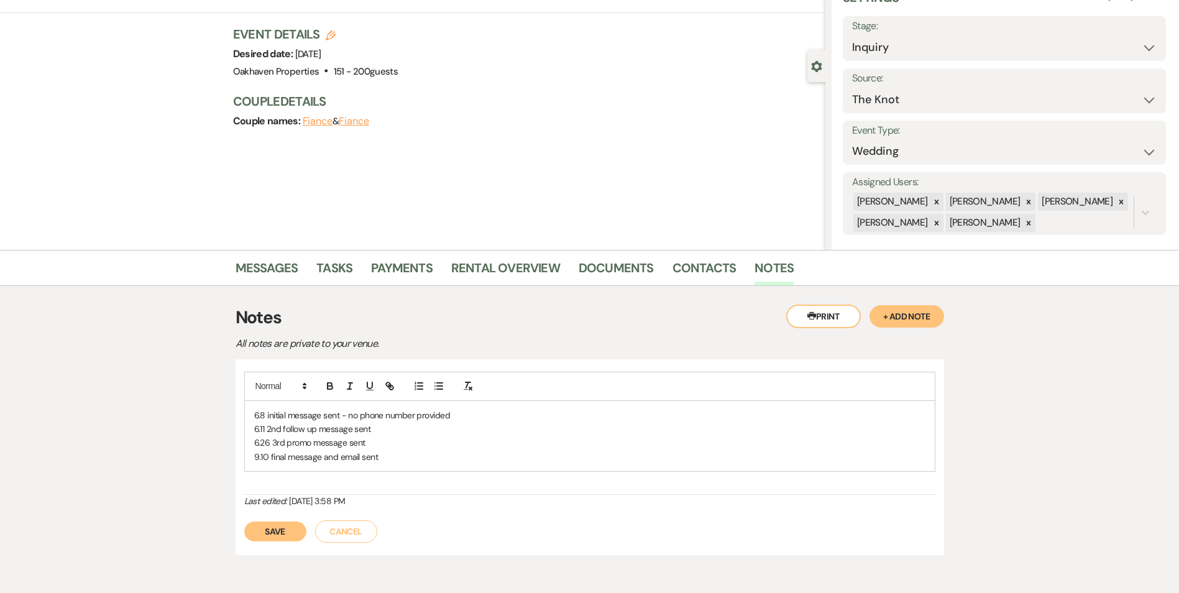
click at [271, 529] on button "Save" at bounding box center [275, 531] width 62 height 20
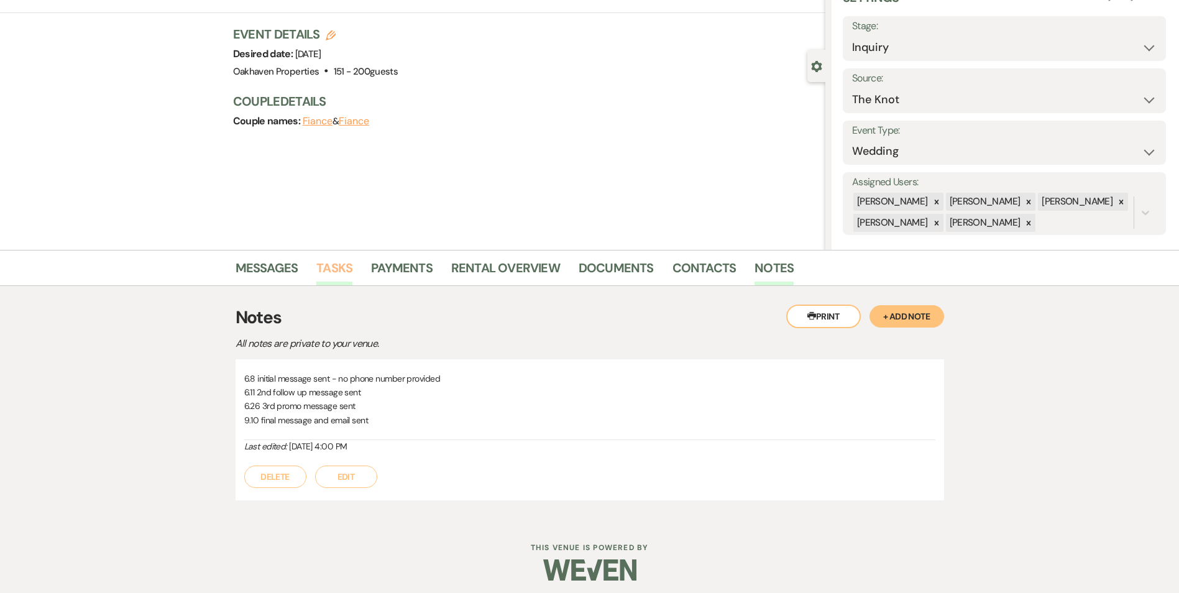
click at [332, 265] on link "Tasks" at bounding box center [334, 271] width 36 height 27
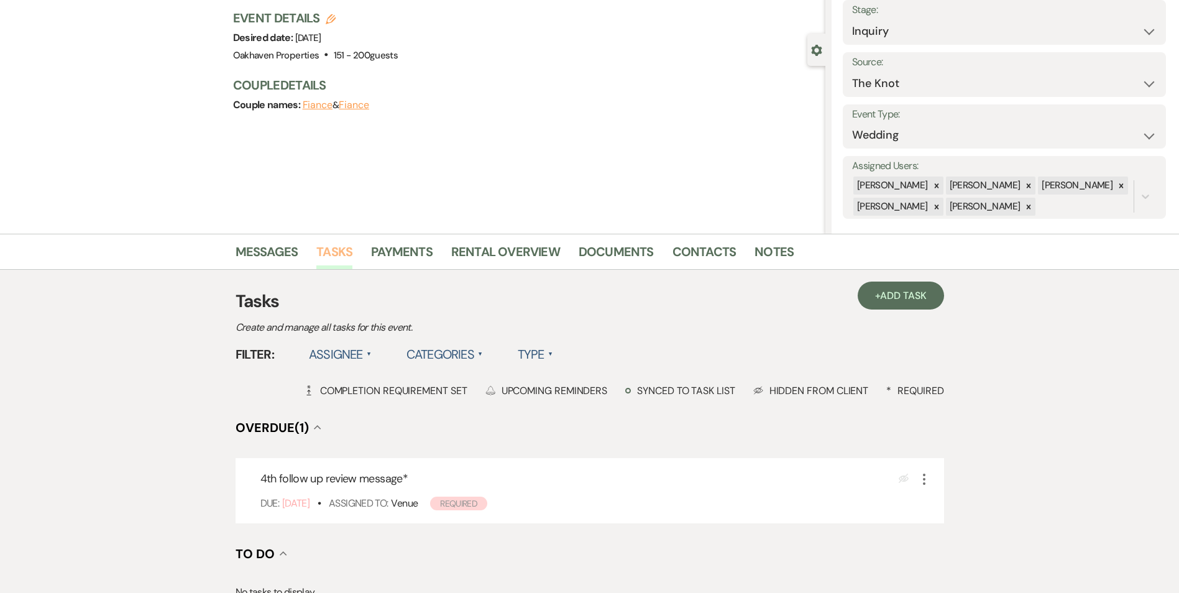
scroll to position [249, 0]
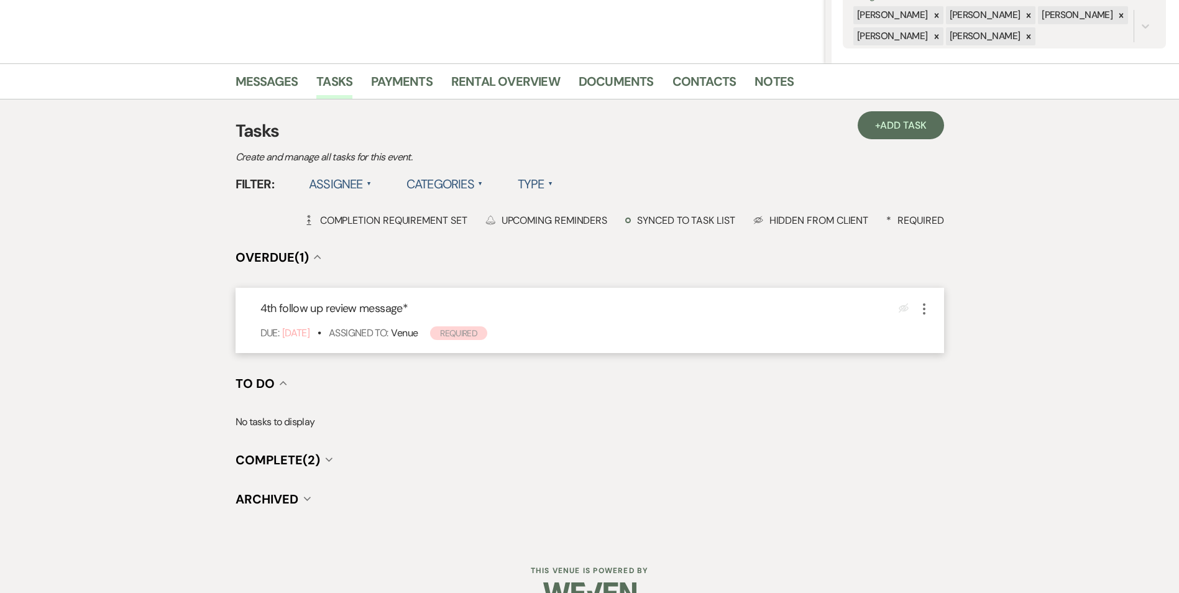
click at [925, 308] on icon "More" at bounding box center [924, 308] width 15 height 15
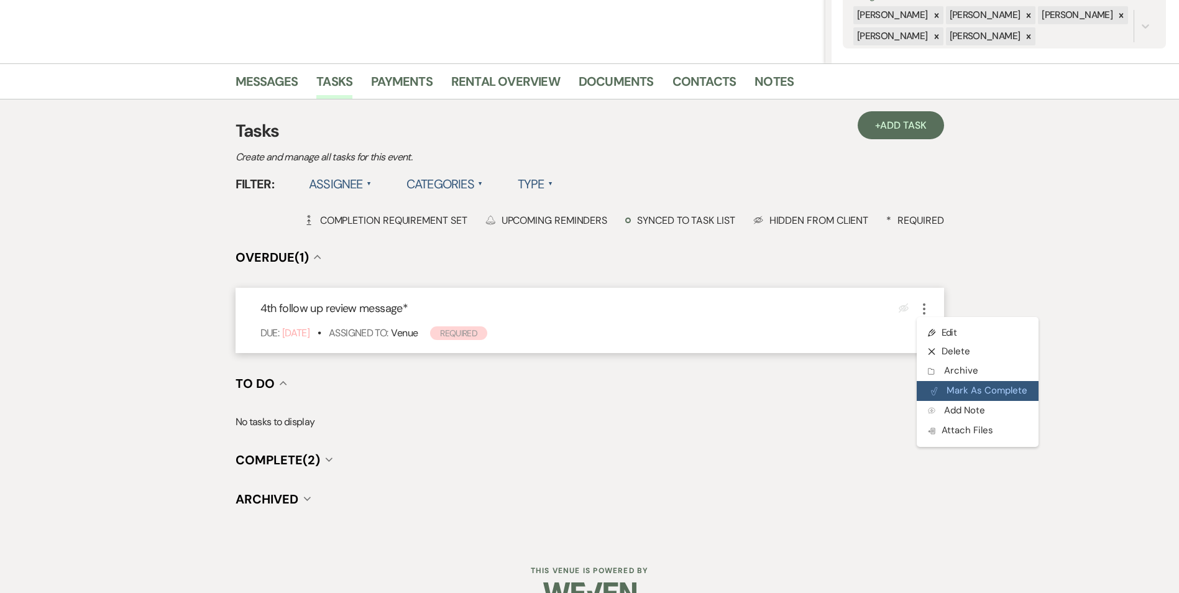
click at [932, 389] on icon "Plan Portal Link" at bounding box center [933, 391] width 7 height 9
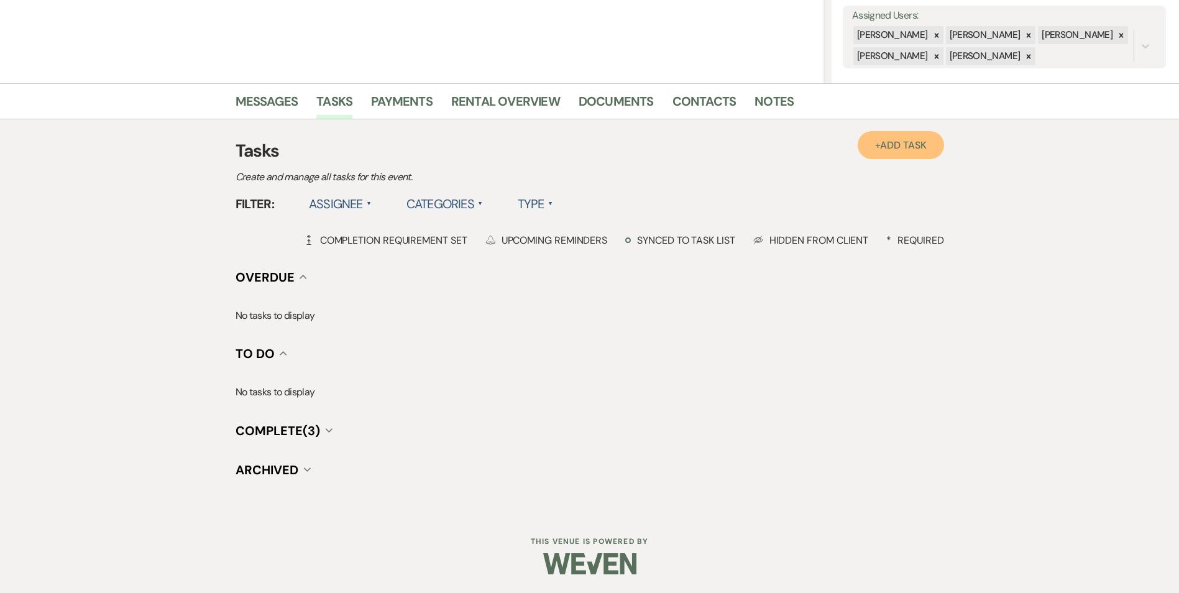
click at [908, 144] on span "Add Task" at bounding box center [903, 145] width 46 height 13
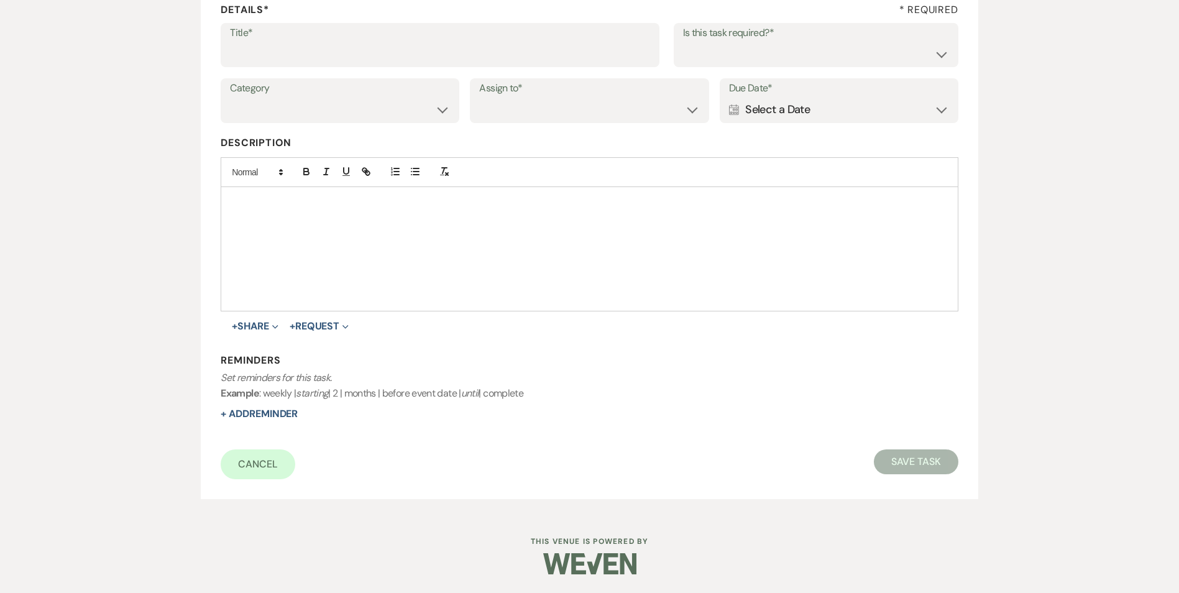
scroll to position [191, 0]
click at [279, 66] on div "Title*" at bounding box center [440, 45] width 439 height 45
click at [280, 61] on input "Title*" at bounding box center [440, 54] width 420 height 24
type input "if do not hear back mark as lost"
drag, startPoint x: 712, startPoint y: 52, endPoint x: 715, endPoint y: 65, distance: 13.9
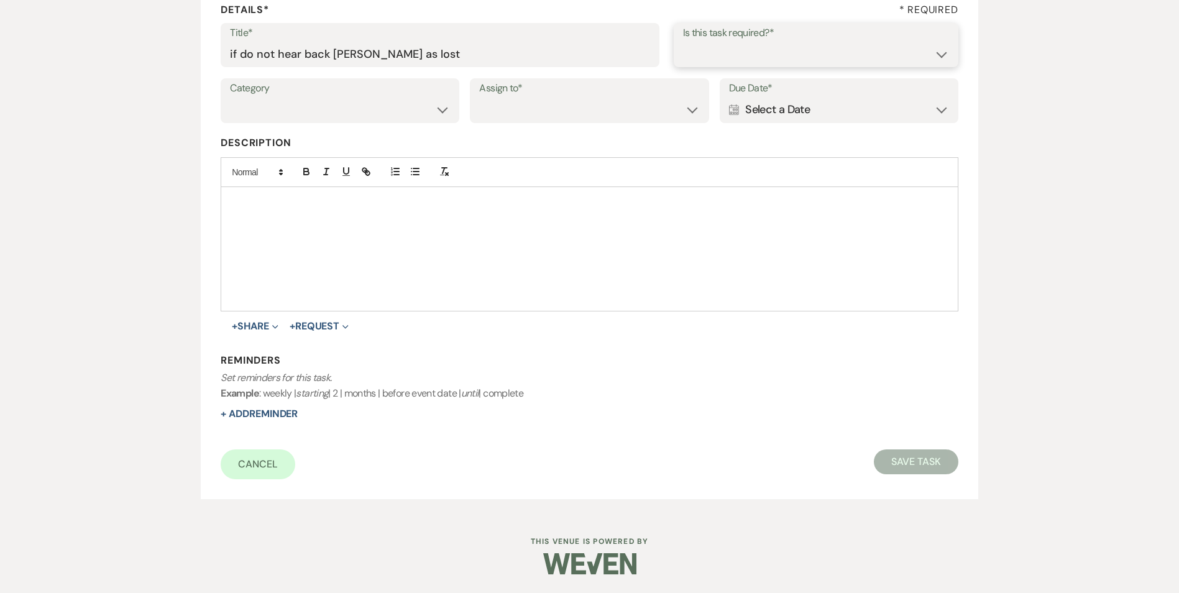
click at [712, 53] on select "Yes No" at bounding box center [816, 54] width 266 height 24
select select "true"
click at [683, 42] on select "Yes No" at bounding box center [816, 54] width 266 height 24
drag, startPoint x: 349, startPoint y: 104, endPoint x: 357, endPoint y: 122, distance: 18.9
click at [350, 105] on select "Venue Vendors Guests Details Finalize & Share" at bounding box center [340, 110] width 220 height 24
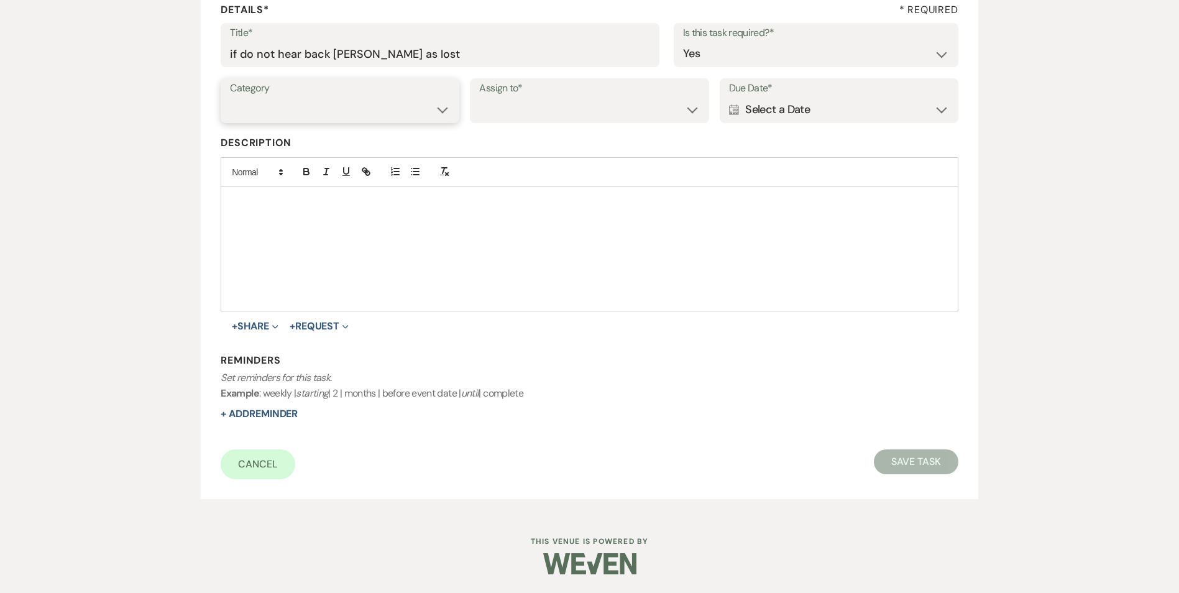
select select "31"
click at [230, 98] on select "Venue Vendors Guests Details Finalize & Share" at bounding box center [340, 110] width 220 height 24
click at [525, 115] on select "Venue Client" at bounding box center [589, 110] width 220 height 24
select select "venueHost"
click at [479, 98] on select "Venue Client" at bounding box center [589, 110] width 220 height 24
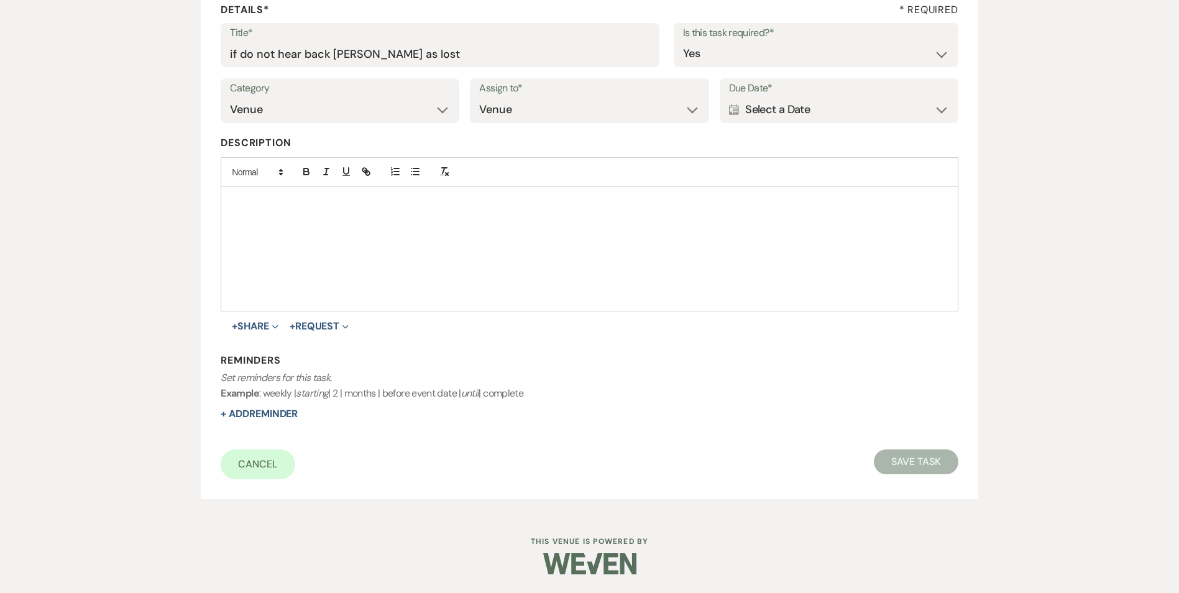
click at [759, 109] on div "Calendar Select a Date Expand" at bounding box center [839, 110] width 220 height 24
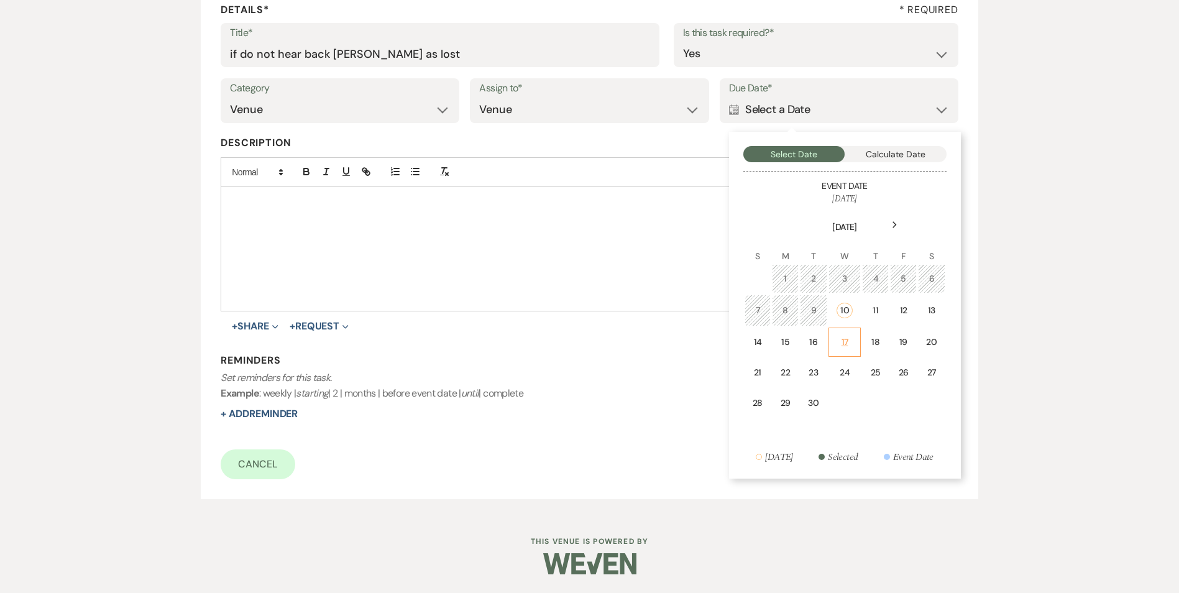
click at [842, 338] on div "17" at bounding box center [845, 342] width 17 height 13
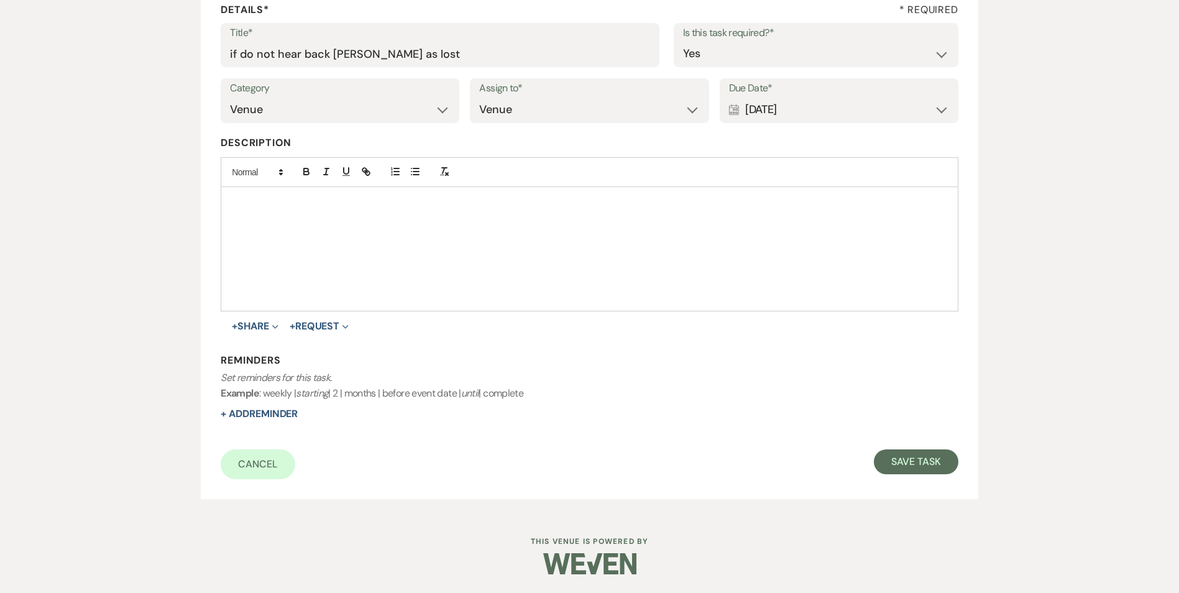
click at [303, 413] on div "Reminders Set reminders for this task. Example : weekly | starting | 2 | months…" at bounding box center [589, 388] width 737 height 68
click at [277, 415] on button "+ Add Reminder" at bounding box center [259, 414] width 77 height 10
select select "host"
select select "days"
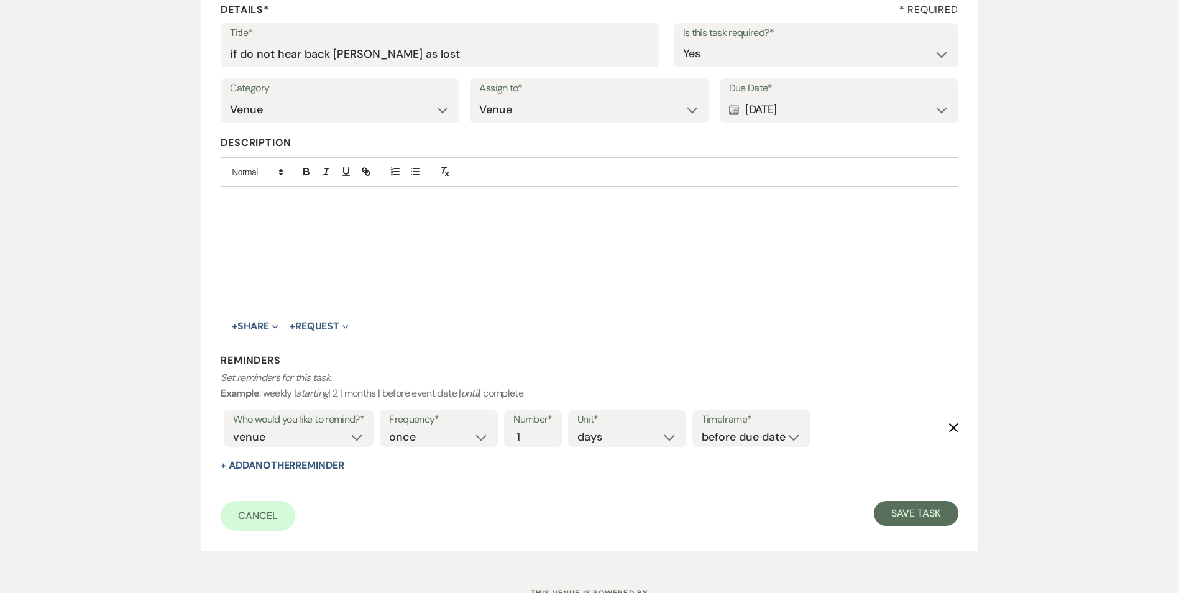
click at [728, 424] on label "Timeframe*" at bounding box center [751, 420] width 99 height 18
click at [722, 424] on label "Timeframe*" at bounding box center [751, 420] width 99 height 18
drag, startPoint x: 725, startPoint y: 432, endPoint x: 730, endPoint y: 445, distance: 13.8
click at [726, 432] on select "before due date after due date on due date on custom date" at bounding box center [751, 437] width 99 height 17
select select "onDueDate"
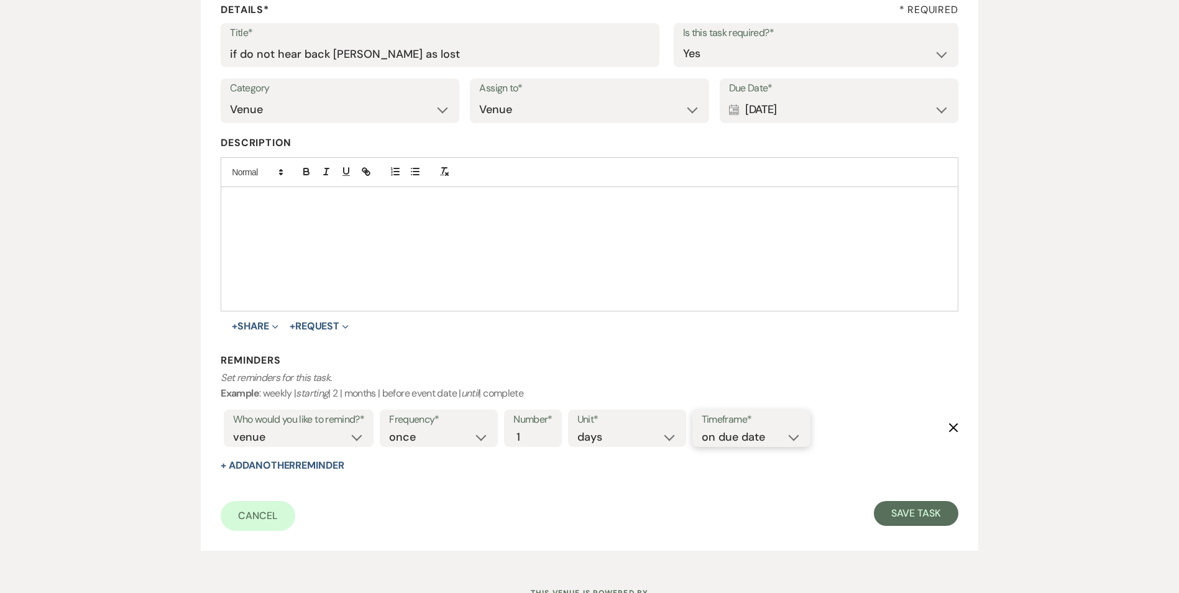
click at [702, 429] on select "before due date after due date on due date on custom date" at bounding box center [751, 437] width 99 height 17
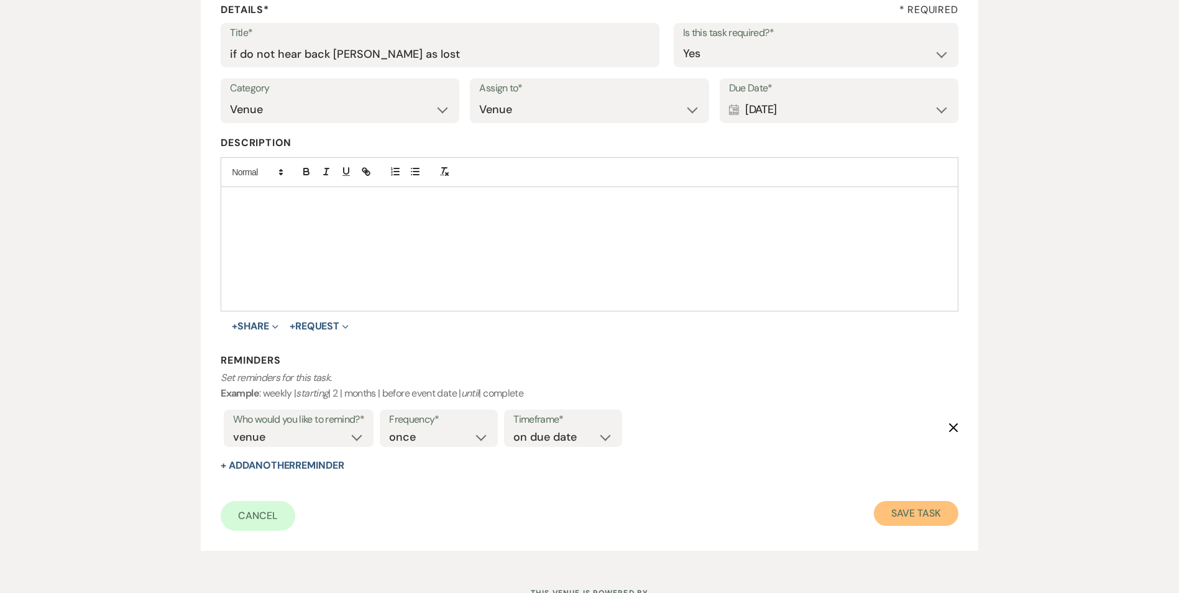
click at [941, 511] on button "Save Task" at bounding box center [916, 513] width 84 height 25
select select "2"
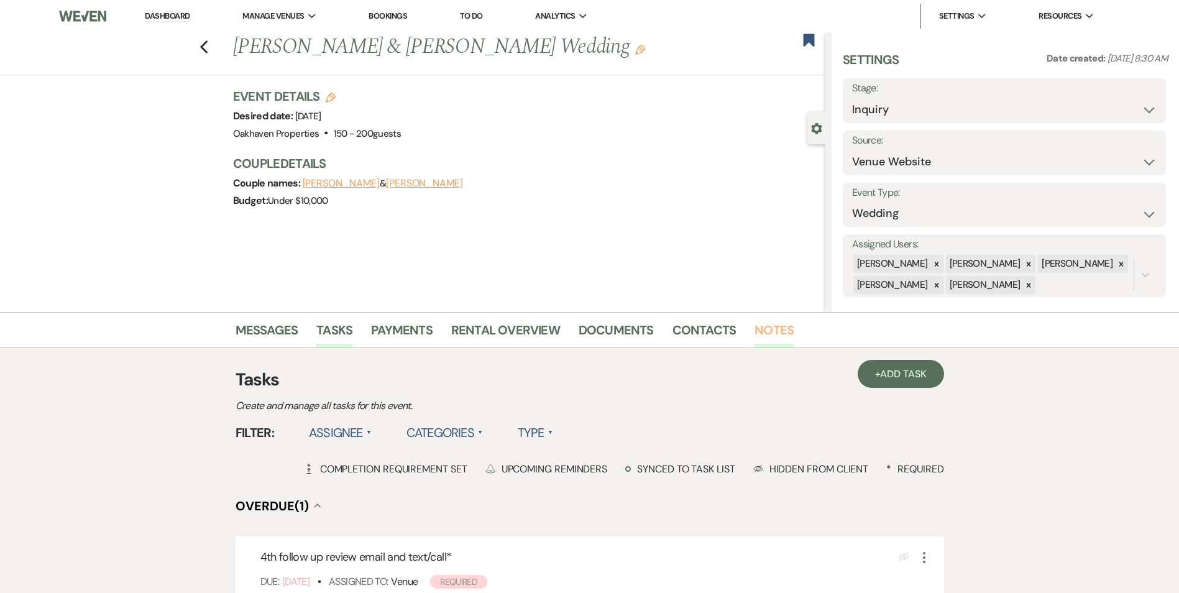
click at [777, 343] on link "Notes" at bounding box center [773, 333] width 39 height 27
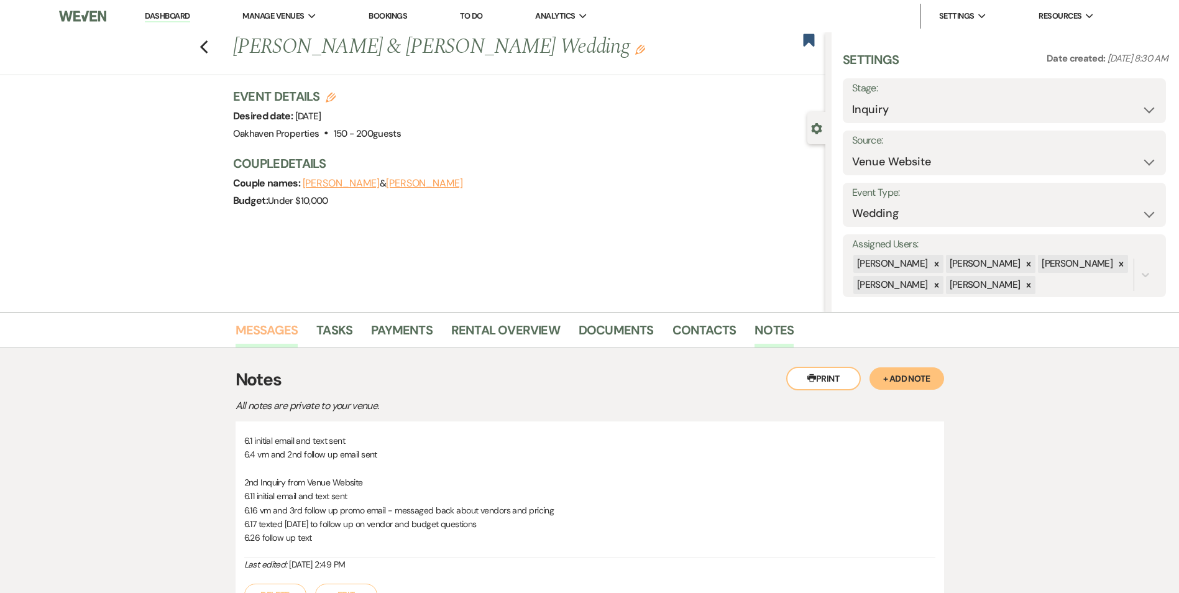
click at [244, 328] on link "Messages" at bounding box center [267, 333] width 63 height 27
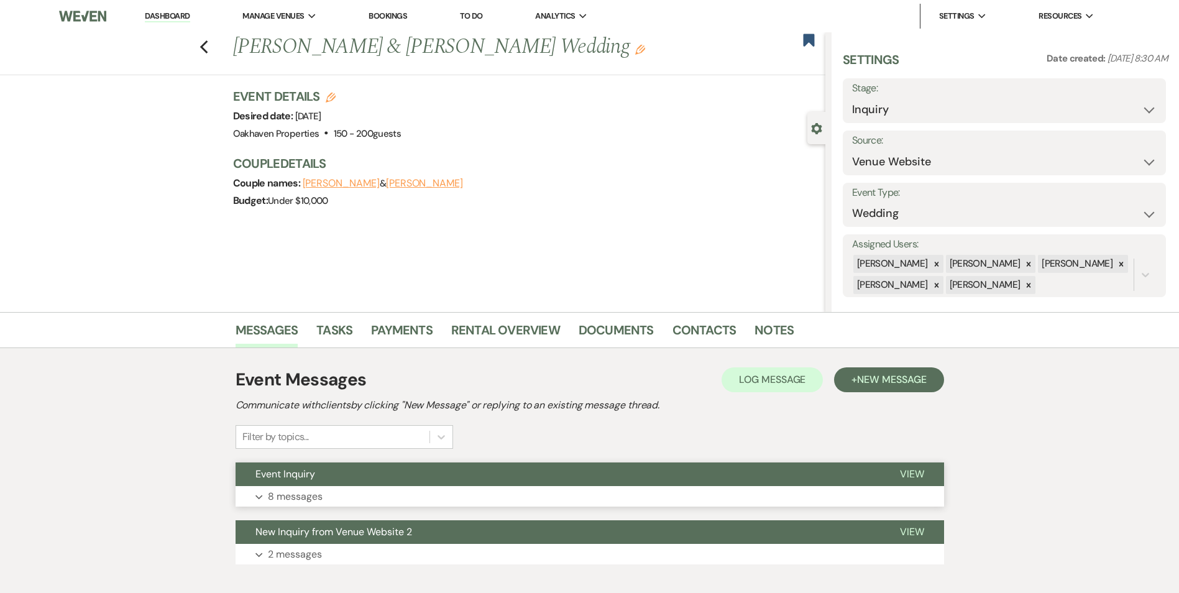
drag, startPoint x: 897, startPoint y: 469, endPoint x: 883, endPoint y: 470, distance: 15.0
click at [899, 470] on button "View" at bounding box center [912, 474] width 64 height 24
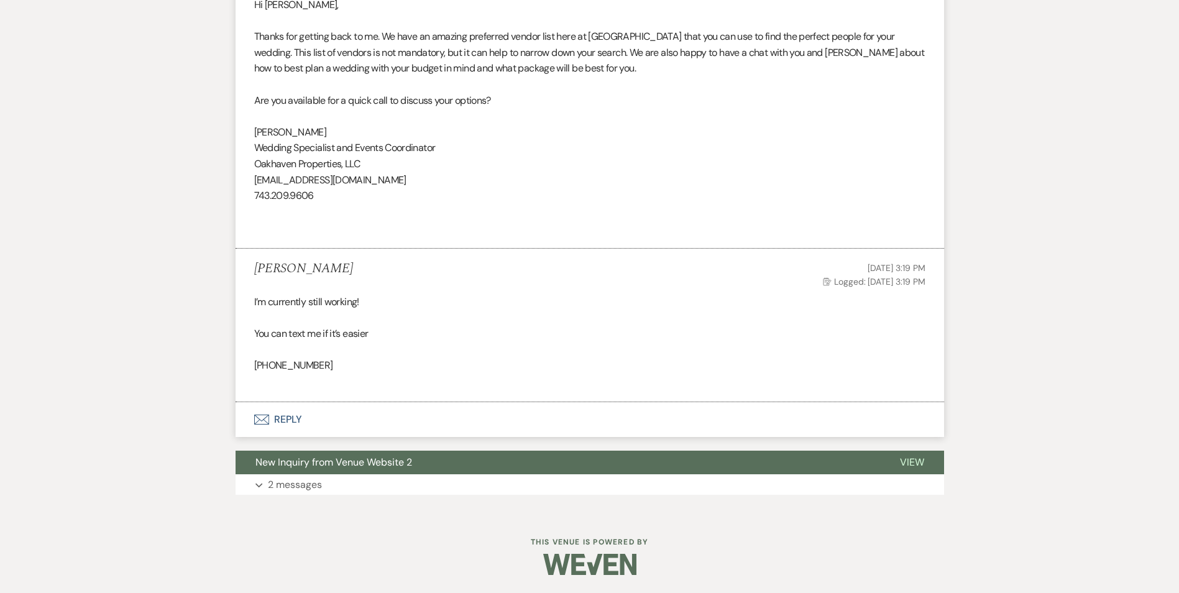
scroll to position [2462, 0]
click at [902, 459] on span "View" at bounding box center [912, 461] width 24 height 13
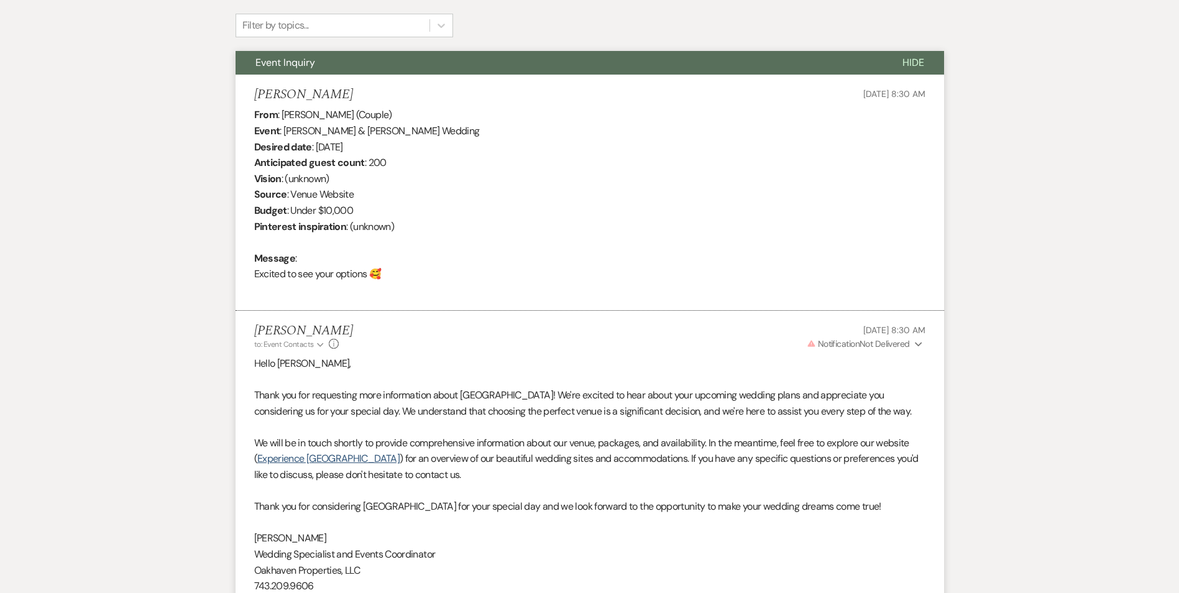
scroll to position [170, 0]
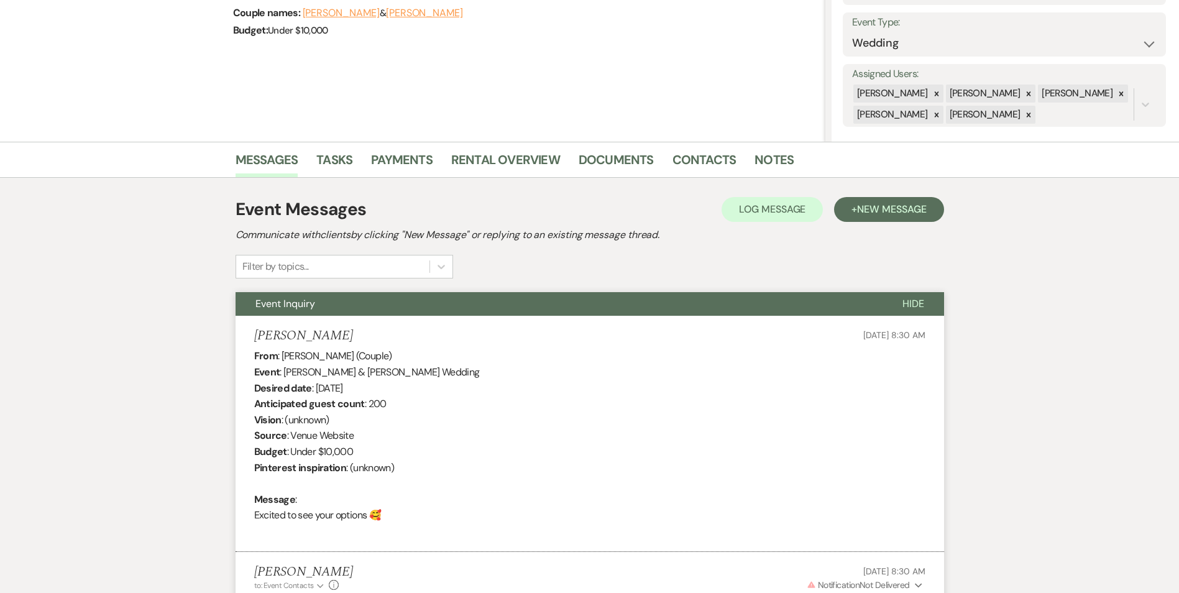
click at [914, 307] on span "Hide" at bounding box center [913, 303] width 22 height 13
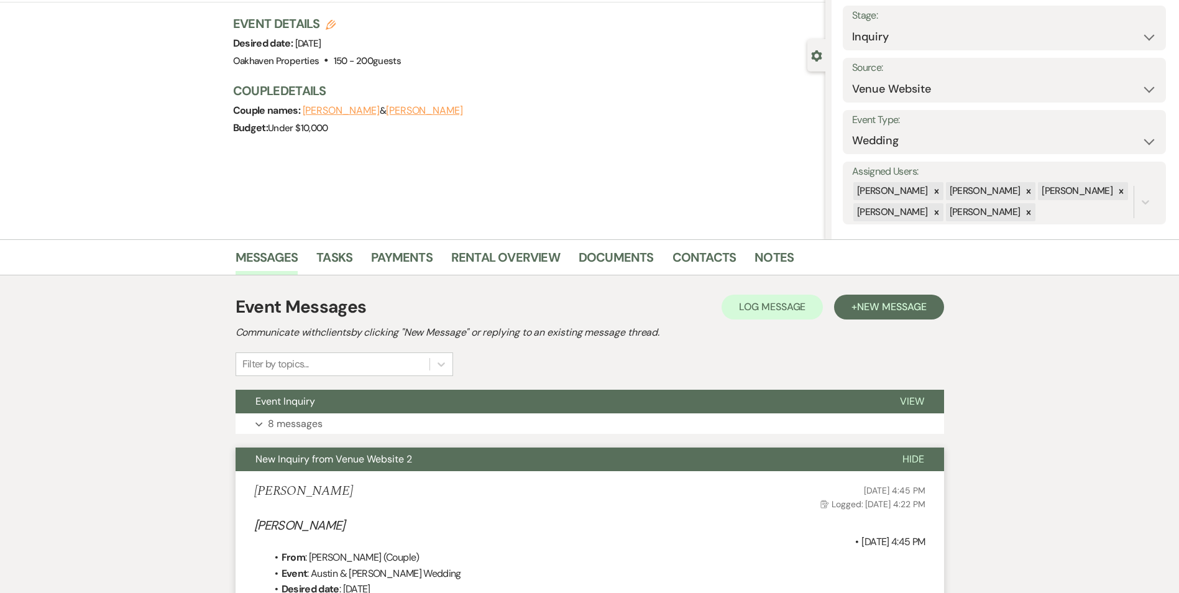
scroll to position [186, 0]
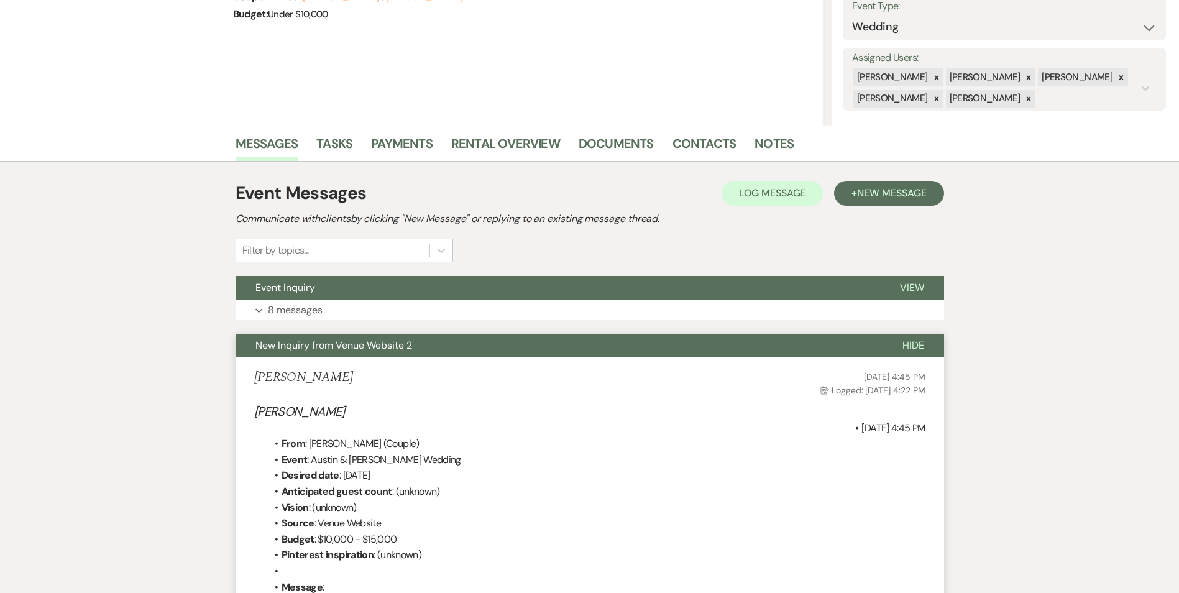
click at [912, 338] on button "Hide" at bounding box center [914, 346] width 62 height 24
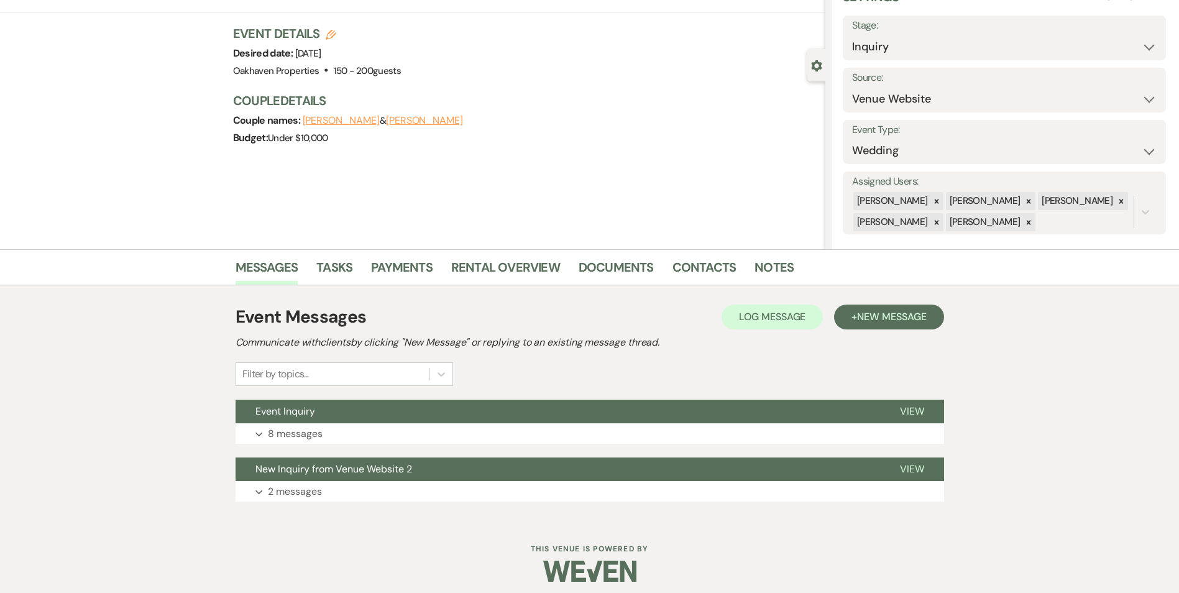
scroll to position [0, 0]
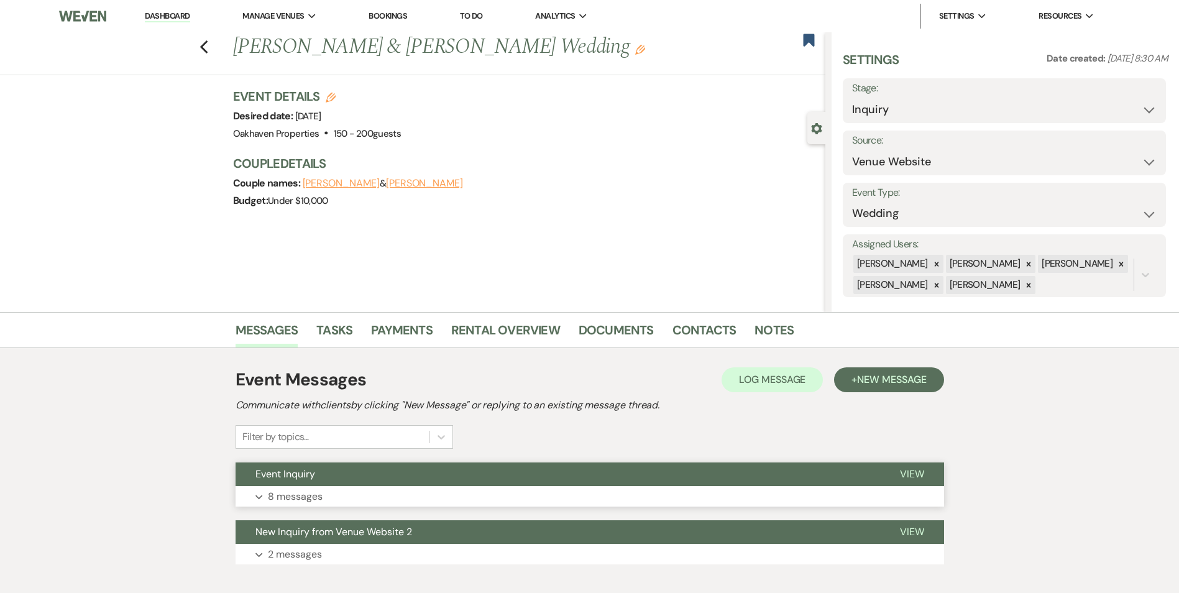
click at [919, 476] on span "View" at bounding box center [912, 473] width 24 height 13
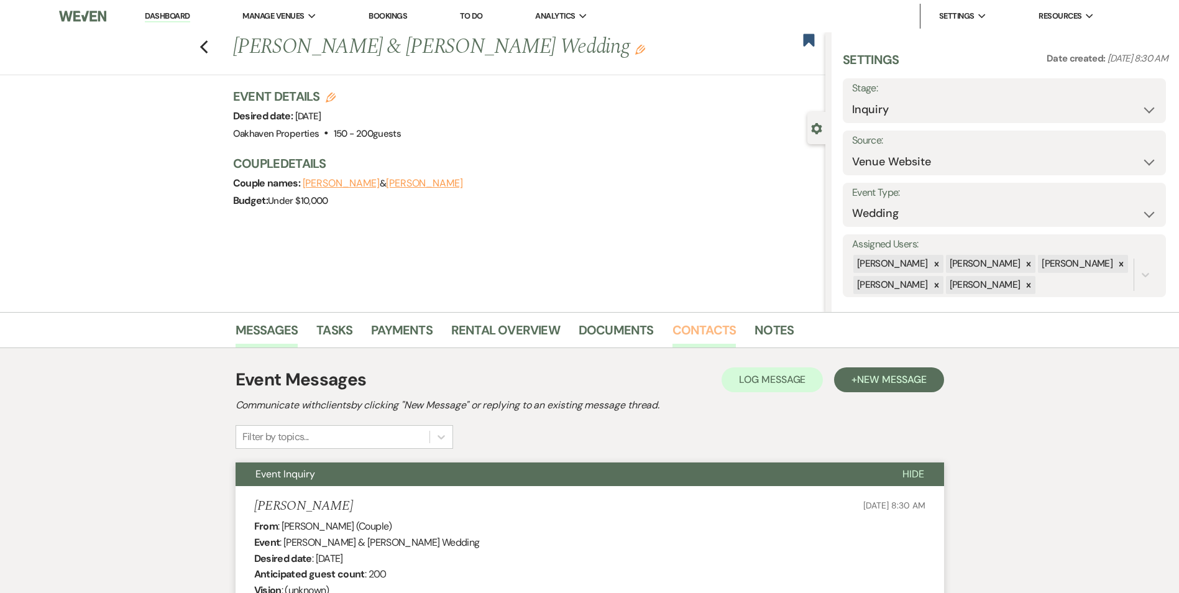
click at [683, 340] on link "Contacts" at bounding box center [704, 333] width 64 height 27
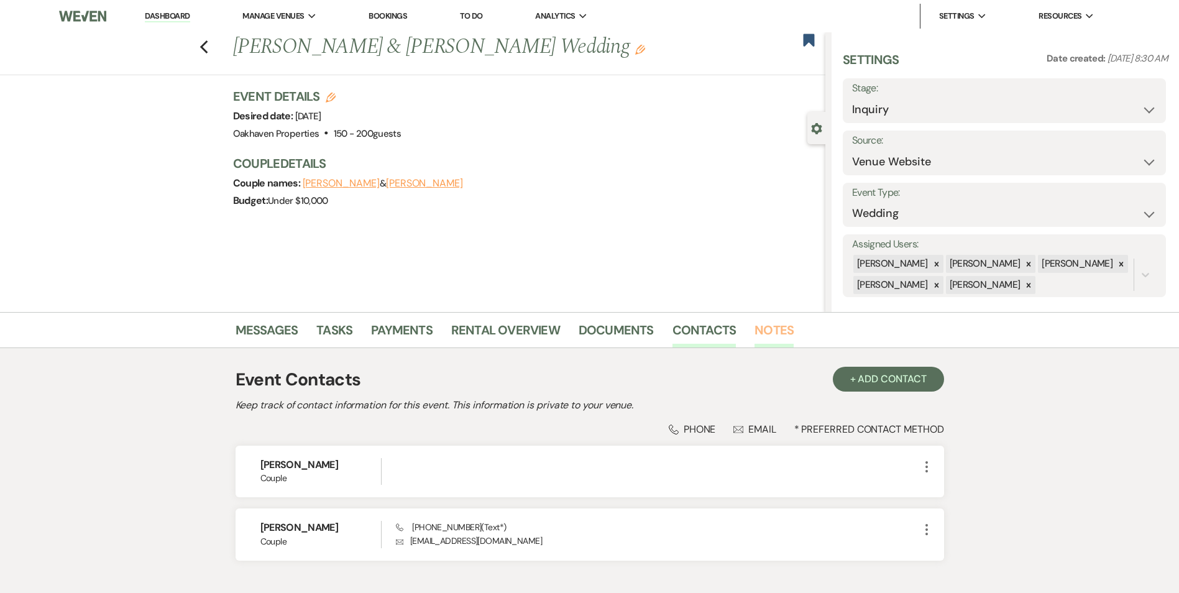
click at [759, 335] on link "Notes" at bounding box center [773, 333] width 39 height 27
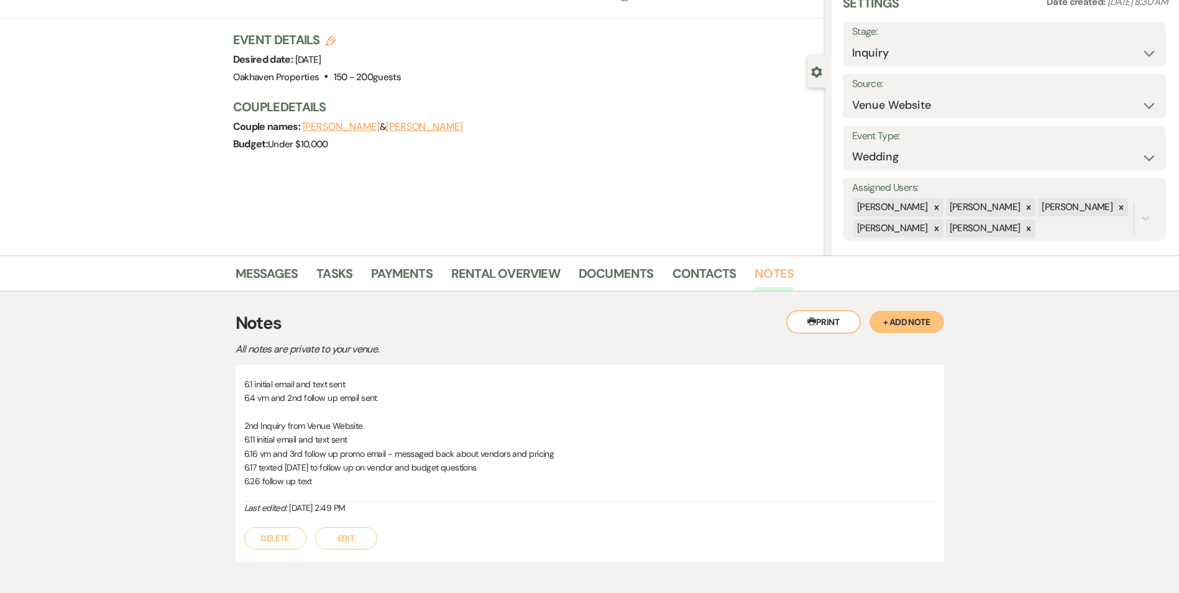
scroll to position [124, 0]
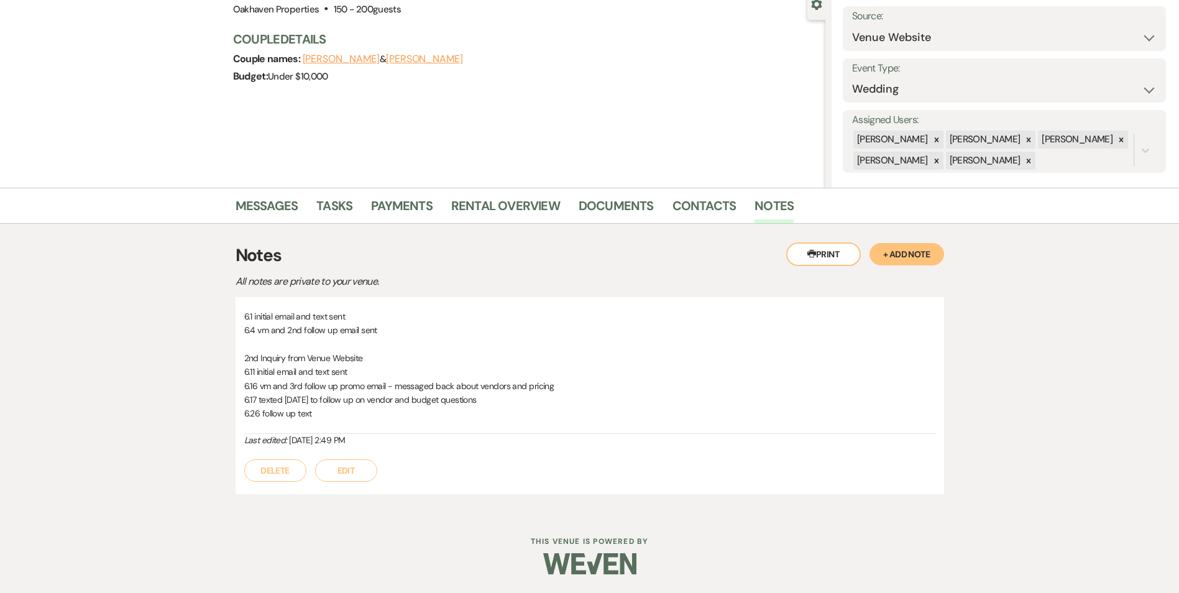
click at [350, 472] on button "Edit" at bounding box center [346, 470] width 62 height 22
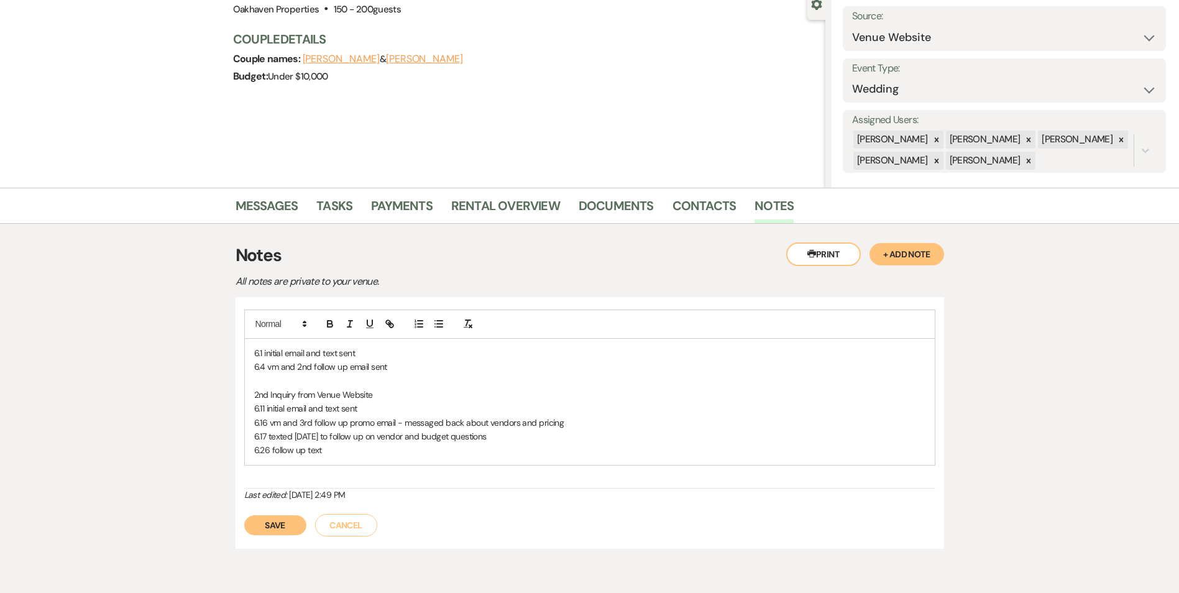
click at [331, 456] on p "6.26 follow up text" at bounding box center [589, 450] width 671 height 14
drag, startPoint x: 273, startPoint y: 538, endPoint x: 630, endPoint y: 441, distance: 369.7
click at [273, 537] on button "Save" at bounding box center [275, 539] width 62 height 20
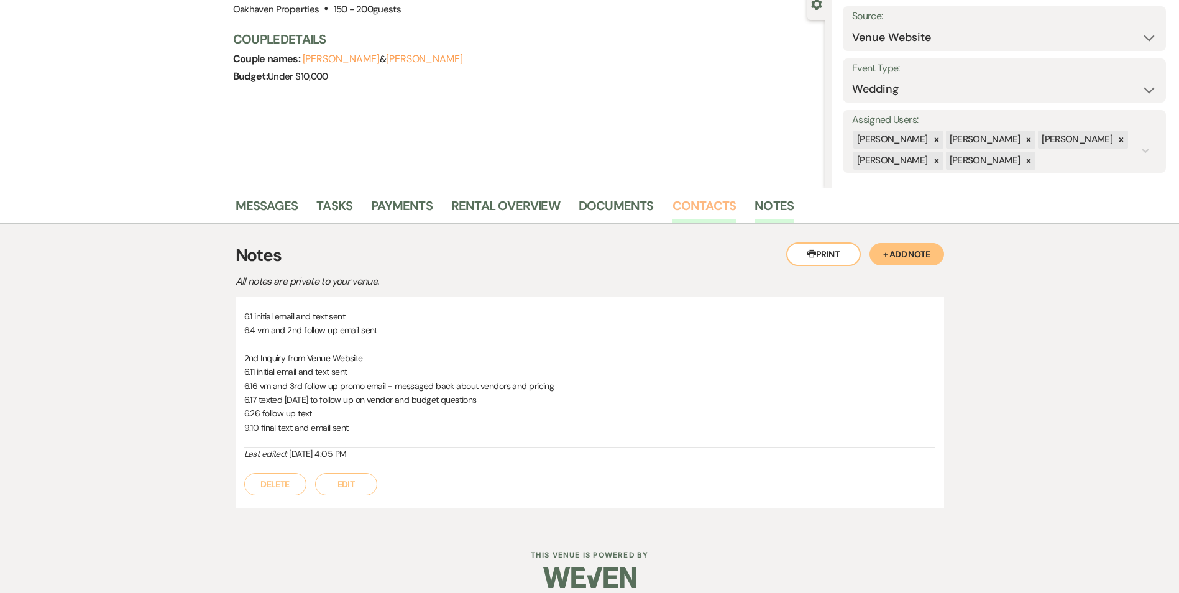
click at [712, 209] on link "Contacts" at bounding box center [704, 209] width 64 height 27
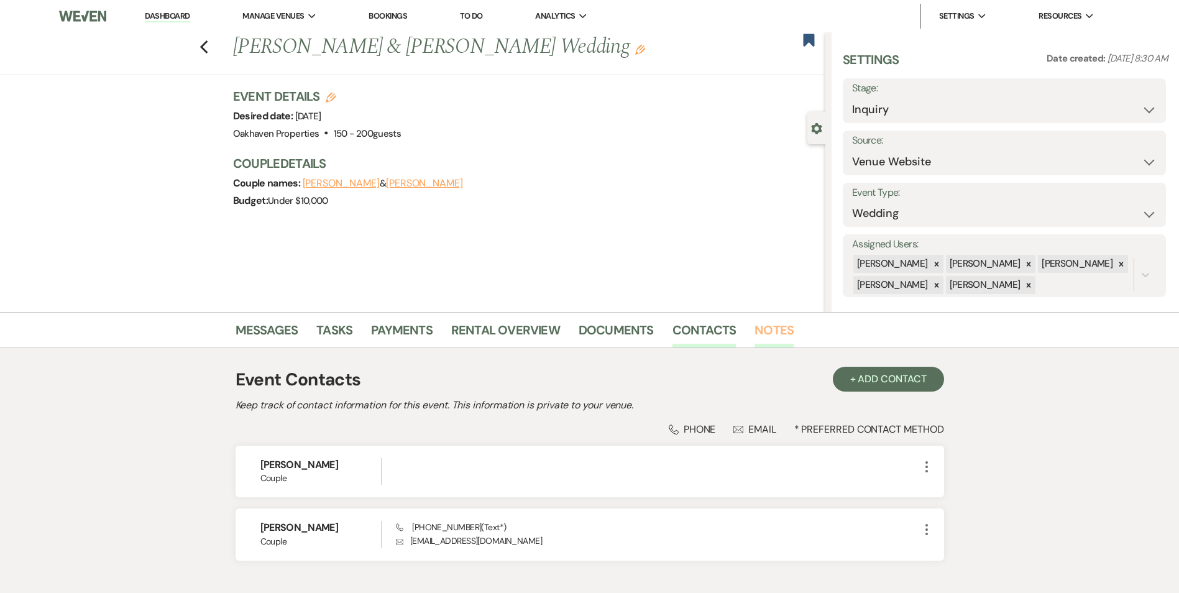
click at [774, 327] on link "Notes" at bounding box center [773, 333] width 39 height 27
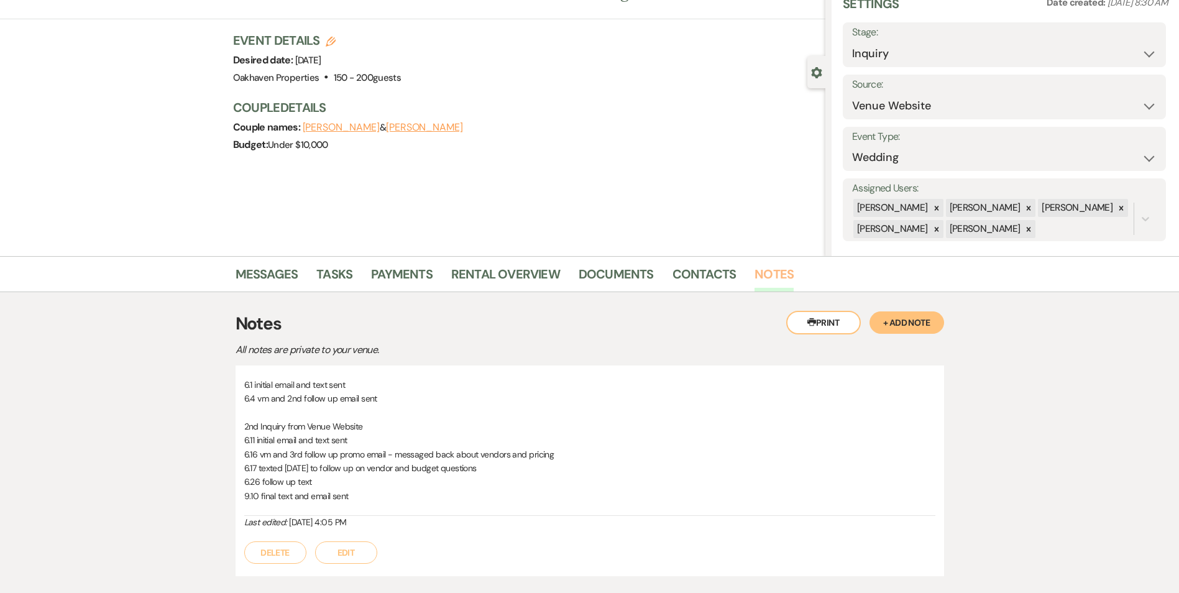
scroll to position [124, 0]
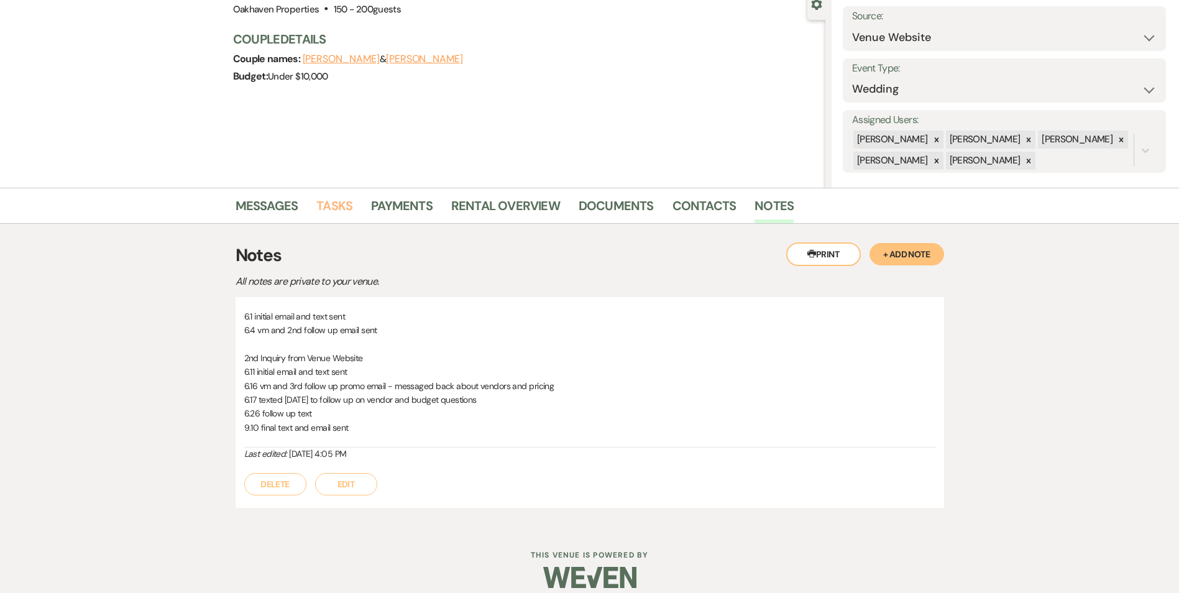
click at [341, 199] on link "Tasks" at bounding box center [334, 209] width 36 height 27
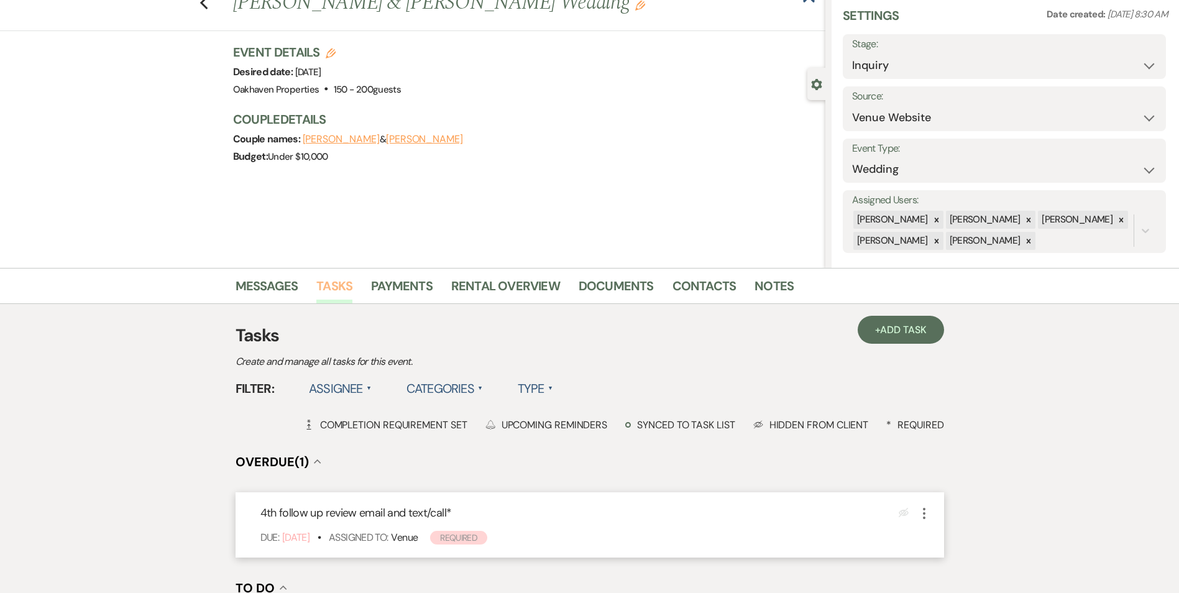
scroll to position [186, 0]
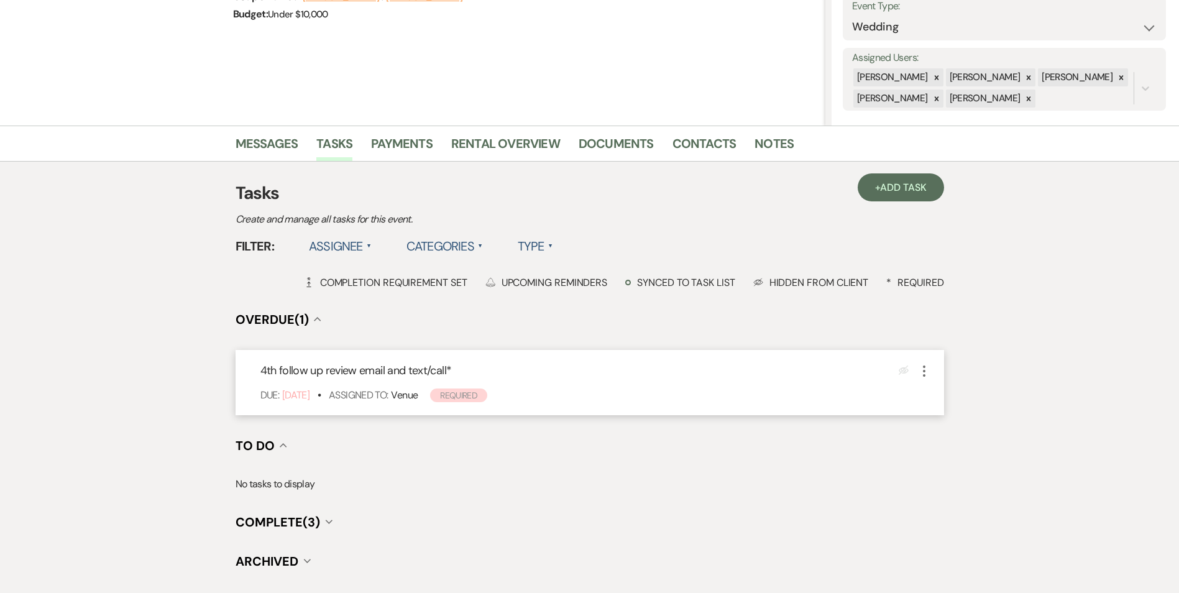
click at [927, 368] on icon "More" at bounding box center [924, 371] width 15 height 15
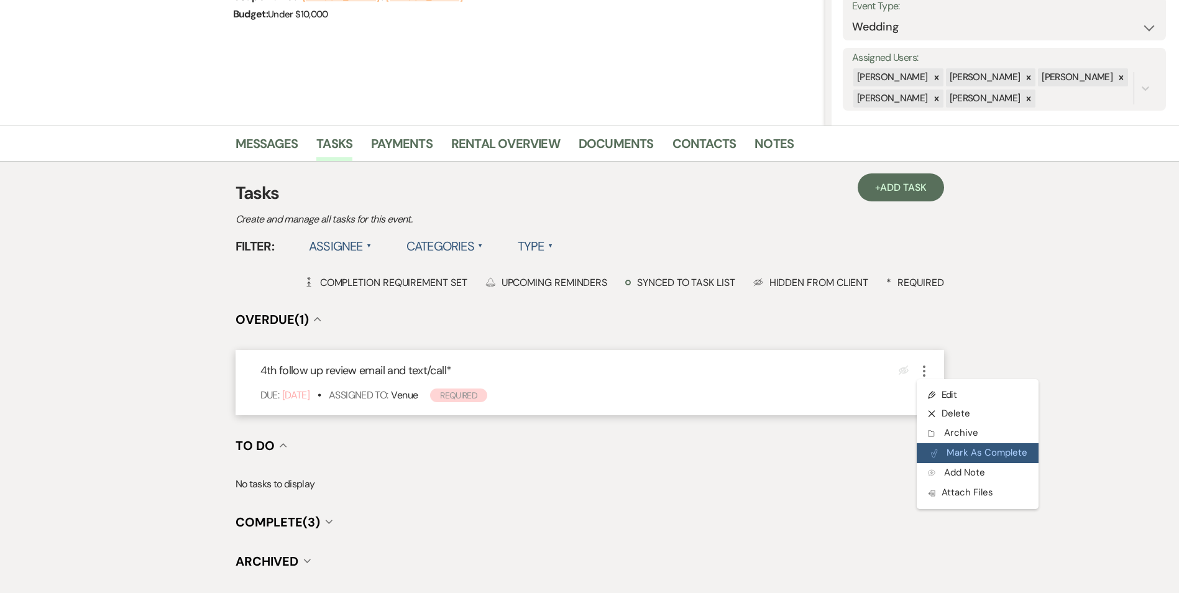
click at [949, 444] on button "Plan Portal Link Mark As Complete" at bounding box center [978, 453] width 122 height 20
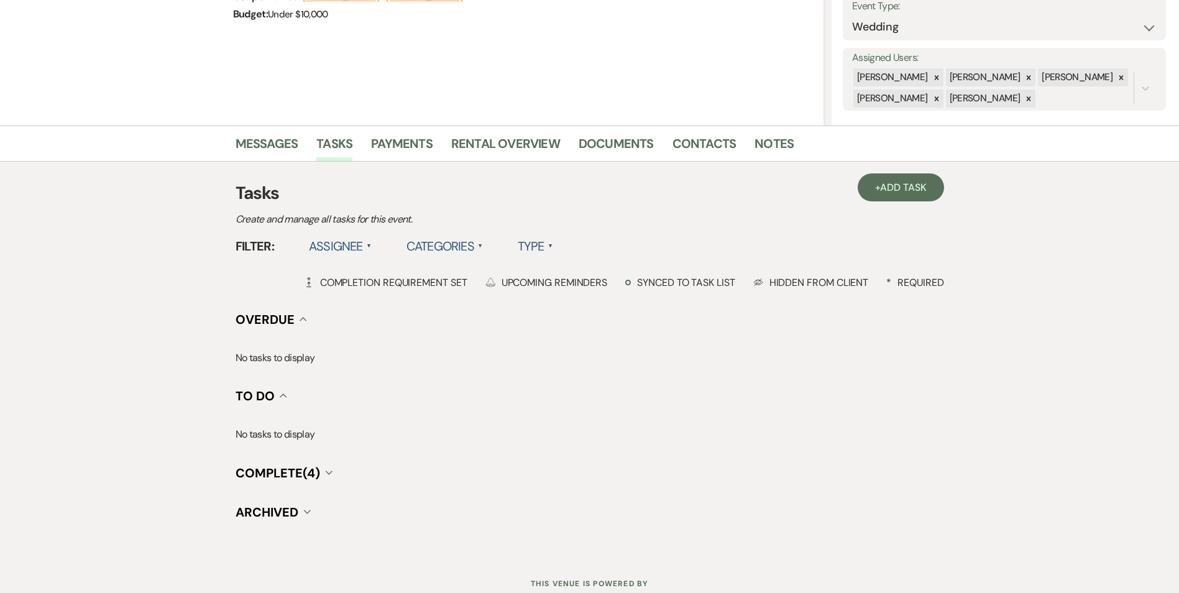
click at [915, 207] on div "Tasks Create and manage all tasks for this event." at bounding box center [590, 203] width 708 height 47
click at [902, 188] on span "Add Task" at bounding box center [903, 187] width 46 height 13
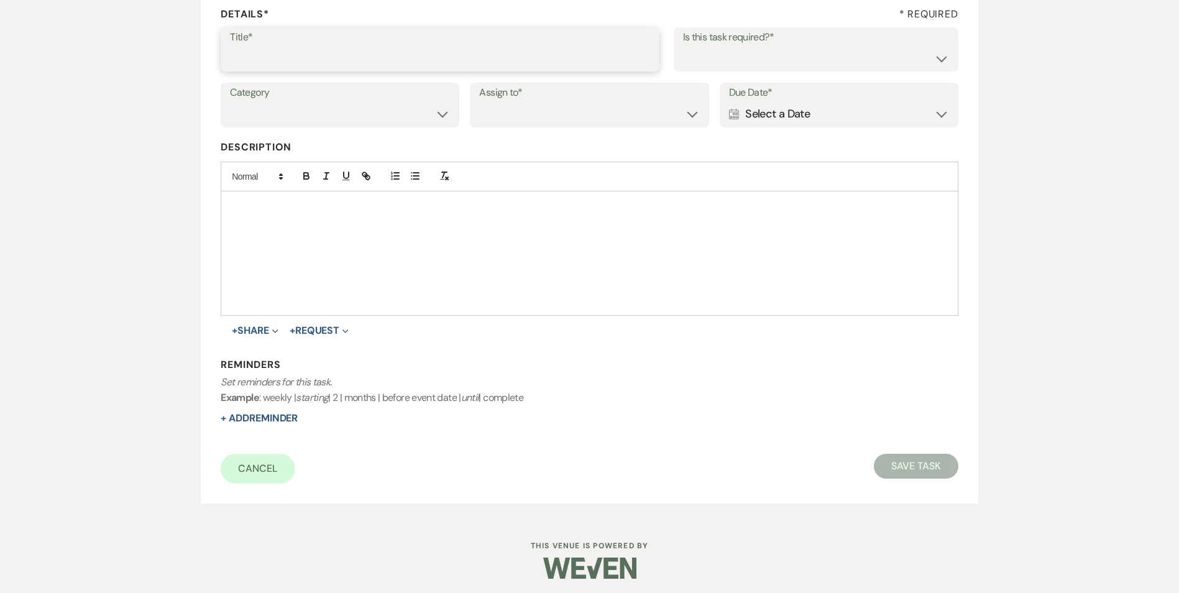
click at [334, 55] on input "Title*" at bounding box center [440, 58] width 420 height 24
type input "if do not hear back [PERSON_NAME] as lost"
drag, startPoint x: 793, startPoint y: 65, endPoint x: 789, endPoint y: 71, distance: 7.8
click at [793, 65] on select "Yes No" at bounding box center [816, 58] width 266 height 24
select select "true"
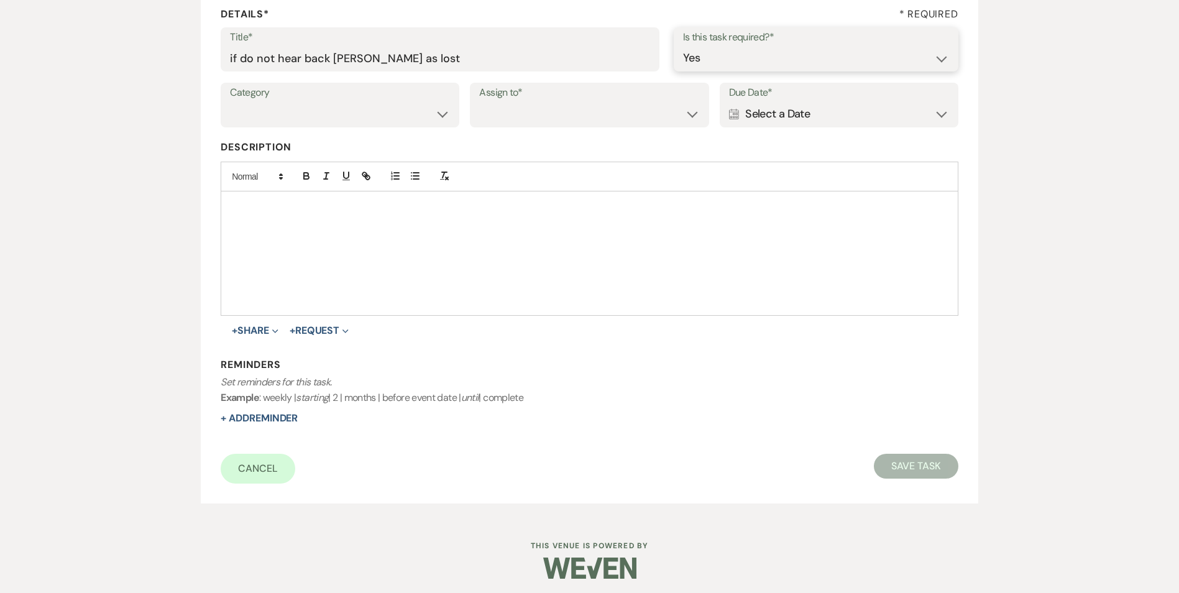
click at [683, 46] on select "Yes No" at bounding box center [816, 58] width 266 height 24
drag, startPoint x: 385, startPoint y: 116, endPoint x: 388, endPoint y: 124, distance: 8.1
click at [385, 116] on select "Venue Vendors Guests Details Finalize & Share" at bounding box center [340, 114] width 220 height 24
select select "31"
click at [230, 102] on select "Venue Vendors Guests Details Finalize & Share" at bounding box center [340, 114] width 220 height 24
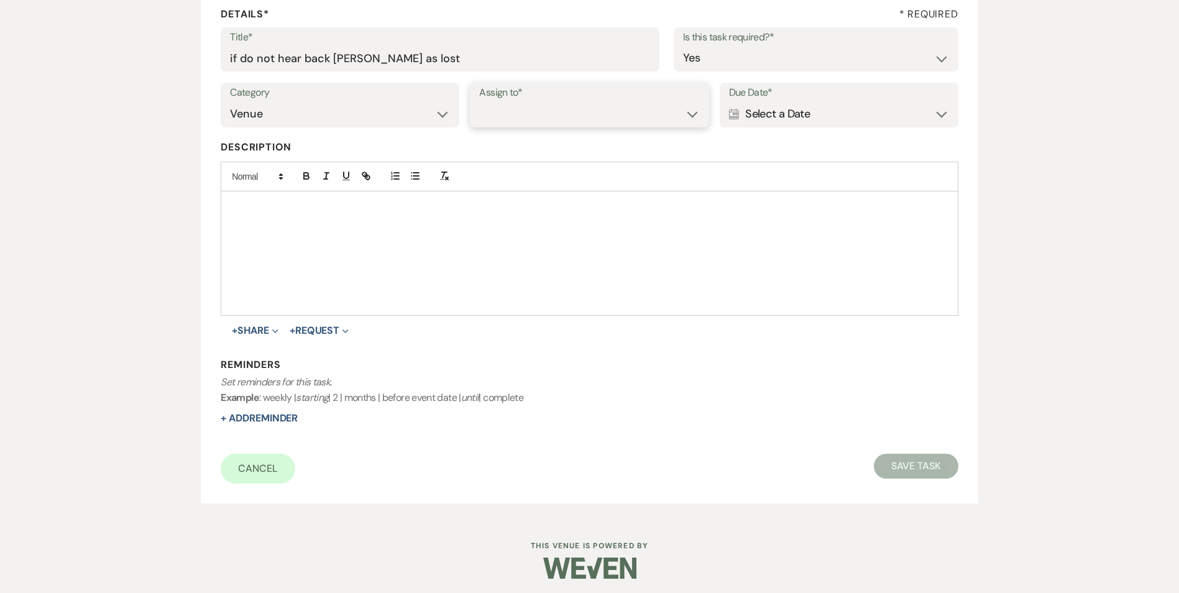
click at [500, 109] on select "Venue Client" at bounding box center [589, 114] width 220 height 24
select select "venueHost"
click at [479, 102] on select "Venue Client" at bounding box center [589, 114] width 220 height 24
click at [810, 119] on div "Calendar Select a Date Expand" at bounding box center [839, 114] width 220 height 24
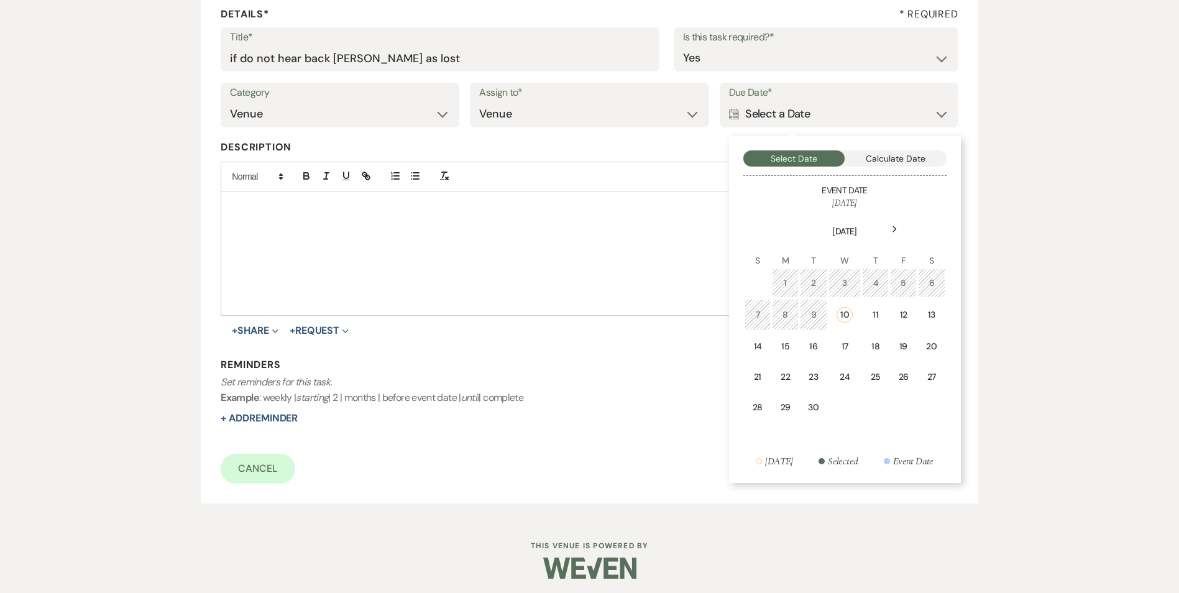
drag, startPoint x: 843, startPoint y: 344, endPoint x: 413, endPoint y: 369, distance: 430.8
click at [843, 344] on div "17" at bounding box center [845, 346] width 17 height 13
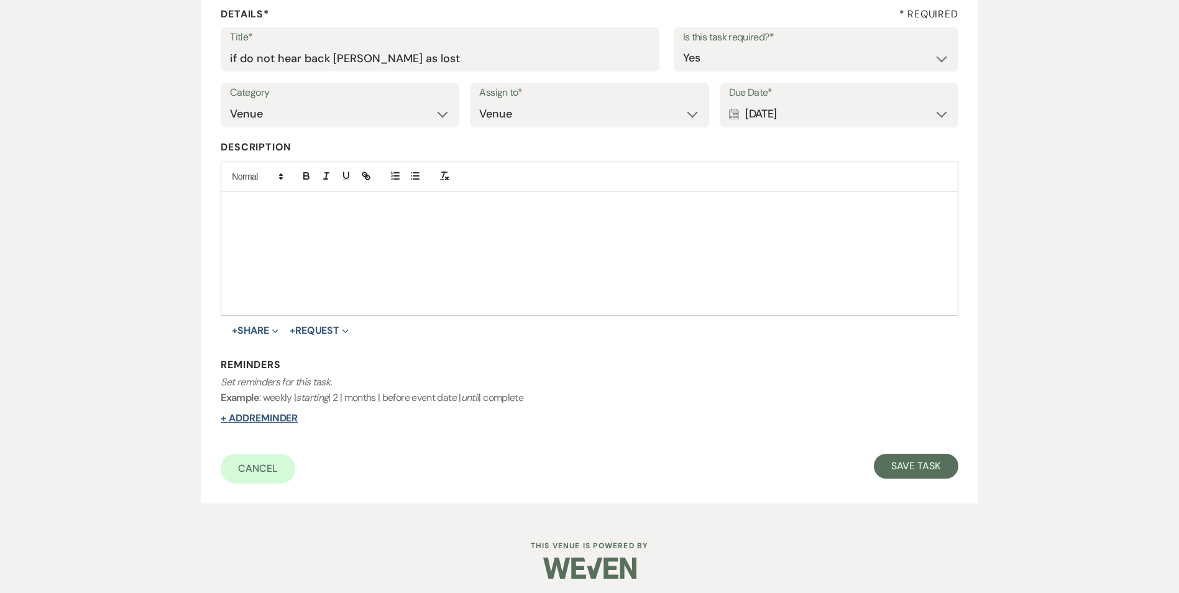
click at [276, 419] on button "+ Add Reminder" at bounding box center [259, 418] width 77 height 10
select select "host"
select select "days"
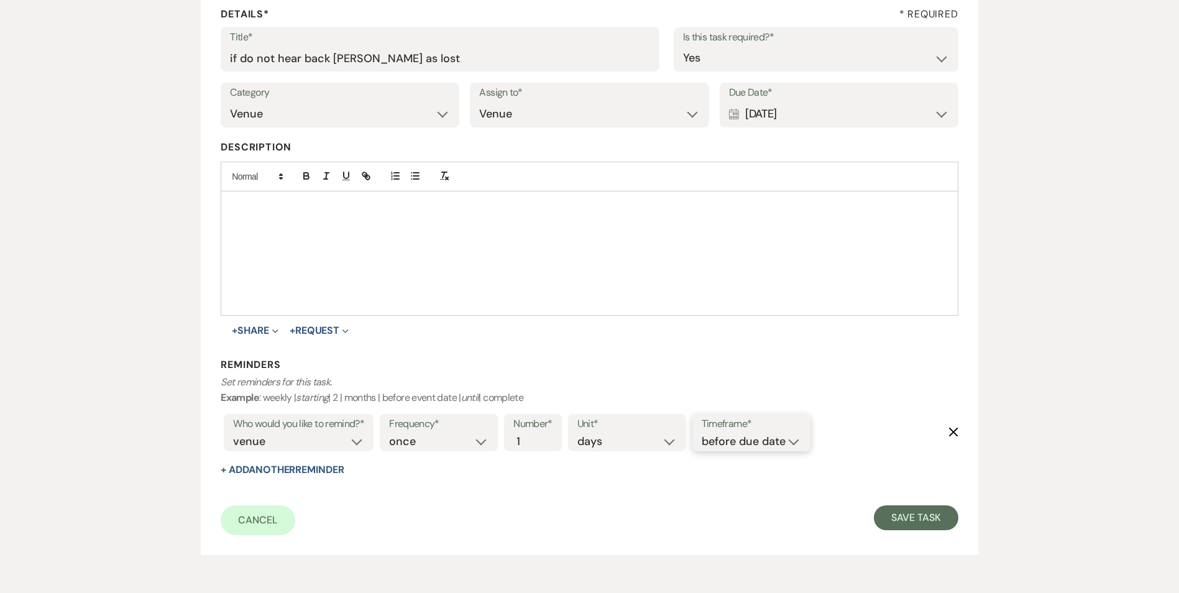
click at [773, 443] on select "before due date after due date on due date on custom date" at bounding box center [751, 441] width 99 height 17
select select "onDueDate"
click at [702, 433] on select "before due date after due date on due date on custom date" at bounding box center [751, 441] width 99 height 17
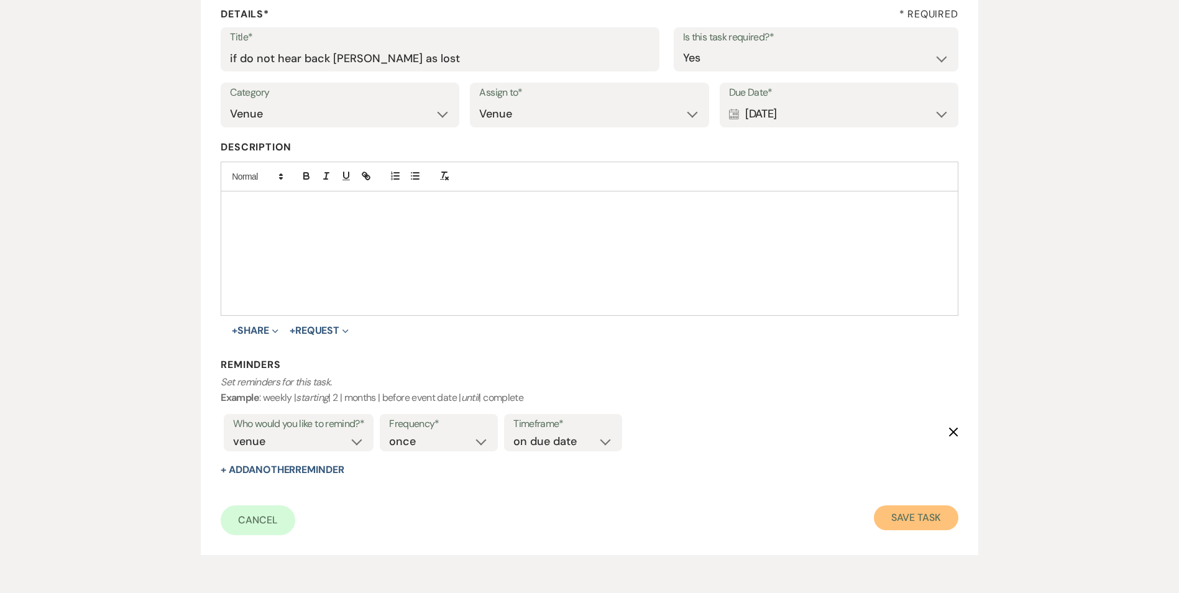
click at [914, 528] on button "Save Task" at bounding box center [916, 517] width 84 height 25
select select "5"
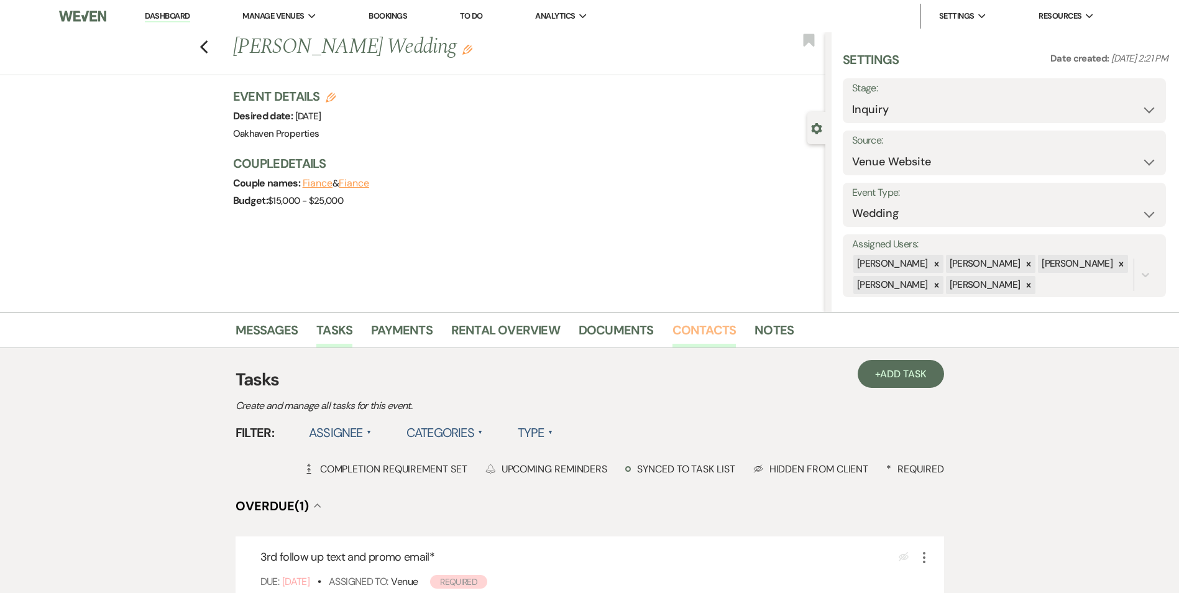
click at [716, 331] on link "Contacts" at bounding box center [704, 333] width 64 height 27
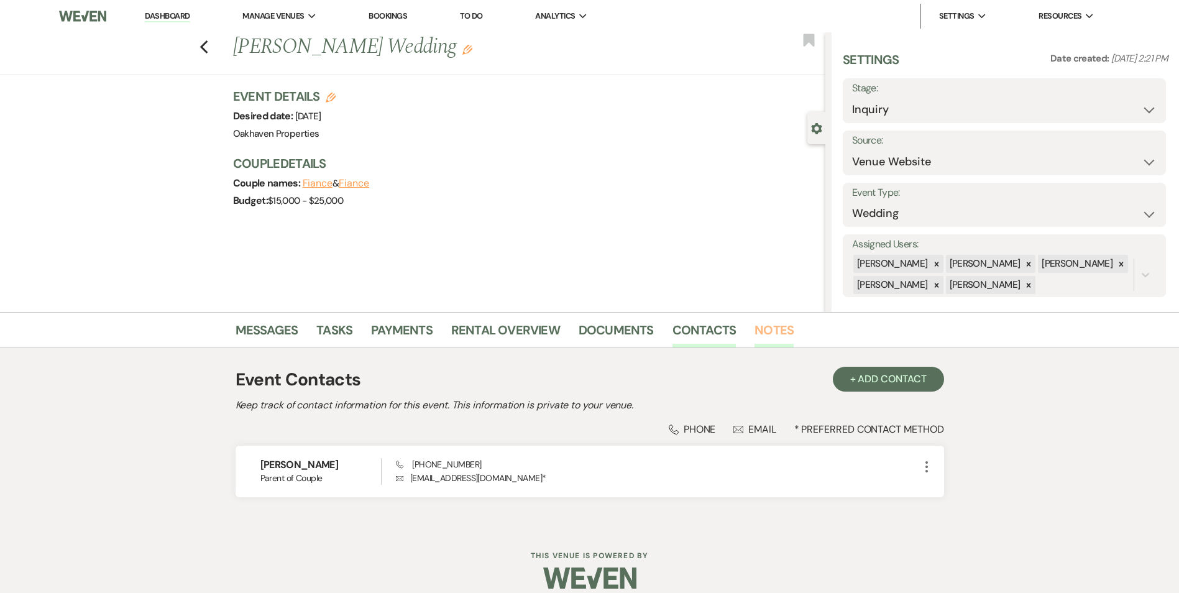
click at [781, 332] on link "Notes" at bounding box center [773, 333] width 39 height 27
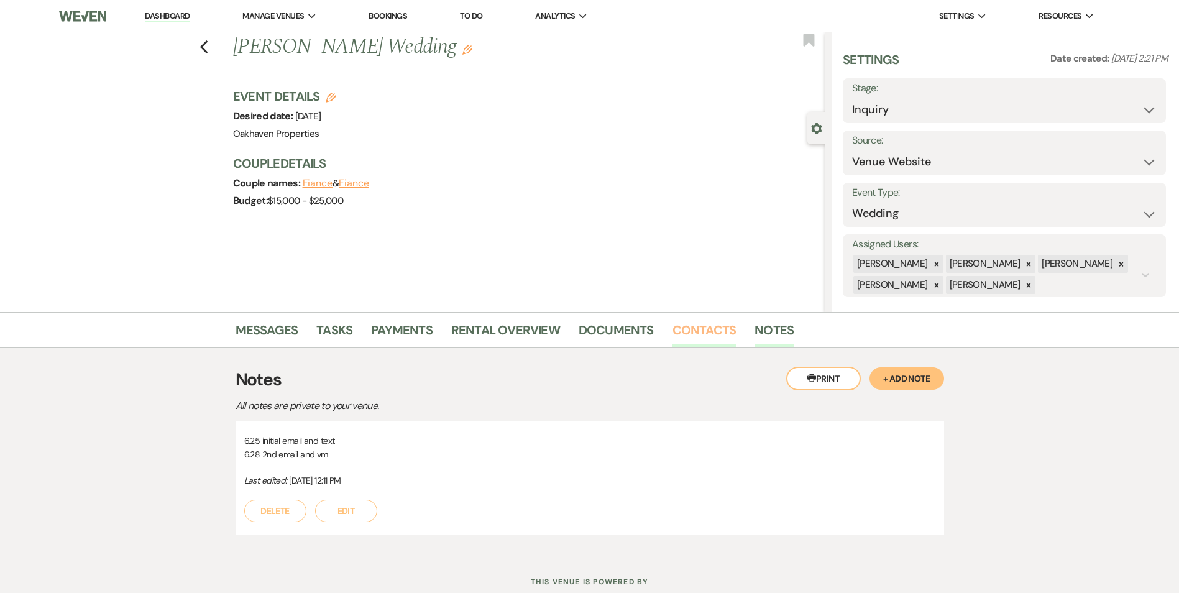
click at [717, 327] on link "Contacts" at bounding box center [704, 333] width 64 height 27
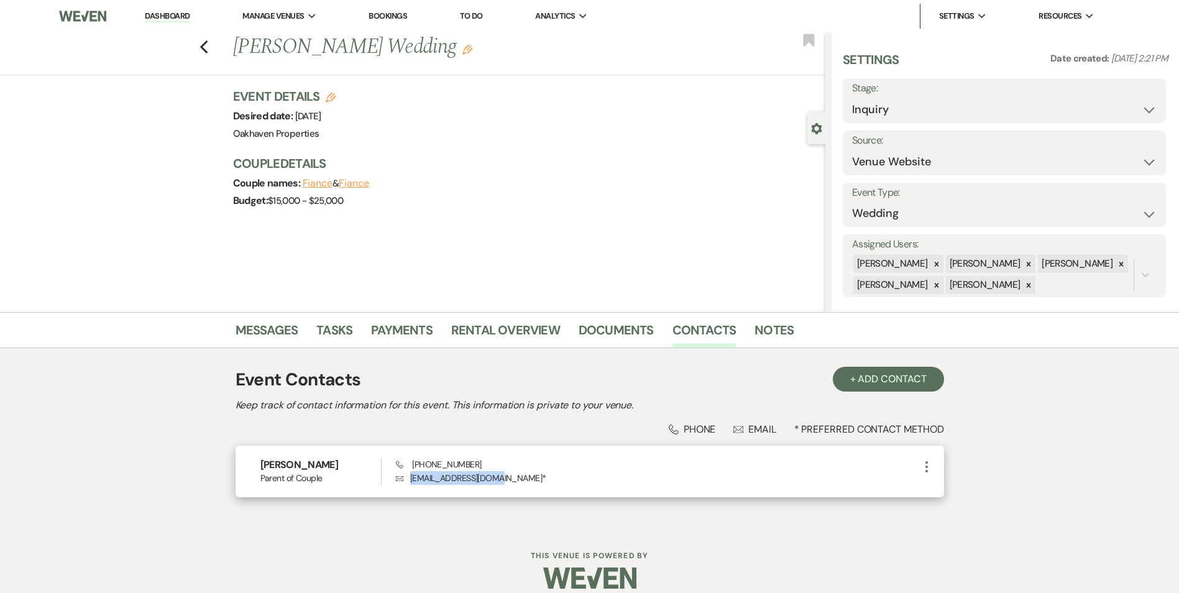
drag, startPoint x: 498, startPoint y: 476, endPoint x: 400, endPoint y: 478, distance: 98.2
click at [400, 478] on p "Envelope sanrenekay@gmail.com *" at bounding box center [657, 478] width 523 height 14
copy p "sanrenekay@gmail.com"
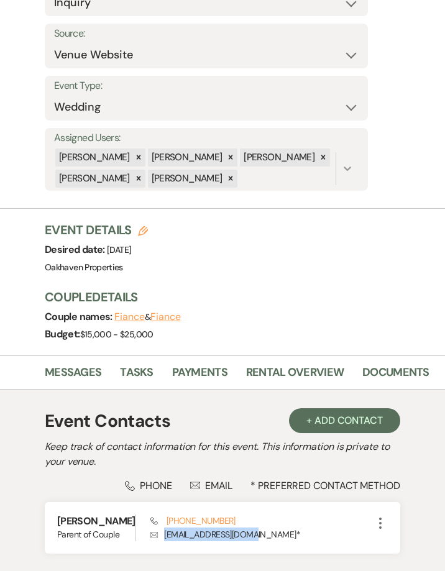
scroll to position [186, 0]
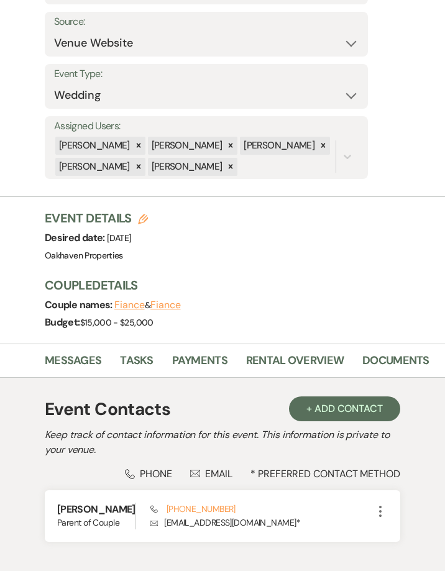
click at [381, 349] on li "Documents" at bounding box center [405, 363] width 86 height 28
click at [384, 352] on link "Documents" at bounding box center [395, 364] width 67 height 25
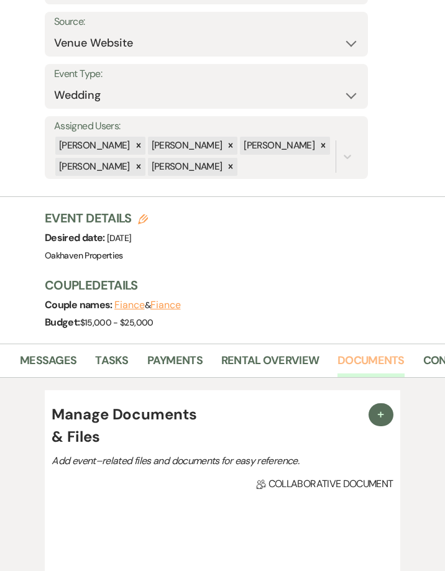
scroll to position [0, 50]
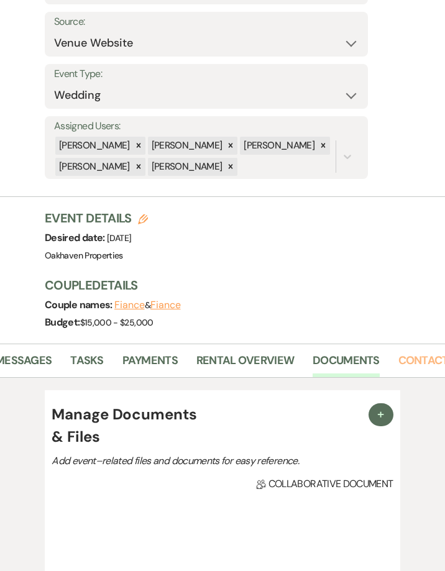
click at [414, 364] on link "Contacts" at bounding box center [426, 364] width 57 height 25
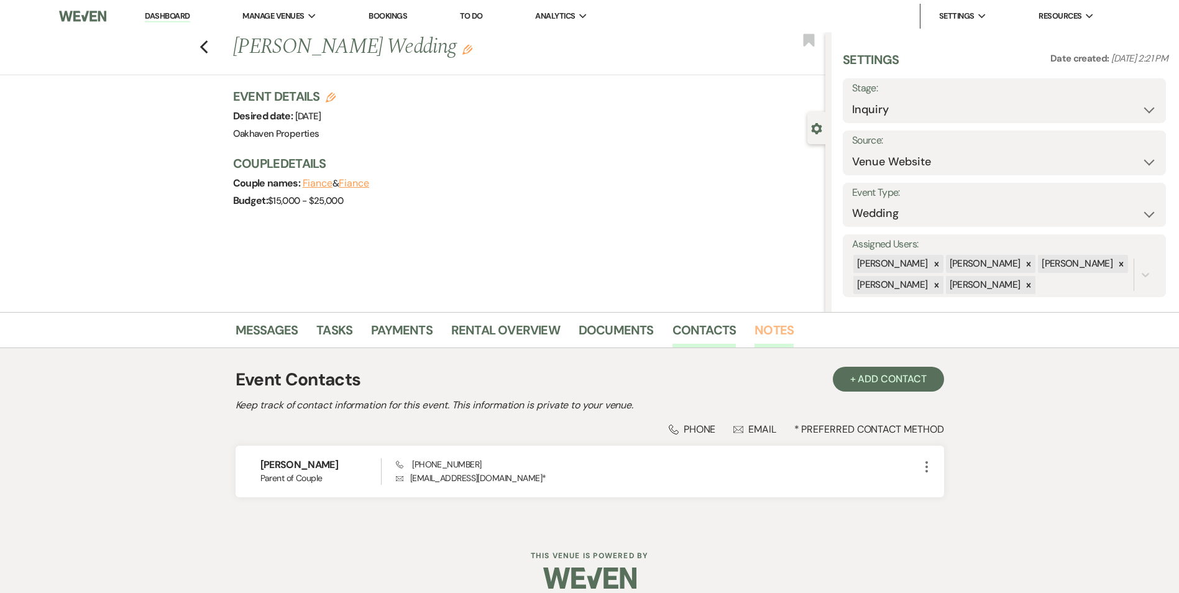
click at [774, 325] on link "Notes" at bounding box center [773, 333] width 39 height 27
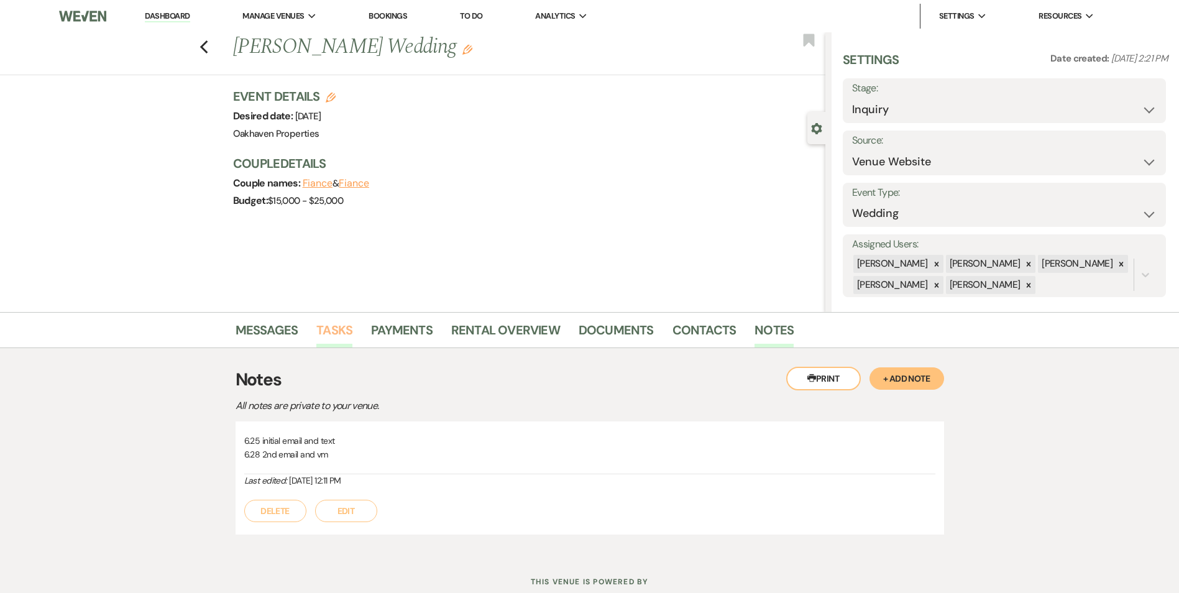
click at [346, 332] on link "Tasks" at bounding box center [334, 333] width 36 height 27
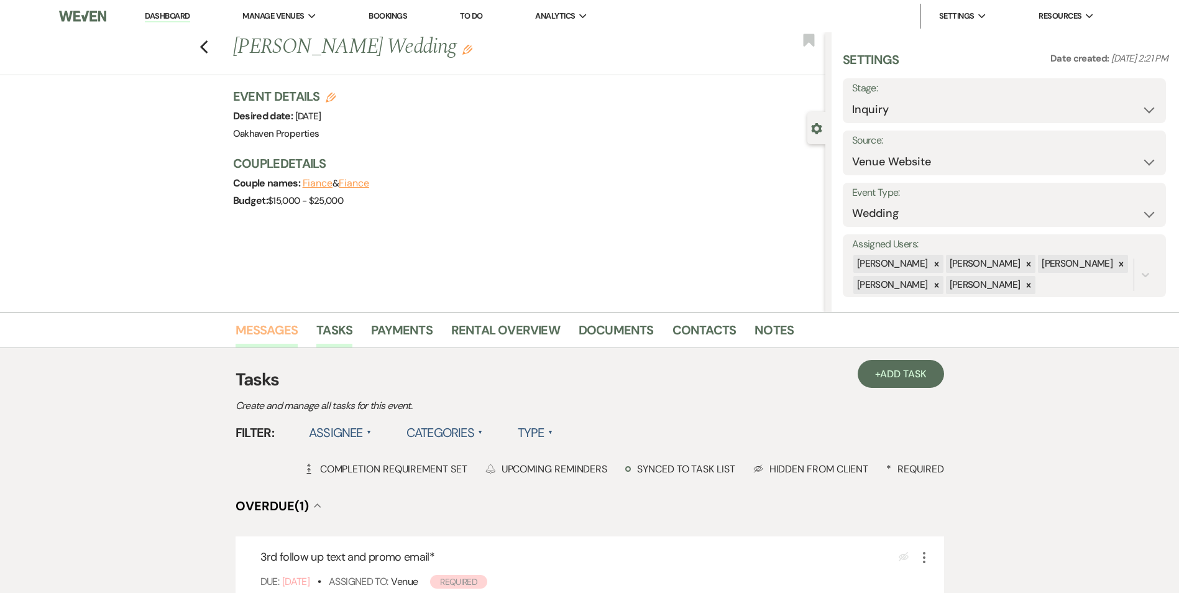
click at [271, 342] on link "Messages" at bounding box center [267, 333] width 63 height 27
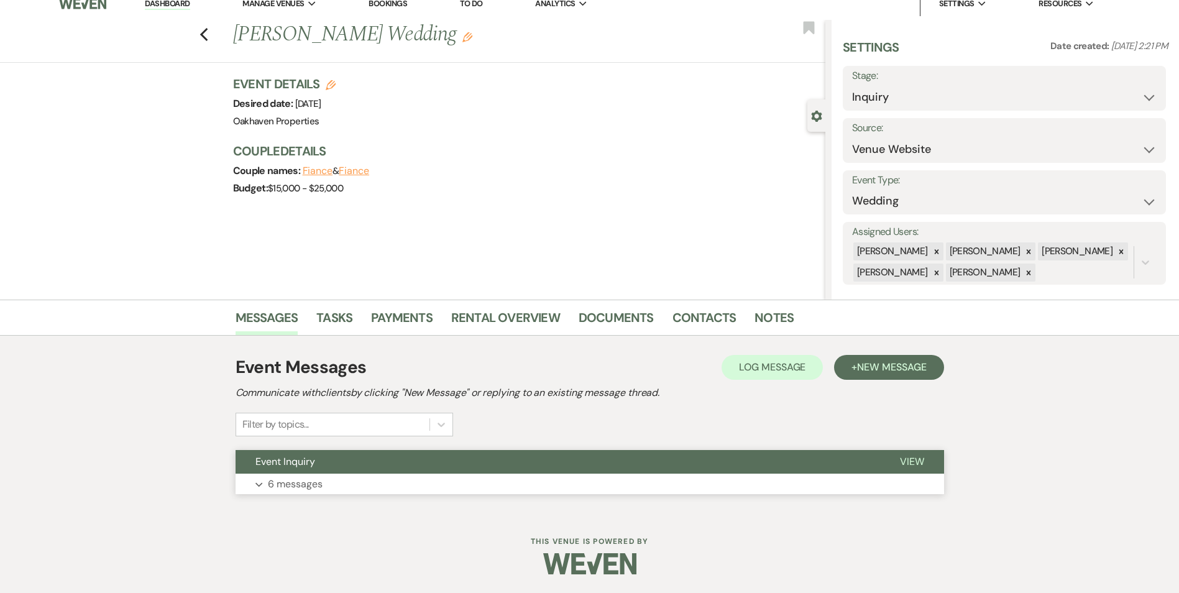
click at [914, 454] on button "View" at bounding box center [912, 462] width 64 height 24
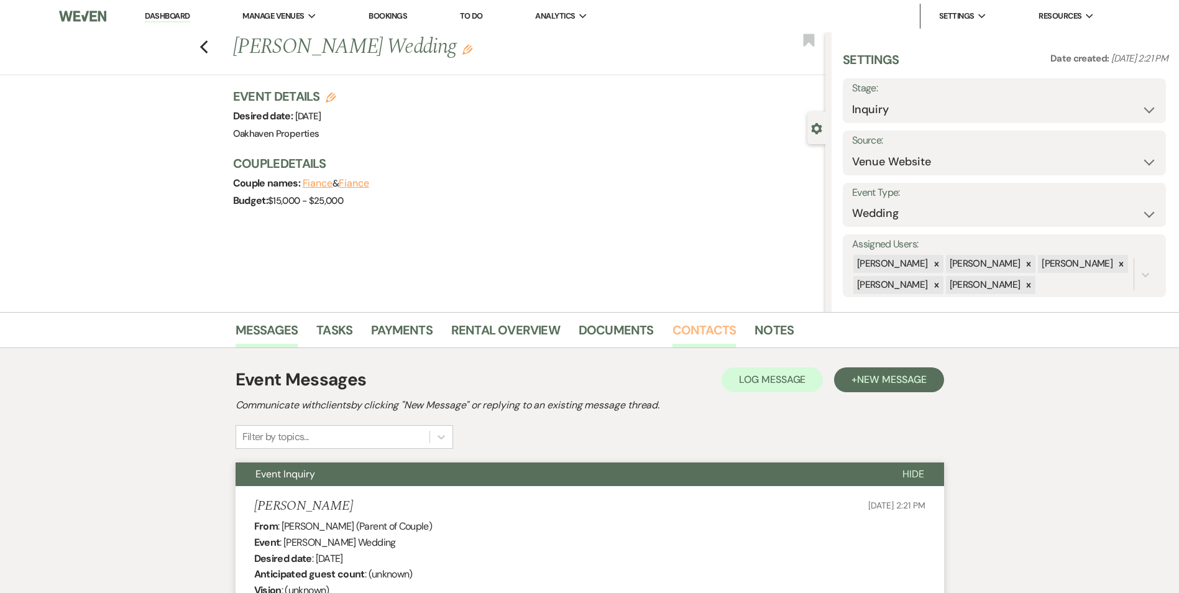
click at [678, 341] on link "Contacts" at bounding box center [704, 333] width 64 height 27
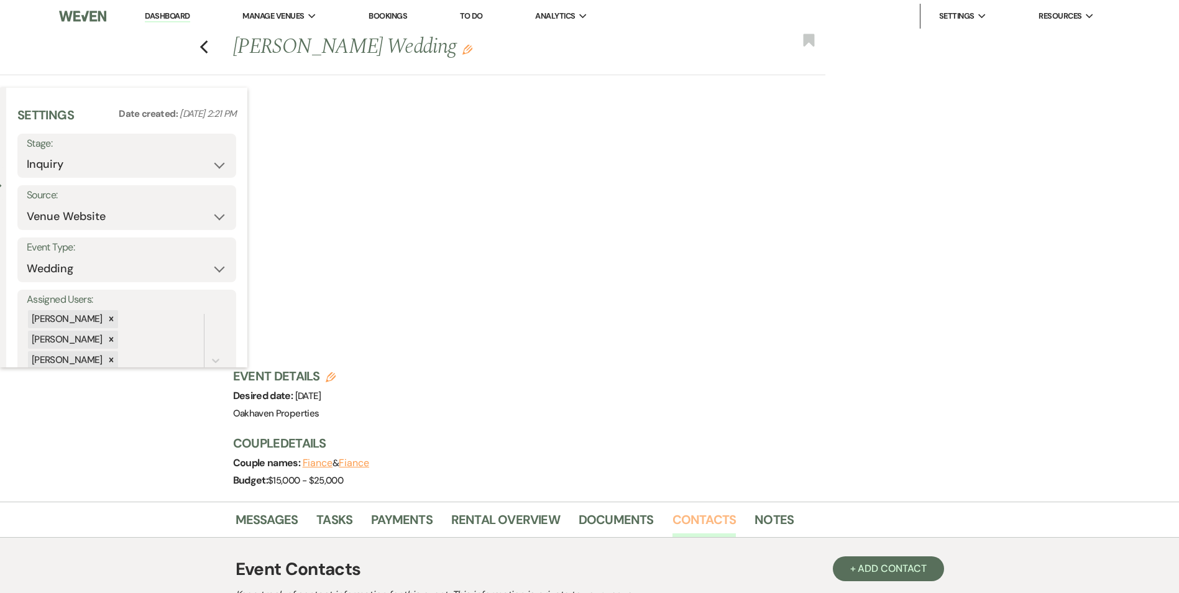
scroll to position [14, 0]
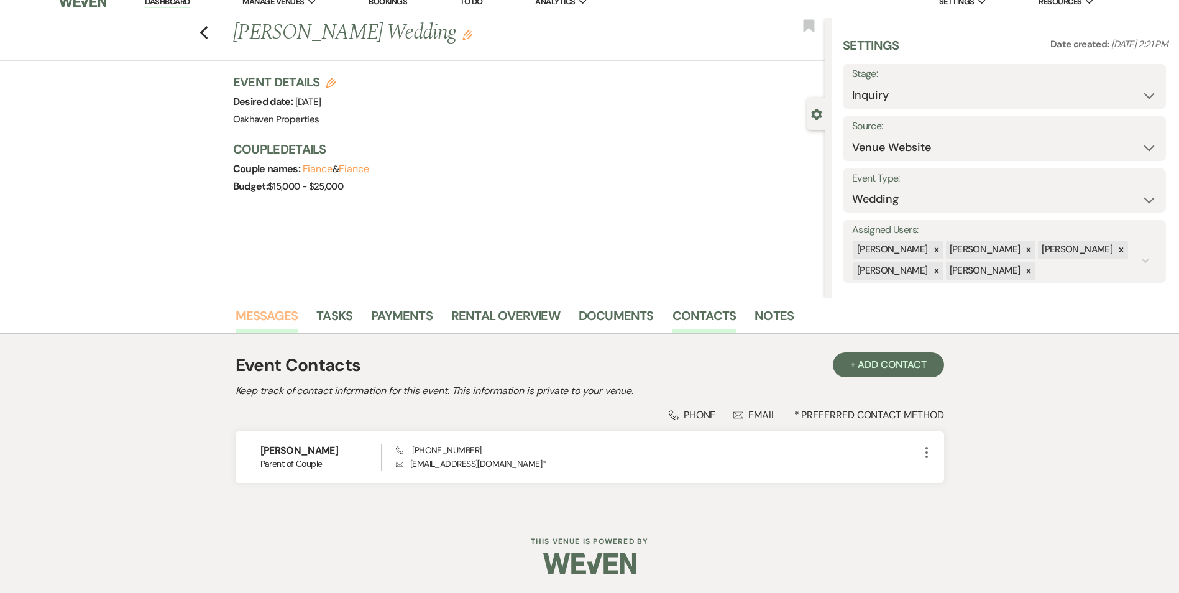
click at [259, 326] on link "Messages" at bounding box center [267, 319] width 63 height 27
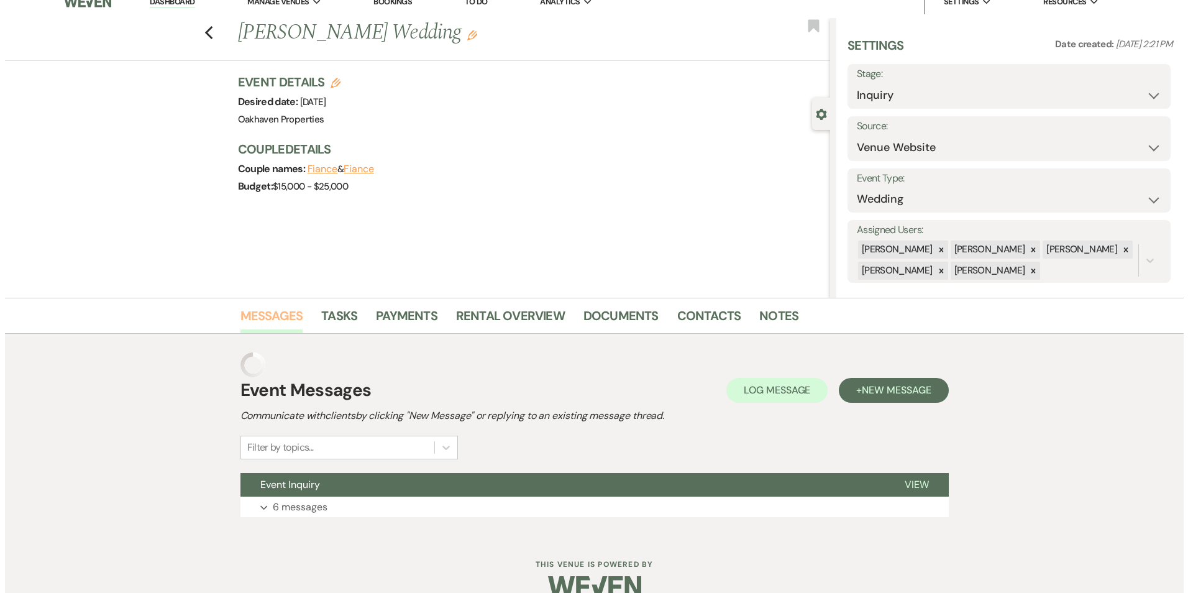
scroll to position [12, 0]
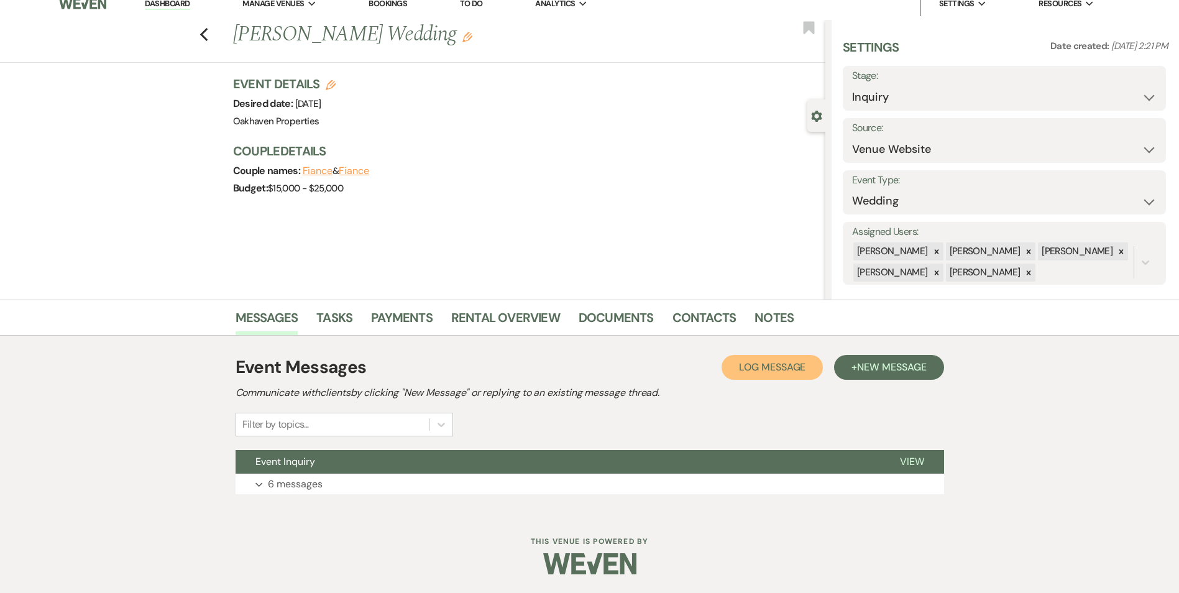
click at [781, 362] on span "Log Message" at bounding box center [772, 366] width 66 height 13
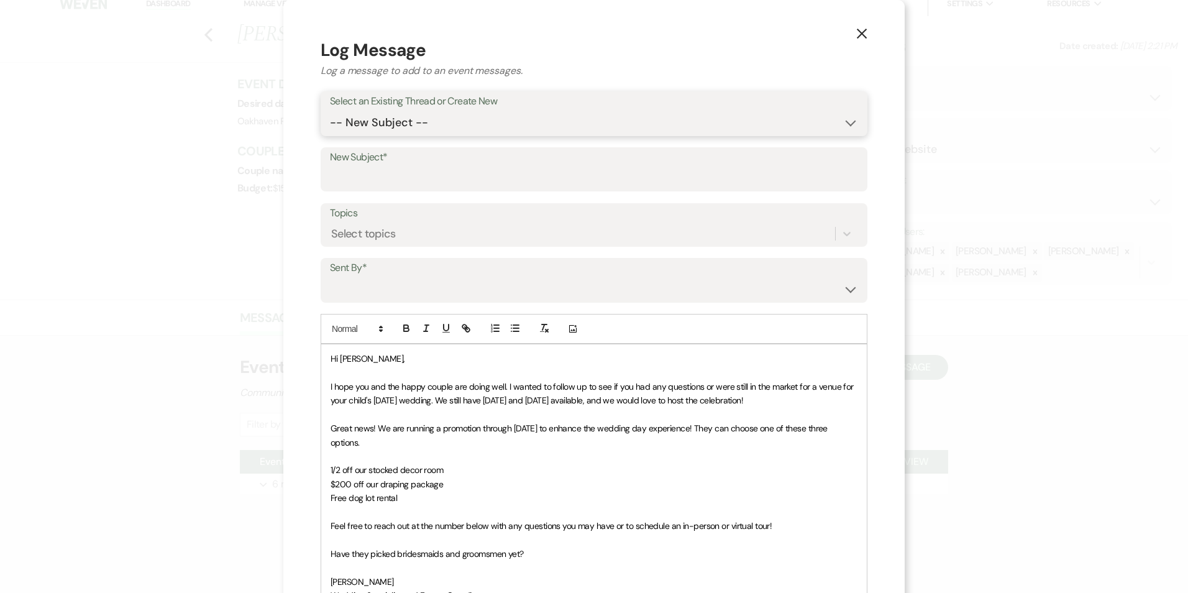
drag, startPoint x: 427, startPoint y: 131, endPoint x: 429, endPoint y: 137, distance: 6.5
click at [427, 131] on select "-- New Subject -- Event Inquiry" at bounding box center [594, 123] width 528 height 24
select select "418670"
click at [330, 111] on select "-- New Subject -- Event Inquiry" at bounding box center [594, 123] width 528 height 24
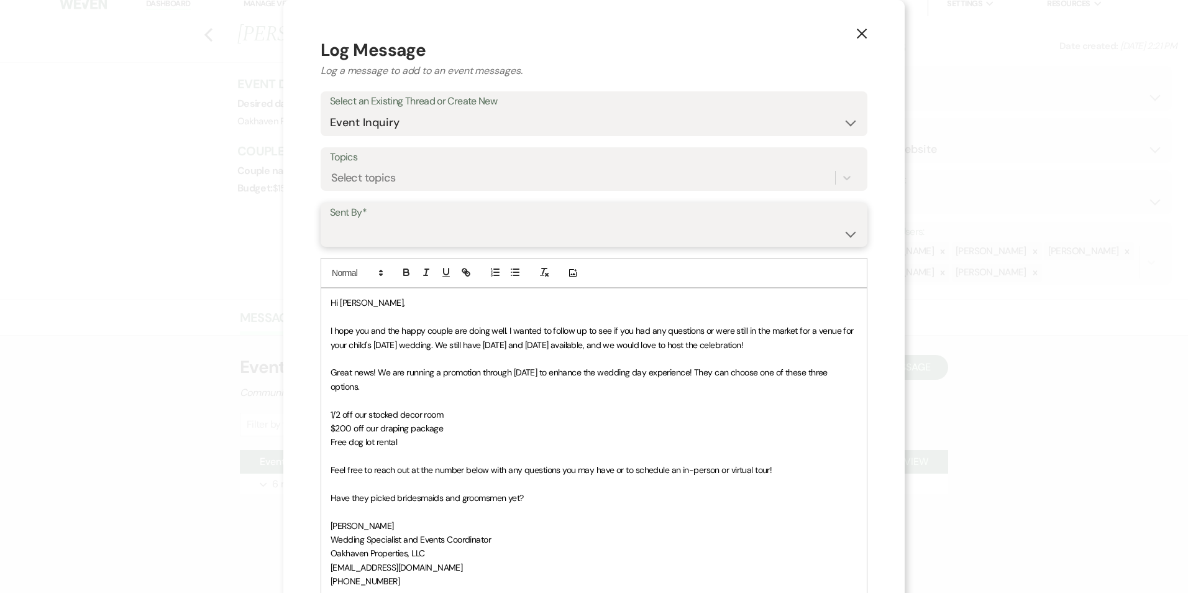
drag, startPoint x: 416, startPoint y: 232, endPoint x: 413, endPoint y: 244, distance: 12.2
click at [416, 233] on select "Patience Ergish (pdergish@aol.com) Jeanette Wagoner (jeanette@experienceoakhave…" at bounding box center [594, 233] width 528 height 24
select select "user-127923"
click at [330, 221] on select "Patience Ergish (pdergish@aol.com) Jeanette Wagoner (jeanette@experienceoakhave…" at bounding box center [594, 233] width 528 height 24
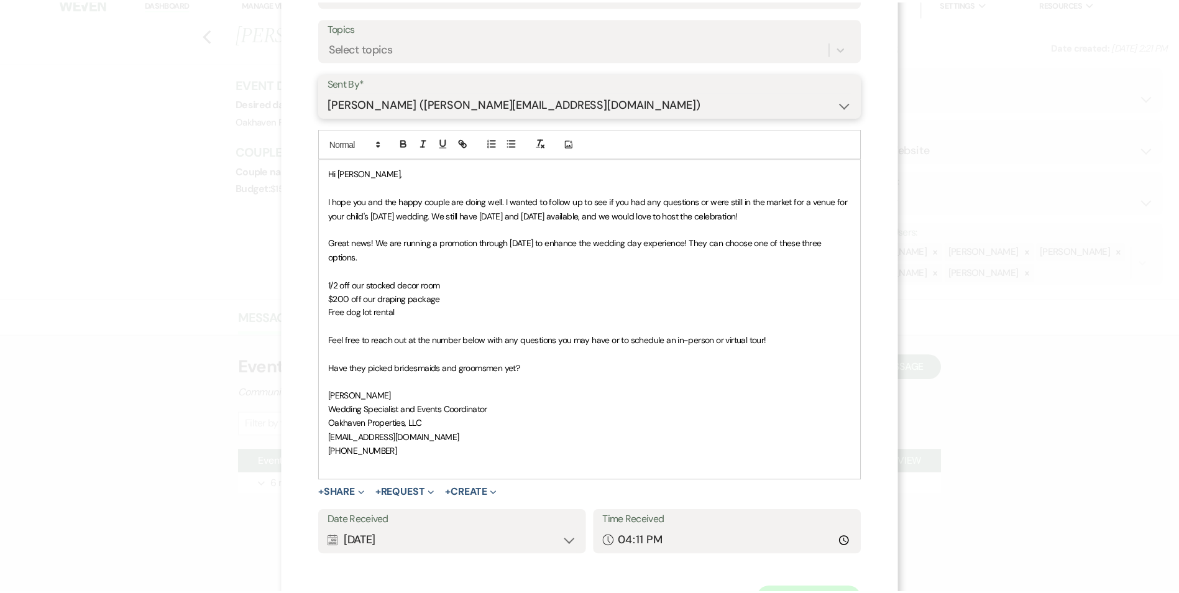
scroll to position [186, 0]
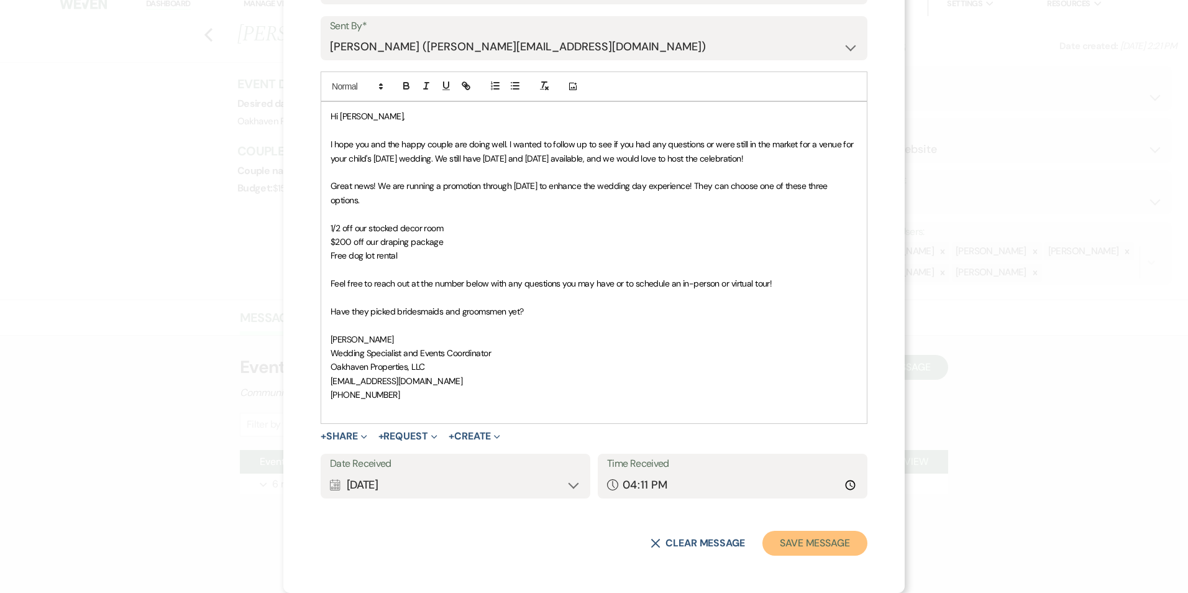
drag, startPoint x: 804, startPoint y: 539, endPoint x: 814, endPoint y: 536, distance: 10.4
click at [802, 536] on button "Save Message" at bounding box center [815, 543] width 105 height 25
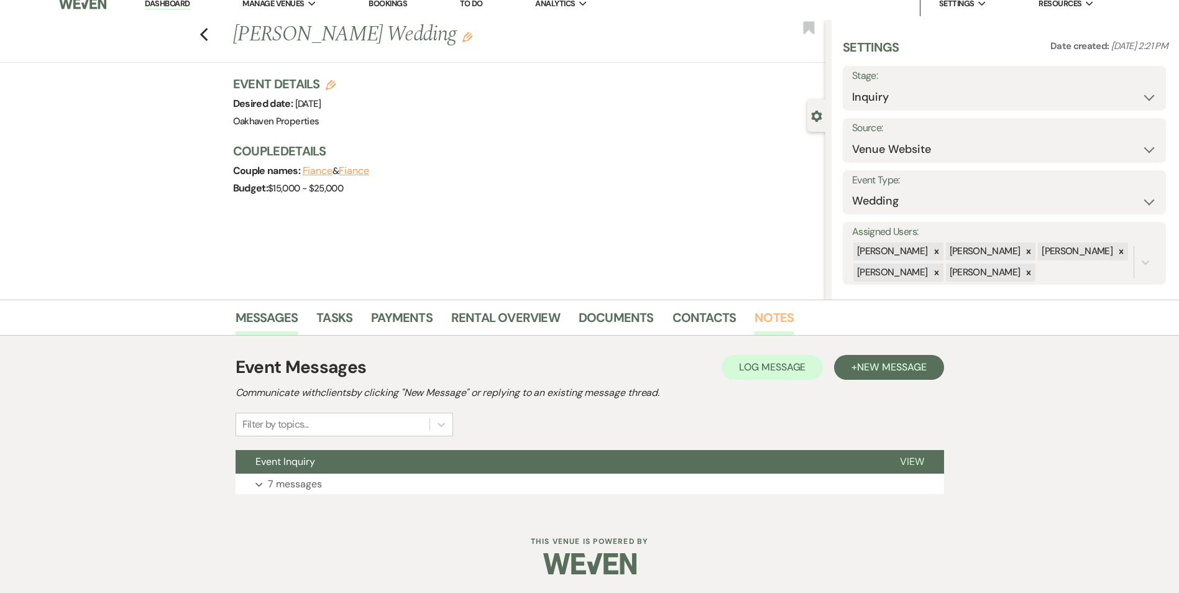
click at [773, 322] on link "Notes" at bounding box center [773, 321] width 39 height 27
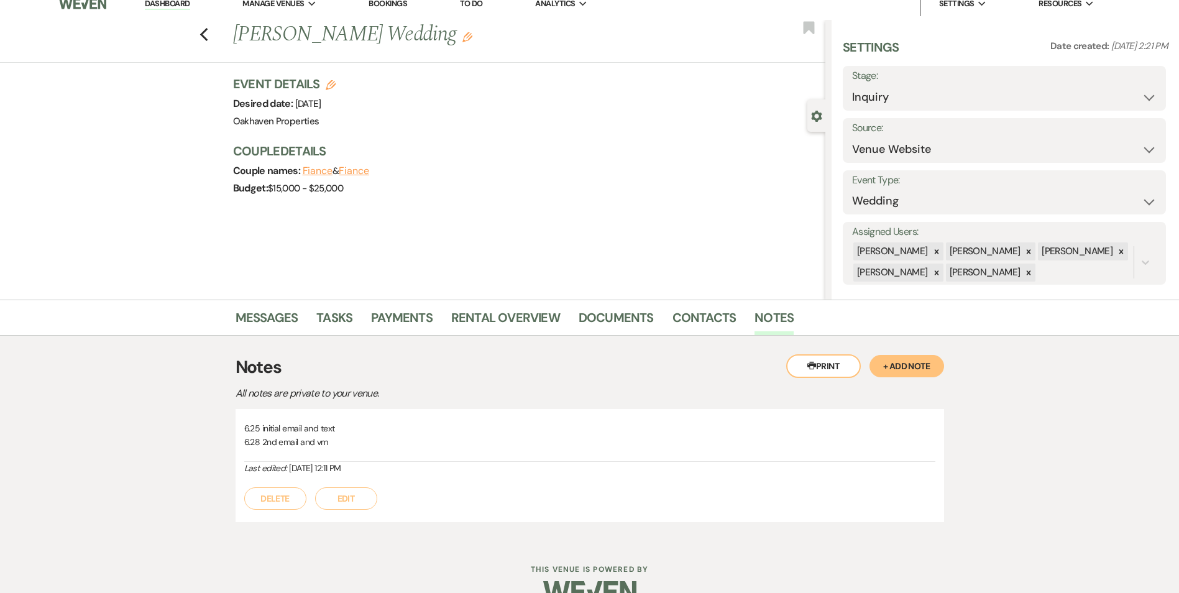
click at [360, 499] on button "Edit" at bounding box center [346, 498] width 62 height 22
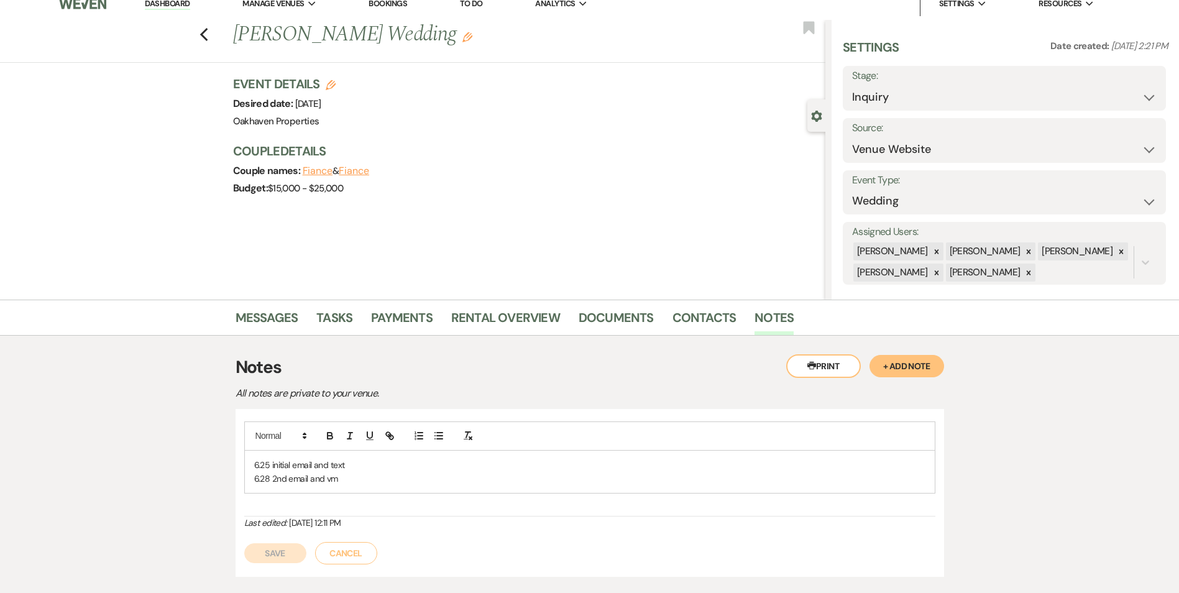
click at [371, 479] on p "6.28 2nd email and vm" at bounding box center [589, 479] width 671 height 14
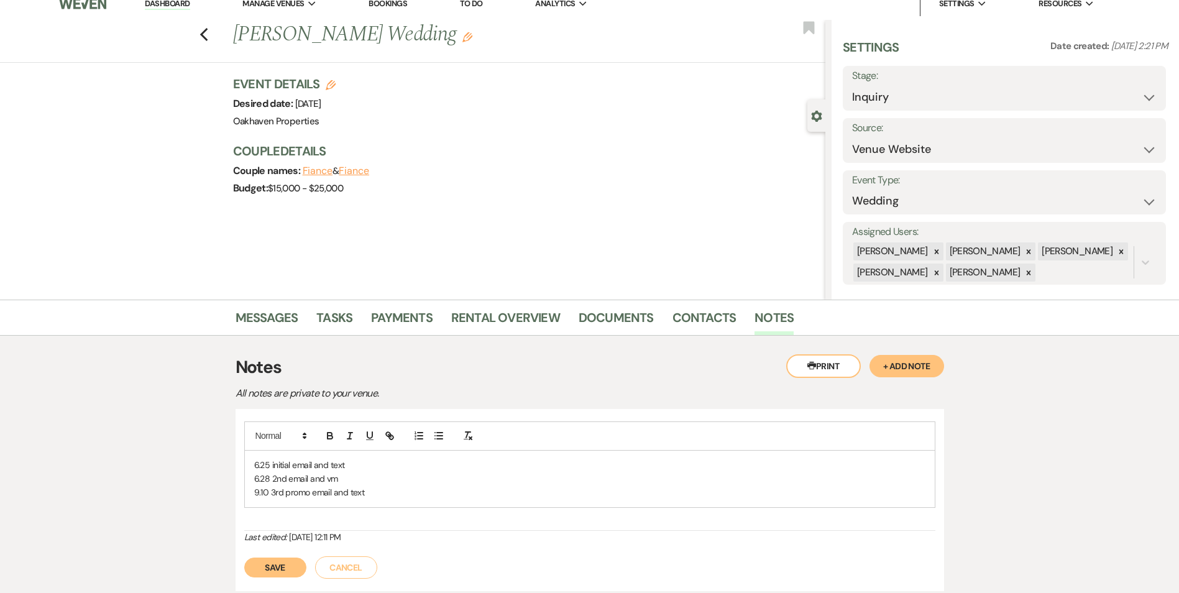
click at [304, 575] on div "Save Cancel" at bounding box center [589, 561] width 691 height 35
click at [283, 563] on button "Save" at bounding box center [275, 567] width 62 height 20
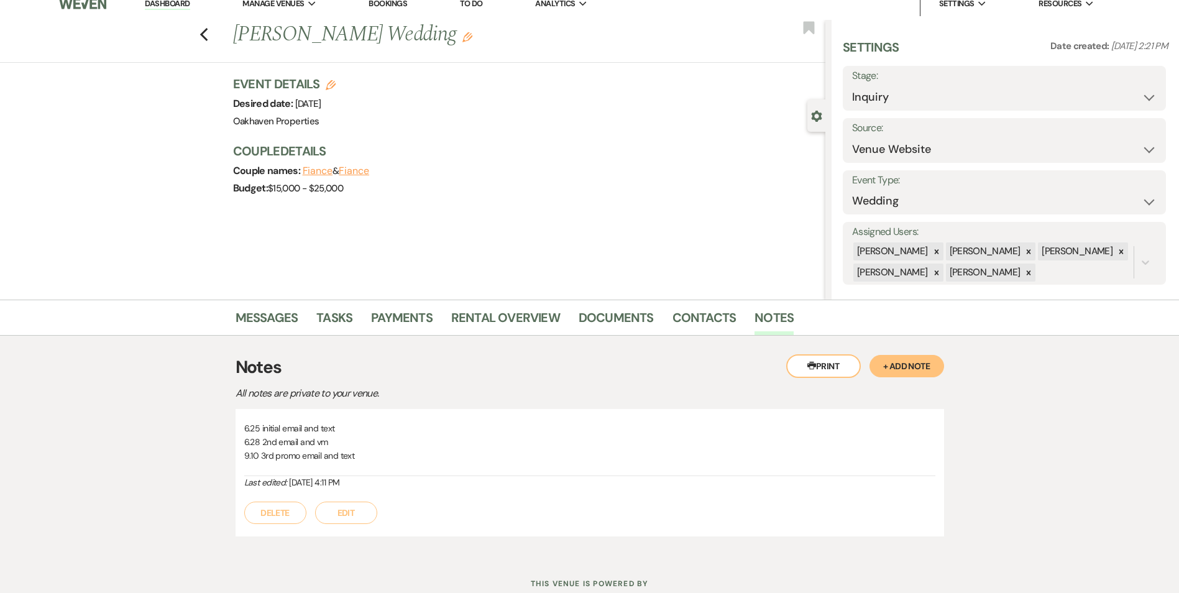
click at [346, 526] on div "6.25 initial email and text 6.28 2nd email and vm 9.10 3rd promo email and text…" at bounding box center [590, 472] width 708 height 127
click at [342, 511] on button "Edit" at bounding box center [346, 513] width 62 height 22
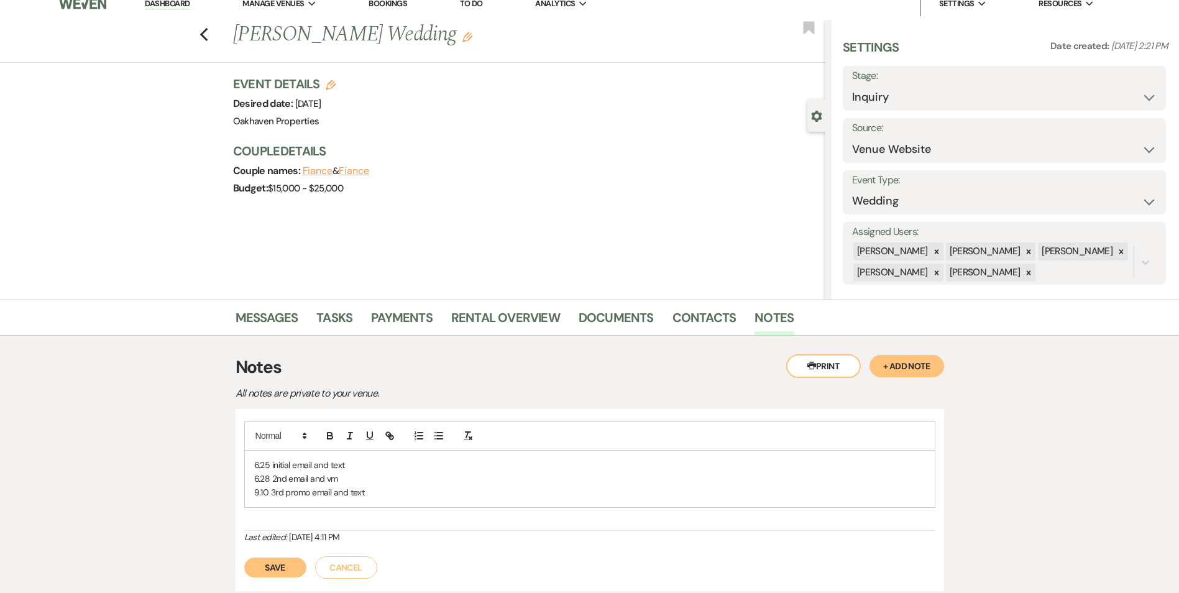
click at [341, 478] on p "6.28 2nd email and vm" at bounding box center [589, 479] width 671 height 14
click at [283, 570] on button "Save" at bounding box center [275, 567] width 62 height 20
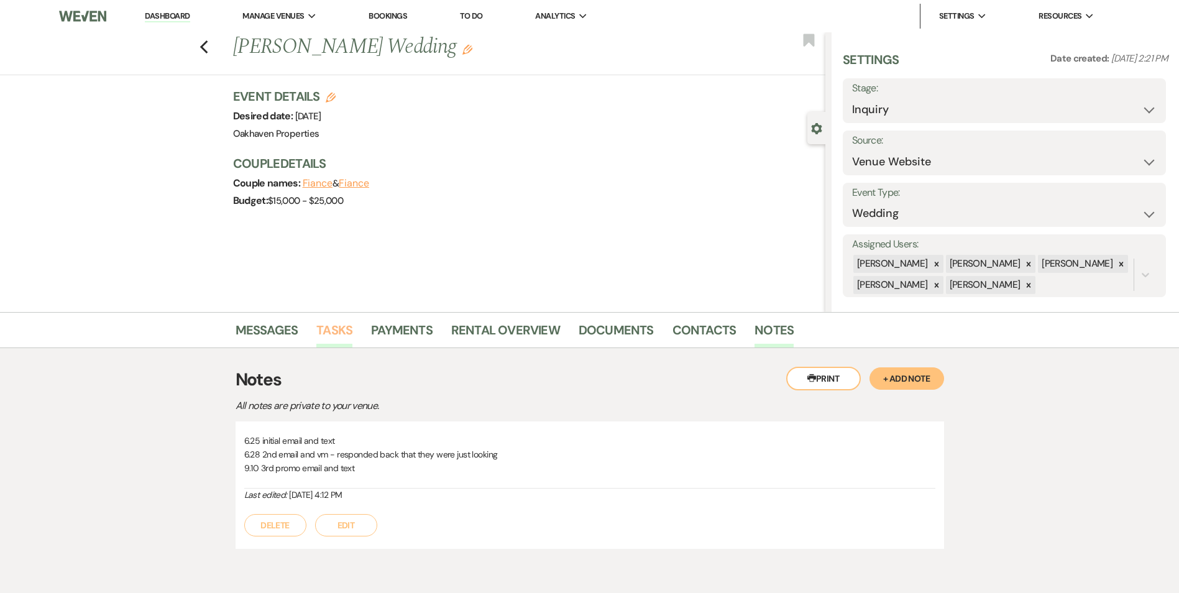
click at [345, 327] on link "Tasks" at bounding box center [334, 333] width 36 height 27
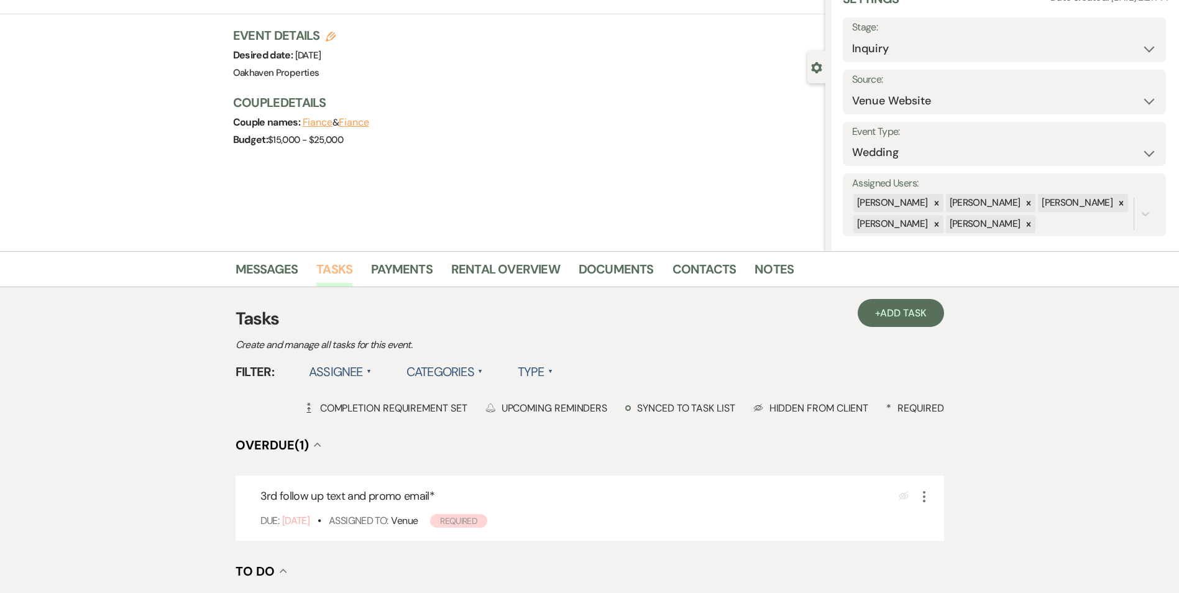
scroll to position [124, 0]
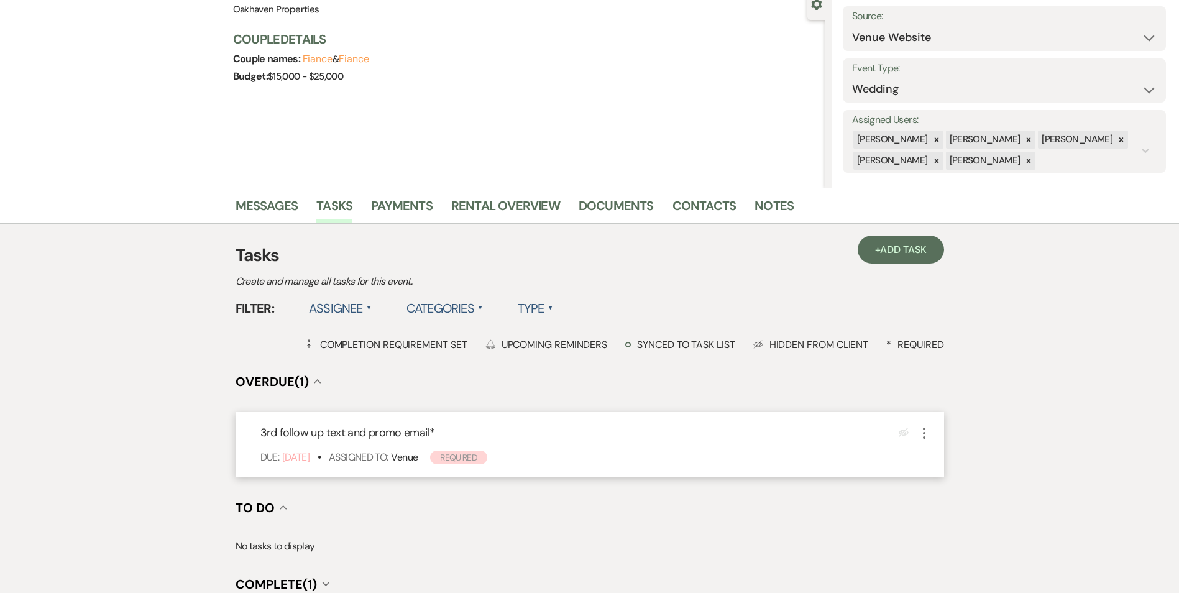
click at [922, 432] on icon "More" at bounding box center [924, 433] width 15 height 15
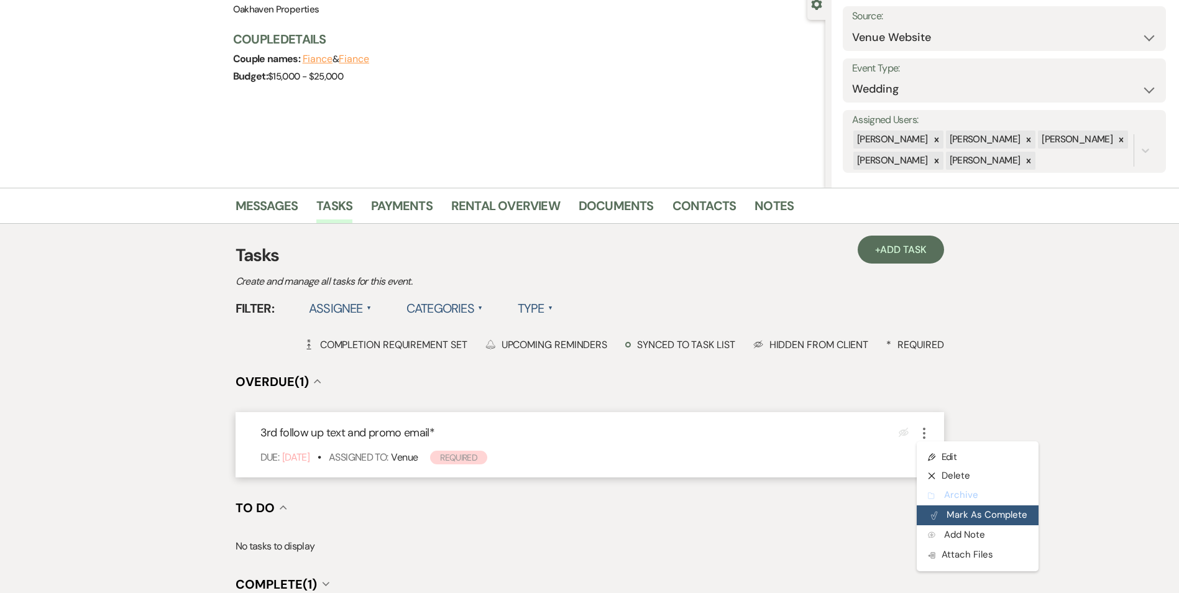
drag, startPoint x: 940, startPoint y: 505, endPoint x: 940, endPoint y: 511, distance: 6.2
click at [942, 512] on ul "Pencil Edit X Delete Archive Archive Plan Portal Link Mark As Complete Add Note…" at bounding box center [978, 506] width 122 height 130
click at [947, 510] on button "Plan Portal Link Mark As Complete" at bounding box center [978, 515] width 122 height 20
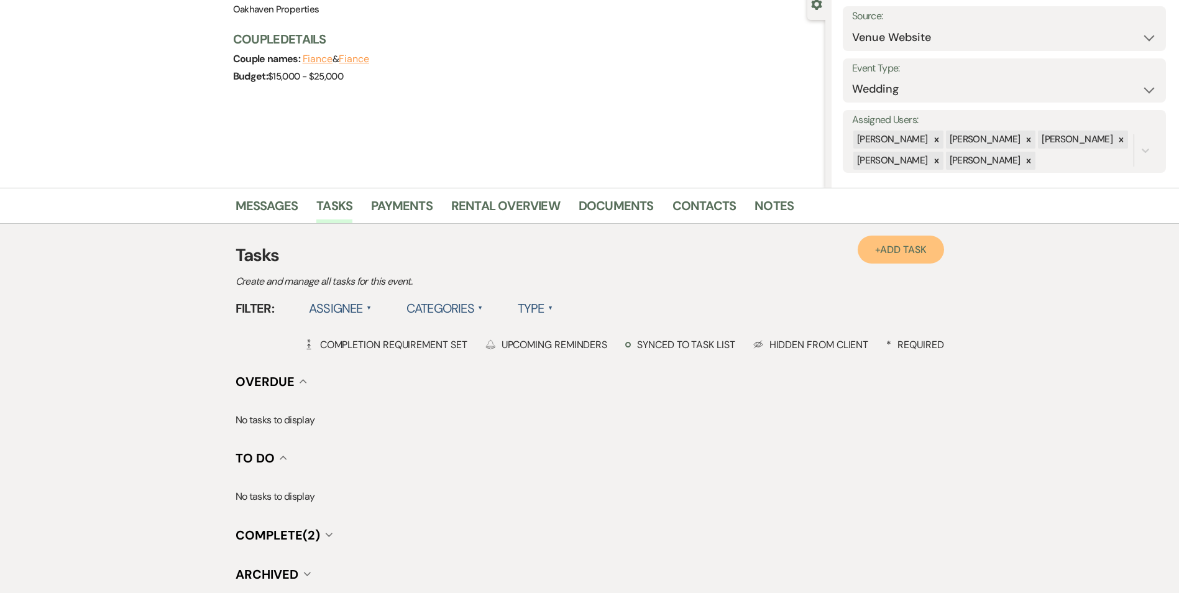
click at [913, 259] on link "+ Add Task" at bounding box center [901, 250] width 86 height 28
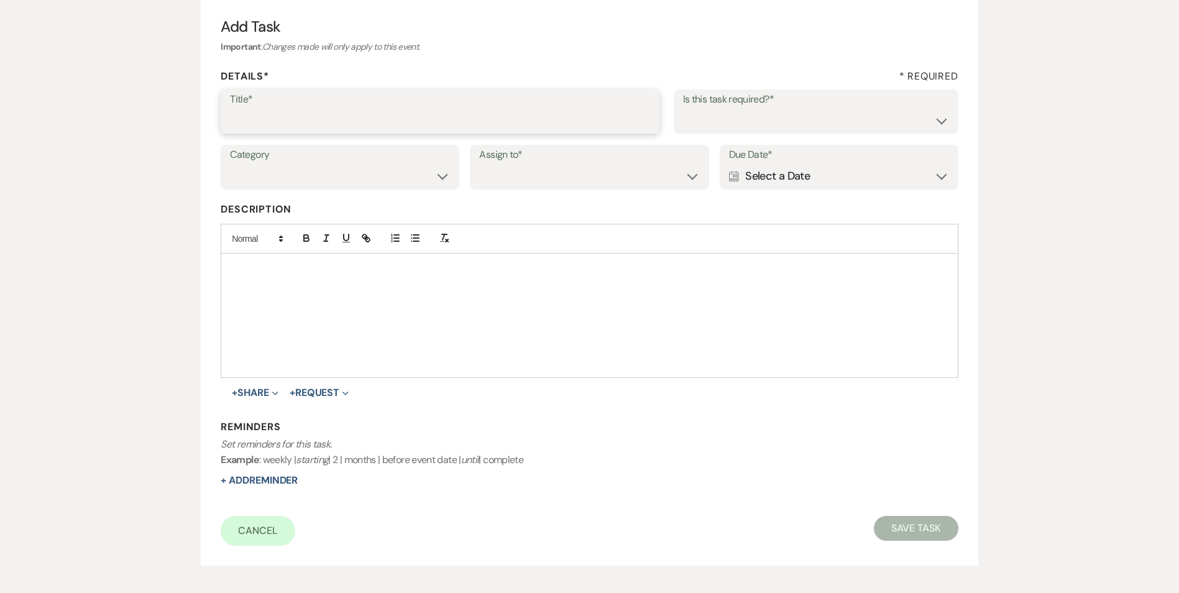
drag, startPoint x: 323, startPoint y: 119, endPoint x: 357, endPoint y: 116, distance: 34.3
click at [323, 119] on input "Title*" at bounding box center [440, 120] width 420 height 24
type input "final email and call"
click at [864, 137] on div "Title* final email and call Is this task required?* Yes No" at bounding box center [589, 117] width 737 height 56
click at [860, 130] on select "Yes No" at bounding box center [816, 120] width 266 height 24
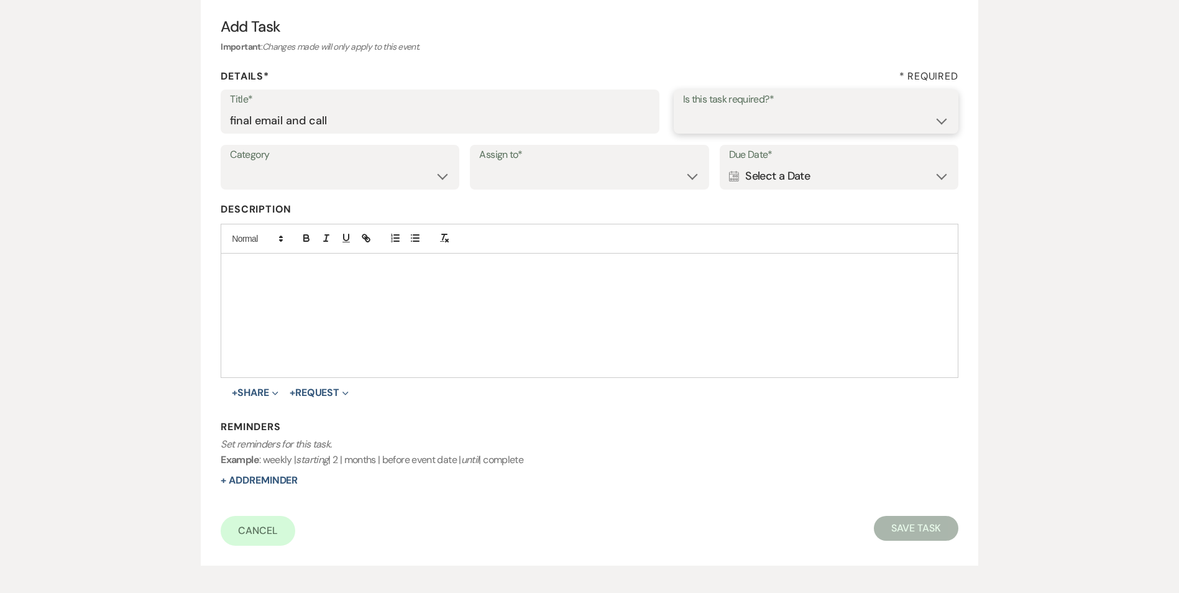
select select "true"
click at [683, 108] on select "Yes No" at bounding box center [816, 120] width 266 height 24
drag, startPoint x: 319, startPoint y: 169, endPoint x: 319, endPoint y: 186, distance: 17.4
click at [319, 169] on select "Venue Vendors Guests Details Finalize & Share" at bounding box center [340, 176] width 220 height 24
select select "31"
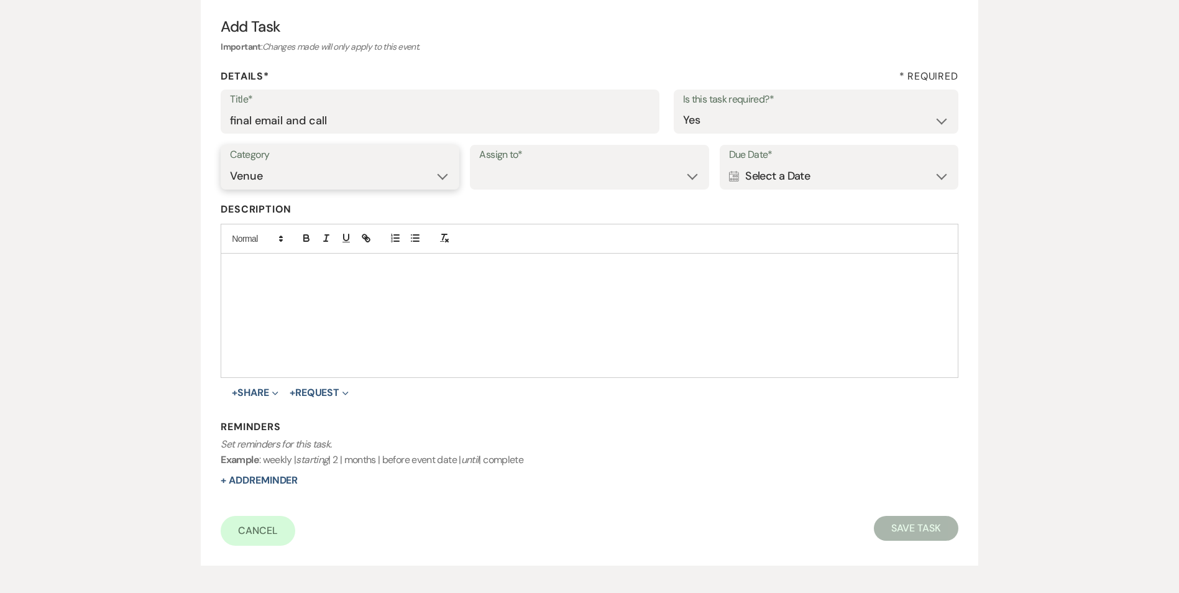
click at [230, 164] on select "Venue Vendors Guests Details Finalize & Share" at bounding box center [340, 176] width 220 height 24
click at [507, 181] on select "Venue Client" at bounding box center [589, 176] width 220 height 24
select select "venueHost"
click at [479, 164] on select "Venue Client" at bounding box center [589, 176] width 220 height 24
click at [783, 177] on div "Calendar Select a Date Expand" at bounding box center [839, 176] width 220 height 24
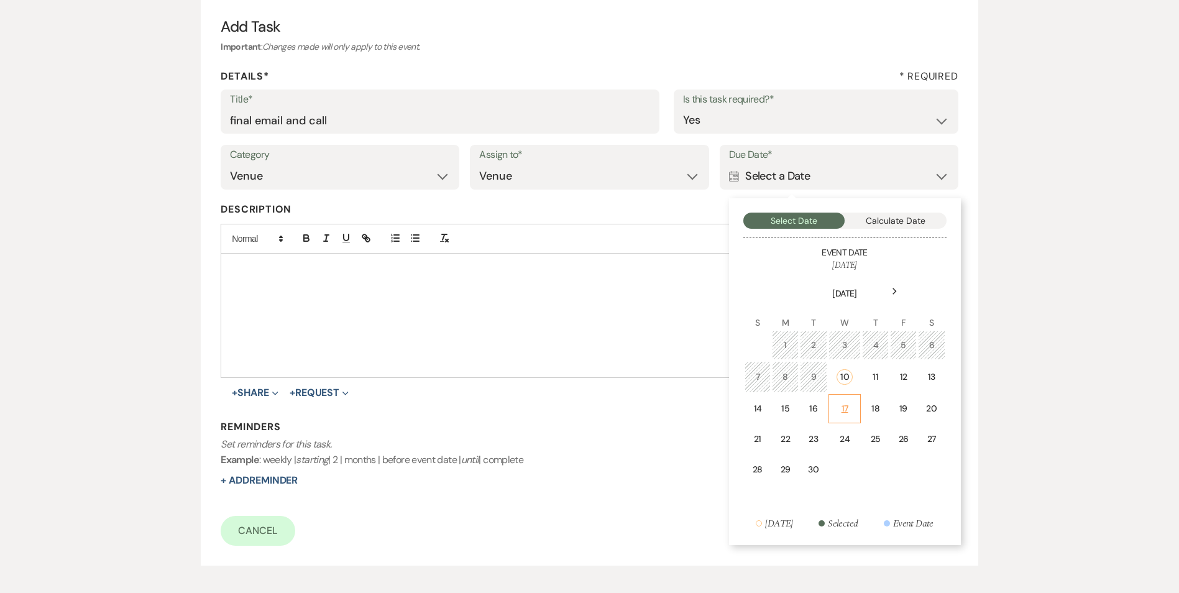
drag, startPoint x: 851, startPoint y: 402, endPoint x: 464, endPoint y: 426, distance: 387.9
click at [848, 401] on td "17" at bounding box center [844, 408] width 33 height 29
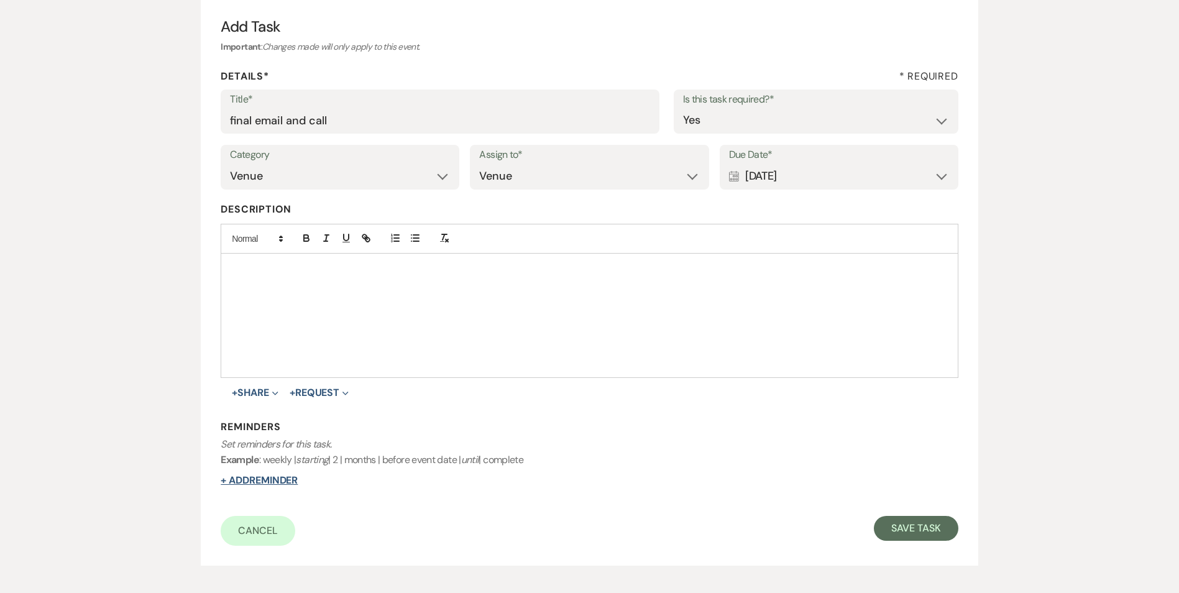
click at [292, 478] on button "+ Add Reminder" at bounding box center [259, 480] width 77 height 10
select select "host"
select select "days"
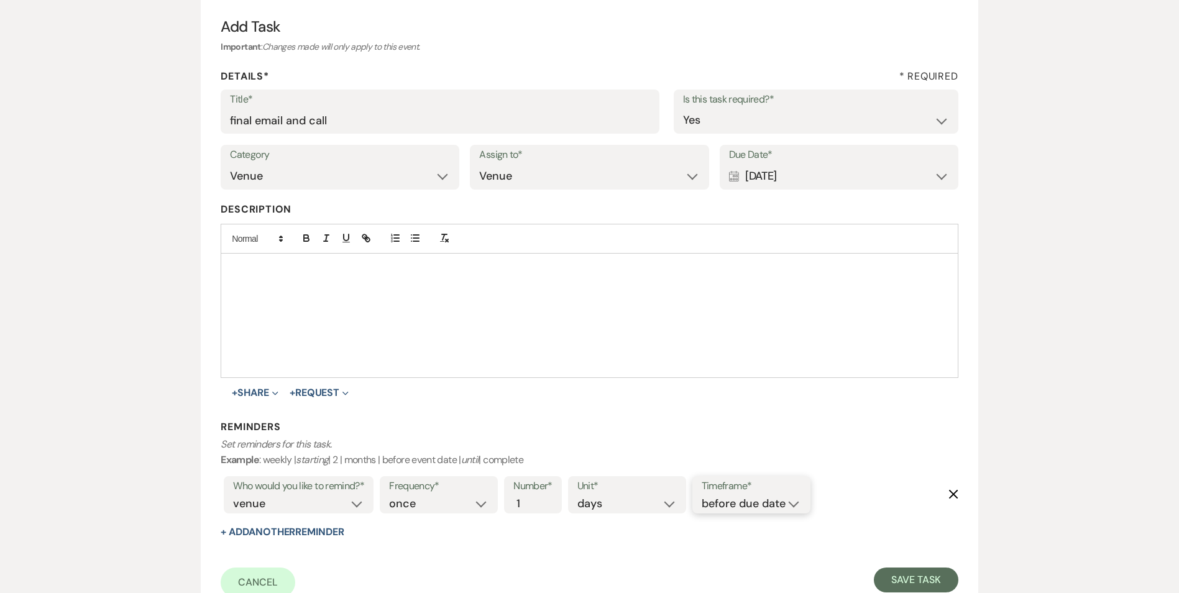
click at [782, 509] on select "before due date after due date on due date on custom date" at bounding box center [751, 503] width 99 height 17
select select "onDueDate"
click at [702, 495] on select "before due date after due date on due date on custom date" at bounding box center [751, 503] width 99 height 17
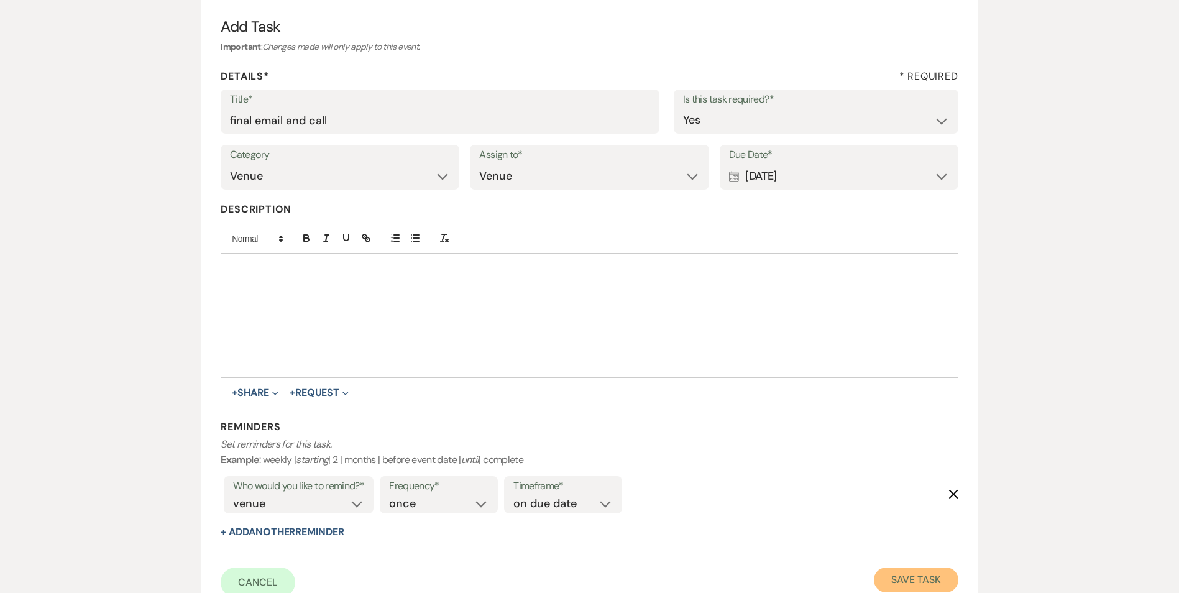
click at [884, 574] on button "Save Task" at bounding box center [916, 579] width 84 height 25
select select "5"
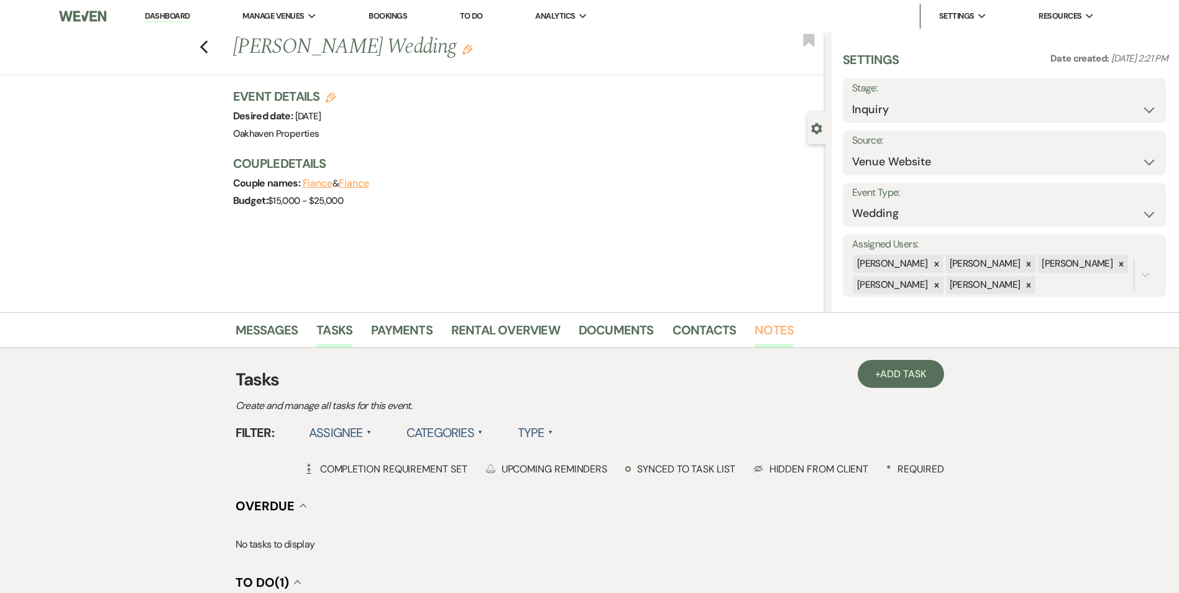
click at [768, 339] on link "Notes" at bounding box center [773, 333] width 39 height 27
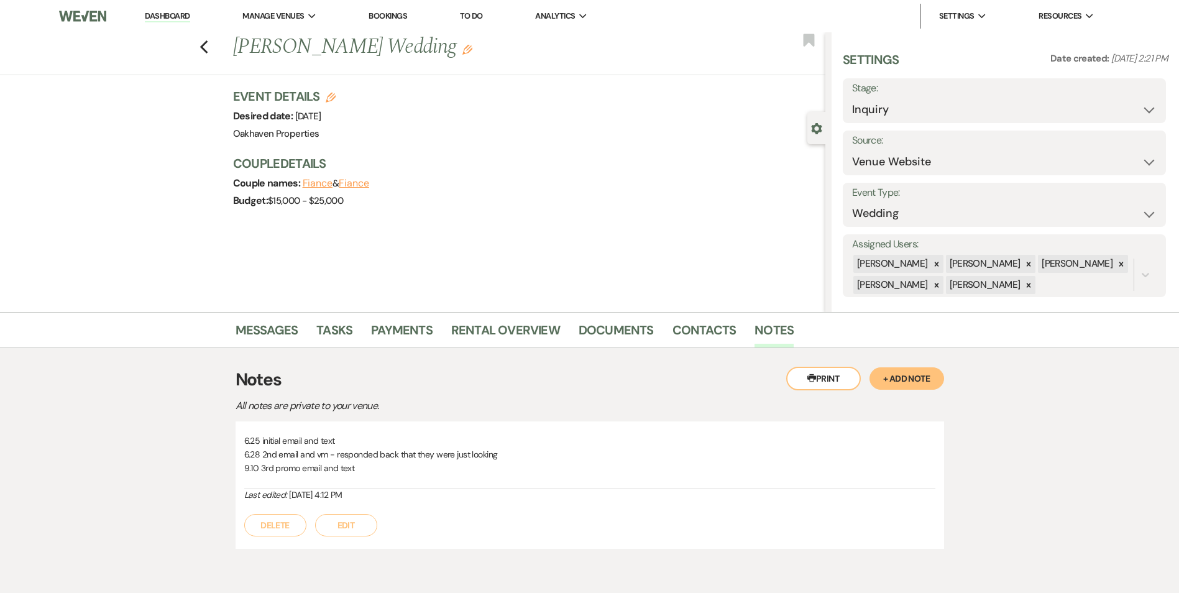
click at [373, 523] on button "Edit" at bounding box center [346, 525] width 62 height 22
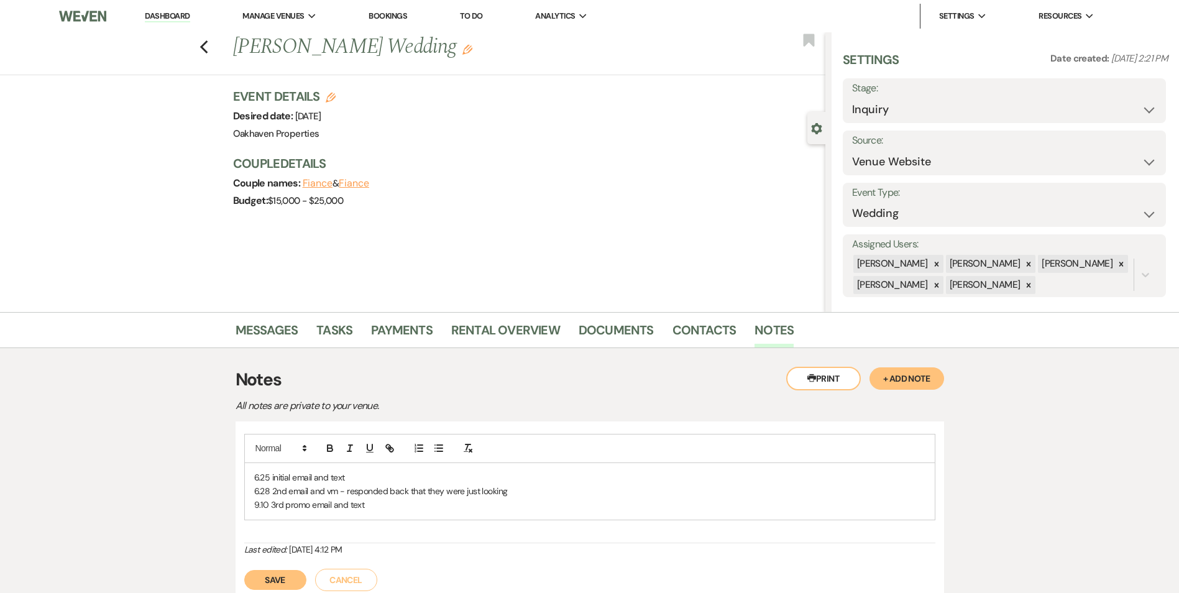
click at [379, 491] on p "6.28 2nd email and vm - responded back that they were just looking" at bounding box center [589, 491] width 671 height 14
click at [362, 509] on p "9.10 3rd promo email and text" at bounding box center [589, 505] width 671 height 14
drag, startPoint x: 278, startPoint y: 570, endPoint x: 275, endPoint y: 579, distance: 10.0
click at [278, 570] on button "Save" at bounding box center [275, 580] width 62 height 20
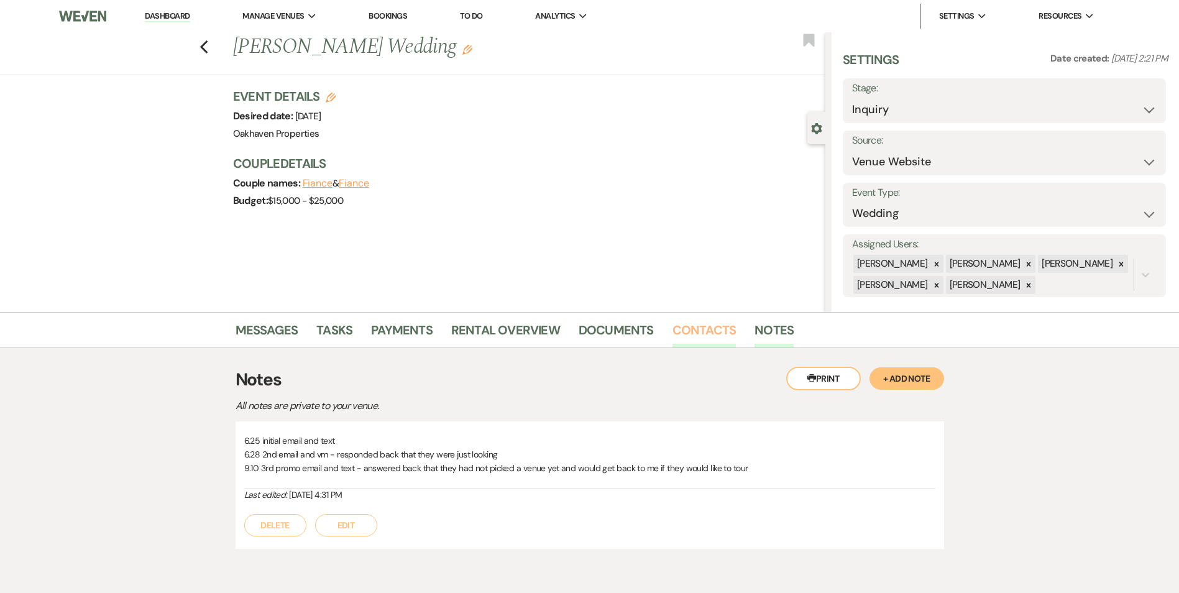
click at [723, 334] on link "Contacts" at bounding box center [704, 333] width 64 height 27
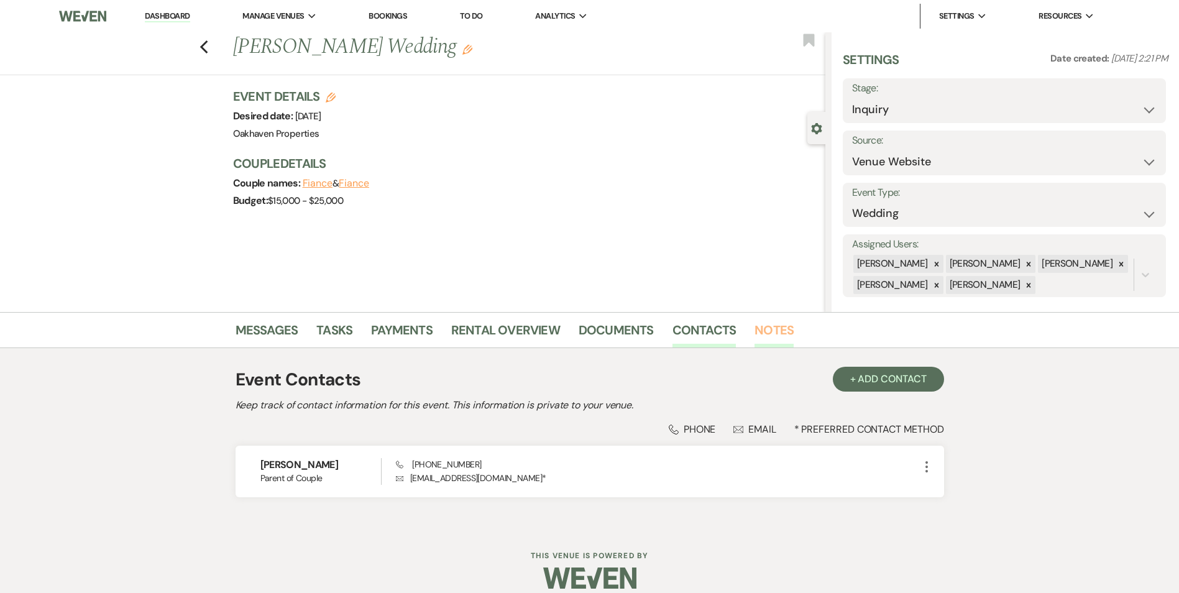
click at [758, 335] on link "Notes" at bounding box center [773, 333] width 39 height 27
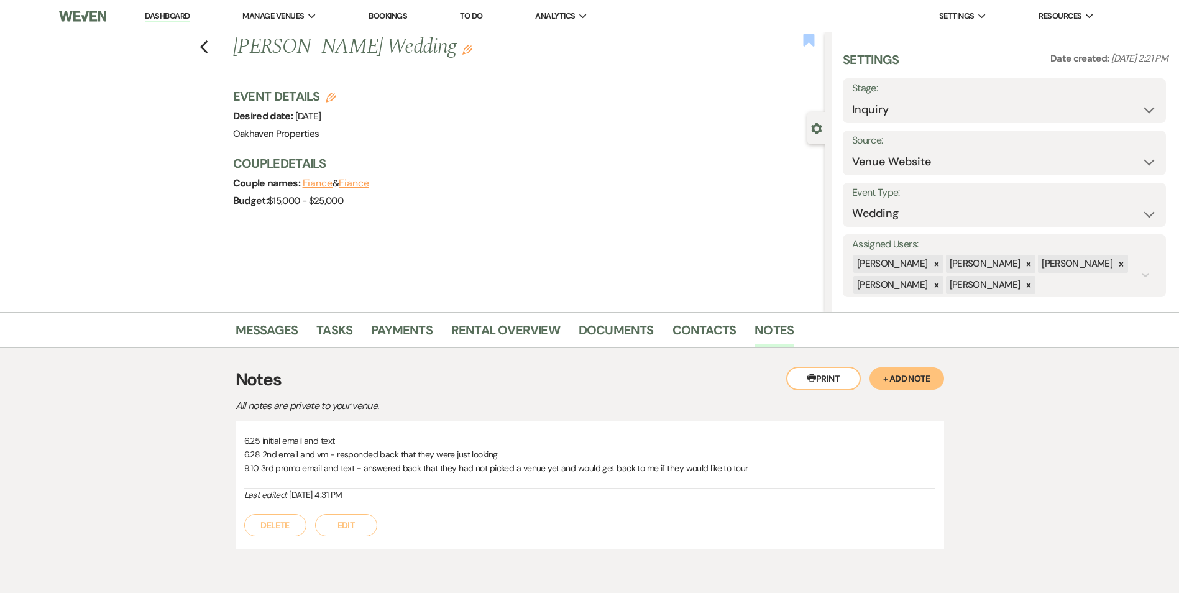
click at [806, 37] on use "button" at bounding box center [808, 40] width 11 height 12
drag, startPoint x: 344, startPoint y: 331, endPoint x: 352, endPoint y: 334, distance: 9.5
click at [344, 332] on link "Tasks" at bounding box center [334, 333] width 36 height 27
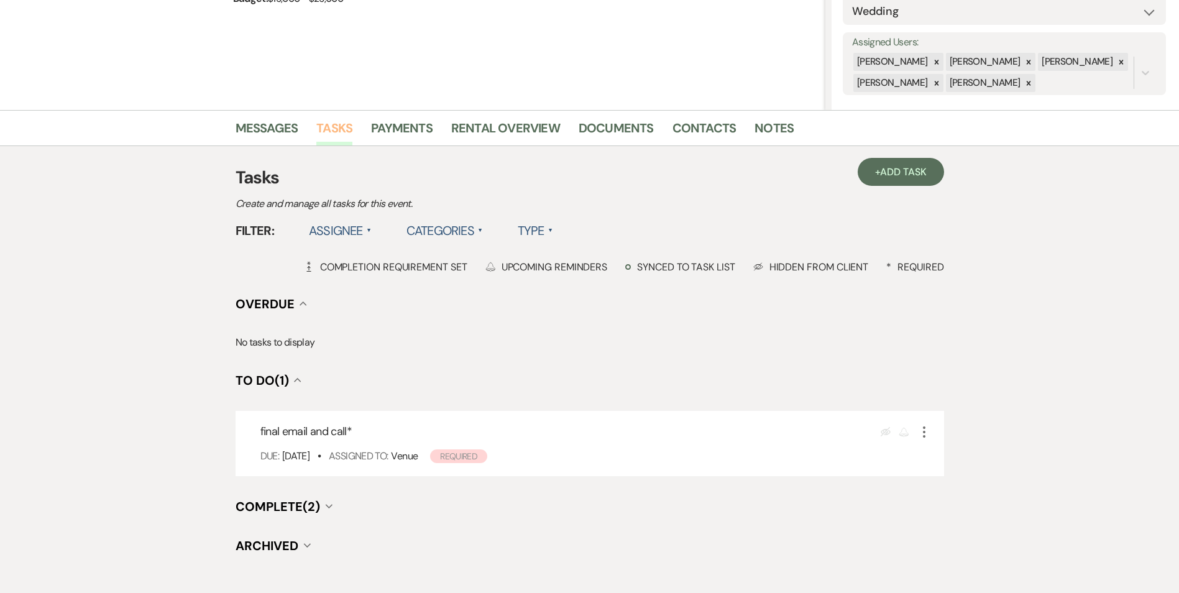
scroll to position [249, 0]
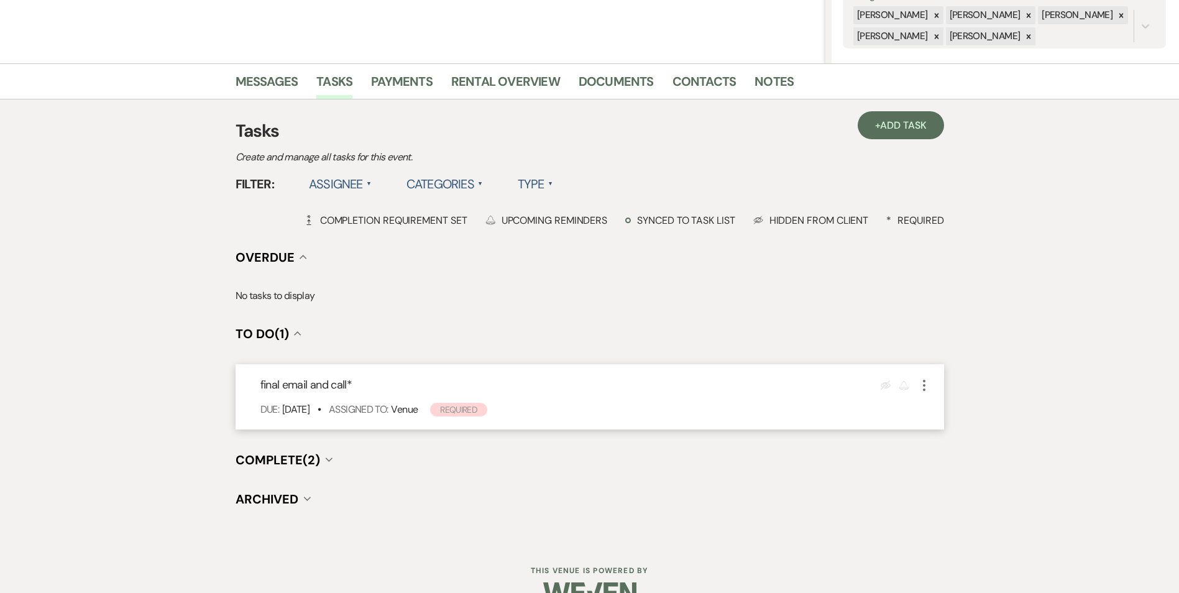
click at [922, 385] on icon "More" at bounding box center [924, 385] width 15 height 15
click at [947, 417] on link "Pencil Edit" at bounding box center [976, 409] width 119 height 19
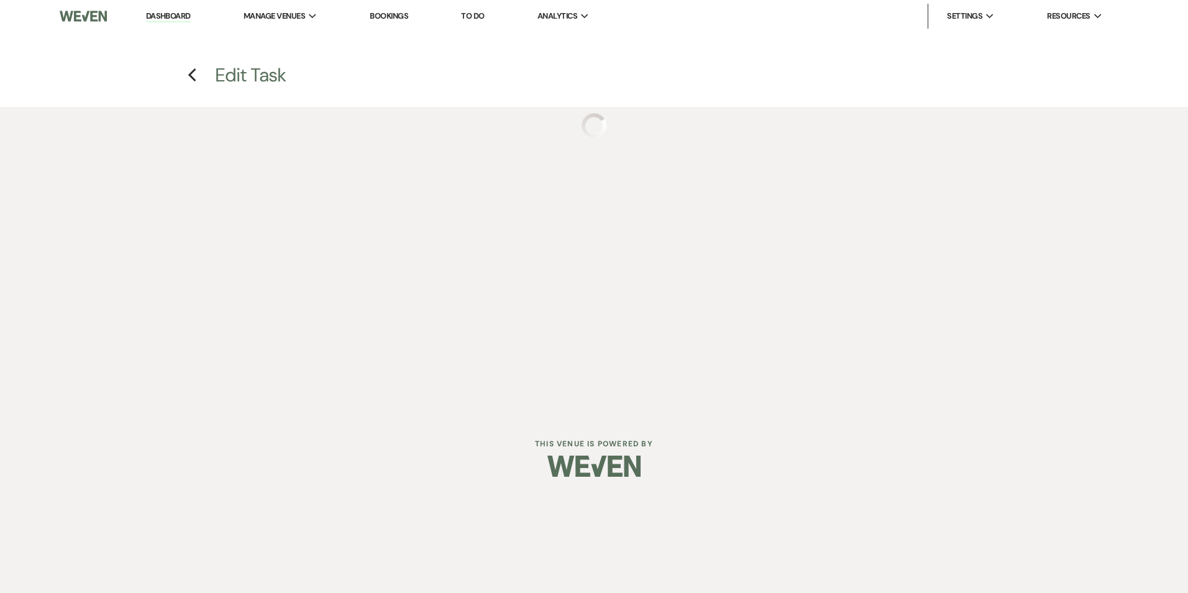
select select "true"
select select "31"
select select "venueHost"
select select "host"
select select "onDueDate"
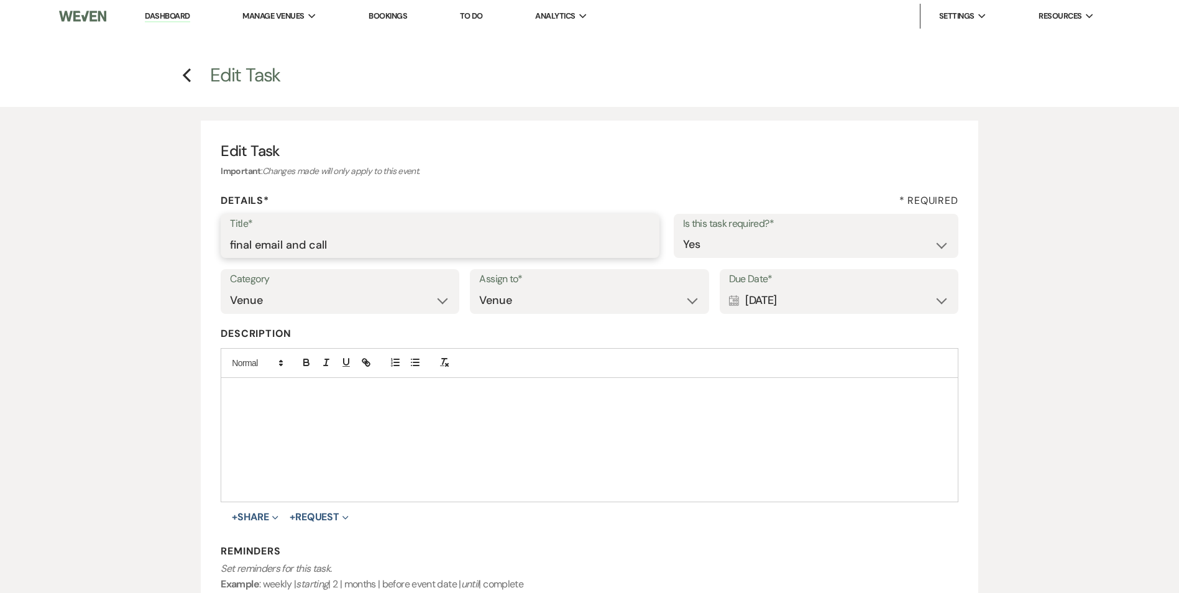
drag, startPoint x: 354, startPoint y: 243, endPoint x: 178, endPoint y: 241, distance: 176.5
click at [170, 242] on div "Edit Task Important : Changes made will only apply to this event. Details* * Re…" at bounding box center [589, 431] width 895 height 648
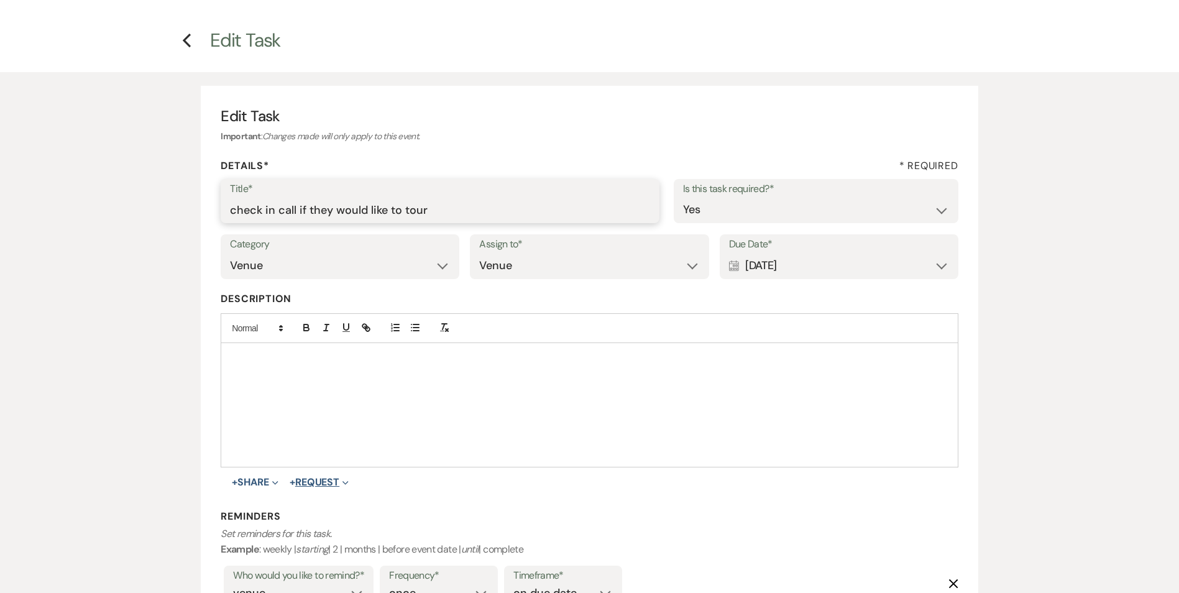
scroll to position [124, 0]
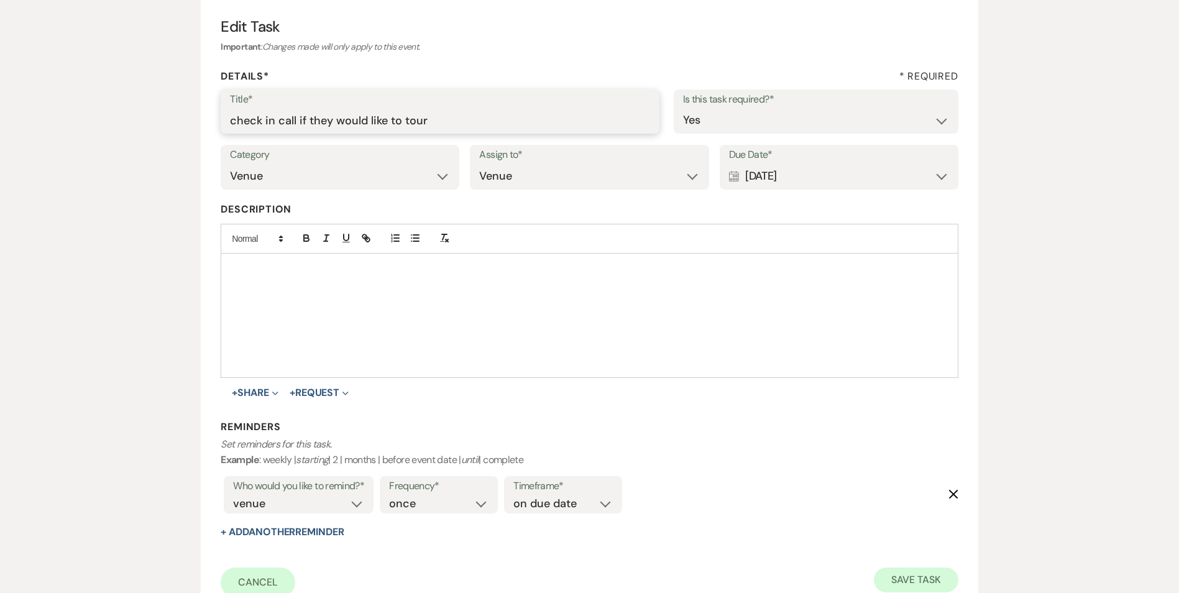
type input "check in call if they would like to tour"
click at [904, 574] on button "Save Task" at bounding box center [916, 579] width 84 height 25
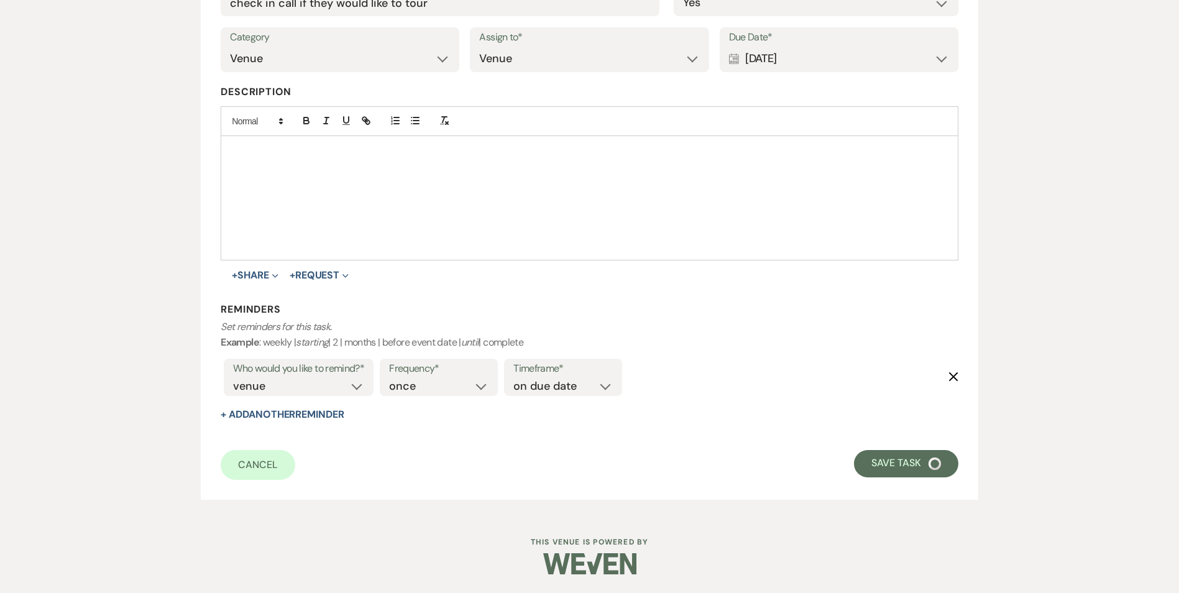
select select "5"
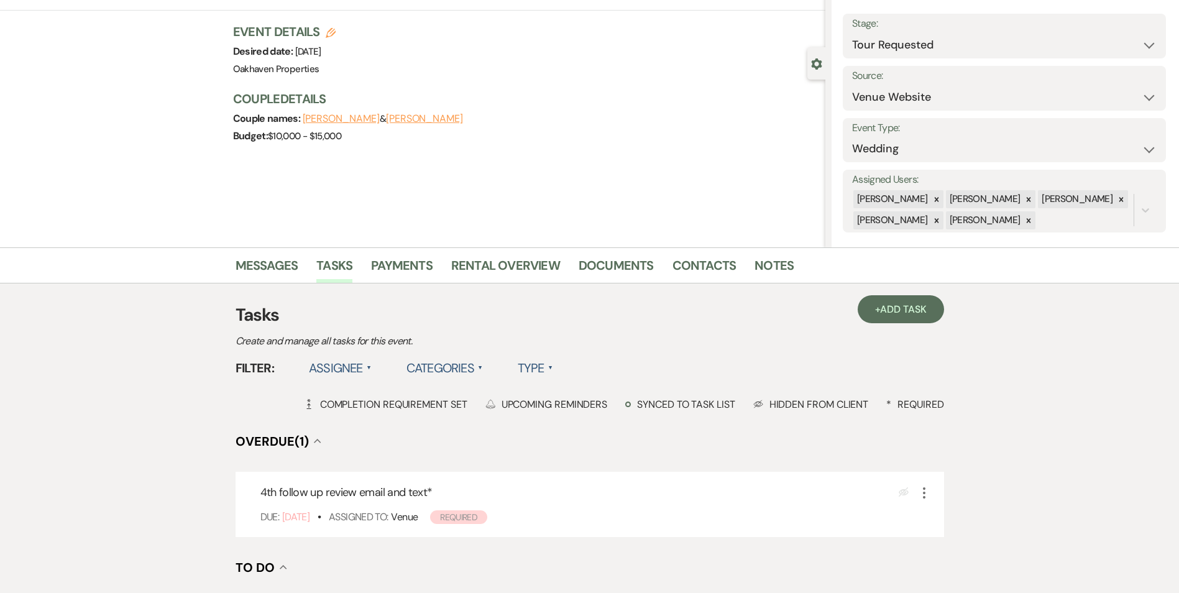
scroll to position [124, 0]
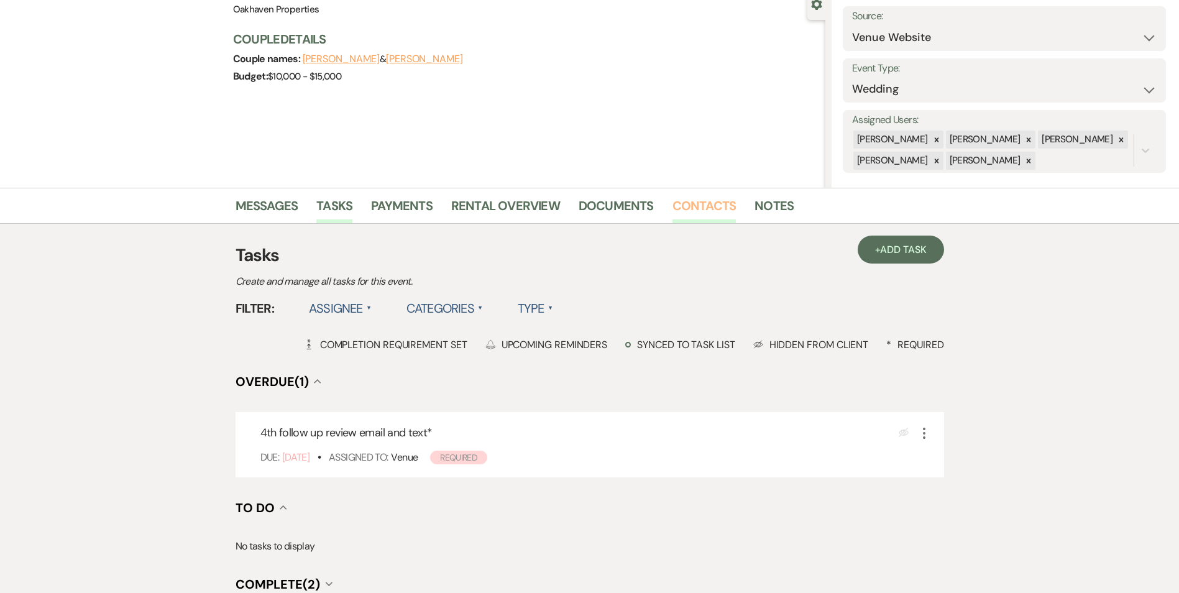
click at [703, 200] on link "Contacts" at bounding box center [704, 209] width 64 height 27
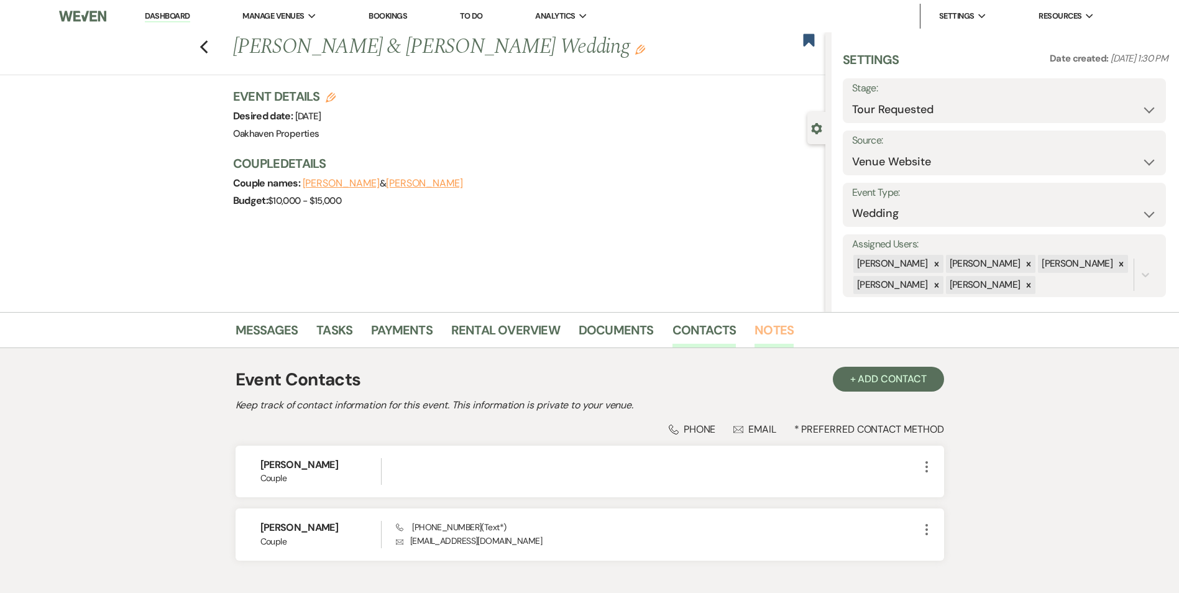
click at [781, 336] on link "Notes" at bounding box center [773, 333] width 39 height 27
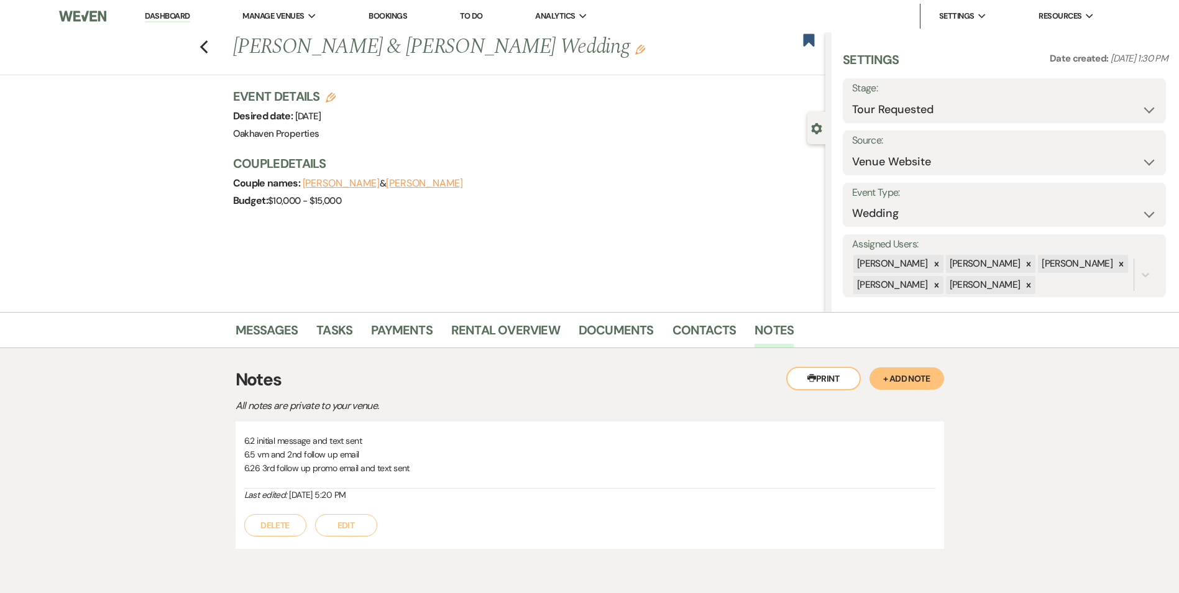
click at [335, 523] on button "Edit" at bounding box center [346, 525] width 62 height 22
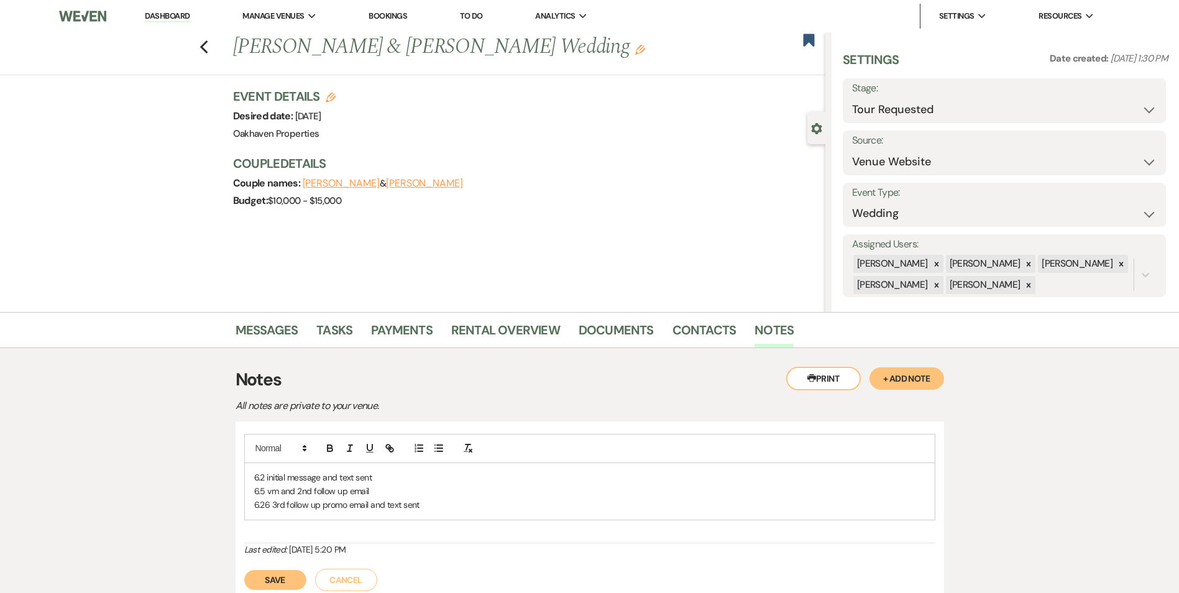
click at [461, 505] on p "6.26 3rd follow up promo email and text sent" at bounding box center [589, 505] width 671 height 14
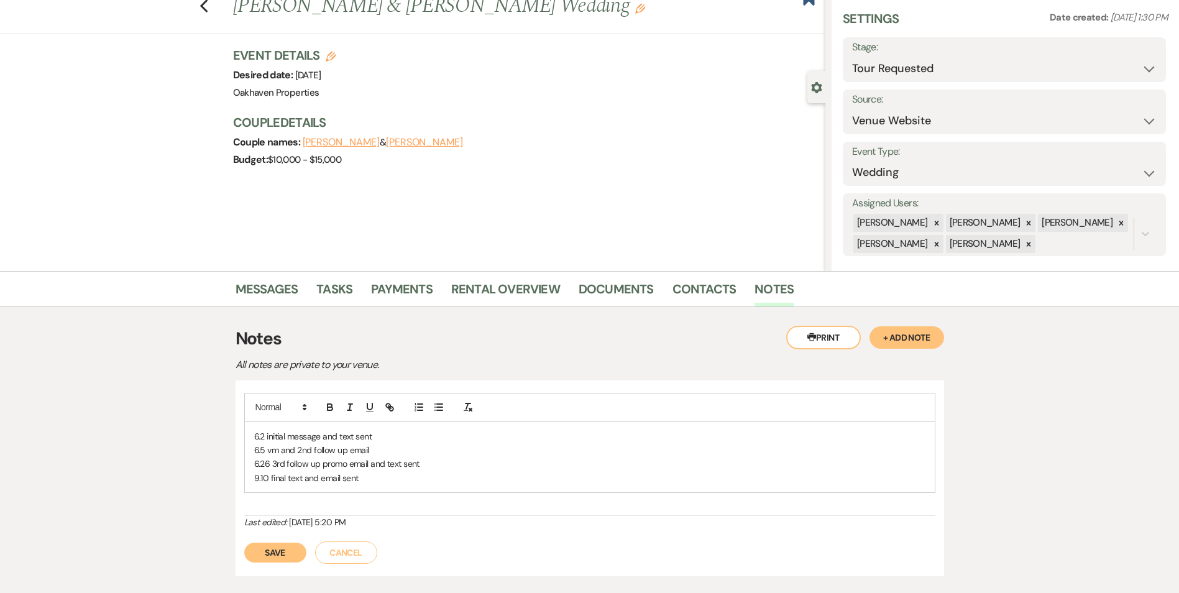
scroll to position [62, 0]
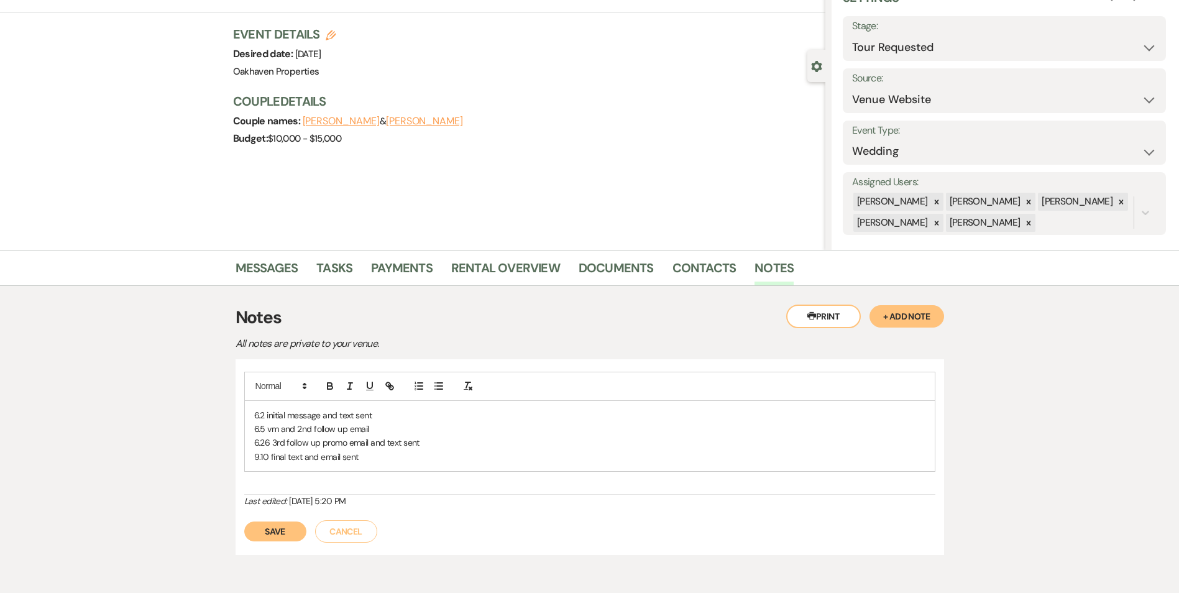
drag, startPoint x: 278, startPoint y: 523, endPoint x: 306, endPoint y: 486, distance: 47.0
click at [278, 523] on button "Save" at bounding box center [275, 531] width 62 height 20
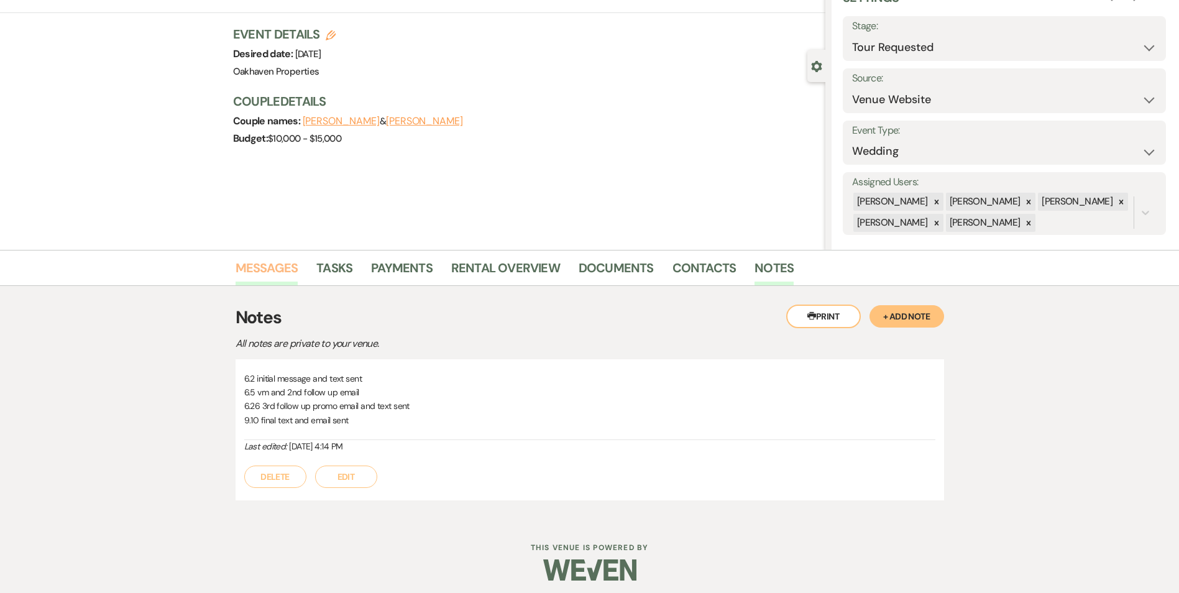
click at [273, 274] on link "Messages" at bounding box center [267, 271] width 63 height 27
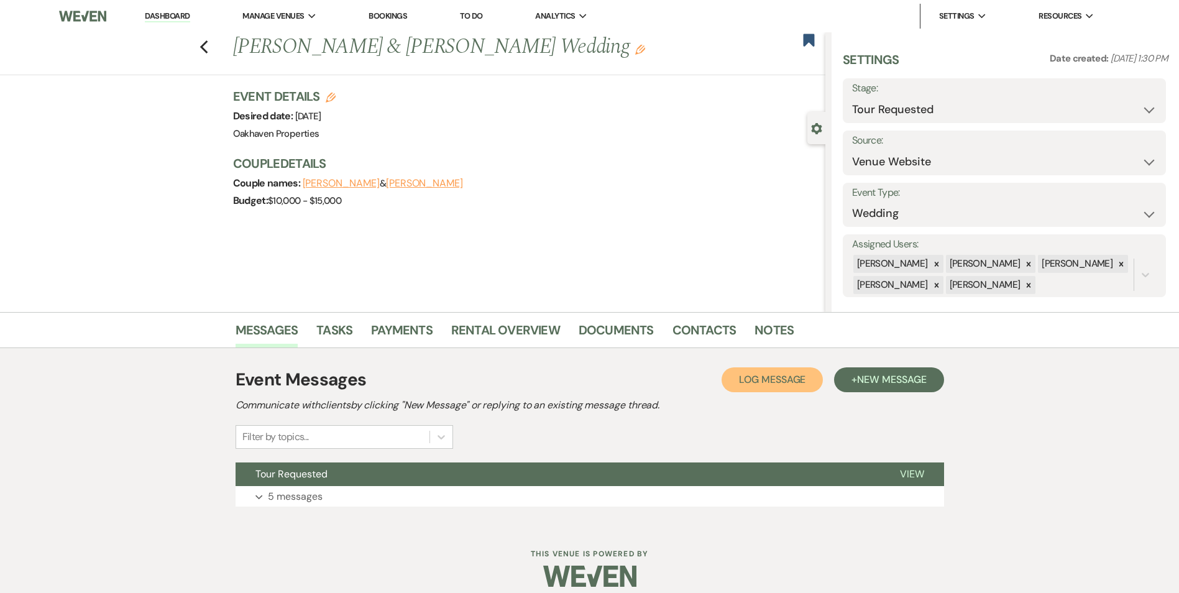
drag, startPoint x: 779, startPoint y: 382, endPoint x: 766, endPoint y: 391, distance: 15.7
click at [778, 383] on span "Log Message" at bounding box center [772, 379] width 66 height 13
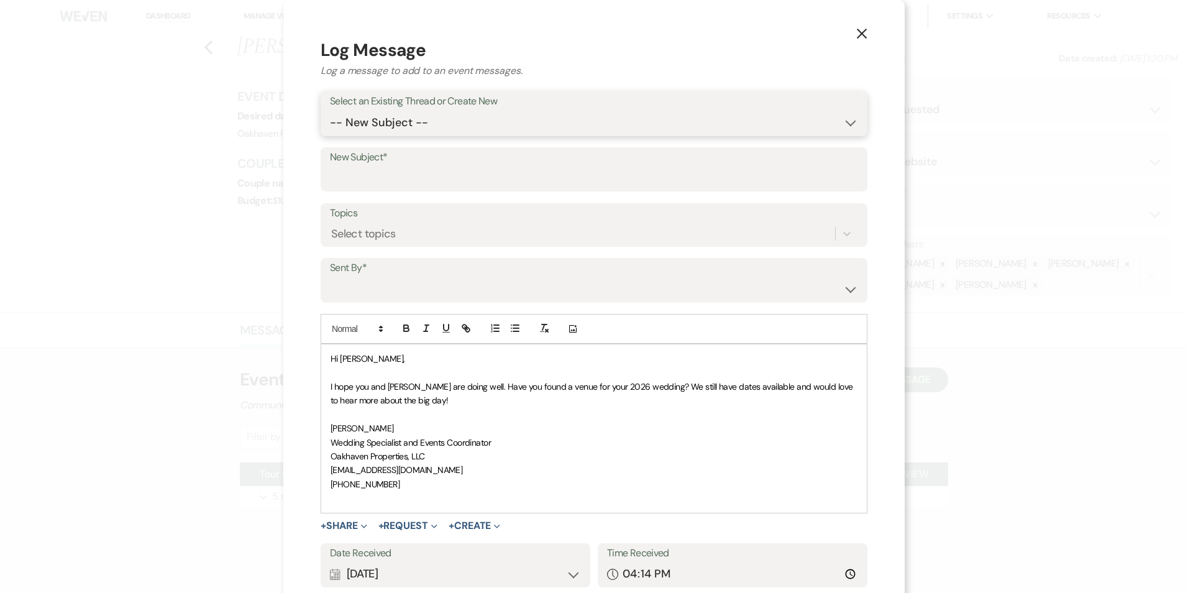
click at [439, 130] on select "-- New Subject -- Tour Requested" at bounding box center [594, 123] width 528 height 24
select select "405170"
click at [330, 111] on select "-- New Subject -- Tour Requested" at bounding box center [594, 123] width 528 height 24
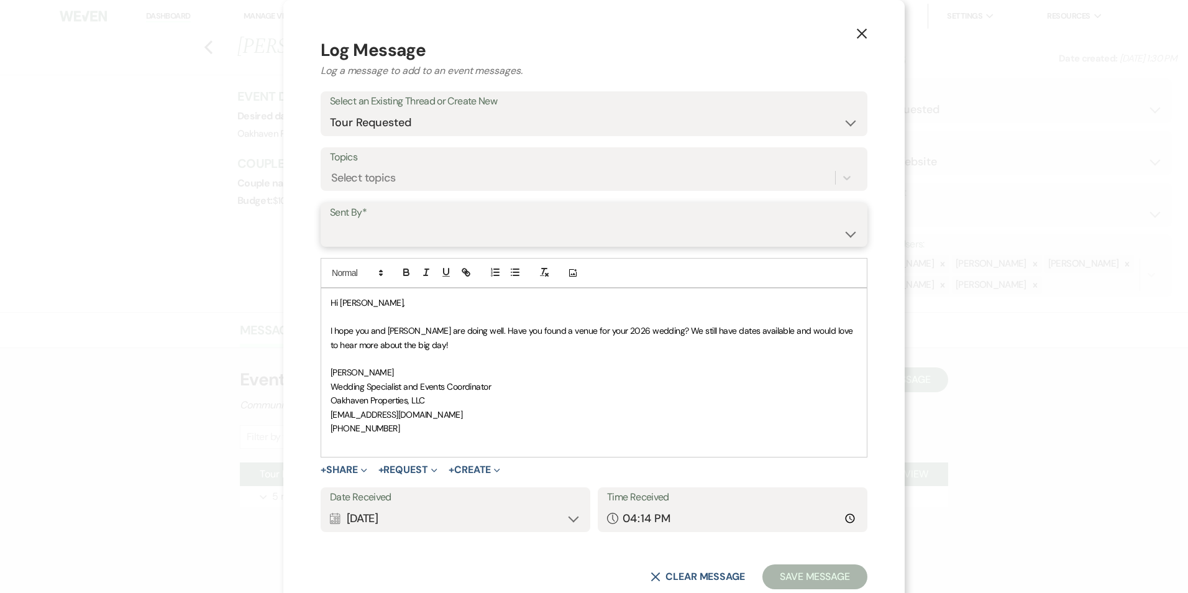
click at [422, 245] on select "[PERSON_NAME] ([EMAIL_ADDRESS][DOMAIN_NAME]) [PERSON_NAME] ([PERSON_NAME][EMAIL…" at bounding box center [594, 233] width 528 height 24
select select "user-127923"
click at [330, 221] on select "[PERSON_NAME] ([EMAIL_ADDRESS][DOMAIN_NAME]) [PERSON_NAME] ([PERSON_NAME][EMAIL…" at bounding box center [594, 233] width 528 height 24
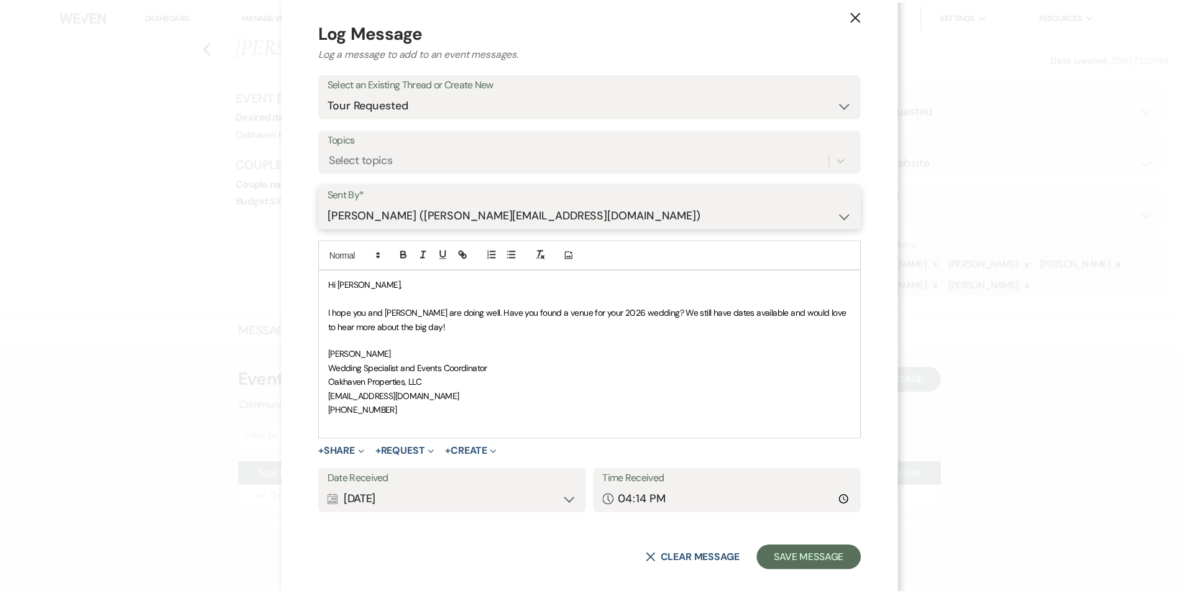
scroll to position [34, 0]
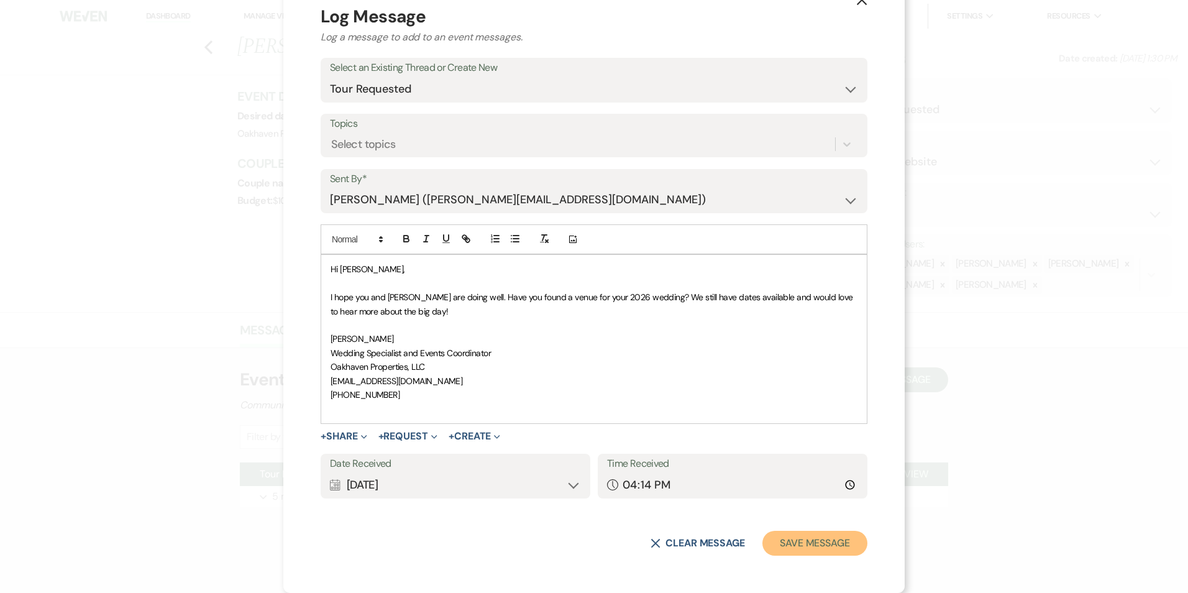
click at [820, 544] on button "Save Message" at bounding box center [815, 543] width 105 height 25
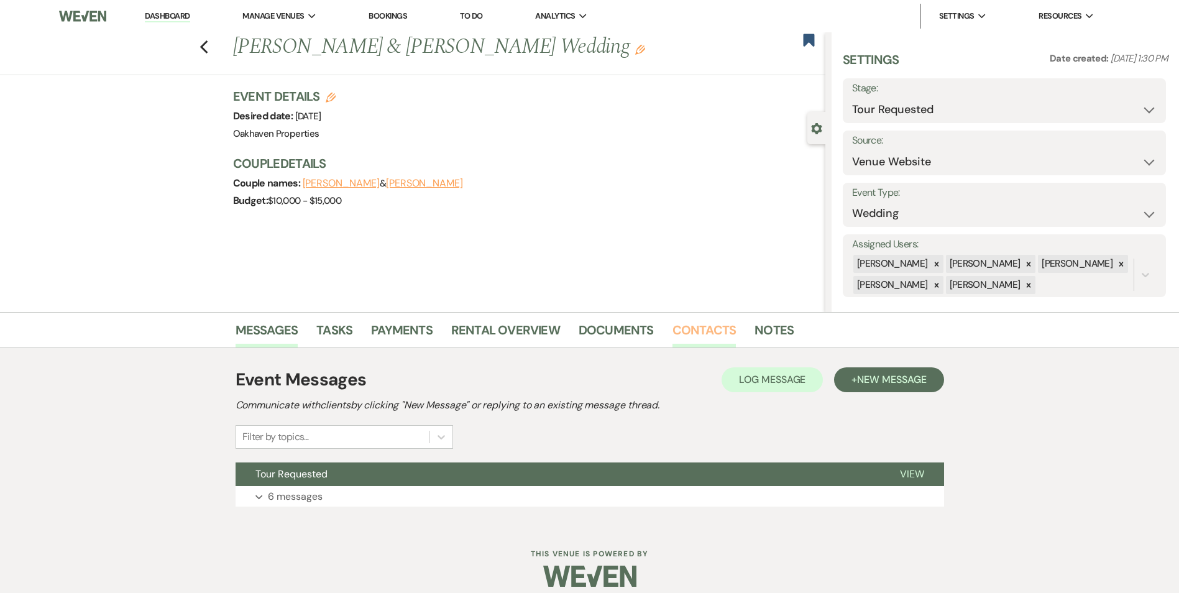
click at [711, 326] on link "Contacts" at bounding box center [704, 333] width 64 height 27
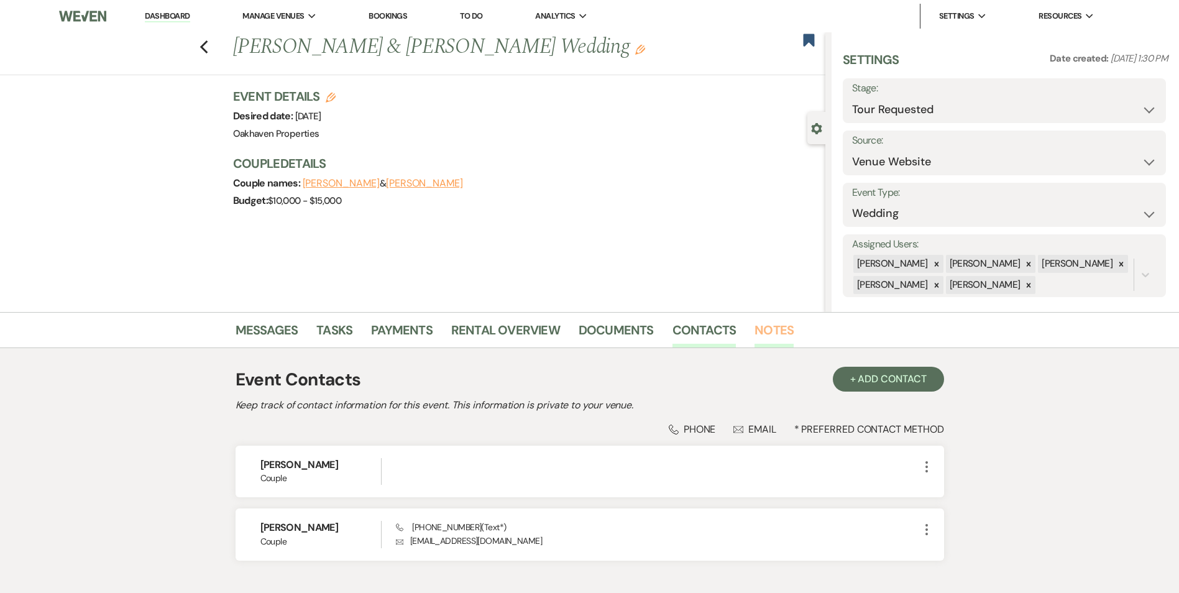
click at [761, 334] on link "Notes" at bounding box center [773, 333] width 39 height 27
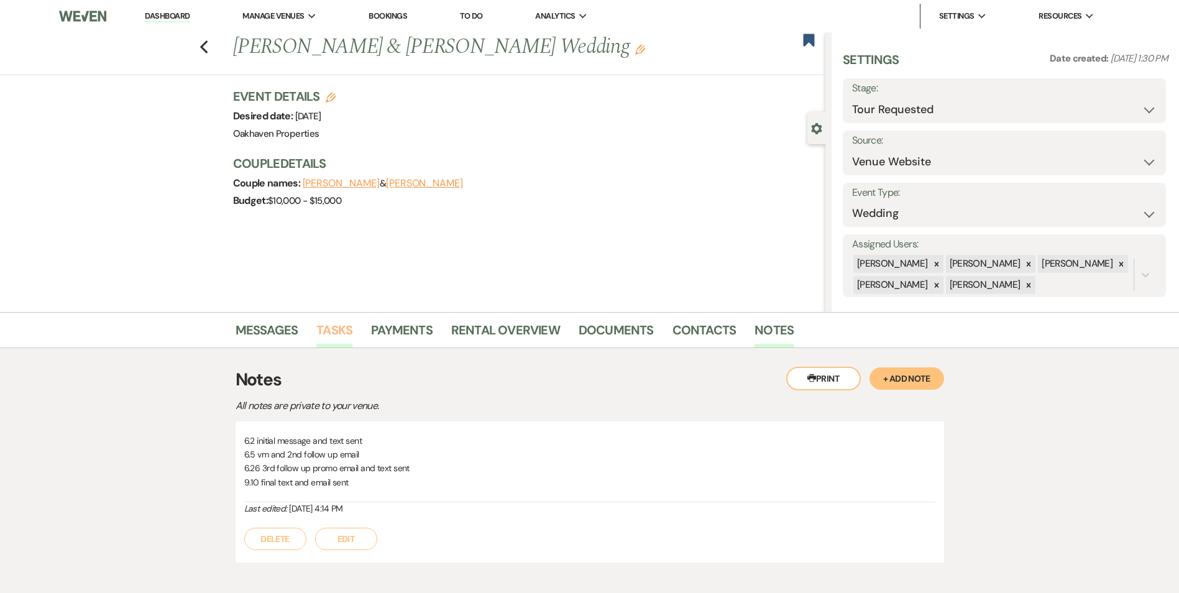
click at [346, 329] on link "Tasks" at bounding box center [334, 333] width 36 height 27
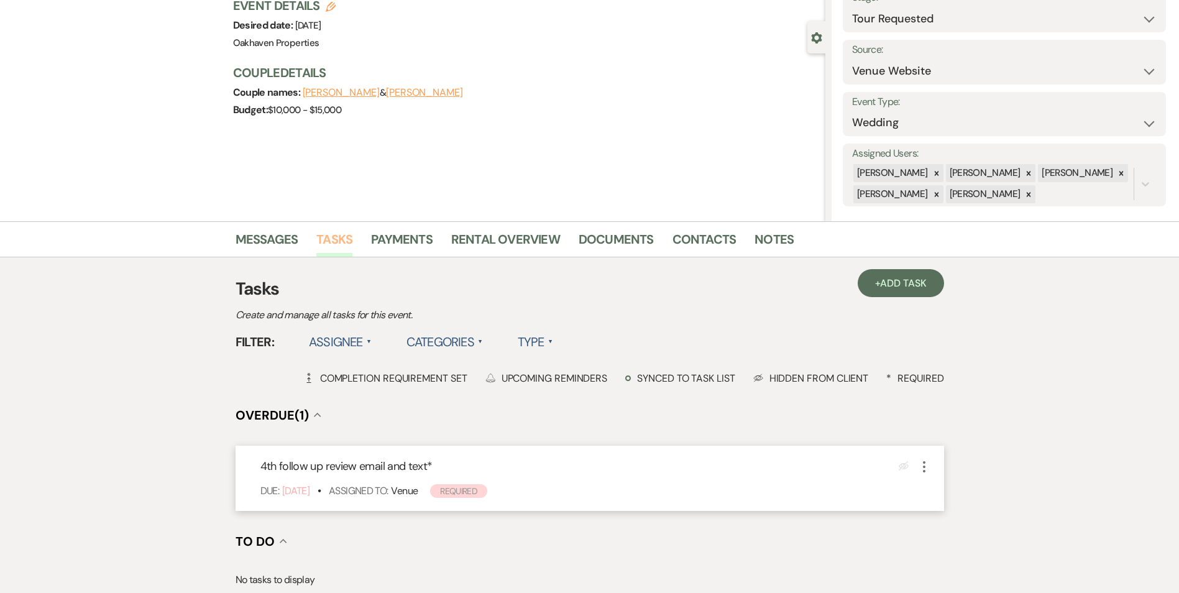
scroll to position [186, 0]
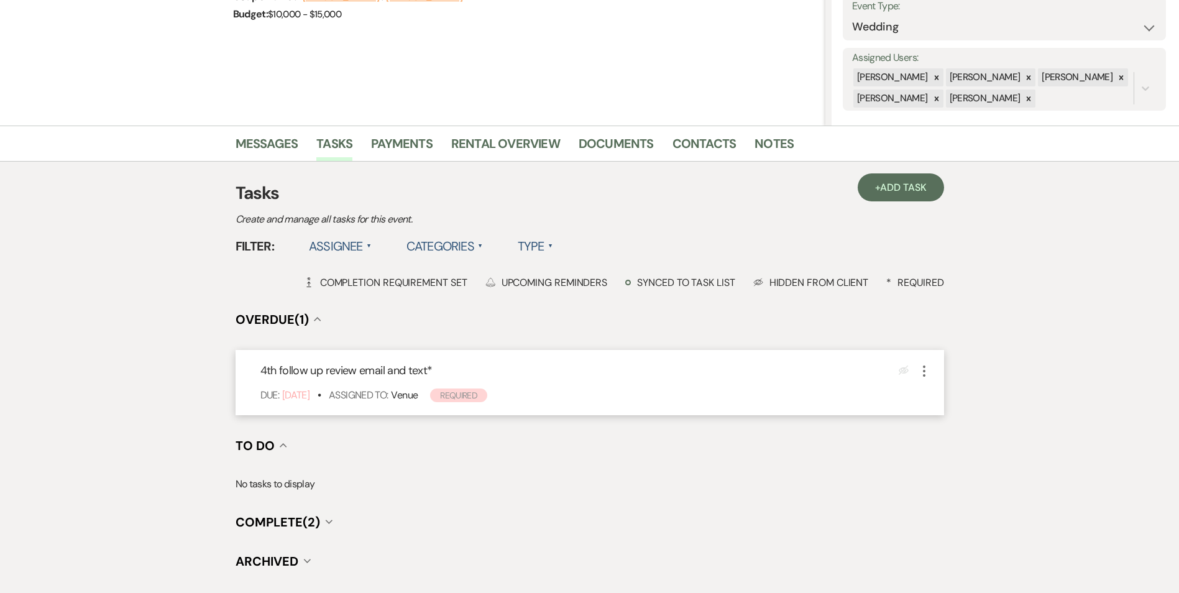
click at [922, 373] on icon "More" at bounding box center [924, 371] width 15 height 15
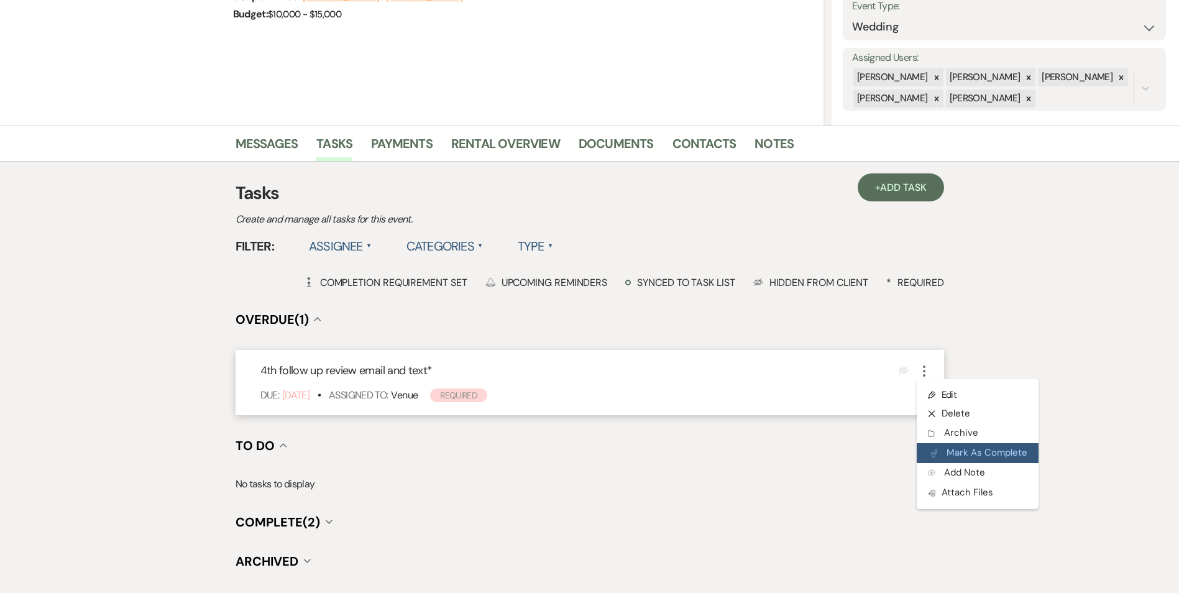
click at [930, 449] on icon "Plan Portal Link" at bounding box center [933, 453] width 7 height 9
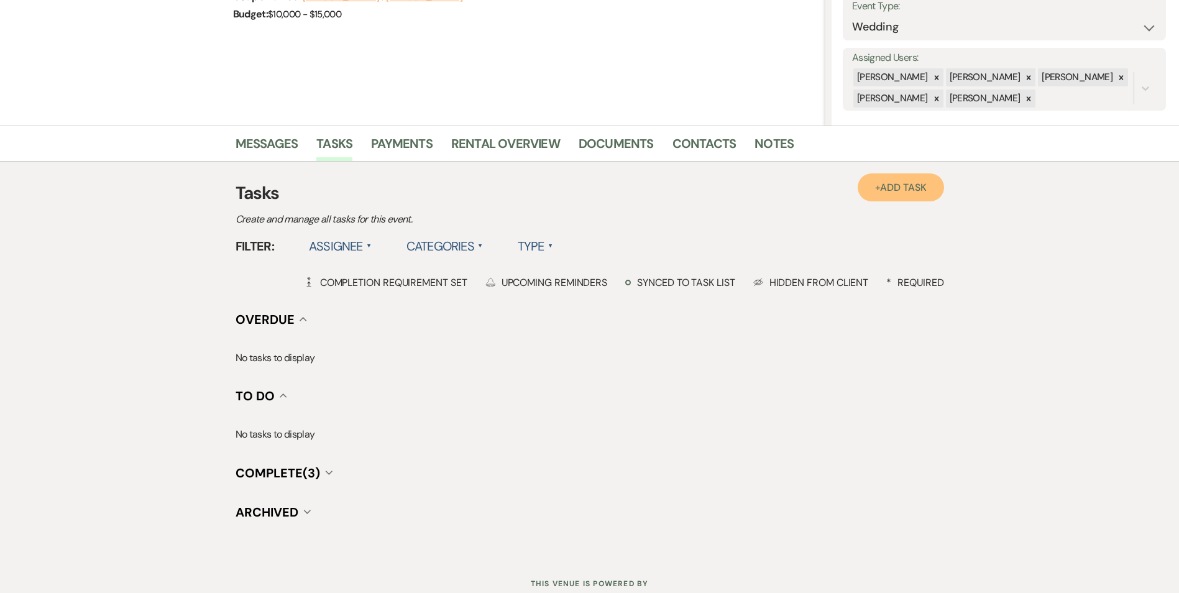
click at [932, 196] on link "+ Add Task" at bounding box center [901, 187] width 86 height 28
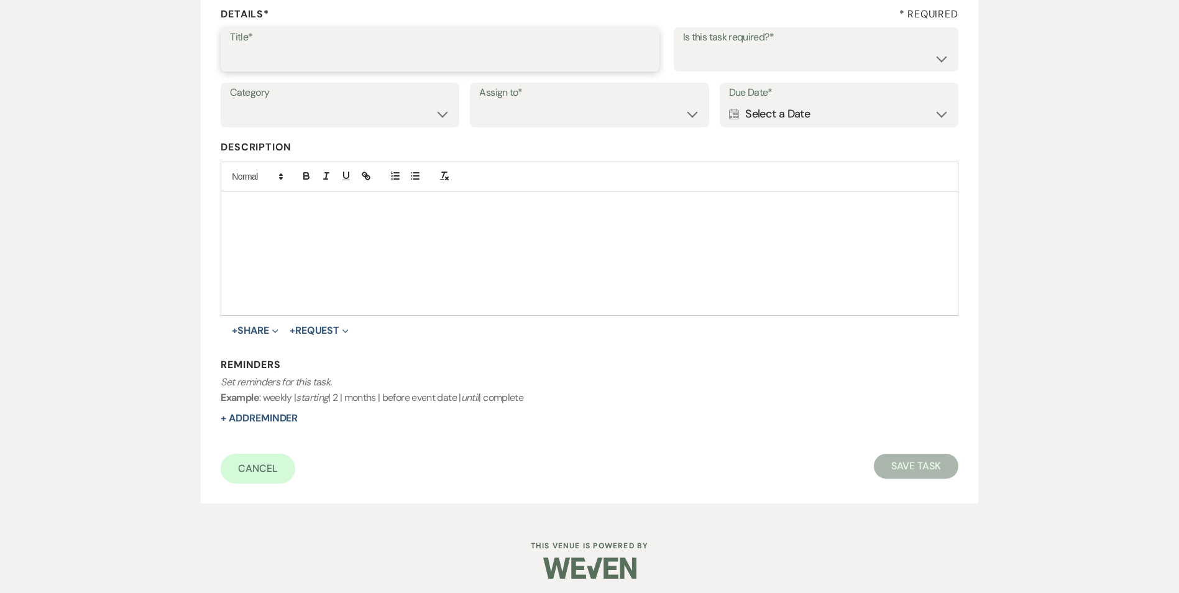
click at [341, 53] on input "Title*" at bounding box center [440, 58] width 420 height 24
type input "if do not hear back [PERSON_NAME] as lost"
drag, startPoint x: 750, startPoint y: 58, endPoint x: 746, endPoint y: 68, distance: 10.0
click at [751, 59] on select "Yes No" at bounding box center [816, 58] width 266 height 24
click at [683, 46] on select "Yes No" at bounding box center [816, 58] width 266 height 24
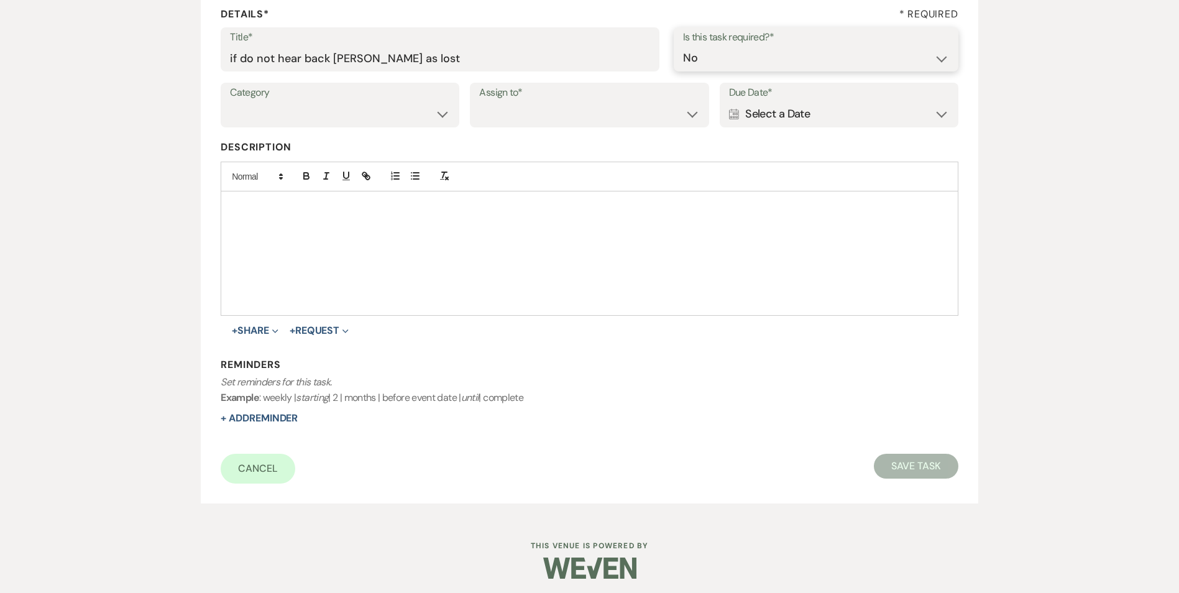
drag, startPoint x: 710, startPoint y: 56, endPoint x: 712, endPoint y: 69, distance: 13.2
click at [711, 57] on select "Yes No" at bounding box center [816, 58] width 266 height 24
select select "true"
click at [683, 46] on select "Yes No" at bounding box center [816, 58] width 266 height 24
click at [428, 121] on select "Venue Vendors Guests Details Finalize & Share" at bounding box center [340, 114] width 220 height 24
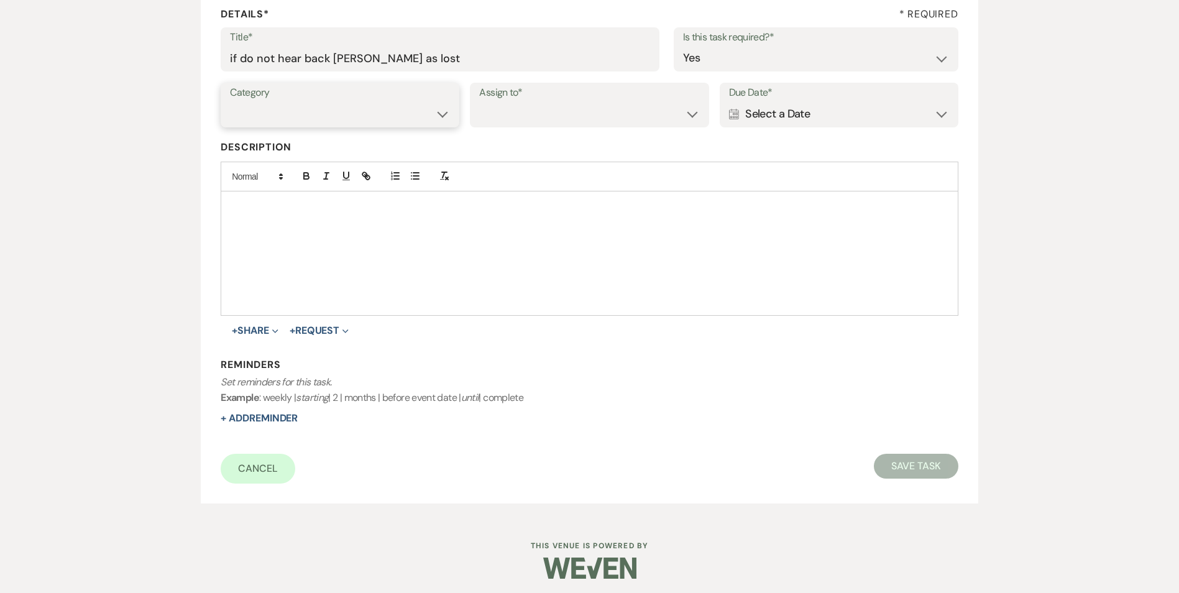
select select "31"
click at [230, 102] on select "Venue Vendors Guests Details Finalize & Share" at bounding box center [340, 114] width 220 height 24
click at [576, 103] on select "Venue Client" at bounding box center [589, 114] width 220 height 24
select select "venueHost"
click at [479, 102] on select "Venue Client" at bounding box center [589, 114] width 220 height 24
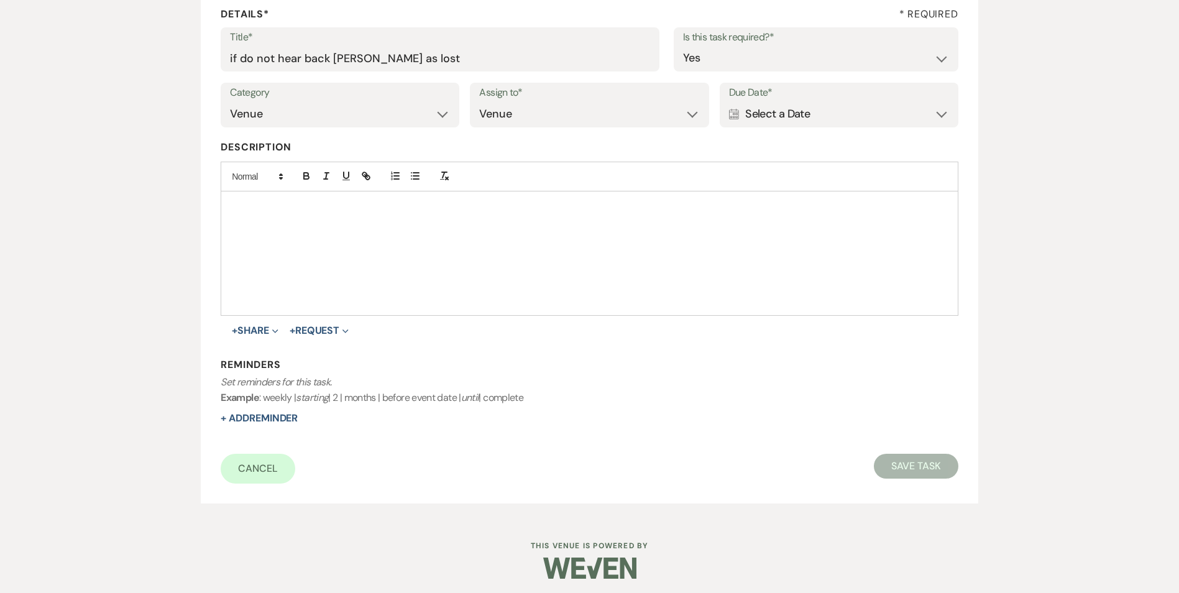
click at [787, 122] on div "Calendar Select a Date Expand" at bounding box center [839, 114] width 220 height 24
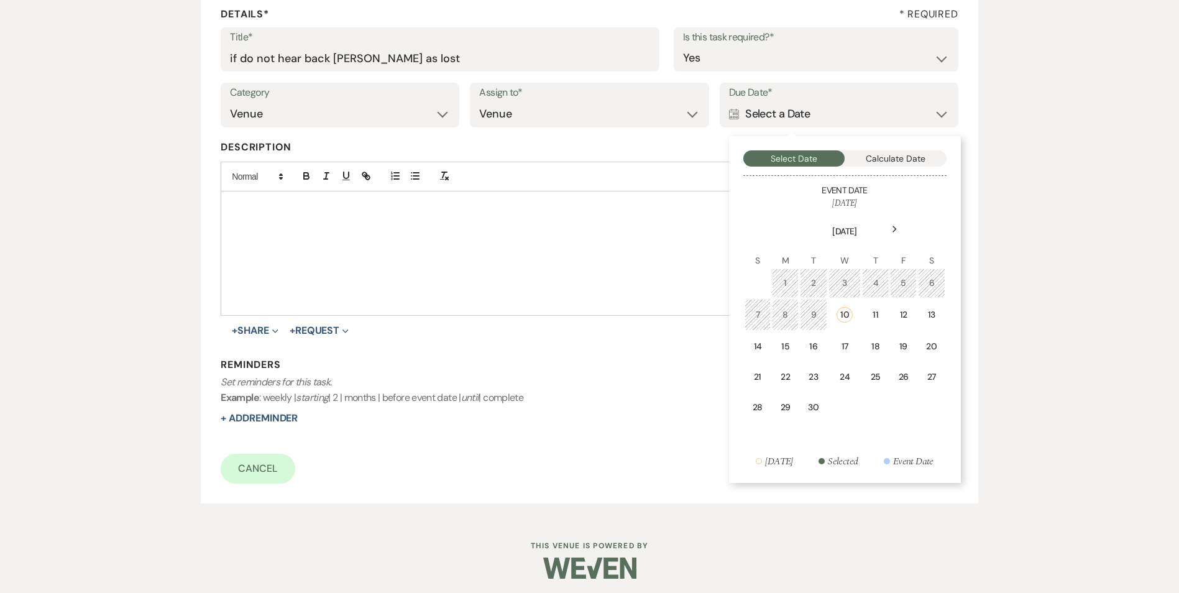
drag, startPoint x: 851, startPoint y: 340, endPoint x: 723, endPoint y: 355, distance: 128.3
click at [851, 339] on td "17" at bounding box center [844, 346] width 33 height 29
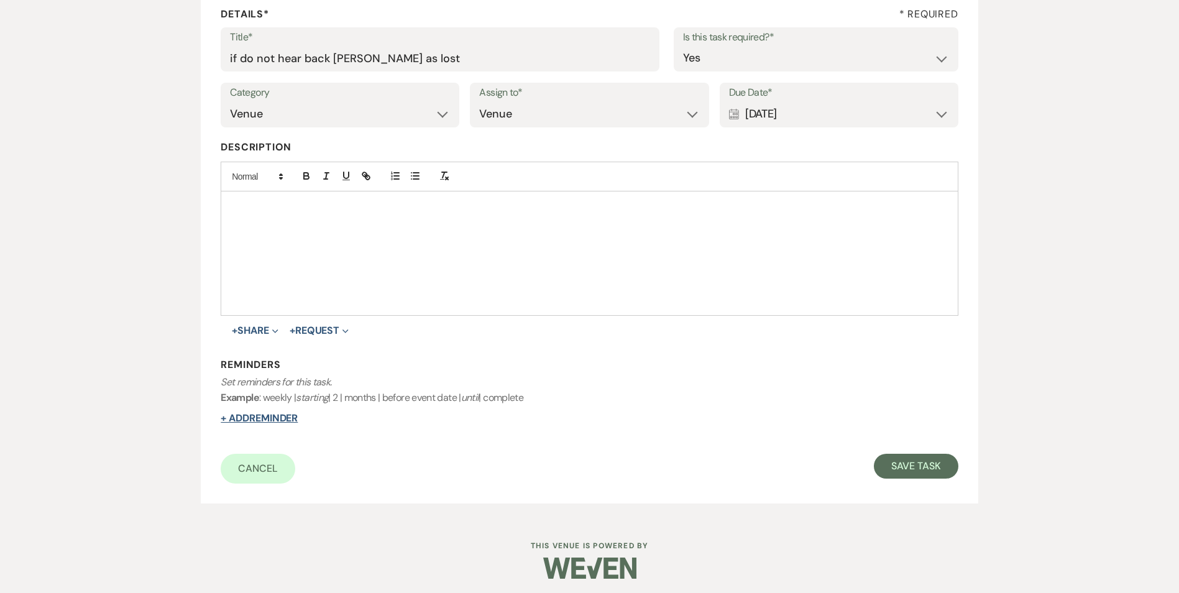
click at [250, 414] on button "+ Add Reminder" at bounding box center [259, 418] width 77 height 10
select select "host"
select select "days"
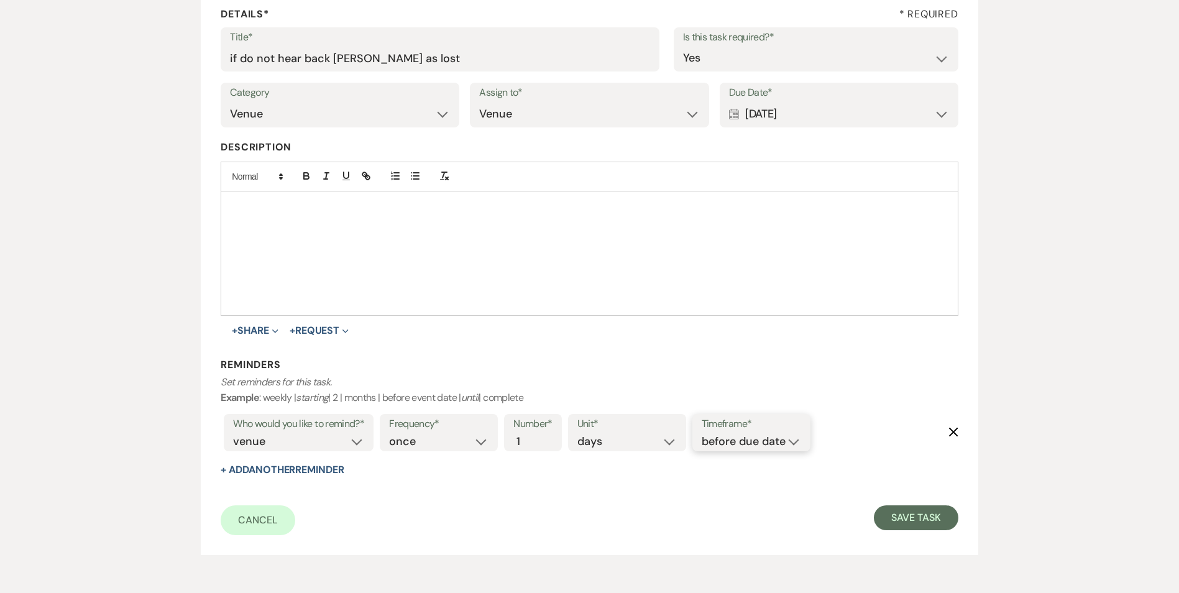
click at [765, 444] on select "before due date after due date on due date on custom date" at bounding box center [751, 441] width 99 height 17
select select "onDueDate"
click at [702, 433] on select "before due date after due date on due date on custom date" at bounding box center [751, 441] width 99 height 17
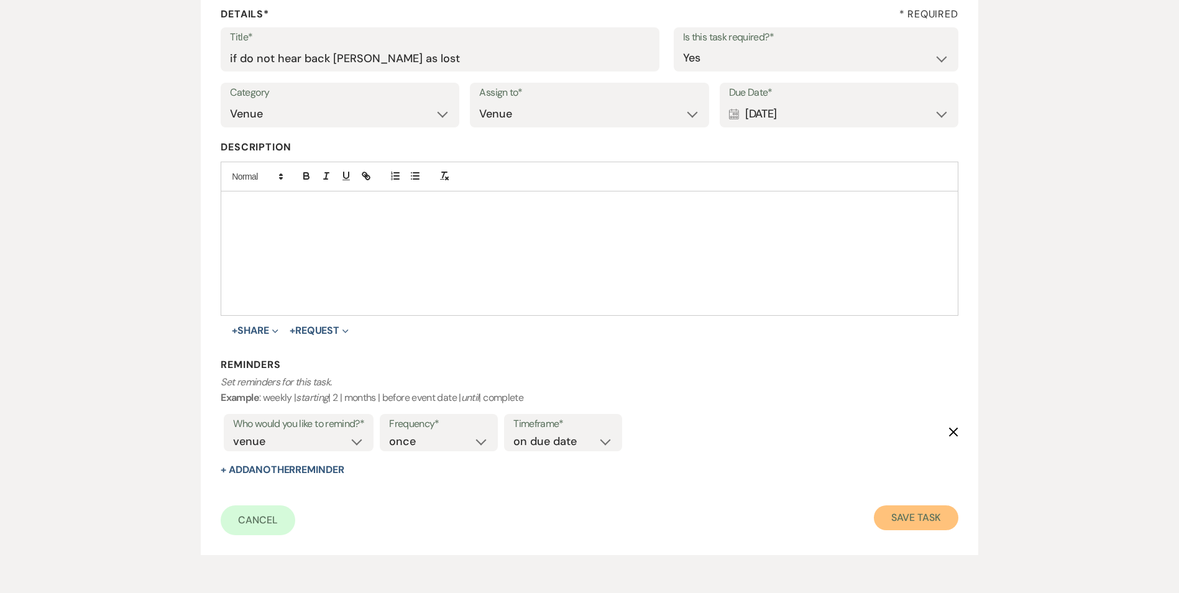
click at [902, 510] on button "Save Task" at bounding box center [916, 517] width 84 height 25
select select "2"
select select "5"
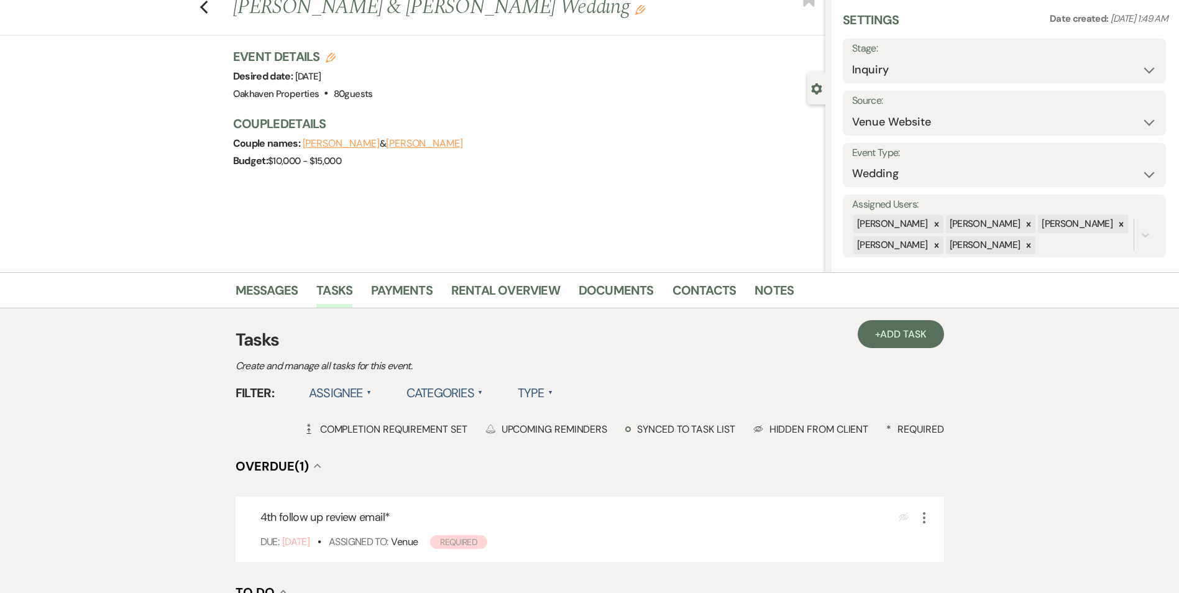
scroll to position [62, 0]
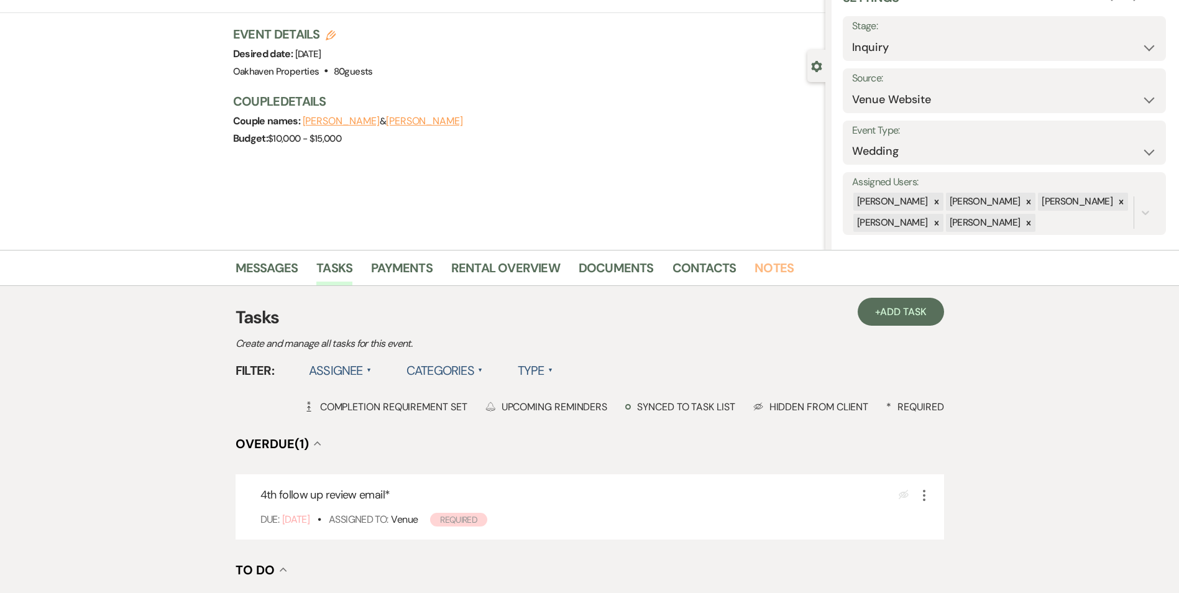
click at [770, 282] on link "Notes" at bounding box center [773, 271] width 39 height 27
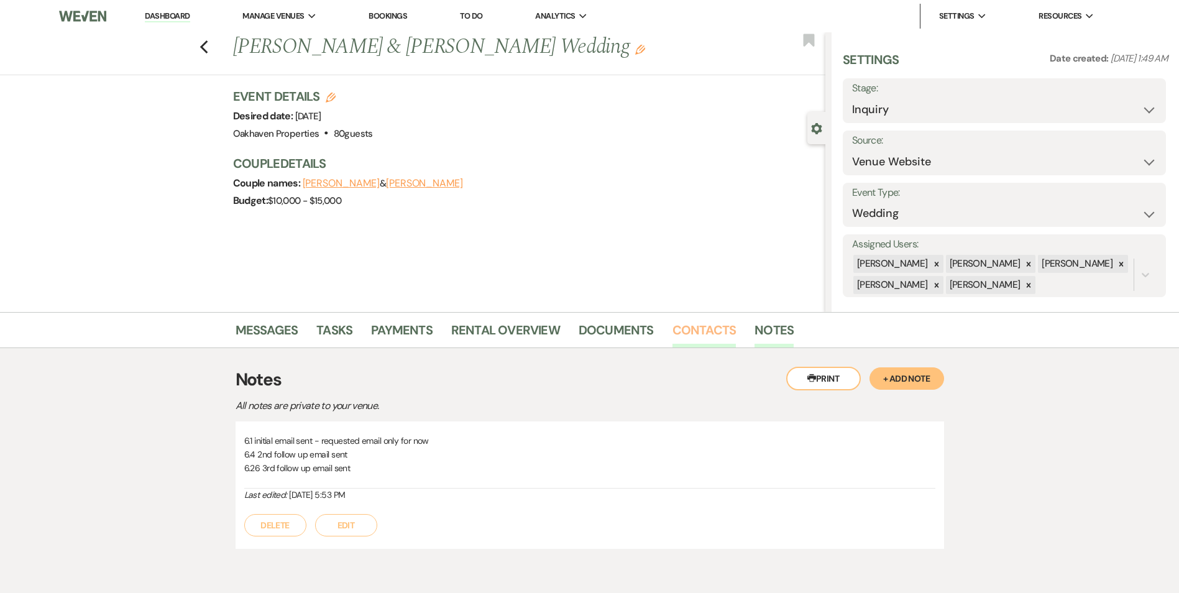
click at [717, 337] on link "Contacts" at bounding box center [704, 333] width 64 height 27
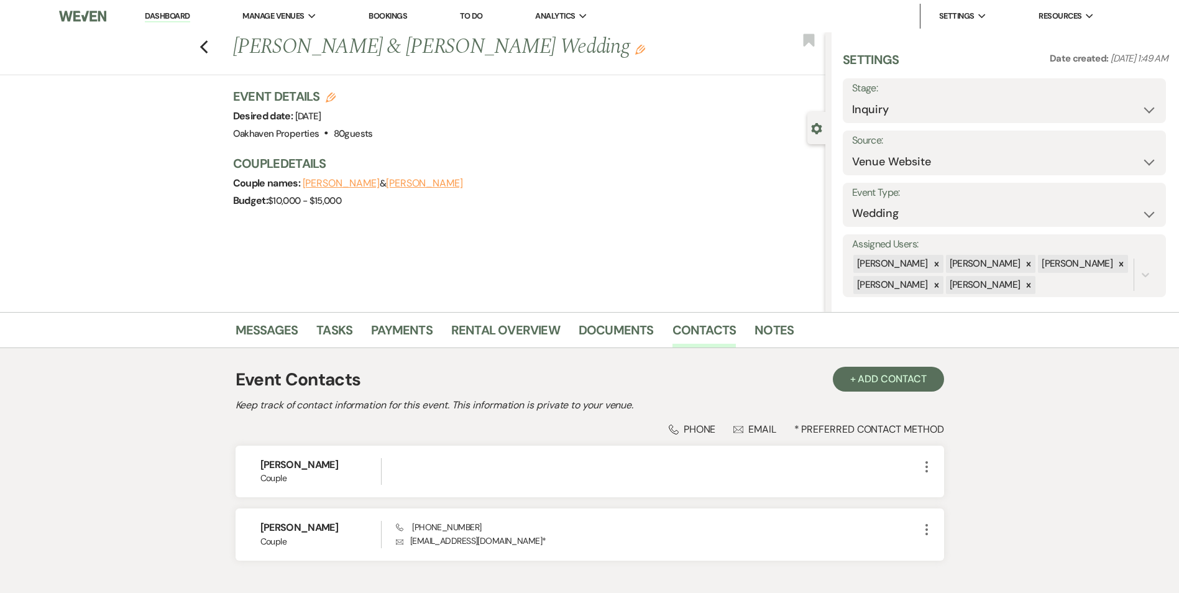
click at [747, 335] on li "Contacts" at bounding box center [713, 333] width 83 height 30
click at [773, 332] on link "Notes" at bounding box center [773, 333] width 39 height 27
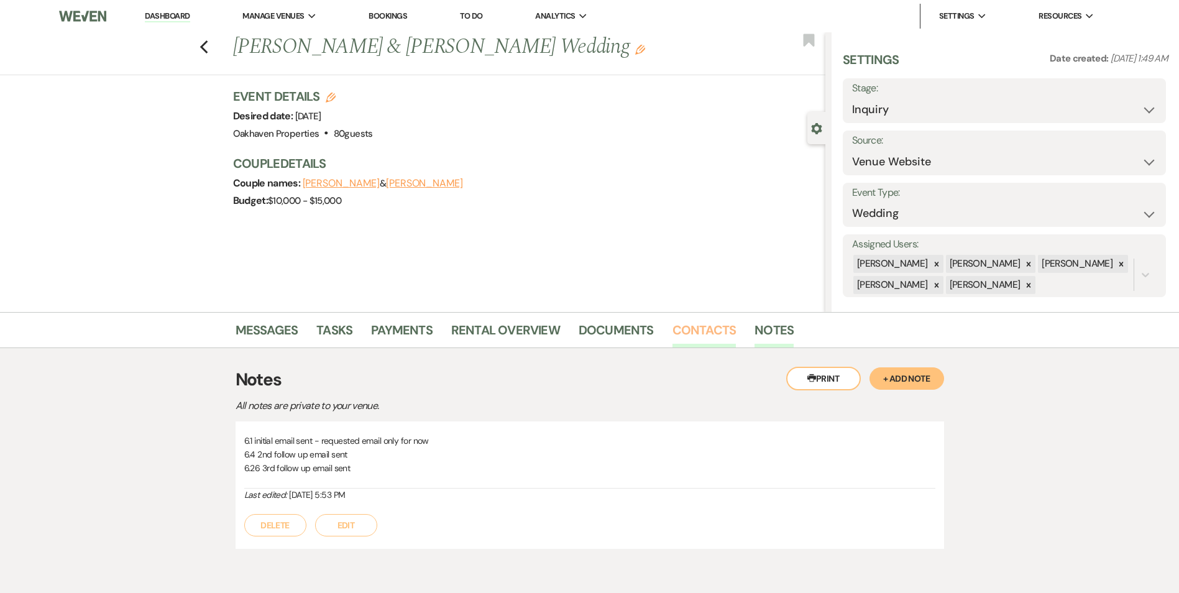
click at [691, 344] on link "Contacts" at bounding box center [704, 333] width 64 height 27
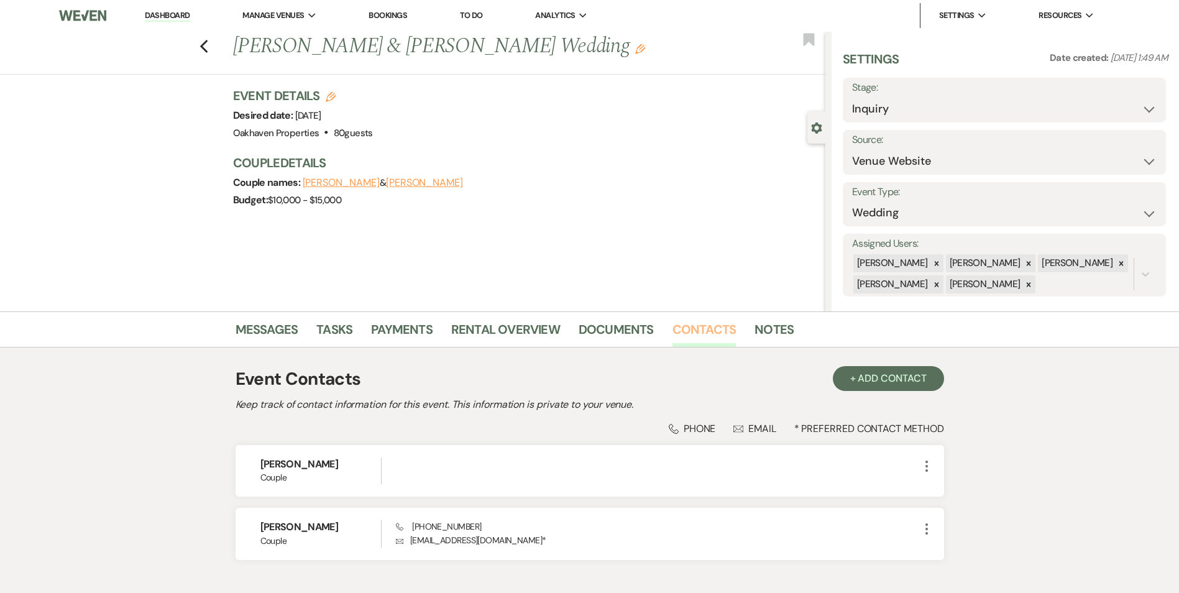
scroll to position [62, 0]
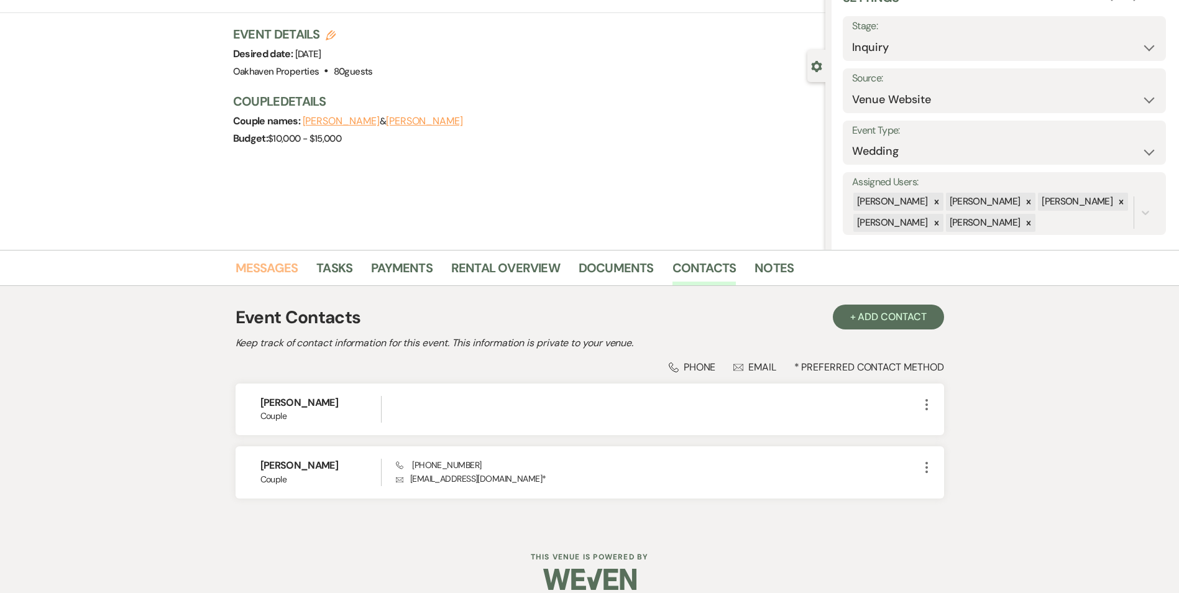
click at [279, 265] on link "Messages" at bounding box center [267, 271] width 63 height 27
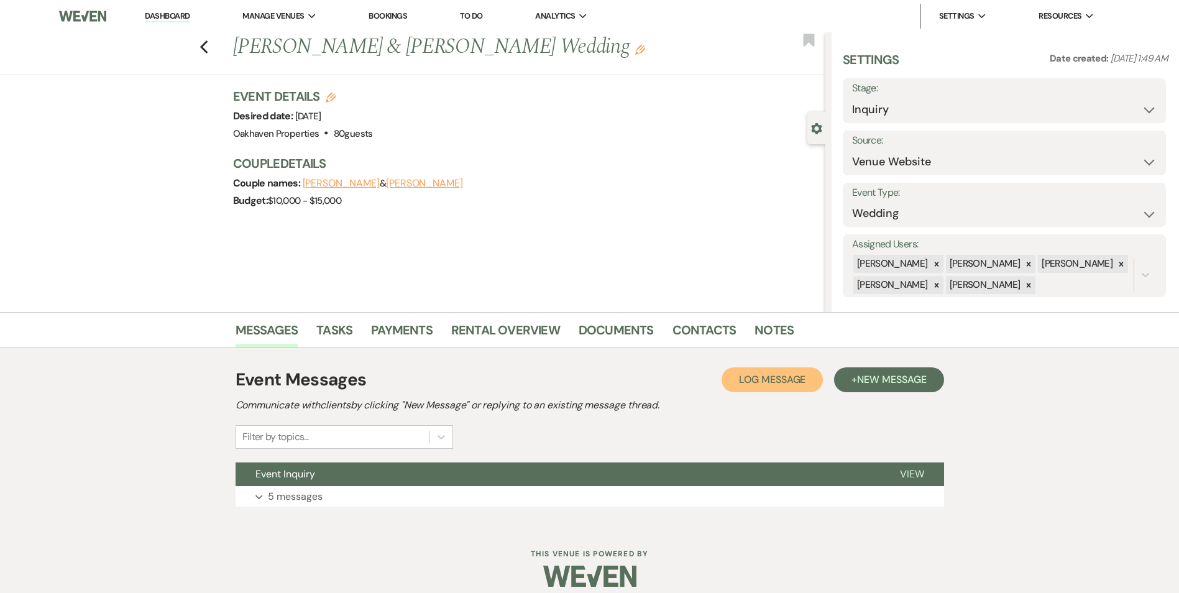
click at [791, 381] on span "Log Message" at bounding box center [772, 379] width 66 height 13
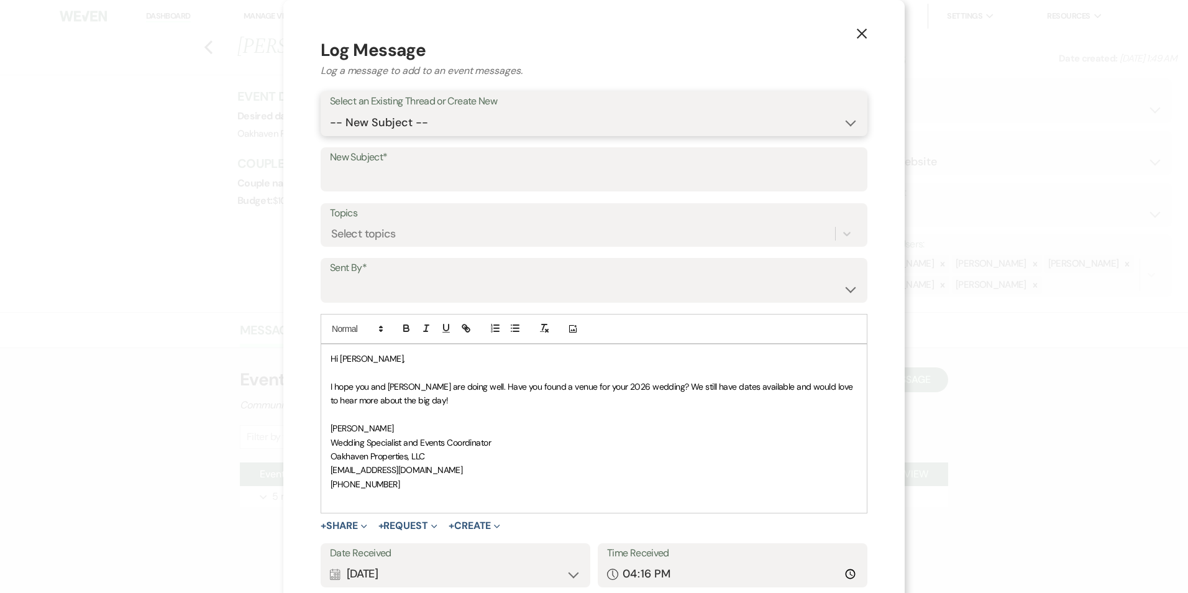
click at [431, 129] on select "-- New Subject -- Event Inquiry" at bounding box center [594, 123] width 528 height 24
select select "404069"
click at [330, 111] on select "-- New Subject -- Event Inquiry" at bounding box center [594, 123] width 528 height 24
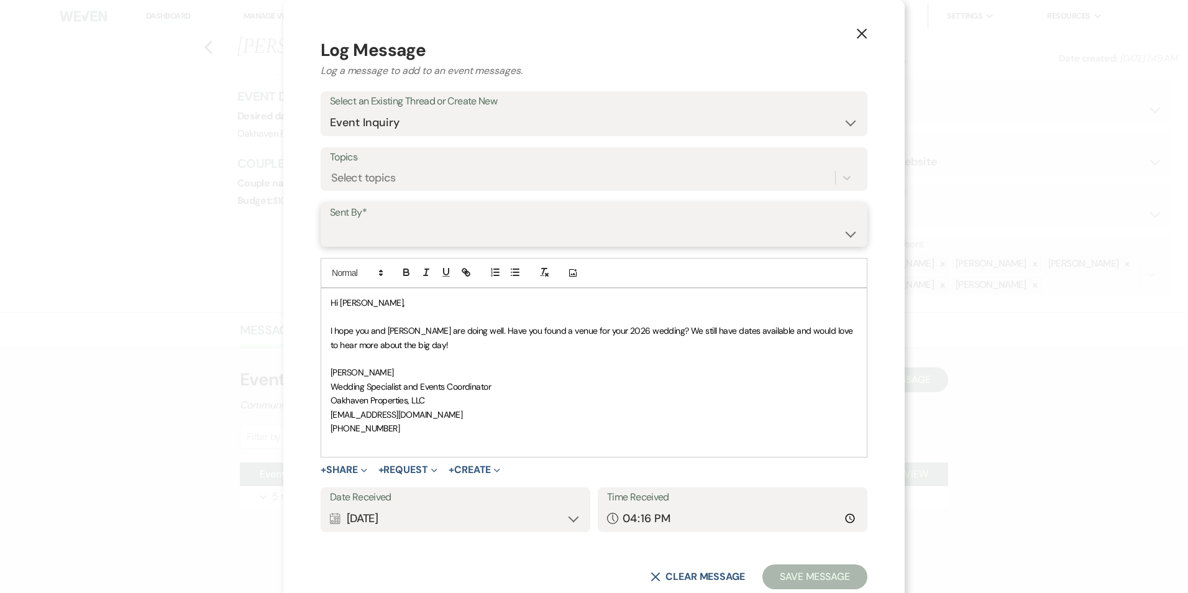
drag, startPoint x: 422, startPoint y: 225, endPoint x: 426, endPoint y: 247, distance: 22.7
click at [423, 226] on select "[PERSON_NAME] ([EMAIL_ADDRESS][DOMAIN_NAME]) [PERSON_NAME] ([PERSON_NAME][EMAIL…" at bounding box center [594, 233] width 528 height 24
select select "user-127923"
click at [330, 221] on select "[PERSON_NAME] ([EMAIL_ADDRESS][DOMAIN_NAME]) [PERSON_NAME] ([PERSON_NAME][EMAIL…" at bounding box center [594, 233] width 528 height 24
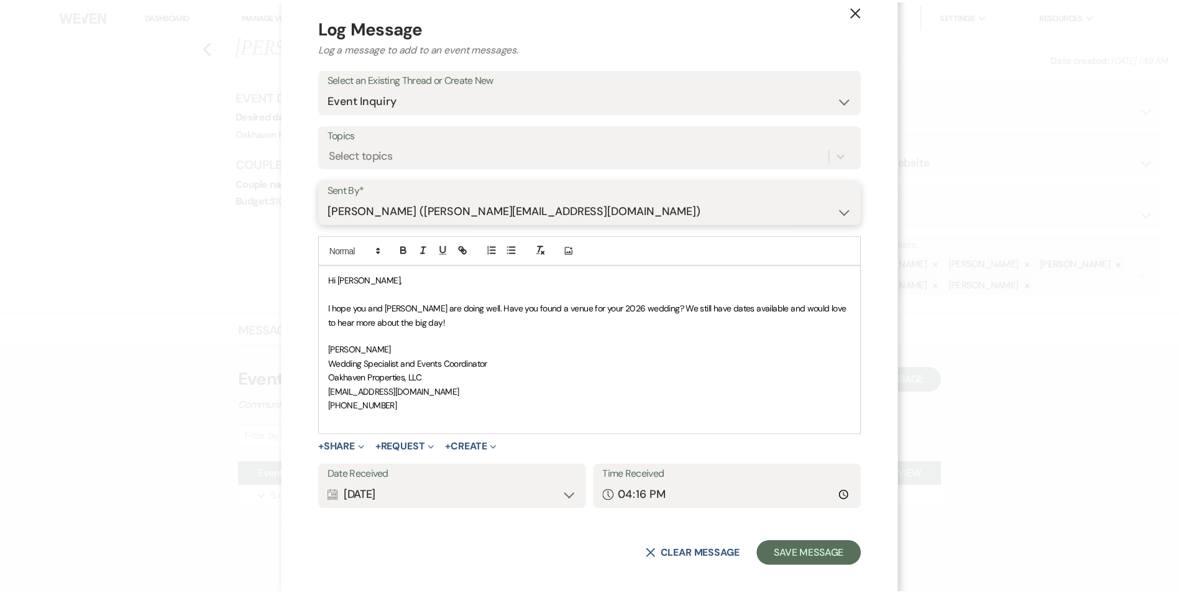
scroll to position [34, 0]
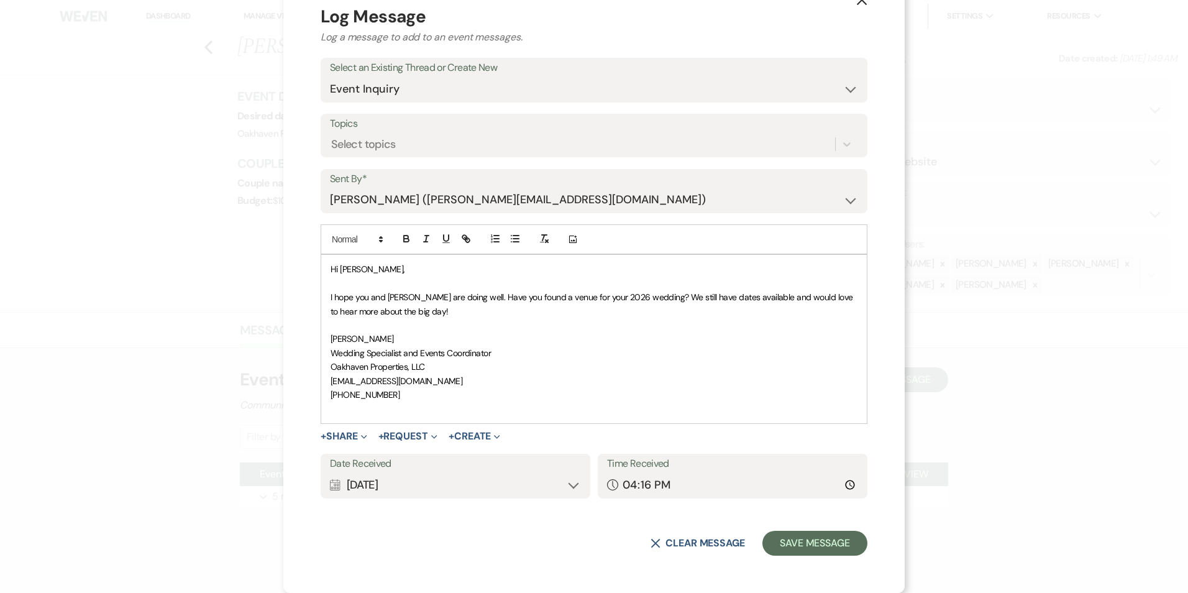
click at [800, 527] on form "Log Message Log a message to add to an event messages. Select an Existing Threa…" at bounding box center [594, 280] width 547 height 552
click at [803, 543] on button "Save Message" at bounding box center [815, 543] width 105 height 25
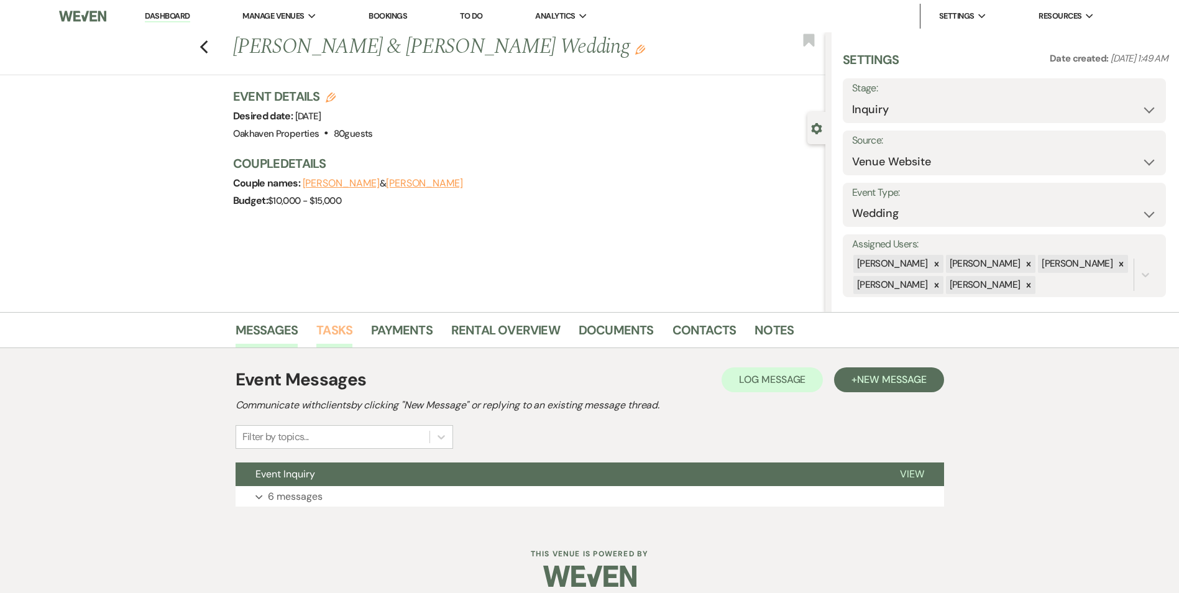
click at [338, 332] on link "Tasks" at bounding box center [334, 333] width 36 height 27
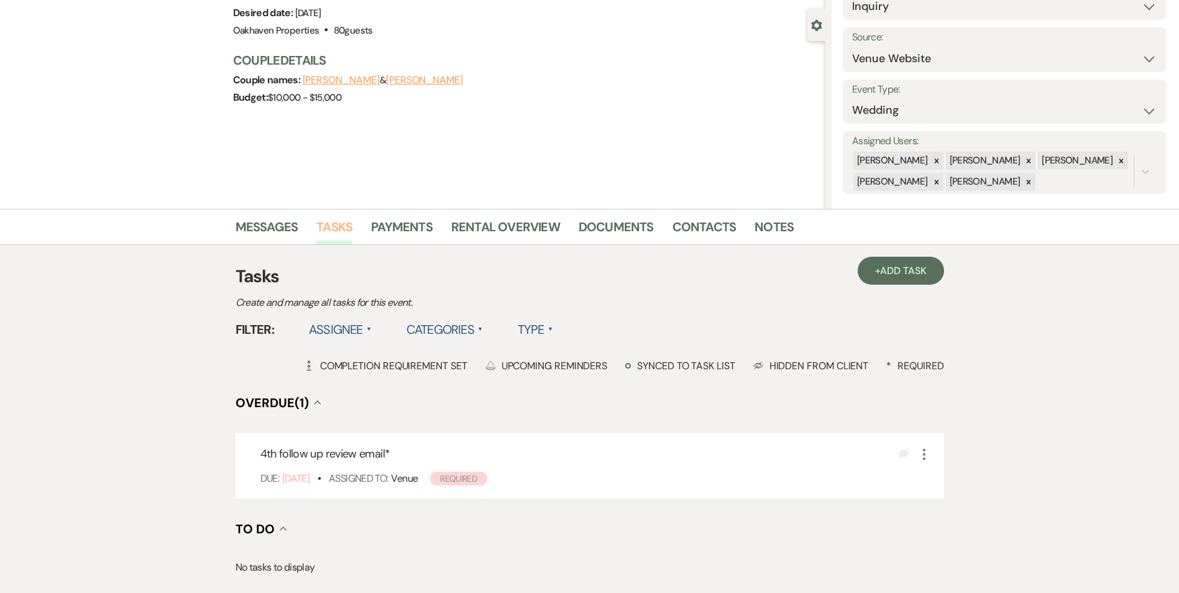
scroll to position [249, 0]
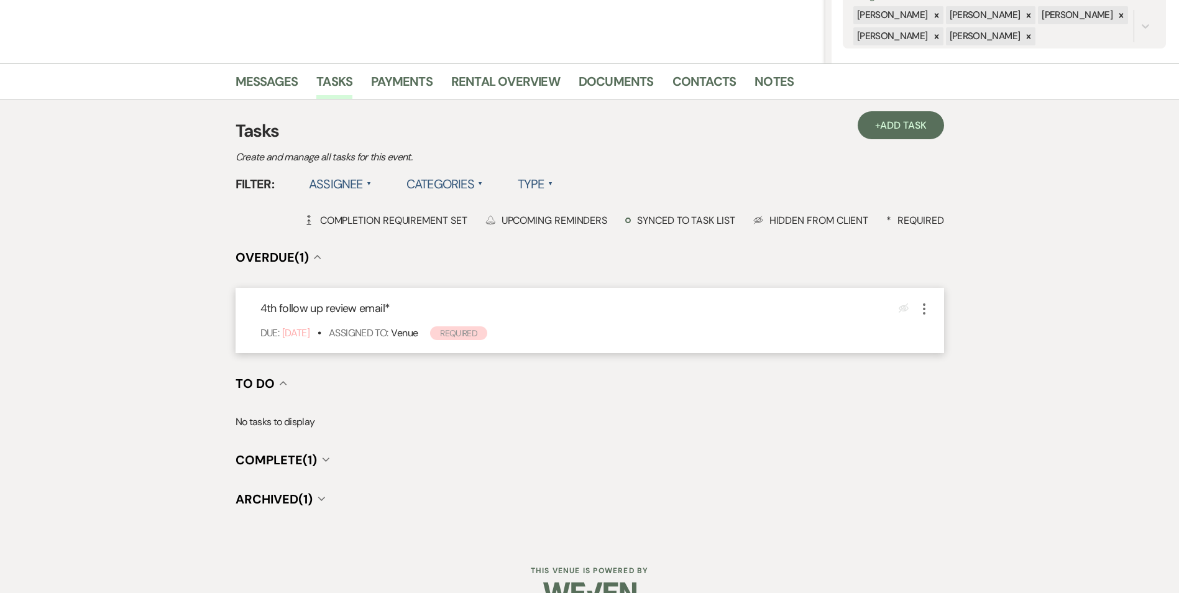
click at [928, 310] on icon "More" at bounding box center [924, 308] width 15 height 15
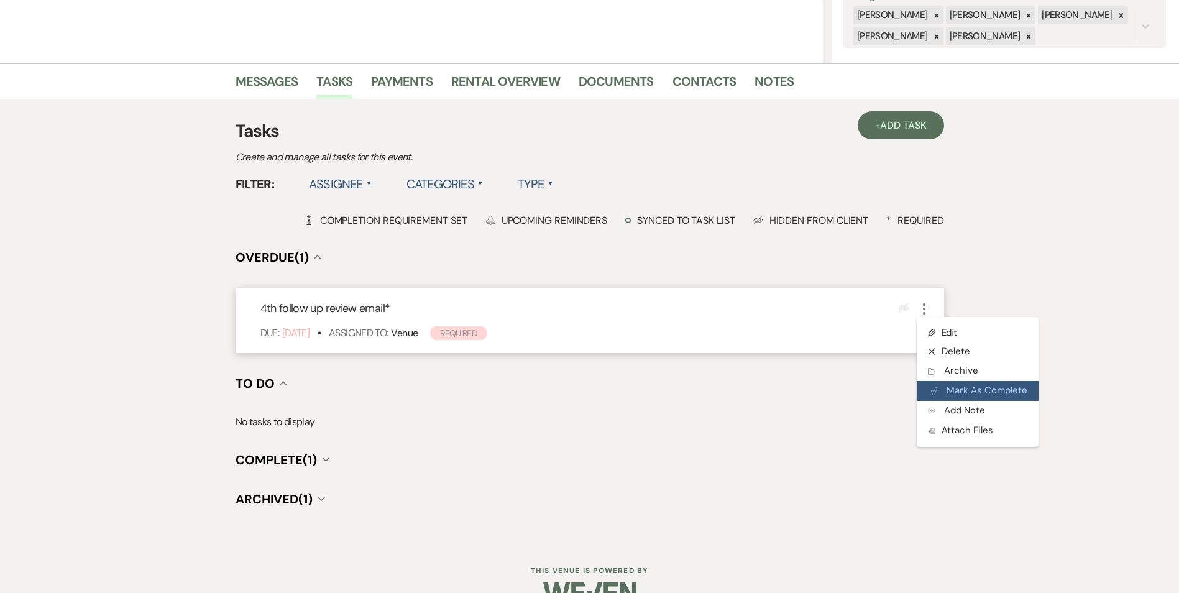
click at [935, 395] on icon "Plan Portal Link" at bounding box center [933, 391] width 7 height 9
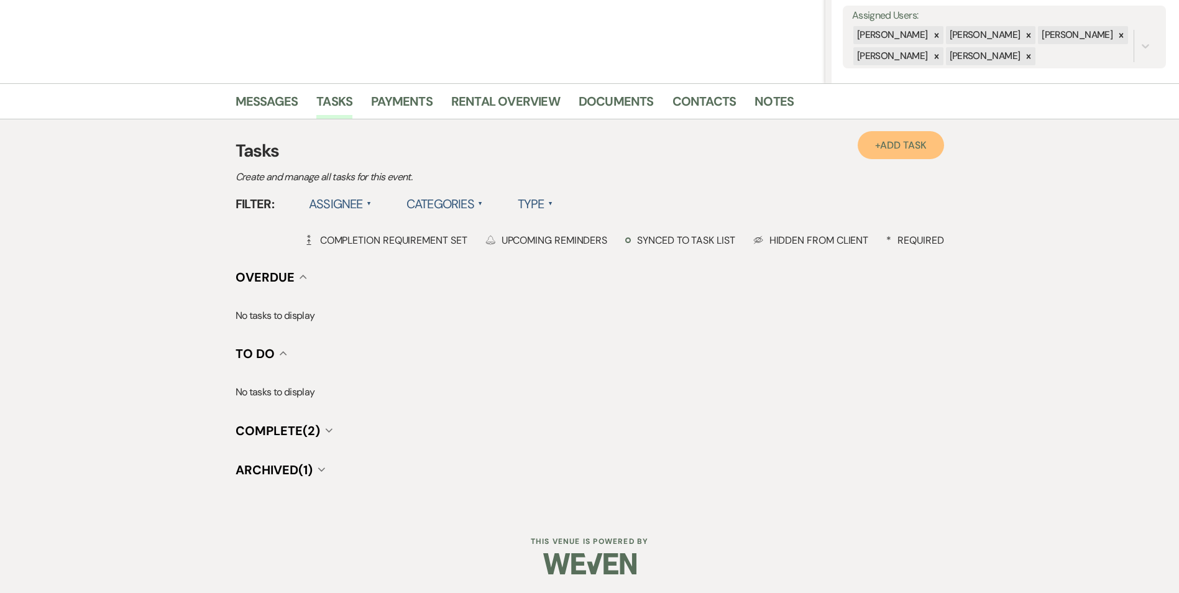
click at [869, 140] on link "+ Add Task" at bounding box center [901, 145] width 86 height 28
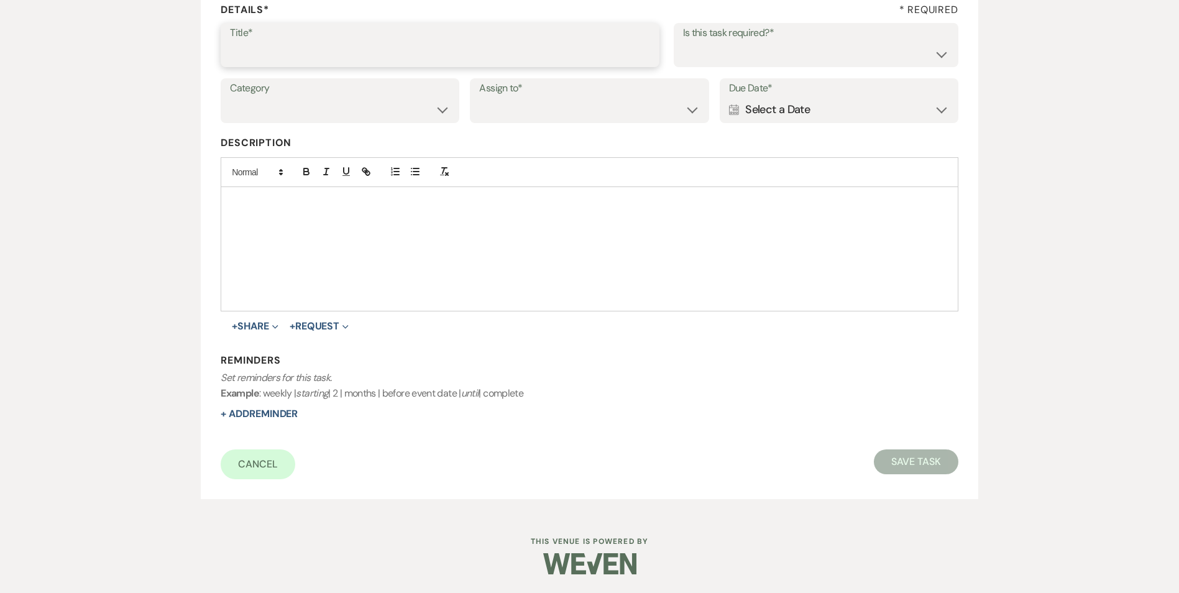
click at [393, 47] on input "Title*" at bounding box center [440, 54] width 420 height 24
type input "if do not hear back [PERSON_NAME] as lost"
click at [851, 59] on select "Yes No" at bounding box center [816, 54] width 266 height 24
select select "true"
click at [683, 42] on select "Yes No" at bounding box center [816, 54] width 266 height 24
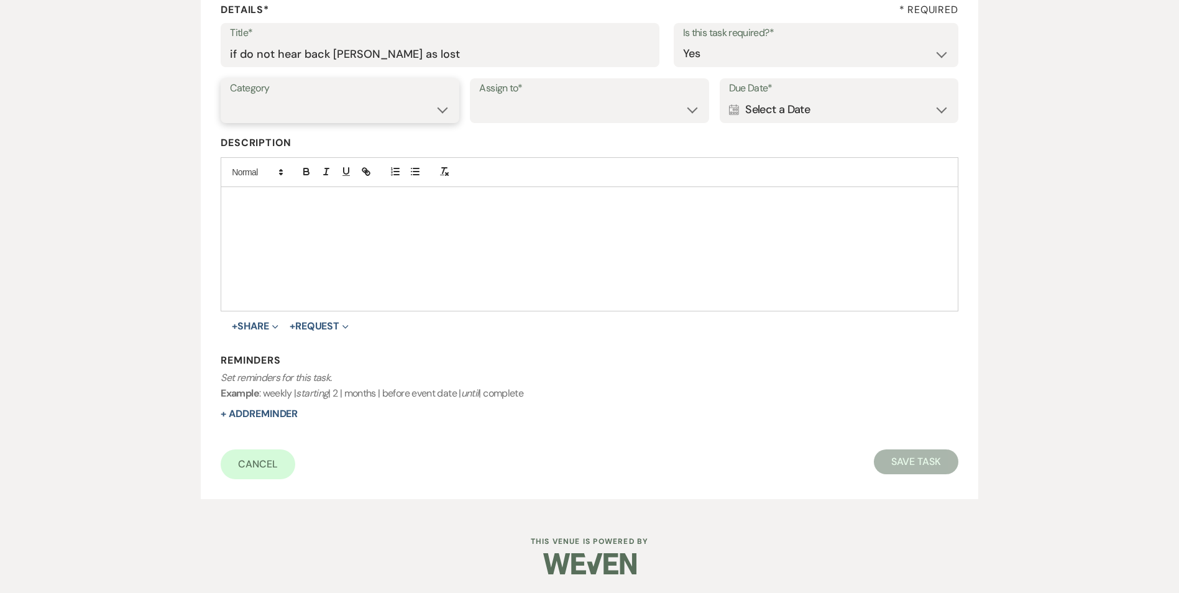
click at [420, 114] on select "Venue Vendors Guests Details Finalize & Share" at bounding box center [340, 110] width 220 height 24
select select "31"
click at [230, 98] on select "Venue Vendors Guests Details Finalize & Share" at bounding box center [340, 110] width 220 height 24
drag, startPoint x: 554, startPoint y: 104, endPoint x: 546, endPoint y: 124, distance: 21.2
click at [554, 104] on select "Venue Client" at bounding box center [589, 110] width 220 height 24
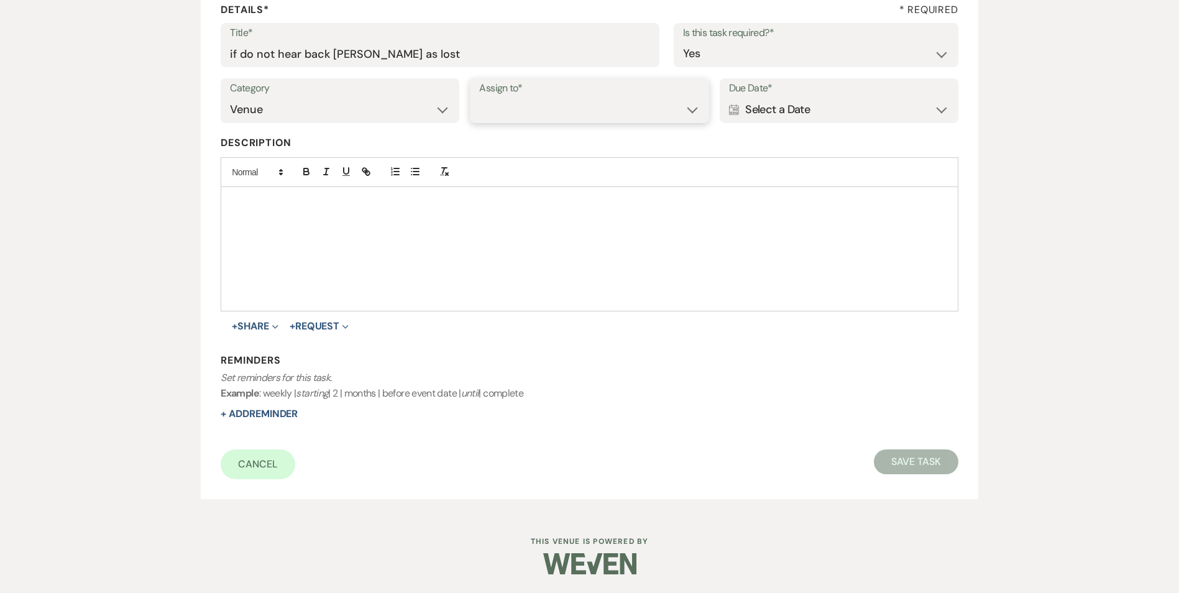
select select "venueHost"
click at [479, 98] on select "Venue Client" at bounding box center [589, 110] width 220 height 24
click at [757, 113] on div "Calendar Select a Date Expand" at bounding box center [839, 110] width 220 height 24
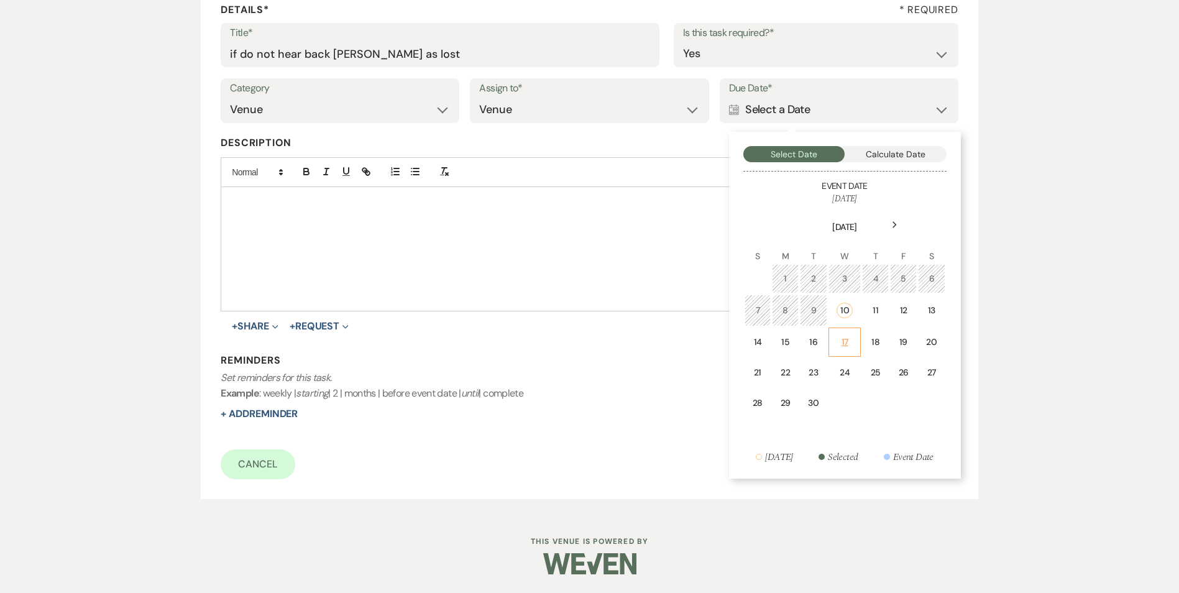
drag, startPoint x: 844, startPoint y: 337, endPoint x: 648, endPoint y: 344, distance: 196.5
click at [843, 337] on div "17" at bounding box center [845, 342] width 17 height 13
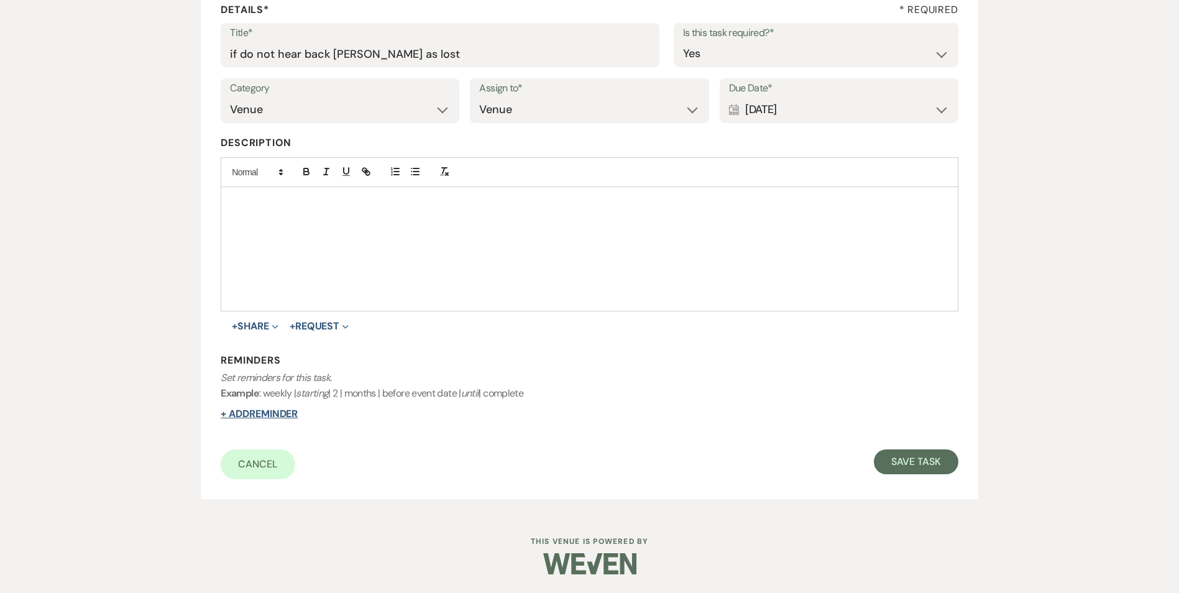
click at [278, 412] on button "+ Add Reminder" at bounding box center [259, 414] width 77 height 10
select select "host"
select select "days"
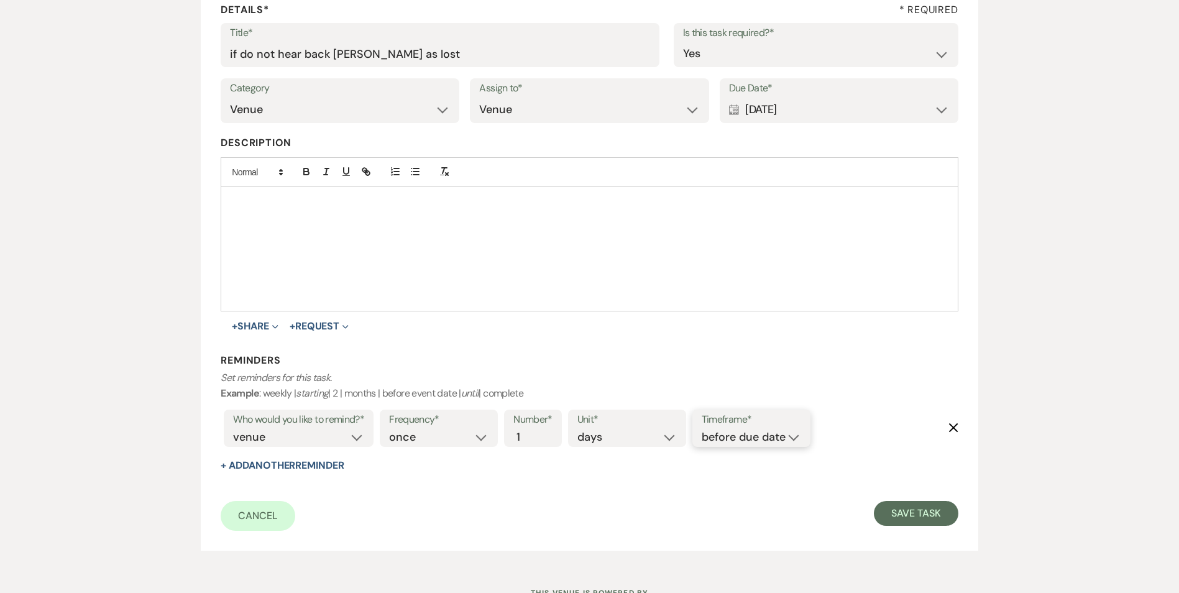
click at [784, 441] on select "before due date after due date on due date on custom date" at bounding box center [751, 437] width 99 height 17
select select "onDueDate"
click at [702, 429] on select "before due date after due date on due date on custom date" at bounding box center [751, 437] width 99 height 17
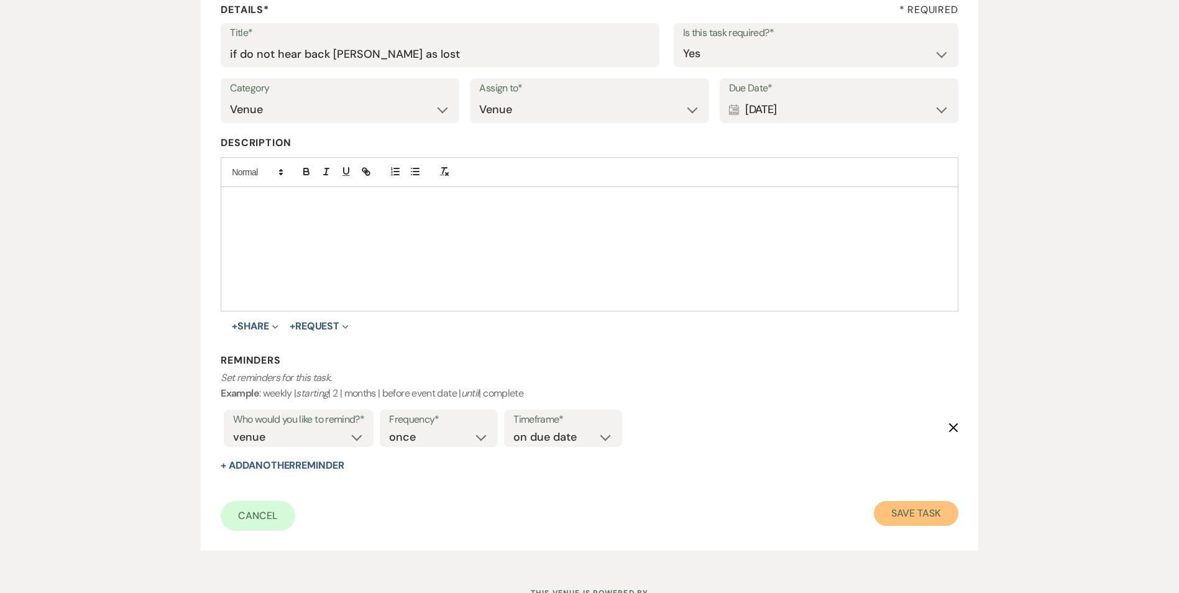
click at [935, 513] on button "Save Task" at bounding box center [916, 513] width 84 height 25
select select "5"
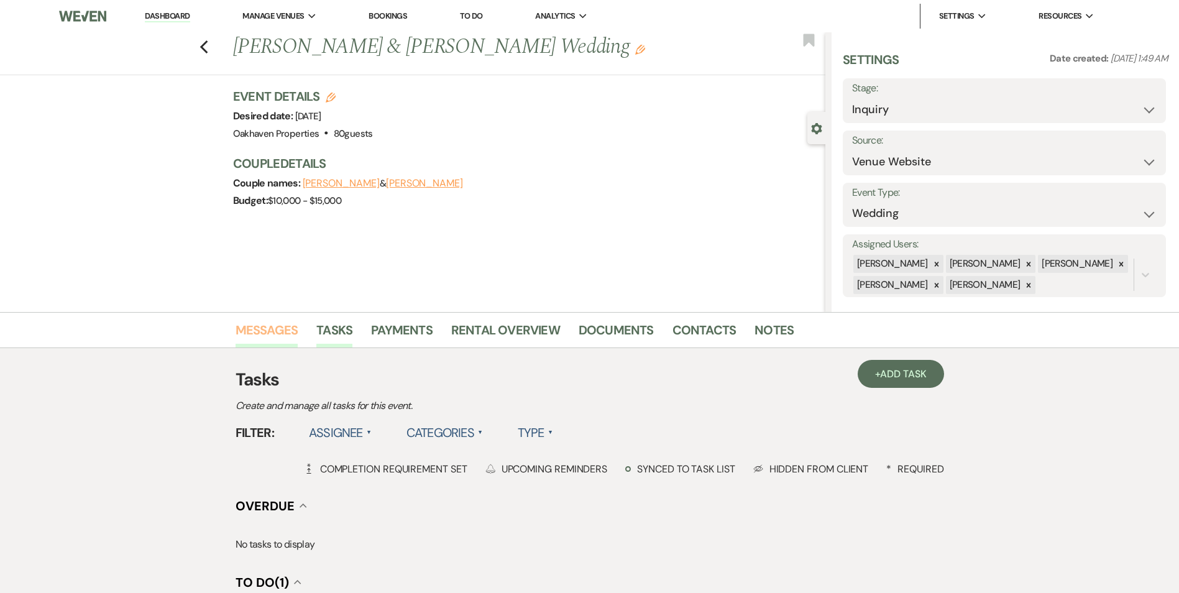
click at [277, 336] on link "Messages" at bounding box center [267, 333] width 63 height 27
drag, startPoint x: 277, startPoint y: 336, endPoint x: 296, endPoint y: 352, distance: 25.1
click at [278, 336] on link "Messages" at bounding box center [267, 333] width 63 height 27
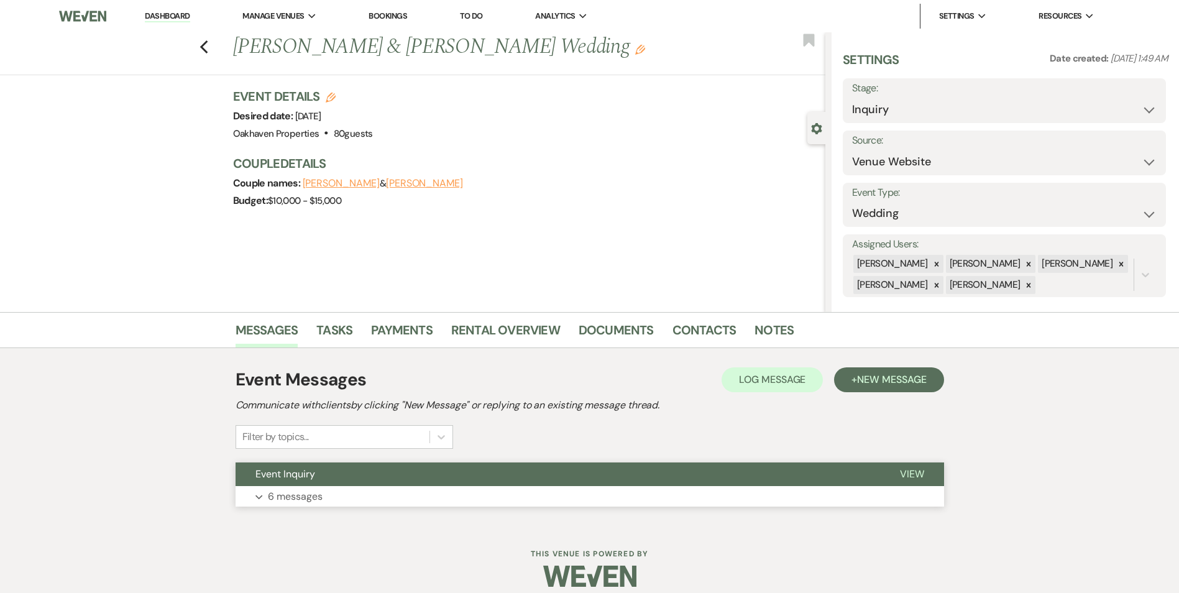
click at [906, 476] on span "View" at bounding box center [912, 473] width 24 height 13
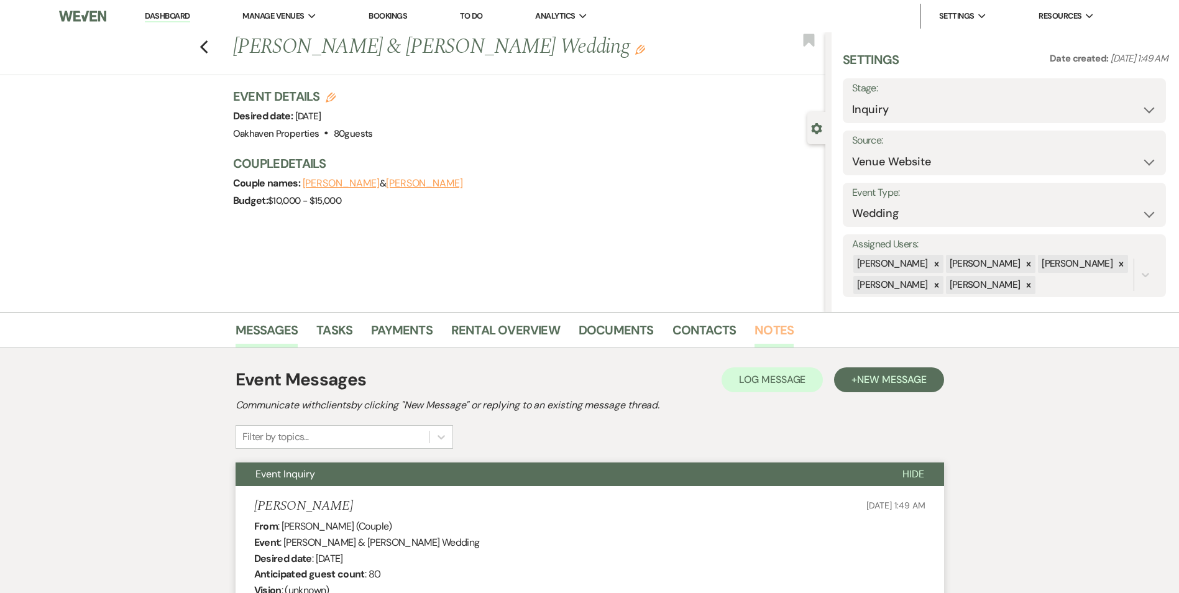
drag, startPoint x: 776, startPoint y: 332, endPoint x: 783, endPoint y: 334, distance: 7.7
click at [776, 332] on link "Notes" at bounding box center [773, 333] width 39 height 27
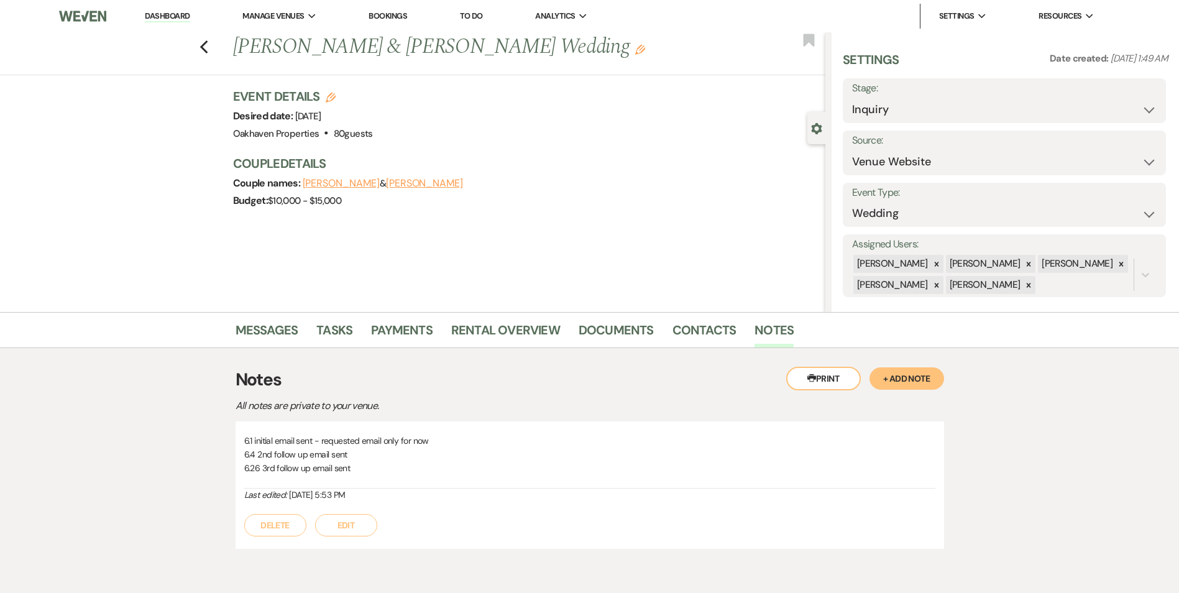
click at [339, 520] on button "Edit" at bounding box center [346, 525] width 62 height 22
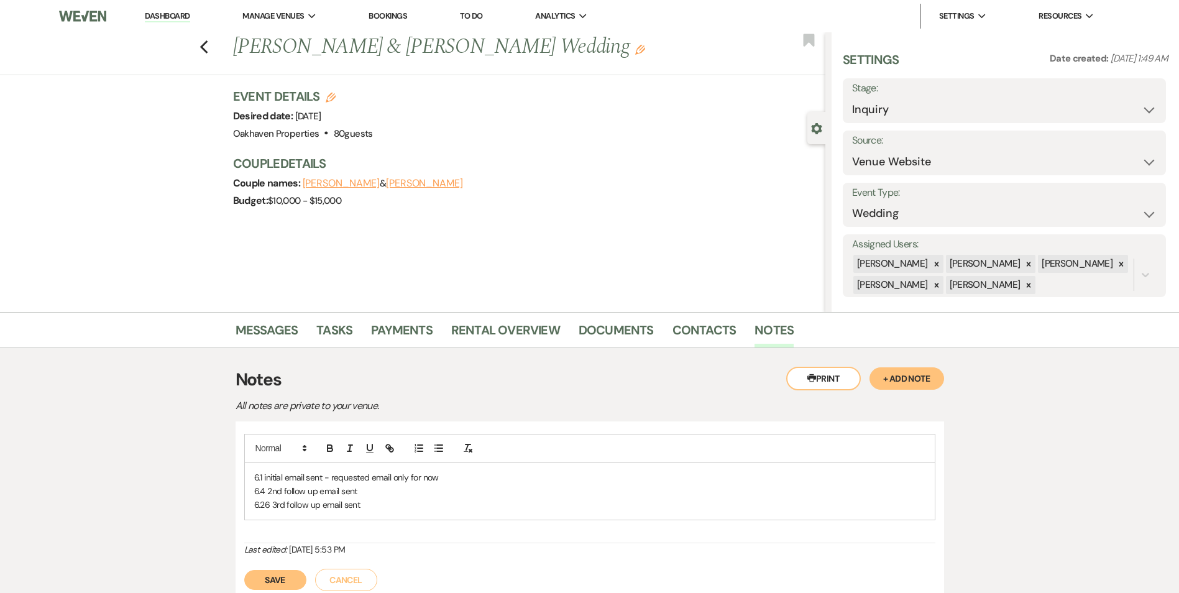
click at [384, 510] on p "6.26 3rd follow up email sent" at bounding box center [589, 505] width 671 height 14
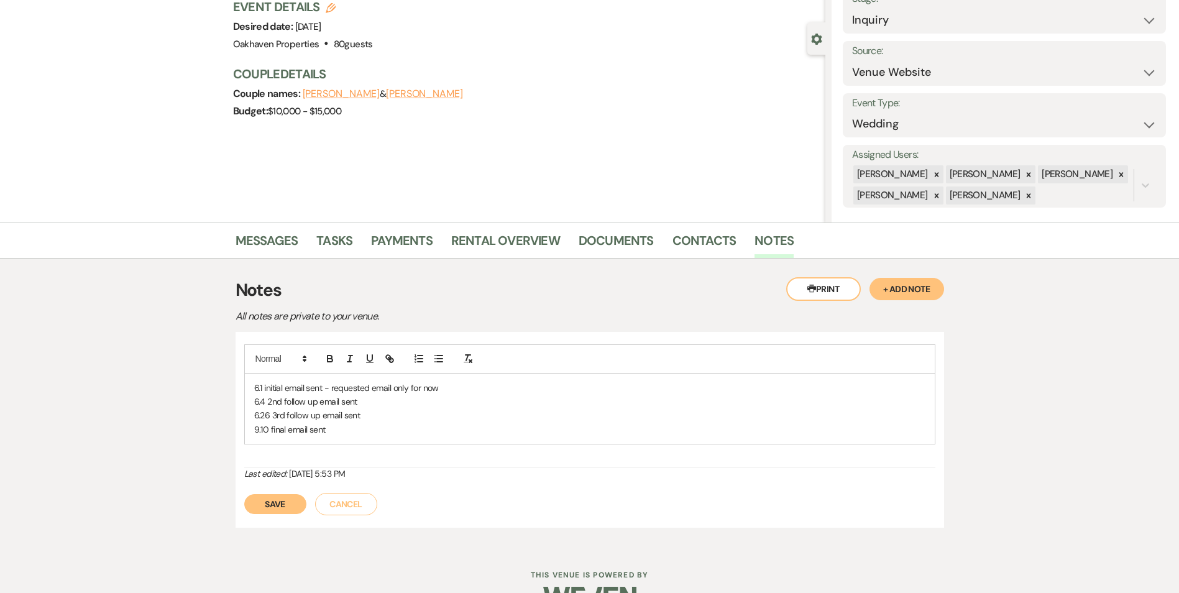
scroll to position [61, 0]
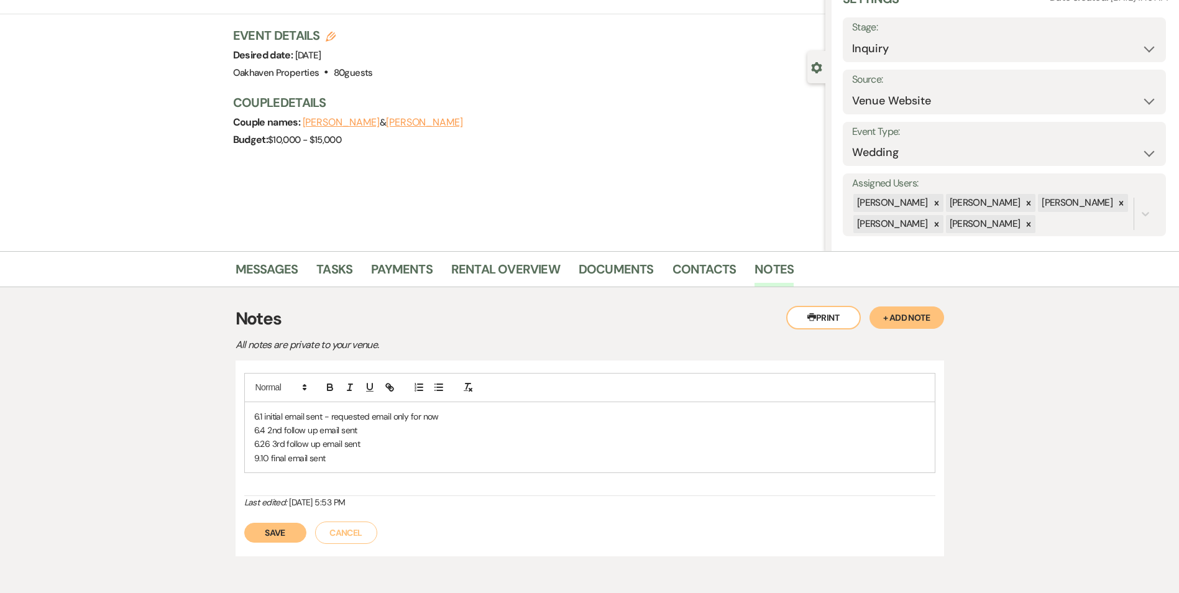
drag, startPoint x: 278, startPoint y: 528, endPoint x: 310, endPoint y: 510, distance: 36.7
click at [278, 528] on button "Save" at bounding box center [275, 533] width 62 height 20
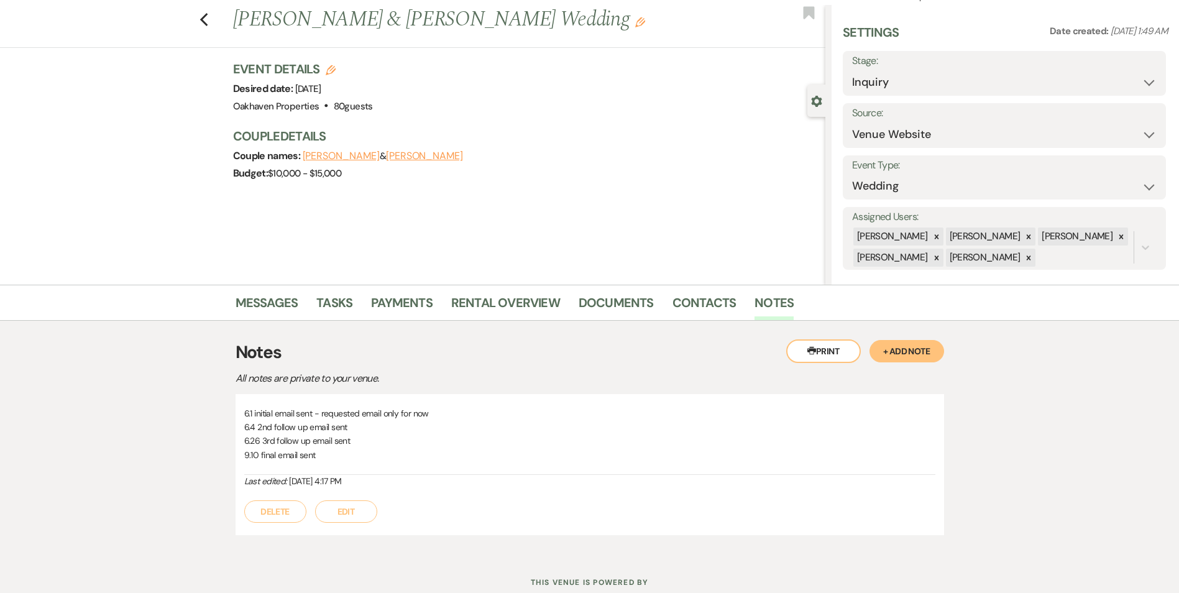
scroll to position [0, 0]
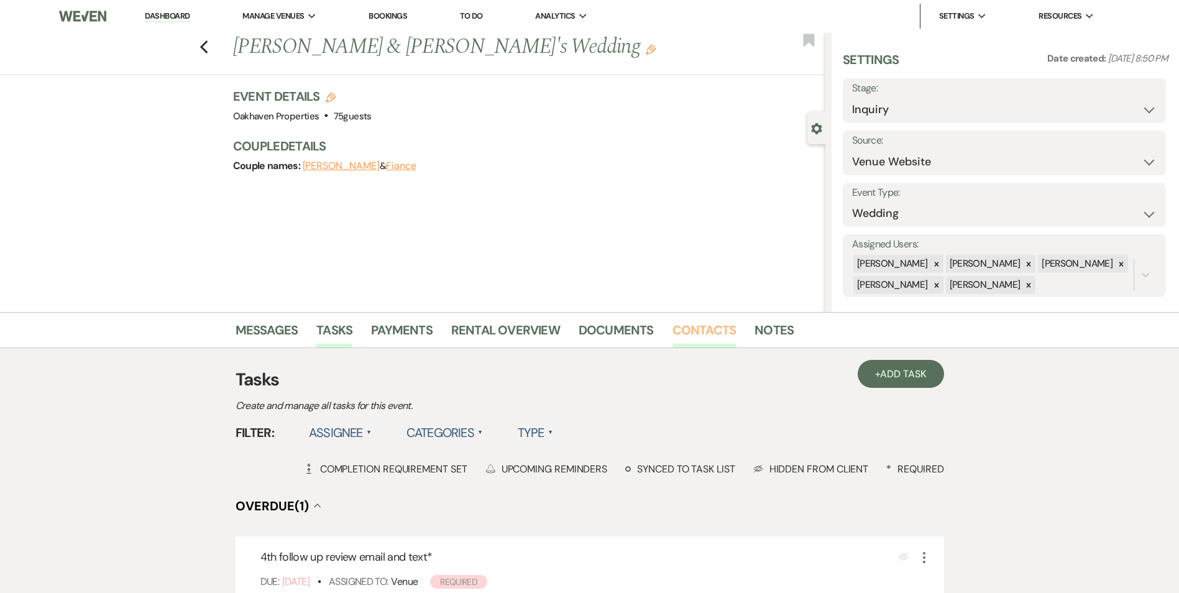
click at [700, 336] on link "Contacts" at bounding box center [704, 333] width 64 height 27
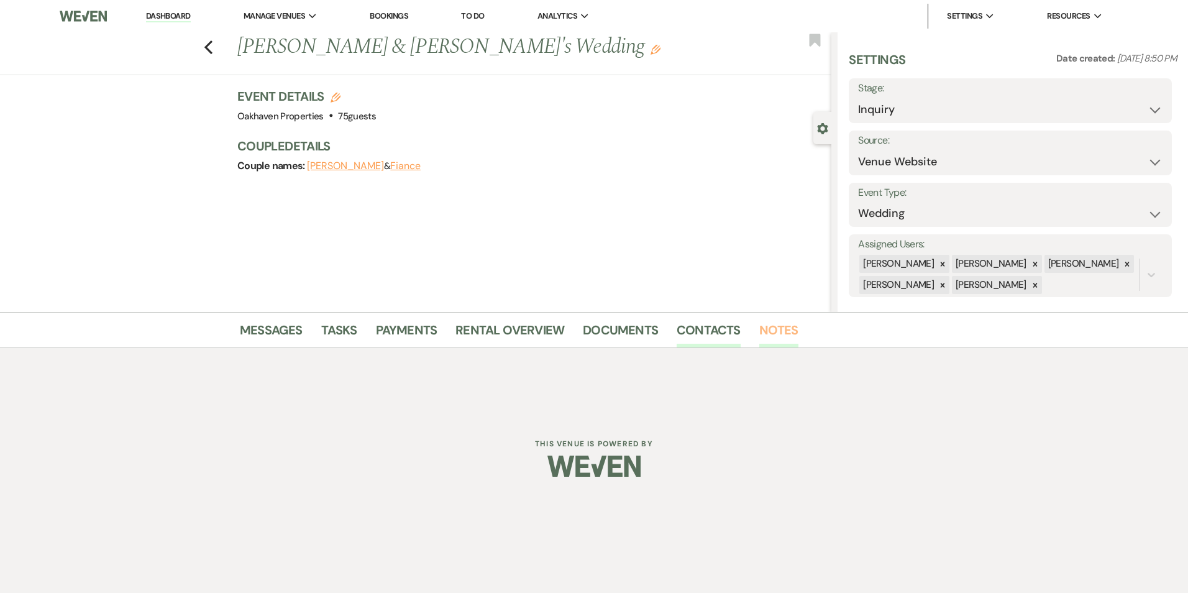
click at [787, 334] on link "Notes" at bounding box center [778, 333] width 39 height 27
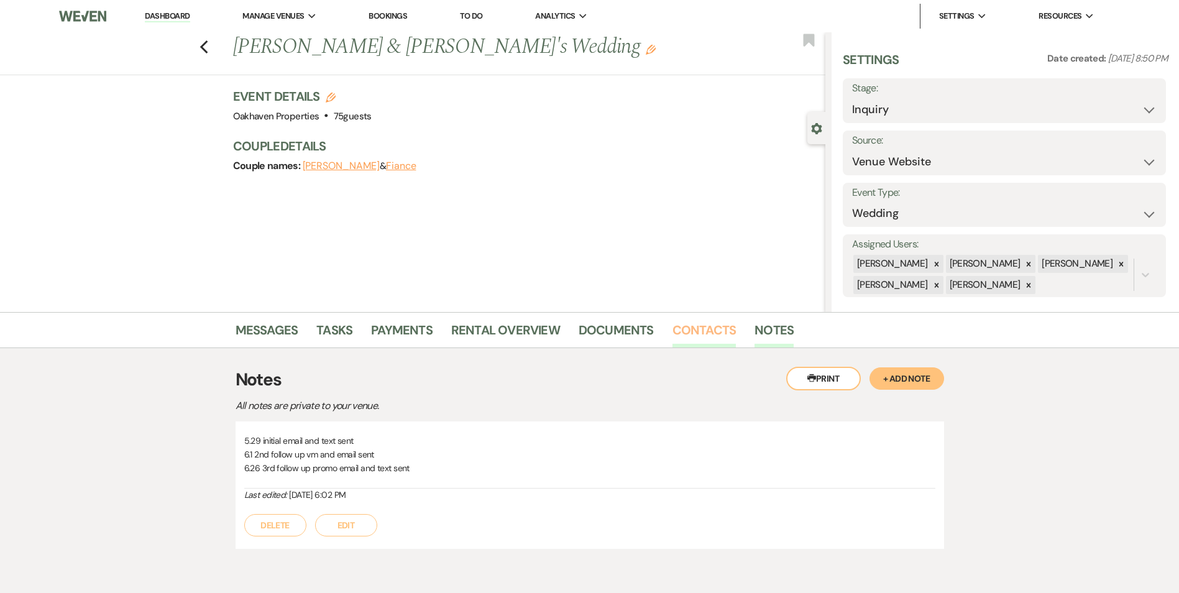
click at [691, 330] on link "Contacts" at bounding box center [704, 333] width 64 height 27
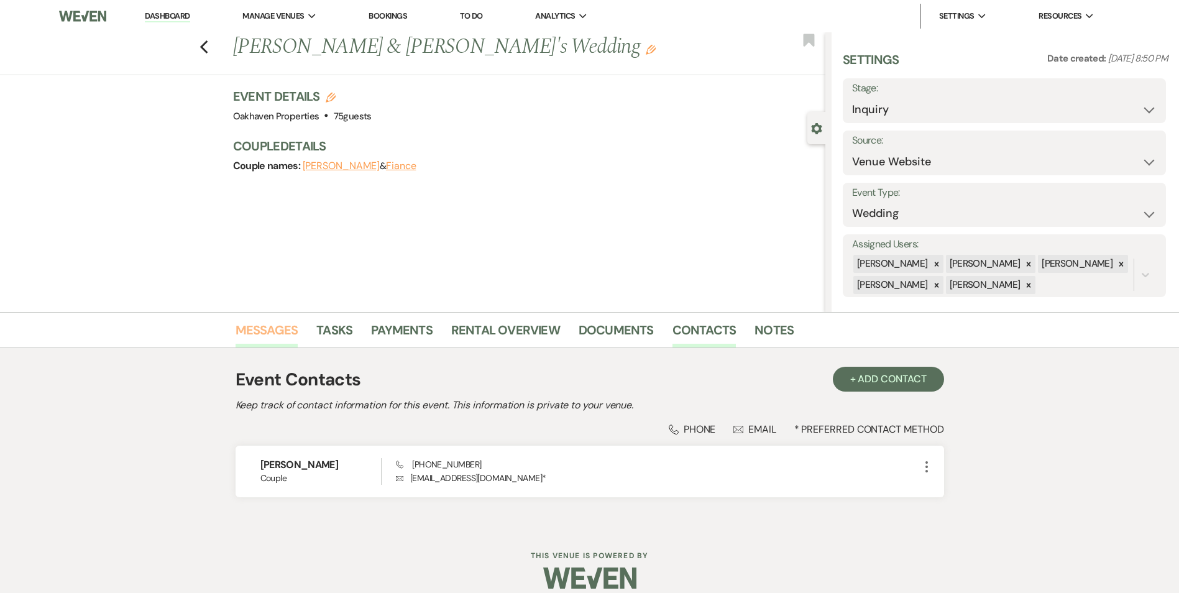
click at [261, 339] on link "Messages" at bounding box center [267, 333] width 63 height 27
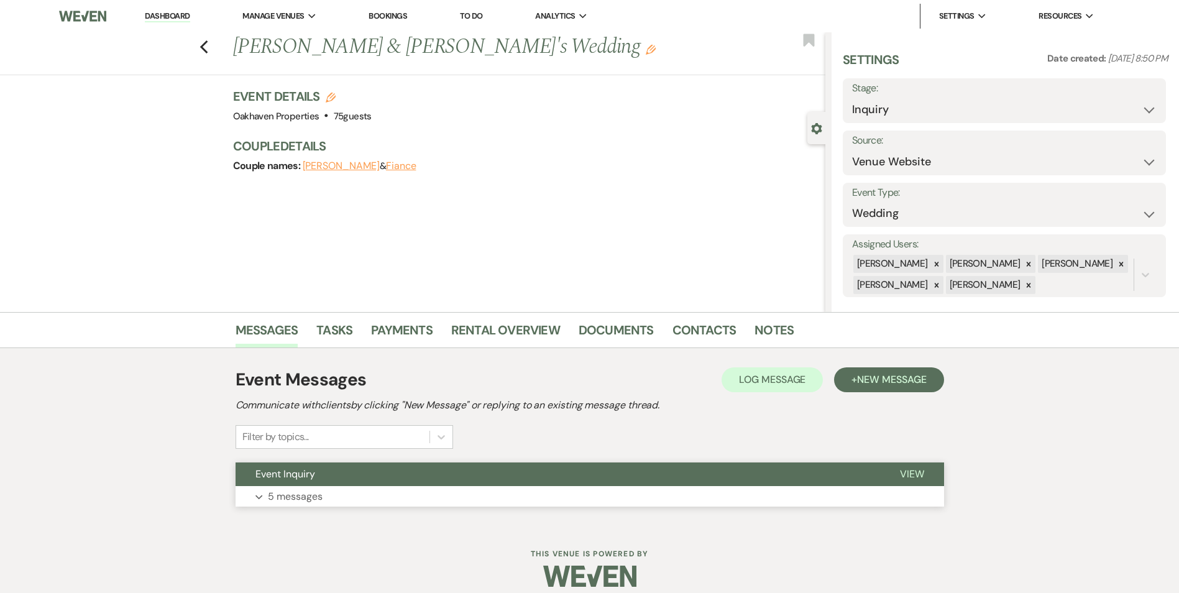
click at [912, 478] on span "View" at bounding box center [912, 473] width 24 height 13
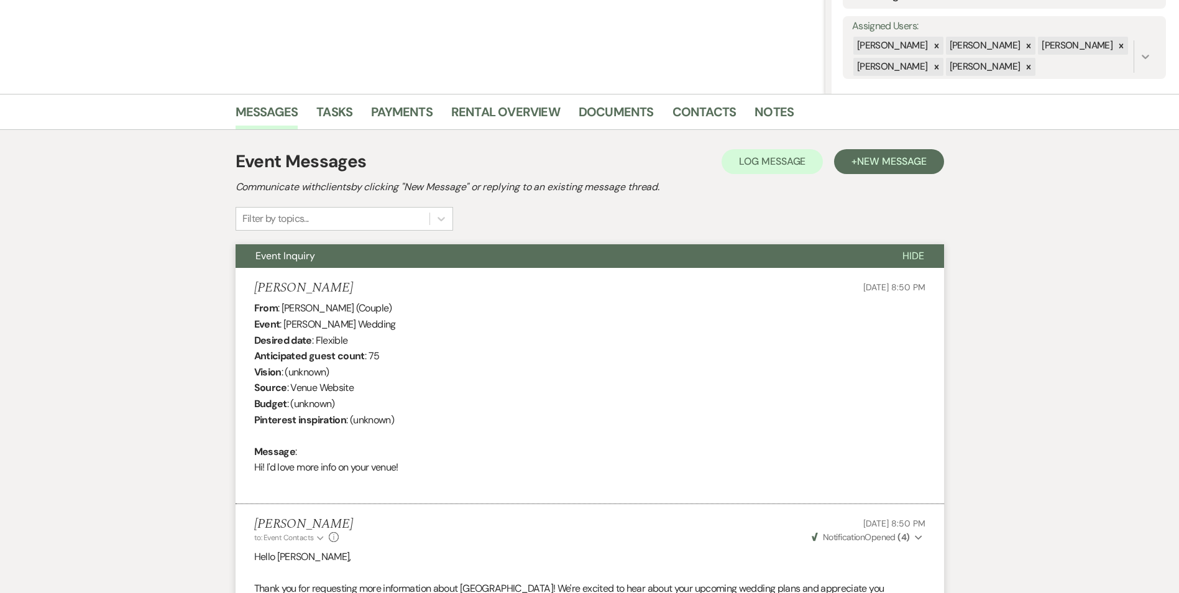
scroll to position [199, 0]
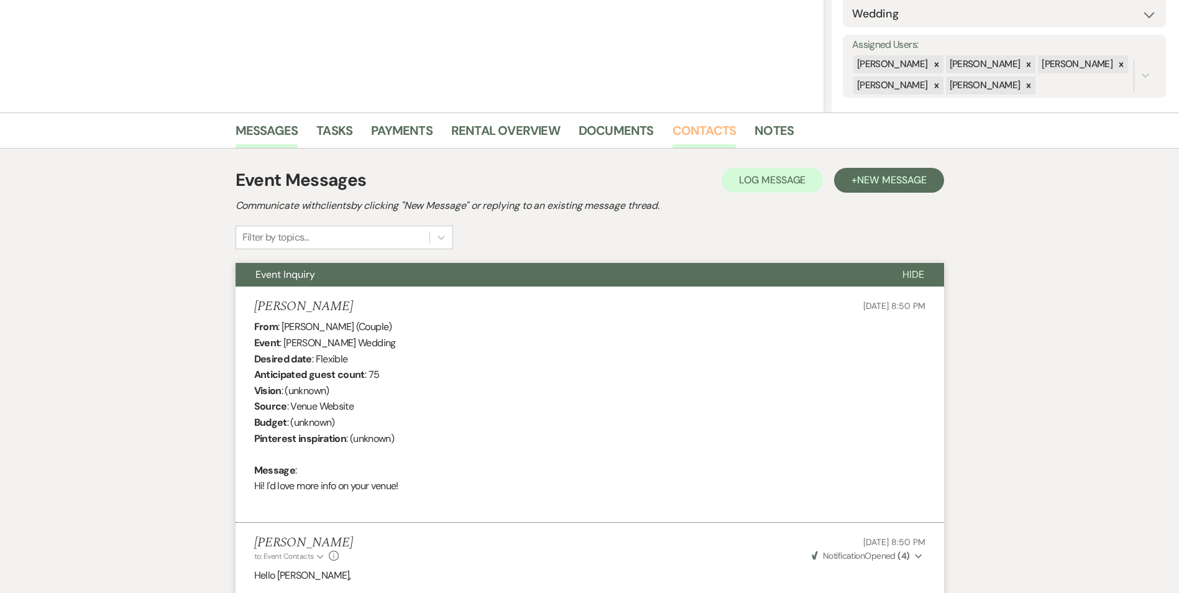
click at [694, 130] on link "Contacts" at bounding box center [704, 134] width 64 height 27
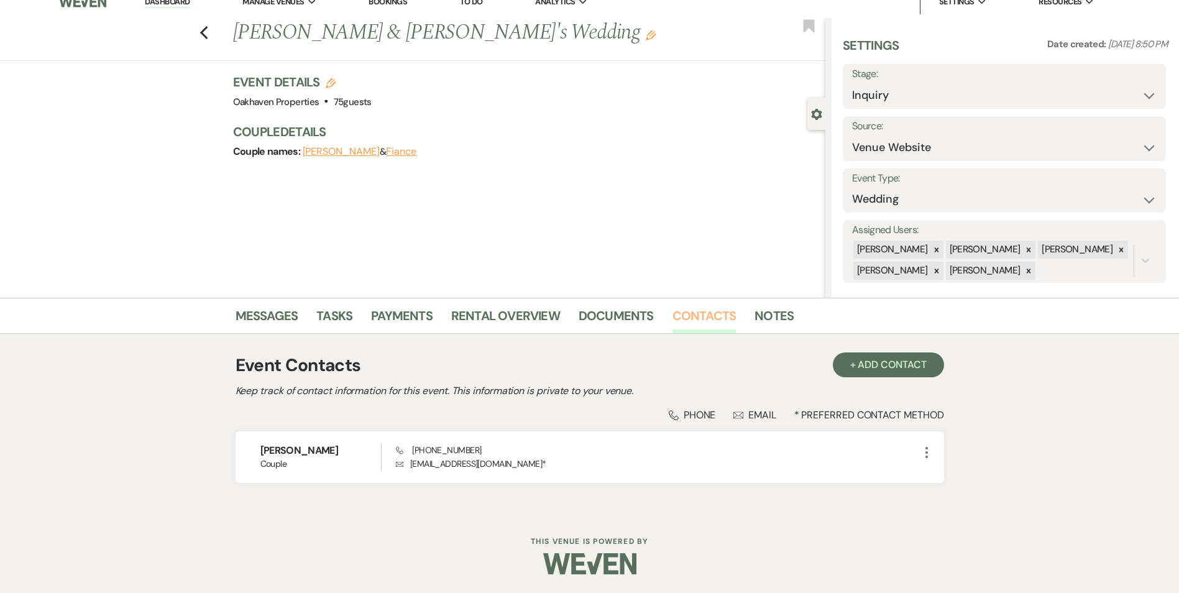
scroll to position [14, 0]
click at [277, 321] on link "Messages" at bounding box center [267, 319] width 63 height 27
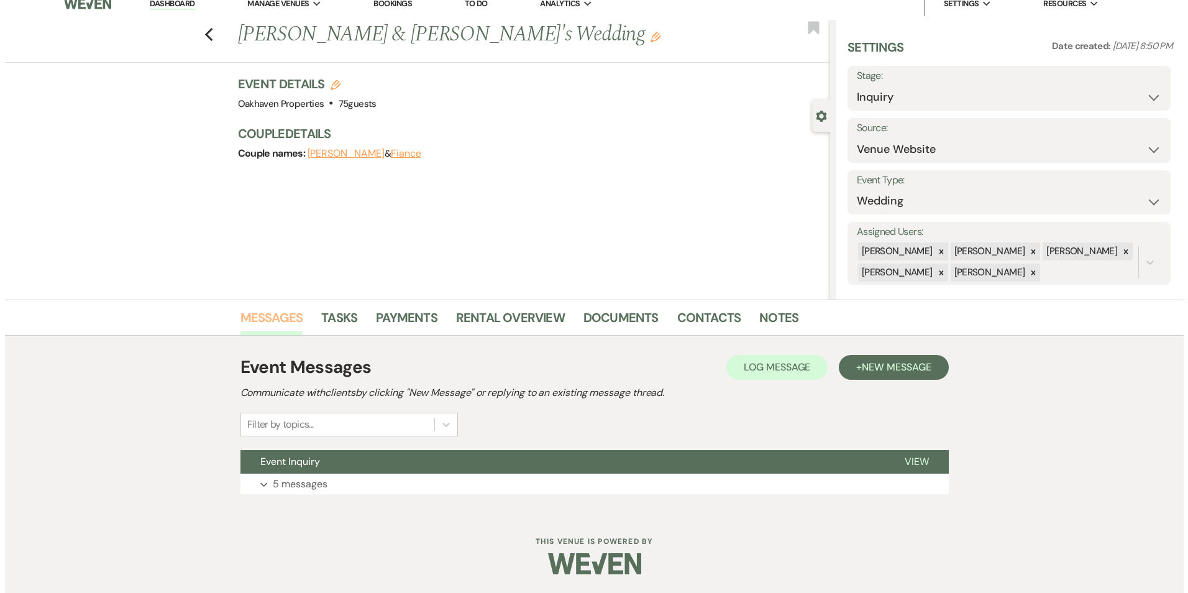
scroll to position [12, 0]
click at [753, 366] on span "Log Message" at bounding box center [772, 366] width 66 height 13
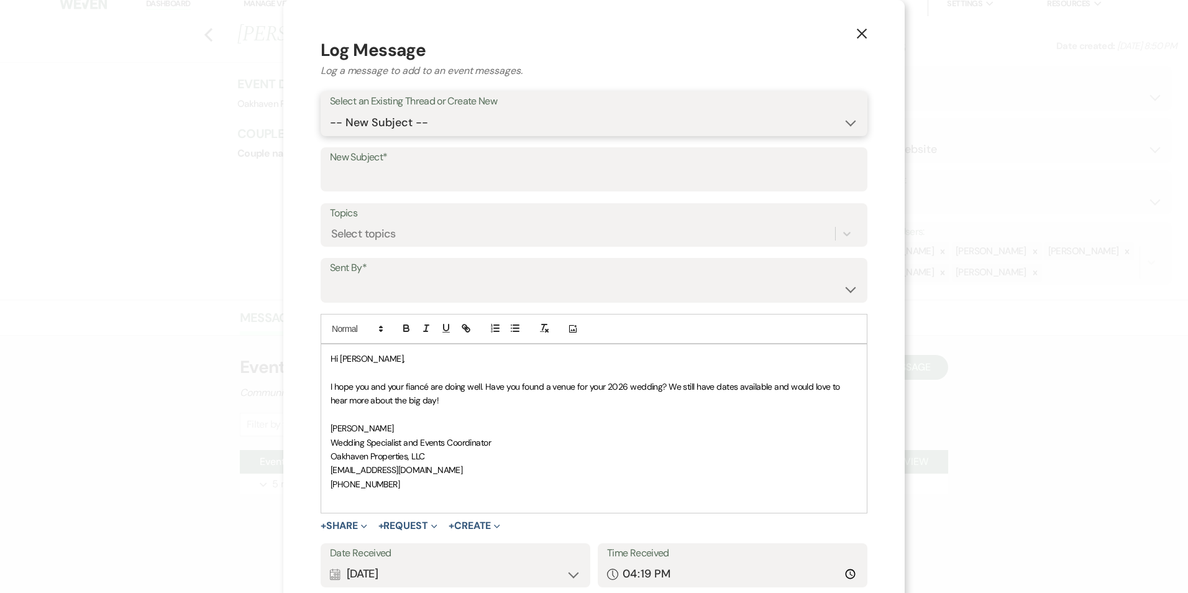
drag, startPoint x: 447, startPoint y: 123, endPoint x: 446, endPoint y: 134, distance: 10.7
click at [447, 123] on select "-- New Subject -- Event Inquiry" at bounding box center [594, 123] width 528 height 24
click at [330, 111] on select "-- New Subject -- Event Inquiry" at bounding box center [594, 123] width 528 height 24
click at [441, 118] on select "-- New Subject -- Event Inquiry" at bounding box center [594, 123] width 528 height 24
select select "401464"
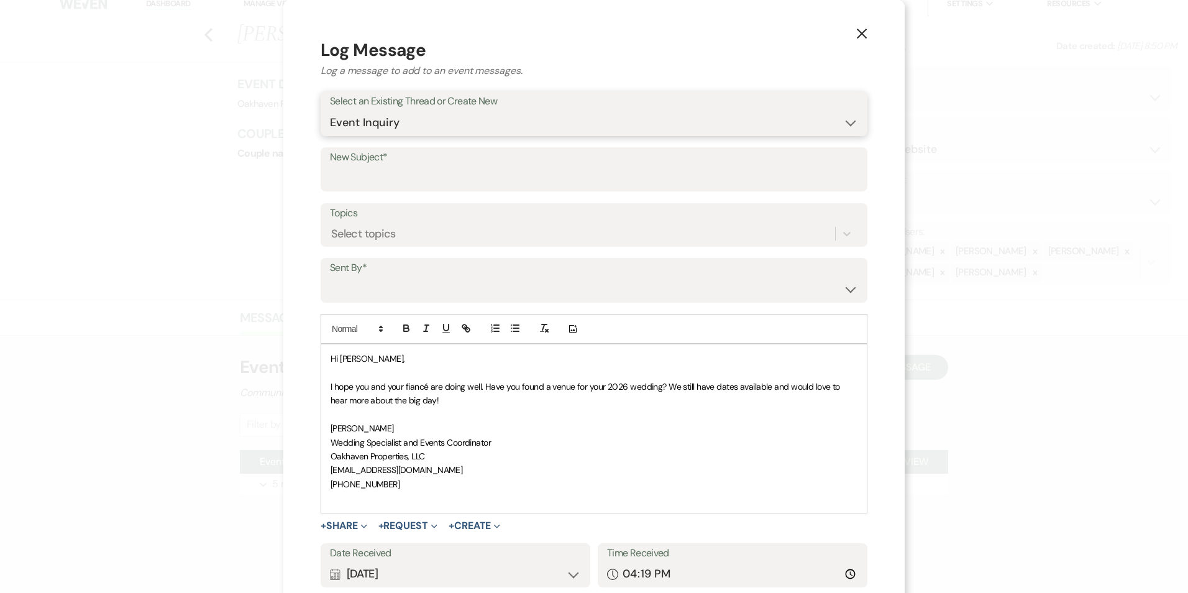
click at [330, 111] on select "-- New Subject -- Event Inquiry" at bounding box center [594, 123] width 528 height 24
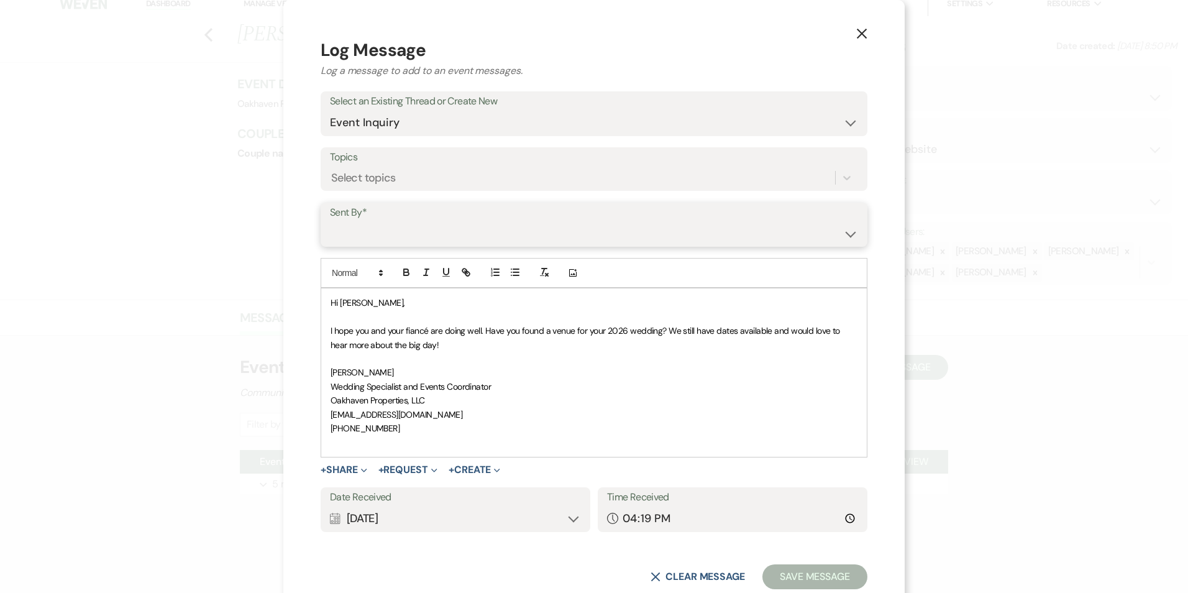
click at [423, 242] on select "Patience Ergish (pdergish@aol.com) Jeanette Wagoner (jeanette@experienceoakhave…" at bounding box center [594, 233] width 528 height 24
select select "user-127923"
click at [330, 221] on select "Patience Ergish (pdergish@aol.com) Jeanette Wagoner (jeanette@experienceoakhave…" at bounding box center [594, 233] width 528 height 24
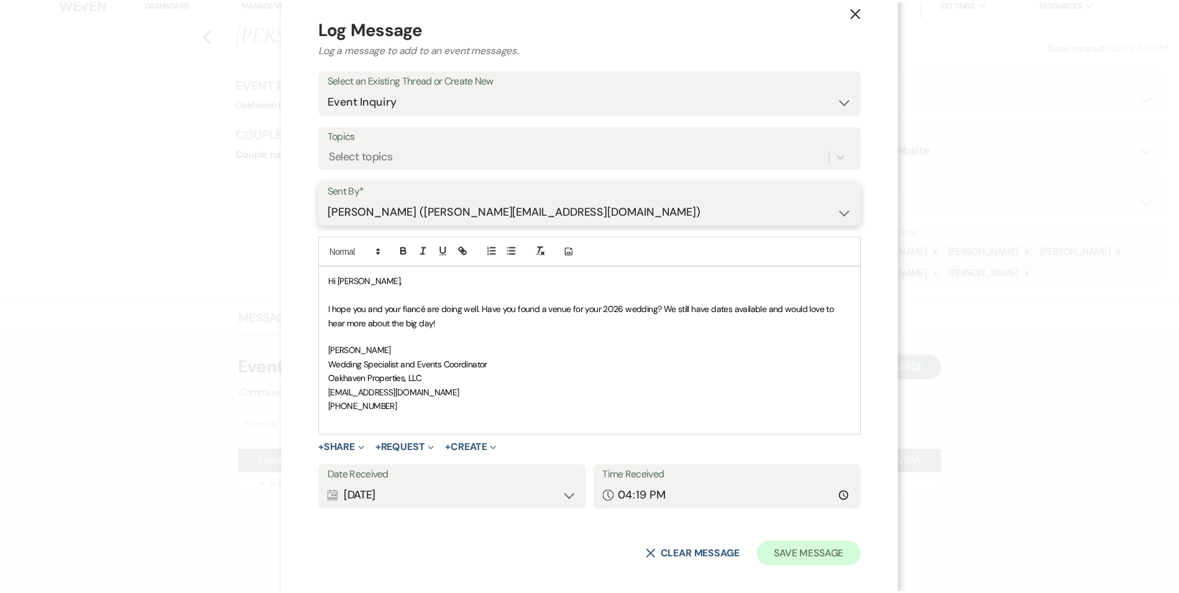
scroll to position [34, 0]
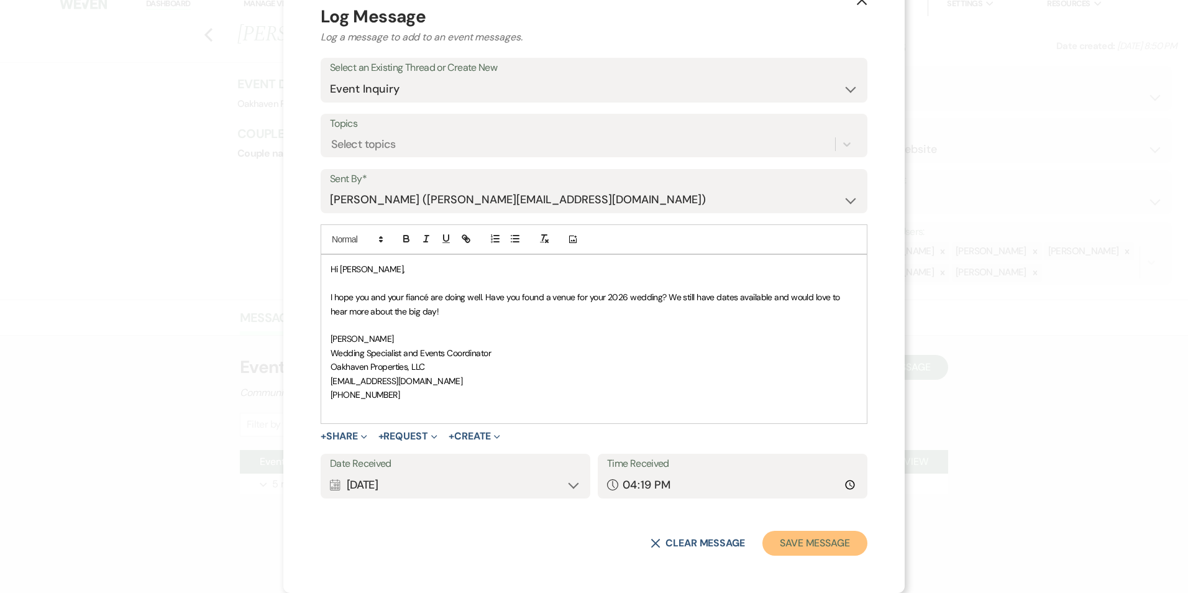
click at [813, 550] on button "Save Message" at bounding box center [815, 543] width 105 height 25
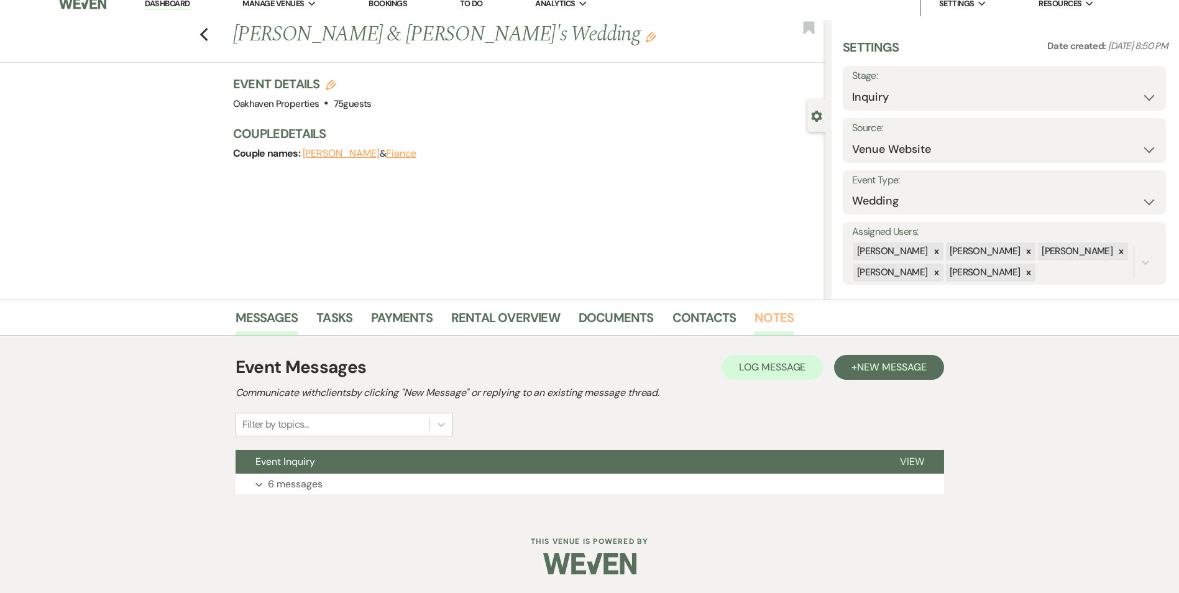
click at [759, 318] on link "Notes" at bounding box center [773, 321] width 39 height 27
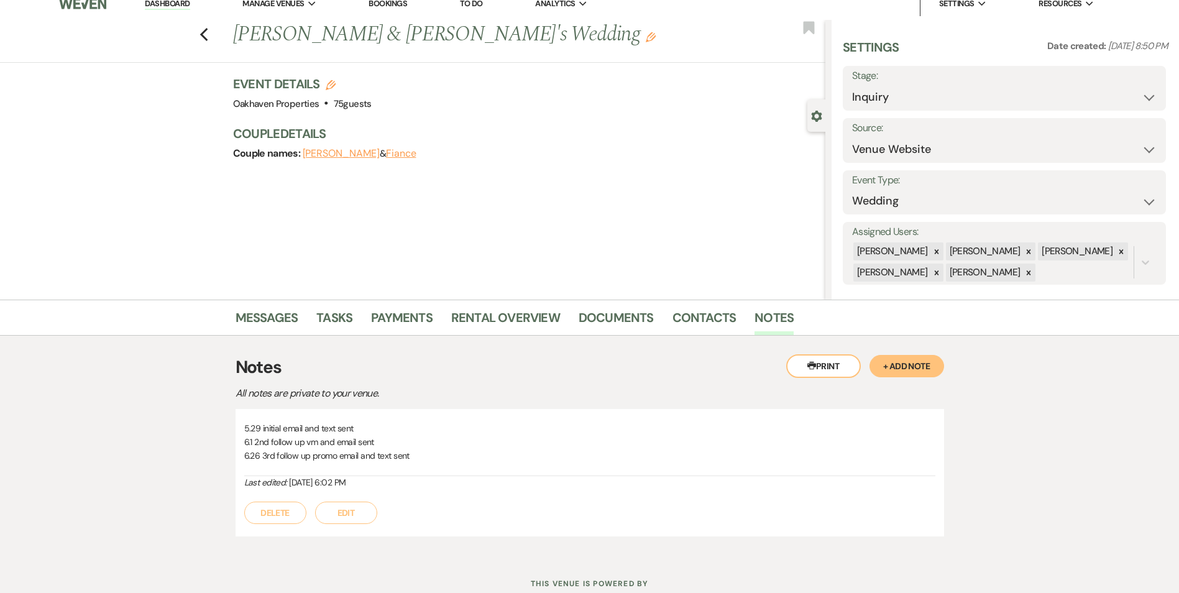
drag, startPoint x: 351, startPoint y: 492, endPoint x: 359, endPoint y: 508, distance: 18.6
click at [352, 493] on div "Delete Edit" at bounding box center [589, 506] width 691 height 35
click at [360, 513] on button "Edit" at bounding box center [346, 513] width 62 height 22
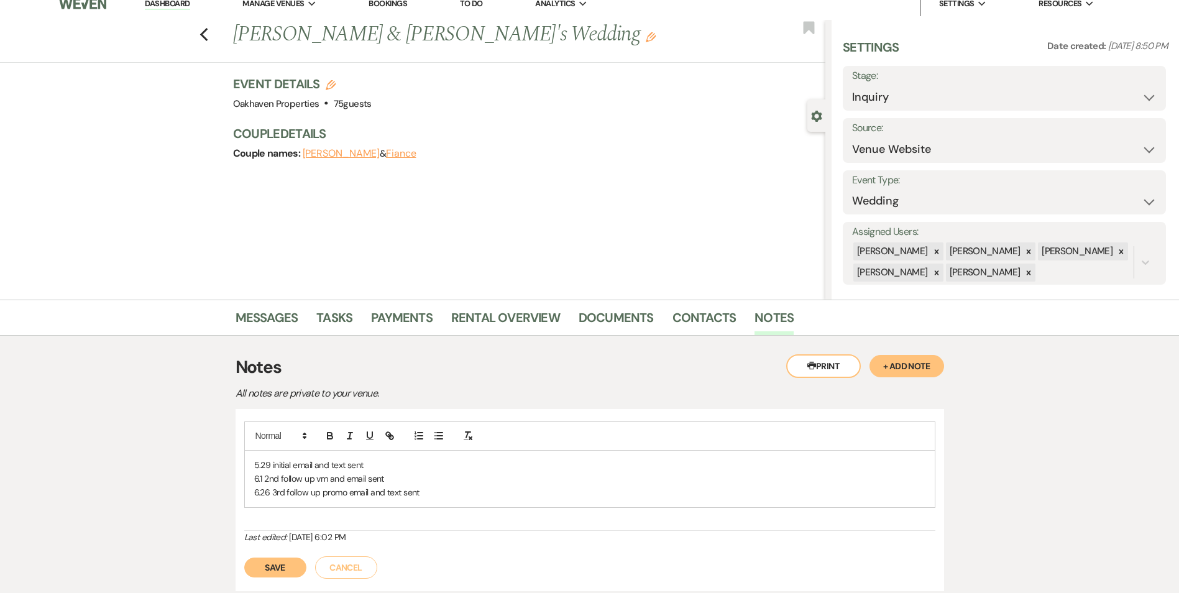
drag, startPoint x: 438, startPoint y: 491, endPoint x: 458, endPoint y: 502, distance: 23.4
click at [438, 492] on p "6.26 3rd follow up promo email and text sent" at bounding box center [589, 492] width 671 height 14
click at [302, 579] on button "Save" at bounding box center [275, 581] width 62 height 20
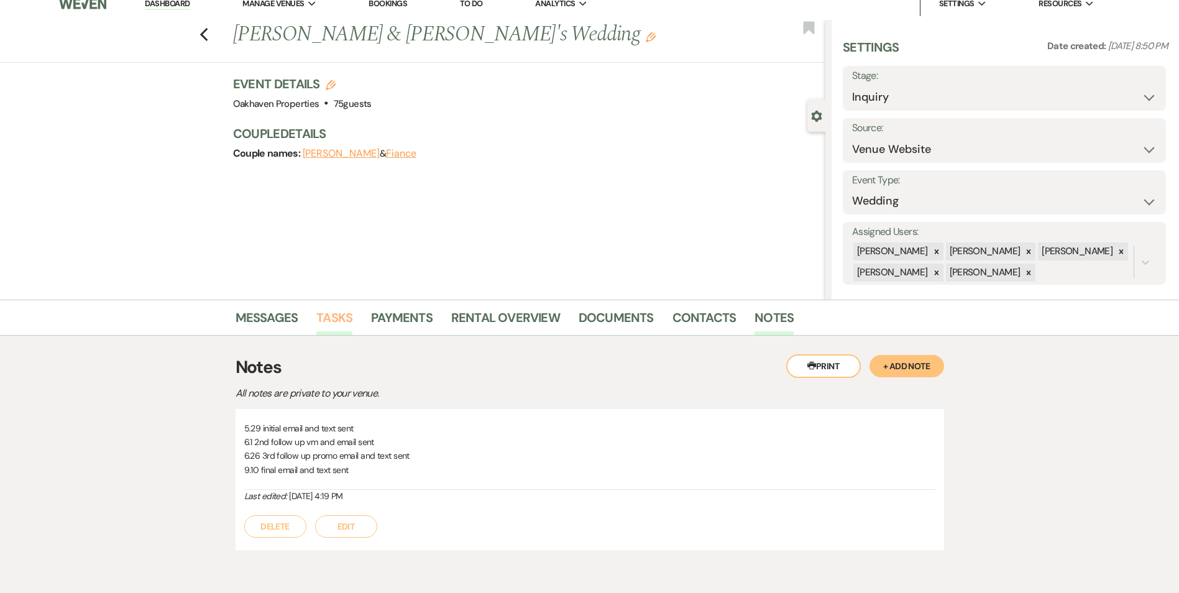
click at [333, 318] on link "Tasks" at bounding box center [334, 321] width 36 height 27
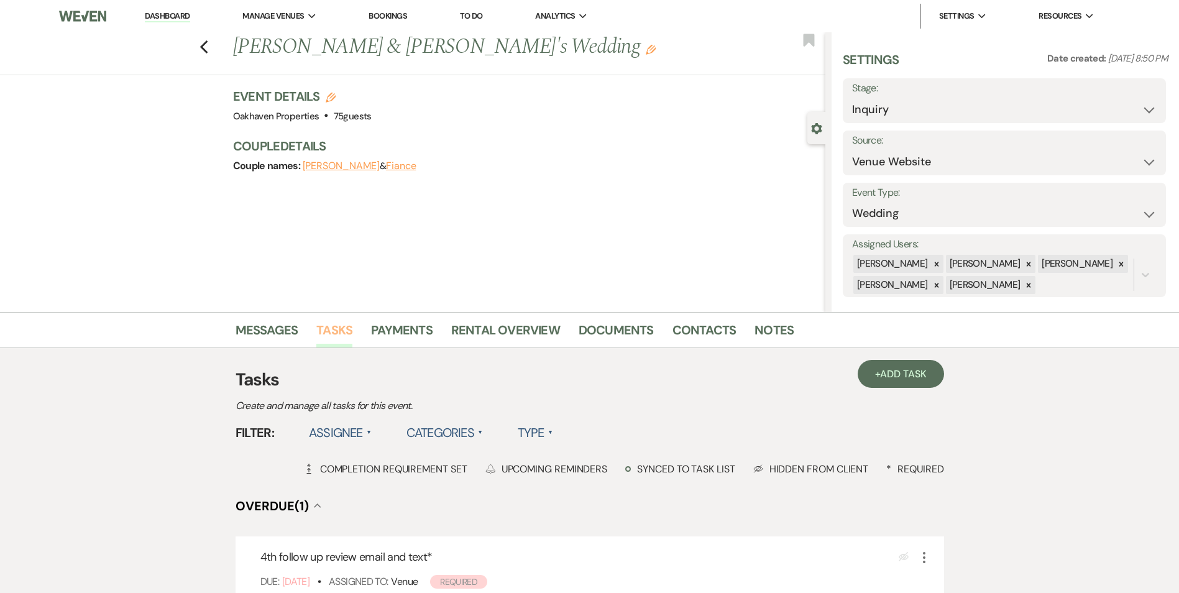
scroll to position [124, 0]
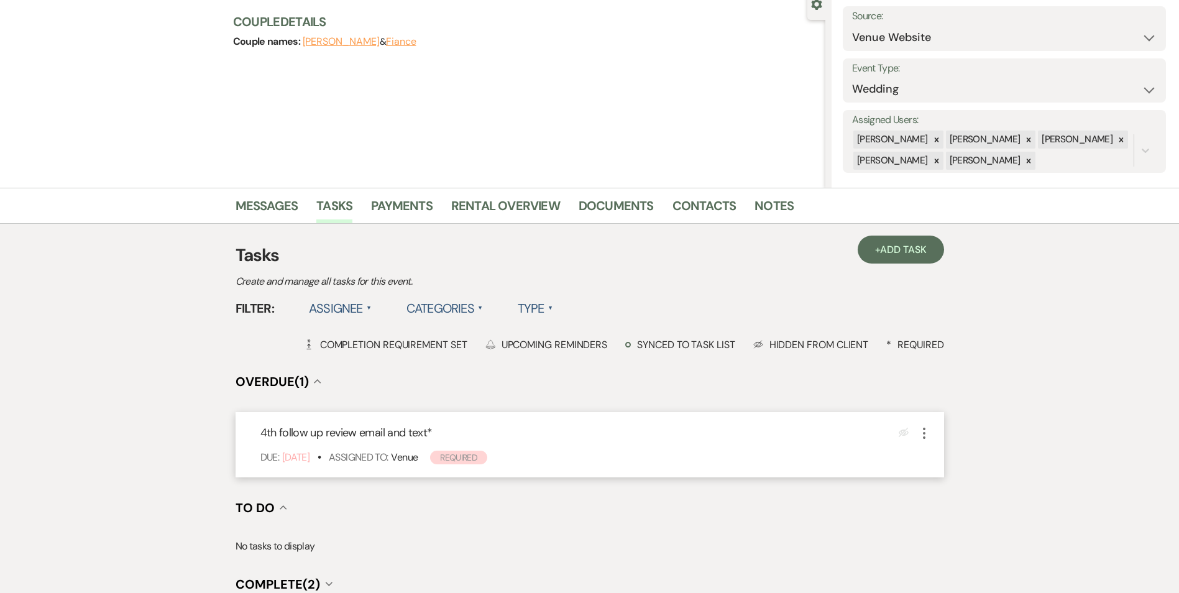
click at [922, 433] on icon "More" at bounding box center [924, 433] width 15 height 15
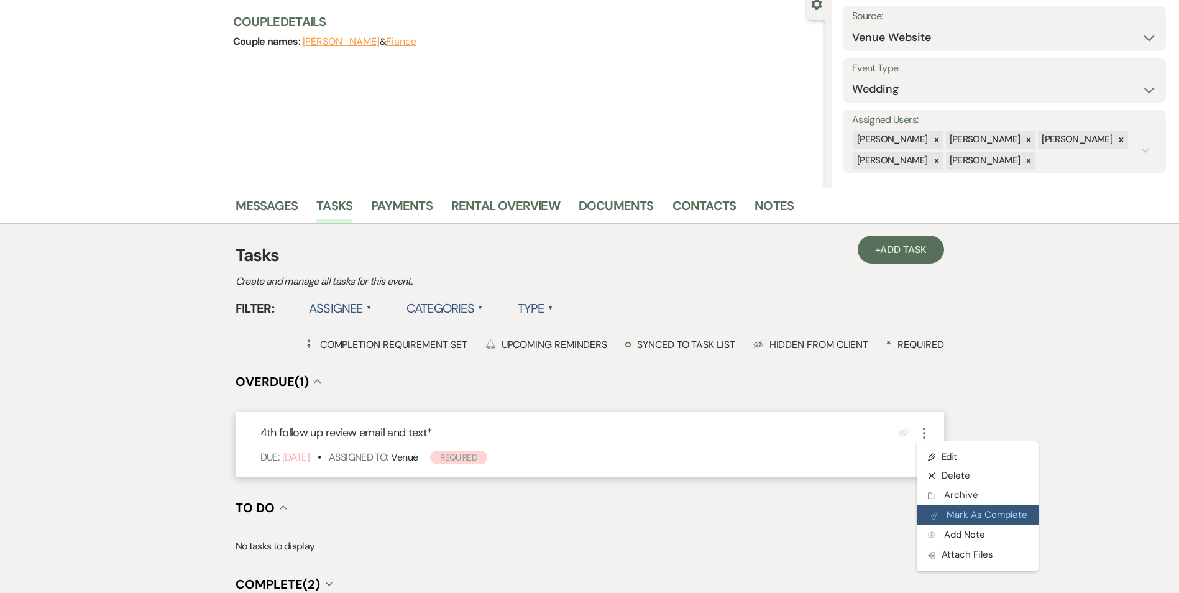
click at [996, 522] on button "Plan Portal Link Mark As Complete" at bounding box center [978, 515] width 122 height 20
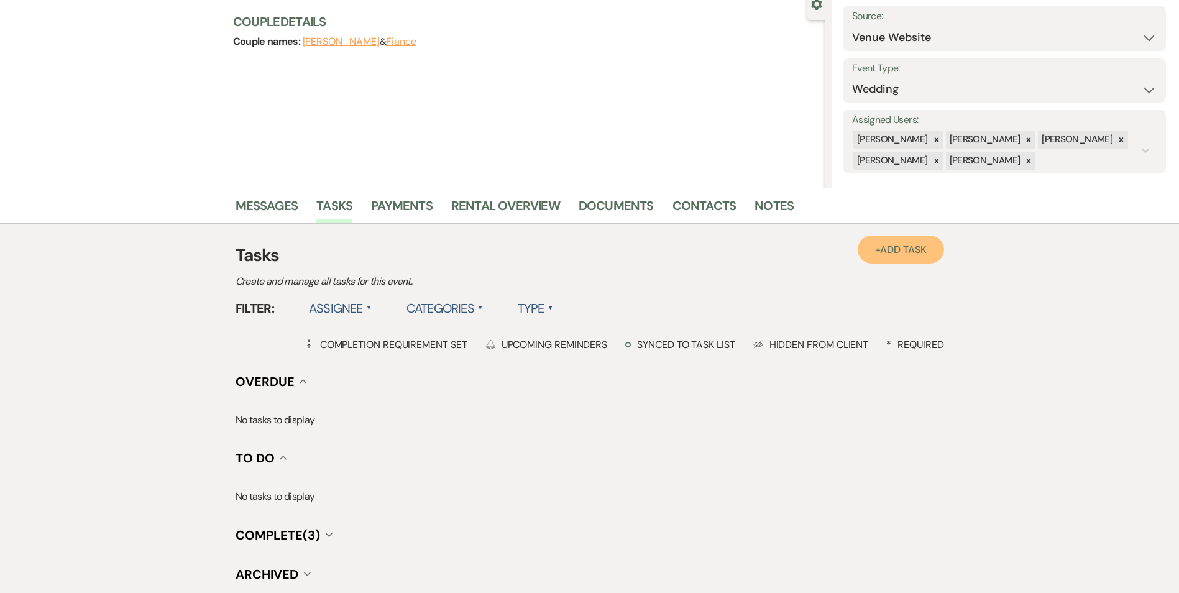
click at [930, 258] on link "+ Add Task" at bounding box center [901, 250] width 86 height 28
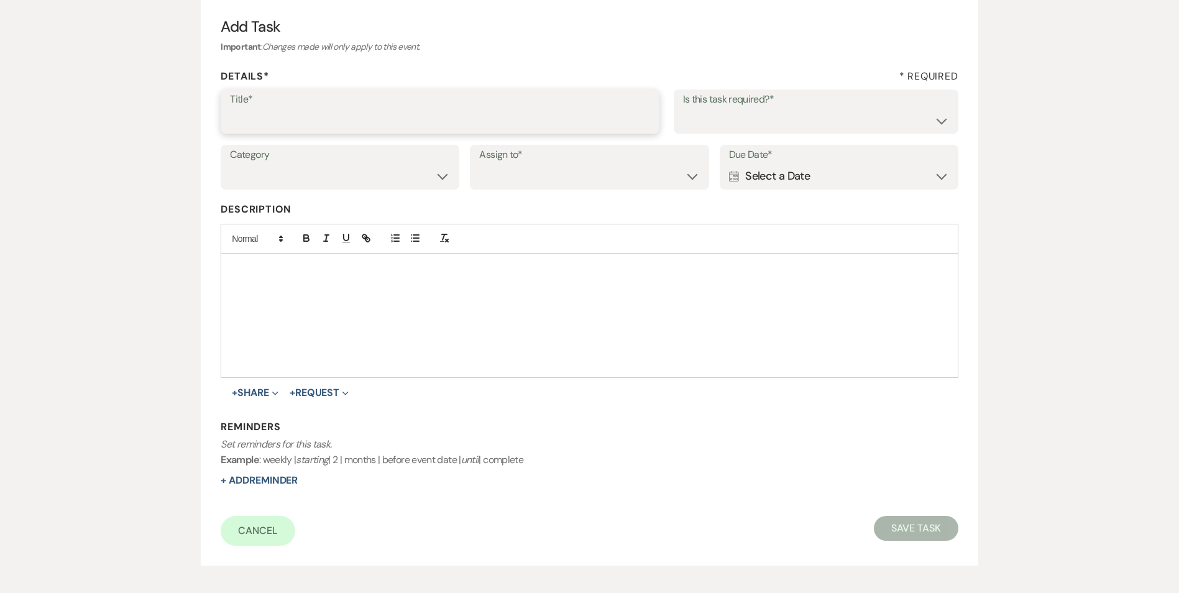
click at [280, 118] on input "Title*" at bounding box center [440, 120] width 420 height 24
type input "if do not hear back [PERSON_NAME] as lost"
drag, startPoint x: 704, startPoint y: 127, endPoint x: 700, endPoint y: 134, distance: 7.5
click at [704, 127] on select "Yes No" at bounding box center [816, 120] width 266 height 24
select select "true"
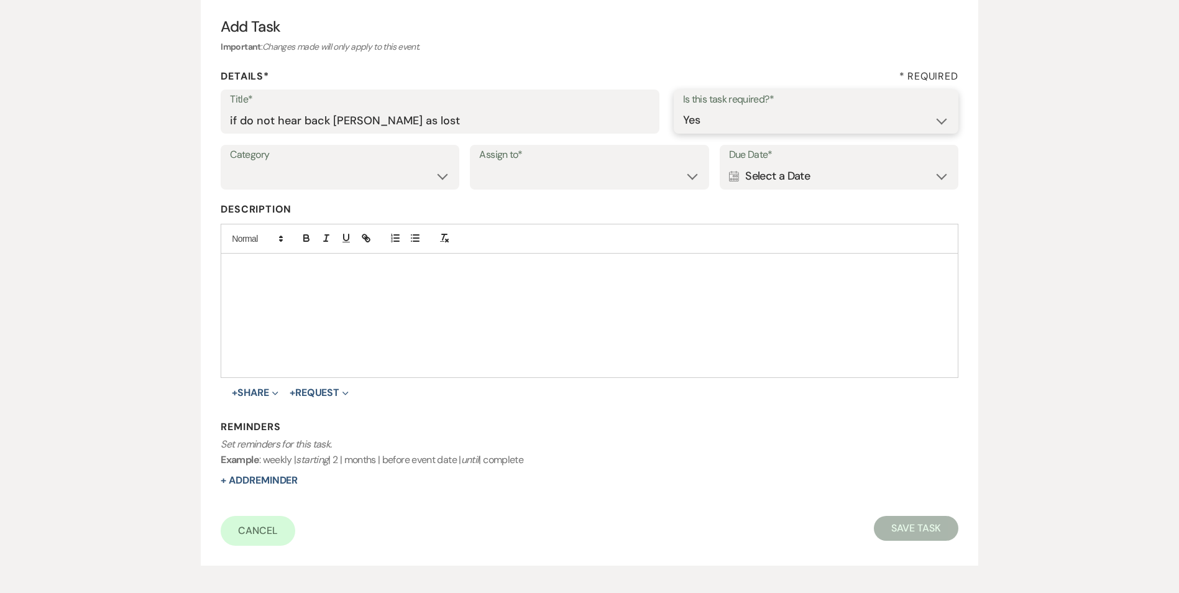
click at [683, 108] on select "Yes No" at bounding box center [816, 120] width 266 height 24
drag, startPoint x: 383, startPoint y: 180, endPoint x: 394, endPoint y: 190, distance: 15.0
click at [384, 180] on select "Venue Vendors Guests Details Finalize & Share" at bounding box center [340, 176] width 220 height 24
click at [230, 164] on select "Venue Vendors Guests Details Finalize & Share" at bounding box center [340, 176] width 220 height 24
click at [499, 185] on select "Venue Client" at bounding box center [589, 176] width 220 height 24
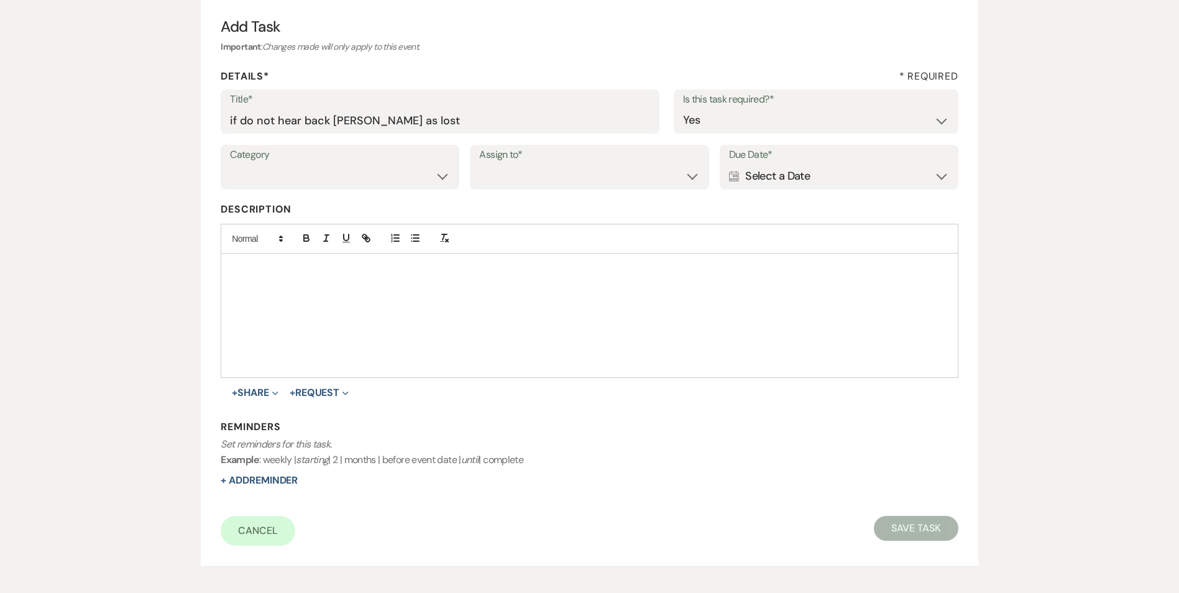
click at [342, 193] on div "Category Venue Vendors Guests Details Finalize & Share Assign to* Venue Client …" at bounding box center [589, 173] width 737 height 56
click at [341, 188] on select "Venue Vendors Guests Details Finalize & Share" at bounding box center [339, 176] width 219 height 24
select select "31"
click at [230, 164] on select "Venue Vendors Guests Details Finalize & Share" at bounding box center [339, 176] width 219 height 24
drag, startPoint x: 556, startPoint y: 173, endPoint x: 553, endPoint y: 186, distance: 13.3
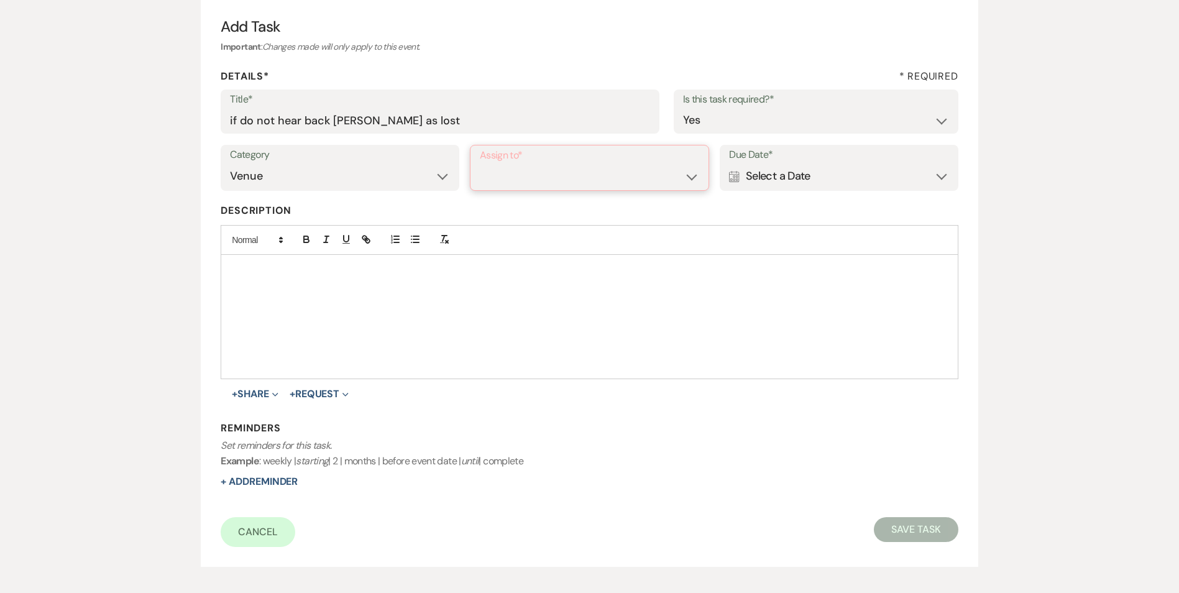
click at [556, 173] on select "Venue Client" at bounding box center [589, 177] width 219 height 24
select select "venueHost"
click at [480, 165] on select "Venue Client" at bounding box center [589, 177] width 219 height 24
click at [829, 162] on label "Due Date*" at bounding box center [839, 155] width 220 height 18
click at [831, 185] on div "Calendar Select a Date Expand" at bounding box center [839, 176] width 220 height 24
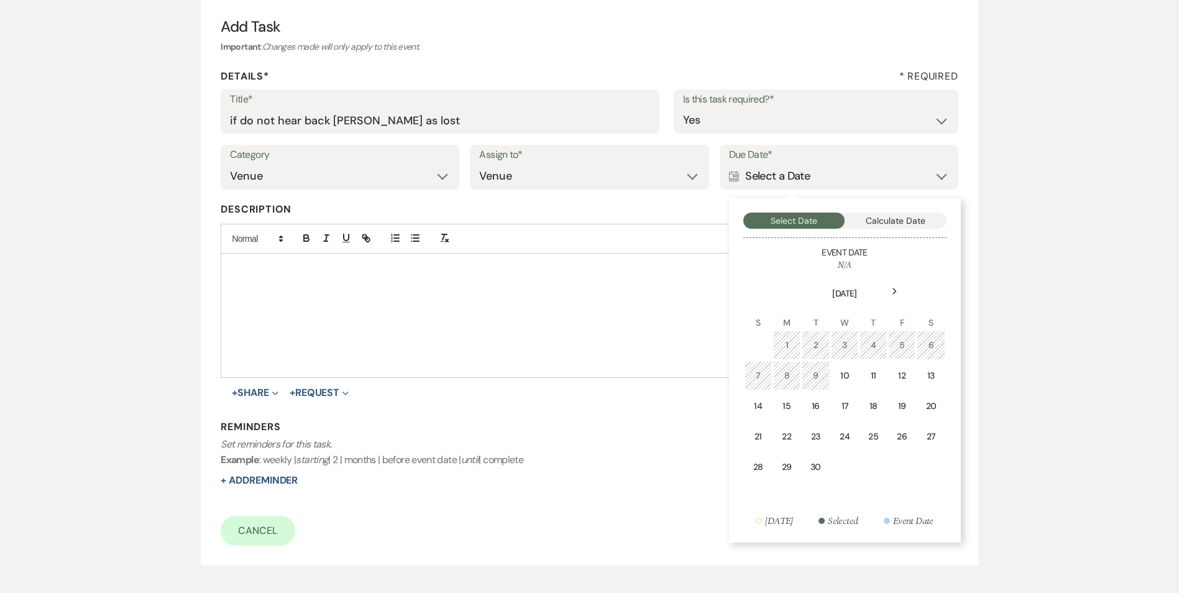
drag, startPoint x: 845, startPoint y: 411, endPoint x: 615, endPoint y: 444, distance: 232.9
click at [844, 410] on div "17" at bounding box center [844, 406] width 11 height 13
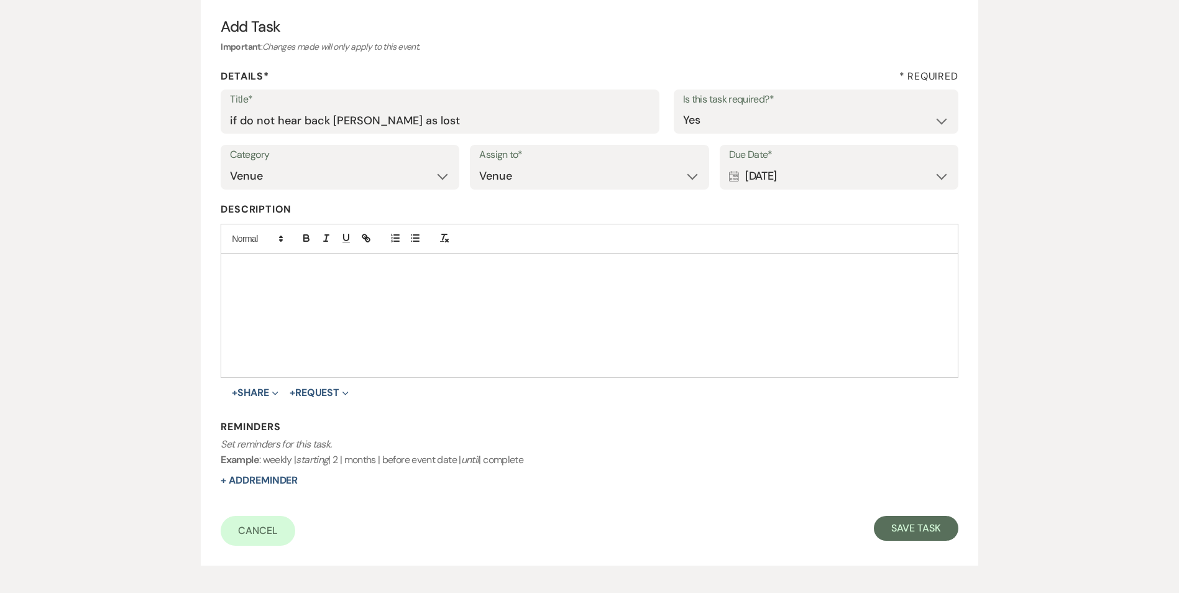
click at [295, 488] on form "Title* if do not hear back mark as lost Is this task required?* Yes No Category…" at bounding box center [589, 317] width 737 height 456
click at [294, 485] on button "+ Add Reminder" at bounding box center [259, 480] width 77 height 10
select select "host"
select select "days"
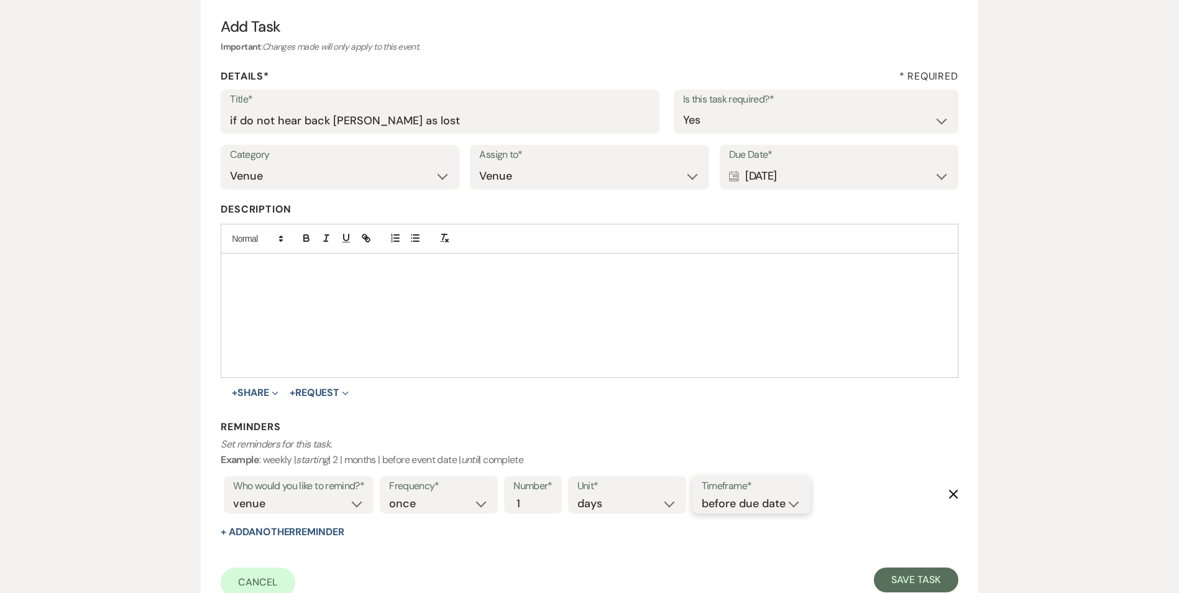
click at [730, 501] on select "before due date after due date on due date on custom date" at bounding box center [751, 503] width 99 height 17
select select "onDueDate"
click at [702, 495] on select "before due date after due date on due date on custom date" at bounding box center [751, 503] width 99 height 17
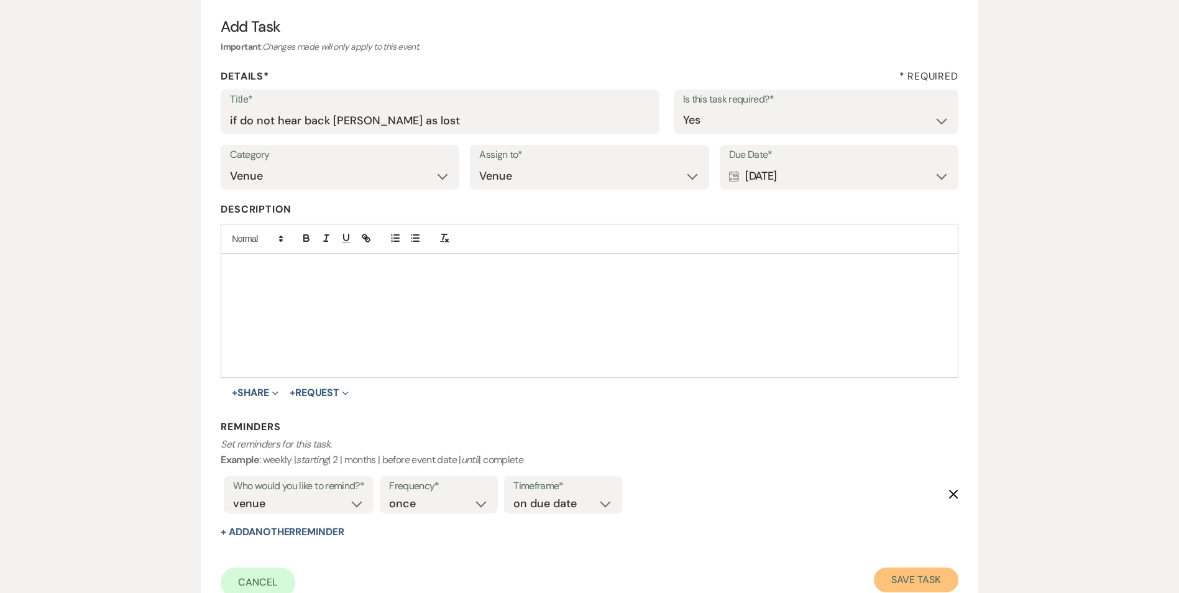
click at [906, 573] on button "Save Task" at bounding box center [916, 579] width 84 height 25
select select "5"
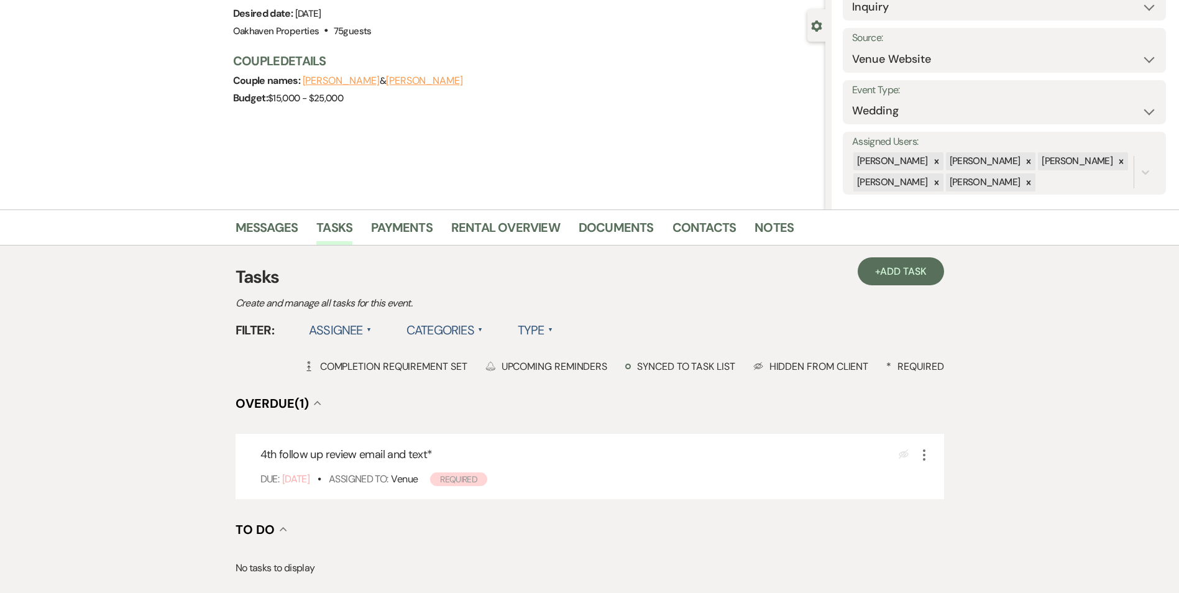
scroll to position [124, 0]
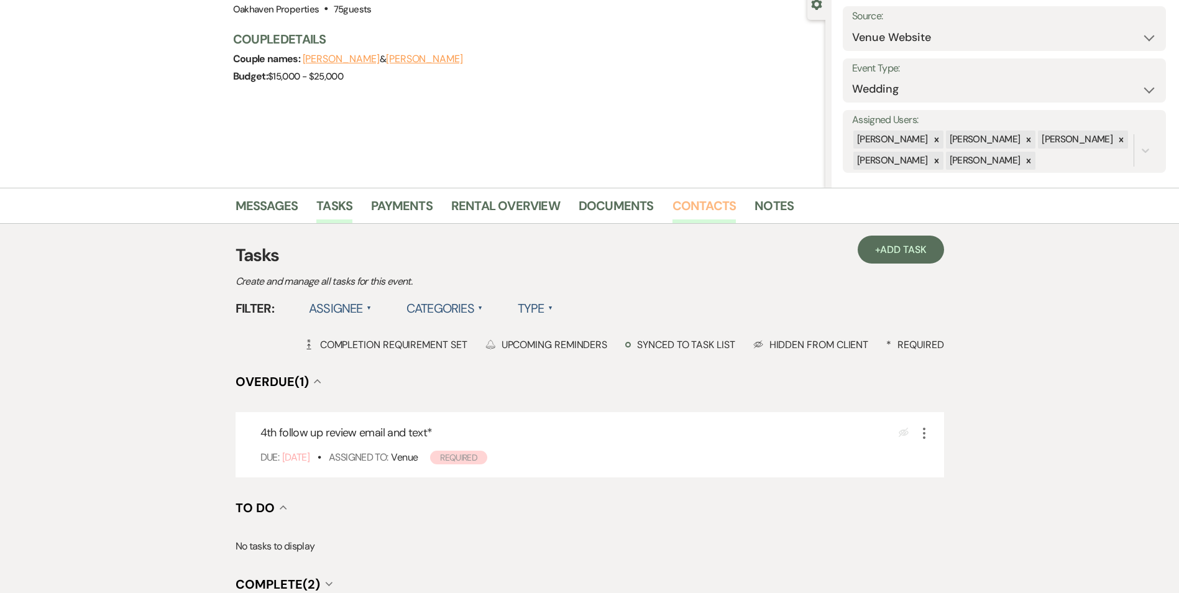
click at [692, 210] on link "Contacts" at bounding box center [704, 209] width 64 height 27
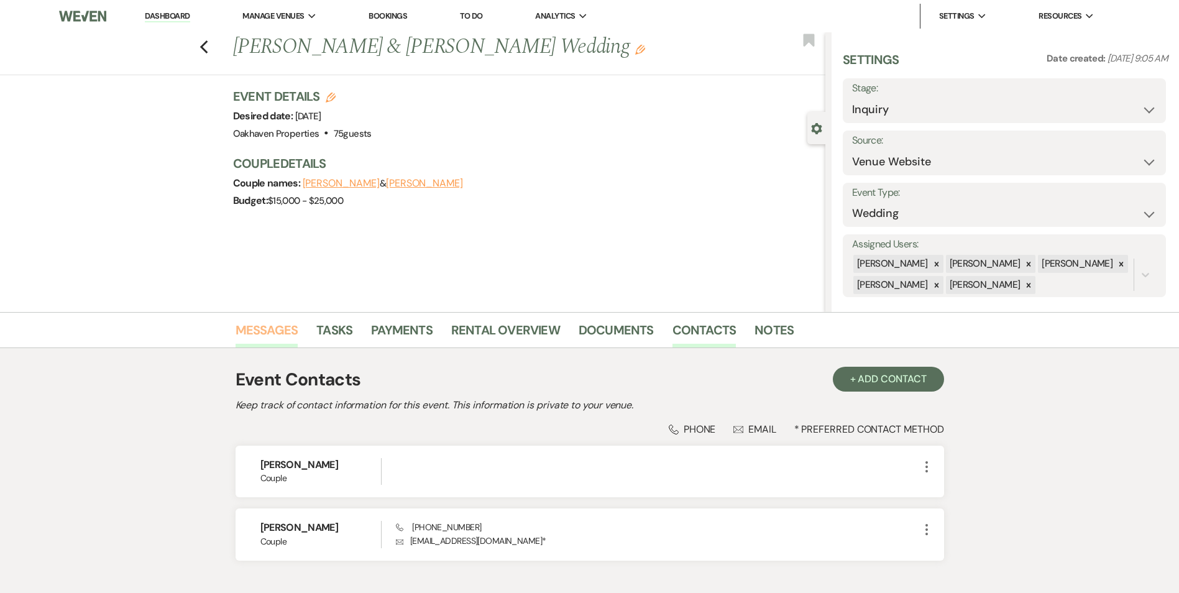
click at [245, 326] on link "Messages" at bounding box center [267, 333] width 63 height 27
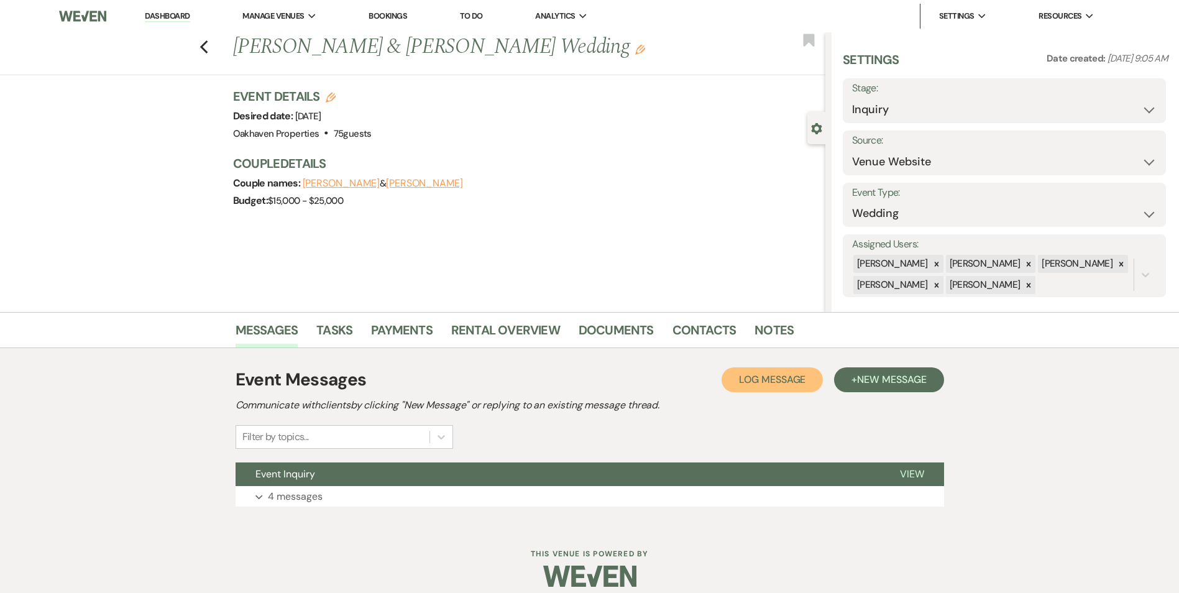
click at [768, 376] on span "Log Message" at bounding box center [772, 379] width 66 height 13
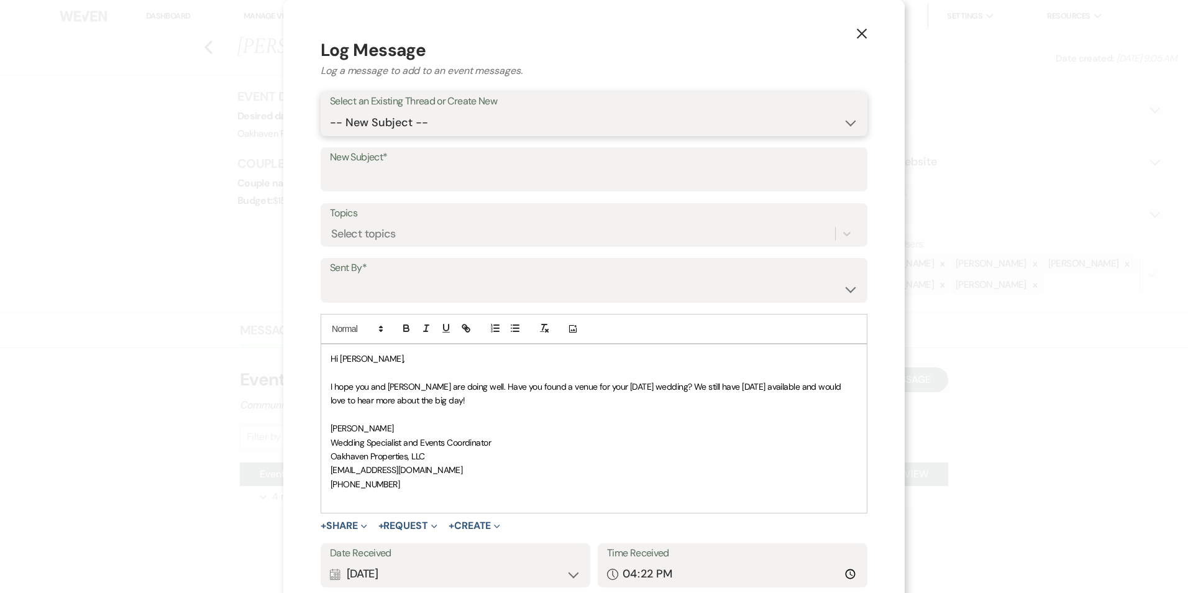
click at [409, 117] on select "-- New Subject -- Event Inquiry" at bounding box center [594, 123] width 528 height 24
select select "403620"
click at [330, 111] on select "-- New Subject -- Event Inquiry" at bounding box center [594, 123] width 528 height 24
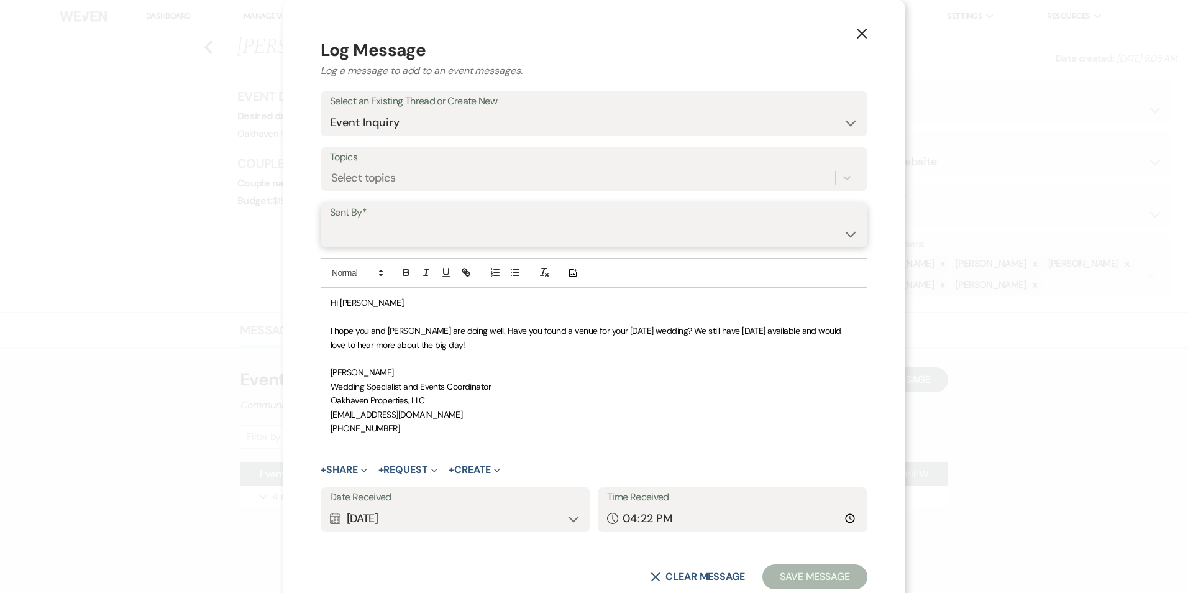
click at [411, 238] on select "[PERSON_NAME] ([EMAIL_ADDRESS][DOMAIN_NAME]) [PERSON_NAME] ([PERSON_NAME][EMAIL…" at bounding box center [594, 233] width 528 height 24
select select "user-127923"
click at [330, 221] on select "[PERSON_NAME] ([EMAIL_ADDRESS][DOMAIN_NAME]) [PERSON_NAME] ([PERSON_NAME][EMAIL…" at bounding box center [594, 233] width 528 height 24
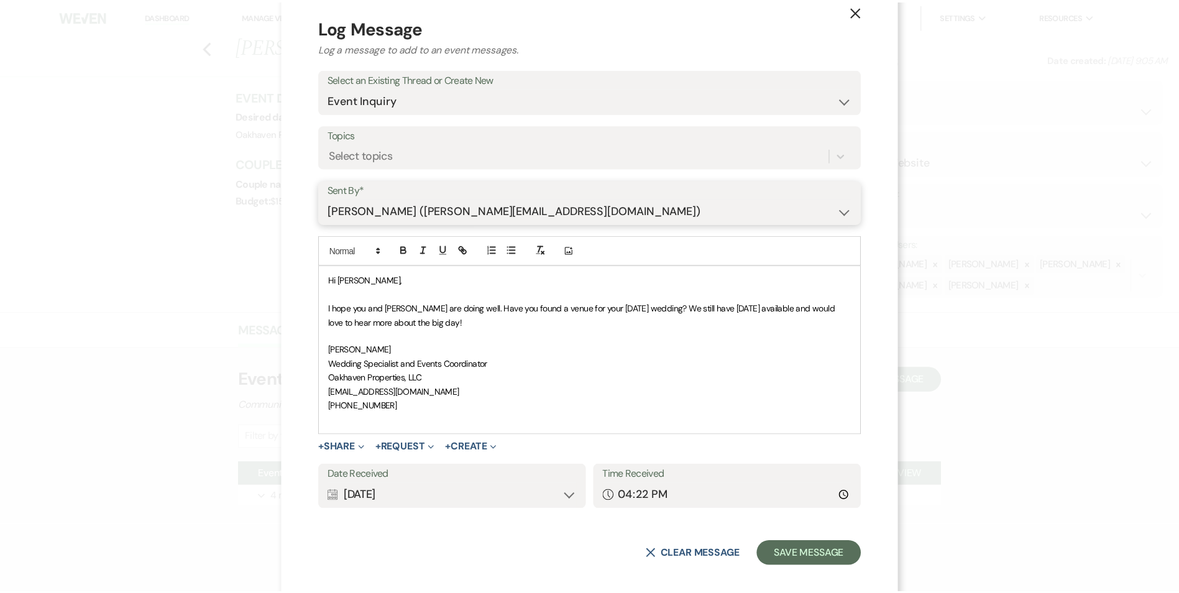
scroll to position [34, 0]
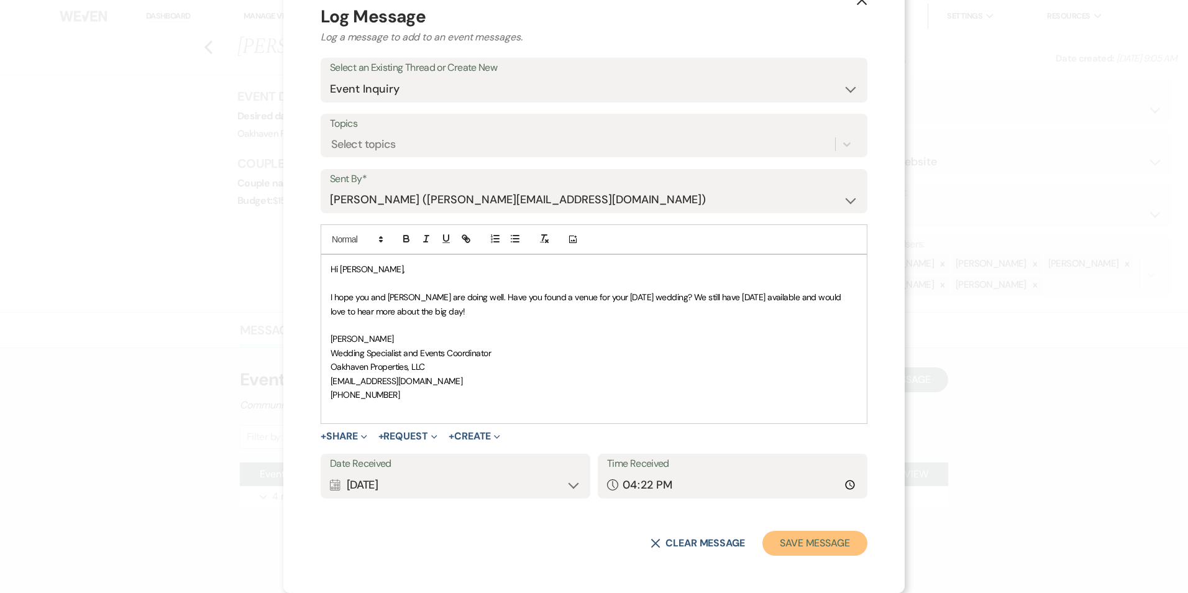
click at [800, 538] on button "Save Message" at bounding box center [815, 543] width 105 height 25
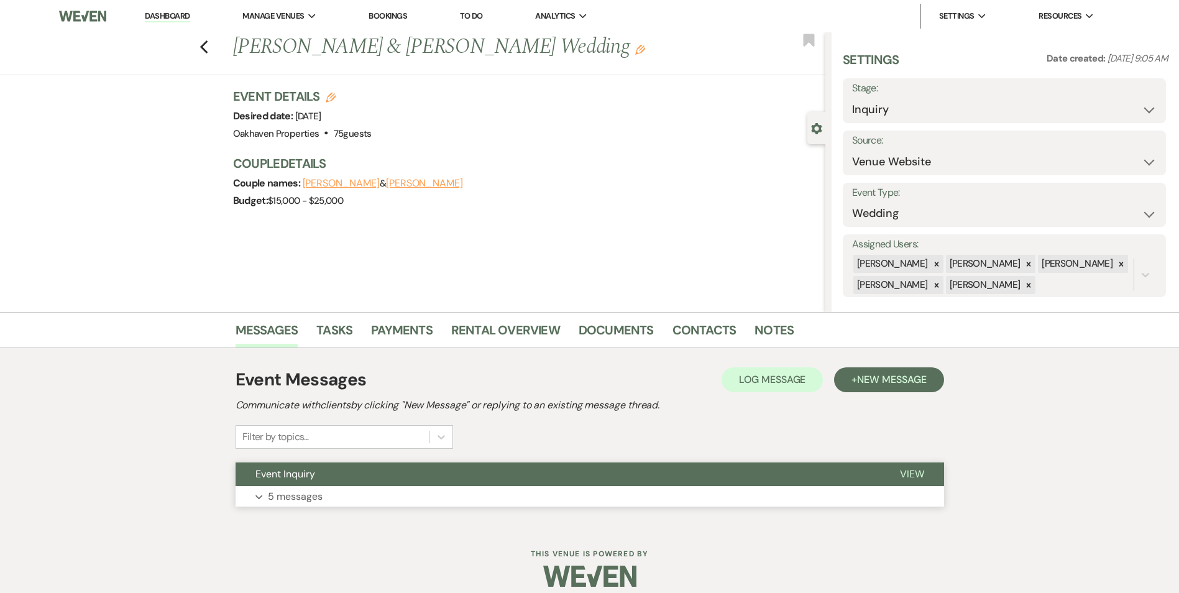
click at [906, 472] on span "View" at bounding box center [912, 473] width 24 height 13
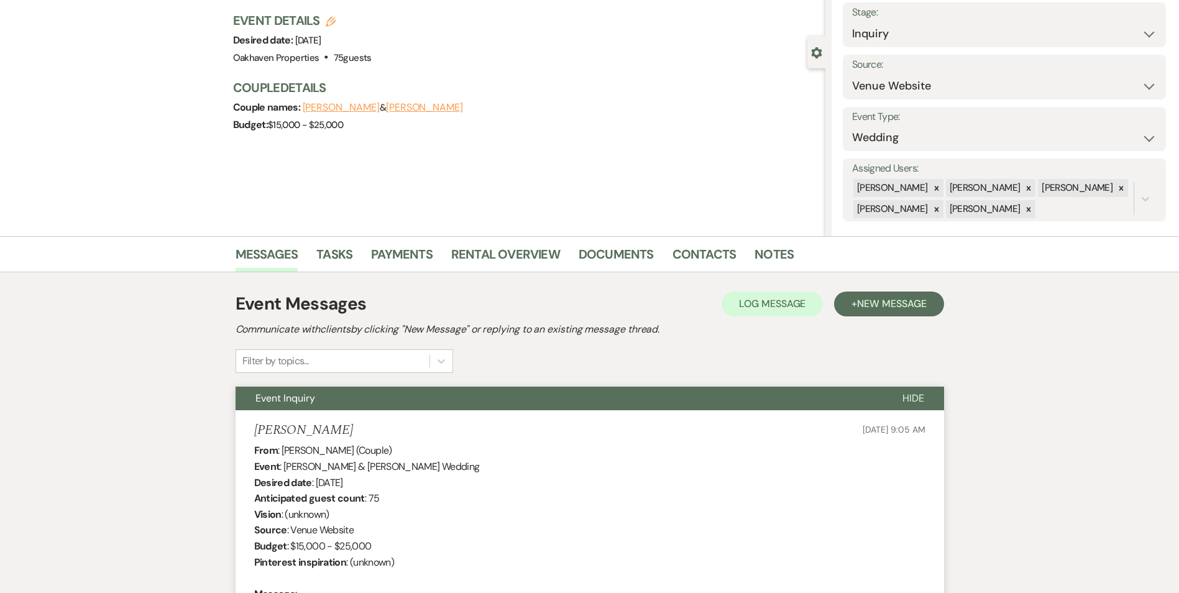
scroll to position [0, 0]
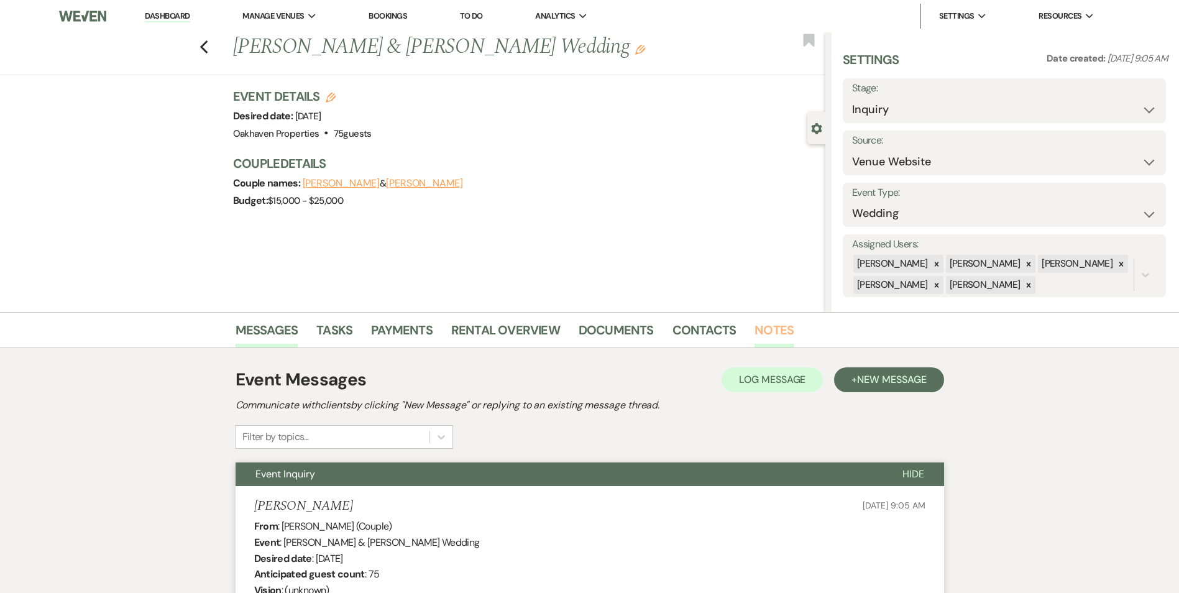
click at [785, 326] on link "Notes" at bounding box center [773, 333] width 39 height 27
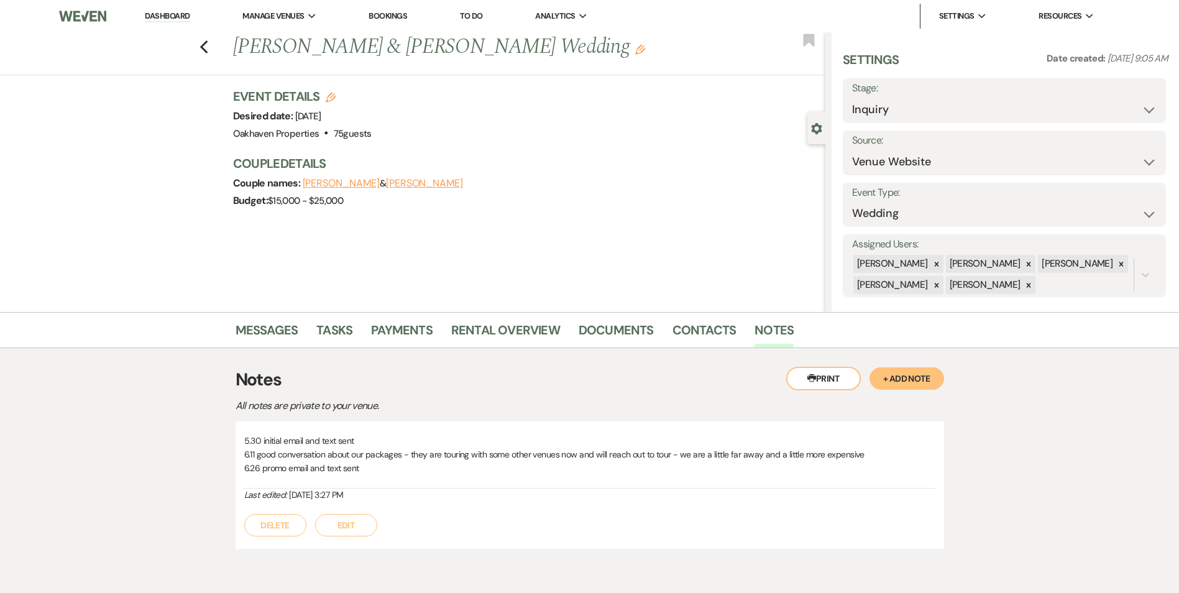
drag, startPoint x: 371, startPoint y: 528, endPoint x: 374, endPoint y: 521, distance: 7.5
click at [371, 527] on button "Edit" at bounding box center [346, 525] width 62 height 22
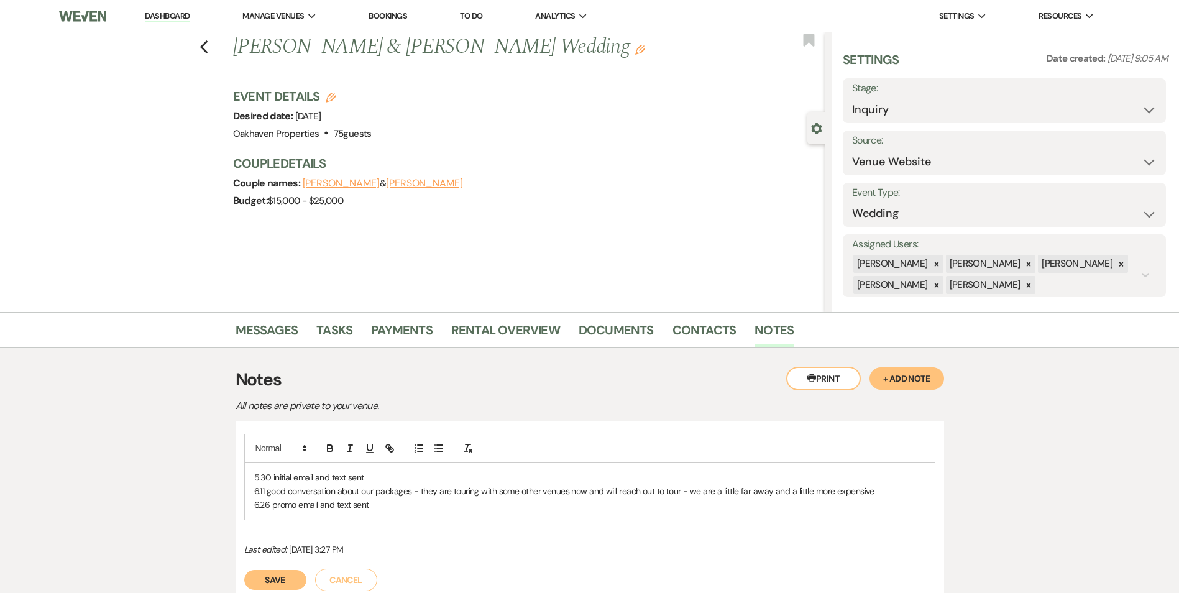
click at [381, 509] on p "6.26 promo email and text sent" at bounding box center [589, 505] width 671 height 14
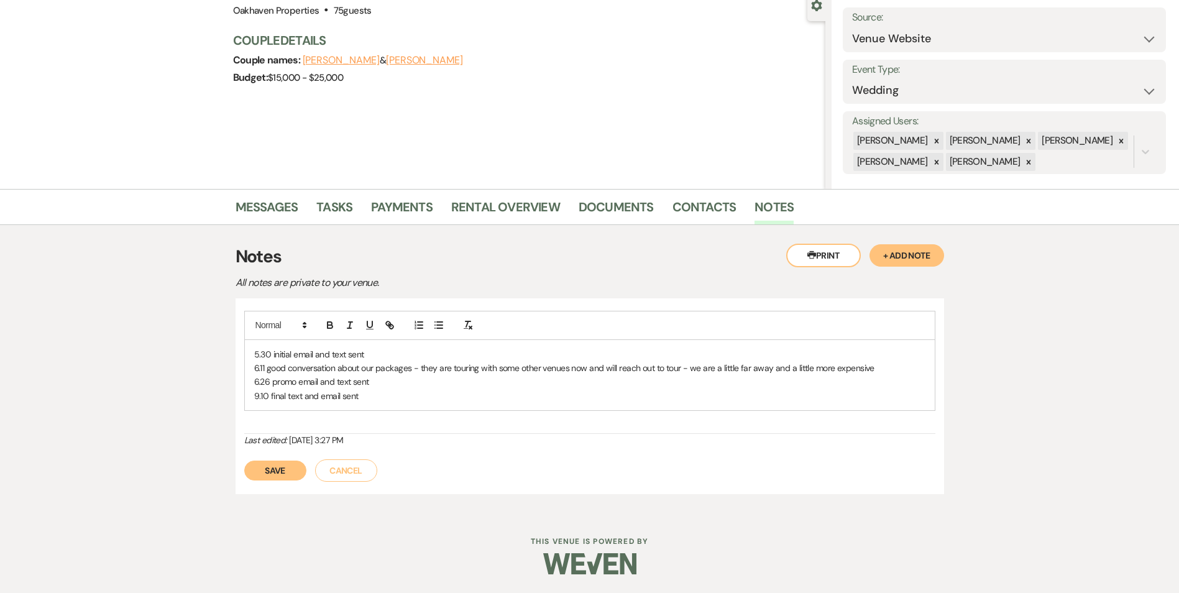
click at [273, 473] on button "Save" at bounding box center [275, 471] width 62 height 20
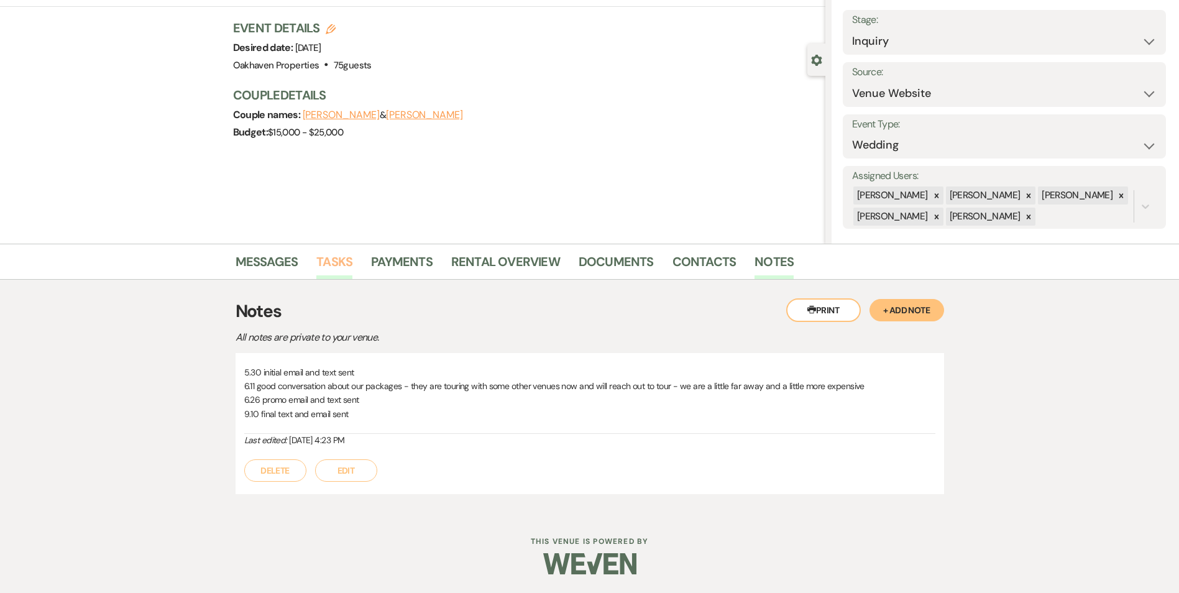
click at [332, 265] on link "Tasks" at bounding box center [334, 265] width 36 height 27
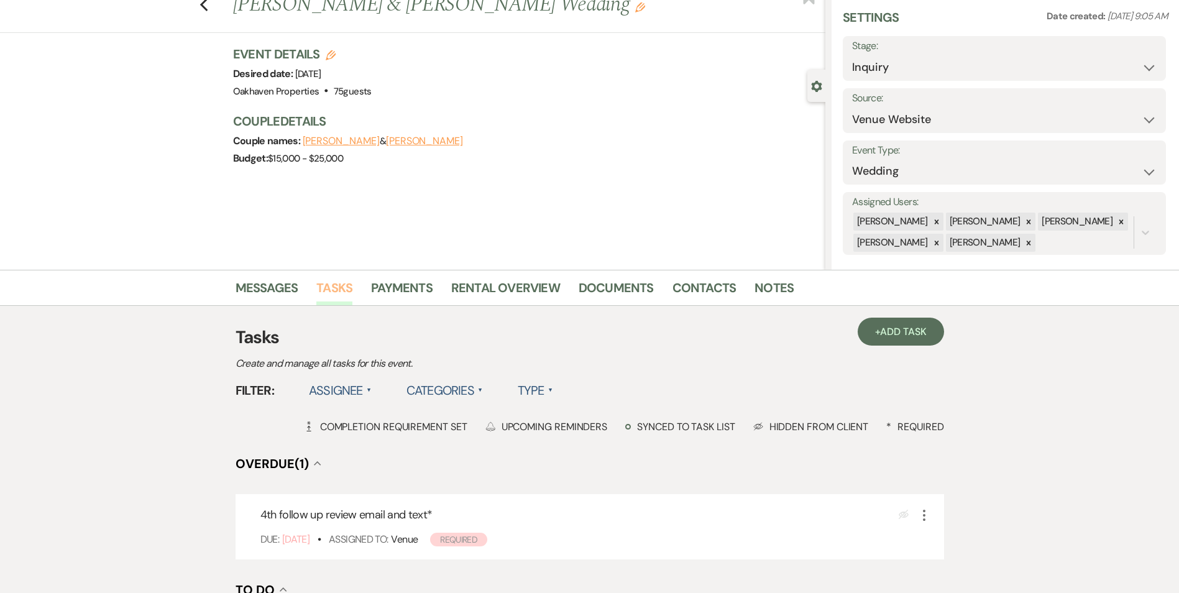
scroll to position [124, 0]
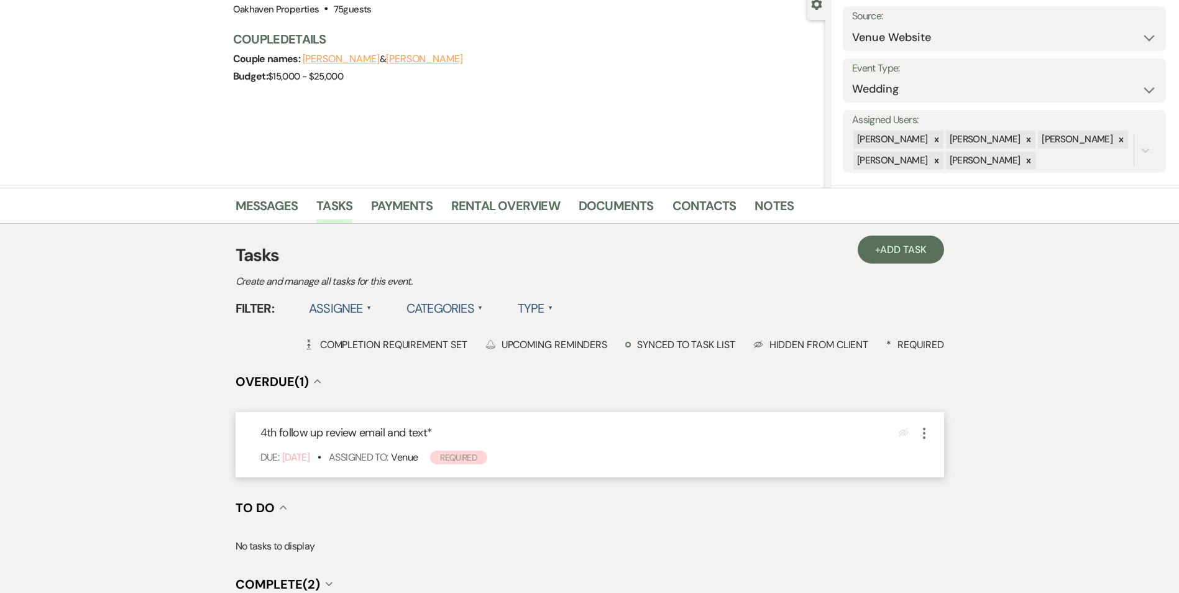
click at [927, 433] on icon "More" at bounding box center [924, 433] width 15 height 15
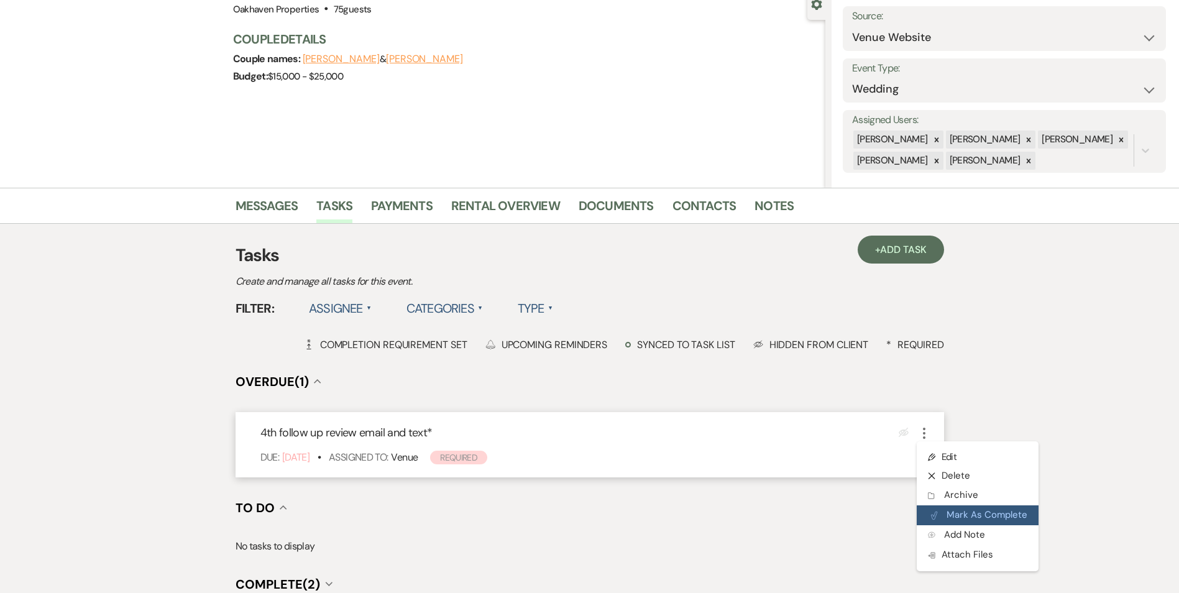
click at [936, 511] on icon "Plan Portal Link" at bounding box center [933, 515] width 7 height 9
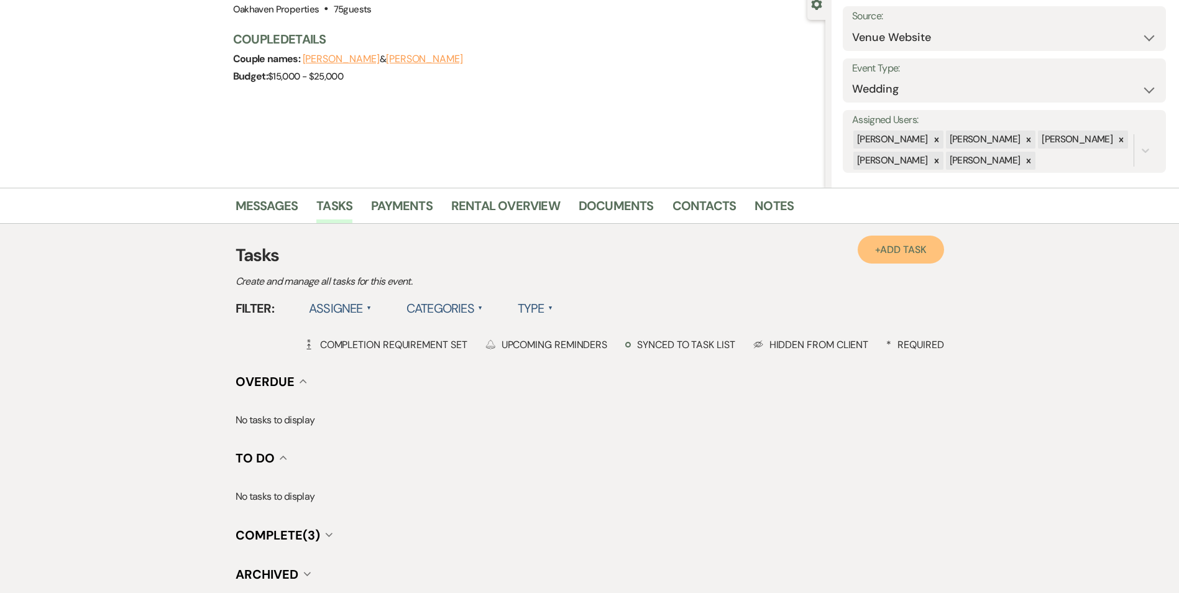
click at [890, 239] on link "+ Add Task" at bounding box center [901, 250] width 86 height 28
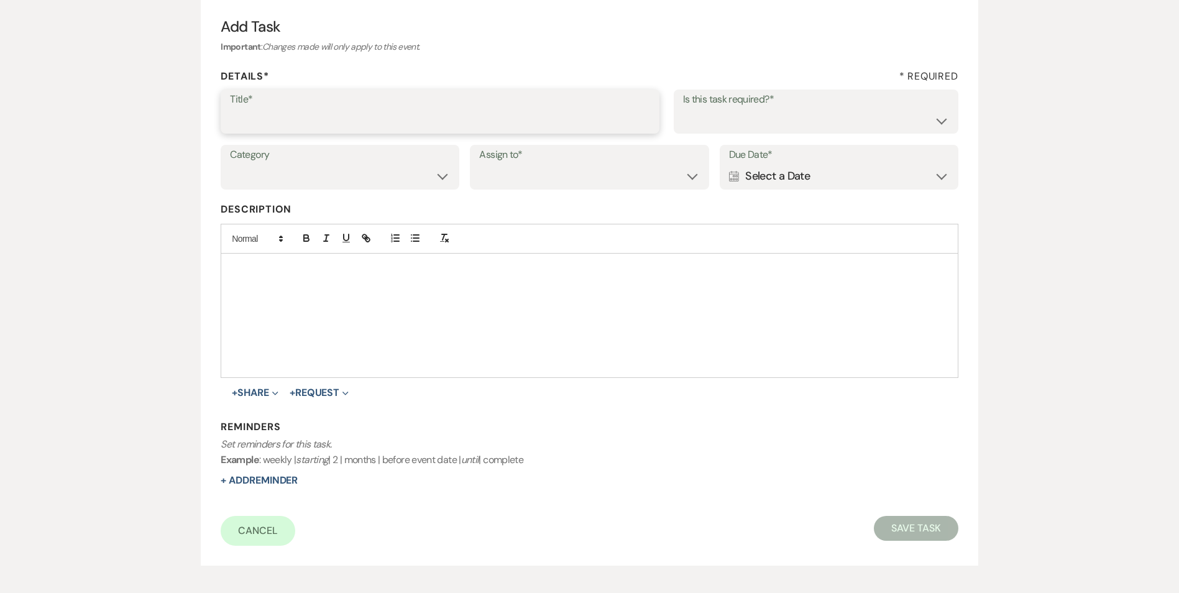
click at [266, 124] on input "Title*" at bounding box center [440, 120] width 420 height 24
type input "if do not hear back [PERSON_NAME] as lost"
drag, startPoint x: 764, startPoint y: 125, endPoint x: 765, endPoint y: 132, distance: 7.6
click at [764, 126] on select "Yes No" at bounding box center [816, 120] width 266 height 24
select select "true"
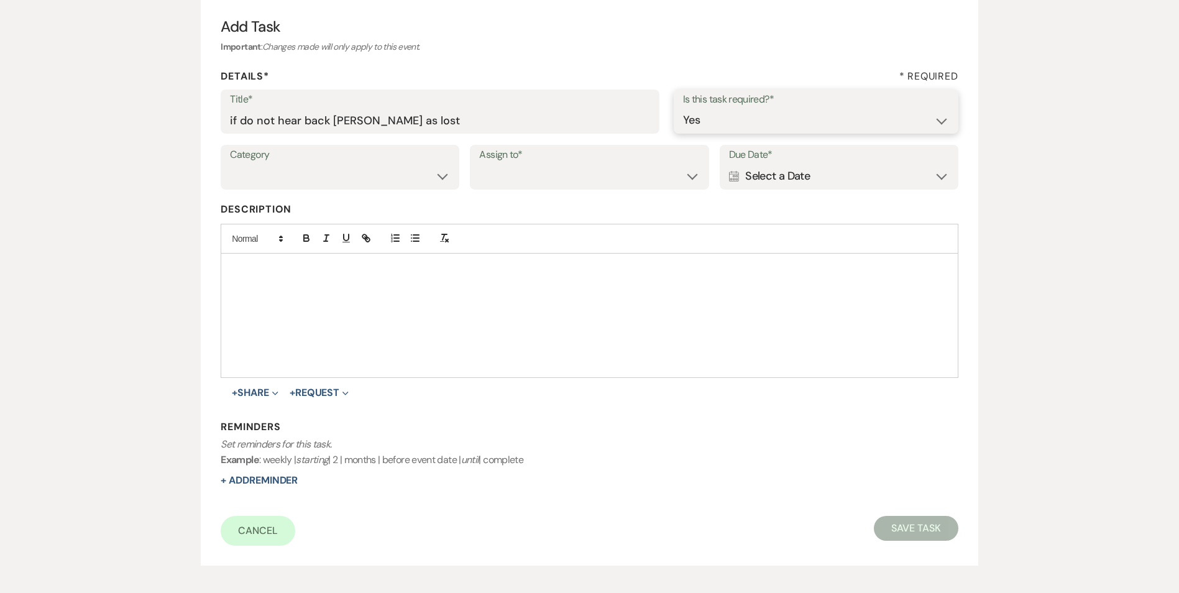
click at [683, 108] on select "Yes No" at bounding box center [816, 120] width 266 height 24
click at [363, 171] on select "Venue Vendors Guests Details Finalize & Share" at bounding box center [340, 176] width 220 height 24
select select "31"
click at [230, 164] on select "Venue Vendors Guests Details Finalize & Share" at bounding box center [340, 176] width 220 height 24
click at [553, 158] on label "Assign to*" at bounding box center [589, 155] width 220 height 18
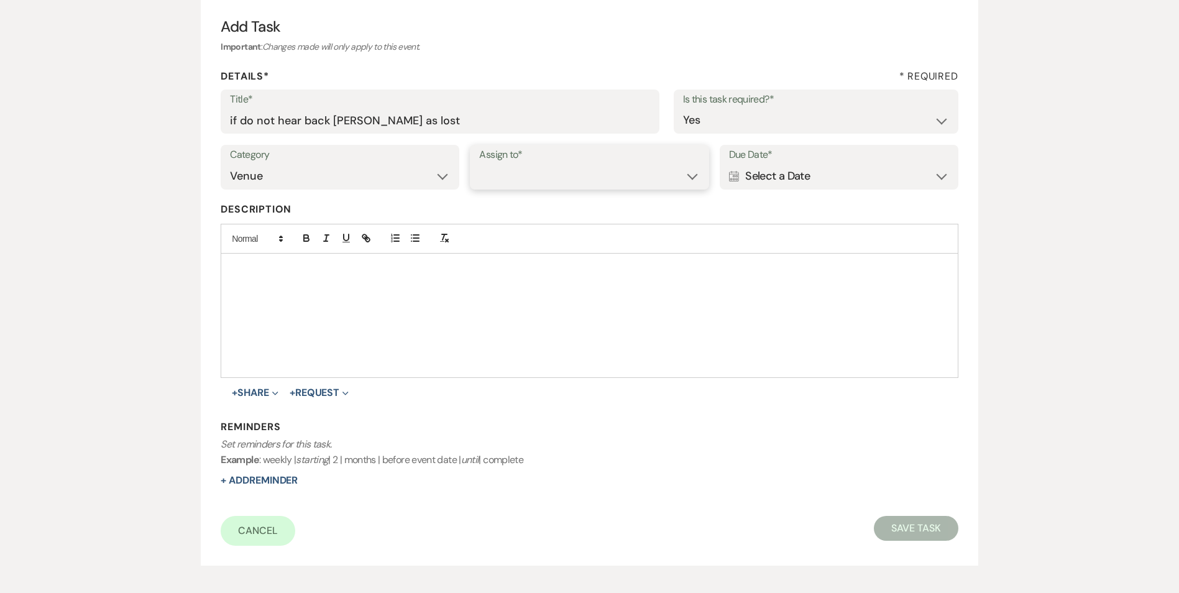
click at [550, 167] on select "Venue Client" at bounding box center [589, 176] width 220 height 24
select select "venueHost"
click at [479, 164] on select "Venue Client" at bounding box center [589, 176] width 220 height 24
drag, startPoint x: 777, startPoint y: 155, endPoint x: 782, endPoint y: 160, distance: 6.6
click at [778, 155] on label "Due Date*" at bounding box center [839, 155] width 220 height 18
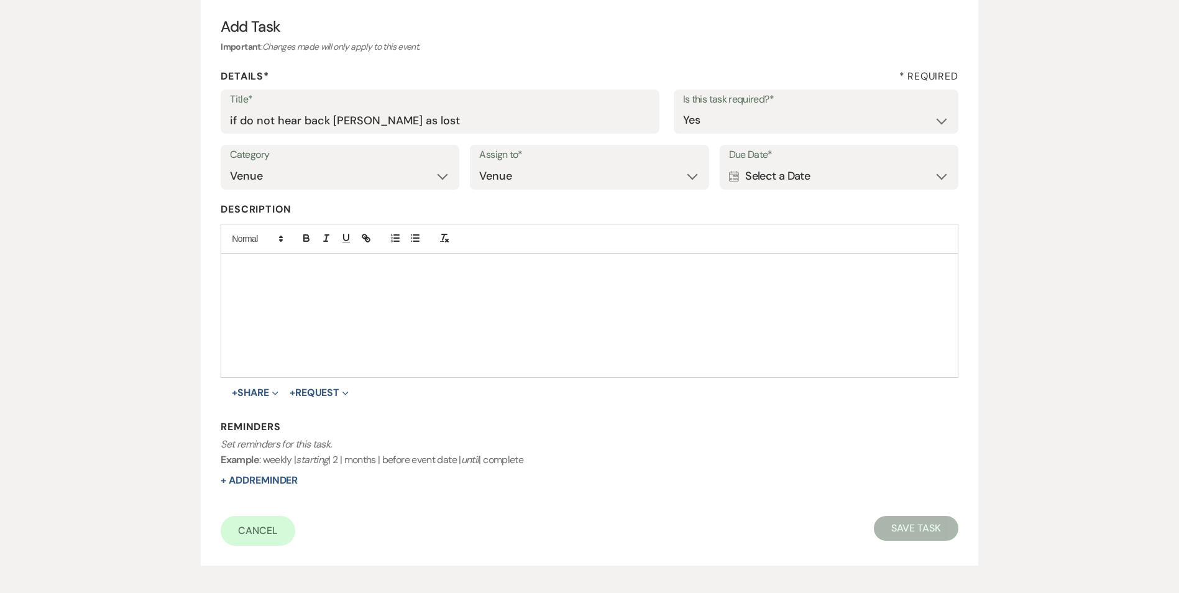
drag, startPoint x: 785, startPoint y: 165, endPoint x: 800, endPoint y: 195, distance: 33.4
click at [785, 165] on div "Calendar Select a Date Expand" at bounding box center [839, 176] width 220 height 24
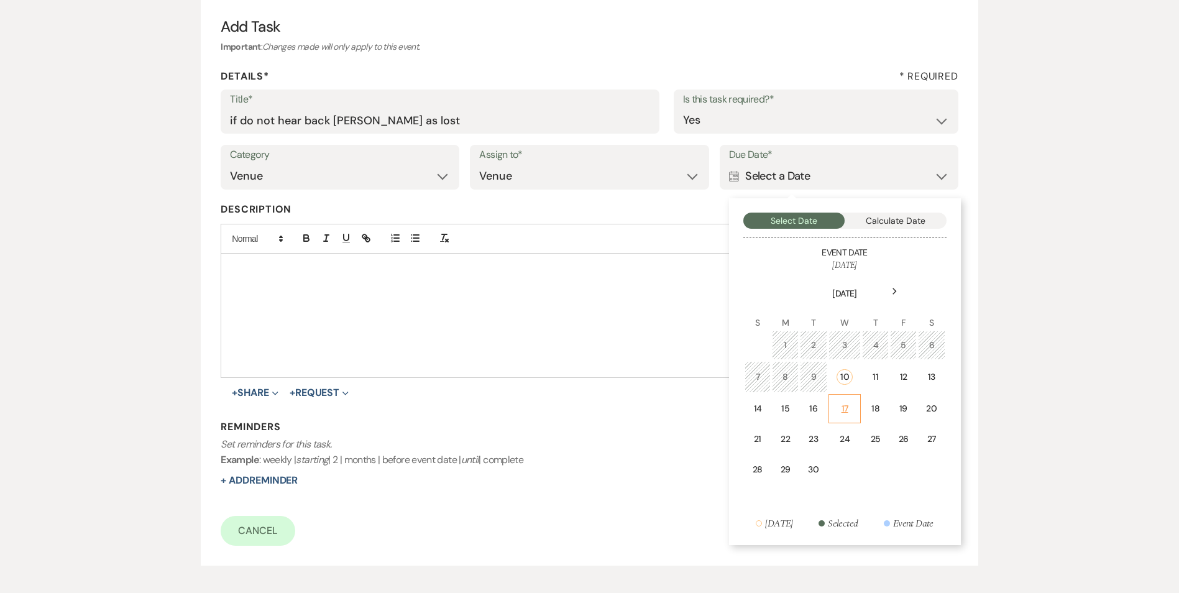
click at [847, 401] on td "17" at bounding box center [844, 408] width 33 height 29
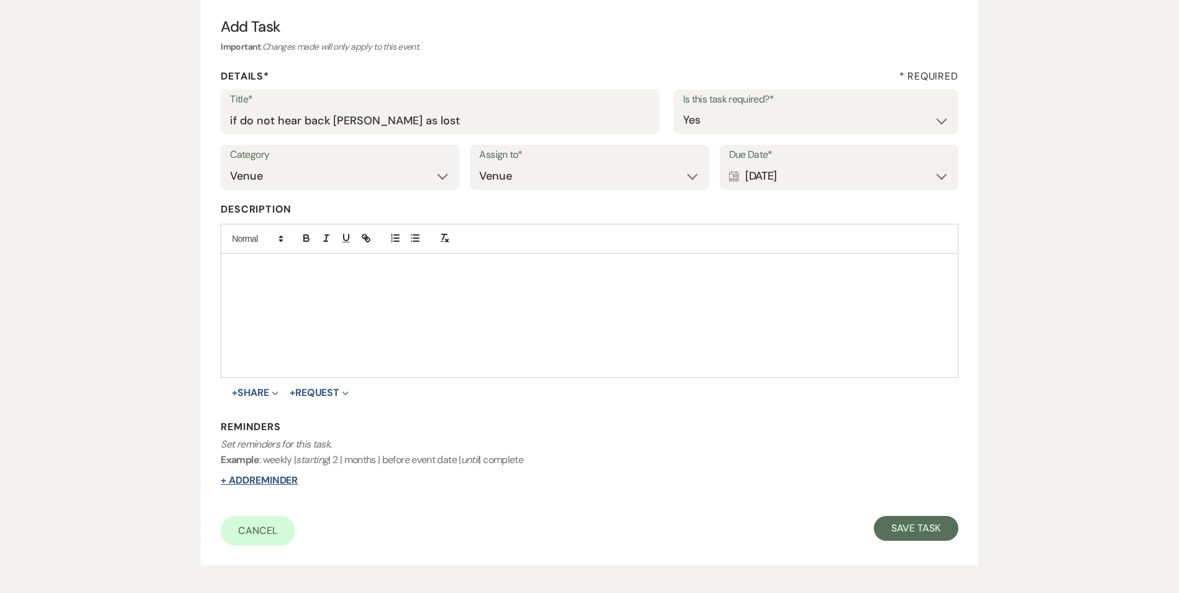
click at [268, 479] on button "+ Add Reminder" at bounding box center [259, 480] width 77 height 10
select select "host"
select select "days"
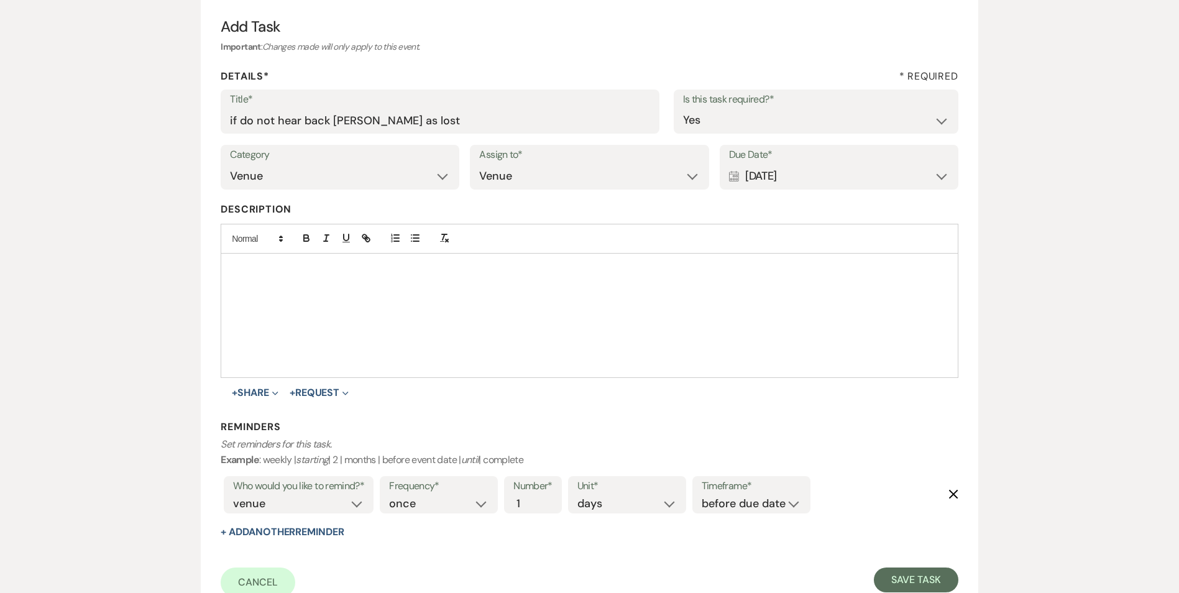
click at [732, 491] on label "Timeframe*" at bounding box center [751, 486] width 99 height 18
click at [738, 499] on select "before due date after due date on due date on custom date" at bounding box center [751, 503] width 99 height 17
select select "onDueDate"
click at [702, 495] on select "before due date after due date on due date on custom date" at bounding box center [751, 503] width 99 height 17
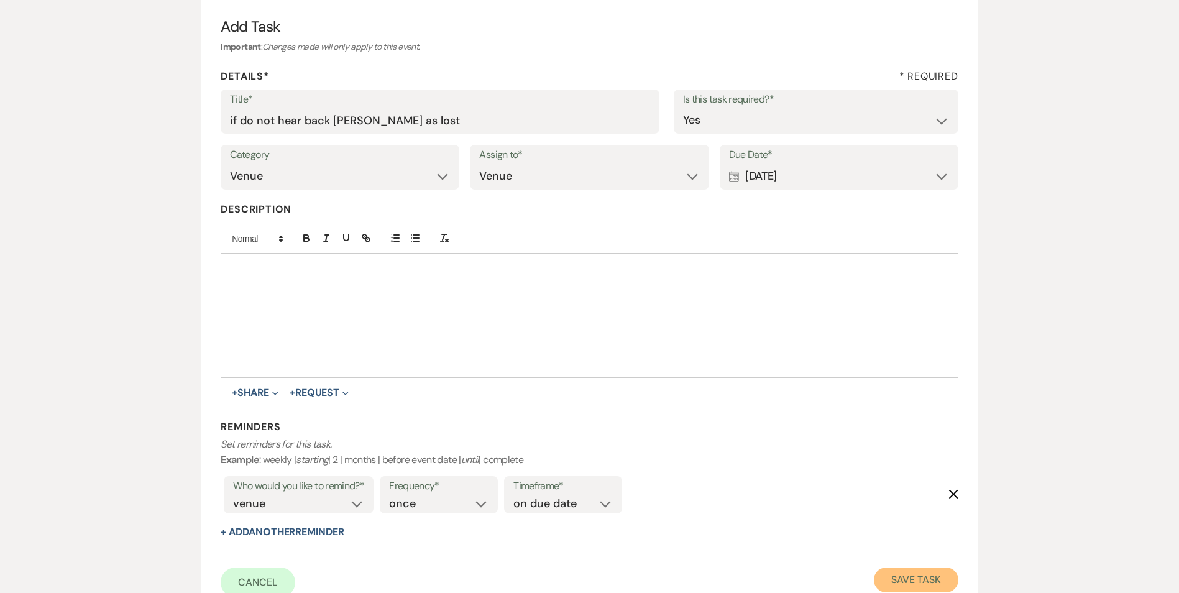
click at [897, 584] on button "Save Task" at bounding box center [916, 579] width 84 height 25
select select "5"
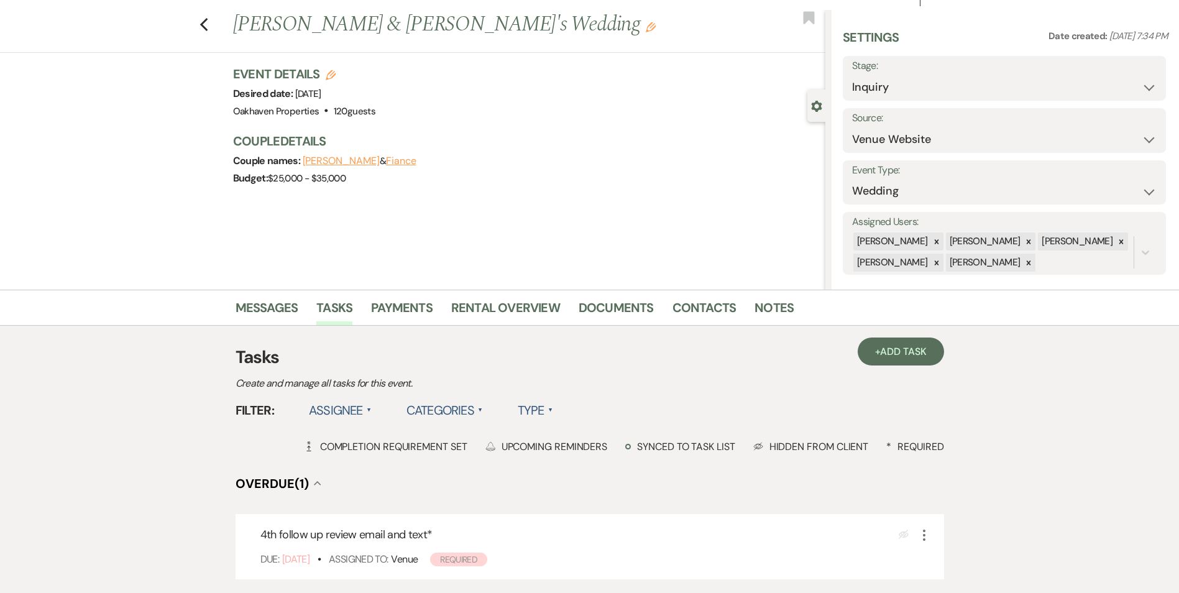
scroll to position [62, 0]
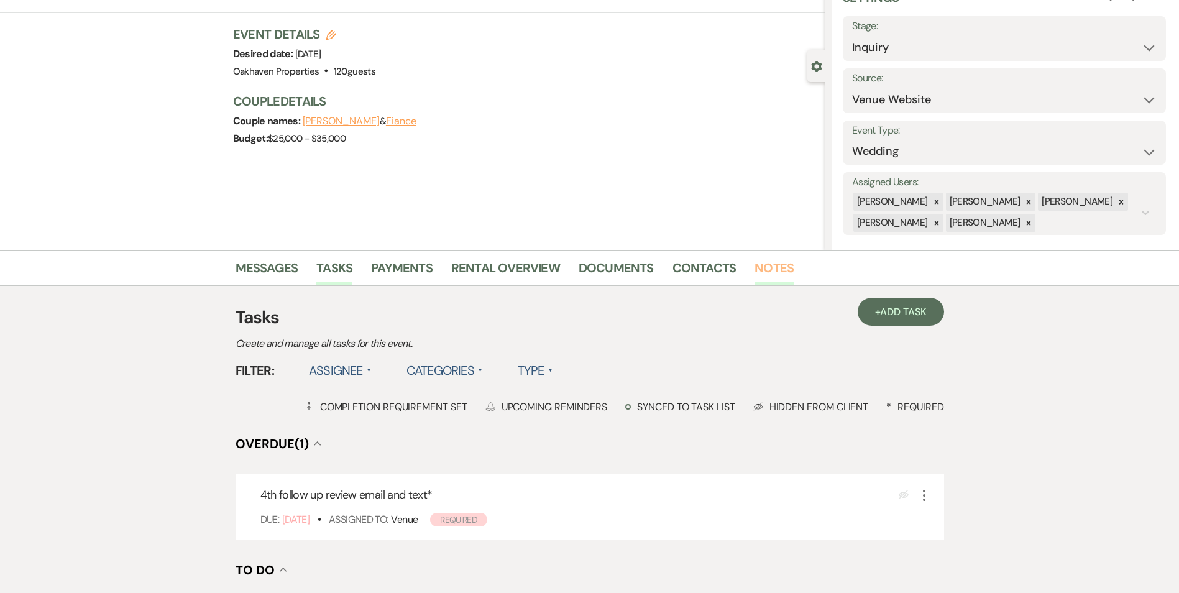
click at [759, 275] on link "Notes" at bounding box center [773, 271] width 39 height 27
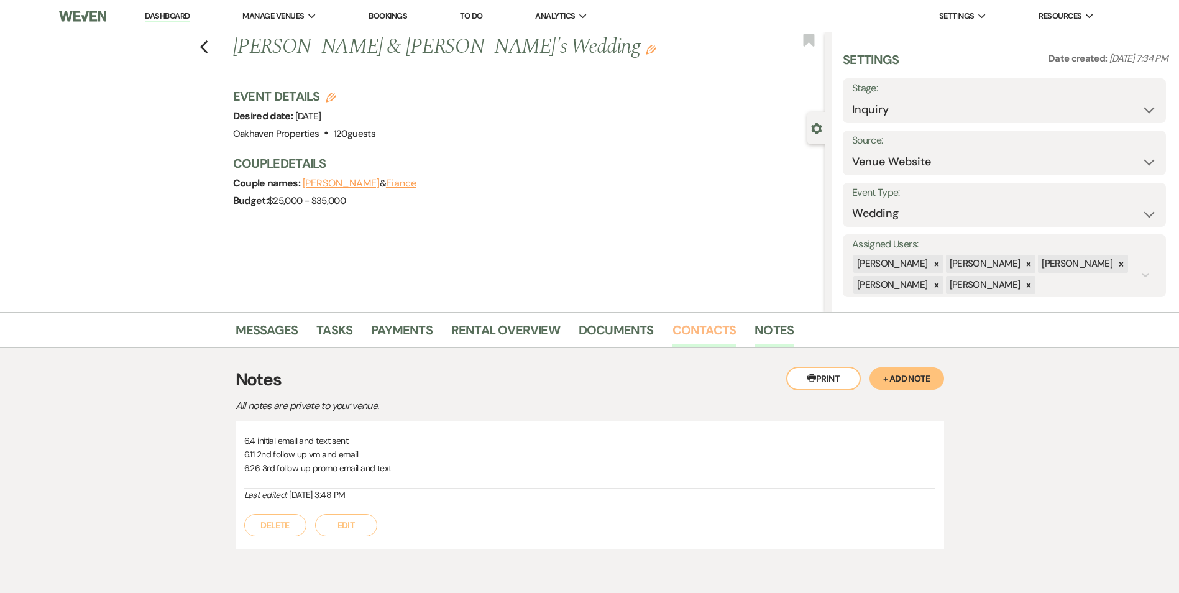
click at [703, 328] on link "Contacts" at bounding box center [704, 333] width 64 height 27
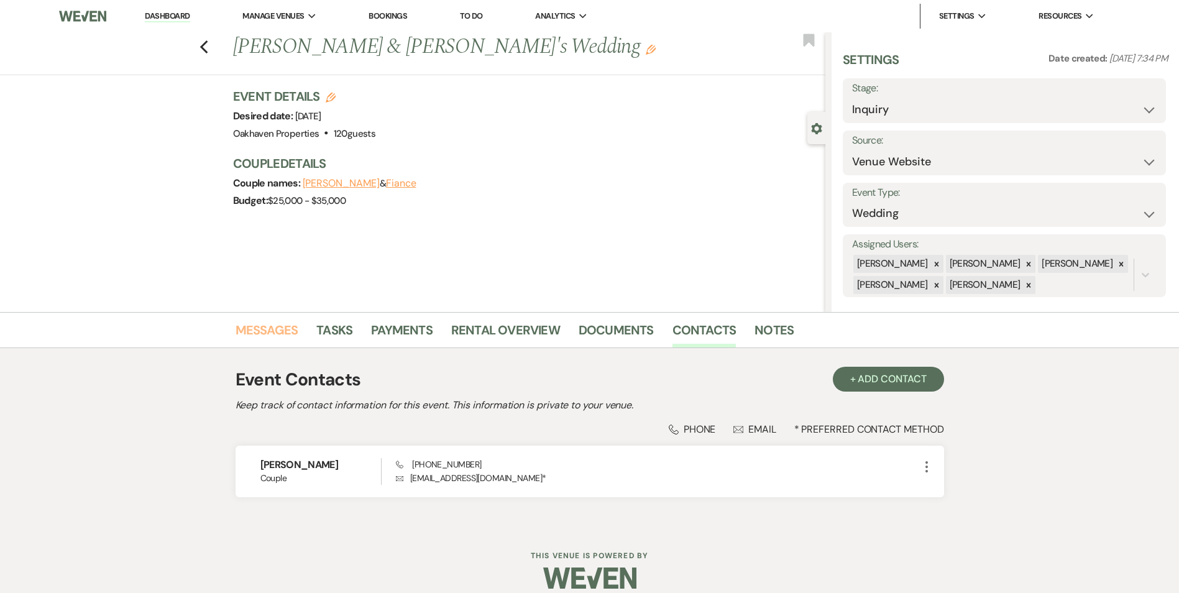
drag, startPoint x: 263, startPoint y: 339, endPoint x: 325, endPoint y: 351, distance: 63.1
click at [263, 339] on link "Messages" at bounding box center [267, 333] width 63 height 27
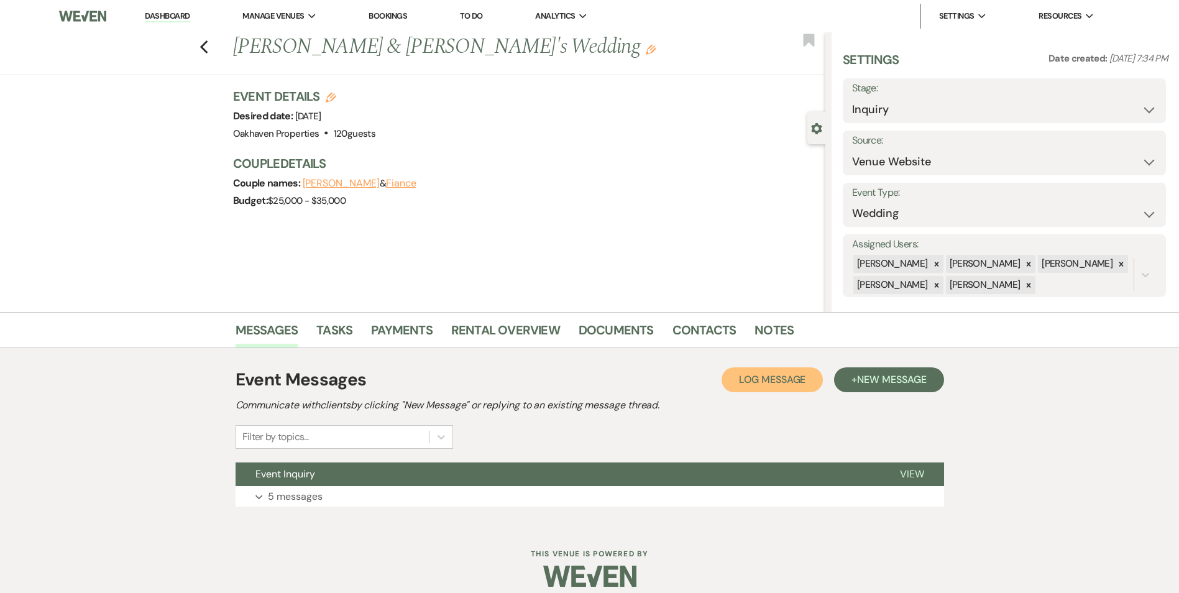
click at [773, 379] on span "Log Message" at bounding box center [772, 379] width 66 height 13
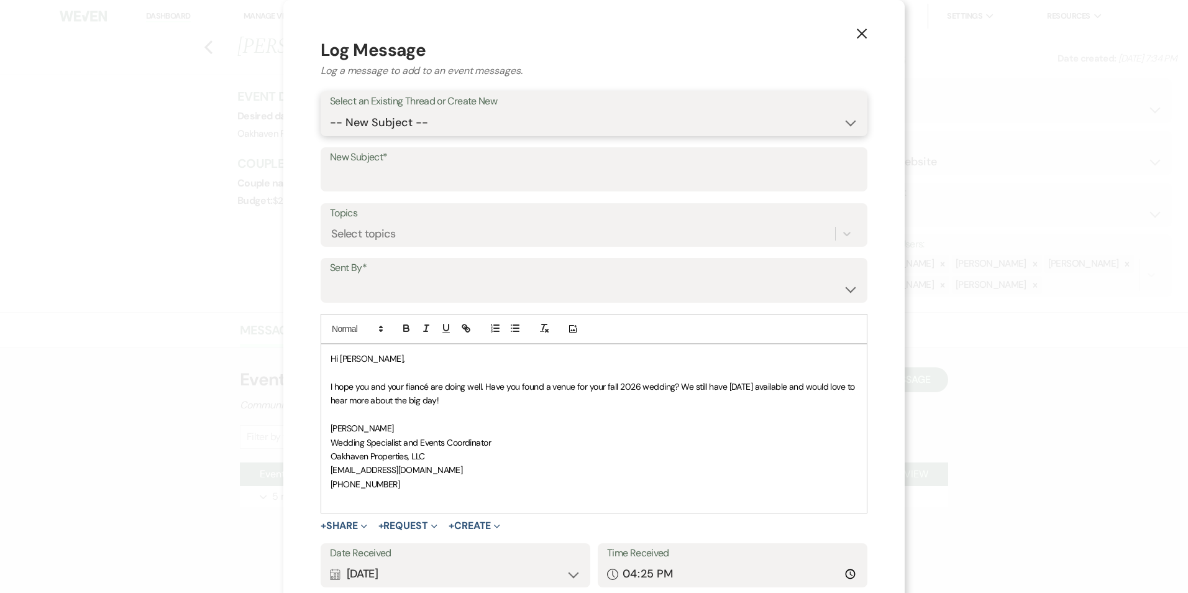
click at [457, 123] on select "-- New Subject -- Event Inquiry" at bounding box center [594, 123] width 528 height 24
select select "406242"
click at [330, 111] on select "-- New Subject -- Event Inquiry" at bounding box center [594, 123] width 528 height 24
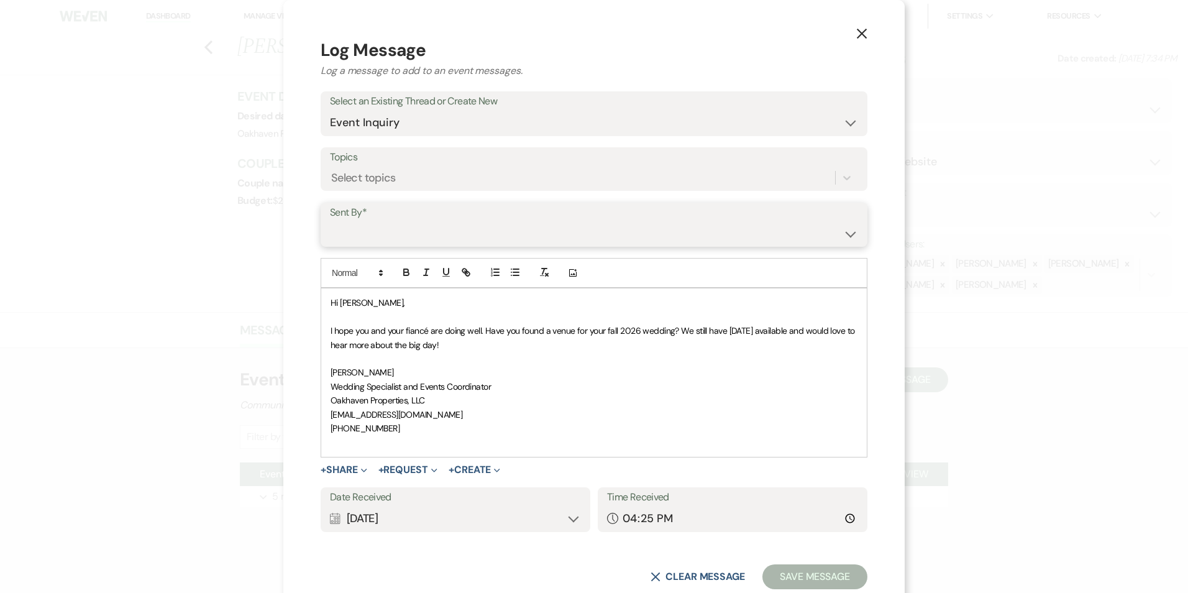
drag, startPoint x: 422, startPoint y: 232, endPoint x: 421, endPoint y: 238, distance: 6.2
click at [422, 232] on select "[PERSON_NAME] ([EMAIL_ADDRESS][DOMAIN_NAME]) [PERSON_NAME] ([PERSON_NAME][EMAIL…" at bounding box center [594, 233] width 528 height 24
select select "user-127923"
click at [330, 221] on select "[PERSON_NAME] ([EMAIL_ADDRESS][DOMAIN_NAME]) [PERSON_NAME] ([PERSON_NAME][EMAIL…" at bounding box center [594, 233] width 528 height 24
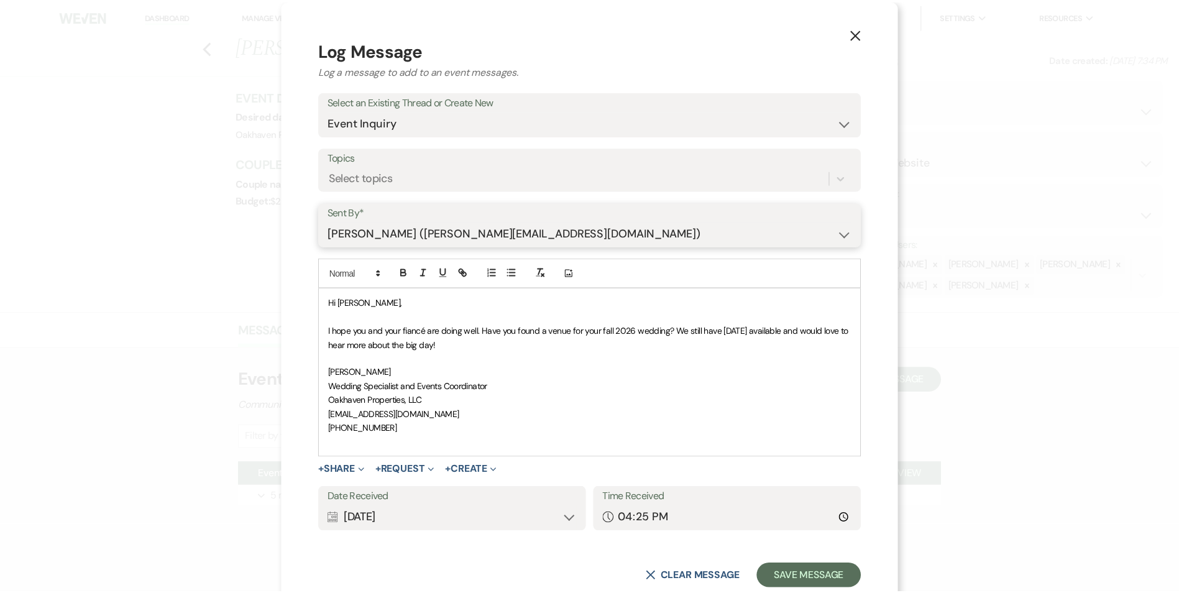
scroll to position [34, 0]
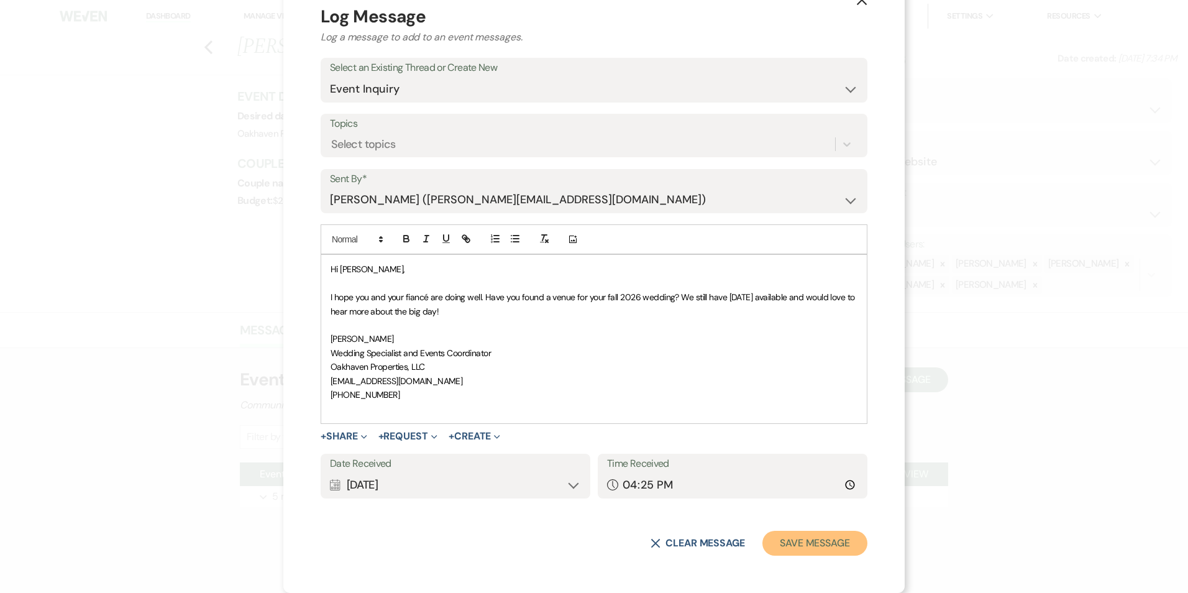
click at [791, 530] on form "Log Message Log a message to add to an event messages. Select an Existing Threa…" at bounding box center [594, 280] width 547 height 552
click at [822, 544] on button "Save Message" at bounding box center [815, 543] width 105 height 25
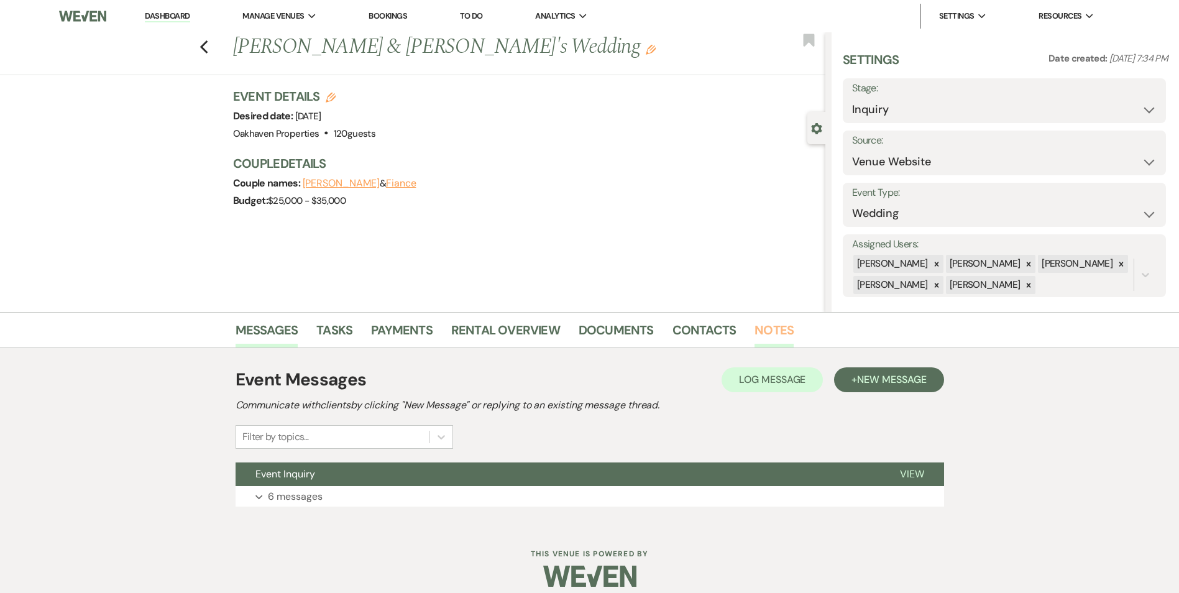
click at [769, 336] on link "Notes" at bounding box center [773, 333] width 39 height 27
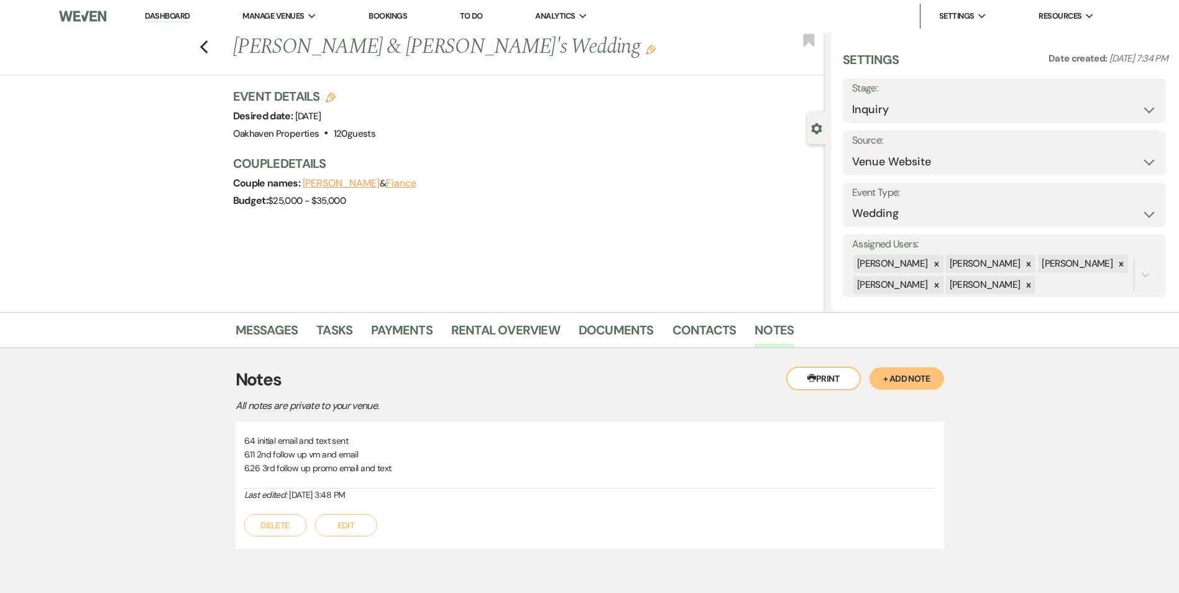
click at [342, 525] on button "Edit" at bounding box center [346, 525] width 62 height 22
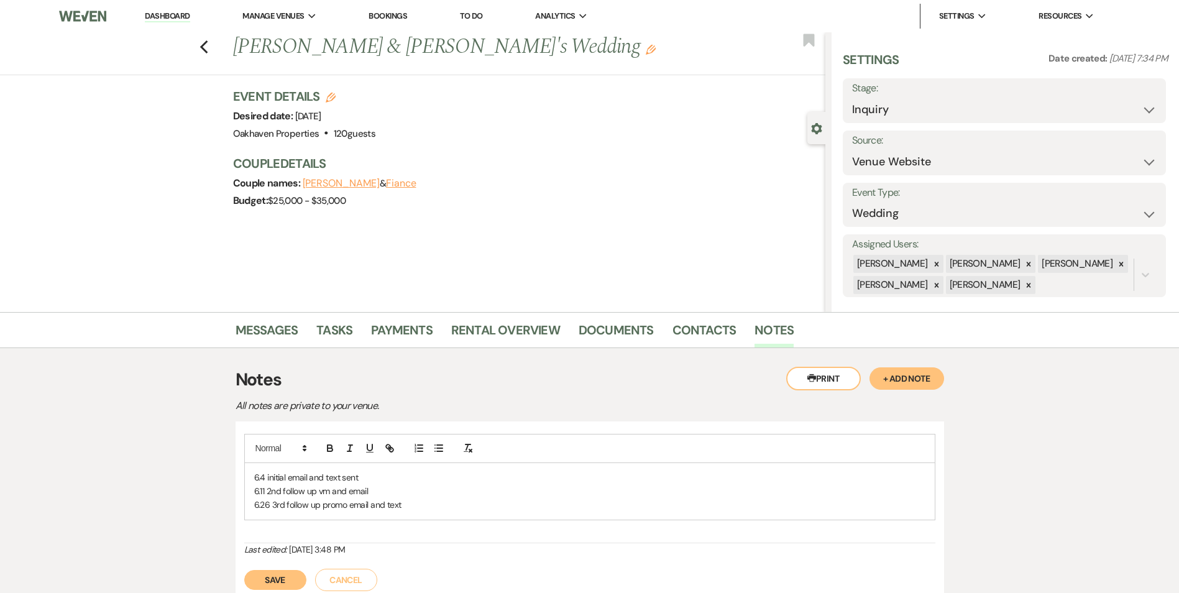
click at [405, 502] on p "6.26 3rd follow up promo email and text" at bounding box center [589, 505] width 671 height 14
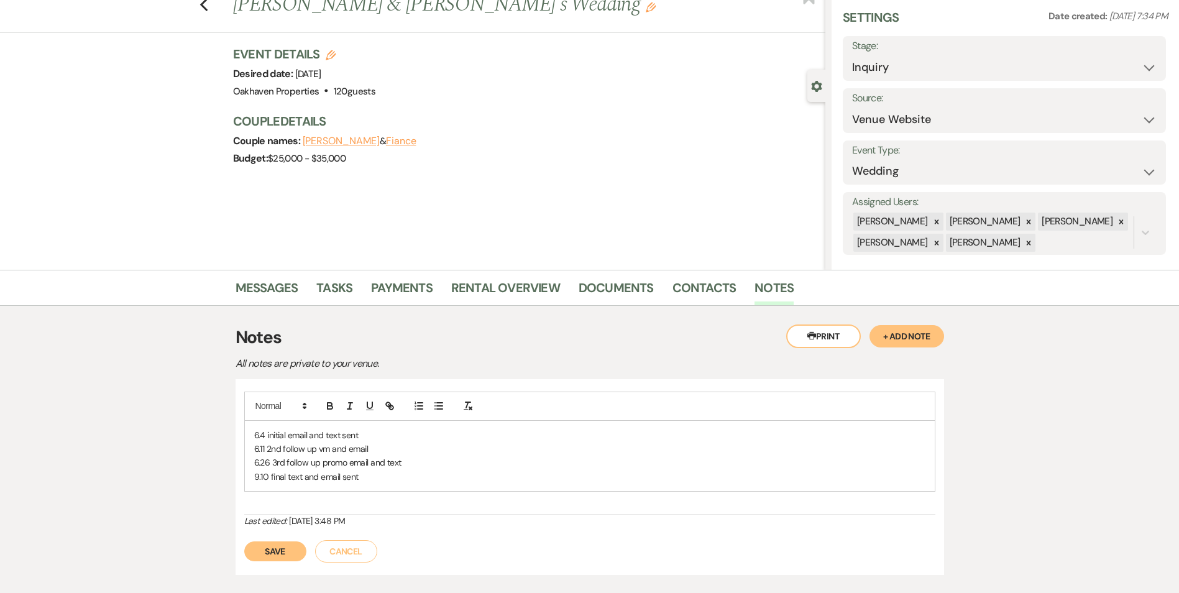
scroll to position [62, 0]
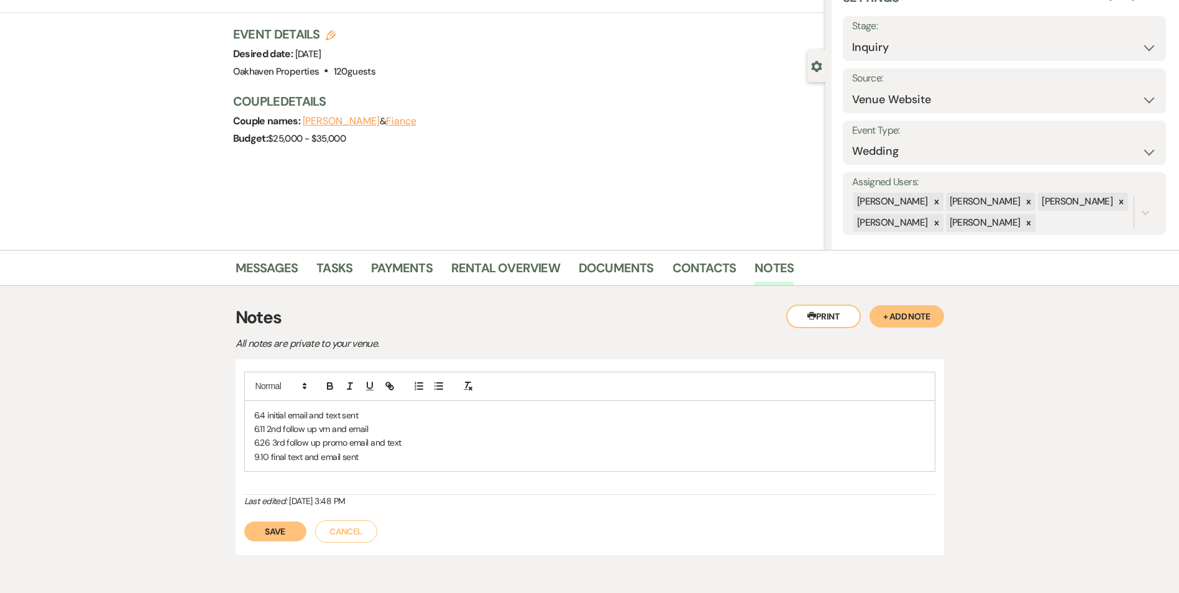
drag, startPoint x: 284, startPoint y: 523, endPoint x: 328, endPoint y: 441, distance: 93.2
click at [284, 523] on button "Save" at bounding box center [275, 531] width 62 height 20
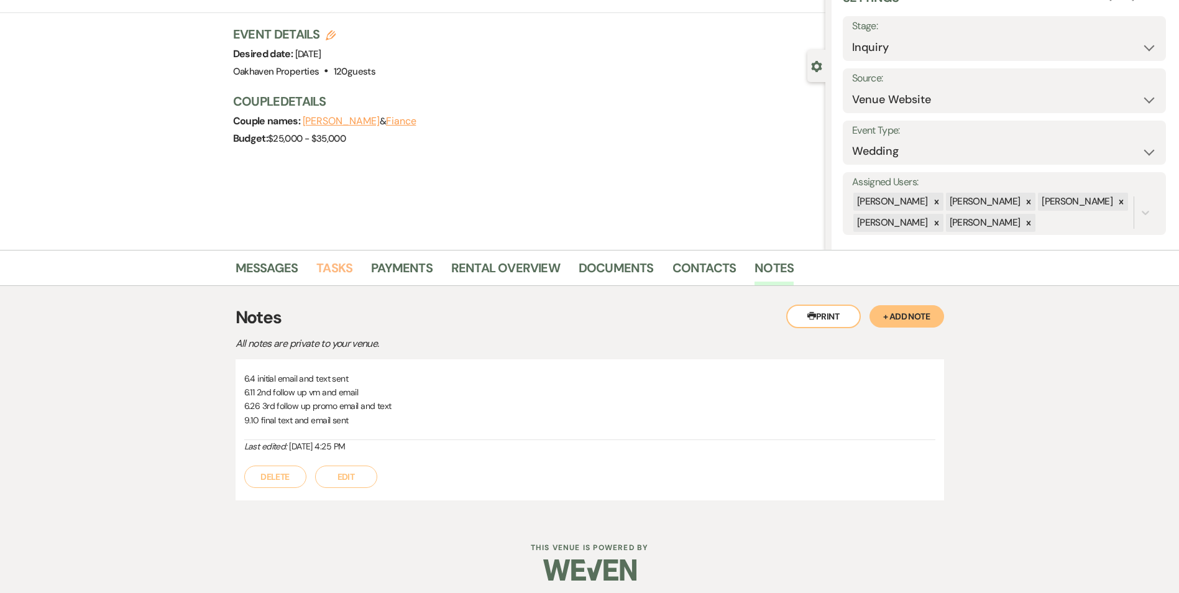
click at [326, 269] on link "Tasks" at bounding box center [334, 271] width 36 height 27
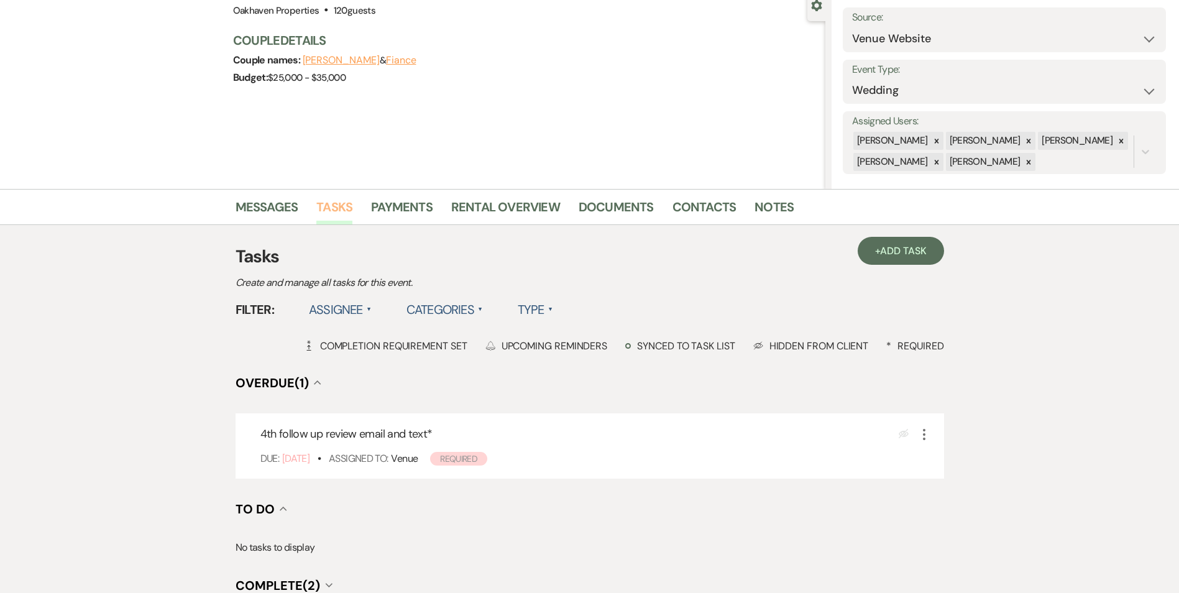
scroll to position [124, 0]
click at [922, 436] on icon "More" at bounding box center [924, 433] width 15 height 15
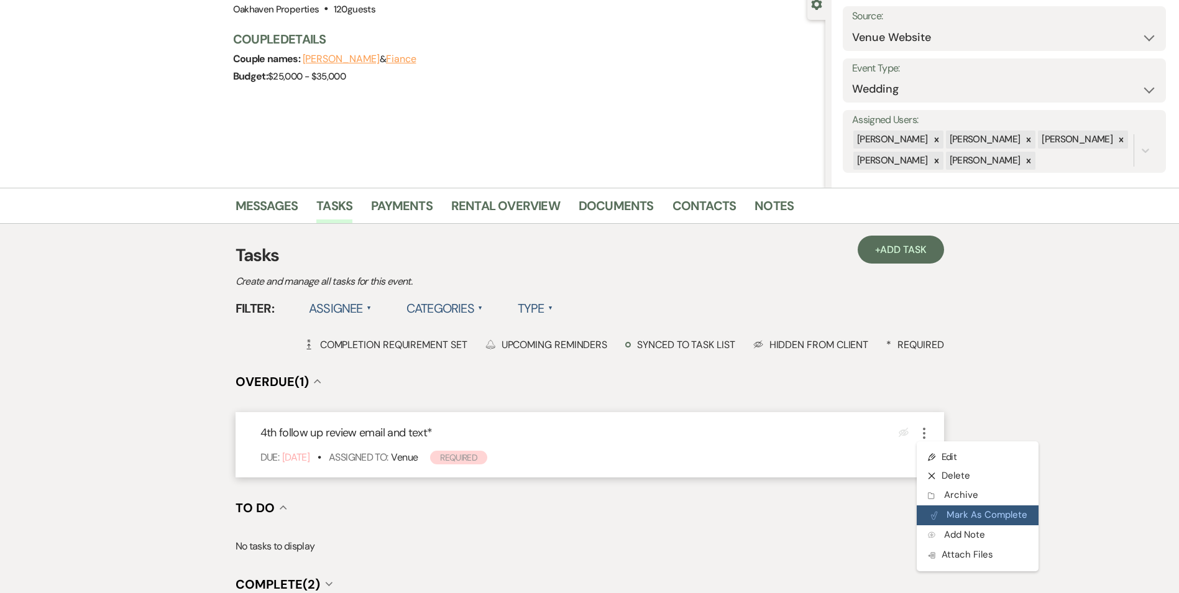
click at [958, 518] on button "Plan Portal Link Mark As Complete" at bounding box center [978, 515] width 122 height 20
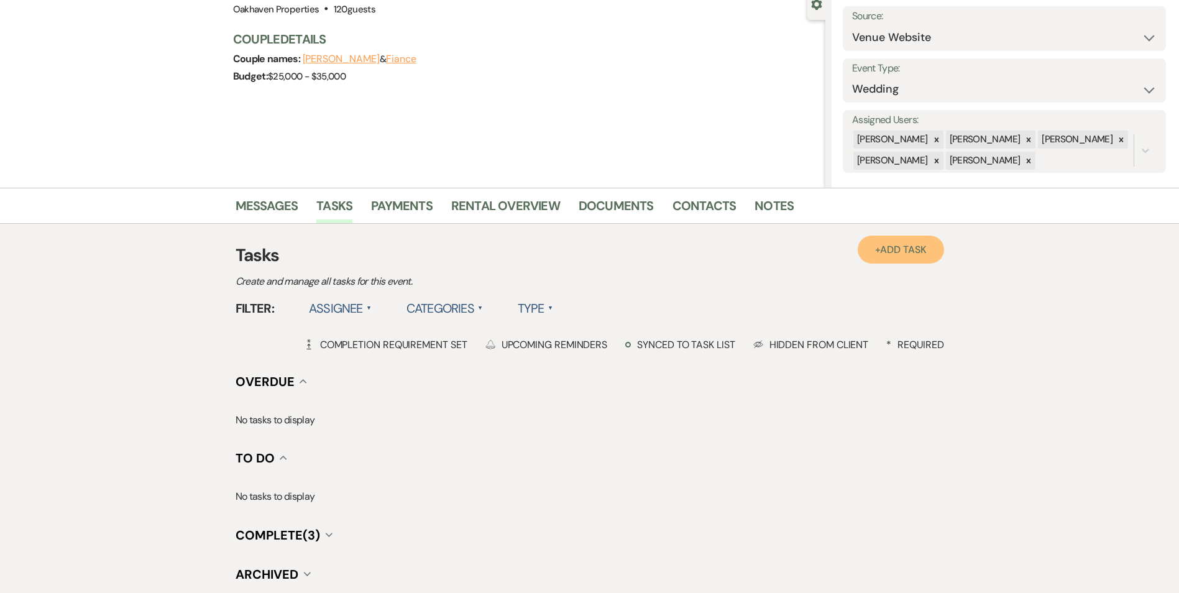
click at [884, 250] on span "Add Task" at bounding box center [903, 249] width 46 height 13
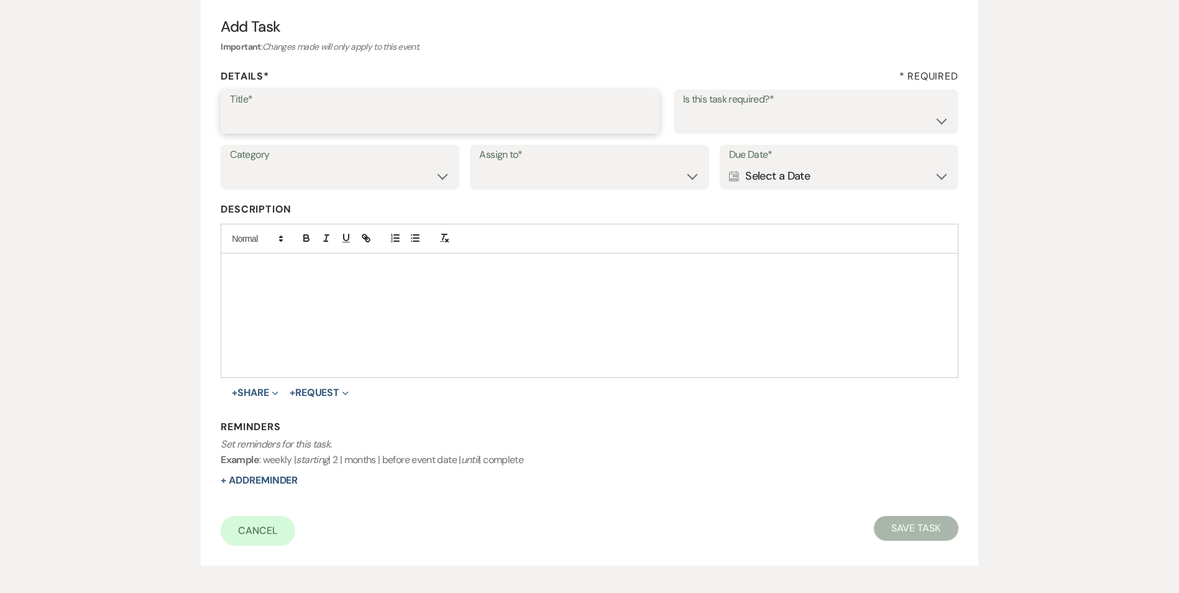
click at [297, 131] on input "Title*" at bounding box center [440, 120] width 420 height 24
type input "if do not hear back mark as lost"
click at [716, 105] on label "Is this task required?*" at bounding box center [816, 100] width 266 height 18
drag, startPoint x: 707, startPoint y: 124, endPoint x: 704, endPoint y: 132, distance: 8.7
click at [707, 124] on select "Yes No" at bounding box center [816, 120] width 266 height 24
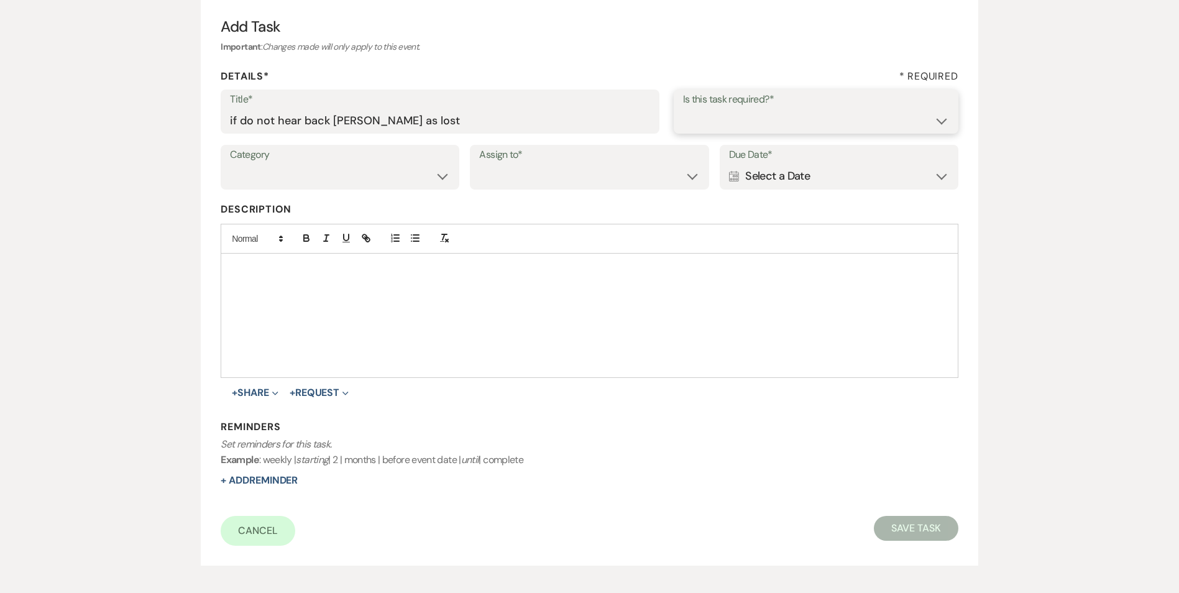
select select "true"
click at [683, 108] on select "Yes No" at bounding box center [816, 120] width 266 height 24
click at [356, 177] on select "Venue Vendors Guests Details Finalize & Share" at bounding box center [340, 176] width 220 height 24
select select "31"
click at [230, 164] on select "Venue Vendors Guests Details Finalize & Share" at bounding box center [340, 176] width 220 height 24
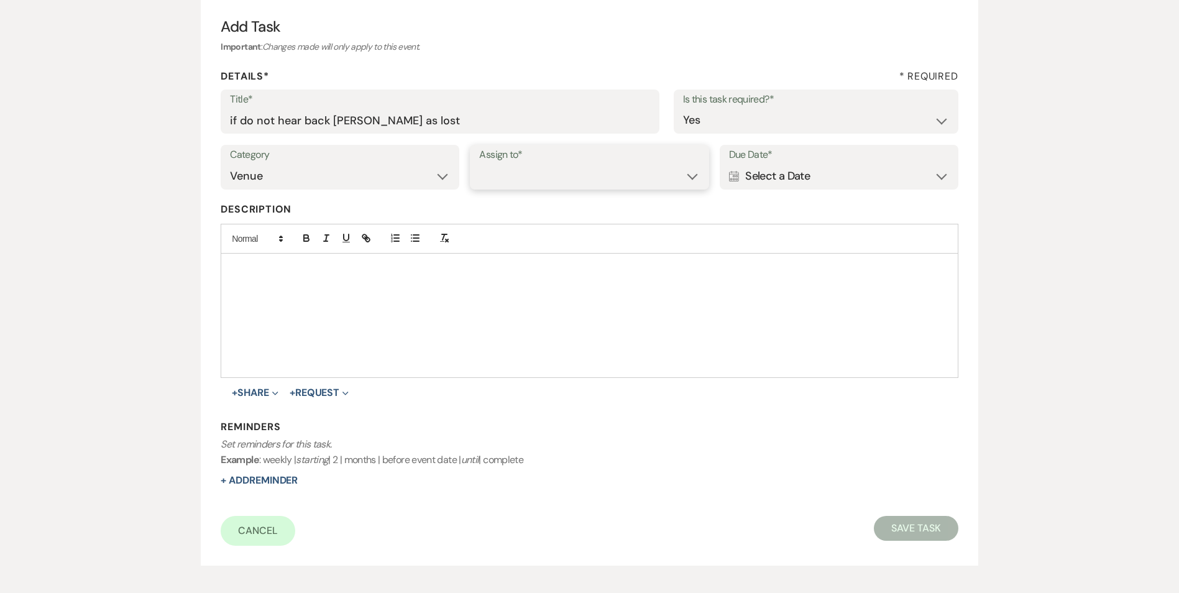
click at [512, 185] on select "Venue Client" at bounding box center [589, 176] width 220 height 24
select select "venueHost"
click at [479, 164] on select "Venue Client" at bounding box center [589, 176] width 220 height 24
click at [782, 179] on div "Calendar Select a Date Expand" at bounding box center [839, 176] width 220 height 24
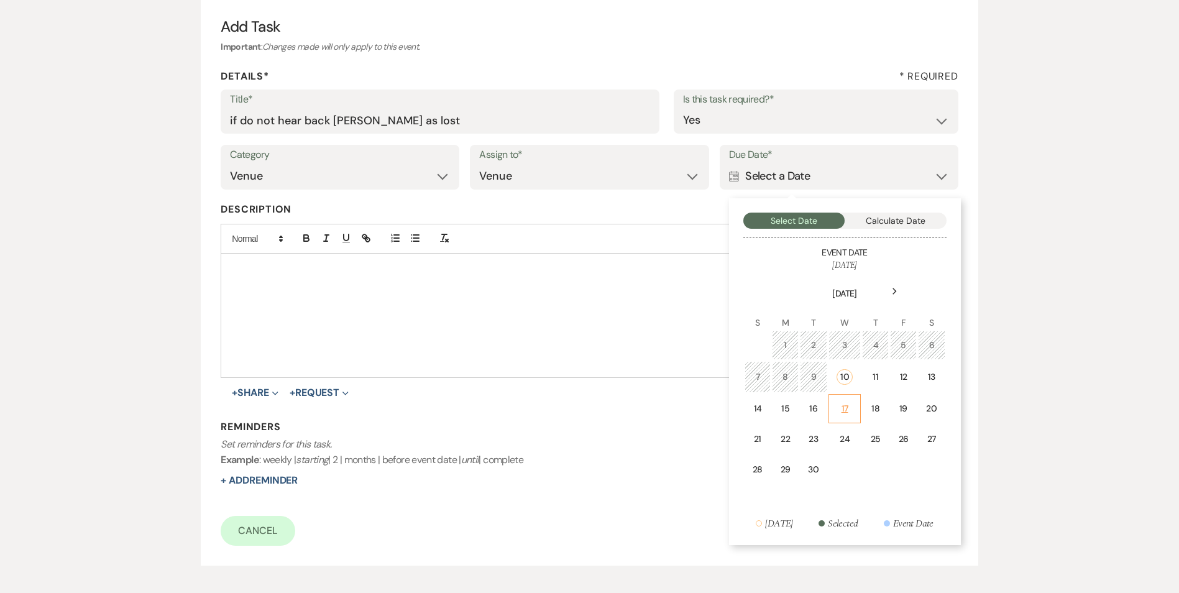
click at [853, 405] on div "17" at bounding box center [845, 408] width 17 height 13
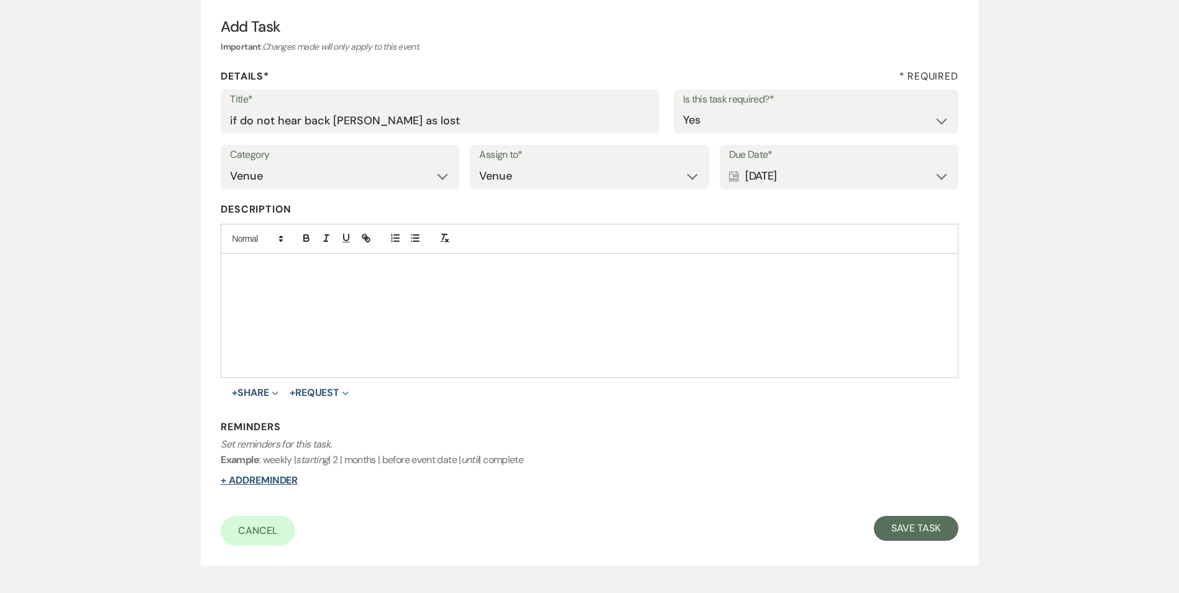
click at [292, 482] on button "+ Add Reminder" at bounding box center [259, 480] width 77 height 10
select select "host"
select select "days"
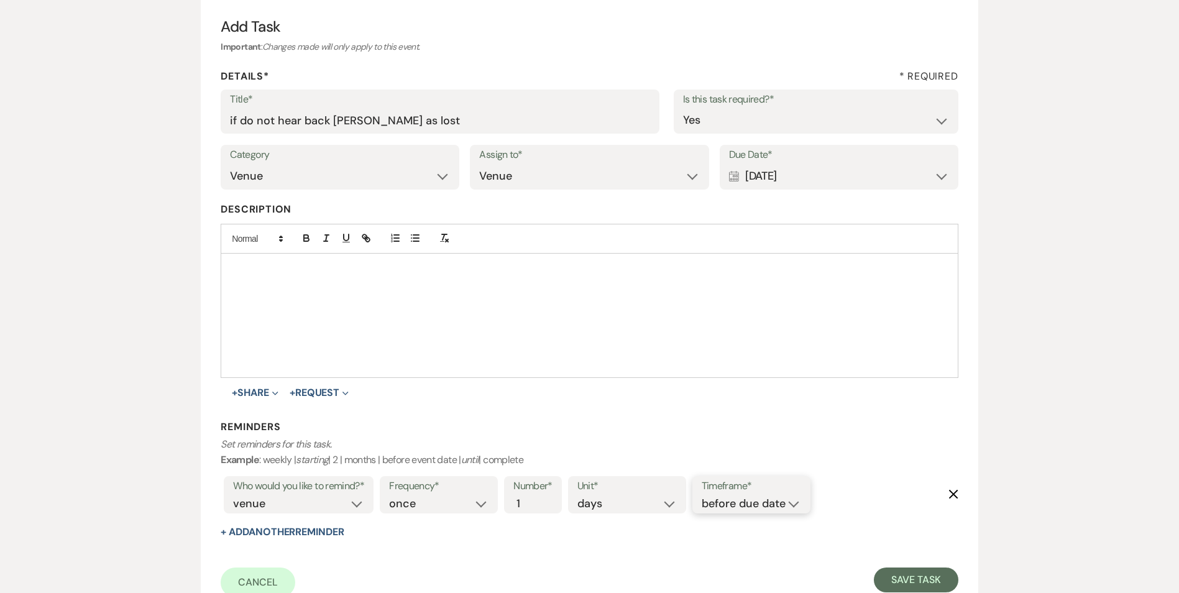
click at [761, 506] on select "before due date after due date on due date on custom date" at bounding box center [751, 503] width 99 height 17
select select "afterDueDate"
click at [704, 495] on select "before due date after due date on due date on custom date" at bounding box center [751, 503] width 99 height 17
click at [910, 567] on button "Save Task" at bounding box center [916, 579] width 84 height 25
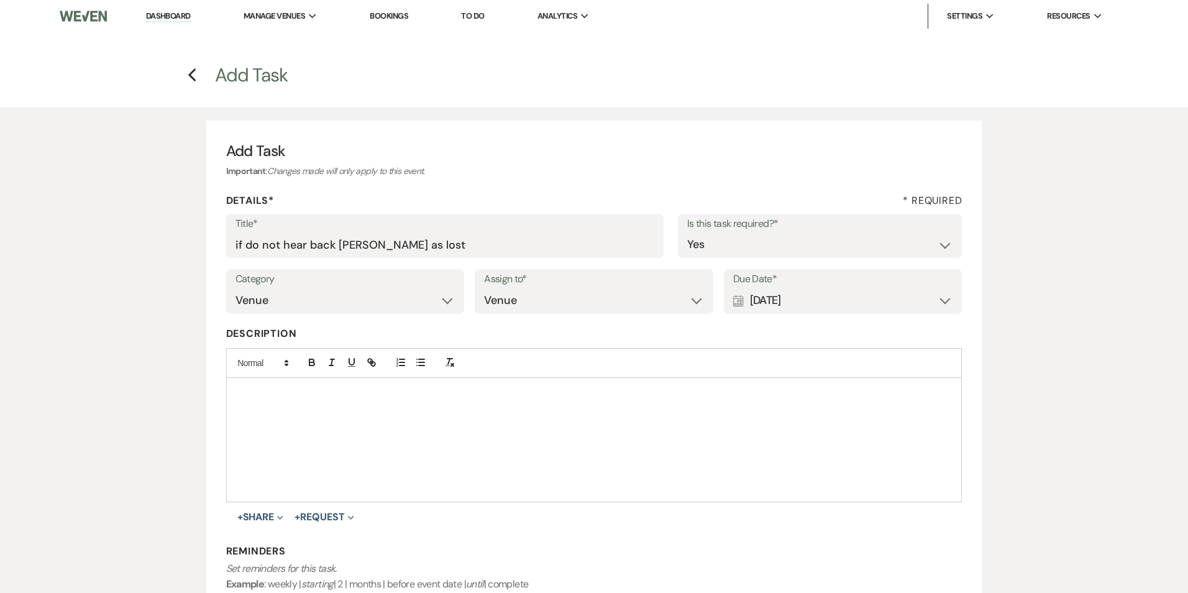
select select "5"
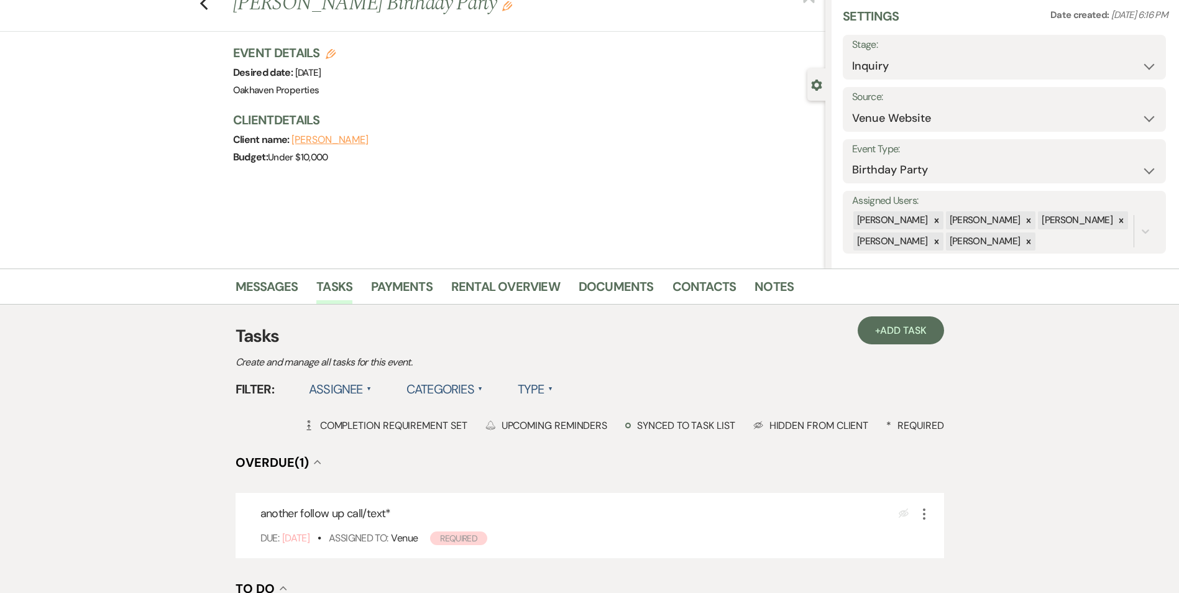
scroll to position [62, 0]
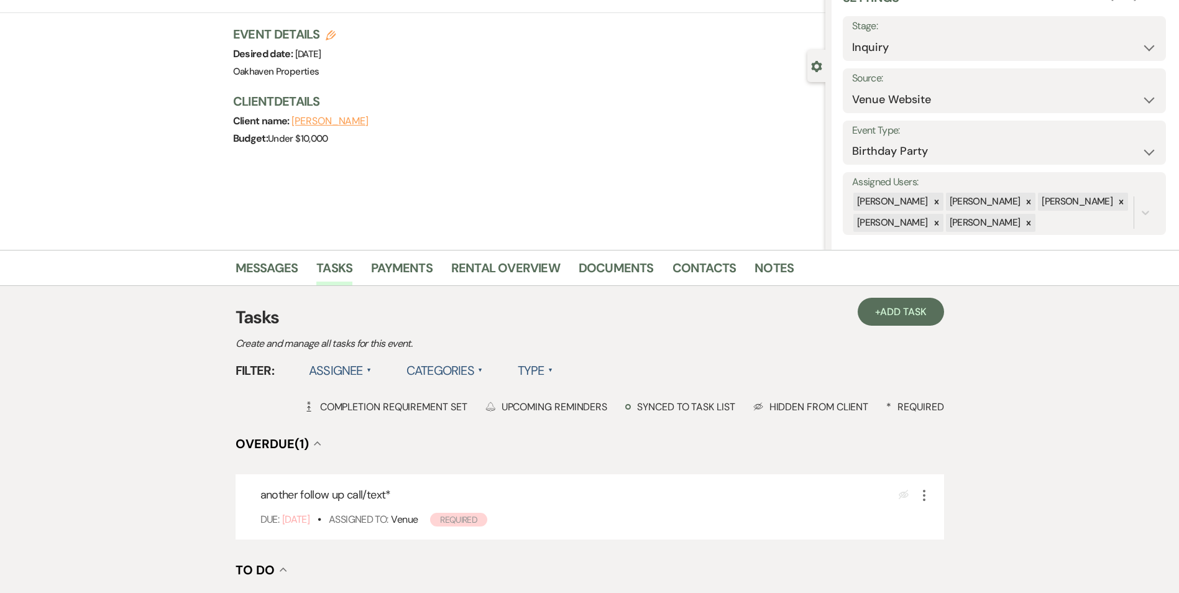
click at [781, 252] on div "Messages Tasks Payments Rental Overview Documents Contacts Notes" at bounding box center [589, 268] width 1179 height 36
click at [771, 282] on link "Notes" at bounding box center [773, 271] width 39 height 27
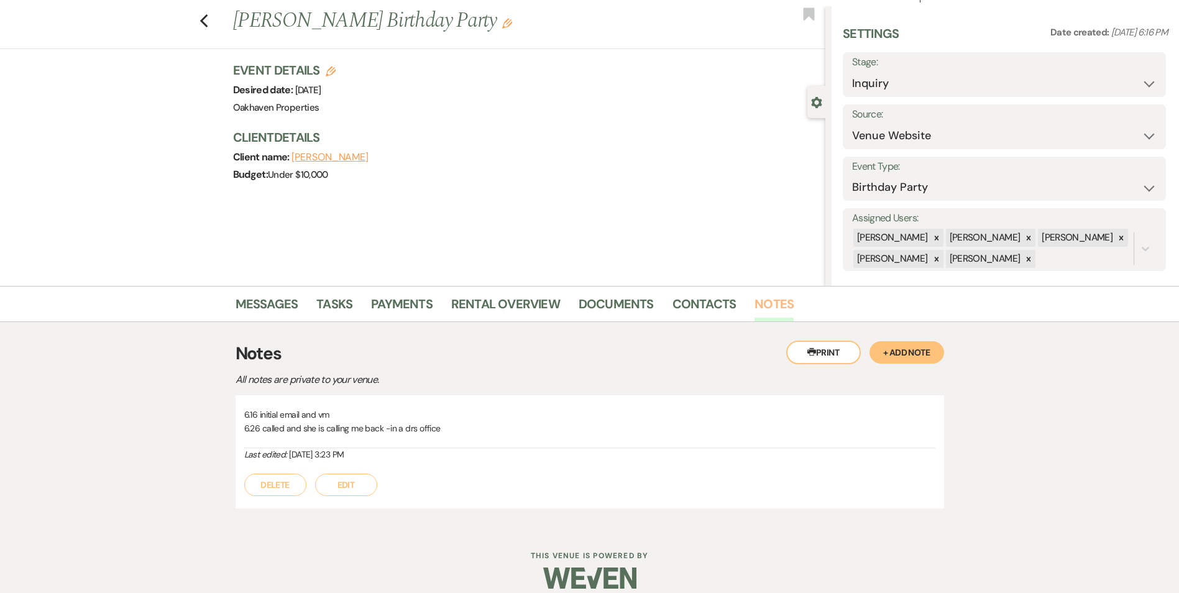
scroll to position [40, 0]
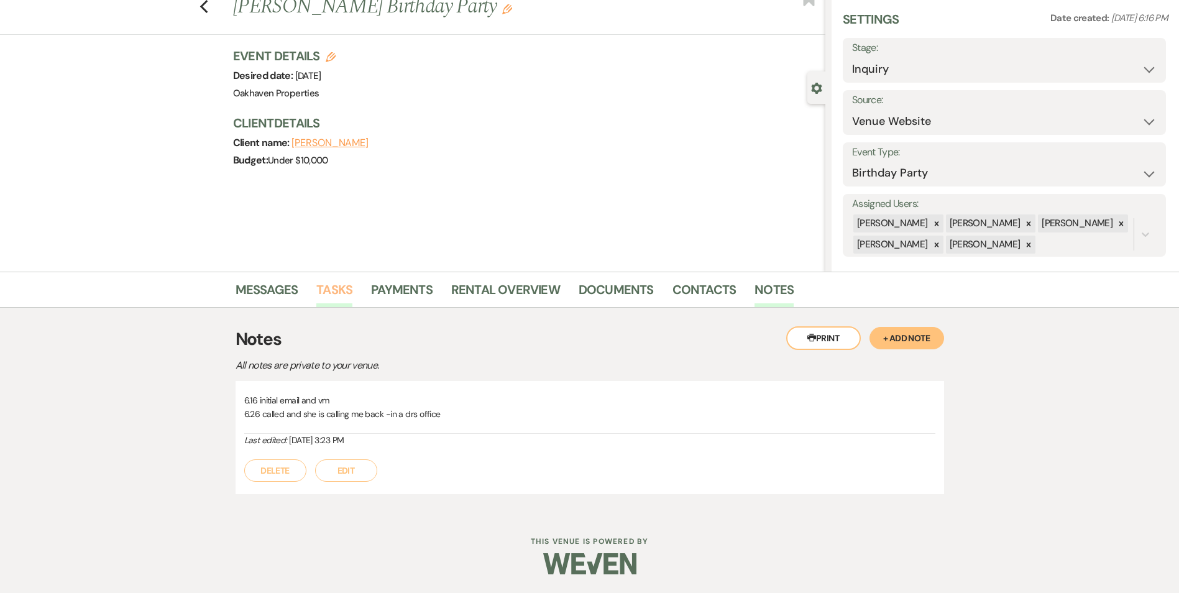
click at [349, 291] on link "Tasks" at bounding box center [334, 293] width 36 height 27
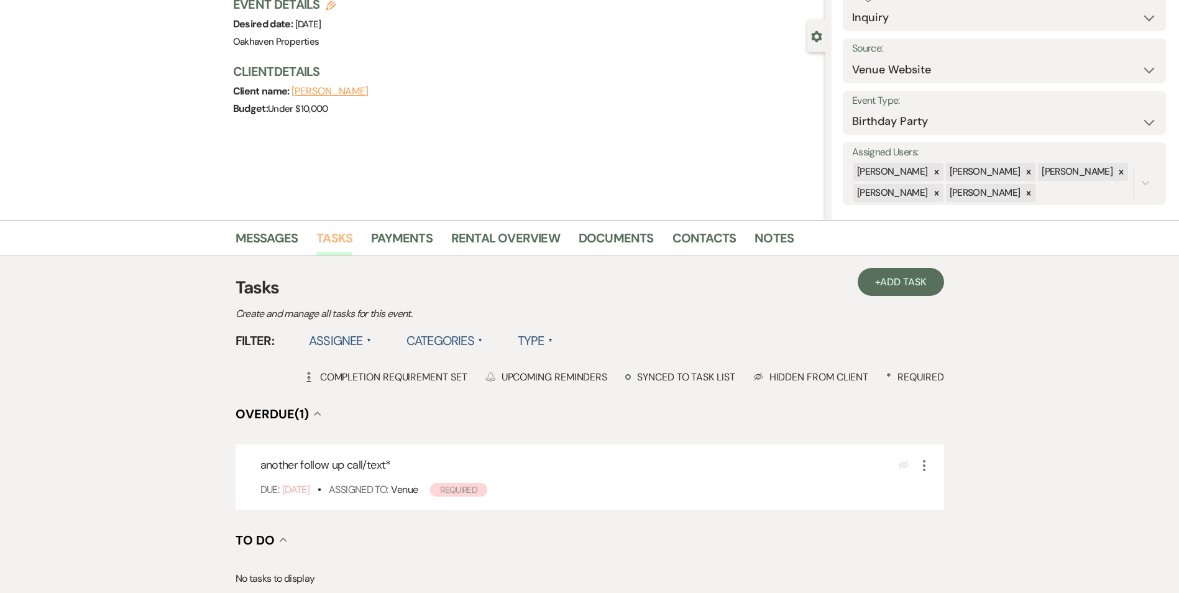
scroll to position [91, 0]
click at [251, 237] on link "Messages" at bounding box center [267, 242] width 63 height 27
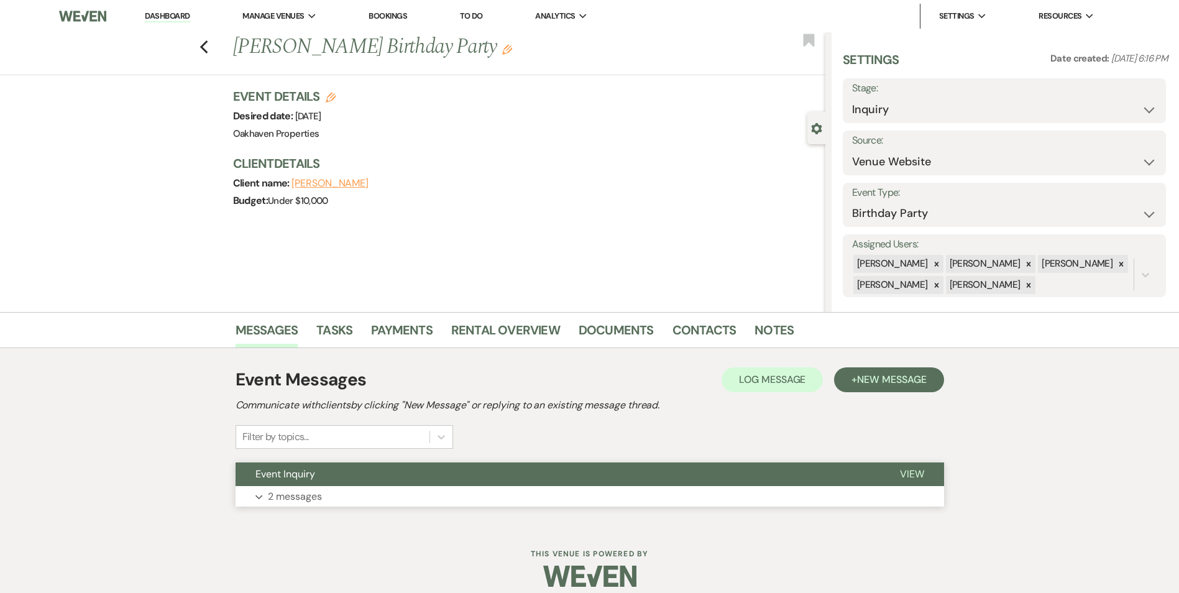
click at [924, 474] on span "View" at bounding box center [912, 473] width 24 height 13
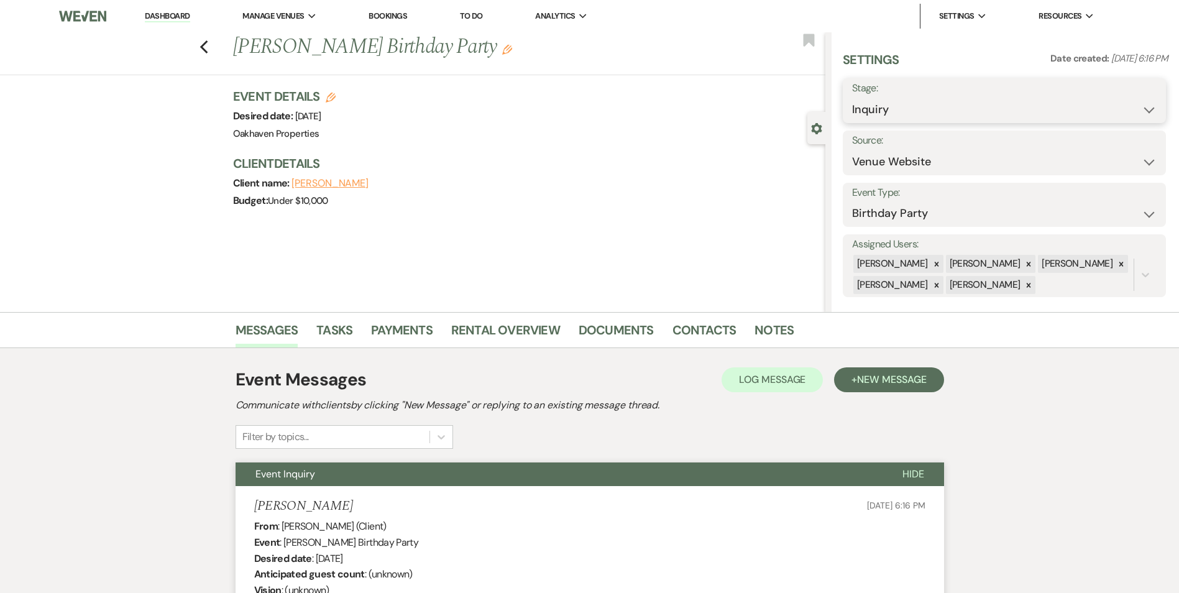
click at [888, 101] on select "Inquiry Follow Up Tour Requested Tour Confirmed Toured Proposal Sent Booked Lost" at bounding box center [1004, 110] width 305 height 24
select select "8"
click at [852, 98] on select "Inquiry Follow Up Tour Requested Tour Confirmed Toured Proposal Sent Booked Lost" at bounding box center [1004, 110] width 305 height 24
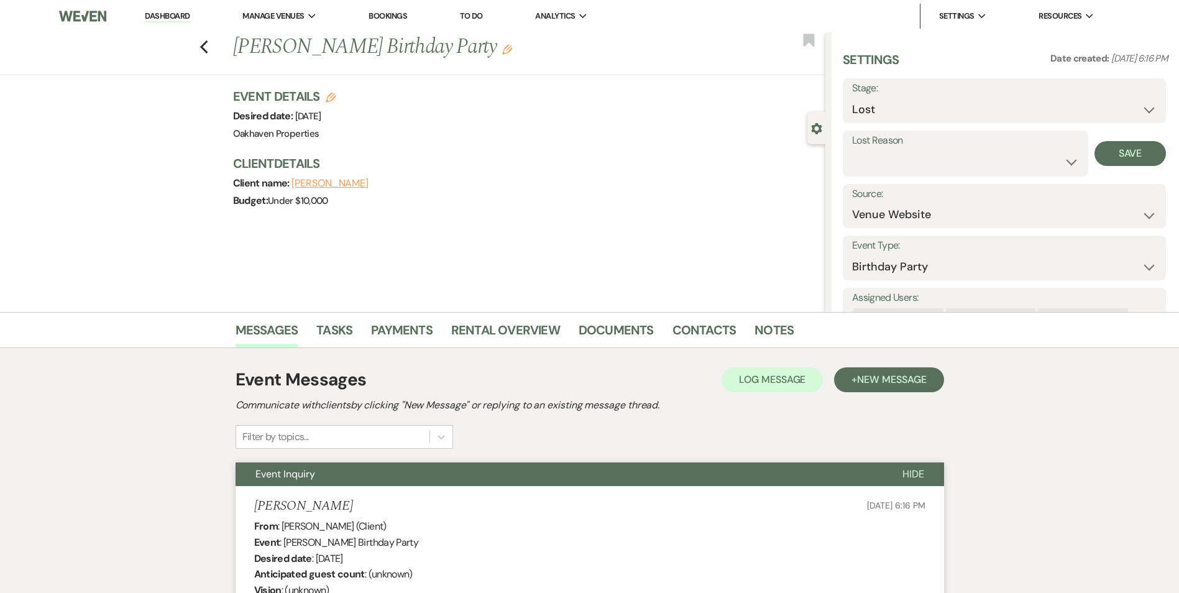
click at [873, 145] on label "Lost Reason" at bounding box center [965, 141] width 227 height 18
click at [881, 165] on select "Booked Elsewhere Budget Date Unavailable No Response Not a Good Match Capacity …" at bounding box center [965, 162] width 227 height 24
select select "8"
click at [852, 150] on select "Booked Elsewhere Budget Date Unavailable No Response Not a Good Match Capacity …" at bounding box center [965, 162] width 227 height 24
click at [1118, 149] on button "Save" at bounding box center [1129, 153] width 71 height 25
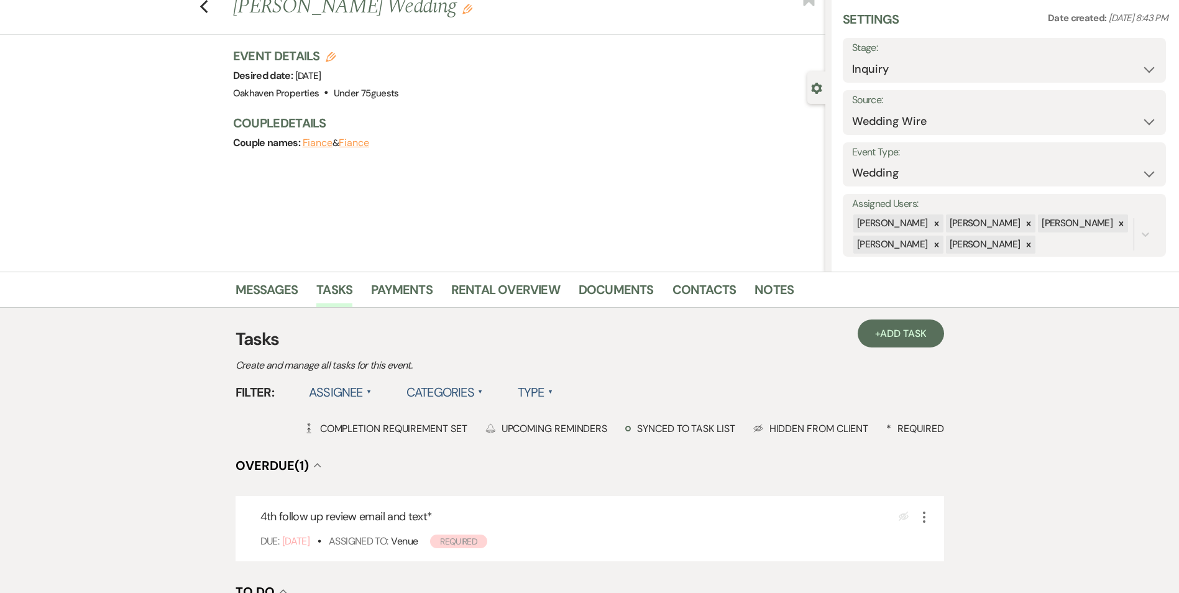
scroll to position [62, 0]
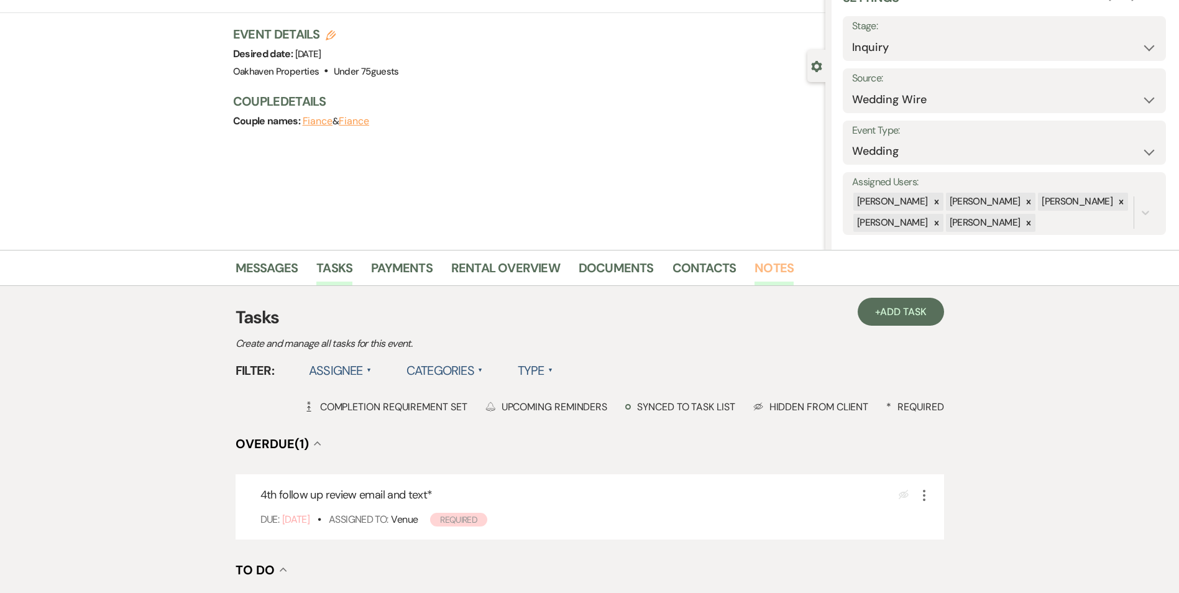
click at [762, 268] on link "Notes" at bounding box center [773, 271] width 39 height 27
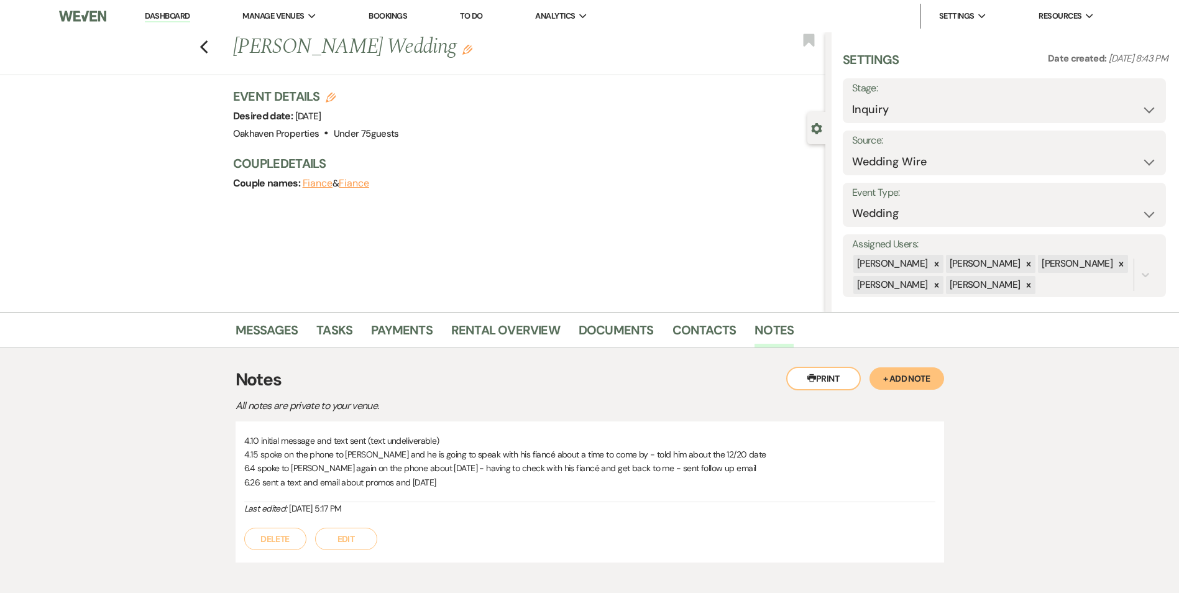
drag, startPoint x: 351, startPoint y: 546, endPoint x: 381, endPoint y: 534, distance: 31.9
click at [351, 546] on button "Edit" at bounding box center [346, 539] width 62 height 22
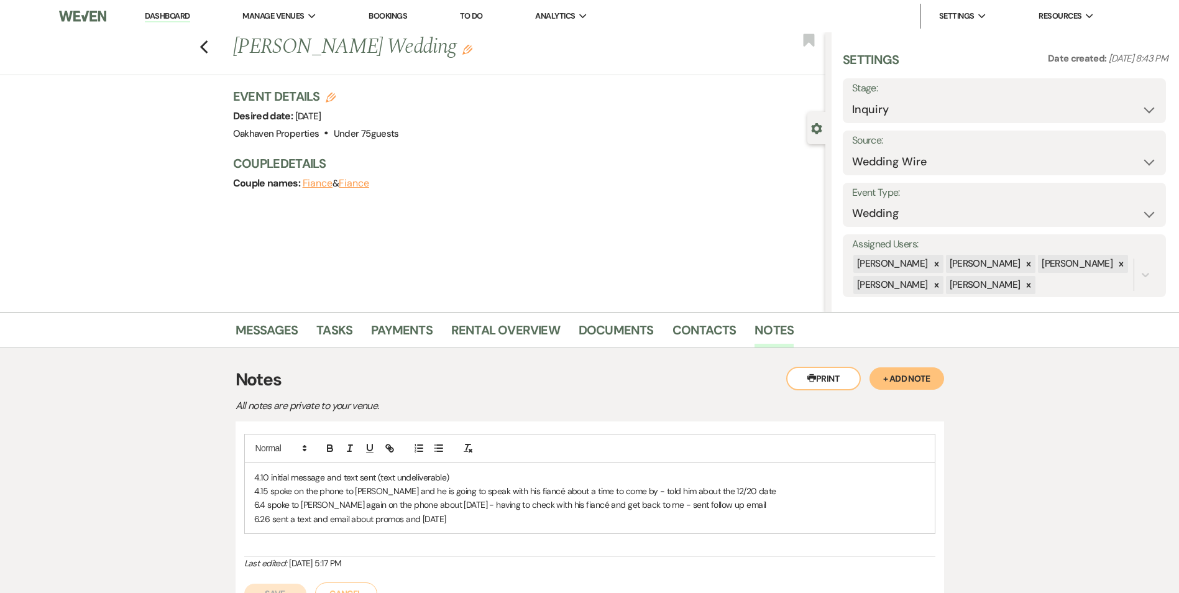
click at [482, 515] on p "6.26 sent a text and email about promos and [DATE]" at bounding box center [589, 519] width 671 height 14
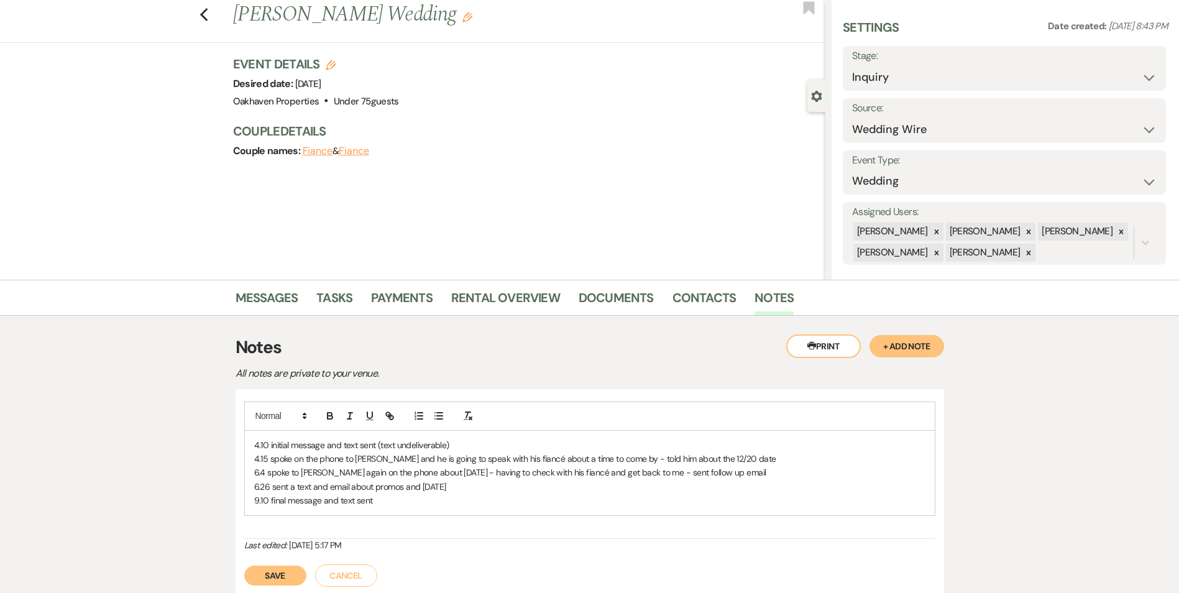
scroll to position [62, 0]
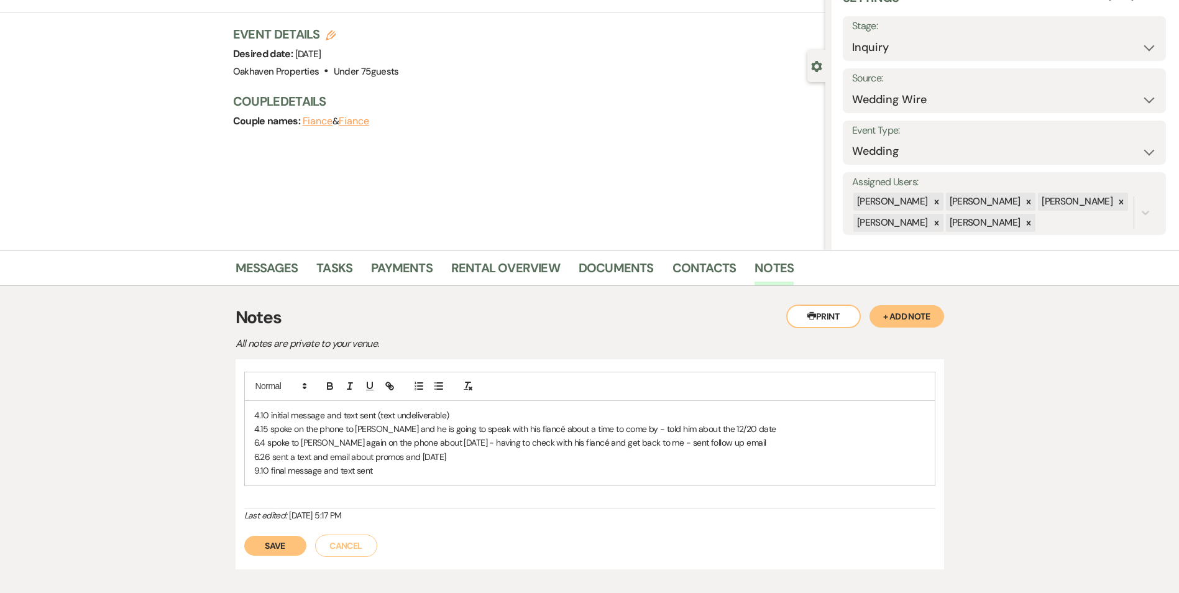
drag, startPoint x: 253, startPoint y: 538, endPoint x: 262, endPoint y: 544, distance: 10.9
click at [254, 539] on button "Save" at bounding box center [275, 546] width 62 height 20
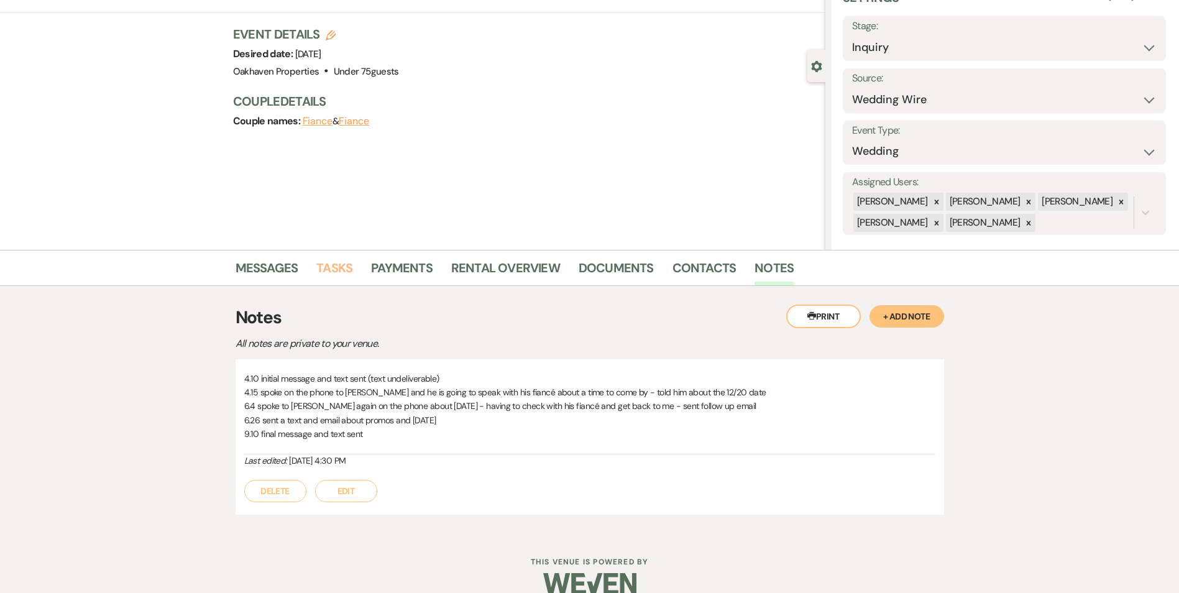
click at [350, 262] on link "Tasks" at bounding box center [334, 271] width 36 height 27
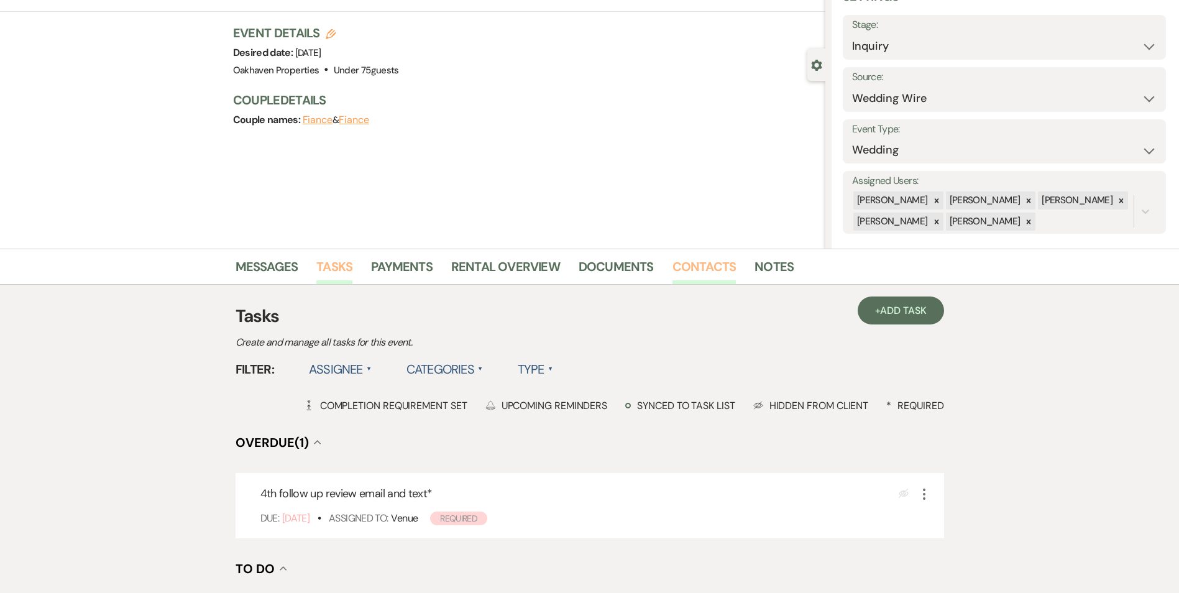
scroll to position [124, 0]
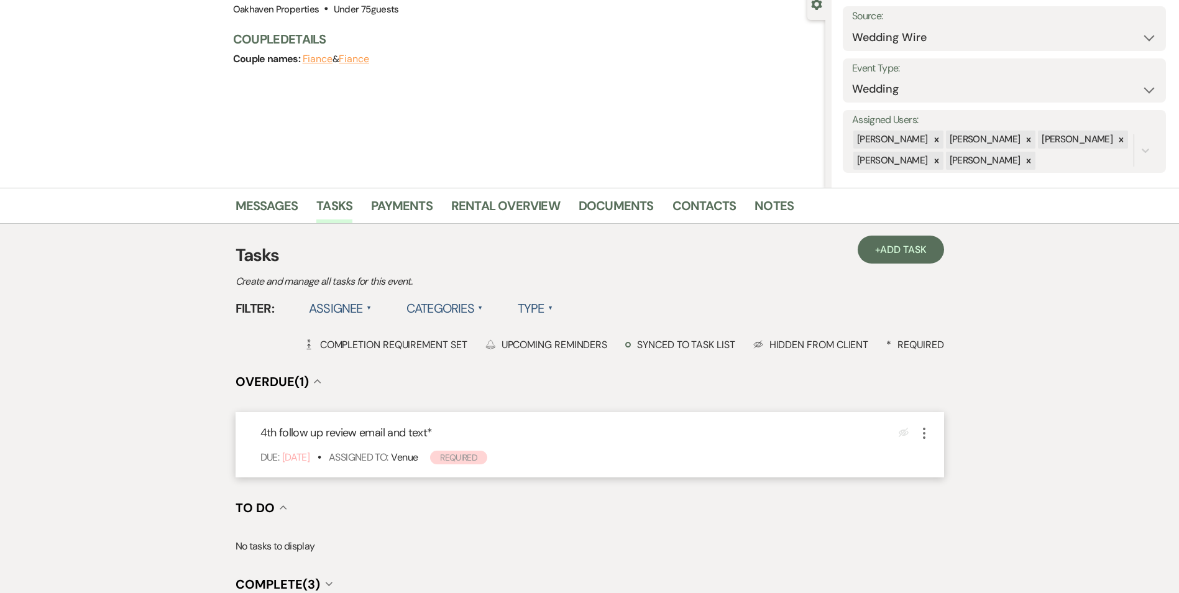
click at [923, 426] on icon "More" at bounding box center [924, 433] width 15 height 15
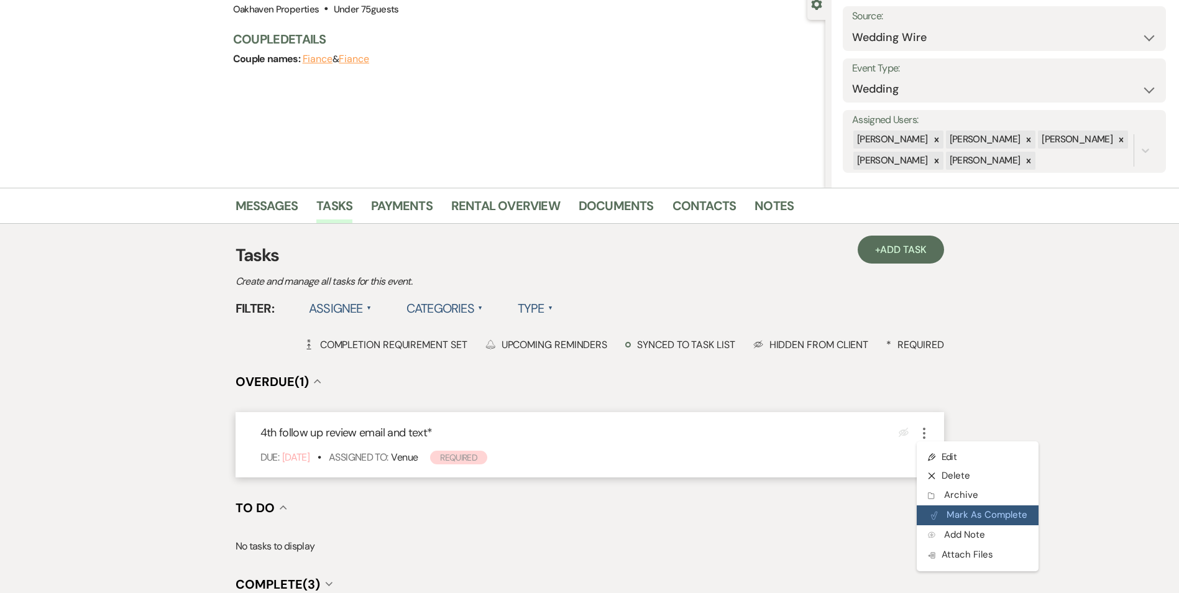
drag, startPoint x: 949, startPoint y: 518, endPoint x: 921, endPoint y: 416, distance: 106.3
click at [949, 515] on button "Plan Portal Link Mark As Complete" at bounding box center [976, 515] width 119 height 20
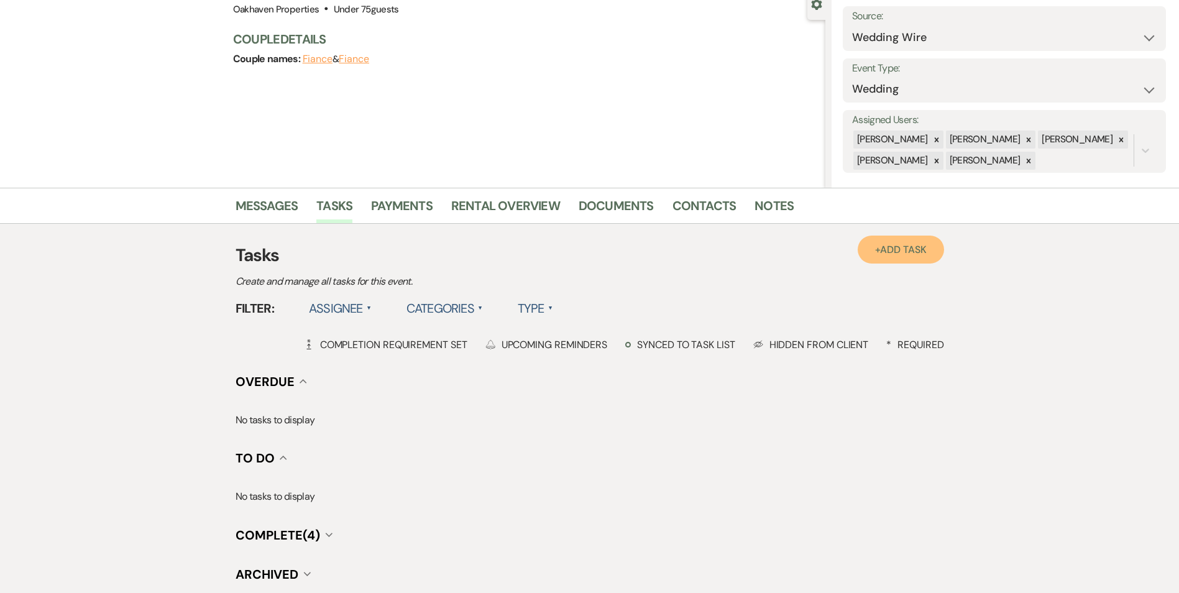
click at [880, 249] on span "Add Task" at bounding box center [903, 249] width 46 height 13
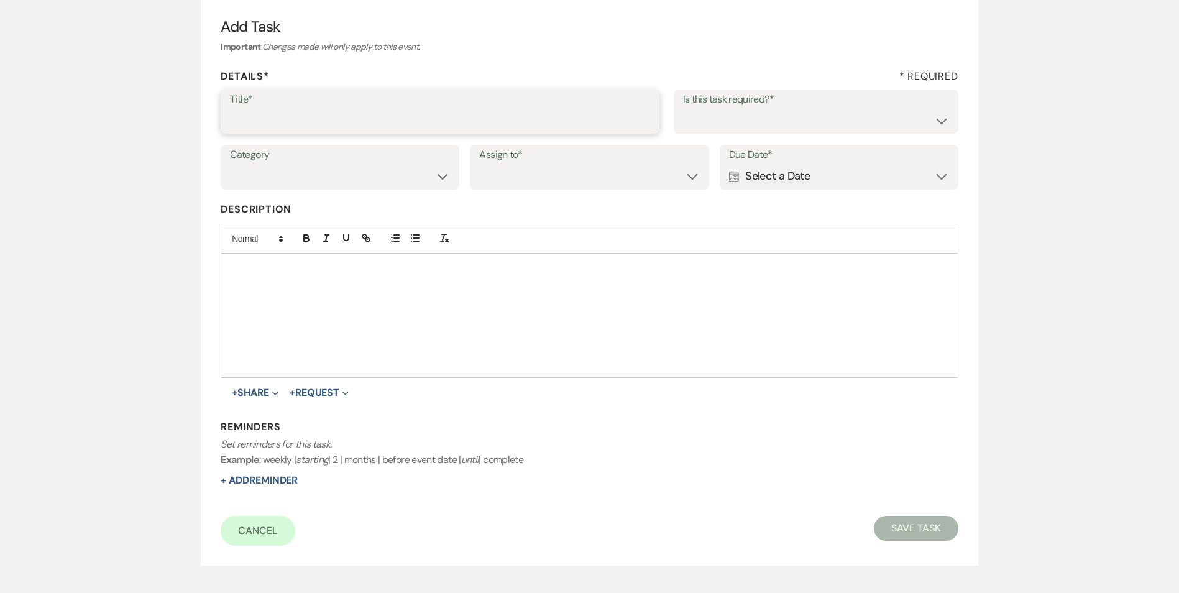
click at [267, 116] on input "Title*" at bounding box center [440, 120] width 420 height 24
type input "if do not hear back [PERSON_NAME] as lost"
click at [781, 127] on select "Yes No" at bounding box center [816, 120] width 266 height 24
select select "true"
click at [683, 108] on select "Yes No" at bounding box center [816, 120] width 266 height 24
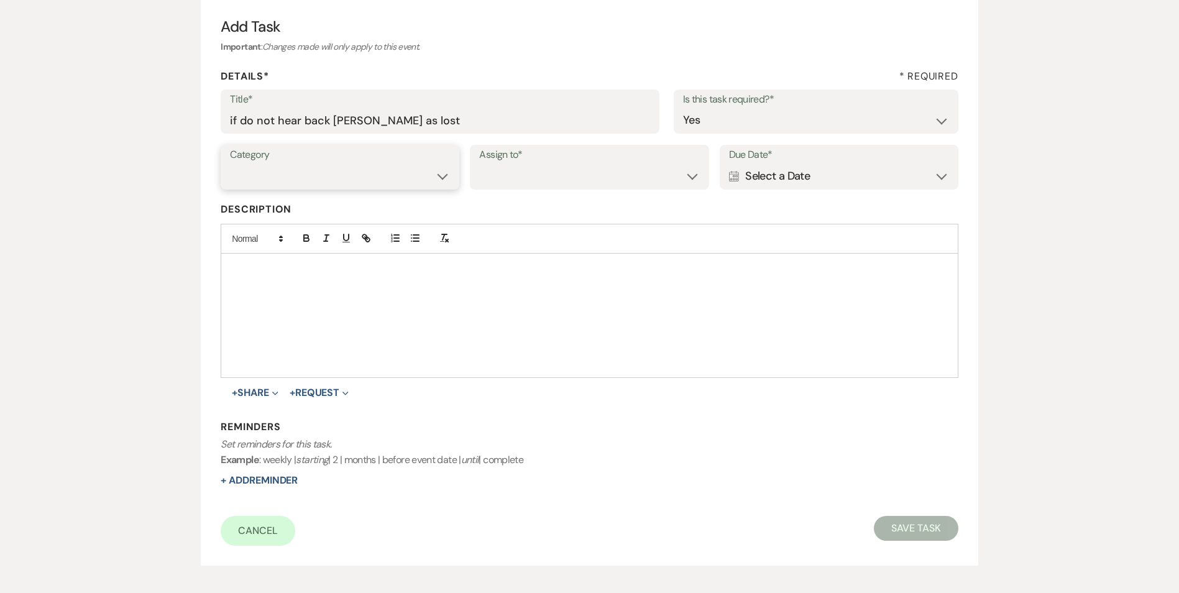
click at [279, 164] on select "Venue Vendors Guests Details Finalize & Share" at bounding box center [340, 176] width 220 height 24
select select "31"
click at [230, 164] on select "Venue Vendors Guests Details Finalize & Share" at bounding box center [340, 176] width 220 height 24
drag, startPoint x: 551, startPoint y: 176, endPoint x: 546, endPoint y: 190, distance: 15.1
click at [551, 176] on select "Venue Client" at bounding box center [589, 176] width 220 height 24
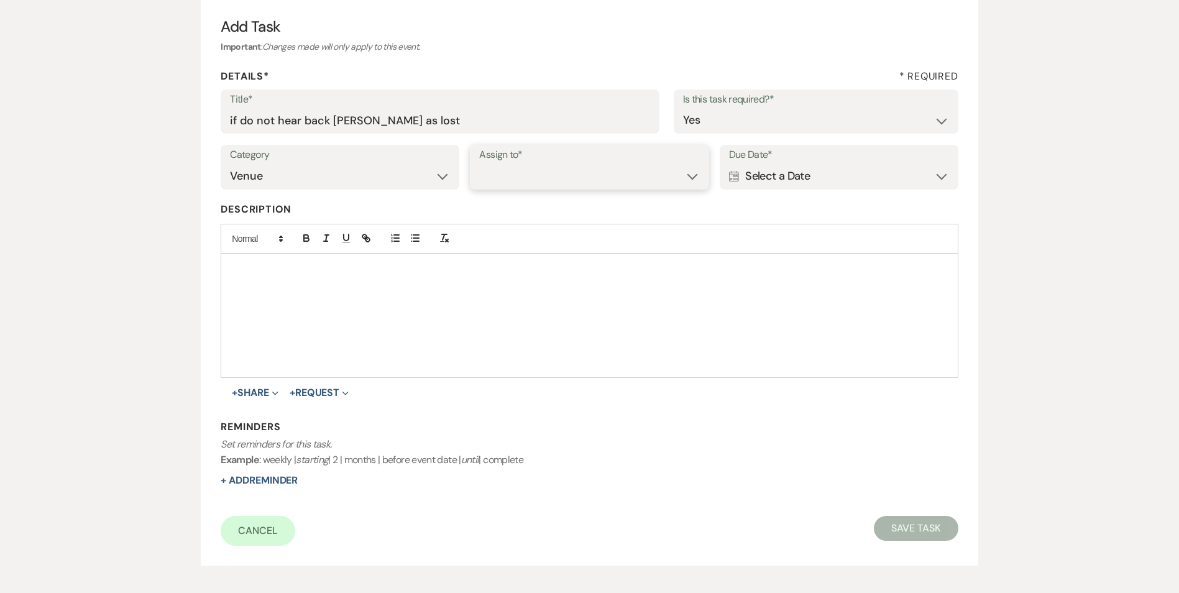
select select "venueHost"
click at [479, 164] on select "Venue Client" at bounding box center [589, 176] width 220 height 24
click at [771, 174] on div "Calendar Select a Date Expand" at bounding box center [839, 176] width 220 height 24
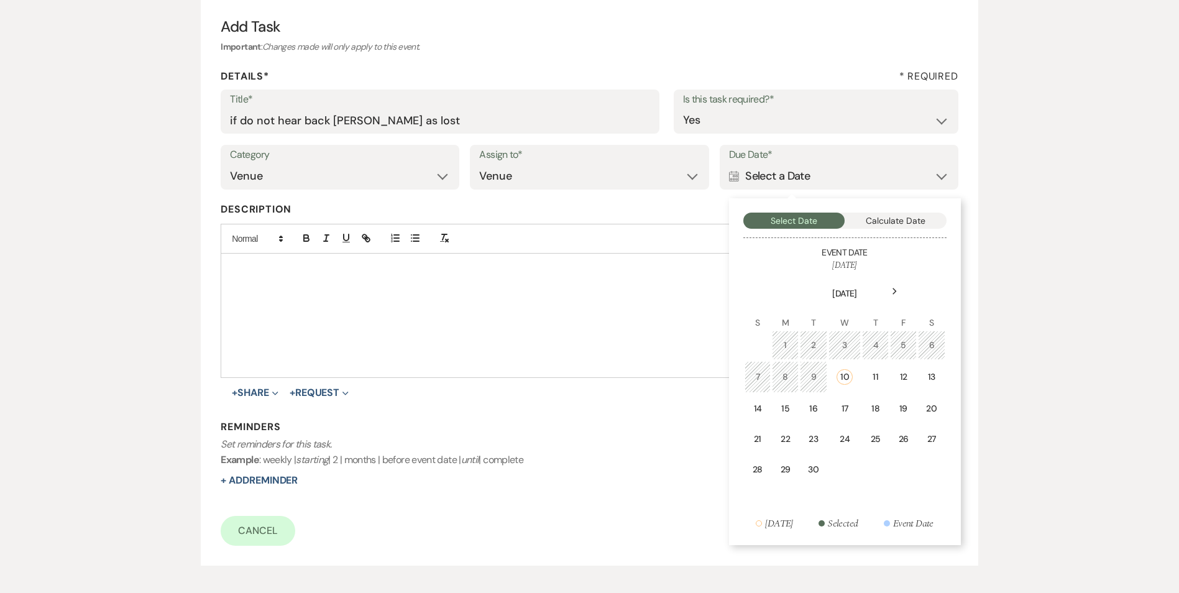
drag, startPoint x: 856, startPoint y: 426, endPoint x: 853, endPoint y: 420, distance: 7.8
click at [855, 425] on td "24" at bounding box center [844, 438] width 33 height 29
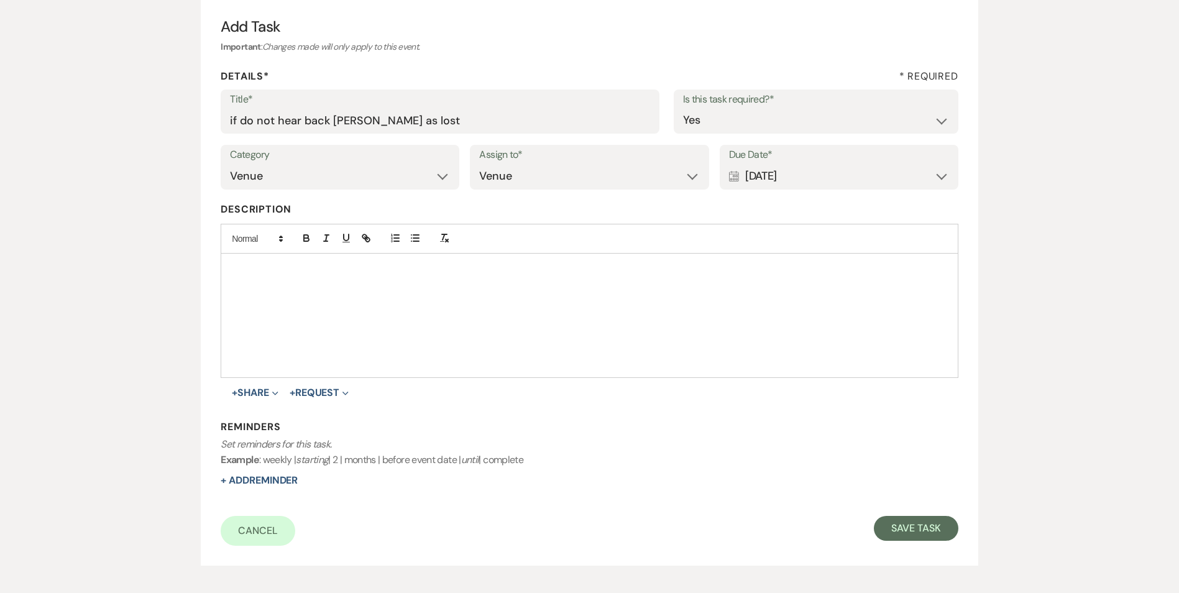
drag, startPoint x: 777, startPoint y: 180, endPoint x: 777, endPoint y: 188, distance: 8.7
click at [777, 181] on div "Calendar Sep 24, 2025 Expand" at bounding box center [839, 176] width 220 height 24
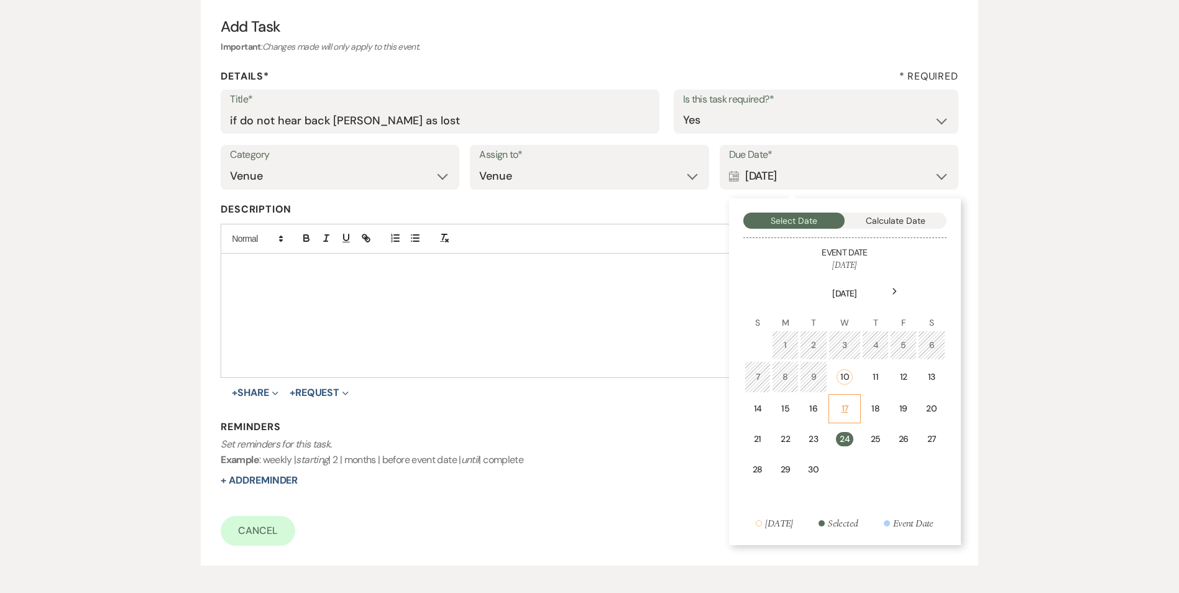
click at [853, 415] on div "17" at bounding box center [845, 408] width 17 height 13
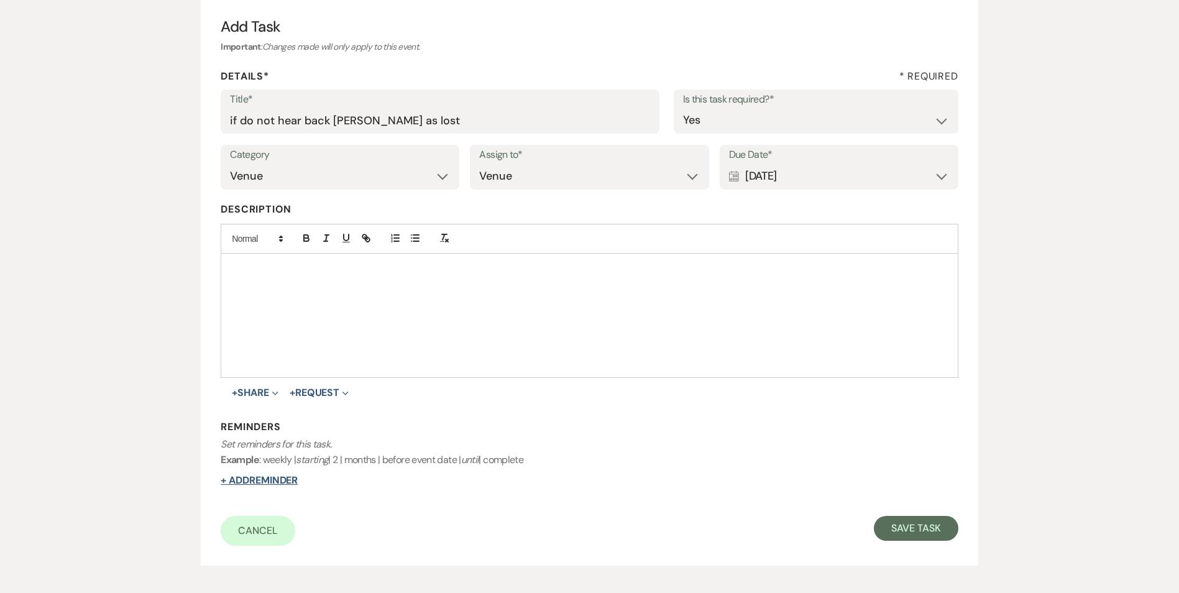
click at [298, 481] on button "+ Add Reminder" at bounding box center [259, 480] width 77 height 10
select select "host"
select select "days"
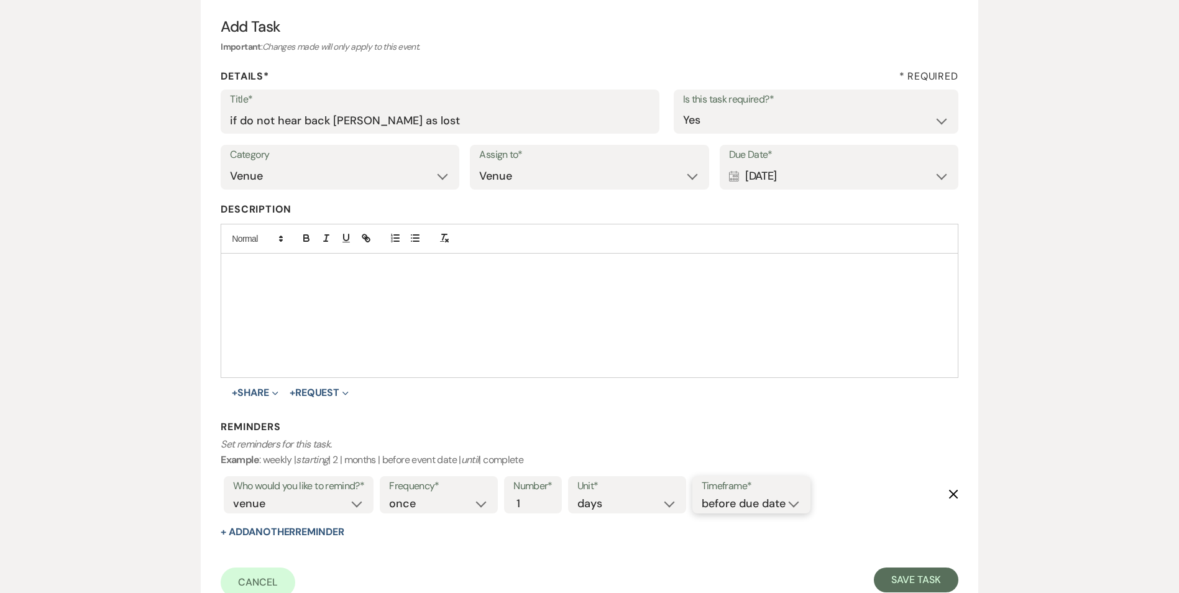
click at [718, 504] on select "before due date after due date on due date on custom date" at bounding box center [751, 503] width 99 height 17
select select "onDueDate"
click at [702, 495] on select "before due date after due date on due date on custom date" at bounding box center [751, 503] width 99 height 17
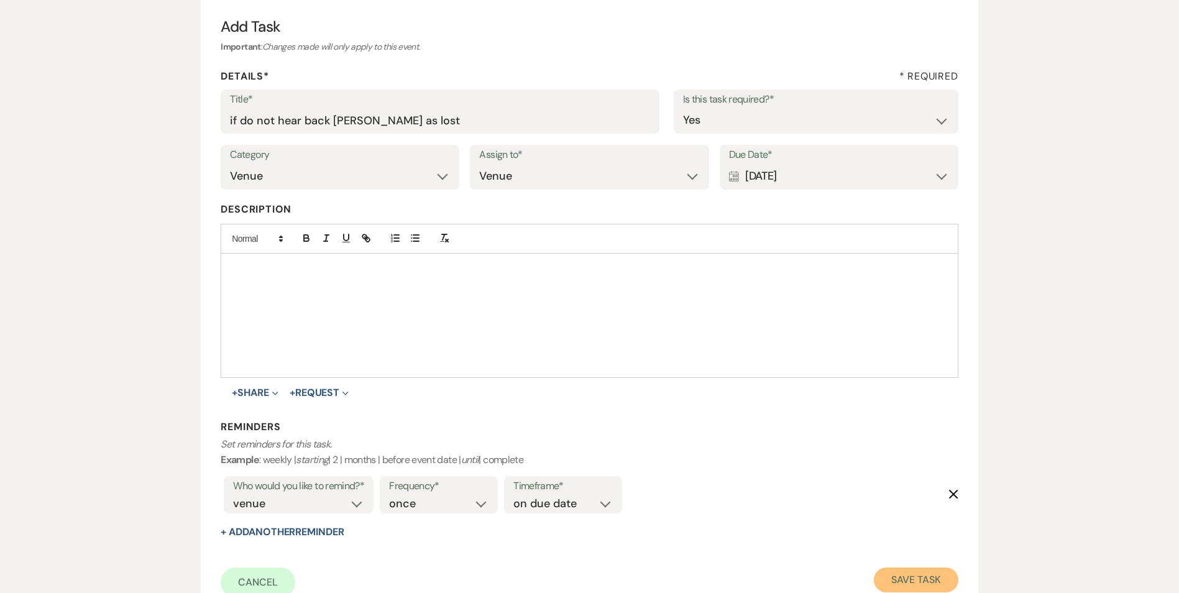
click at [935, 580] on button "Save Task" at bounding box center [916, 579] width 84 height 25
select select "3"
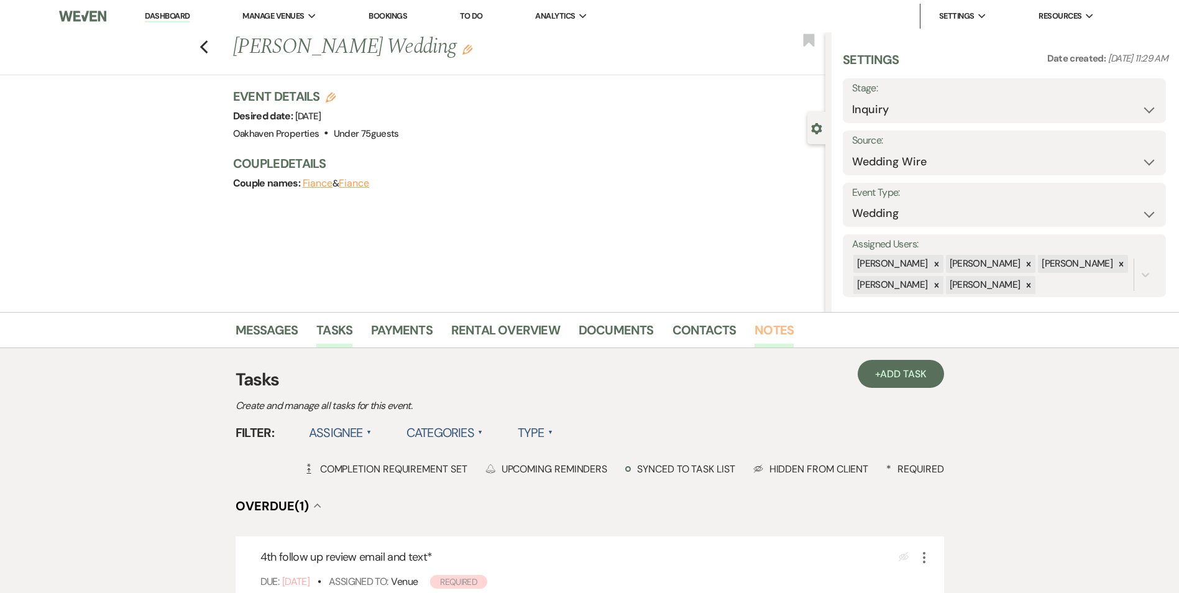
click at [762, 332] on link "Notes" at bounding box center [773, 333] width 39 height 27
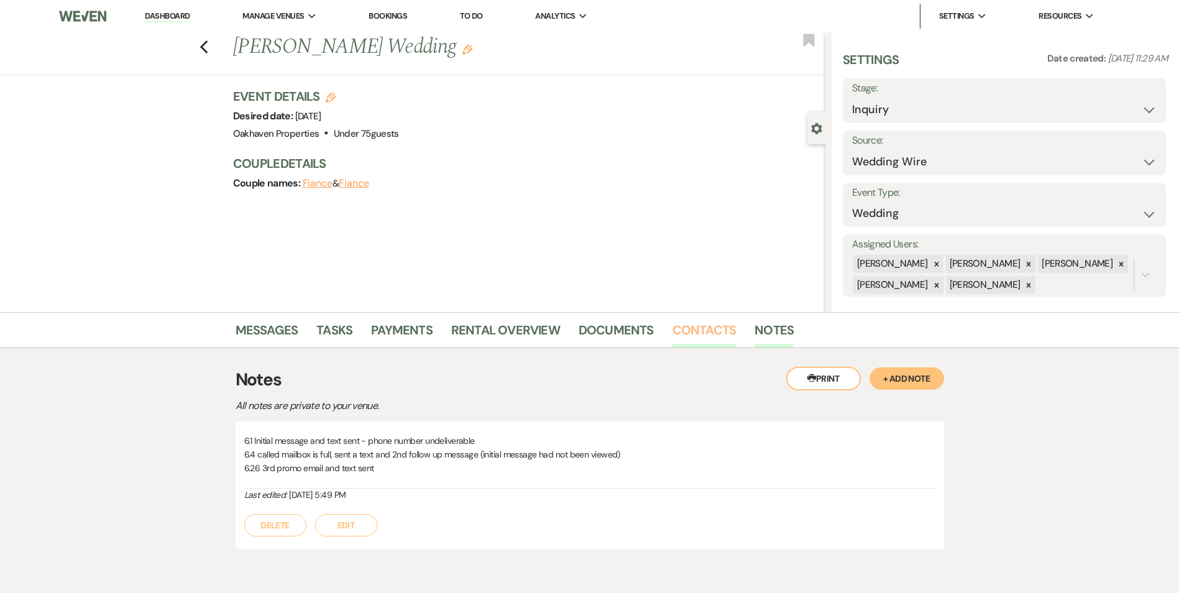
click at [687, 334] on link "Contacts" at bounding box center [704, 333] width 64 height 27
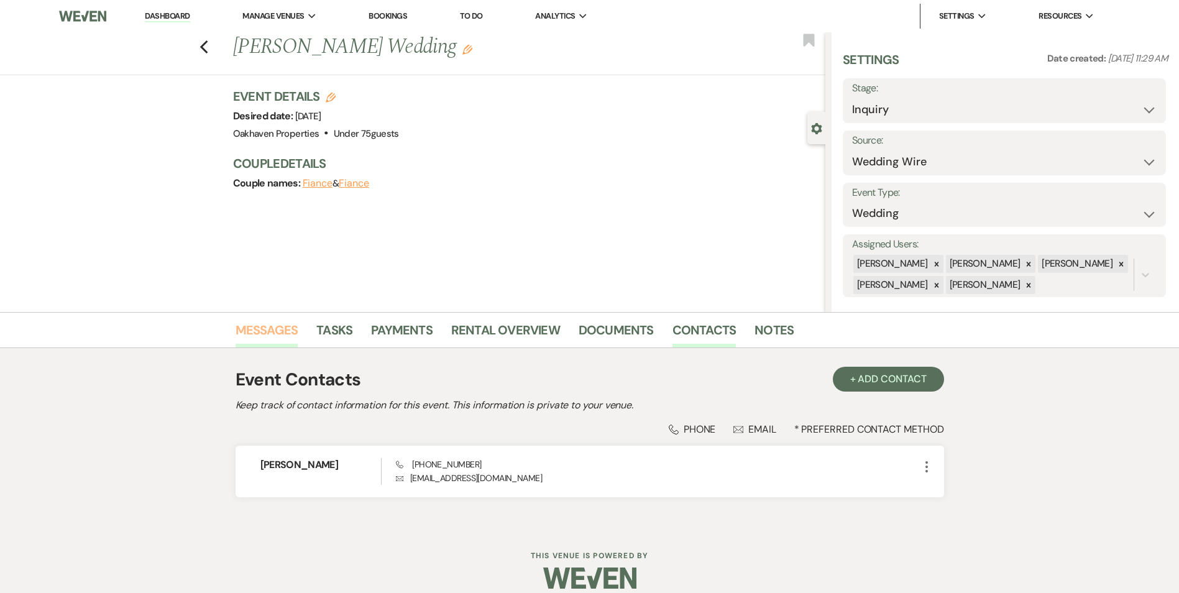
click at [250, 337] on link "Messages" at bounding box center [267, 333] width 63 height 27
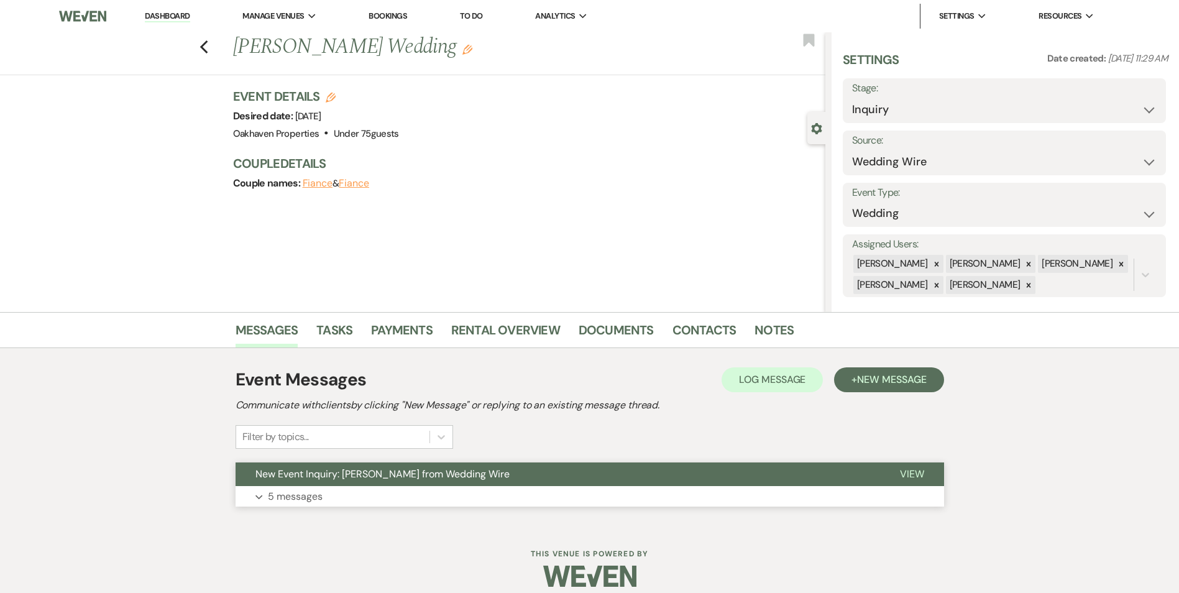
click at [908, 482] on button "View" at bounding box center [912, 474] width 64 height 24
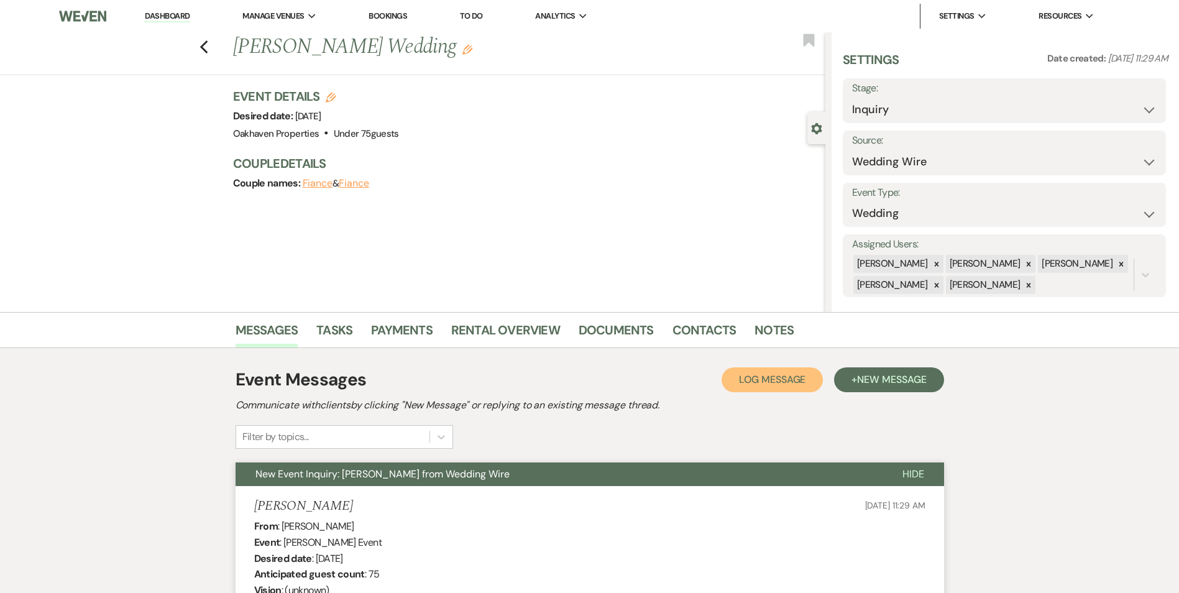
click at [766, 384] on span "Log Message" at bounding box center [772, 379] width 66 height 13
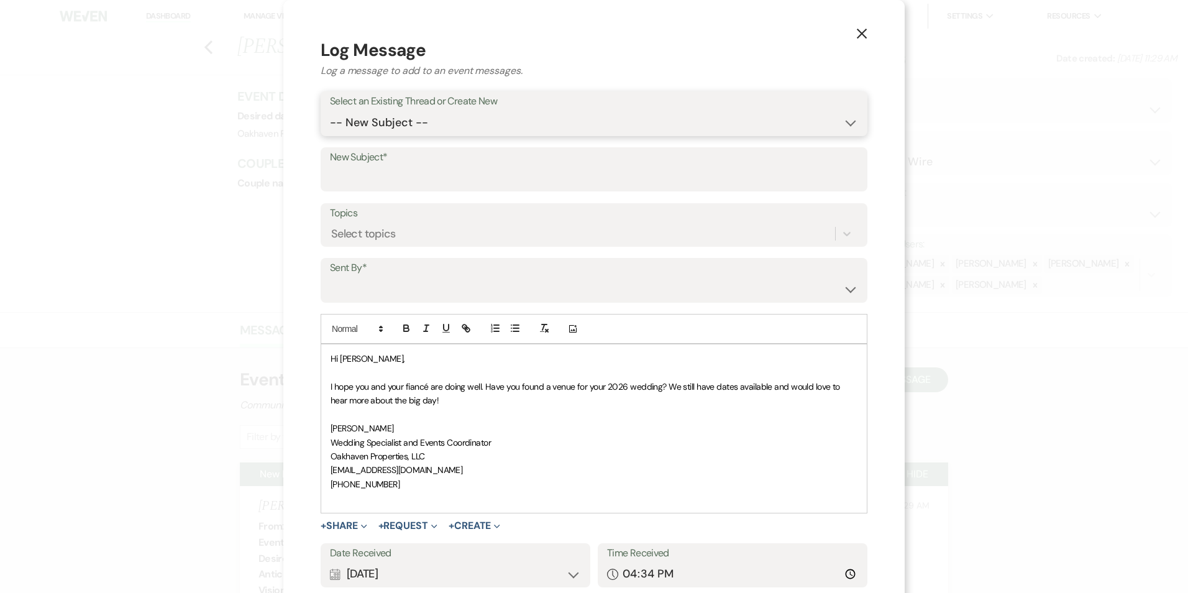
click at [402, 112] on select "-- New Subject -- New Event Inquiry: [PERSON_NAME] from Wedding Wire" at bounding box center [594, 123] width 528 height 24
select select "404149"
click at [330, 111] on select "-- New Subject -- New Event Inquiry: Tammy Mason from Wedding Wire" at bounding box center [594, 123] width 528 height 24
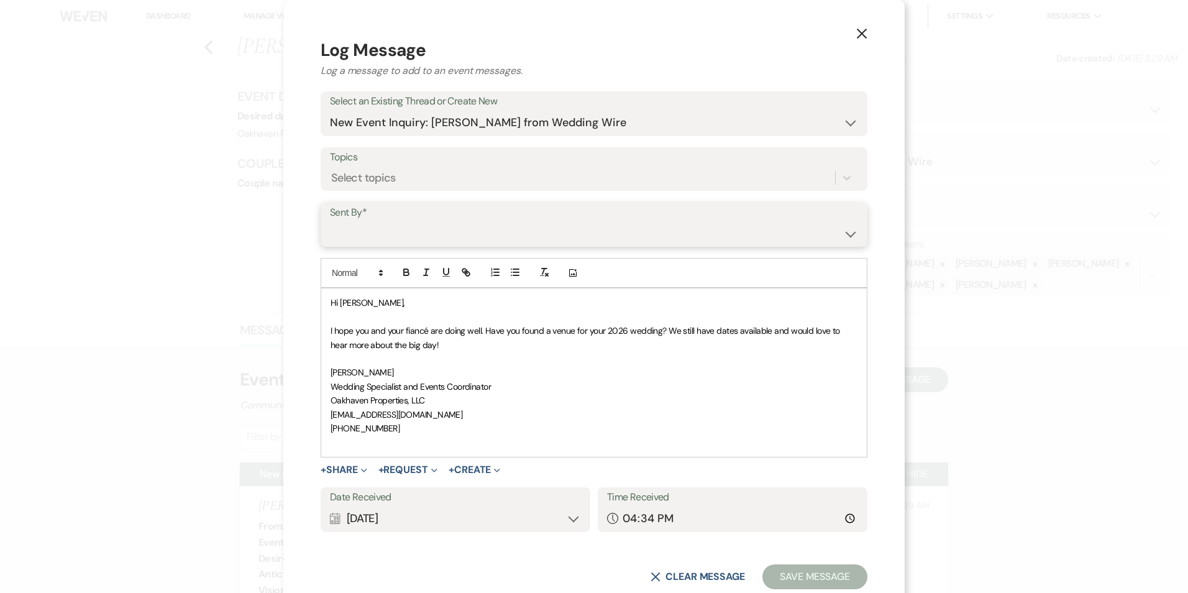
click at [397, 234] on select "Patience Ergish (pdergish@aol.com) Jeanette Wagoner (jeanette@experienceoakhave…" at bounding box center [594, 233] width 528 height 24
select select "user-127923"
click at [330, 221] on select "Patience Ergish (pdergish@aol.com) Jeanette Wagoner (jeanette@experienceoakhave…" at bounding box center [594, 233] width 528 height 24
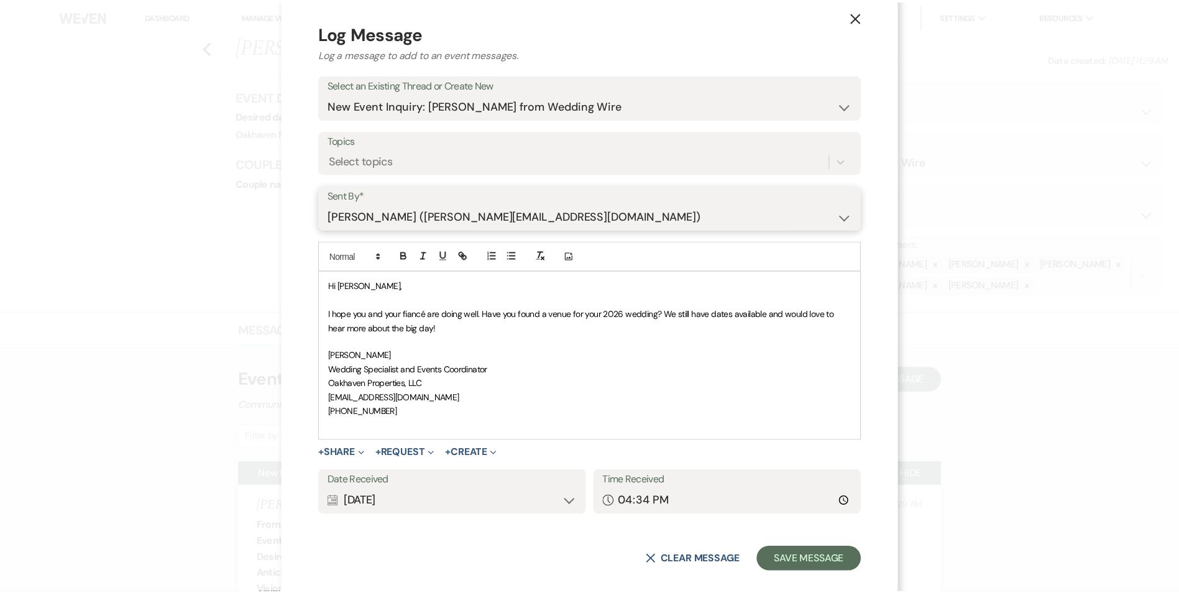
scroll to position [34, 0]
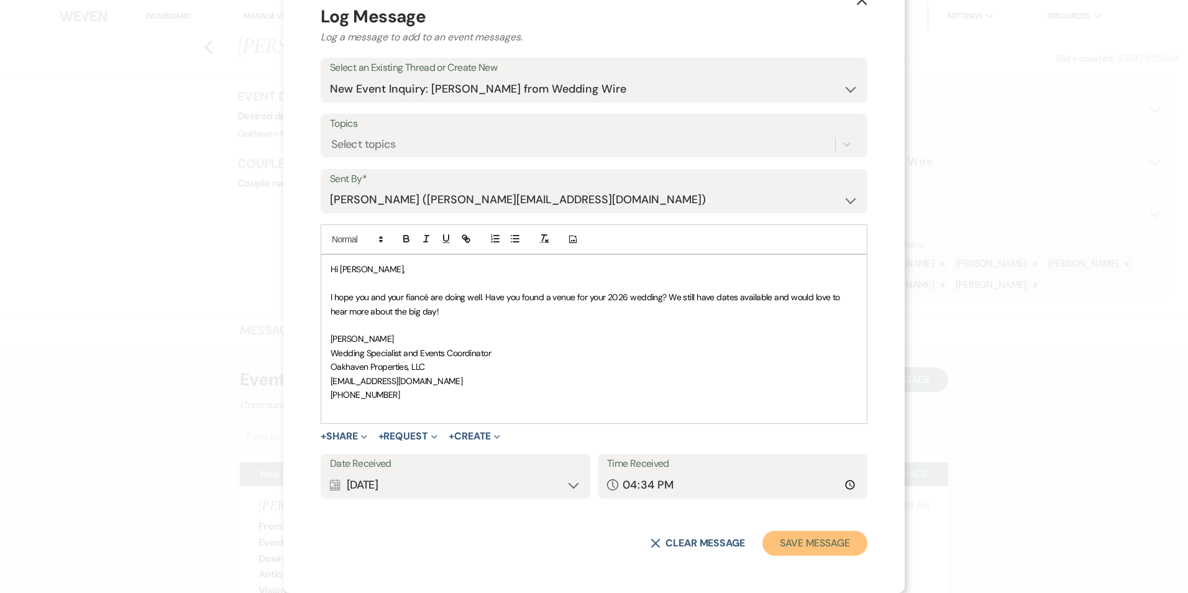
click at [812, 551] on button "Save Message" at bounding box center [815, 543] width 105 height 25
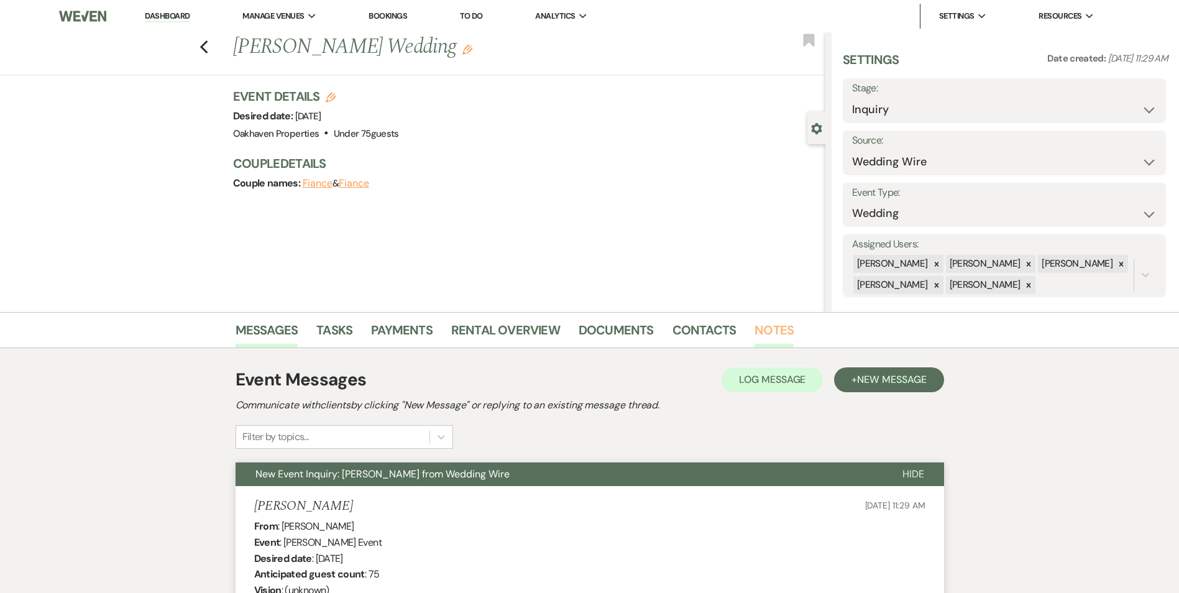
click at [773, 334] on link "Notes" at bounding box center [773, 333] width 39 height 27
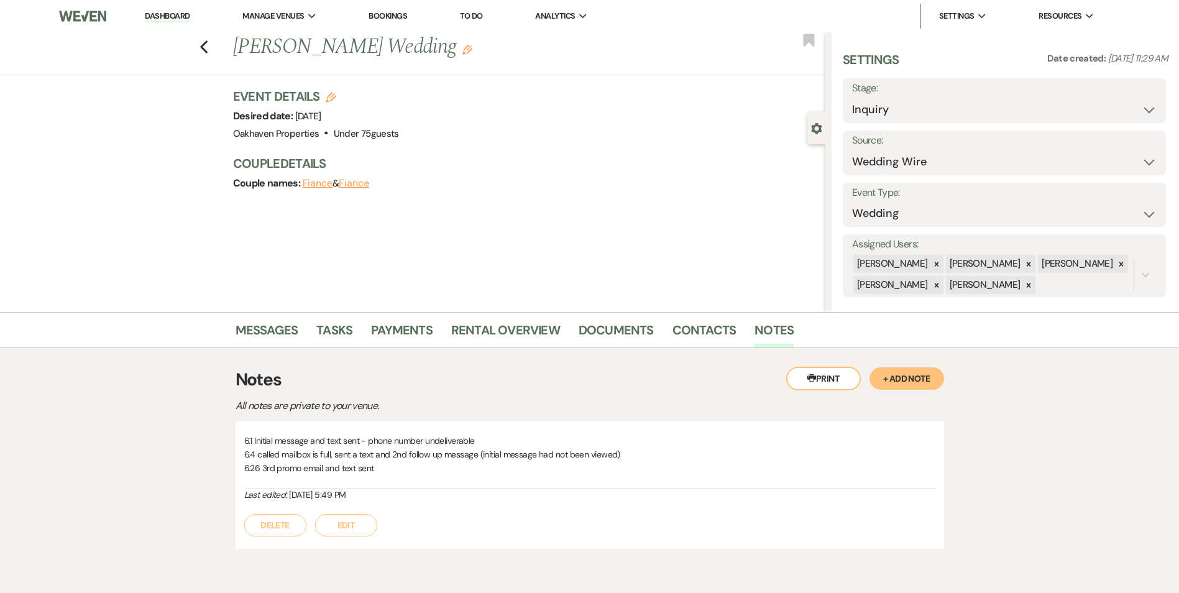
click at [368, 525] on button "Edit" at bounding box center [346, 525] width 62 height 22
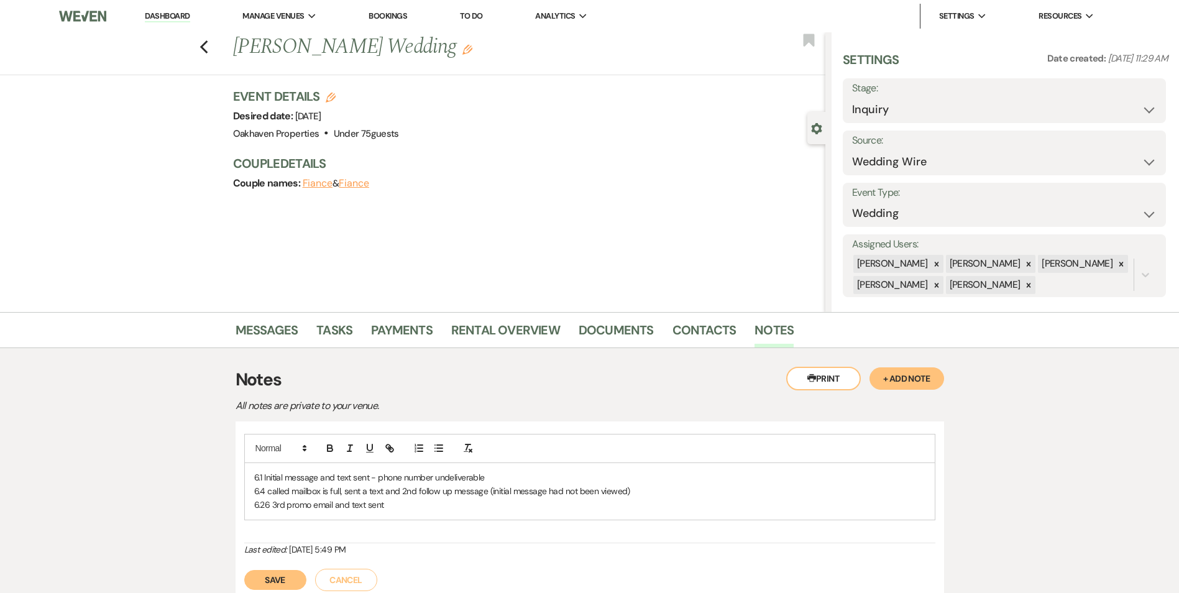
click at [388, 509] on p "6.26 3rd promo email and text sent" at bounding box center [589, 505] width 671 height 14
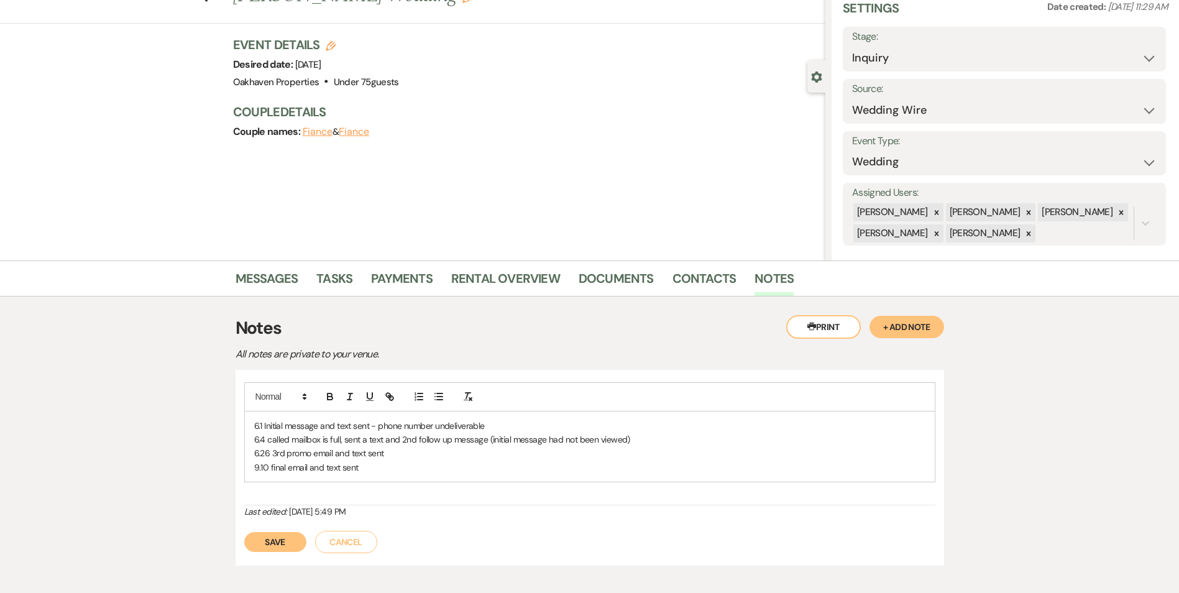
scroll to position [123, 0]
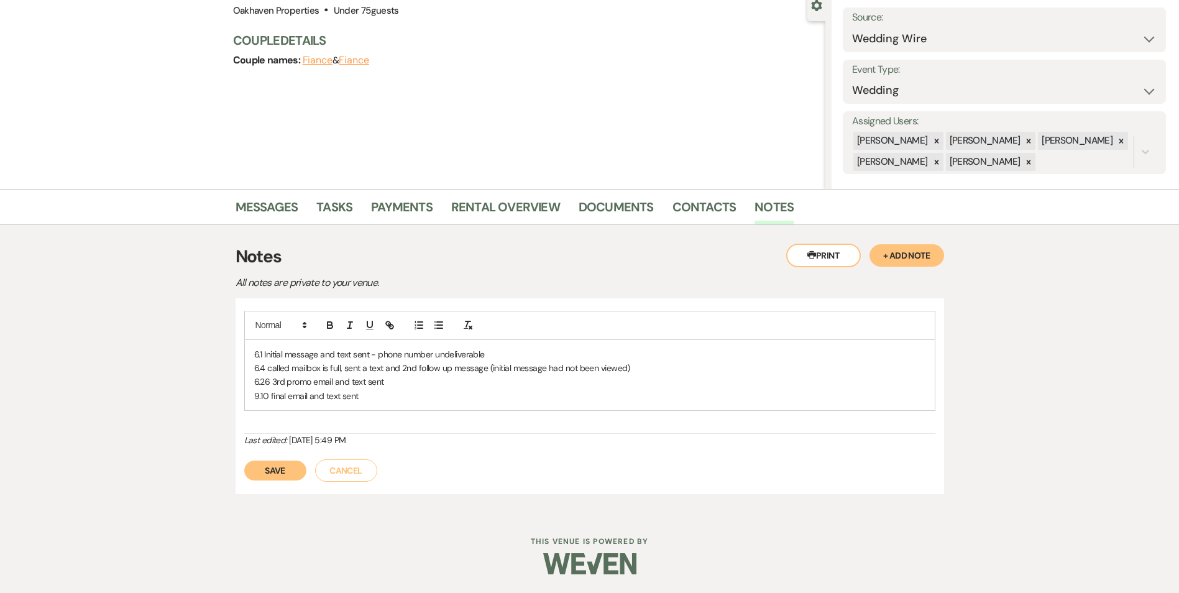
click at [284, 482] on div "6.1 Initial message and text sent - phone number undeliverable 6.4 called mailb…" at bounding box center [590, 396] width 708 height 196
click at [284, 464] on button "Save" at bounding box center [275, 471] width 62 height 20
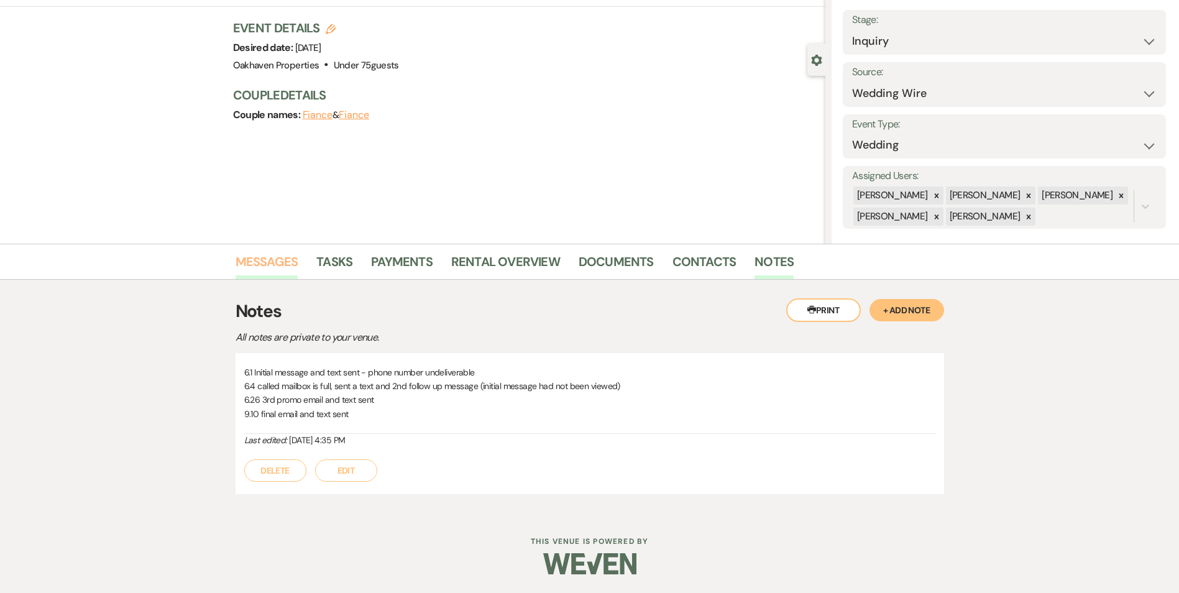
click at [272, 270] on link "Messages" at bounding box center [267, 265] width 63 height 27
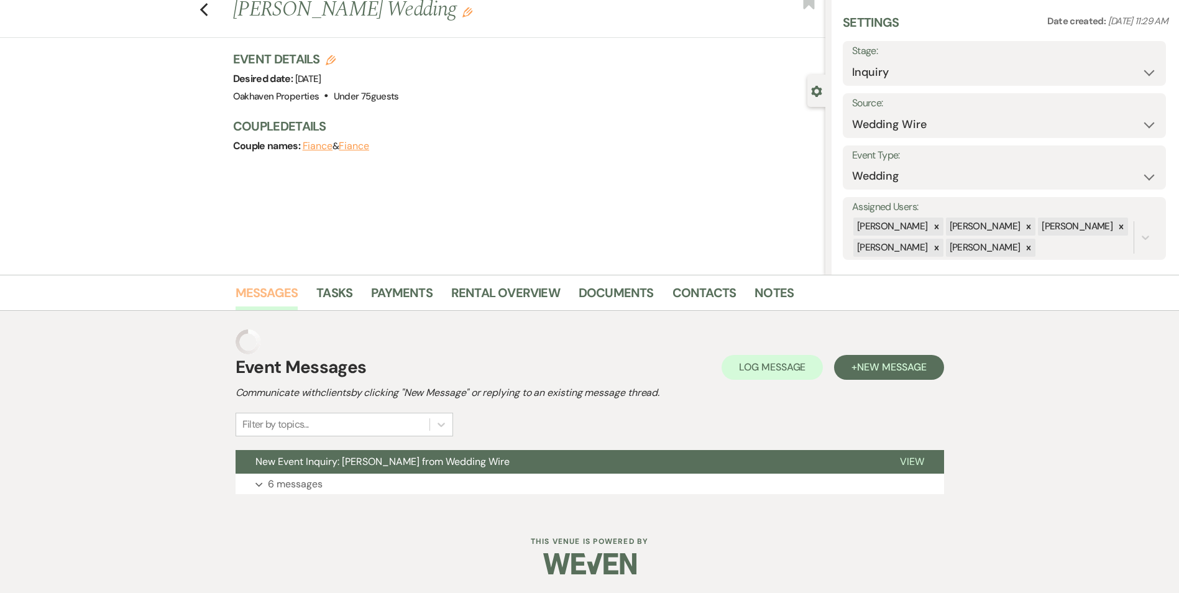
scroll to position [12, 0]
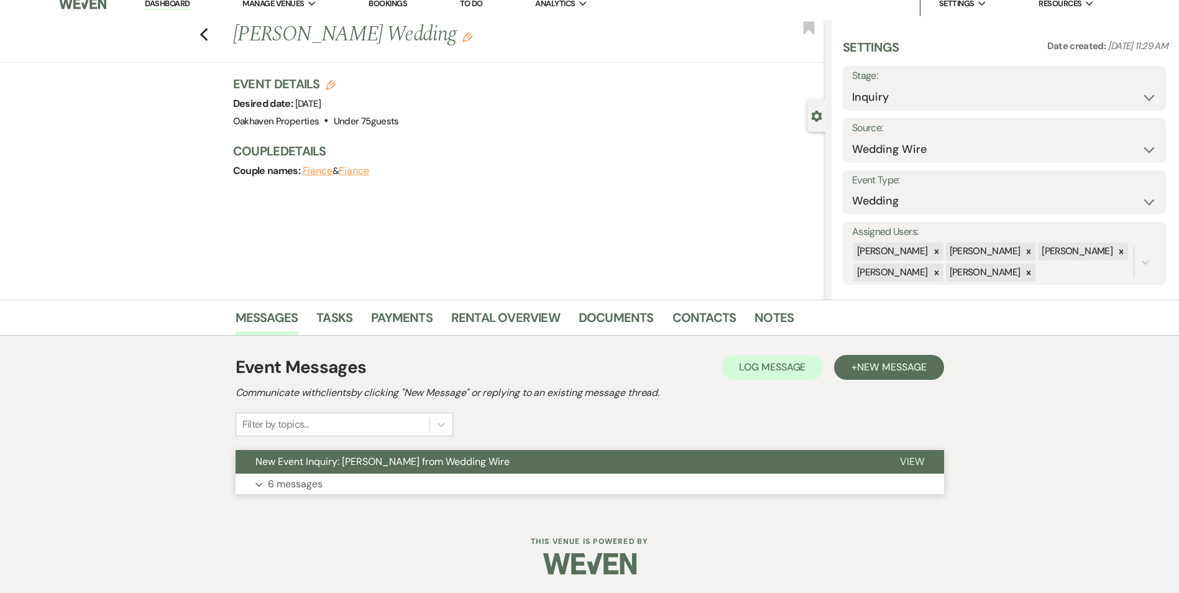
click at [900, 468] on button "View" at bounding box center [912, 462] width 64 height 24
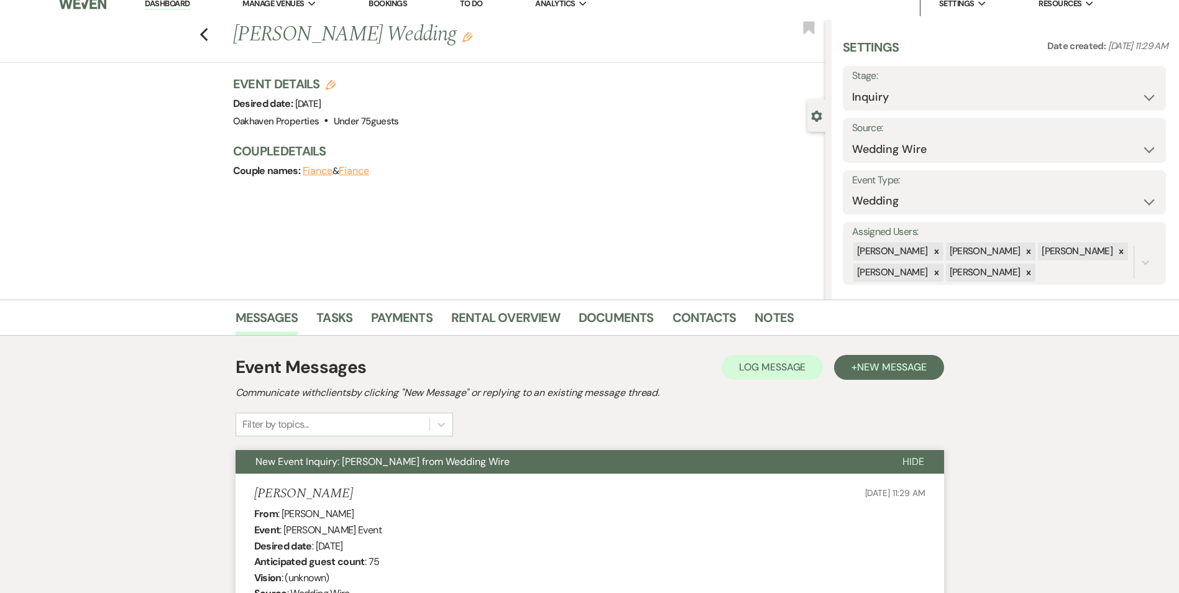
scroll to position [0, 0]
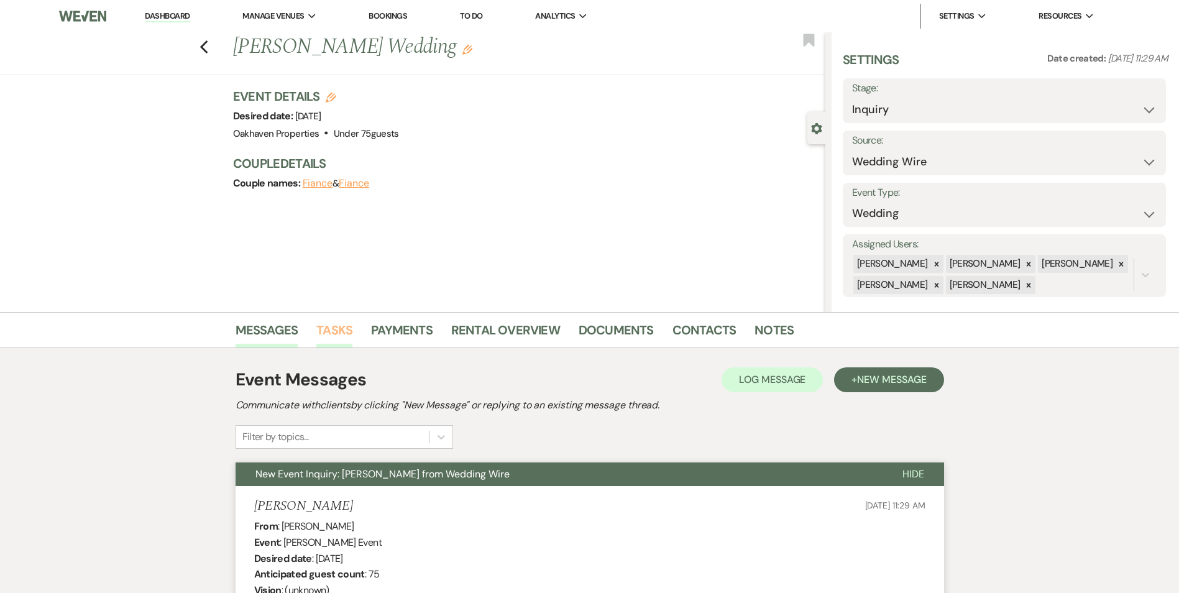
click at [332, 341] on link "Tasks" at bounding box center [334, 333] width 36 height 27
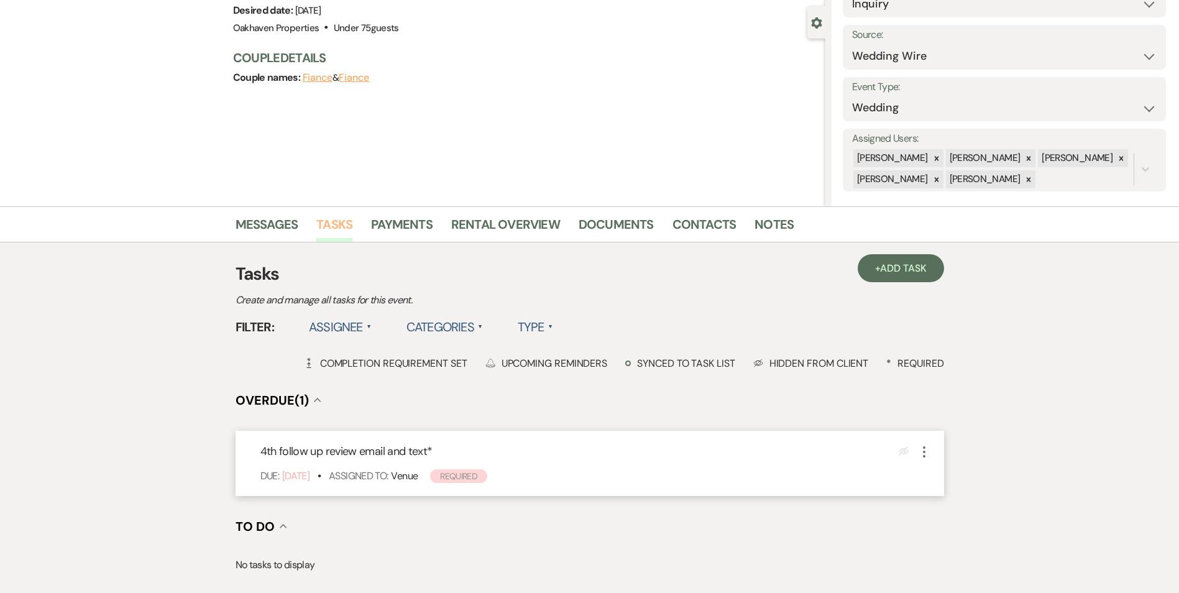
scroll to position [278, 0]
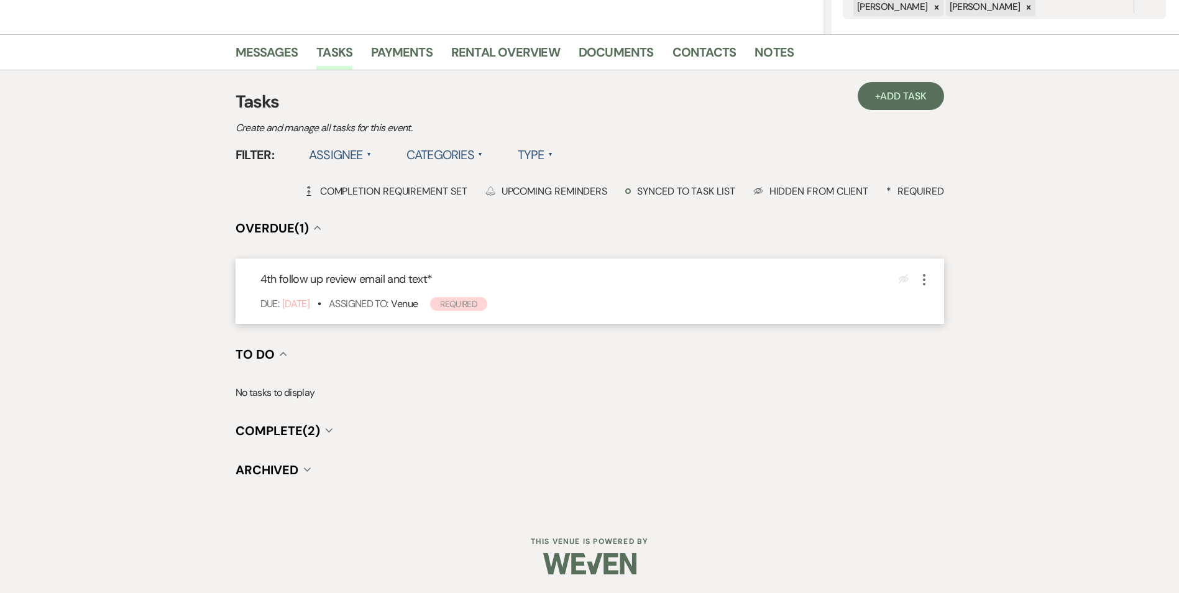
click at [923, 284] on use "button" at bounding box center [924, 279] width 2 height 11
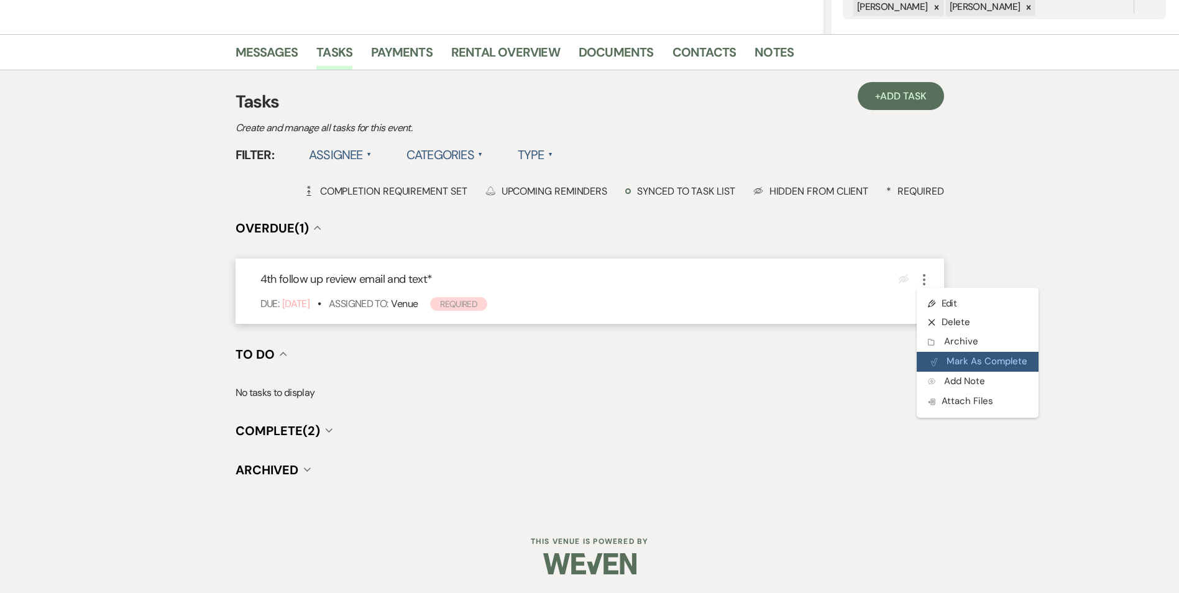
click at [935, 365] on icon "Plan Portal Link" at bounding box center [933, 361] width 7 height 9
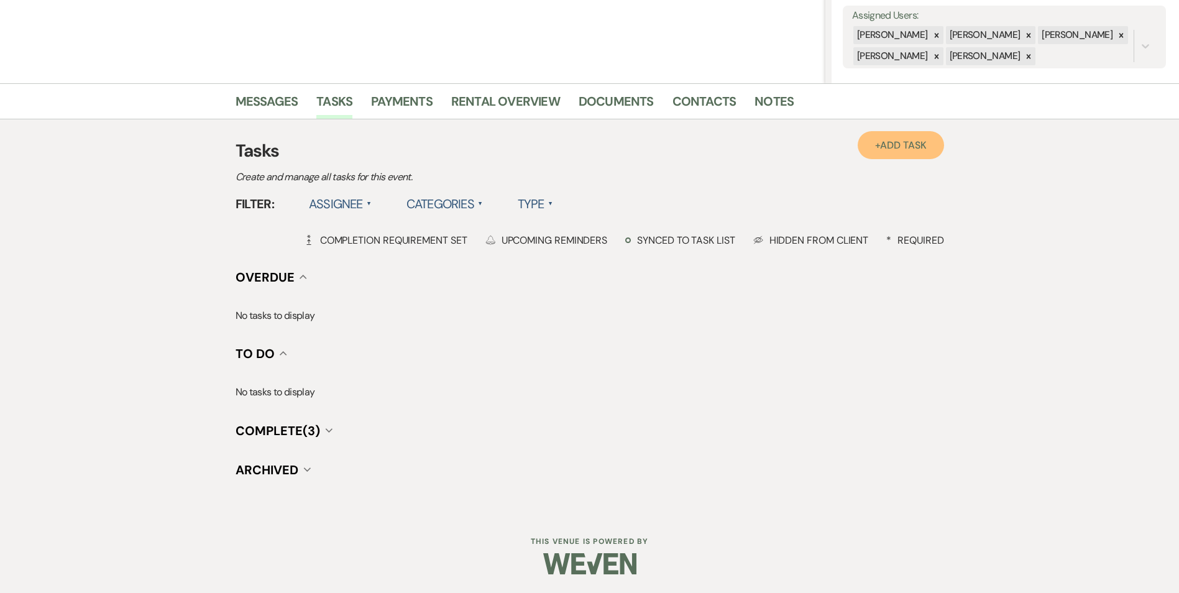
click at [924, 147] on span "Add Task" at bounding box center [903, 145] width 46 height 13
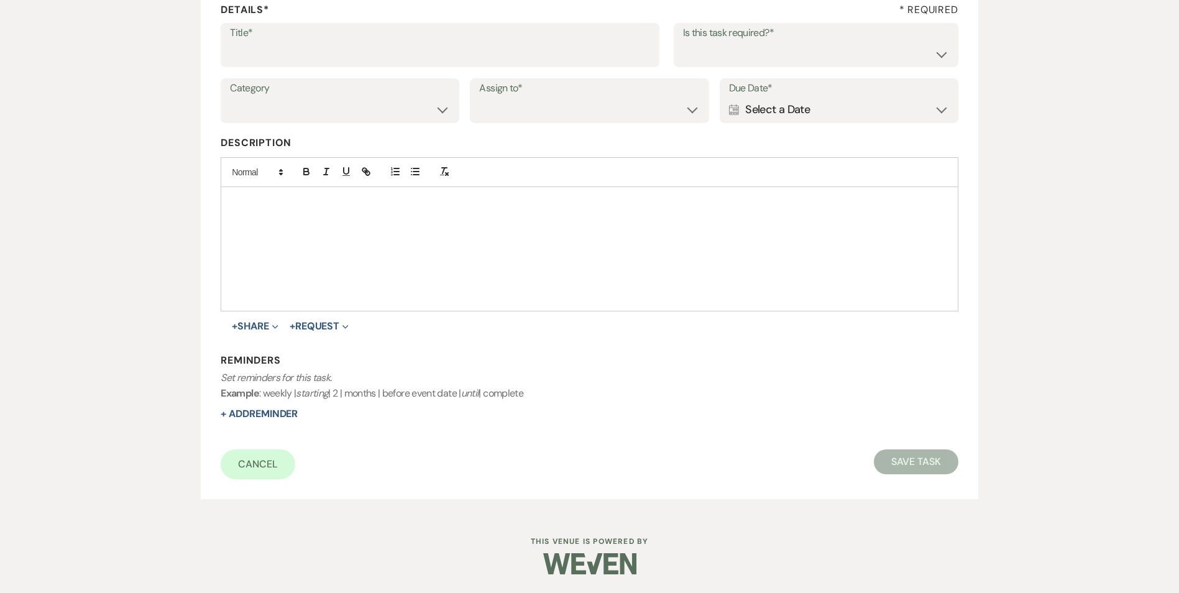
scroll to position [191, 0]
click at [391, 58] on input "Title*" at bounding box center [440, 54] width 420 height 24
type input "if do not hear back [PERSON_NAME] as lost"
click at [738, 60] on select "Yes No" at bounding box center [816, 54] width 266 height 24
select select "true"
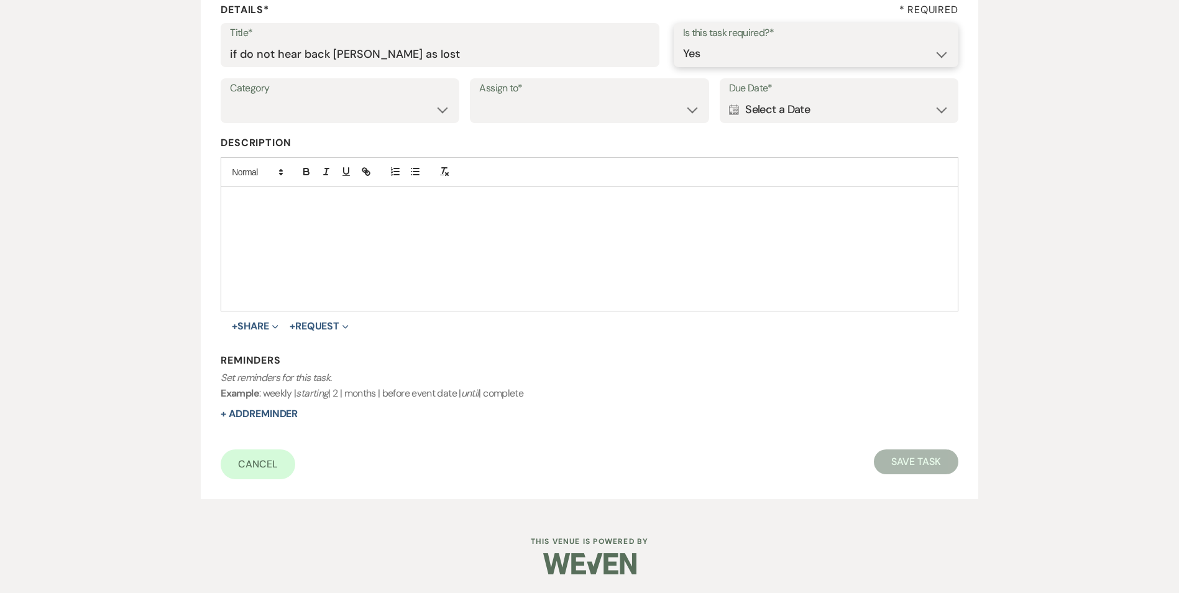
click at [683, 42] on select "Yes No" at bounding box center [816, 54] width 266 height 24
click at [396, 116] on select "Venue Vendors Guests Details Finalize & Share" at bounding box center [340, 110] width 220 height 24
select select "31"
click at [230, 98] on select "Venue Vendors Guests Details Finalize & Share" at bounding box center [340, 110] width 220 height 24
click at [528, 122] on div "Assign to* Venue Client" at bounding box center [589, 100] width 239 height 45
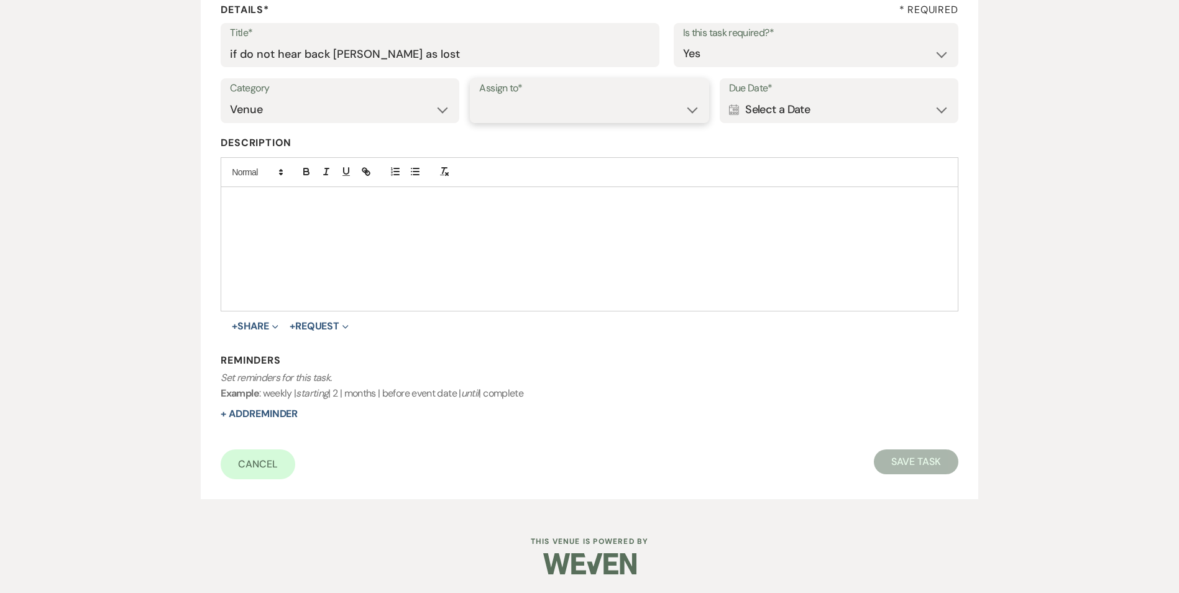
drag, startPoint x: 531, startPoint y: 112, endPoint x: 533, endPoint y: 124, distance: 12.0
click at [531, 112] on select "Venue Client" at bounding box center [589, 110] width 220 height 24
select select "venueHost"
click at [479, 98] on select "Venue Client" at bounding box center [589, 110] width 220 height 24
click at [825, 103] on div "Calendar Select a Date Expand" at bounding box center [839, 110] width 220 height 24
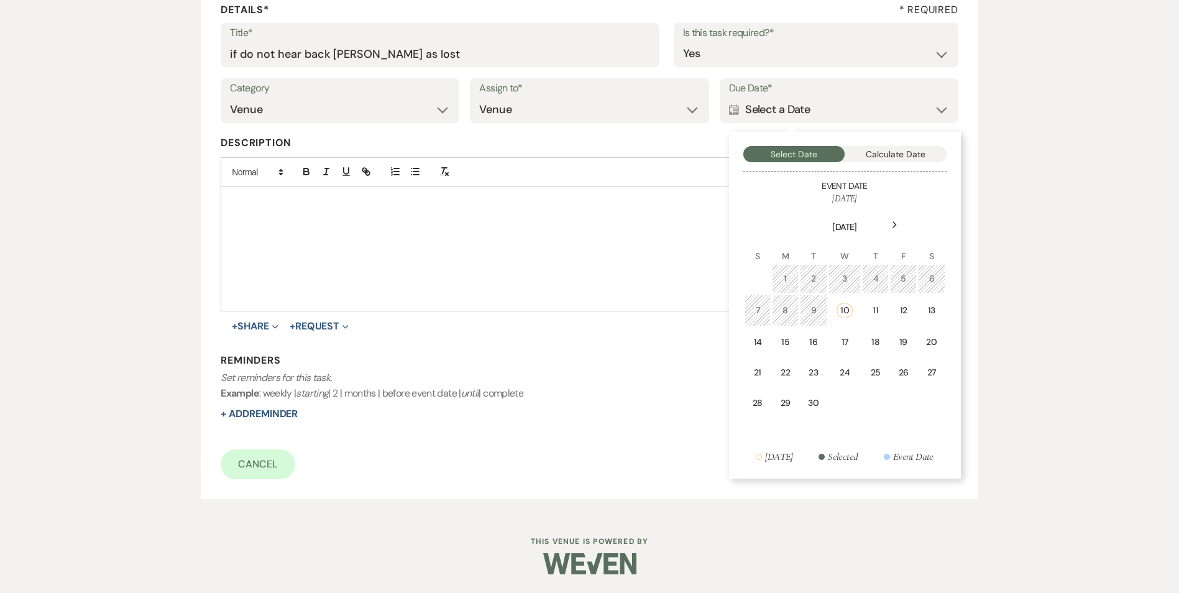
drag, startPoint x: 853, startPoint y: 338, endPoint x: 339, endPoint y: 362, distance: 514.5
click at [849, 338] on div "17" at bounding box center [845, 342] width 17 height 13
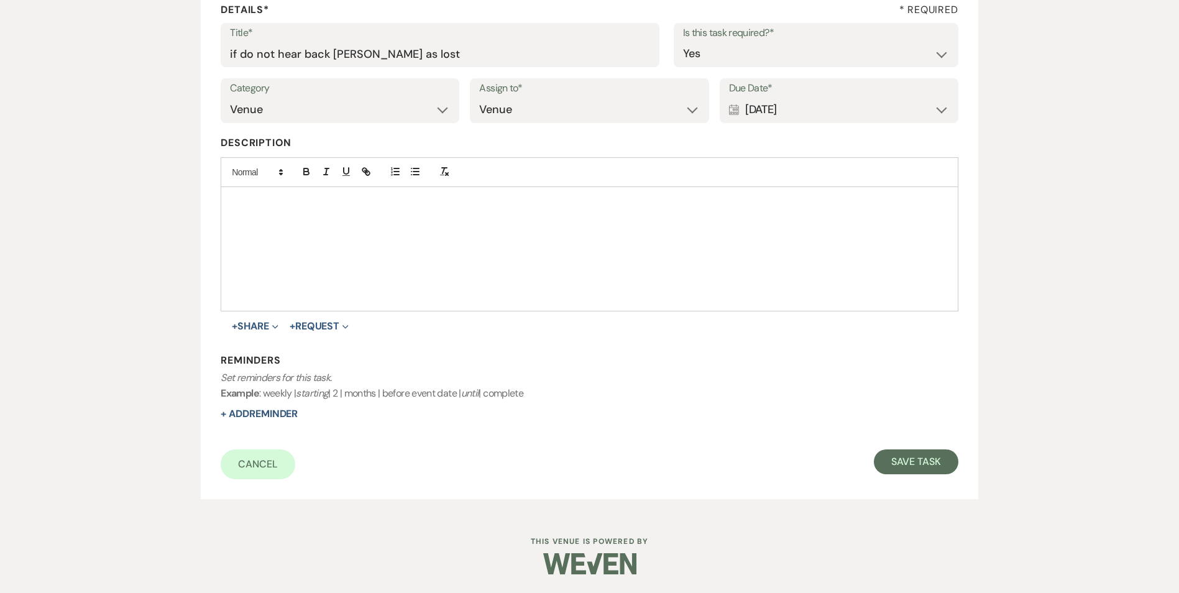
drag, startPoint x: 255, startPoint y: 413, endPoint x: 556, endPoint y: 401, distance: 301.6
click at [255, 413] on button "+ Add Reminder" at bounding box center [259, 414] width 77 height 10
select select "host"
select select "days"
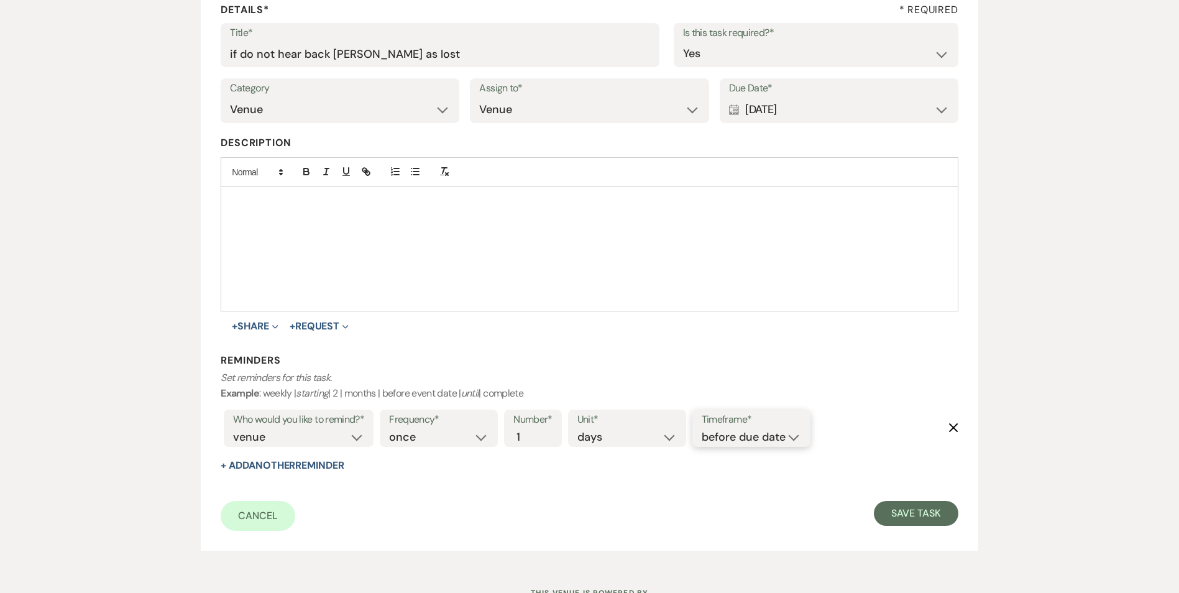
click at [741, 432] on select "before due date after due date on due date on custom date" at bounding box center [751, 437] width 99 height 17
select select "onDueDate"
click at [702, 429] on select "before due date after due date on due date on custom date" at bounding box center [751, 437] width 99 height 17
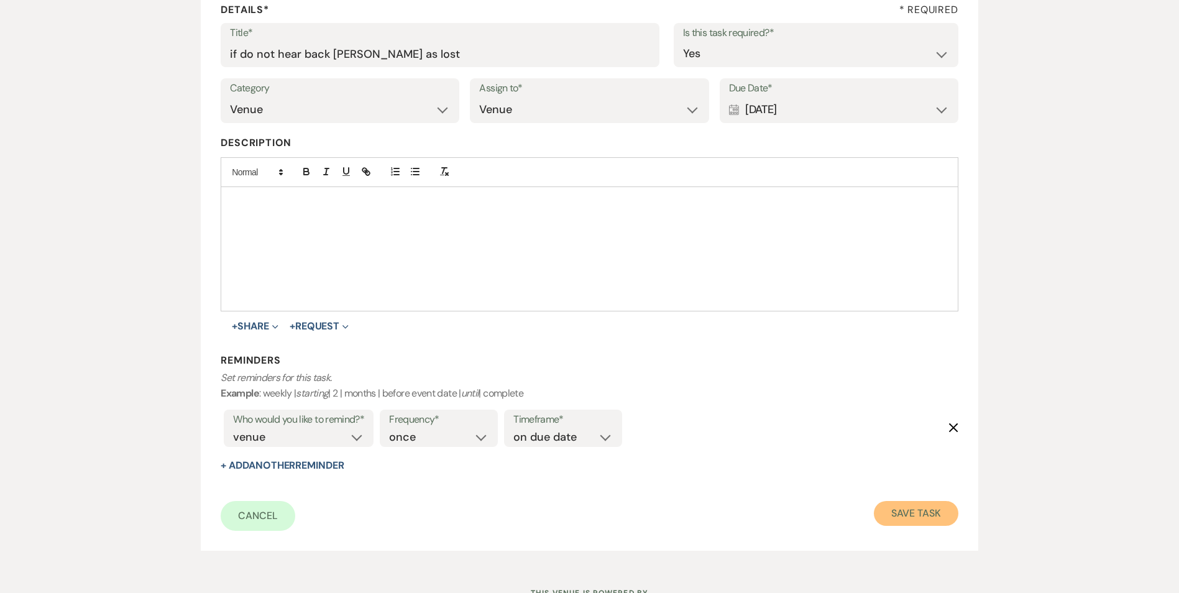
click at [932, 508] on button "Save Task" at bounding box center [916, 513] width 84 height 25
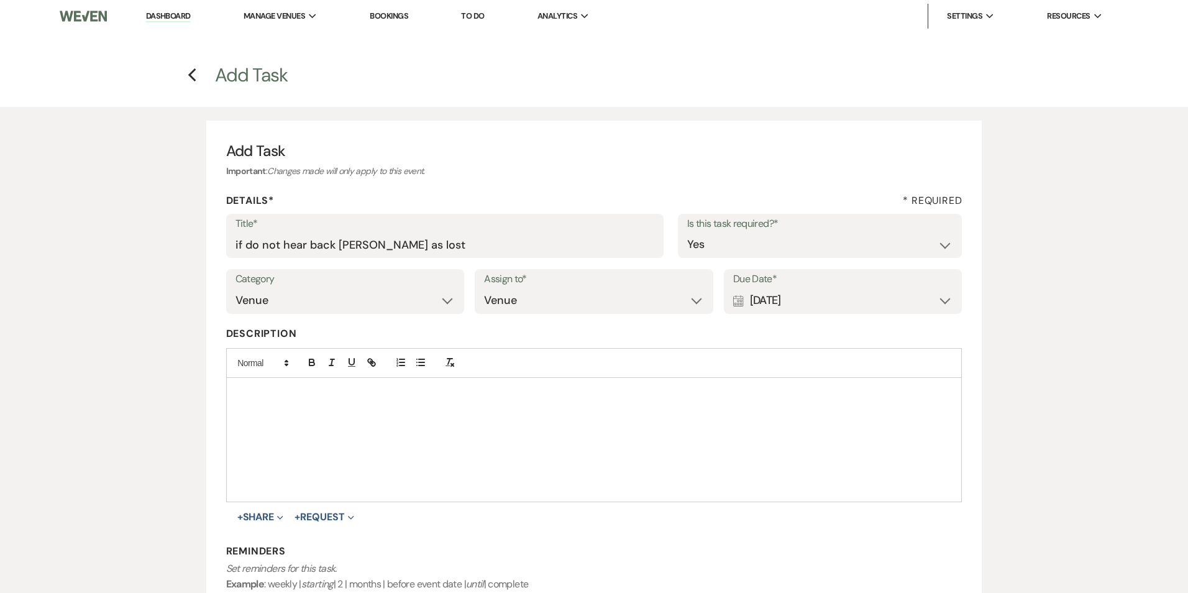
select select "3"
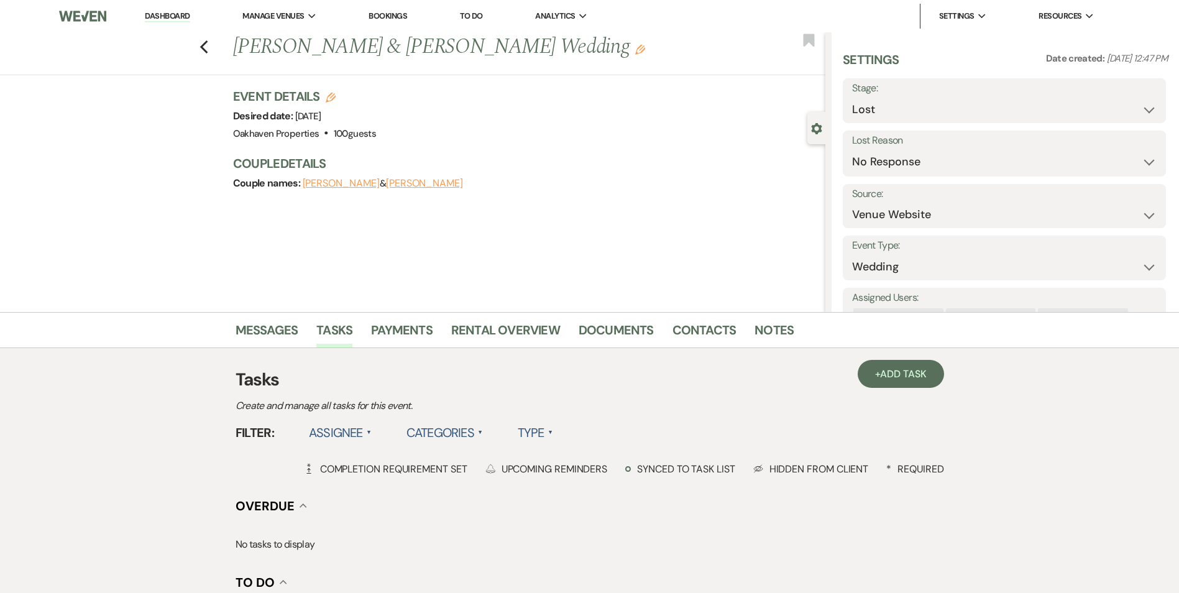
click at [786, 317] on div "Messages Tasks Payments Rental Overview Documents Contacts Notes" at bounding box center [589, 330] width 1179 height 36
click at [771, 337] on link "Notes" at bounding box center [773, 333] width 39 height 27
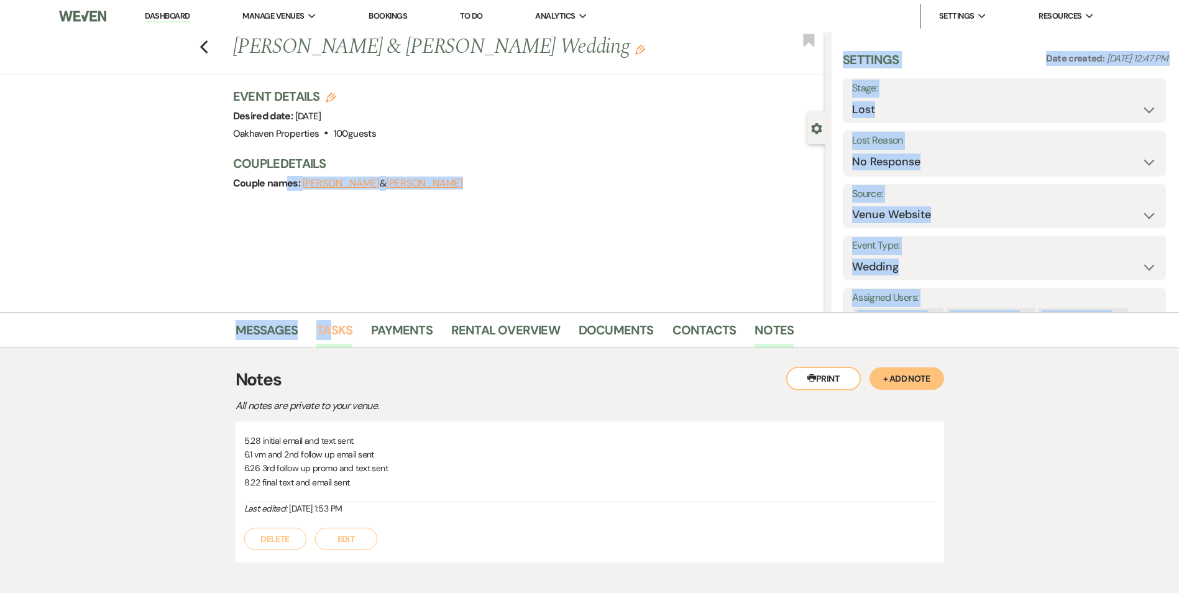
drag, startPoint x: 292, startPoint y: 232, endPoint x: 336, endPoint y: 336, distance: 112.8
click at [336, 336] on main "Previous Grace Thacker & Nicholas Sanfilippo's Wedding Edit Bookmark Gear Setti…" at bounding box center [589, 306] width 1179 height 549
click at [340, 337] on link "Tasks" at bounding box center [334, 333] width 36 height 27
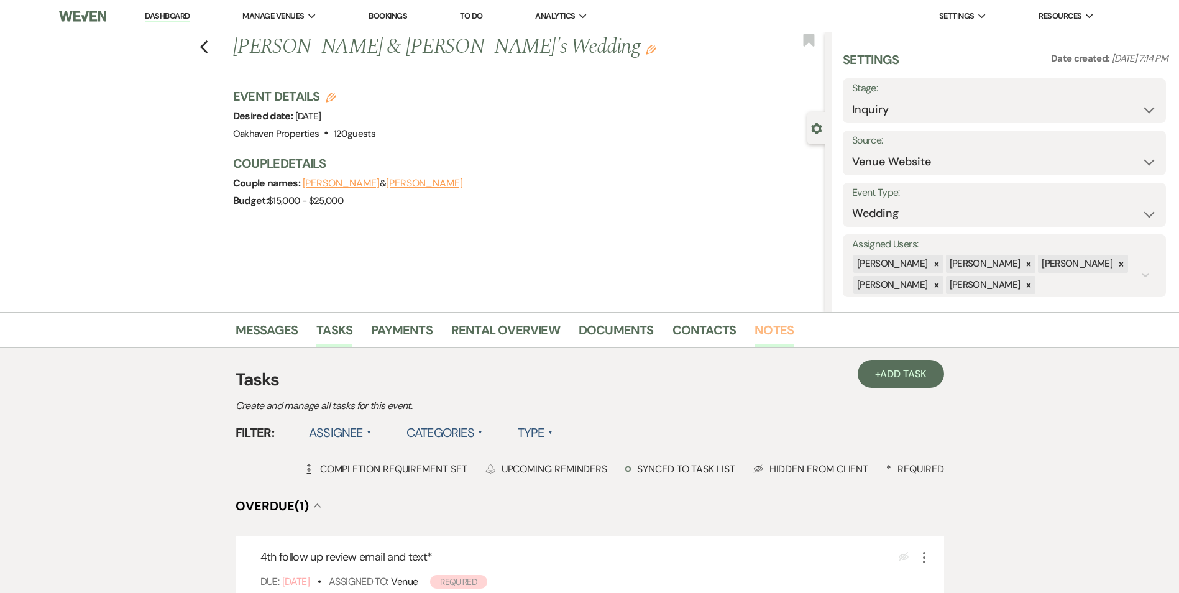
click at [775, 339] on link "Notes" at bounding box center [773, 333] width 39 height 27
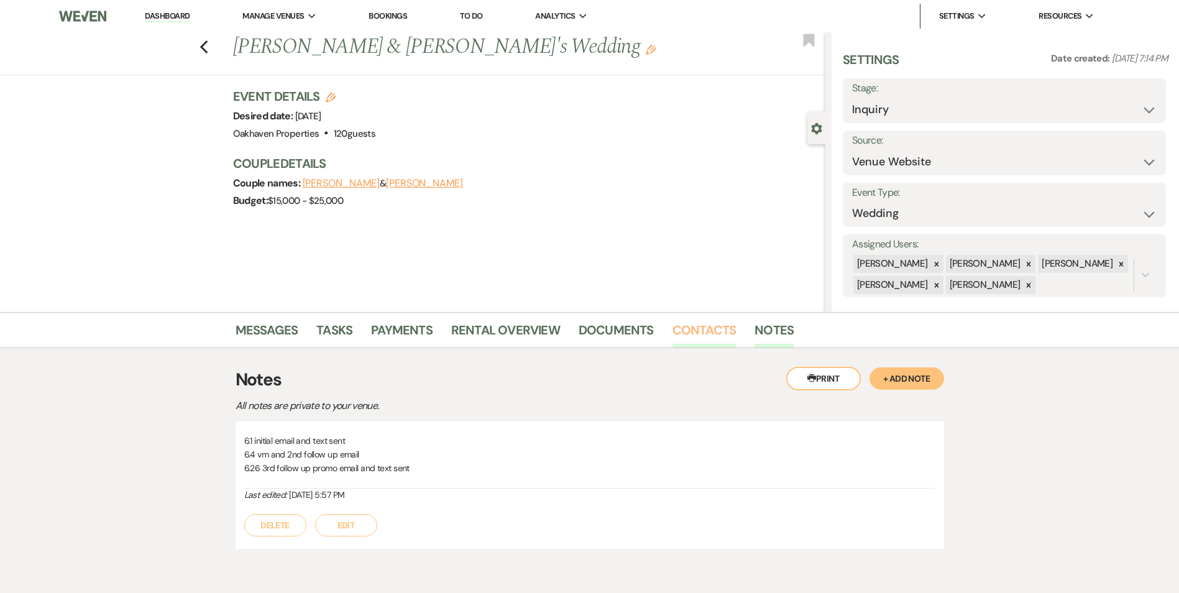
drag, startPoint x: 689, startPoint y: 325, endPoint x: 696, endPoint y: 329, distance: 8.6
click at [689, 326] on link "Contacts" at bounding box center [704, 333] width 64 height 27
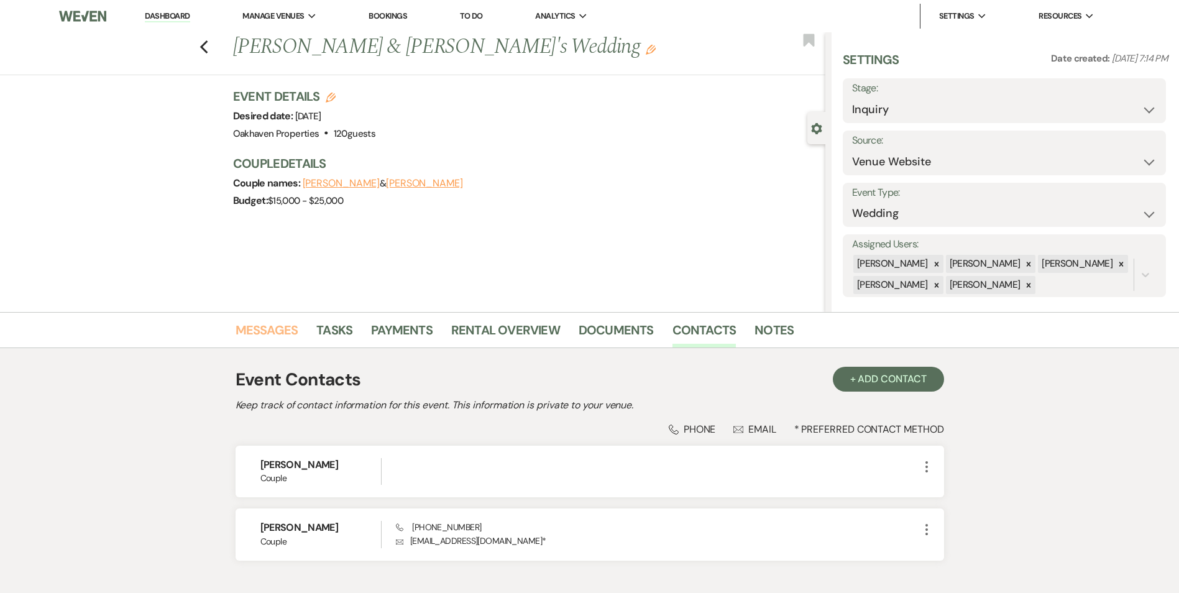
drag, startPoint x: 261, startPoint y: 332, endPoint x: 485, endPoint y: 359, distance: 226.0
click at [261, 332] on link "Messages" at bounding box center [267, 333] width 63 height 27
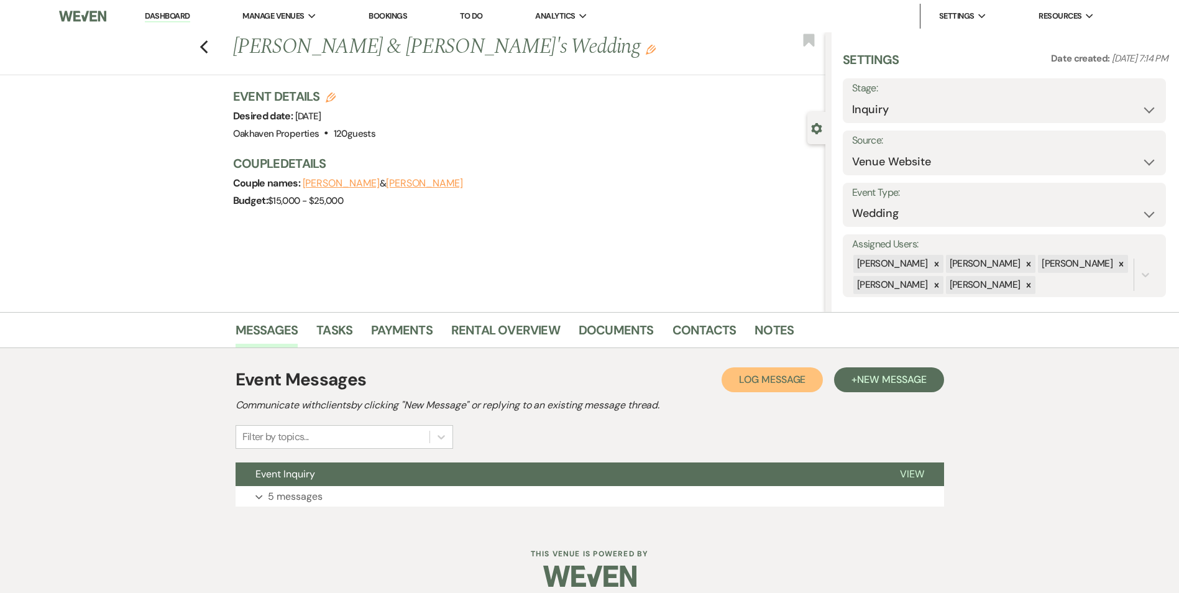
click at [775, 378] on span "Log Message" at bounding box center [772, 379] width 66 height 13
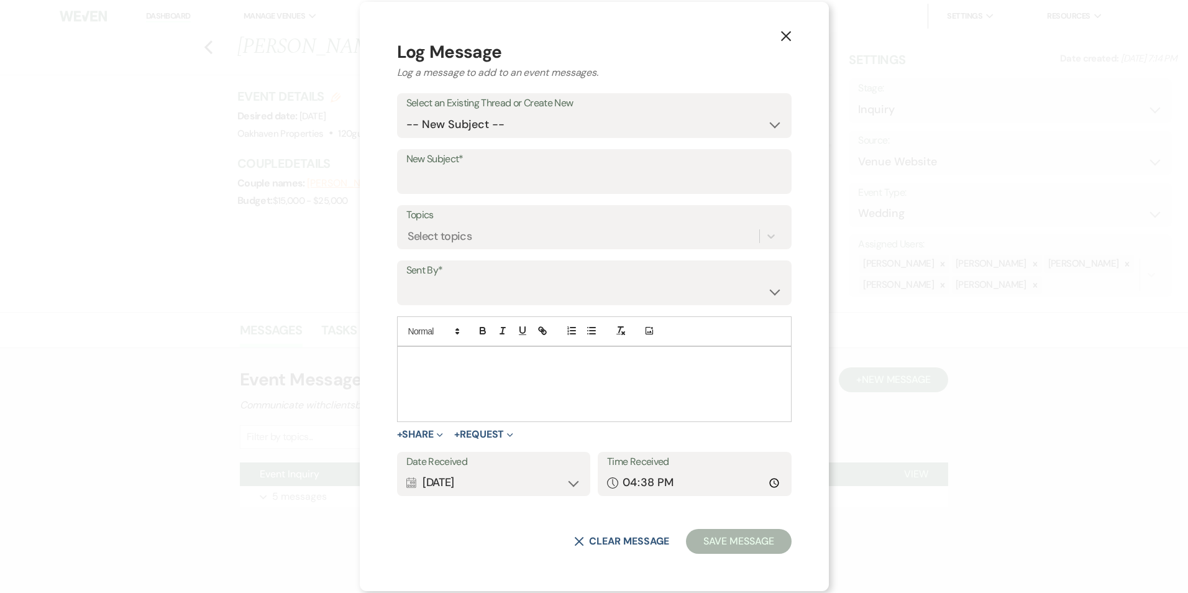
drag, startPoint x: 454, startPoint y: 362, endPoint x: 463, endPoint y: 364, distance: 9.0
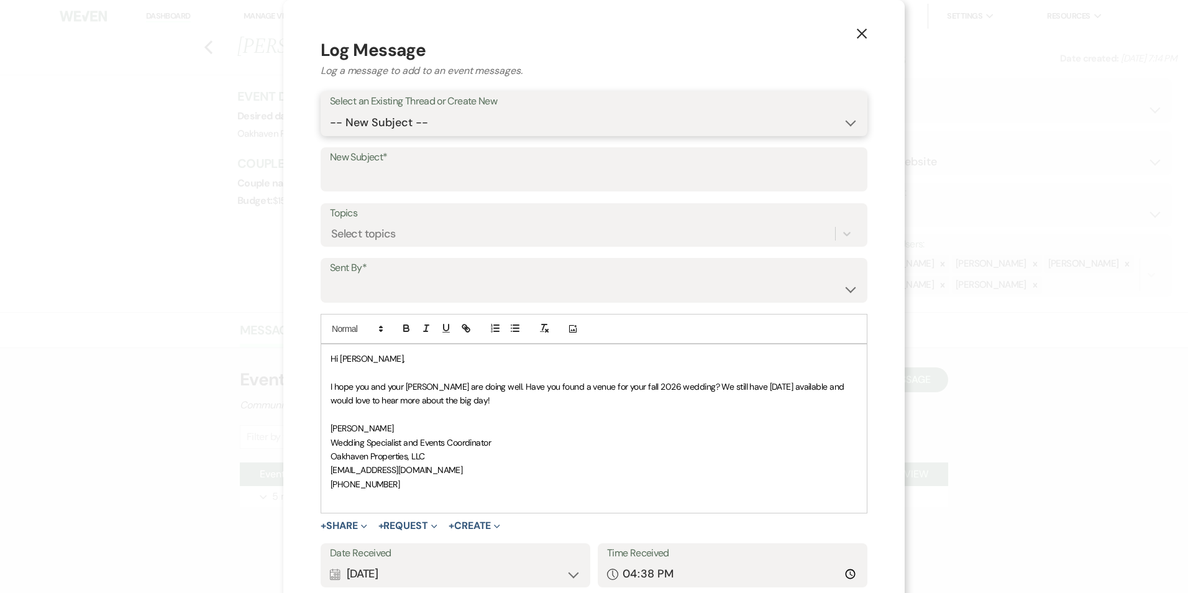
click at [427, 126] on select "-- New Subject -- Event Inquiry" at bounding box center [594, 123] width 528 height 24
select select "404695"
click at [330, 111] on select "-- New Subject -- Event Inquiry" at bounding box center [594, 123] width 528 height 24
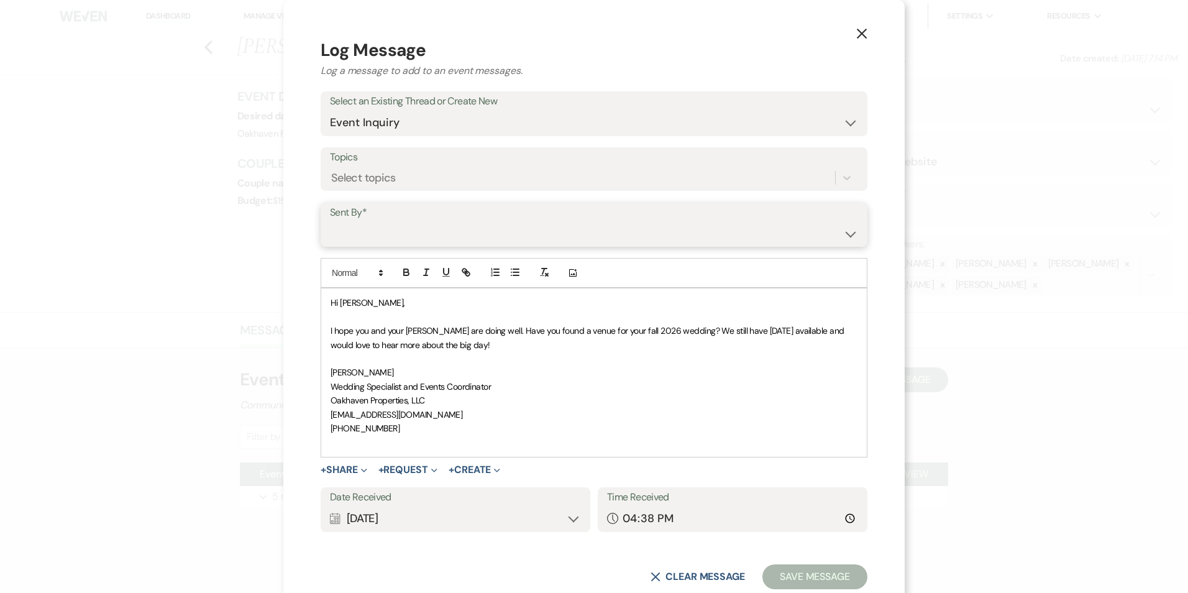
click at [395, 226] on select "[PERSON_NAME] ([EMAIL_ADDRESS][DOMAIN_NAME]) [PERSON_NAME] ([PERSON_NAME][EMAIL…" at bounding box center [594, 233] width 528 height 24
select select "user-127923"
click at [330, 221] on select "[PERSON_NAME] ([EMAIL_ADDRESS][DOMAIN_NAME]) [PERSON_NAME] ([PERSON_NAME][EMAIL…" at bounding box center [594, 233] width 528 height 24
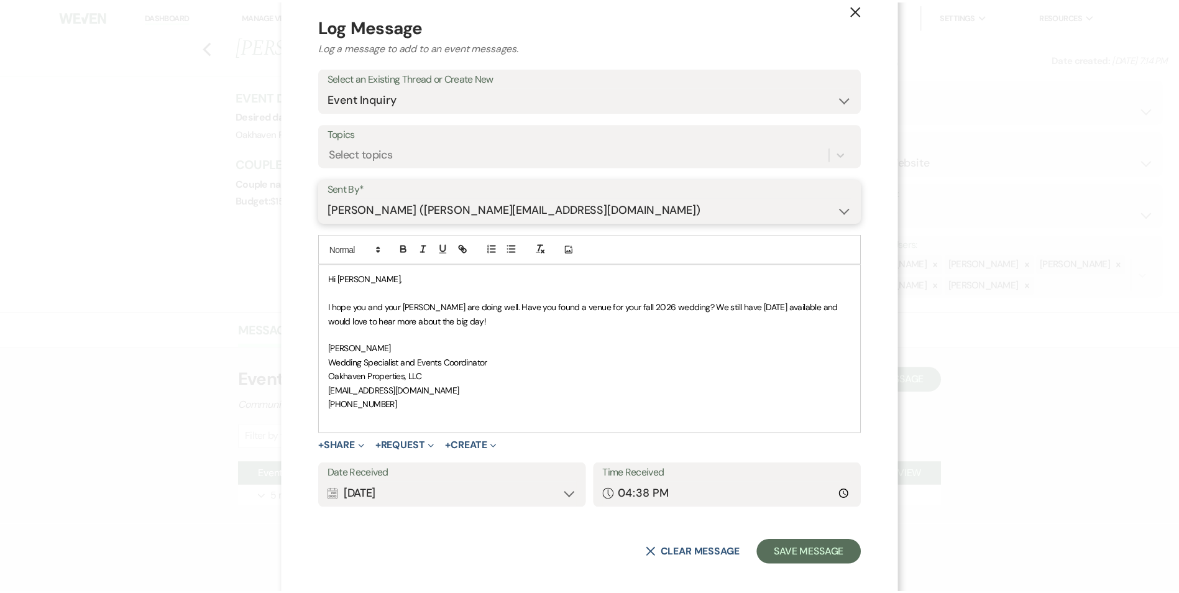
scroll to position [34, 0]
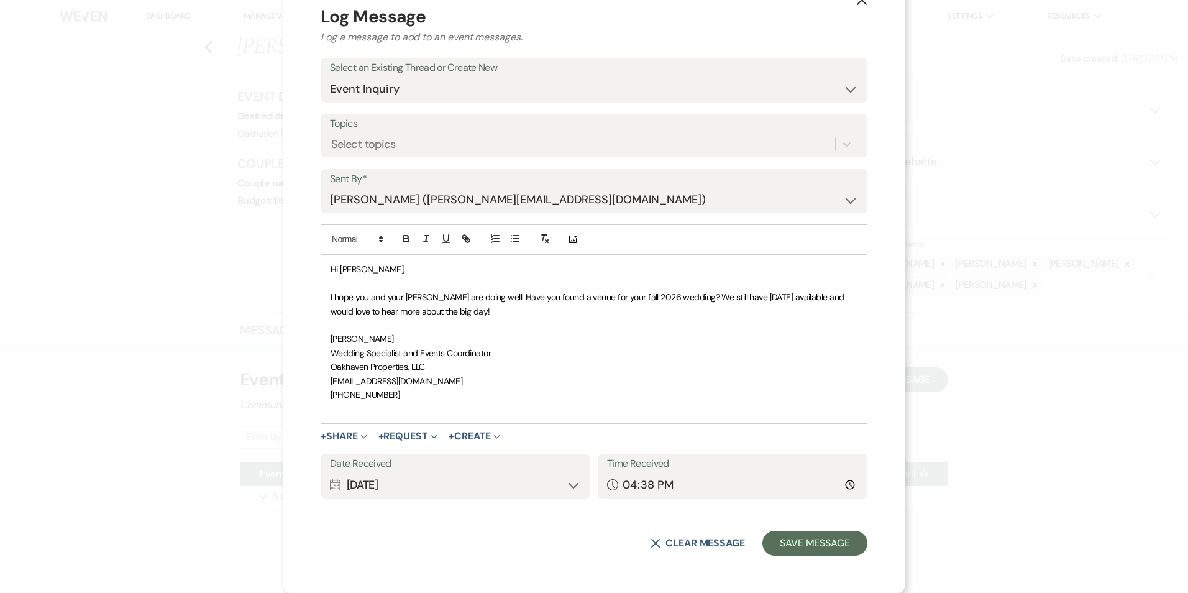
click at [809, 528] on form "Log Message Log a message to add to an event messages. Select an Existing Threa…" at bounding box center [594, 280] width 547 height 552
drag, startPoint x: 825, startPoint y: 547, endPoint x: 830, endPoint y: 550, distance: 6.4
click at [825, 548] on button "Save Message" at bounding box center [815, 543] width 105 height 25
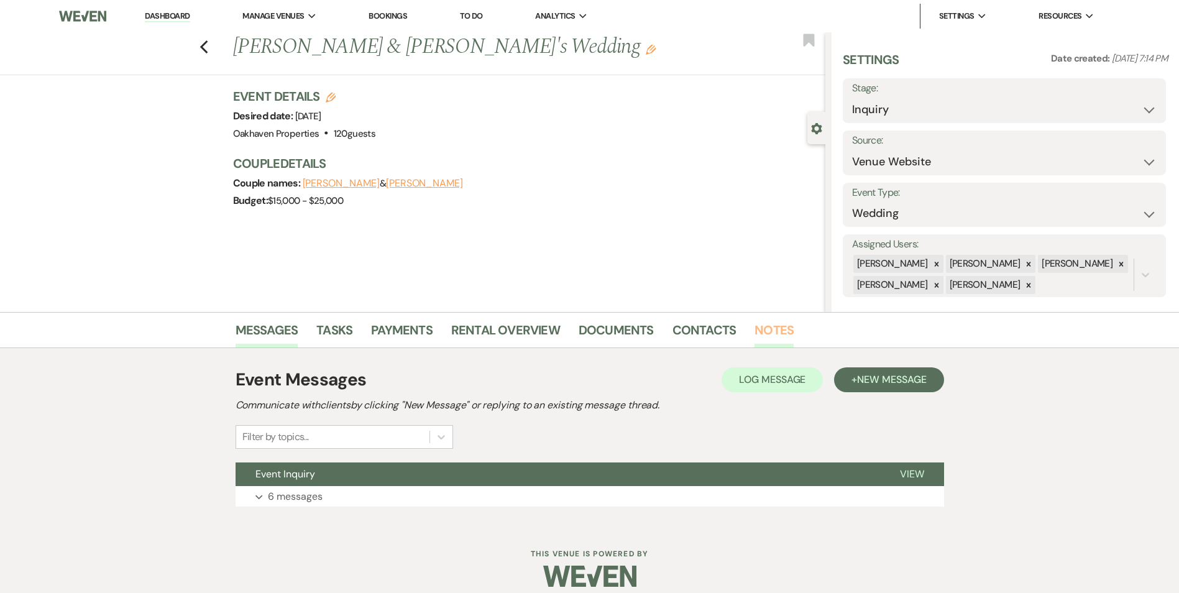
click at [774, 337] on link "Notes" at bounding box center [773, 333] width 39 height 27
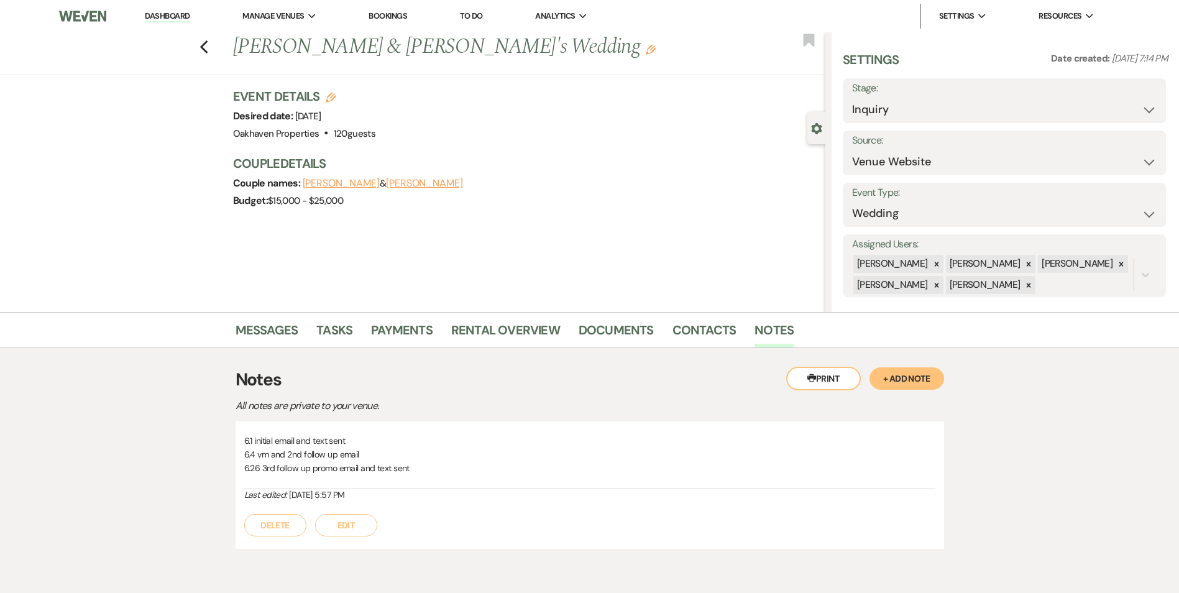
drag, startPoint x: 362, startPoint y: 537, endPoint x: 364, endPoint y: 526, distance: 11.3
click at [362, 534] on div "6.1 initial email and text sent 6.4 vm and 2nd follow up email 6.26 3rd follow …" at bounding box center [590, 484] width 708 height 127
click at [369, 522] on button "Edit" at bounding box center [346, 525] width 62 height 22
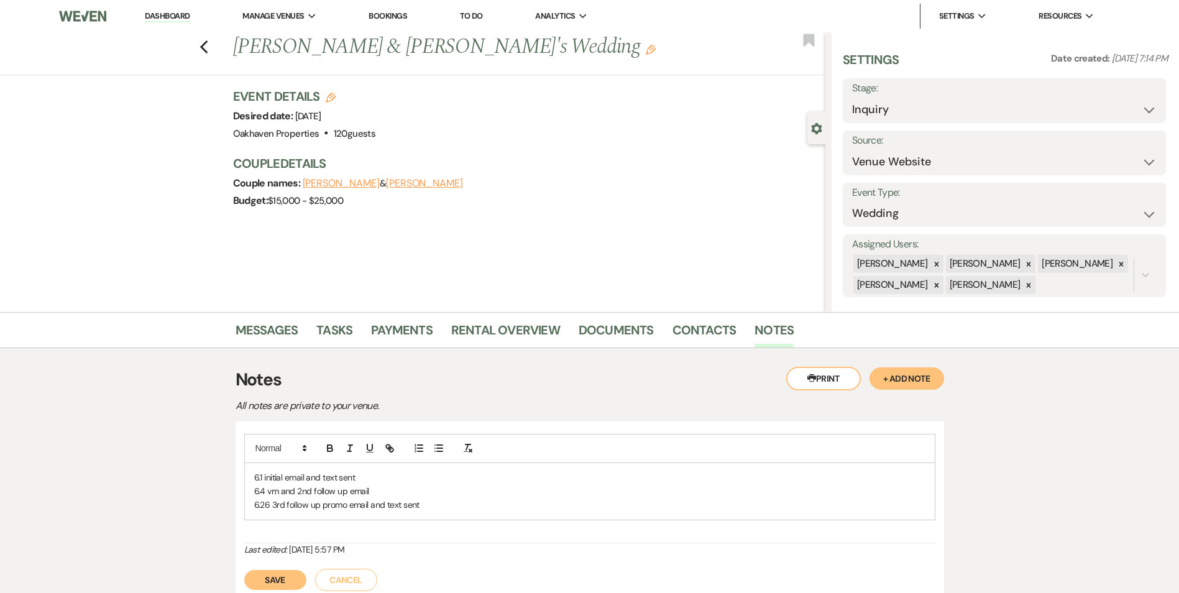
drag, startPoint x: 464, startPoint y: 513, endPoint x: 452, endPoint y: 509, distance: 12.6
click at [462, 513] on div "6.1 initial email and text sent 6.4 vm and 2nd follow up email 6.26 3rd follow …" at bounding box center [590, 491] width 690 height 57
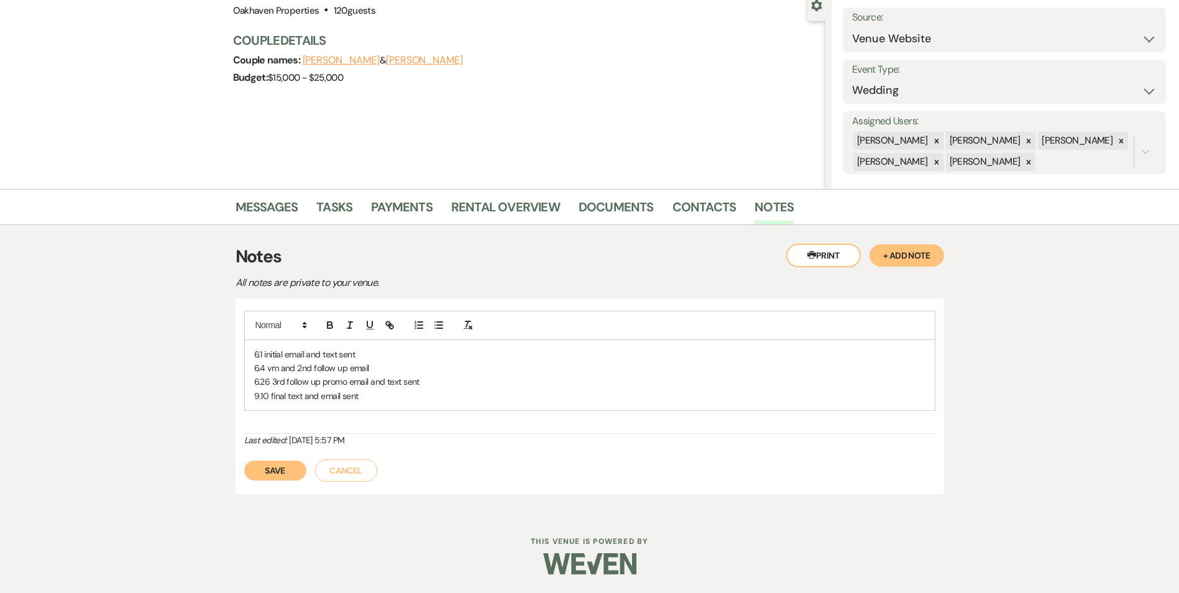
click at [276, 457] on div "Save Cancel" at bounding box center [589, 464] width 691 height 35
click at [278, 462] on button "Save" at bounding box center [275, 471] width 62 height 20
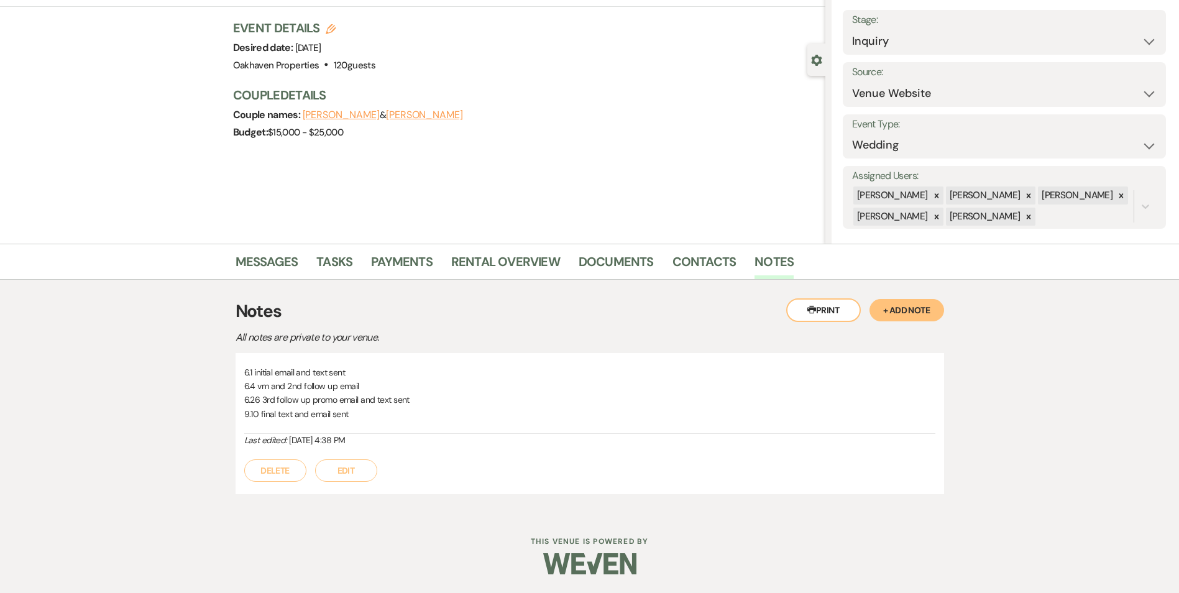
scroll to position [68, 0]
click at [332, 262] on link "Tasks" at bounding box center [334, 265] width 36 height 27
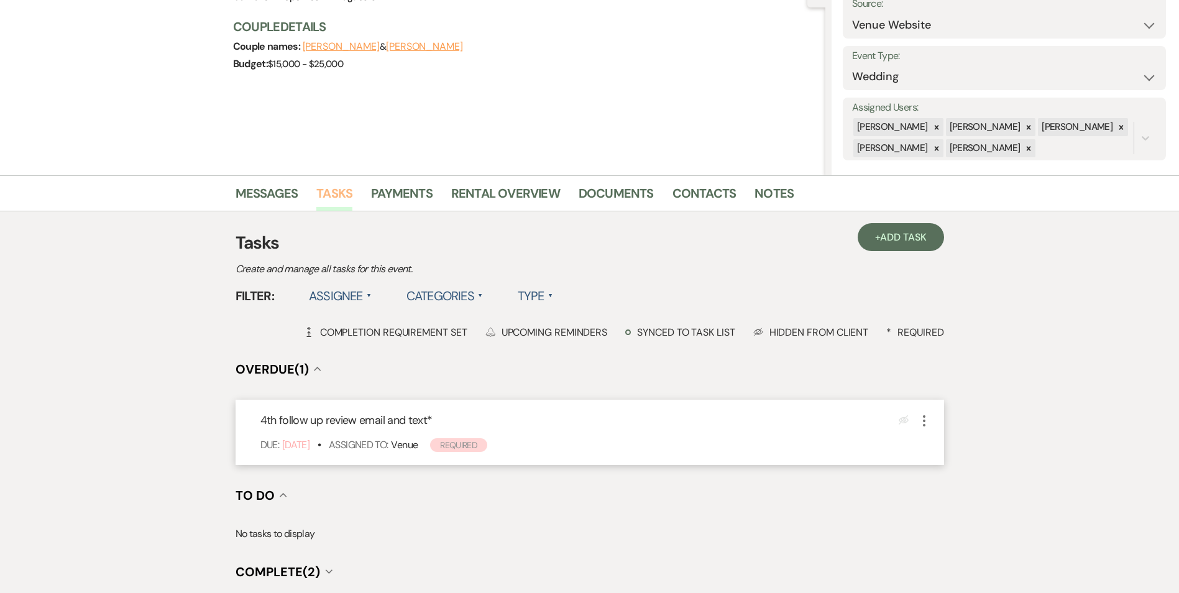
scroll to position [186, 0]
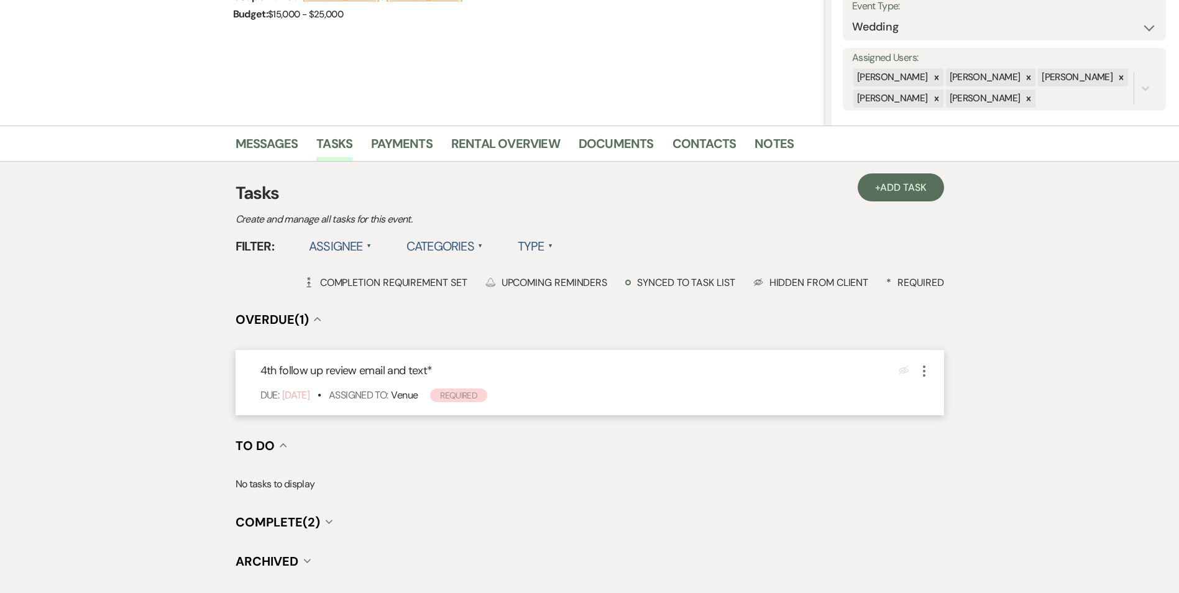
click at [924, 374] on use "button" at bounding box center [924, 370] width 2 height 11
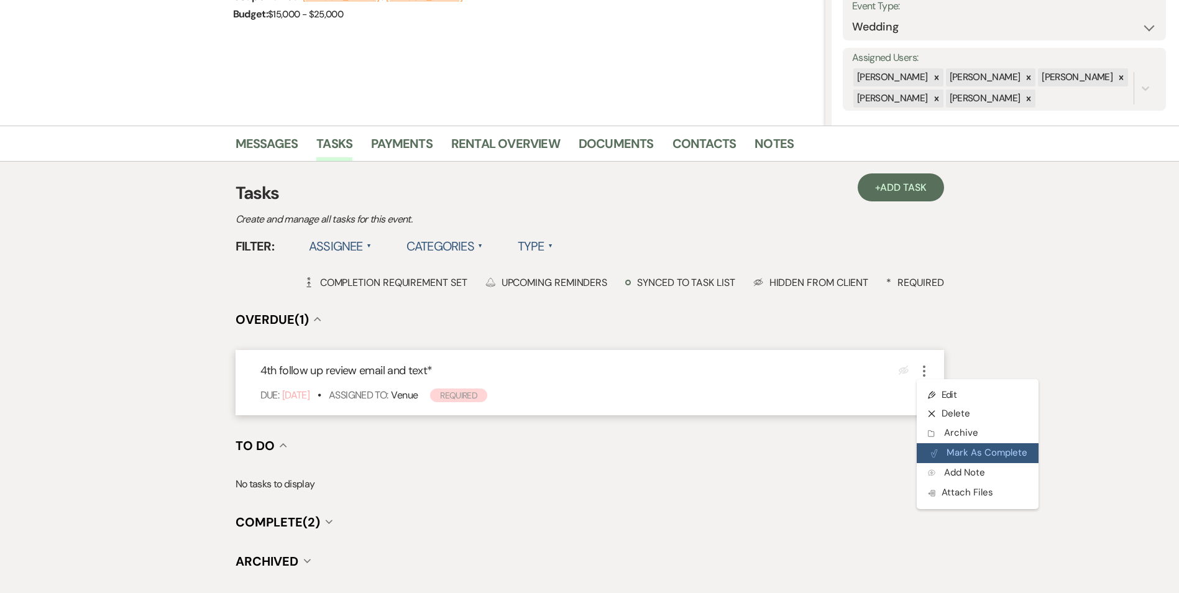
drag, startPoint x: 940, startPoint y: 447, endPoint x: 927, endPoint y: 459, distance: 18.0
click at [944, 449] on button "Plan Portal Link Mark As Complete" at bounding box center [978, 453] width 122 height 20
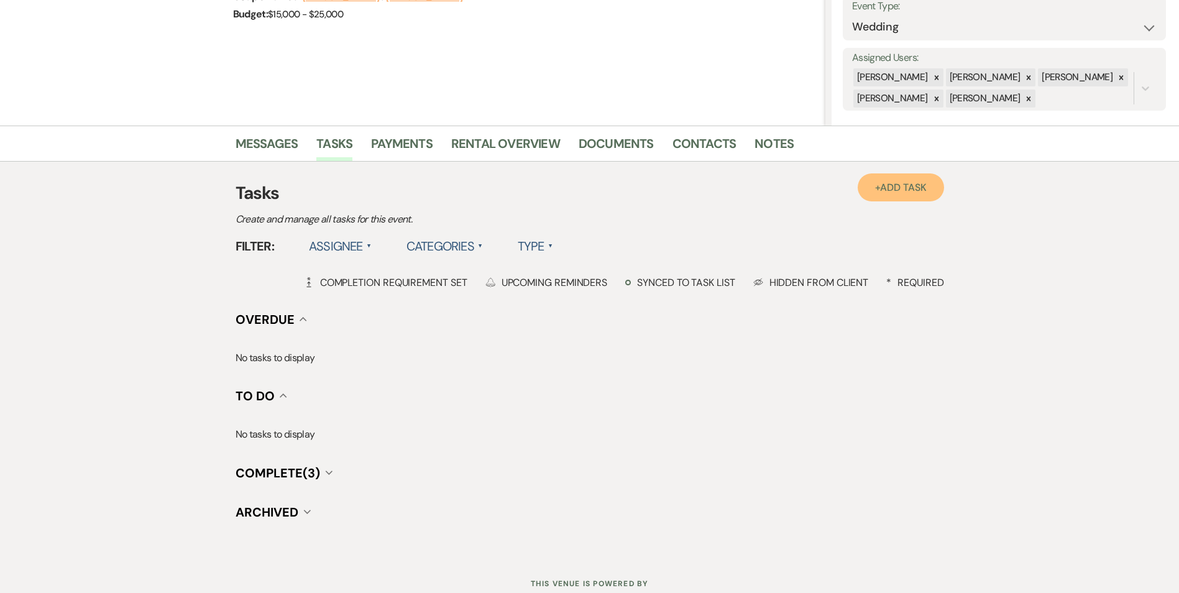
click at [869, 198] on link "+ Add Task" at bounding box center [901, 187] width 86 height 28
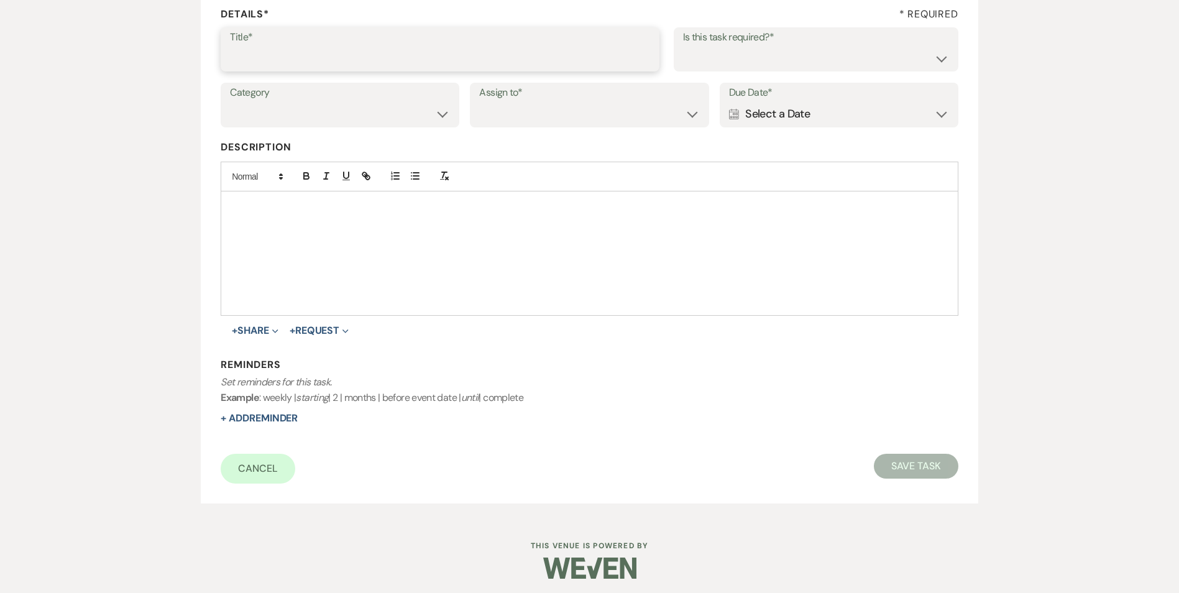
click at [313, 53] on input "Title*" at bounding box center [440, 58] width 420 height 24
type input "if do not hear back [PERSON_NAME] as lost"
click at [826, 62] on select "Yes No" at bounding box center [816, 58] width 266 height 24
click at [683, 46] on select "Yes No" at bounding box center [816, 58] width 266 height 24
drag, startPoint x: 823, startPoint y: 55, endPoint x: 820, endPoint y: 64, distance: 10.0
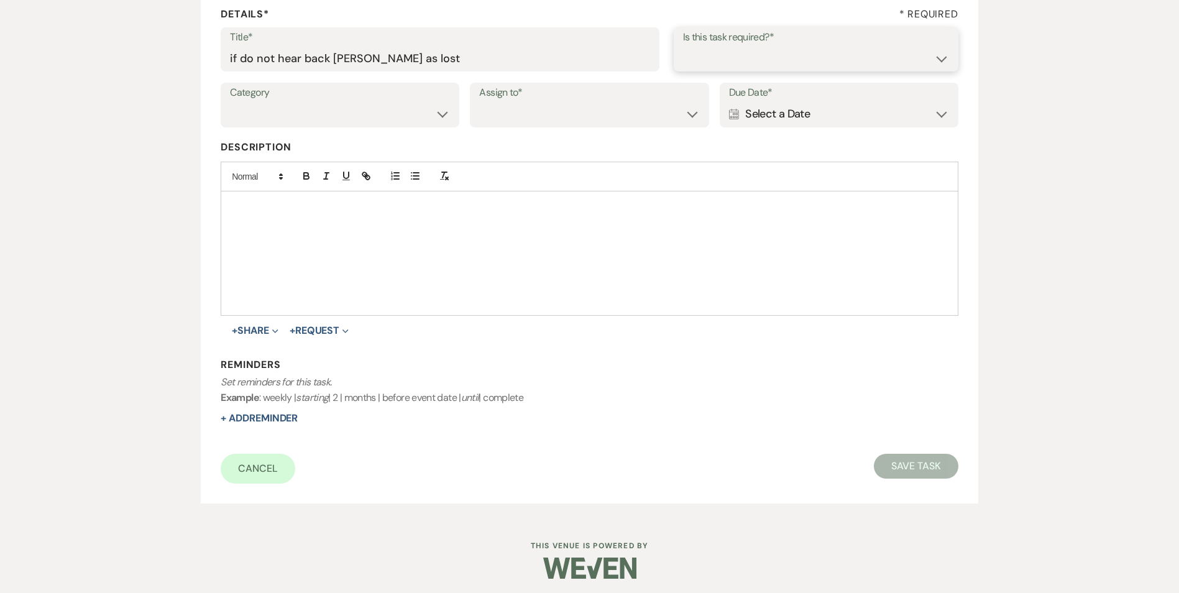
click at [824, 56] on select "Yes No" at bounding box center [816, 58] width 266 height 24
select select "true"
click at [683, 46] on select "Yes No" at bounding box center [816, 58] width 266 height 24
click at [302, 108] on select "Venue Vendors Guests Details Finalize & Share" at bounding box center [340, 114] width 220 height 24
select select "31"
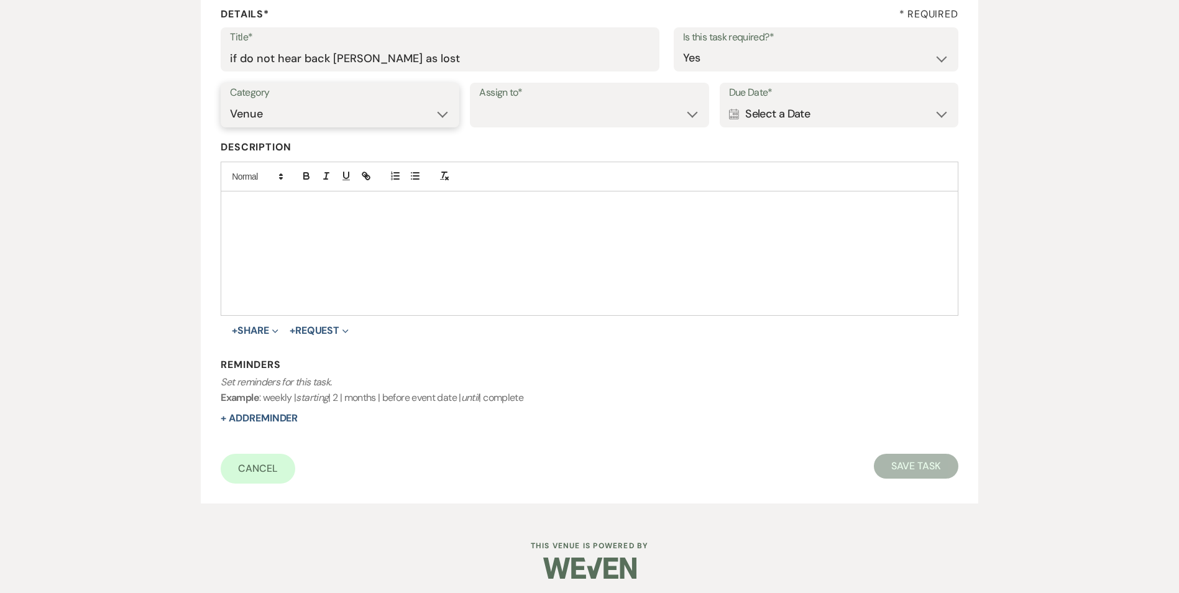
click at [230, 102] on select "Venue Vendors Guests Details Finalize & Share" at bounding box center [340, 114] width 220 height 24
drag, startPoint x: 536, startPoint y: 106, endPoint x: 531, endPoint y: 126, distance: 20.5
click at [536, 106] on select "Venue Client" at bounding box center [589, 114] width 220 height 24
select select "venueHost"
click at [479, 102] on select "Venue Client" at bounding box center [589, 114] width 220 height 24
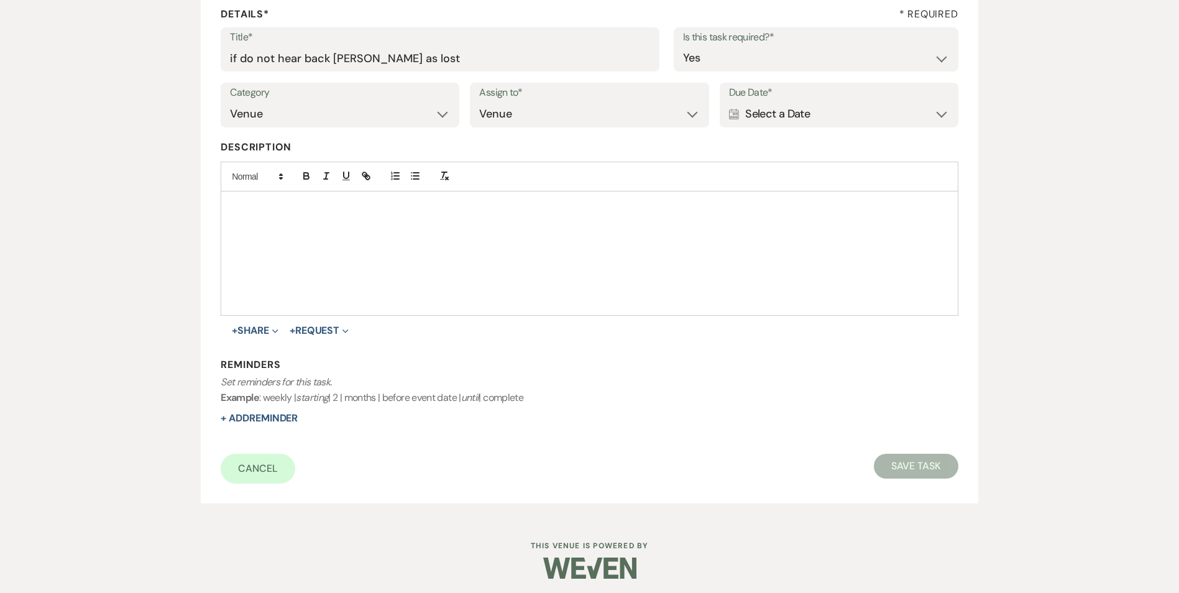
click at [757, 113] on div "Calendar Select a Date Expand" at bounding box center [839, 114] width 220 height 24
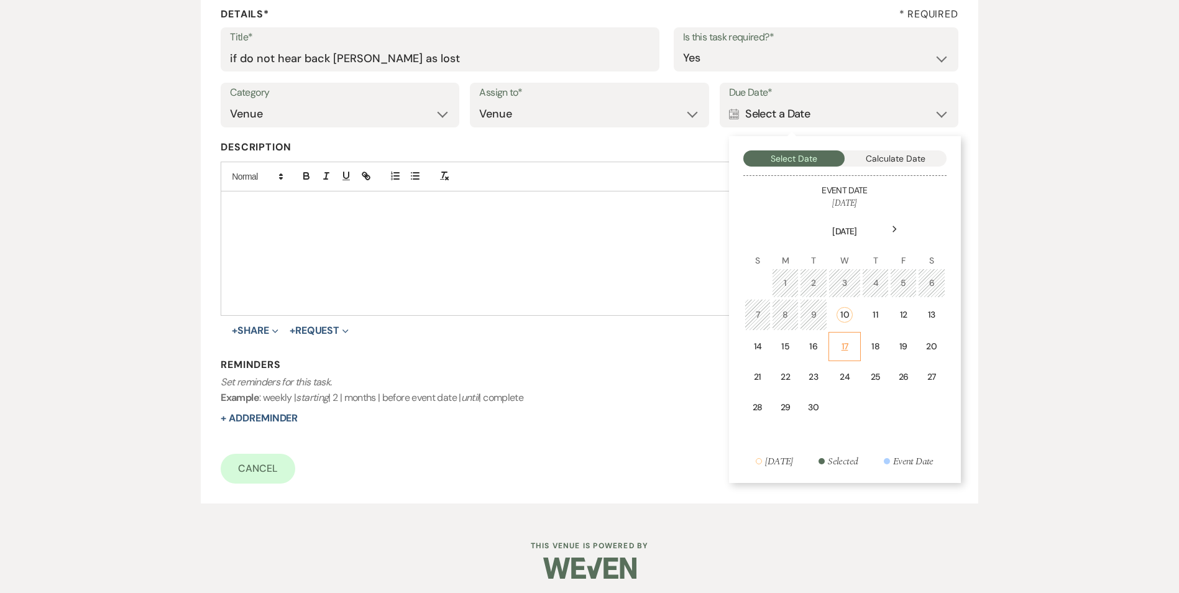
drag, startPoint x: 851, startPoint y: 342, endPoint x: 374, endPoint y: 351, distance: 477.4
click at [850, 341] on div "17" at bounding box center [845, 346] width 17 height 13
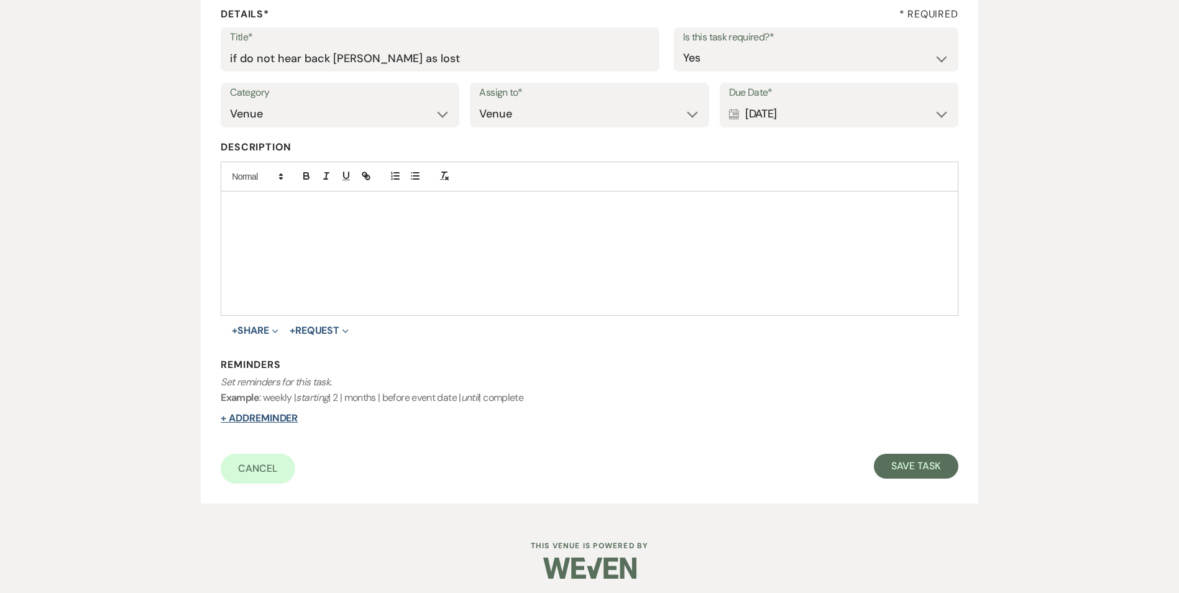
click at [252, 421] on button "+ Add Reminder" at bounding box center [259, 418] width 77 height 10
select select "host"
select select "days"
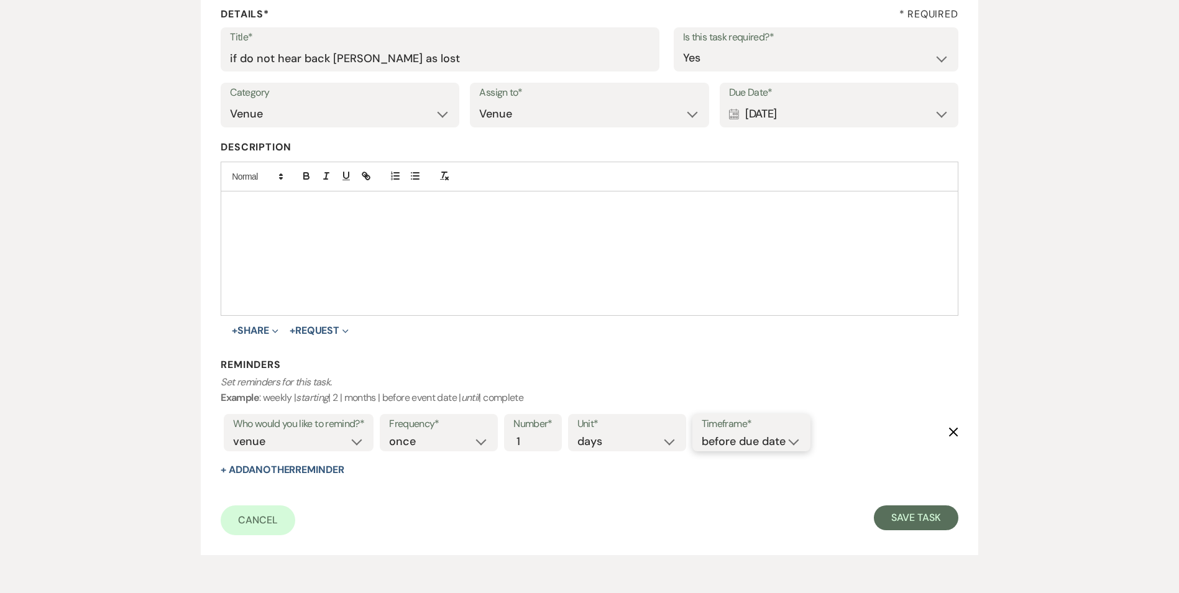
click at [738, 446] on select "before due date after due date on due date on custom date" at bounding box center [751, 441] width 99 height 17
select select "onDueDate"
click at [702, 433] on select "before due date after due date on due date on custom date" at bounding box center [751, 441] width 99 height 17
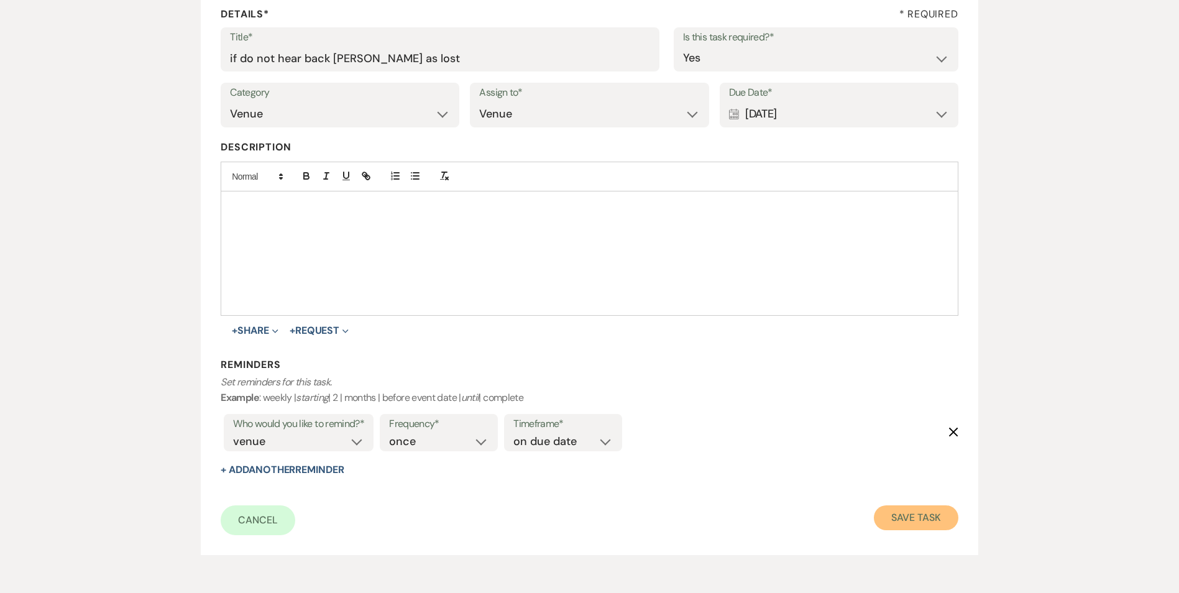
click at [896, 524] on button "Save Task" at bounding box center [916, 517] width 84 height 25
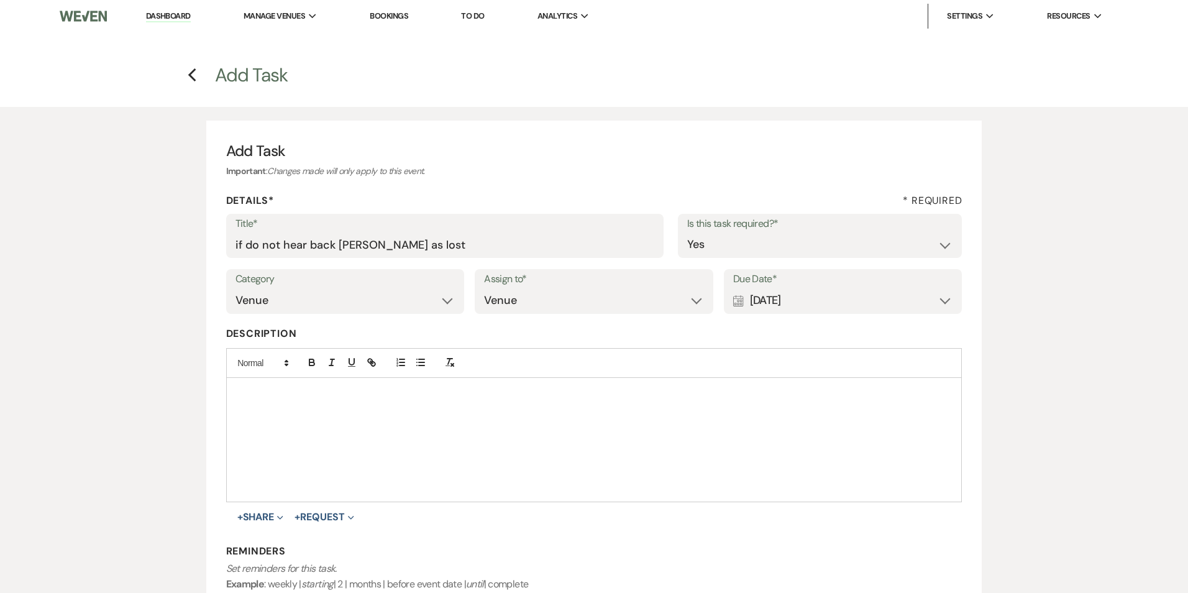
select select "5"
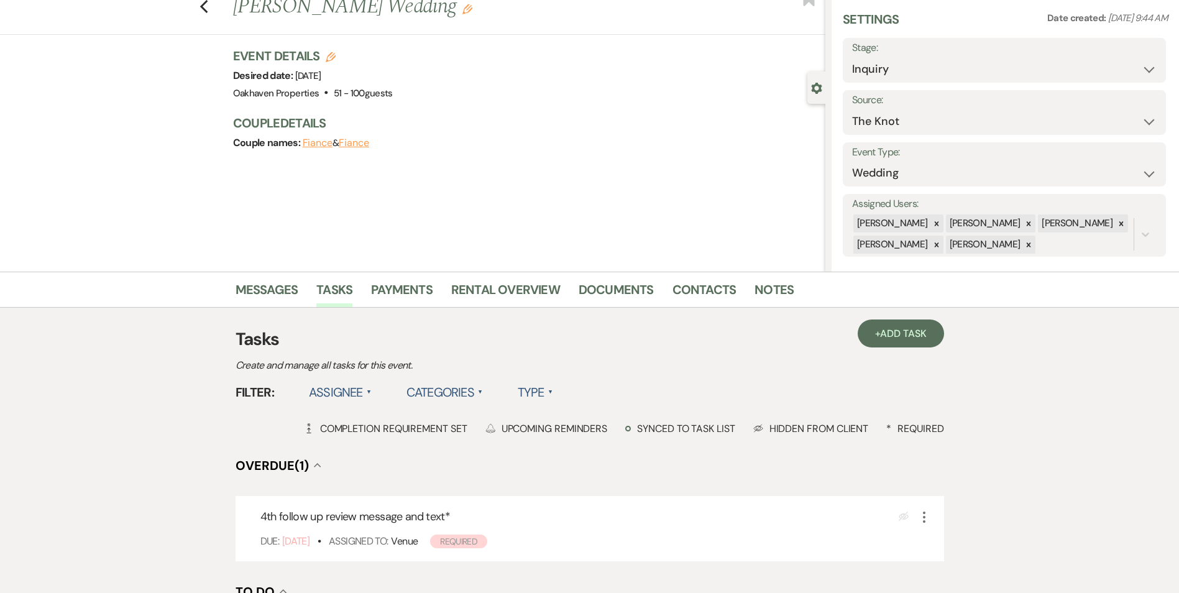
scroll to position [62, 0]
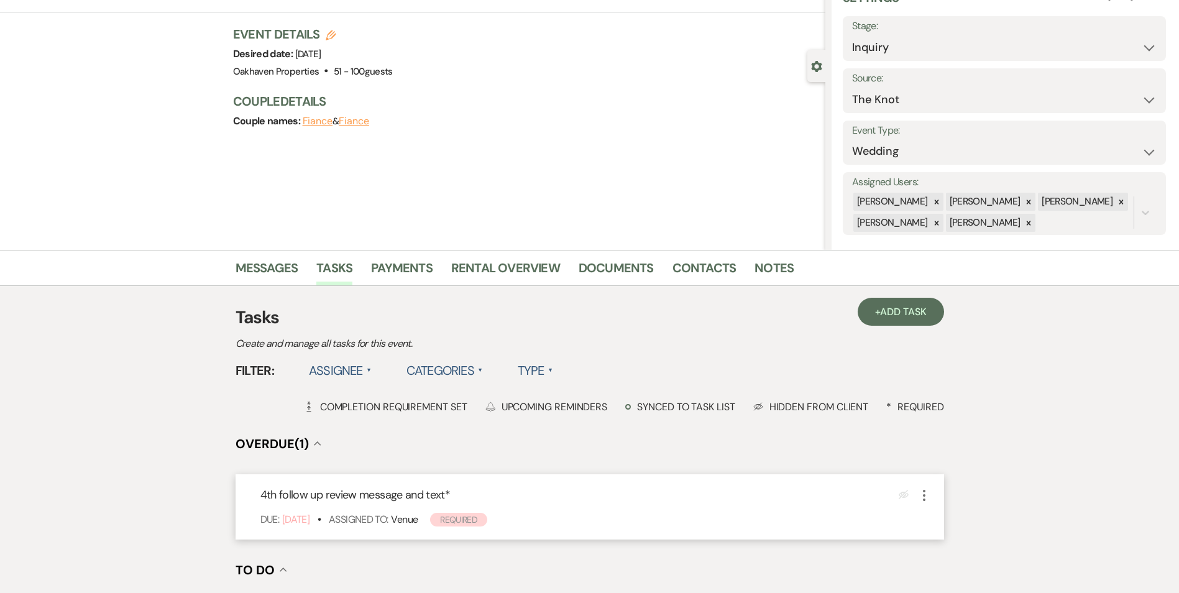
click at [927, 498] on icon "More" at bounding box center [924, 495] width 15 height 15
click at [949, 580] on button "Plan Portal Link Mark As Complete" at bounding box center [978, 577] width 122 height 20
click at [884, 316] on span "Add Task" at bounding box center [903, 311] width 46 height 13
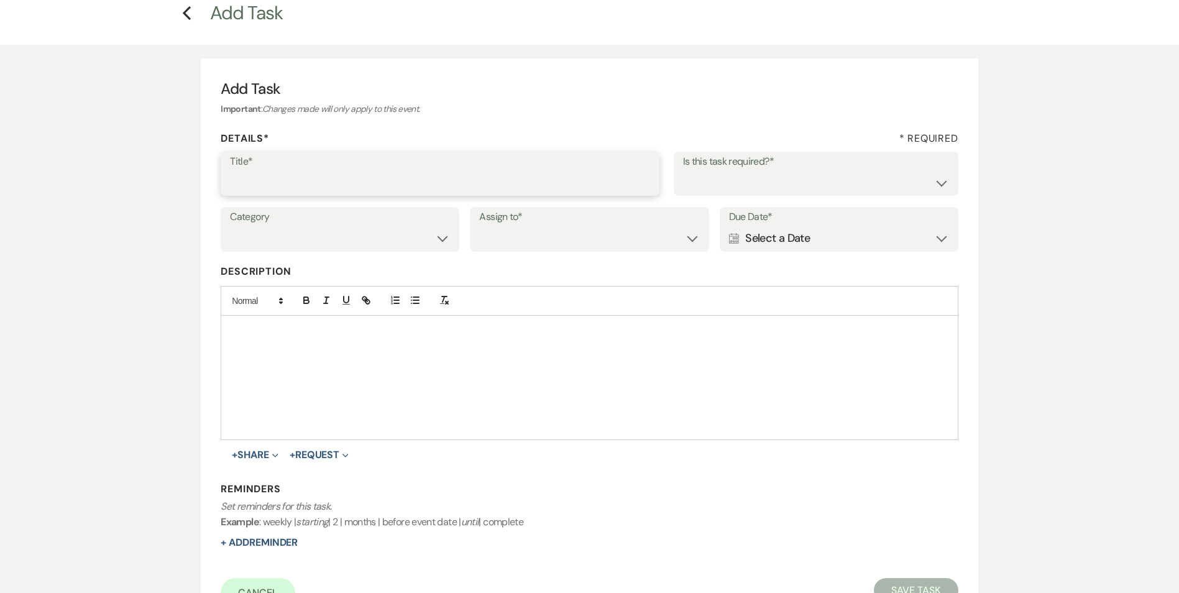
click at [347, 178] on input "Title*" at bounding box center [440, 182] width 420 height 24
type input "if do not hear back [PERSON_NAME] as lost"
click at [724, 192] on select "Yes No" at bounding box center [816, 182] width 266 height 24
select select "true"
click at [683, 170] on select "Yes No" at bounding box center [816, 182] width 266 height 24
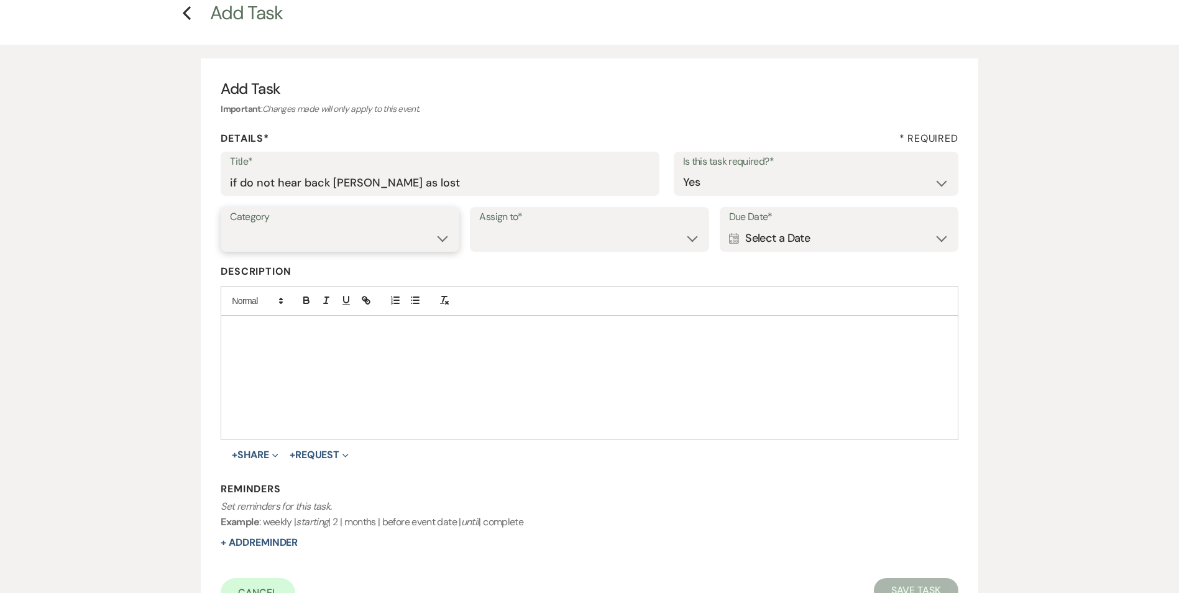
click at [393, 234] on select "Venue Vendors Guests Details Finalize & Share" at bounding box center [340, 238] width 220 height 24
select select "31"
click at [230, 226] on select "Venue Vendors Guests Details Finalize & Share" at bounding box center [340, 238] width 220 height 24
click at [498, 247] on select "Venue Client" at bounding box center [589, 238] width 220 height 24
select select "venueHost"
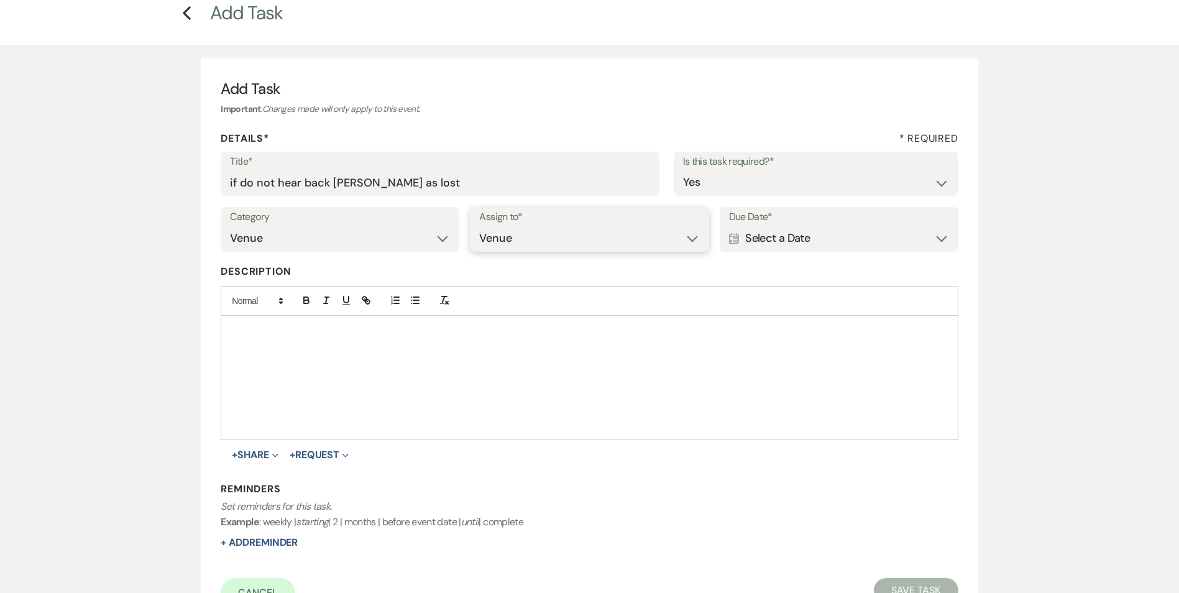
click at [479, 226] on select "Venue Client" at bounding box center [589, 238] width 220 height 24
click at [750, 239] on div "Calendar Select a Date Expand" at bounding box center [839, 238] width 220 height 24
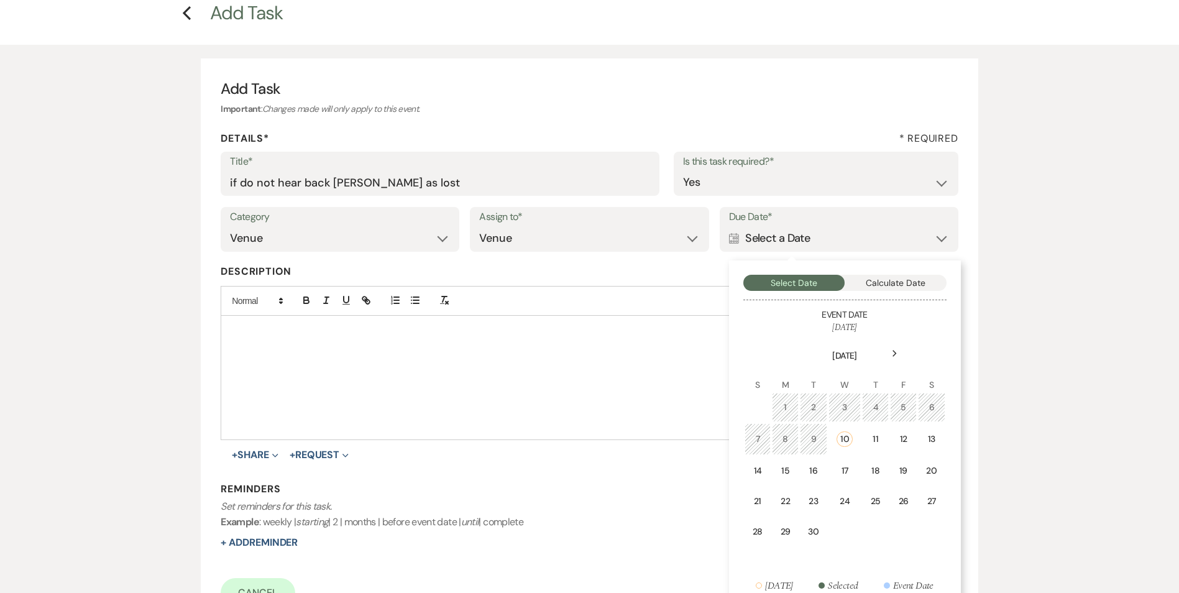
drag, startPoint x: 856, startPoint y: 468, endPoint x: 811, endPoint y: 472, distance: 45.0
click at [855, 468] on td "17" at bounding box center [844, 470] width 33 height 29
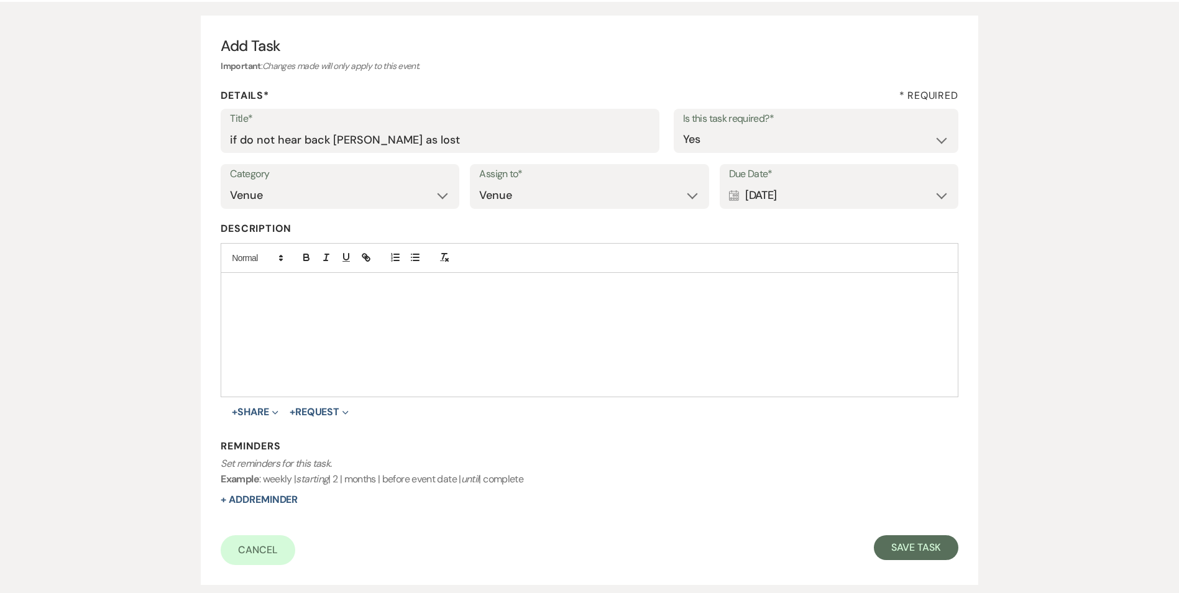
scroll to position [124, 0]
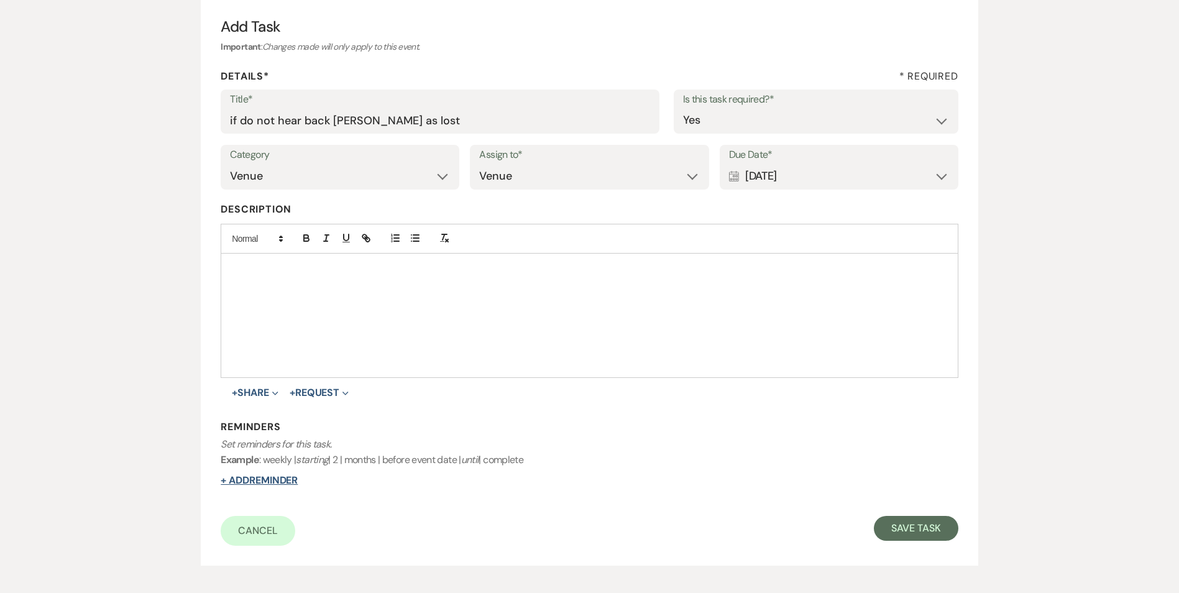
click at [277, 479] on button "+ Add Reminder" at bounding box center [259, 480] width 77 height 10
select select "host"
select select "days"
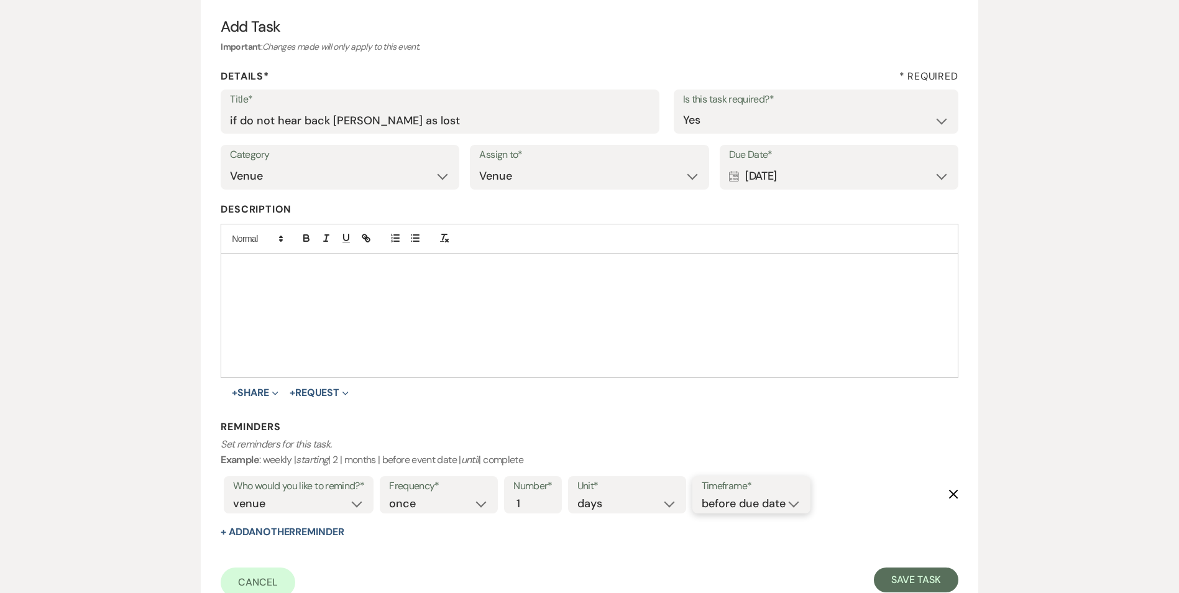
click at [756, 507] on select "before due date after due date on due date on custom date" at bounding box center [751, 503] width 99 height 17
select select "onDueDate"
click at [702, 495] on select "before due date after due date on due date on custom date" at bounding box center [751, 503] width 99 height 17
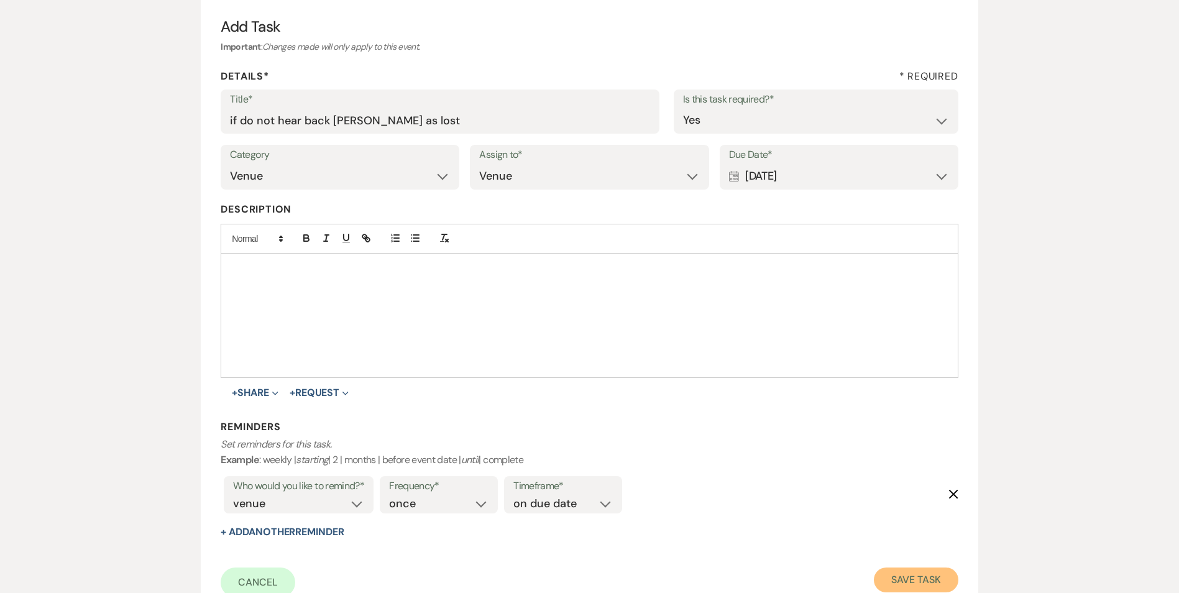
click at [917, 572] on button "Save Task" at bounding box center [916, 579] width 84 height 25
select select "2"
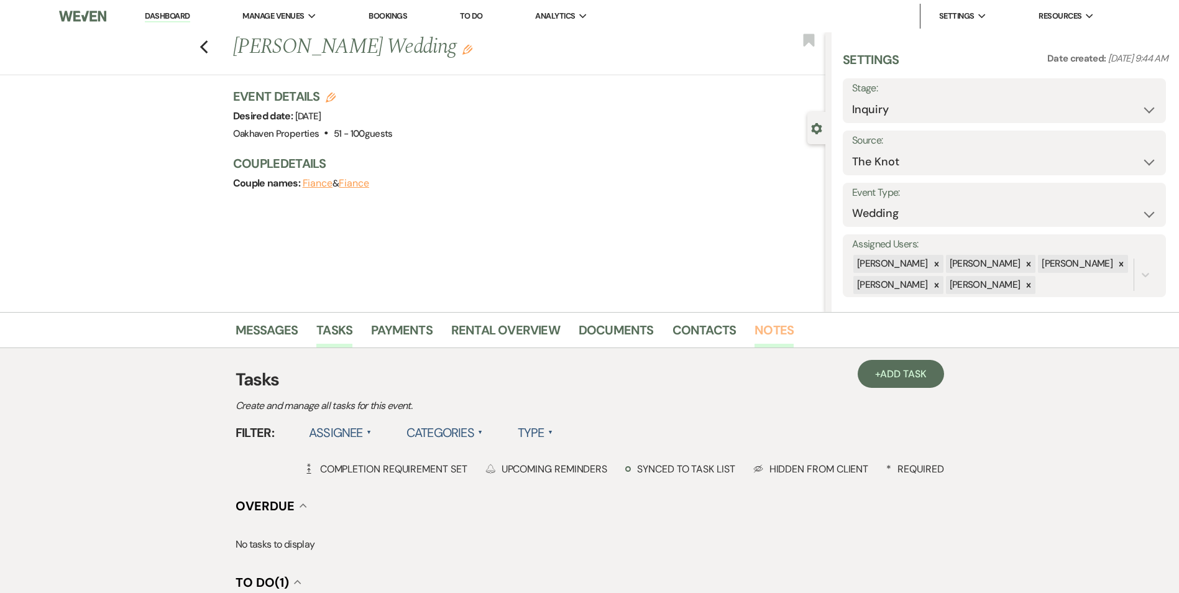
click at [764, 331] on link "Notes" at bounding box center [773, 333] width 39 height 27
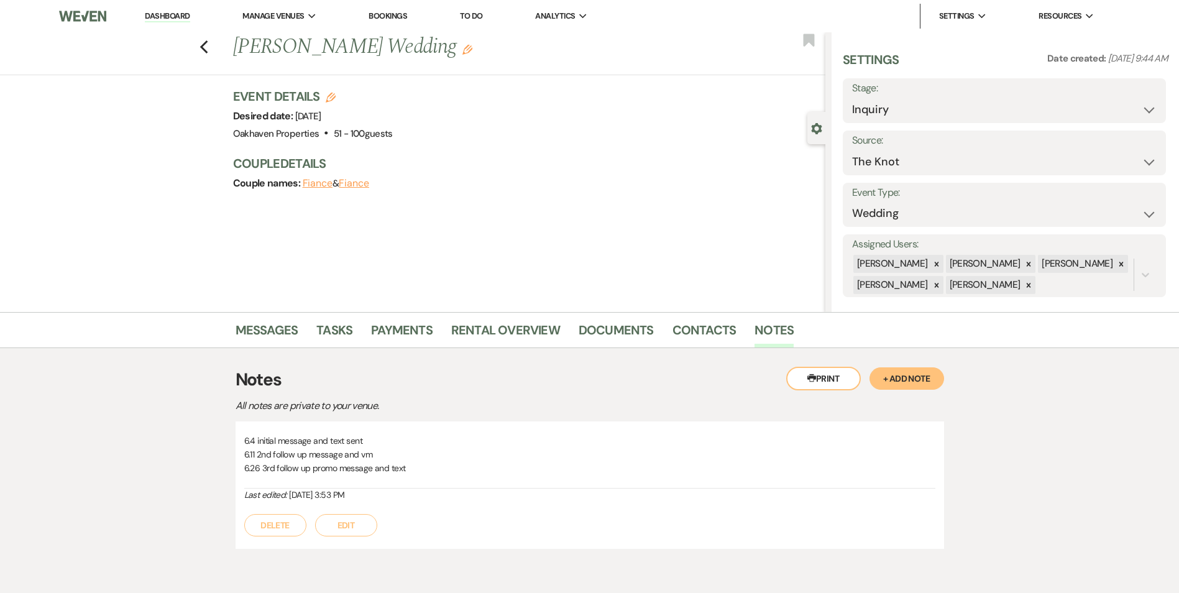
click at [351, 525] on button "Edit" at bounding box center [346, 525] width 62 height 22
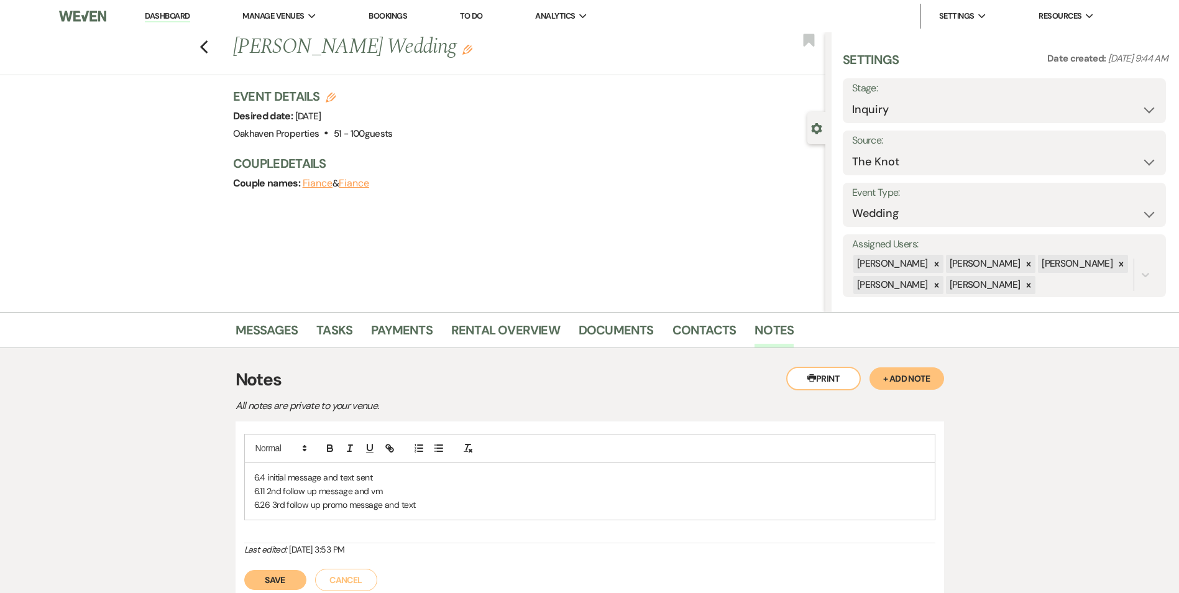
click at [457, 508] on p "6.26 3rd follow up promo message and text" at bounding box center [589, 505] width 671 height 14
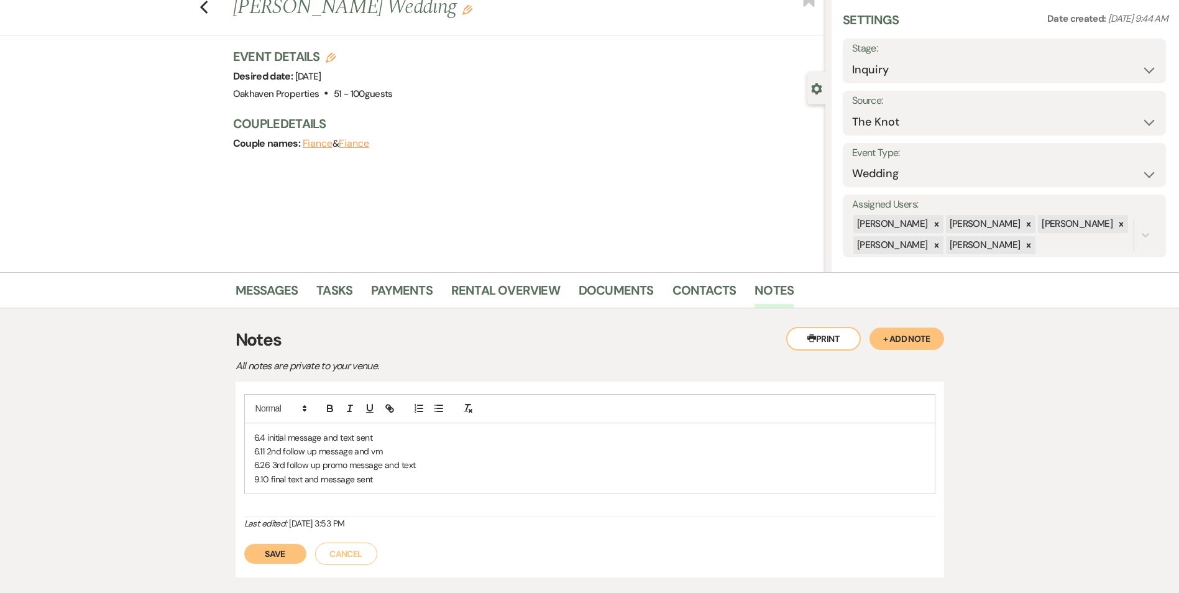
scroll to position [62, 0]
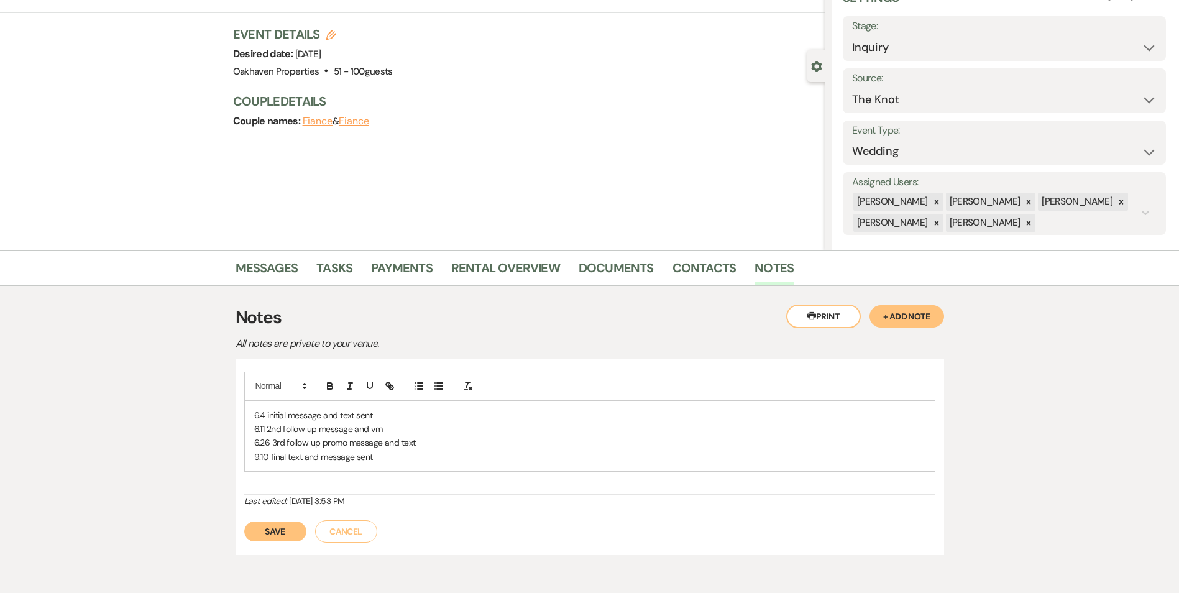
click at [282, 523] on button "Save" at bounding box center [275, 531] width 62 height 20
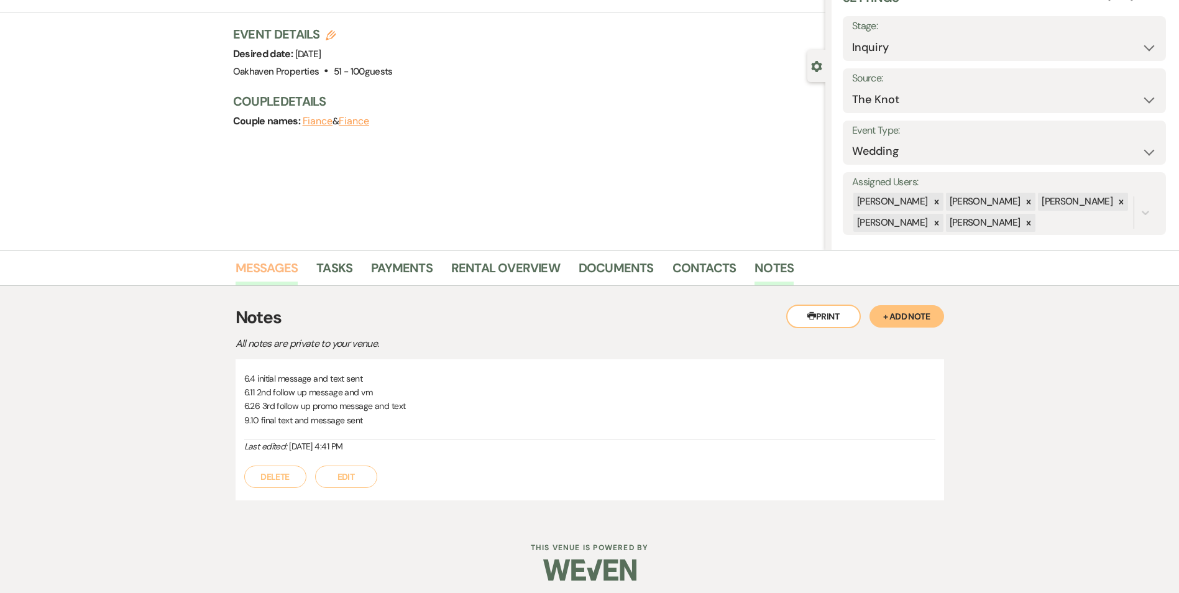
drag, startPoint x: 260, startPoint y: 267, endPoint x: 439, endPoint y: 293, distance: 180.8
click at [260, 268] on link "Messages" at bounding box center [267, 271] width 63 height 27
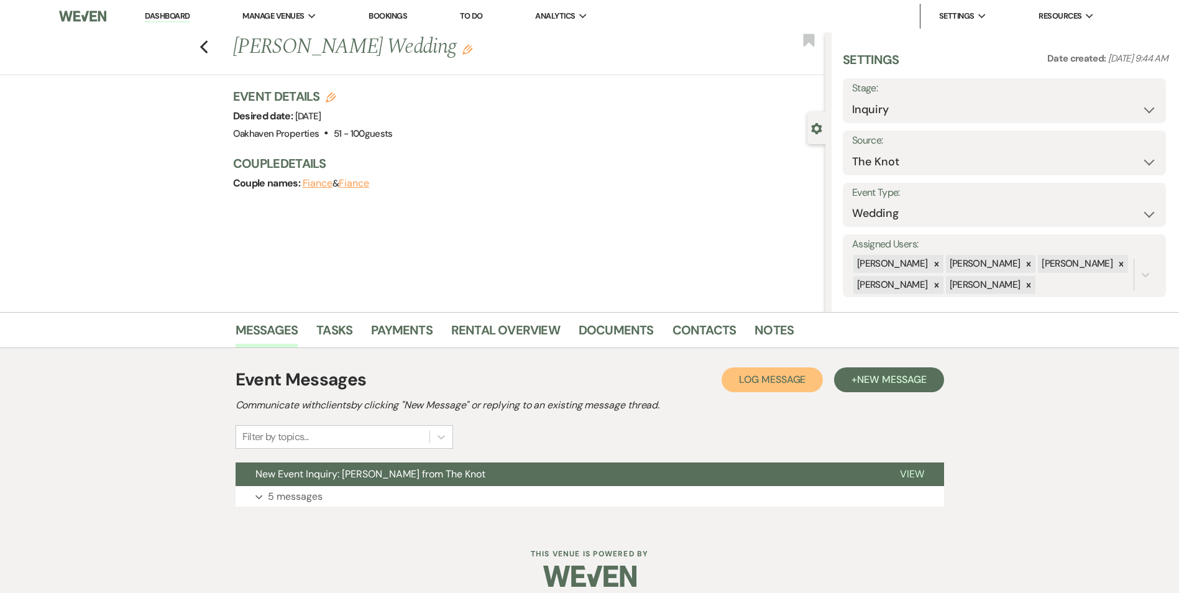
click at [768, 372] on button "Log Log Message" at bounding box center [772, 379] width 101 height 25
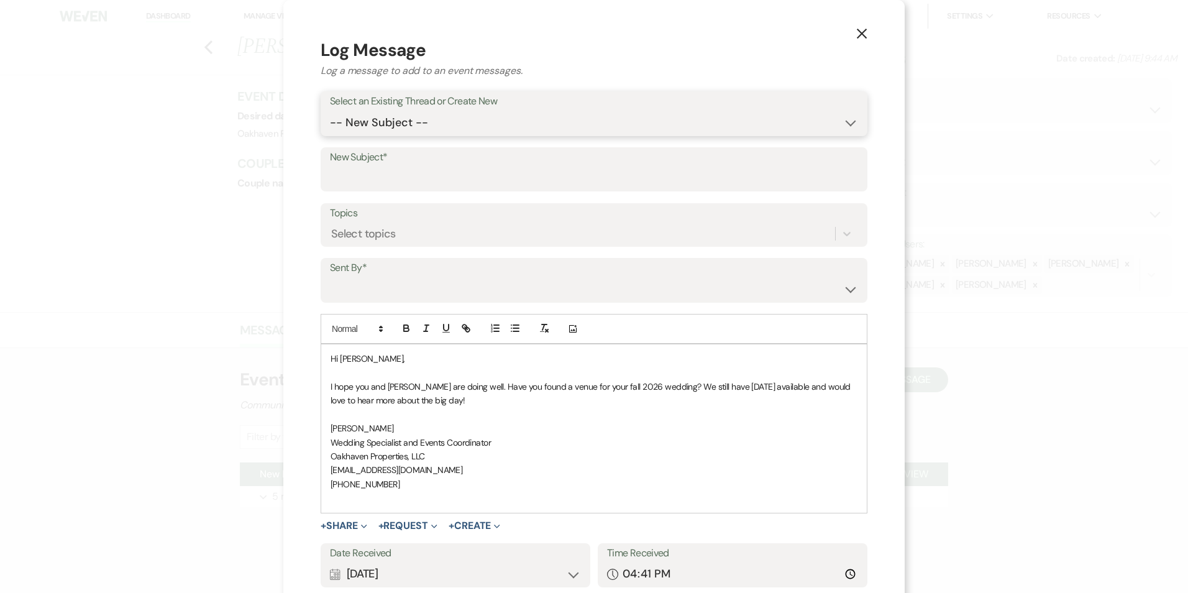
click at [435, 119] on select "-- New Subject -- New Event Inquiry: Julia Lawrik from The Knot" at bounding box center [594, 123] width 528 height 24
select select "406406"
click at [330, 111] on select "-- New Subject -- New Event Inquiry: Julia Lawrik from The Knot" at bounding box center [594, 123] width 528 height 24
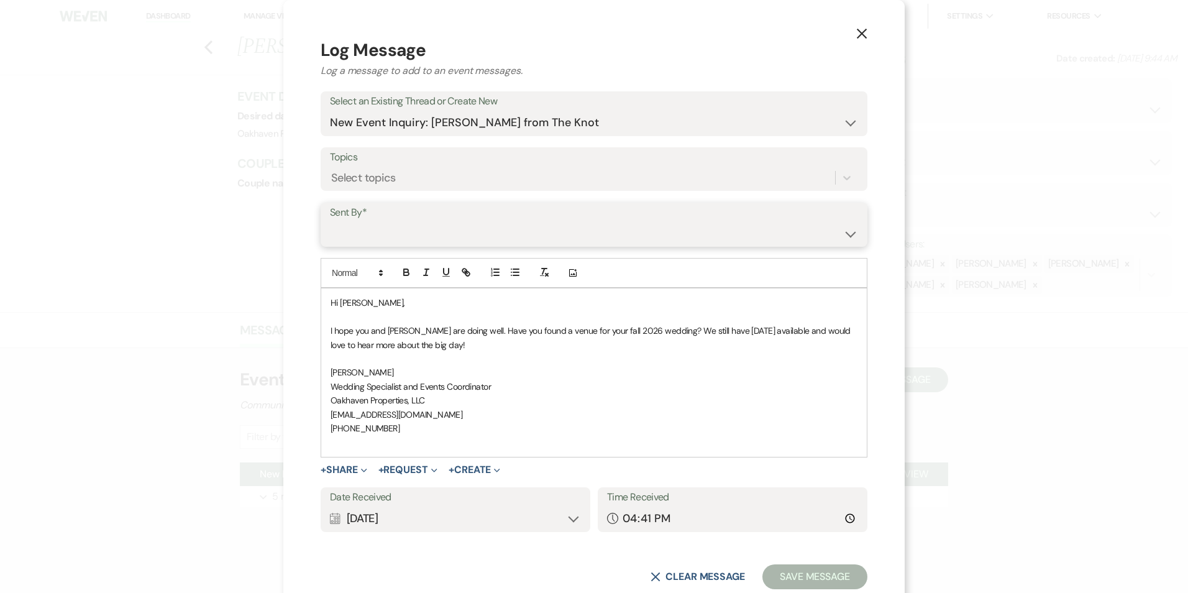
click at [392, 241] on select "Patience Ergish (pdergish@aol.com) Jeanette Wagoner (jeanette@experienceoakhave…" at bounding box center [594, 233] width 528 height 24
select select "user-127923"
click at [330, 221] on select "Patience Ergish (pdergish@aol.com) Jeanette Wagoner (jeanette@experienceoakhave…" at bounding box center [594, 233] width 528 height 24
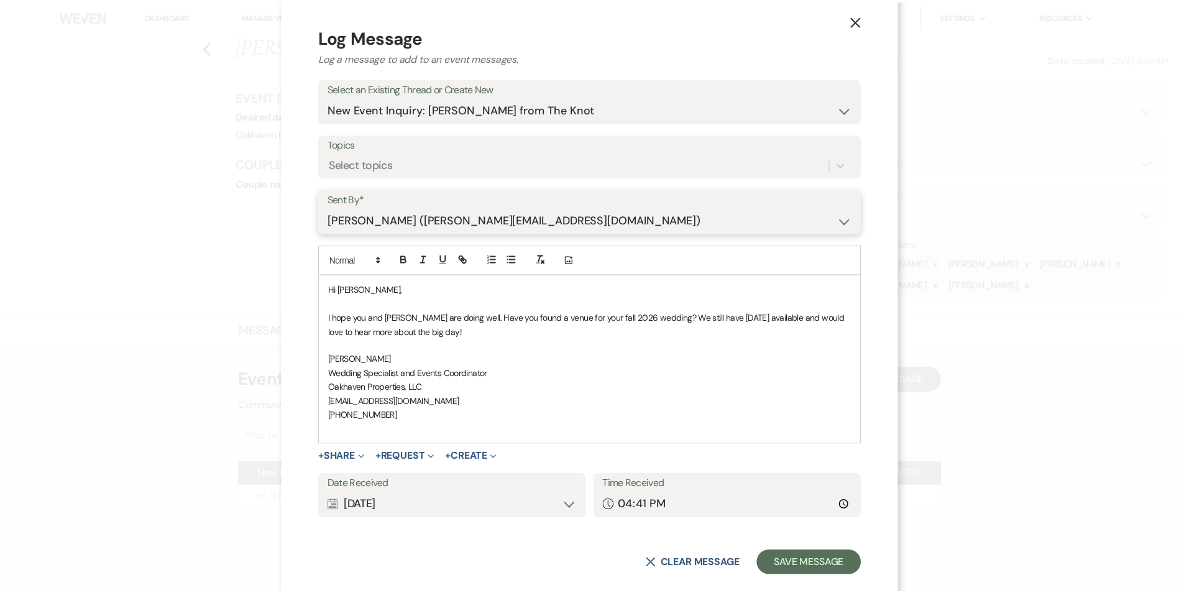
scroll to position [34, 0]
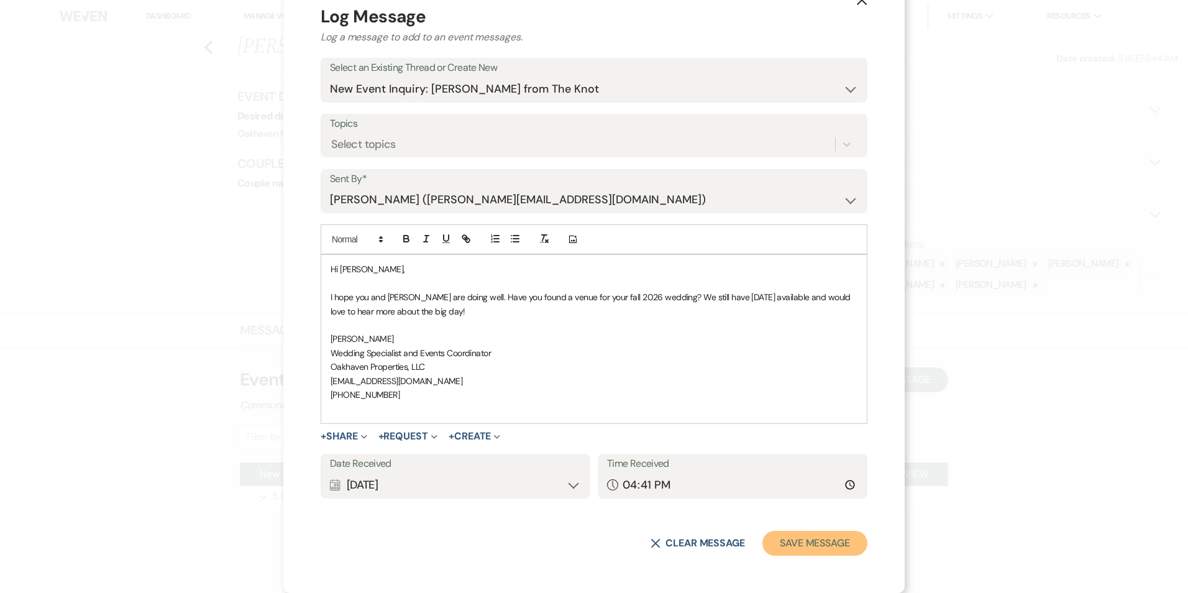
click at [822, 546] on button "Save Message" at bounding box center [815, 543] width 105 height 25
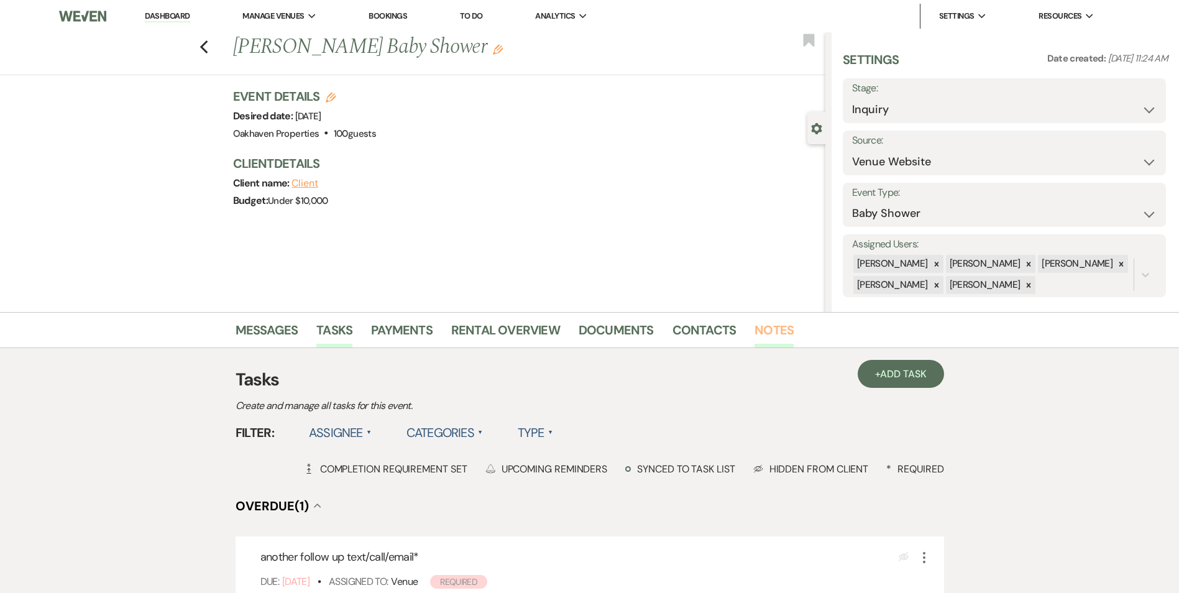
click at [777, 336] on link "Notes" at bounding box center [773, 333] width 39 height 27
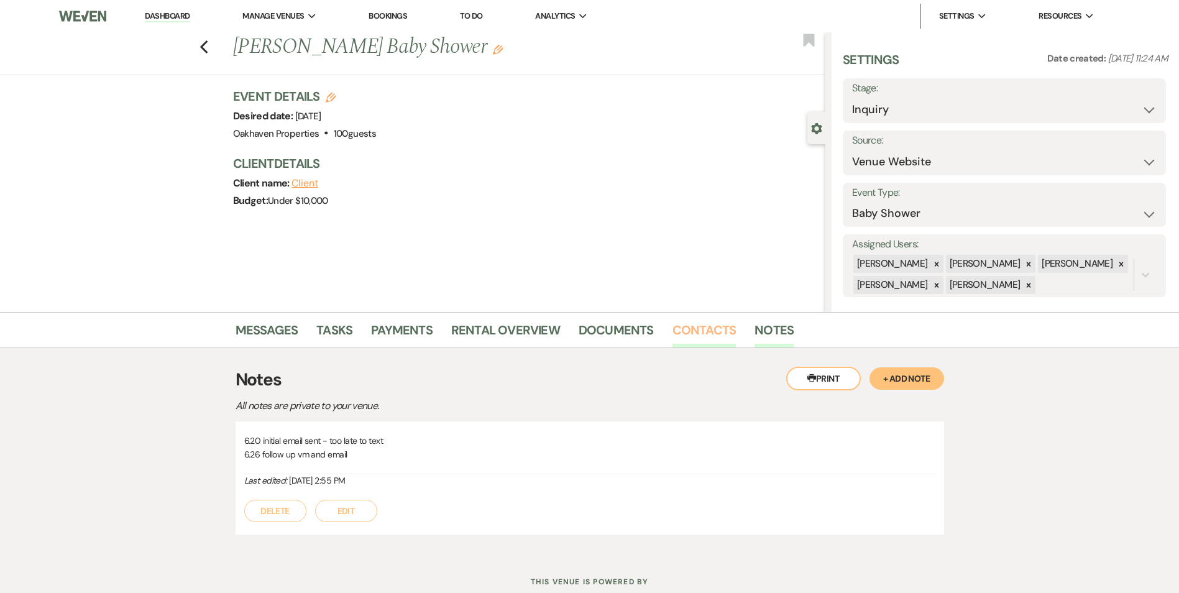
click at [708, 337] on link "Contacts" at bounding box center [704, 333] width 64 height 27
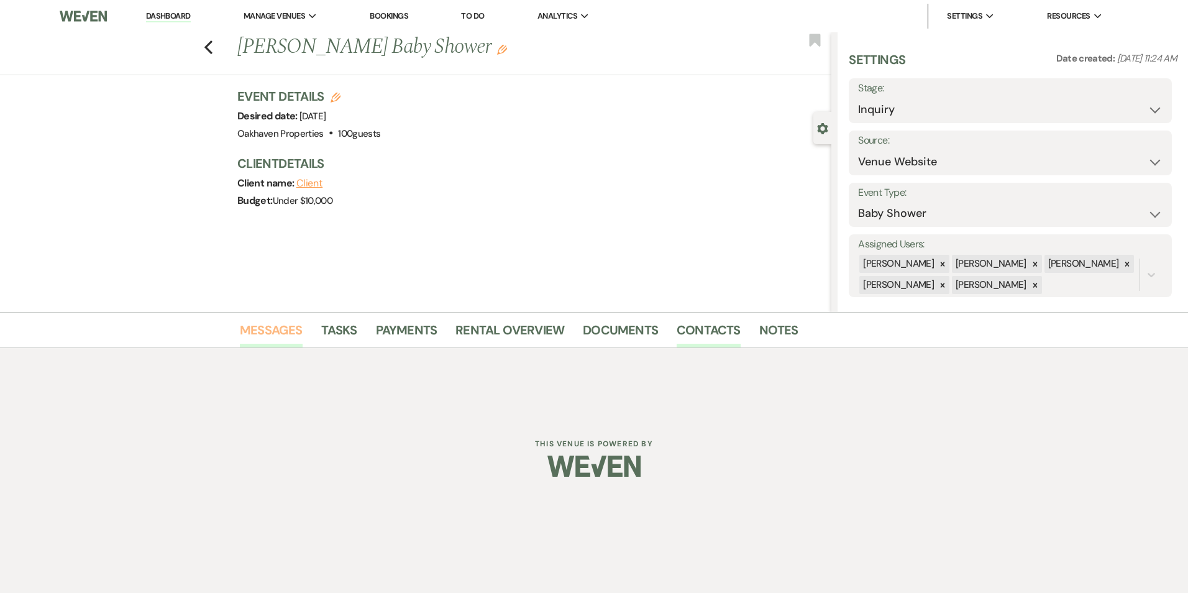
click at [290, 344] on link "Messages" at bounding box center [271, 333] width 63 height 27
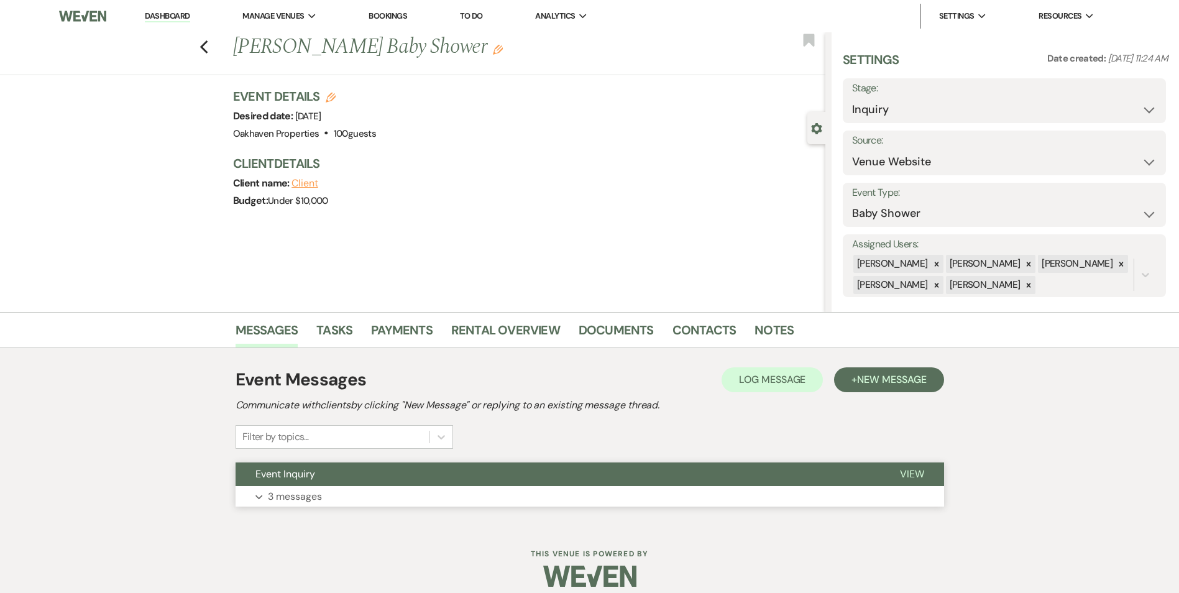
click at [931, 477] on button "View" at bounding box center [912, 474] width 64 height 24
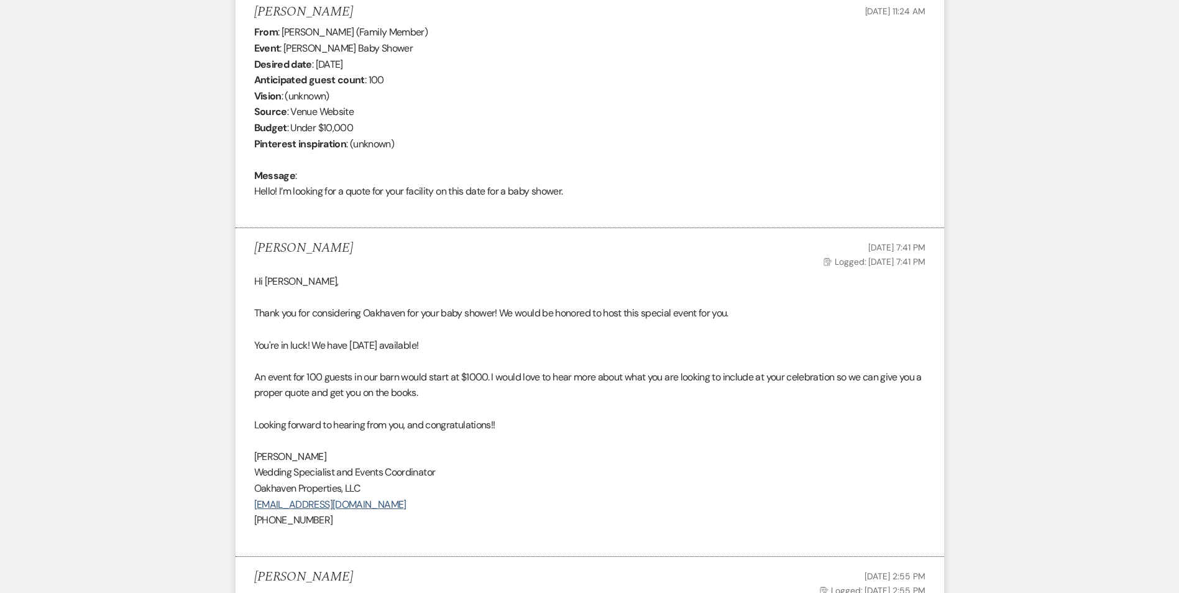
scroll to position [62, 0]
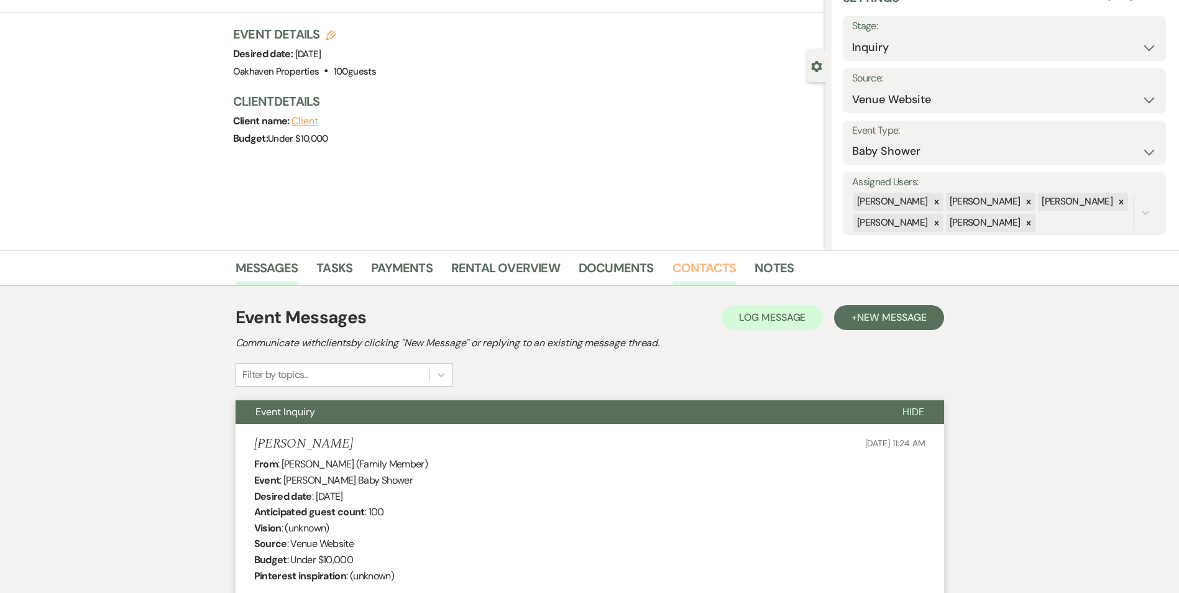
click at [710, 273] on link "Contacts" at bounding box center [704, 271] width 64 height 27
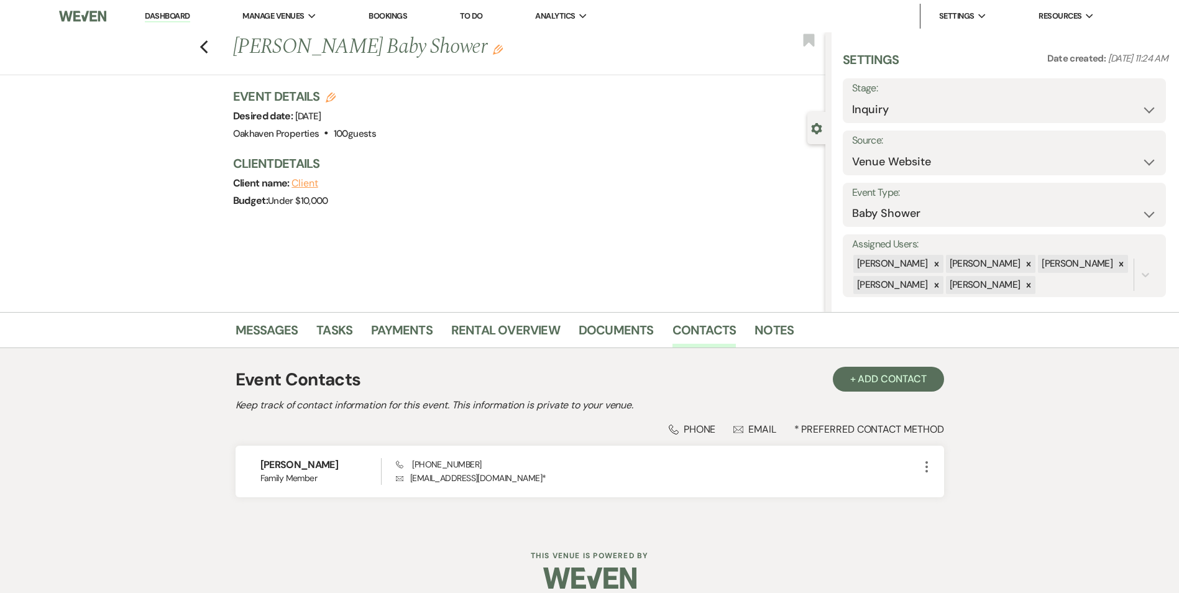
click at [744, 327] on li "Contacts" at bounding box center [713, 333] width 83 height 30
click at [758, 334] on link "Notes" at bounding box center [773, 333] width 39 height 27
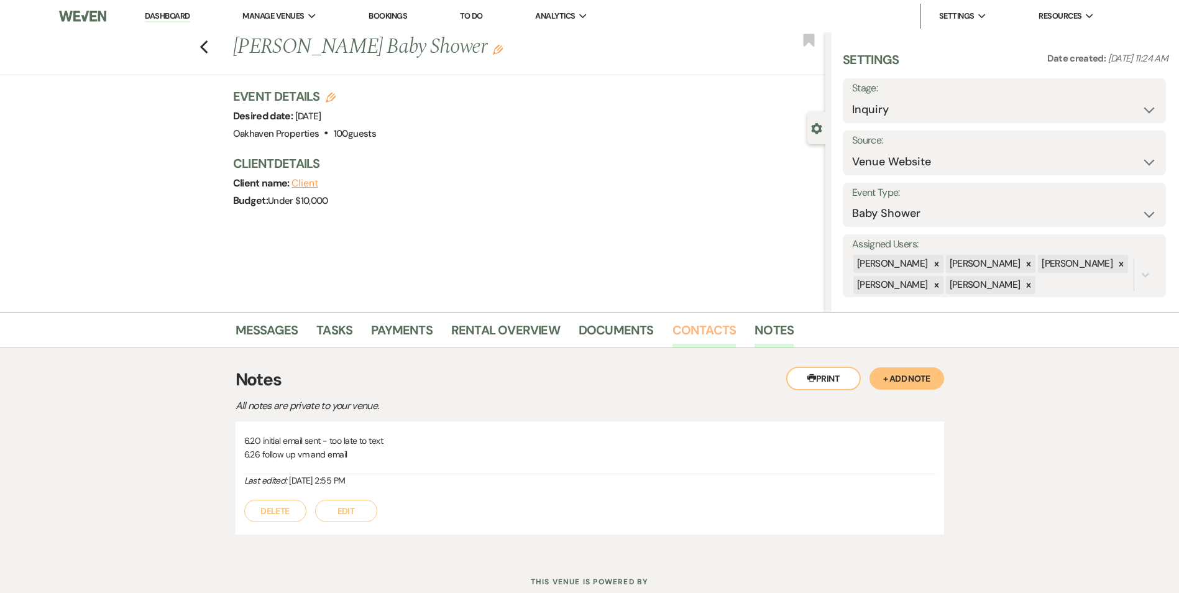
click at [713, 329] on link "Contacts" at bounding box center [704, 333] width 64 height 27
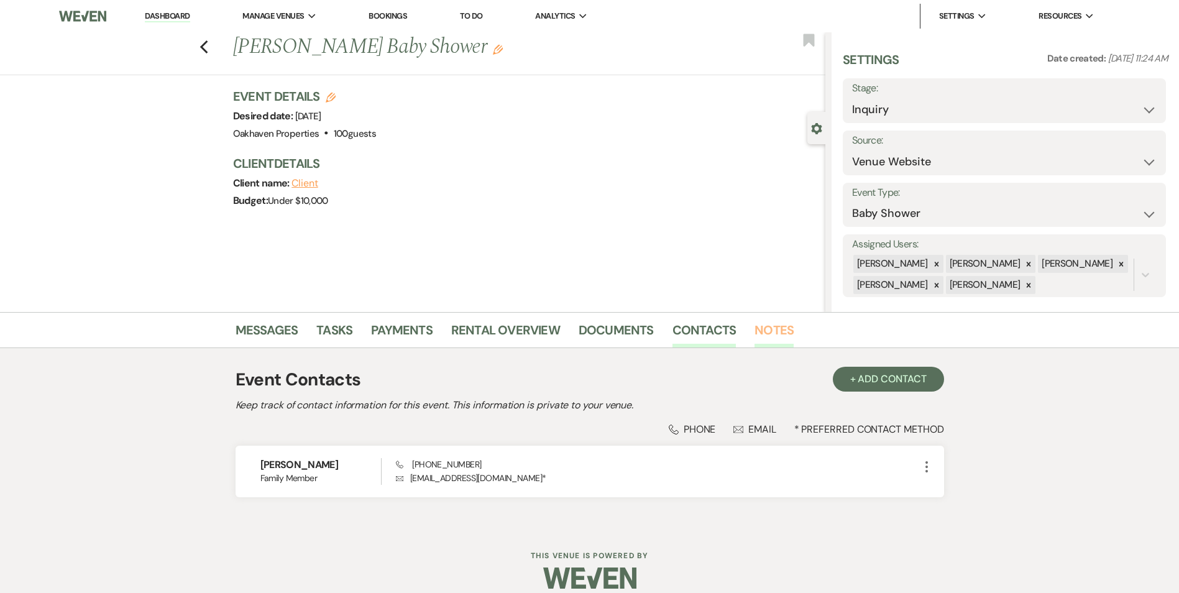
click at [779, 323] on link "Notes" at bounding box center [773, 333] width 39 height 27
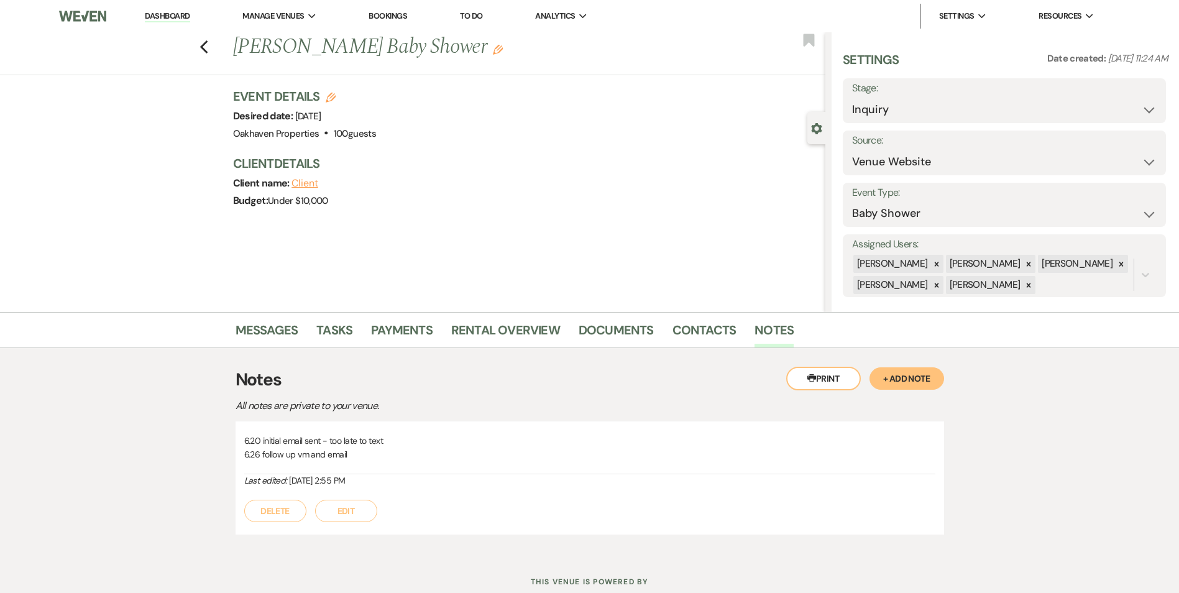
click at [349, 515] on button "Edit" at bounding box center [346, 511] width 62 height 22
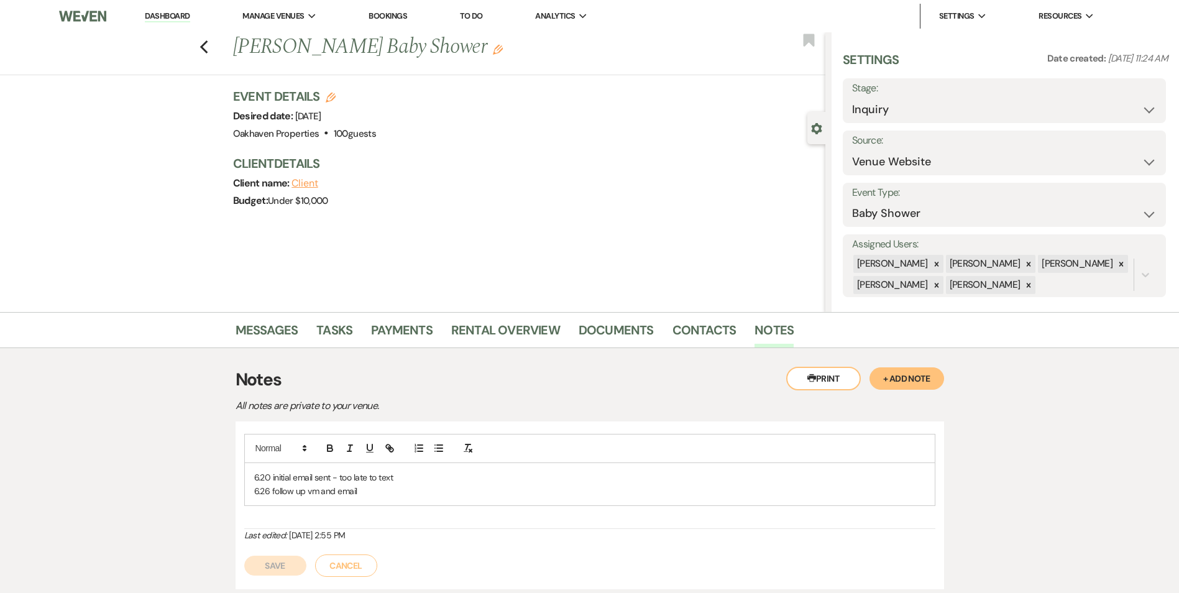
click at [356, 501] on div "6.20 initial email sent - too late to text 6.26 follow up vm and email" at bounding box center [590, 484] width 690 height 43
click at [303, 502] on p "9.10 final text reach out" at bounding box center [589, 505] width 671 height 14
click at [287, 577] on button "Save" at bounding box center [275, 580] width 62 height 20
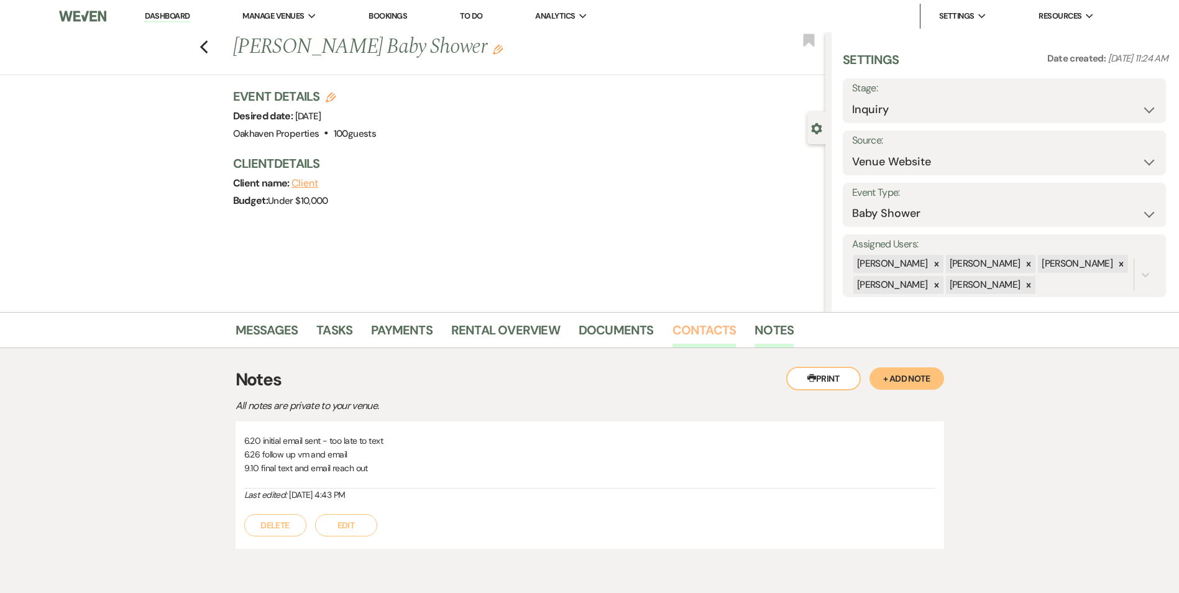
click at [682, 339] on link "Contacts" at bounding box center [704, 333] width 64 height 27
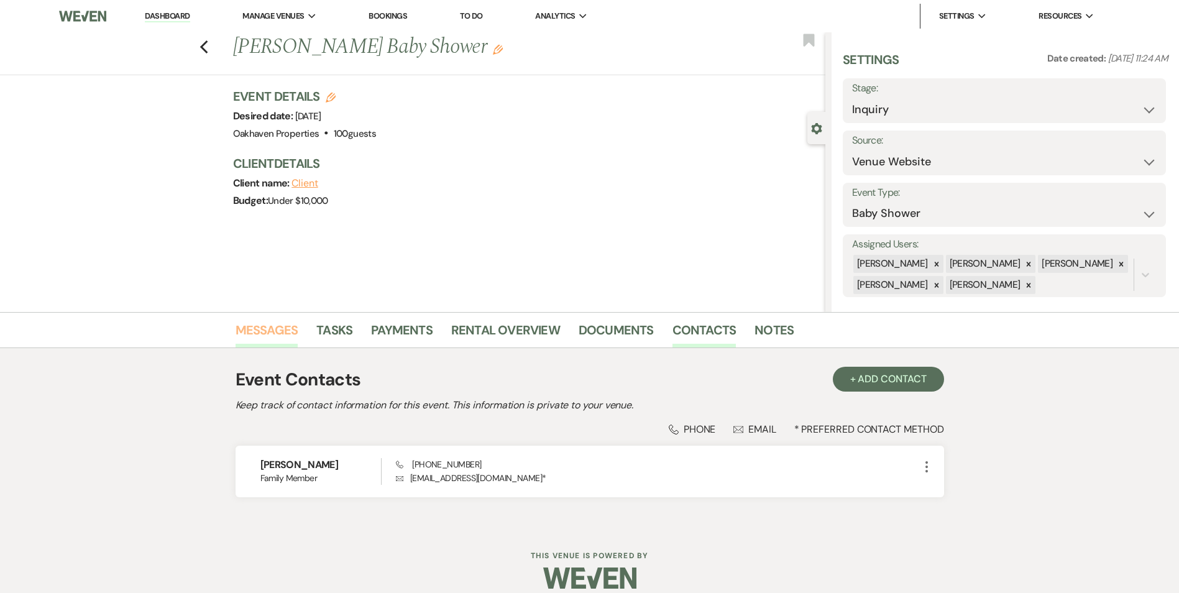
click at [241, 320] on link "Messages" at bounding box center [267, 333] width 63 height 27
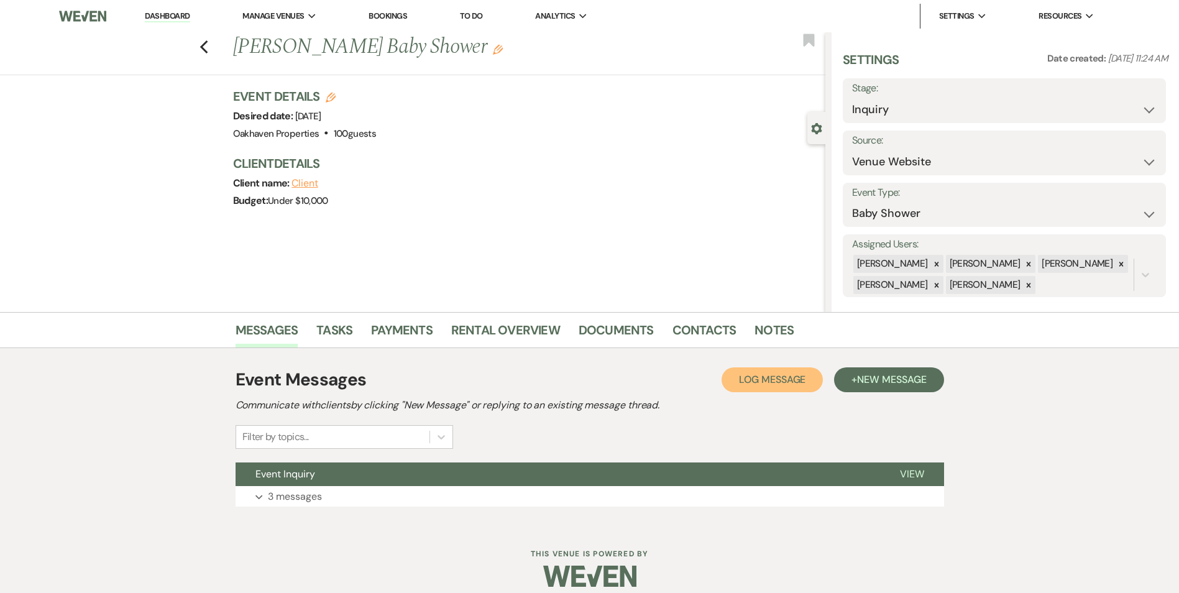
click at [758, 386] on button "Log Log Message" at bounding box center [772, 379] width 101 height 25
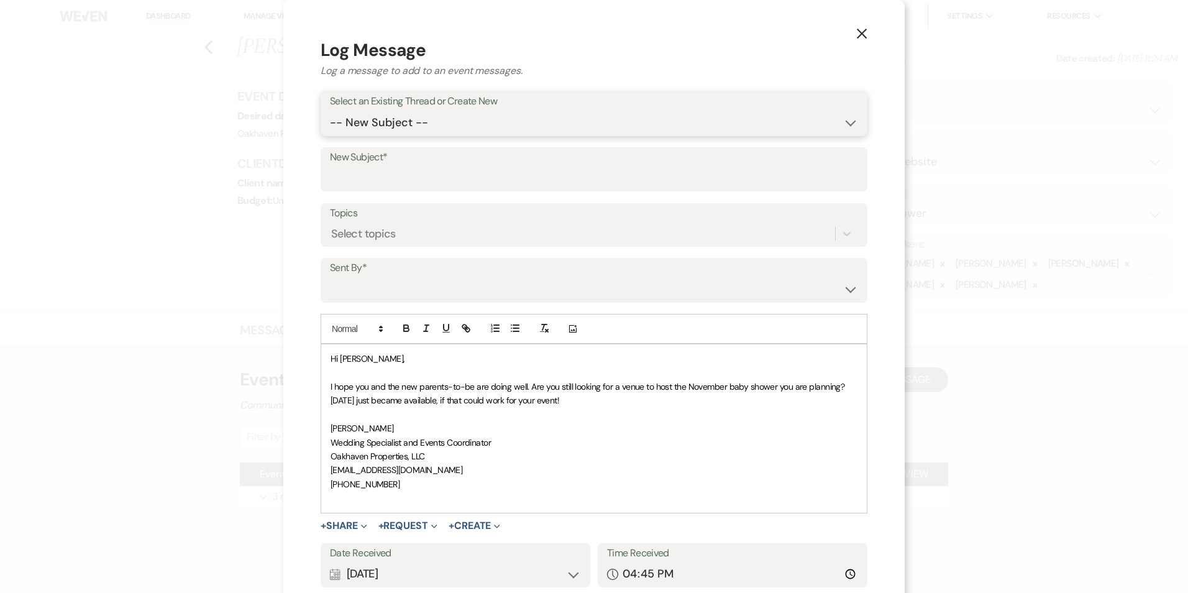
click at [441, 111] on select "-- New Subject -- Event Inquiry" at bounding box center [594, 123] width 528 height 24
select select "415658"
click at [330, 111] on select "-- New Subject -- Event Inquiry" at bounding box center [594, 123] width 528 height 24
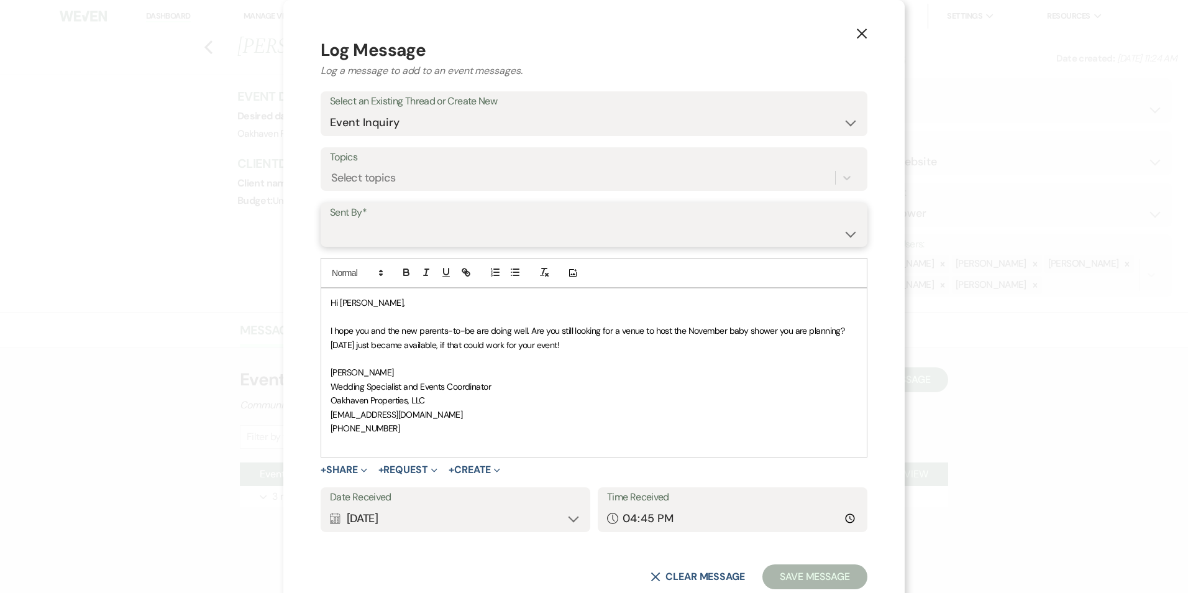
click at [428, 226] on select "[PERSON_NAME] ([EMAIL_ADDRESS][DOMAIN_NAME]) [PERSON_NAME] ([PERSON_NAME][EMAIL…" at bounding box center [594, 233] width 528 height 24
select select "user-127923"
click at [330, 221] on select "[PERSON_NAME] ([EMAIL_ADDRESS][DOMAIN_NAME]) [PERSON_NAME] ([PERSON_NAME][EMAIL…" at bounding box center [594, 233] width 528 height 24
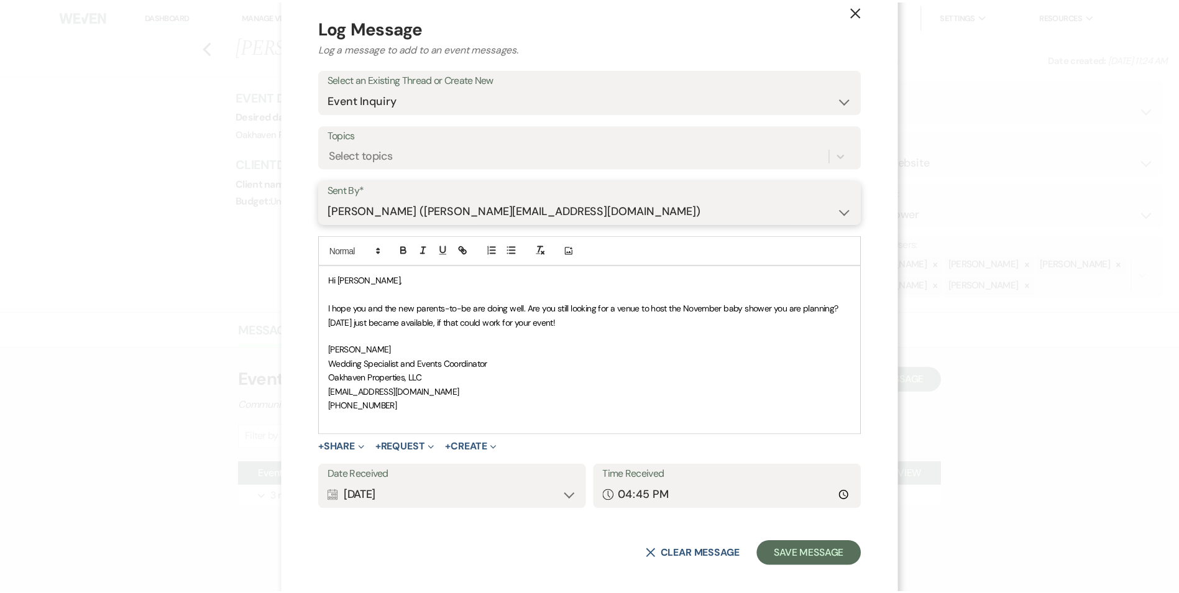
scroll to position [34, 0]
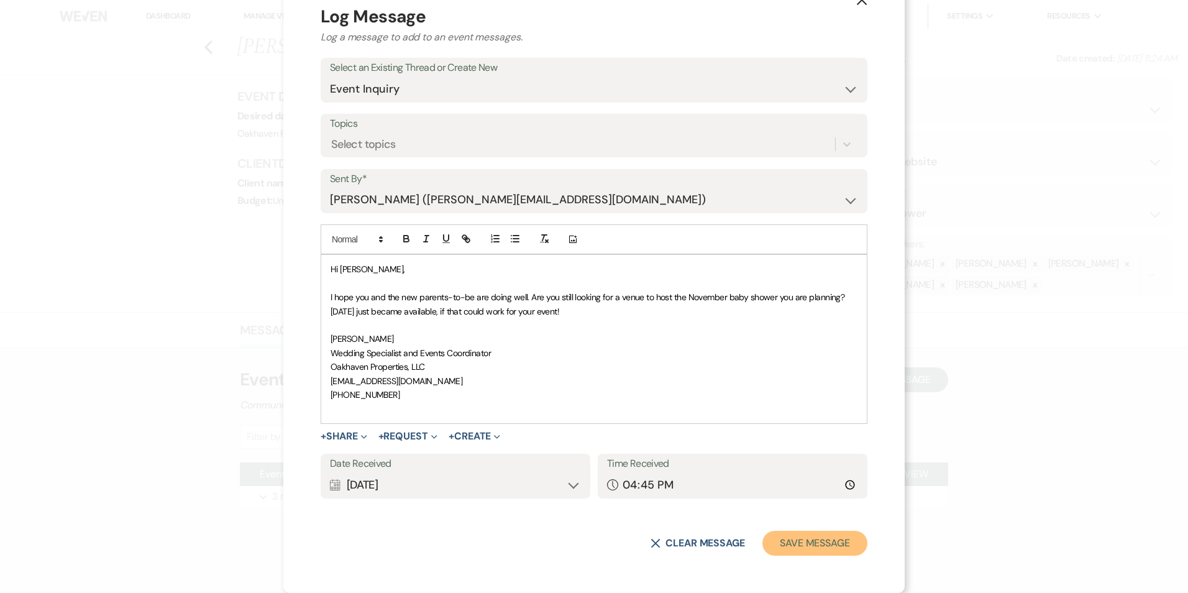
click at [815, 550] on button "Save Message" at bounding box center [815, 543] width 105 height 25
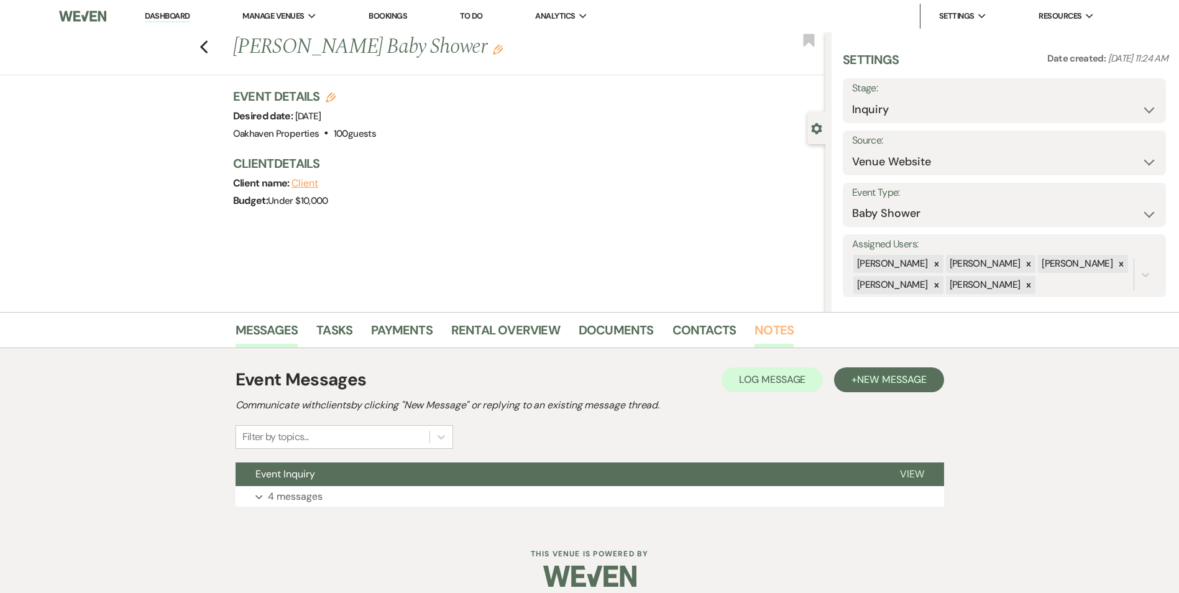
drag, startPoint x: 783, startPoint y: 332, endPoint x: 784, endPoint y: 339, distance: 6.3
click at [782, 332] on link "Notes" at bounding box center [773, 333] width 39 height 27
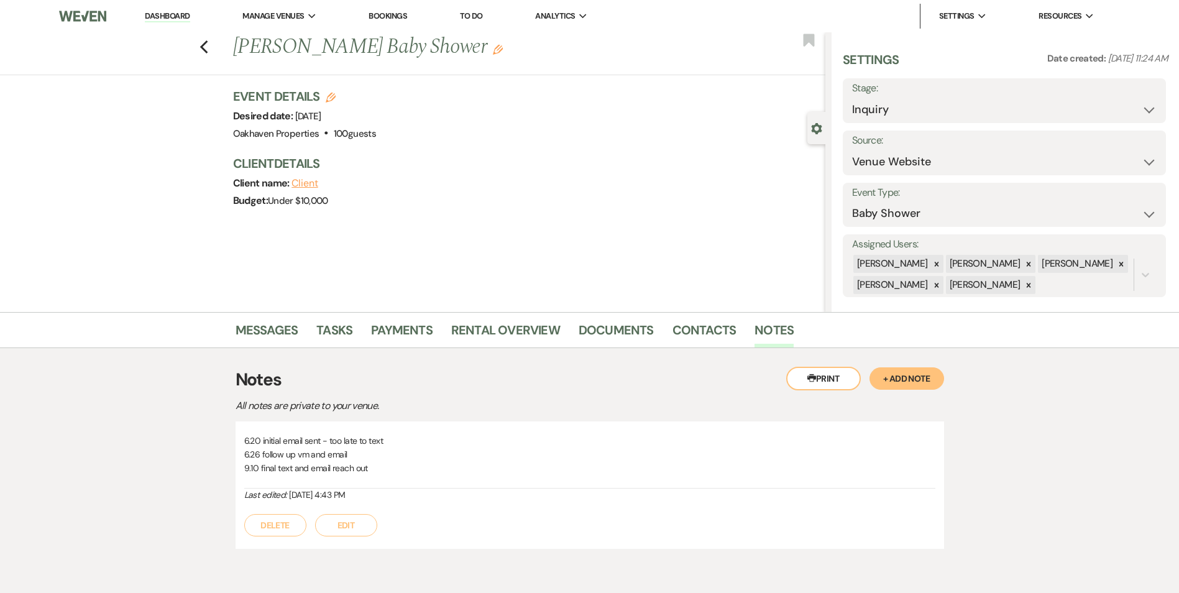
click at [357, 521] on button "Edit" at bounding box center [346, 525] width 62 height 22
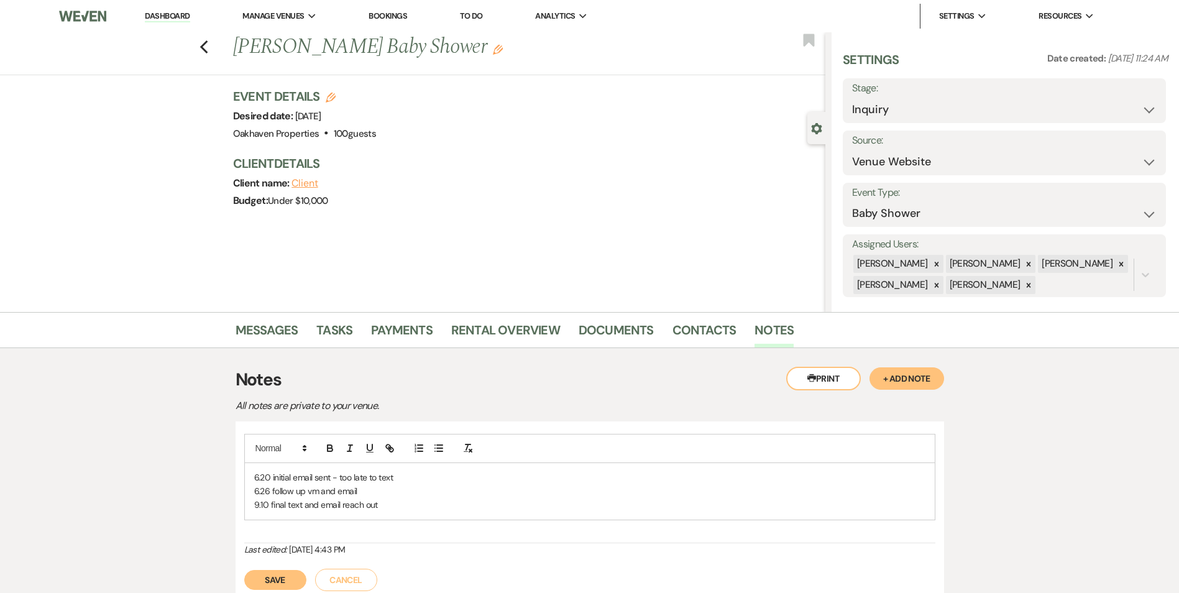
drag, startPoint x: 423, startPoint y: 508, endPoint x: 416, endPoint y: 508, distance: 7.5
click at [420, 508] on p "9.10 final text and email reach out" at bounding box center [589, 505] width 671 height 14
click at [290, 577] on button "Save" at bounding box center [275, 580] width 62 height 20
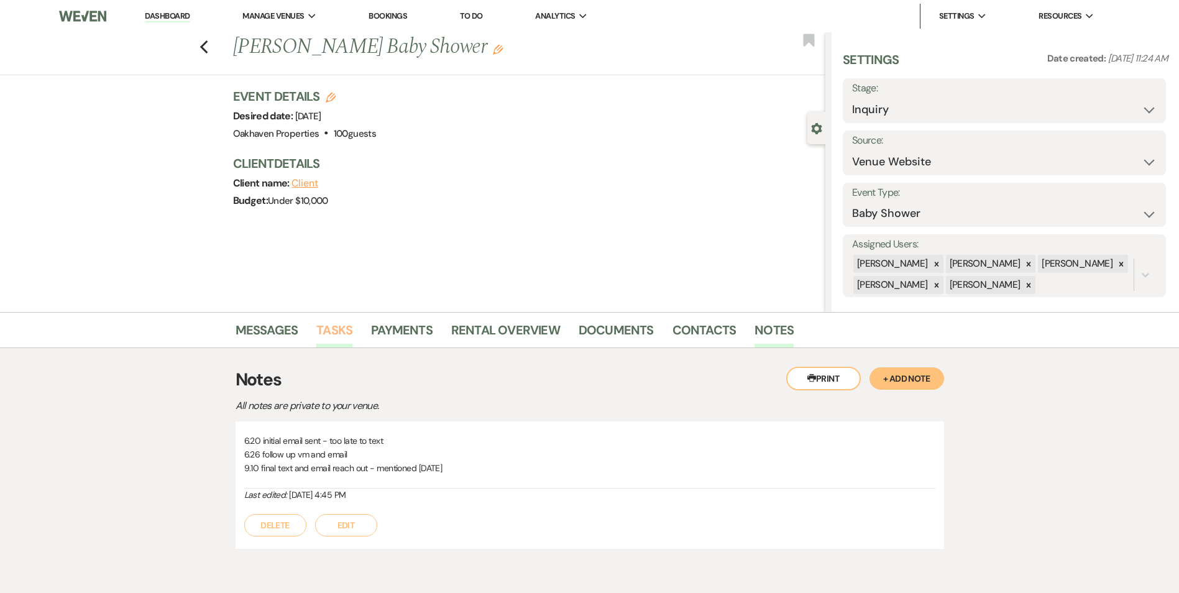
click at [331, 327] on link "Tasks" at bounding box center [334, 333] width 36 height 27
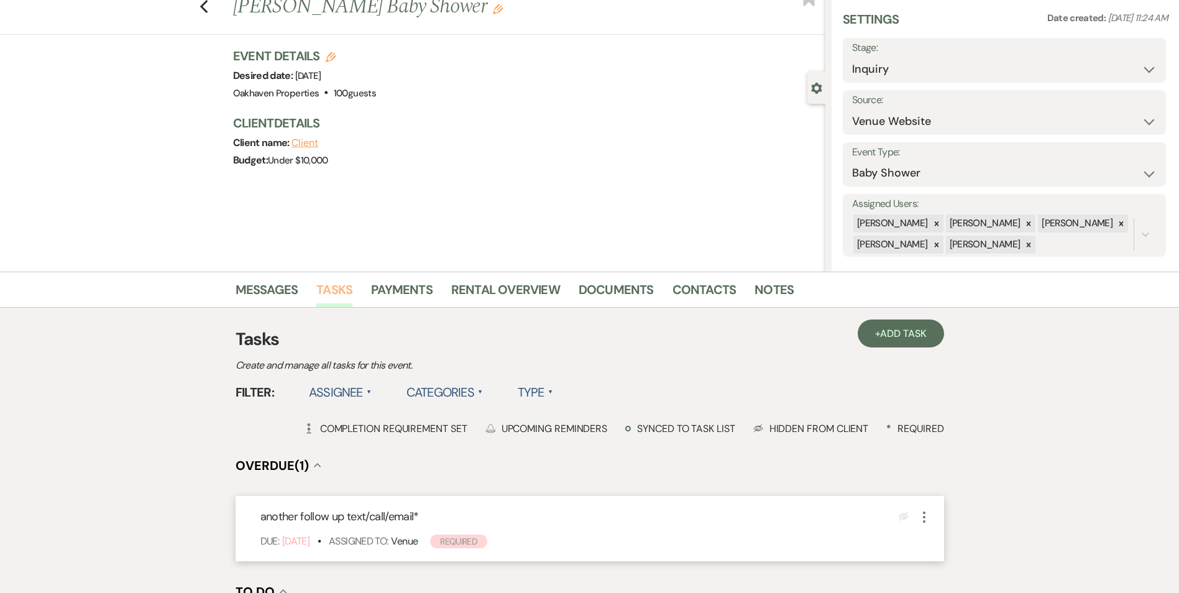
scroll to position [62, 0]
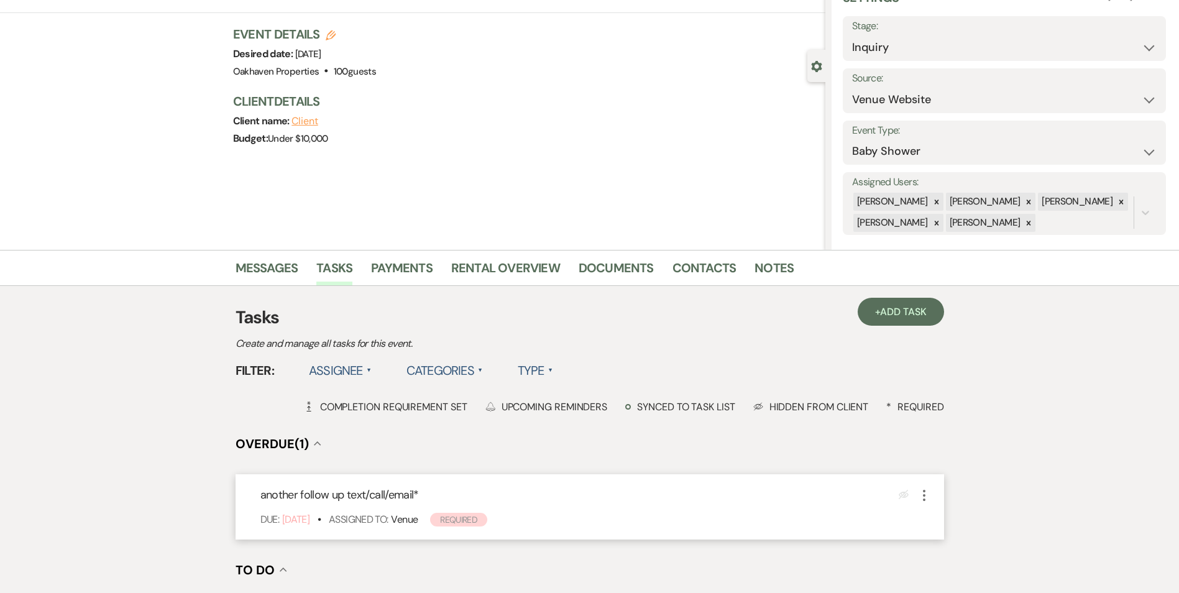
click at [925, 495] on icon "More" at bounding box center [924, 495] width 15 height 15
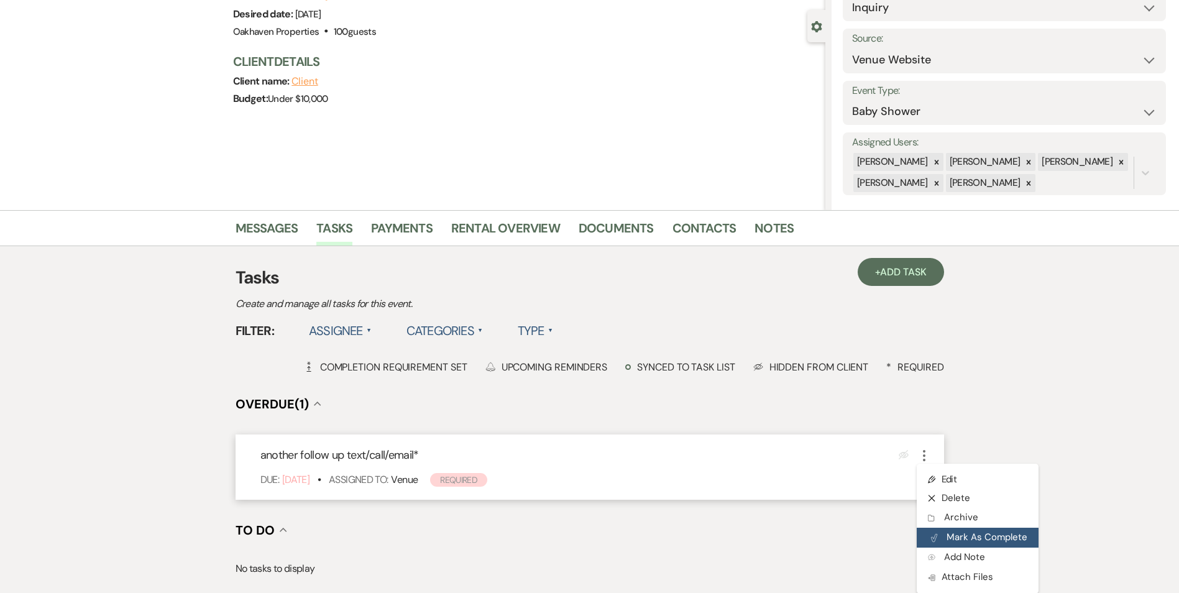
scroll to position [124, 0]
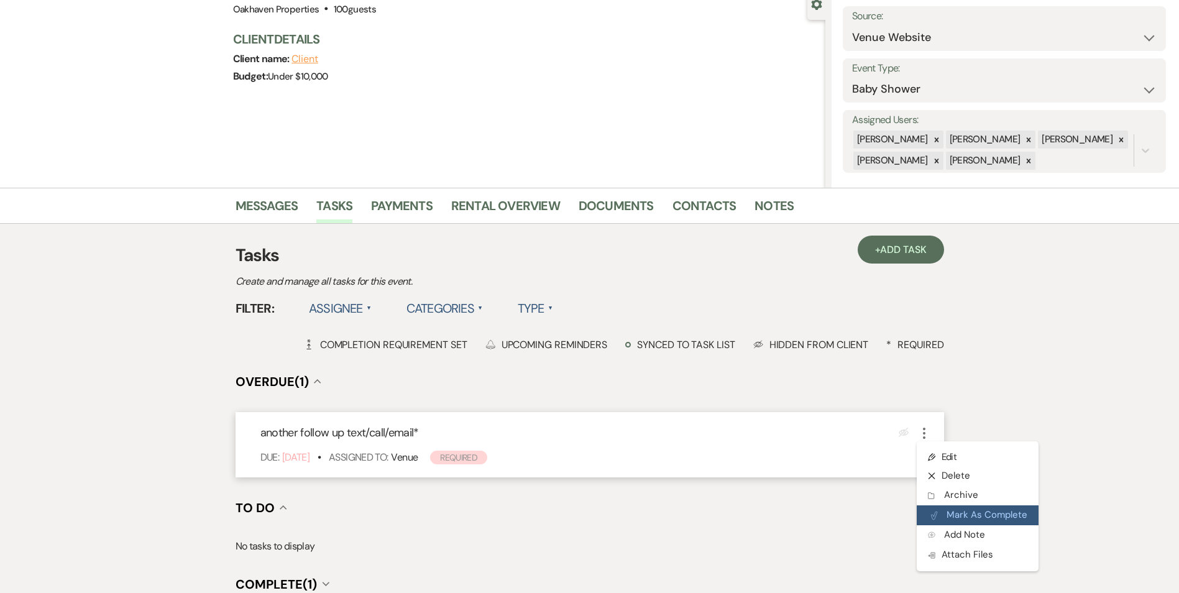
click at [955, 519] on button "Plan Portal Link Mark As Complete" at bounding box center [978, 515] width 122 height 20
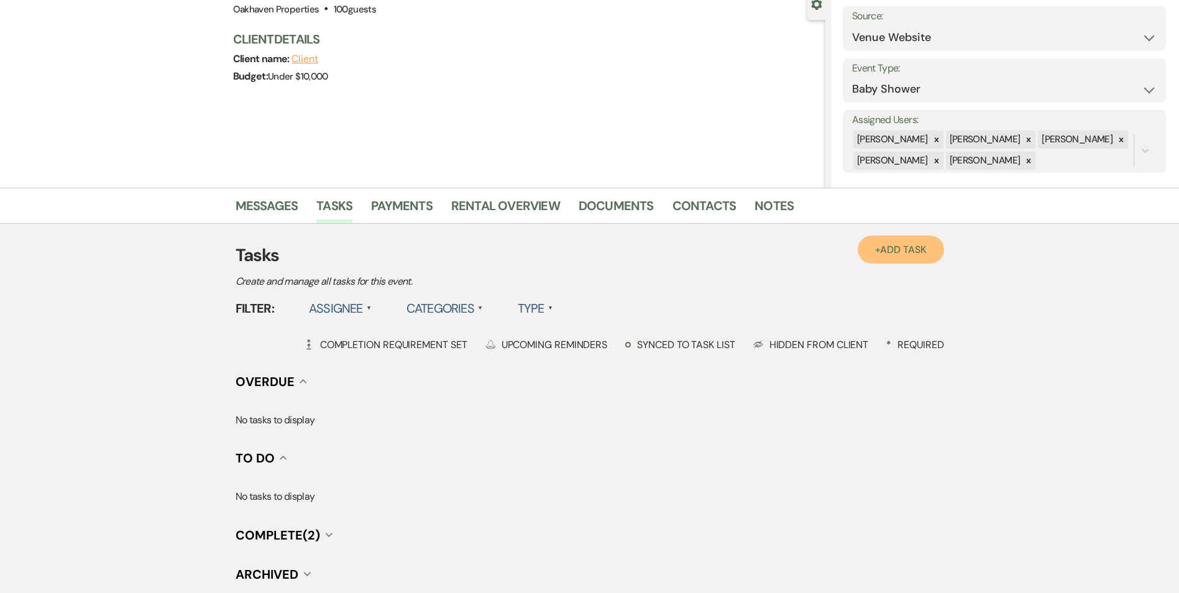
click at [886, 255] on span "Add Task" at bounding box center [903, 249] width 46 height 13
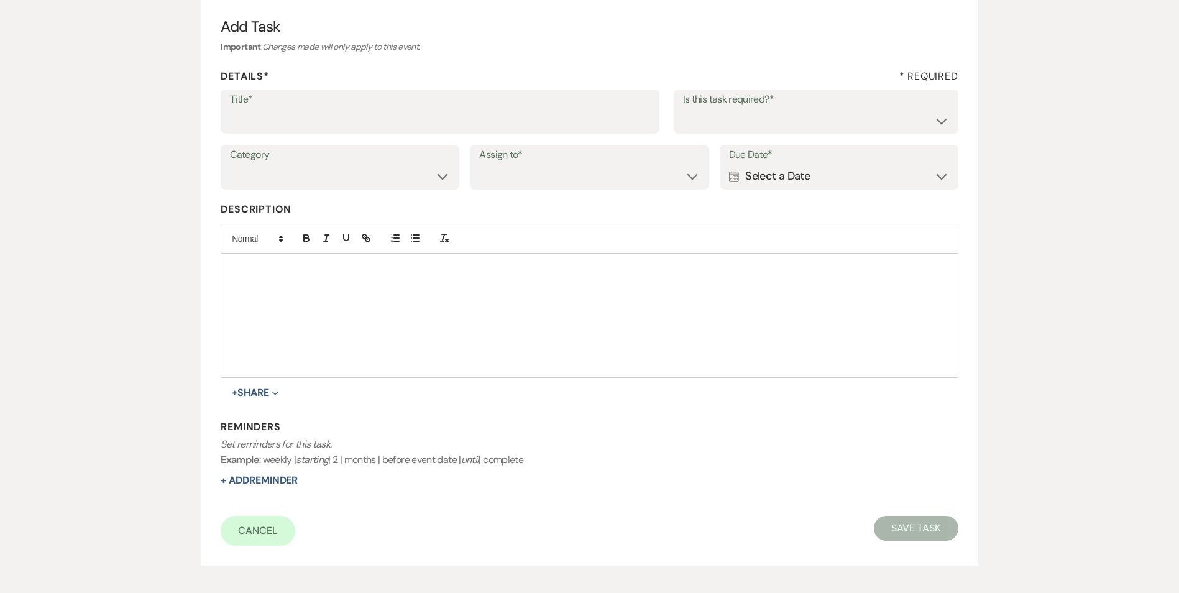
click at [254, 102] on label "Title*" at bounding box center [440, 100] width 420 height 18
click at [254, 108] on input "Title*" at bounding box center [440, 120] width 420 height 24
click at [261, 113] on input "Title*" at bounding box center [440, 120] width 420 height 24
type input "if do not hear back [PERSON_NAME] as lost"
click at [709, 127] on select "Yes No" at bounding box center [816, 120] width 266 height 24
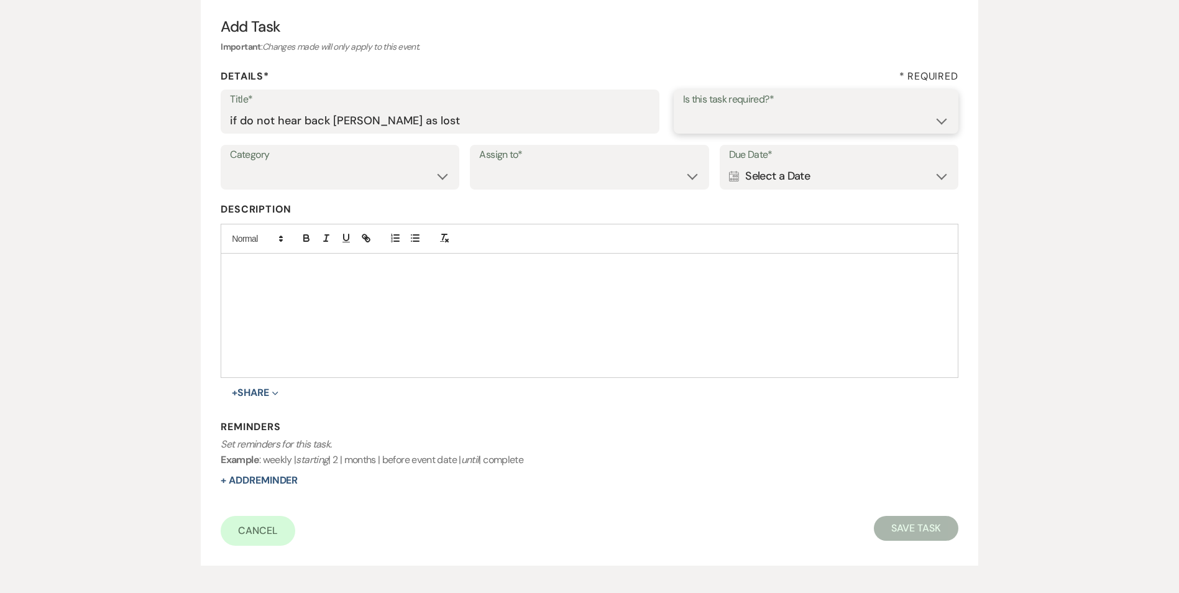
select select "true"
click at [683, 108] on select "Yes No" at bounding box center [816, 120] width 266 height 24
click at [311, 165] on select "Venue Vendors Guests Details Finalize & Share" at bounding box center [340, 176] width 220 height 24
select select "31"
click at [230, 164] on select "Venue Vendors Guests Details Finalize & Share" at bounding box center [340, 176] width 220 height 24
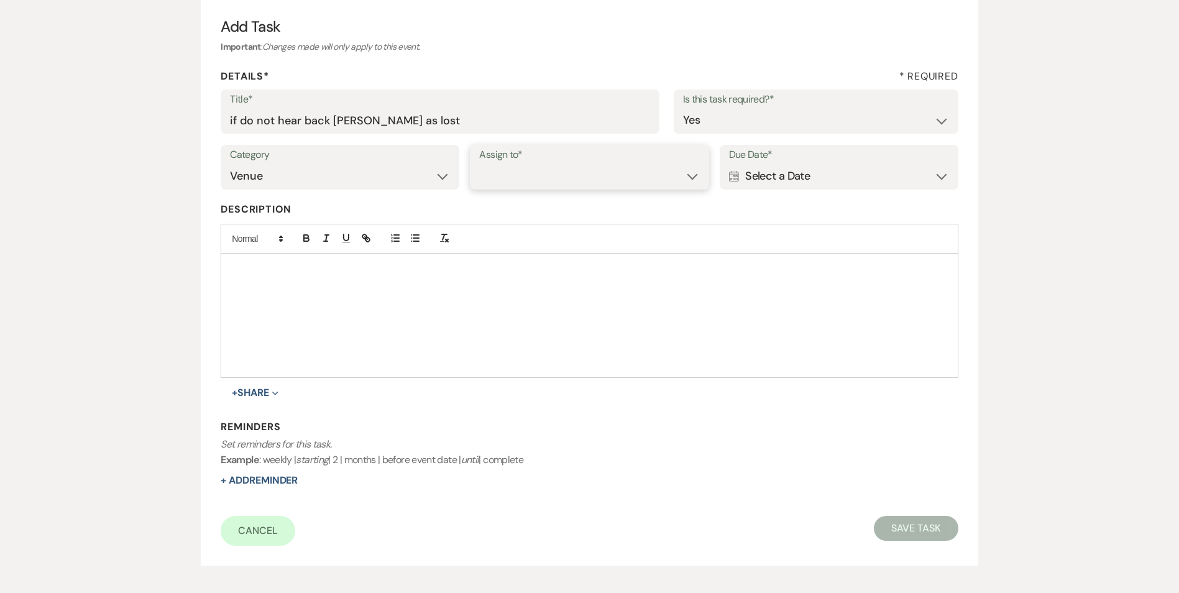
click at [523, 175] on select "Venue Client" at bounding box center [589, 176] width 220 height 24
select select "venueHost"
click at [479, 164] on select "Venue Client" at bounding box center [589, 176] width 220 height 24
click at [777, 180] on div "Calendar Select a Date Expand" at bounding box center [839, 176] width 220 height 24
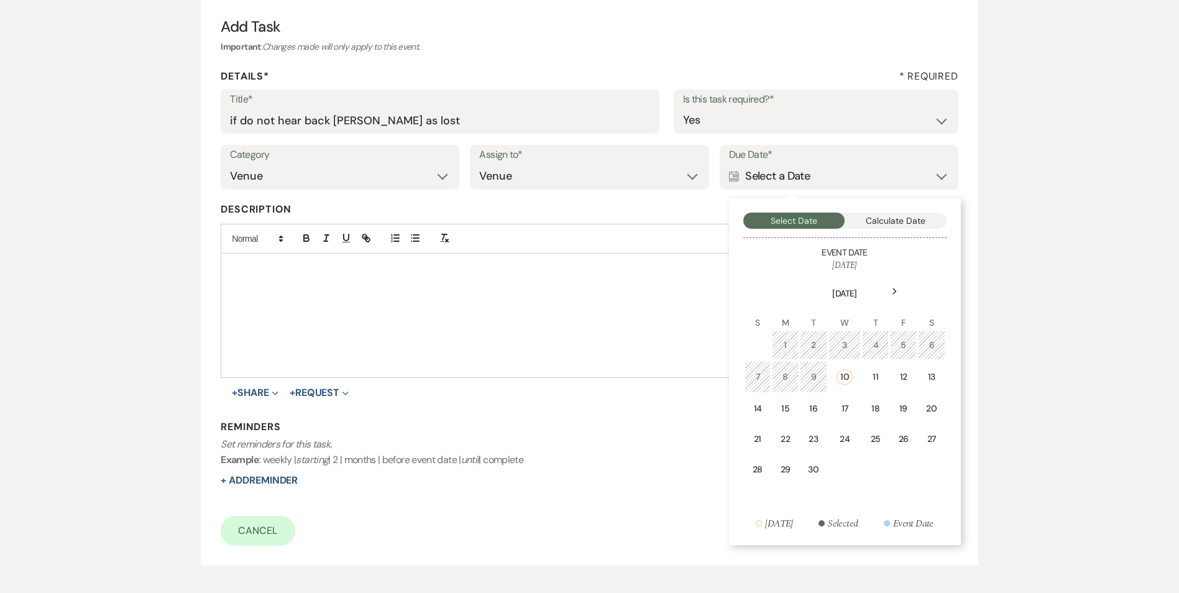
drag, startPoint x: 851, startPoint y: 413, endPoint x: 805, endPoint y: 422, distance: 46.9
click at [850, 413] on div "17" at bounding box center [845, 408] width 17 height 13
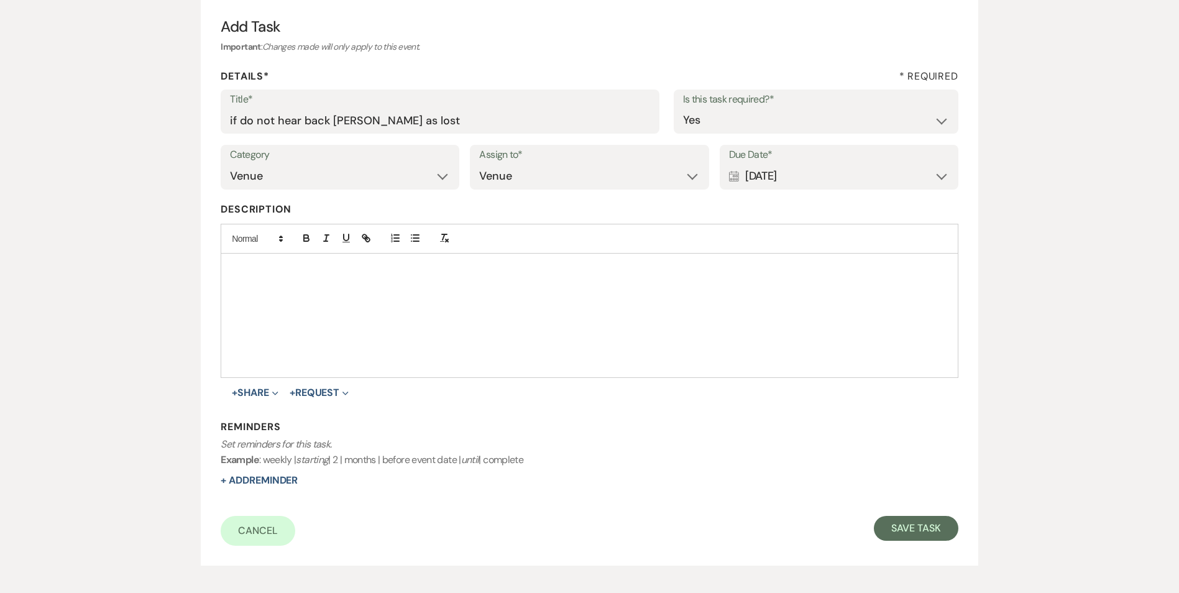
click at [262, 487] on div "Reminders Set reminders for this task. Example : weekly | starting | 2 | months…" at bounding box center [589, 454] width 737 height 68
click at [267, 483] on button "+ Add Reminder" at bounding box center [259, 480] width 77 height 10
select select "host"
select select "days"
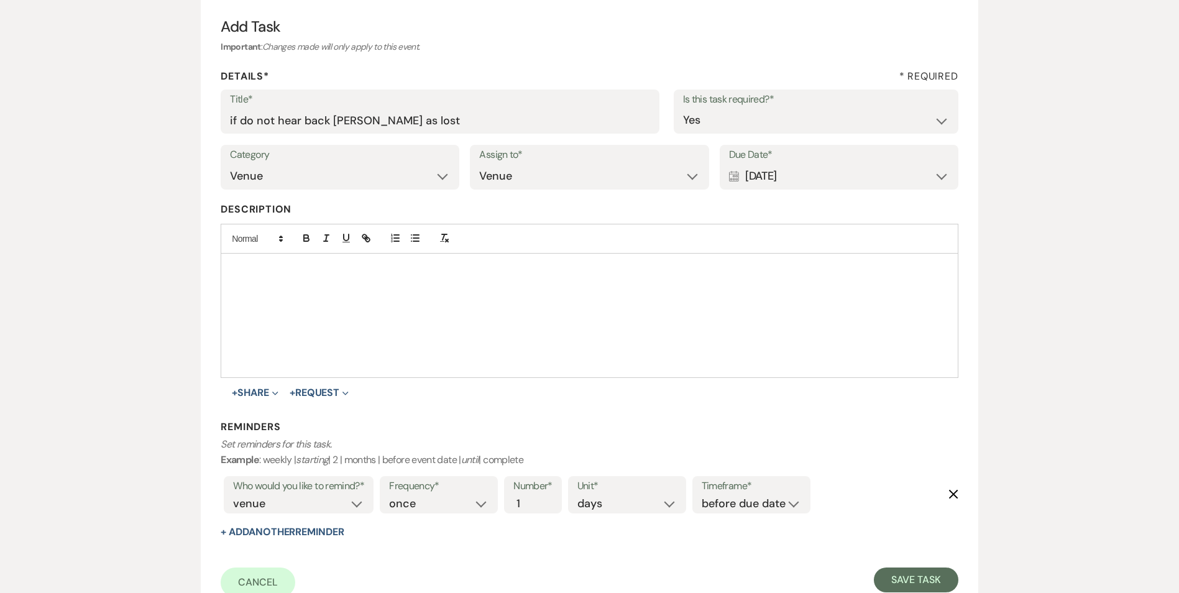
click at [741, 513] on div "Timeframe* before due date after due date on due date on custom date" at bounding box center [751, 494] width 118 height 37
click at [741, 509] on select "before due date after due date on due date on custom date" at bounding box center [751, 503] width 99 height 17
select select "onDueDate"
click at [702, 495] on select "before due date after due date on due date on custom date" at bounding box center [751, 503] width 99 height 17
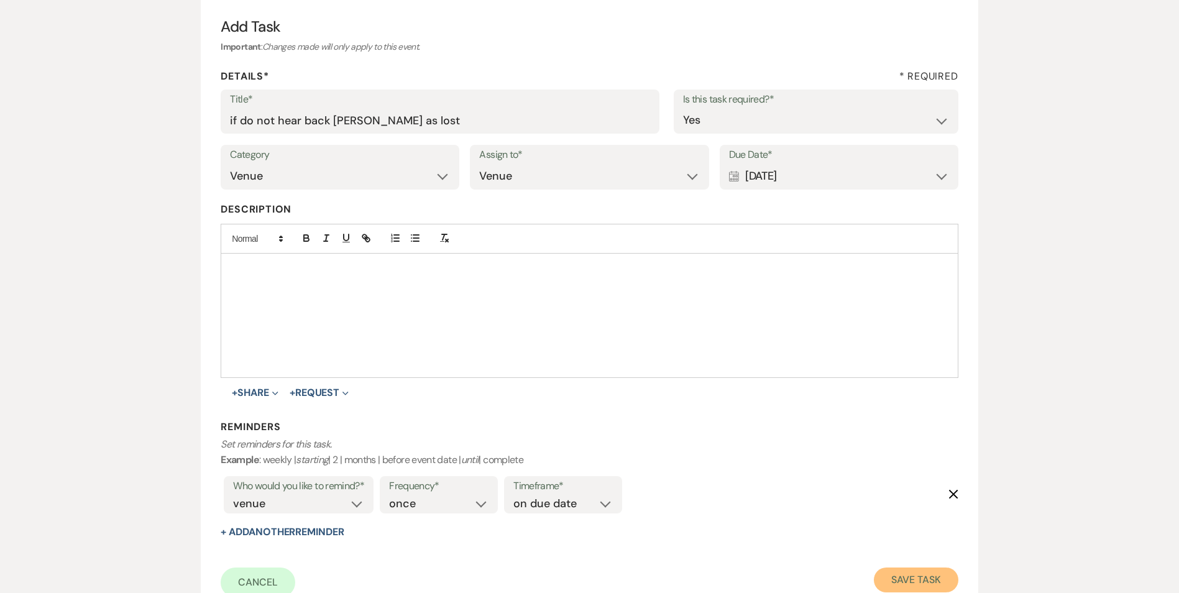
click at [891, 584] on button "Save Task" at bounding box center [916, 579] width 84 height 25
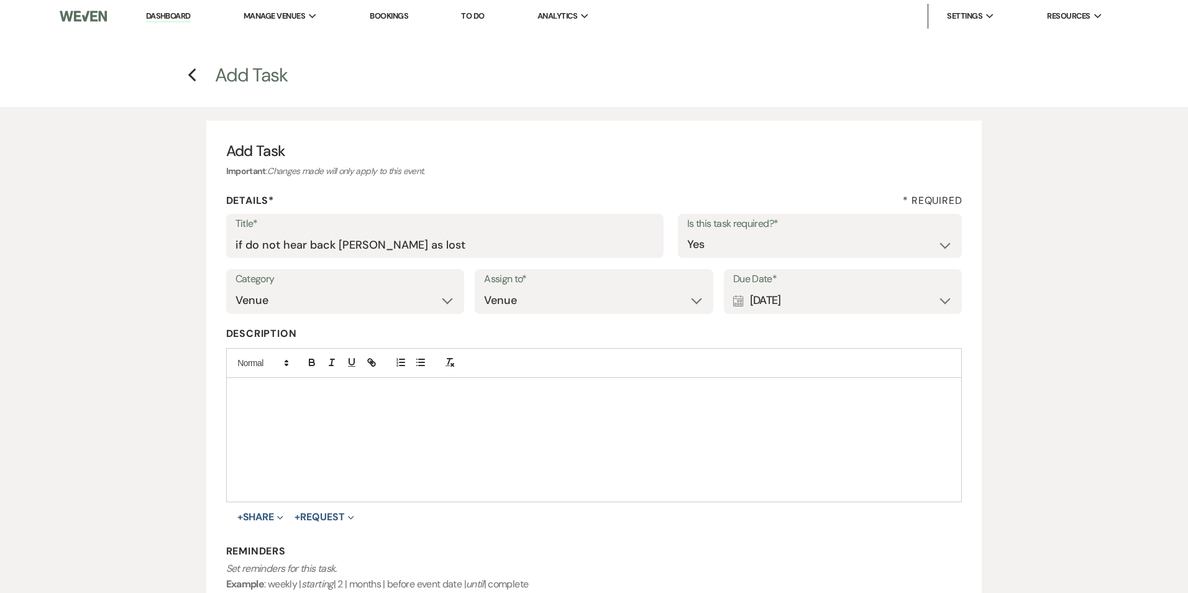
select select "5"
select select "3"
